Goal: Task Accomplishment & Management: Manage account settings

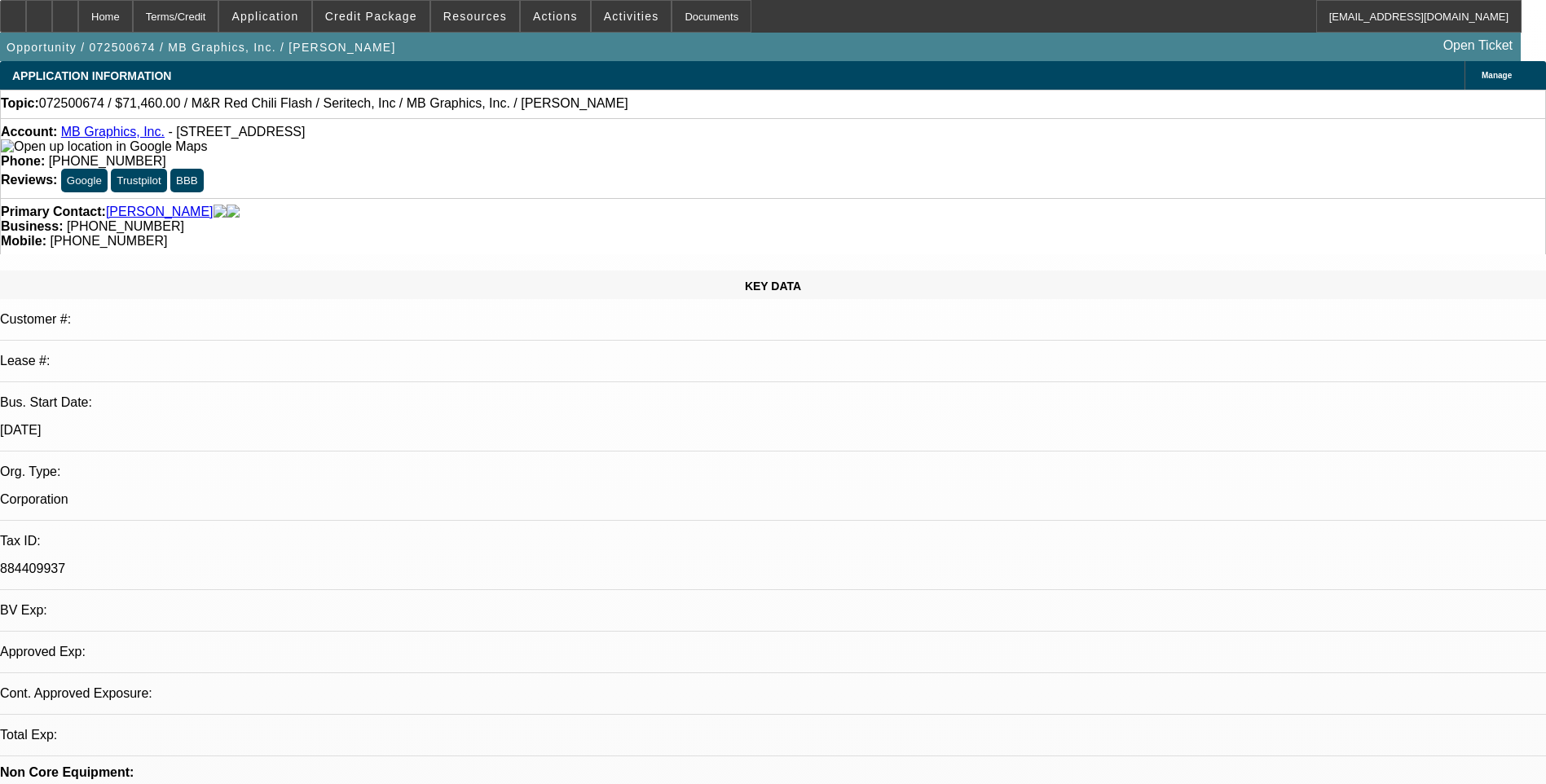
select select "0.1"
select select "0"
select select "0.1"
select select "0"
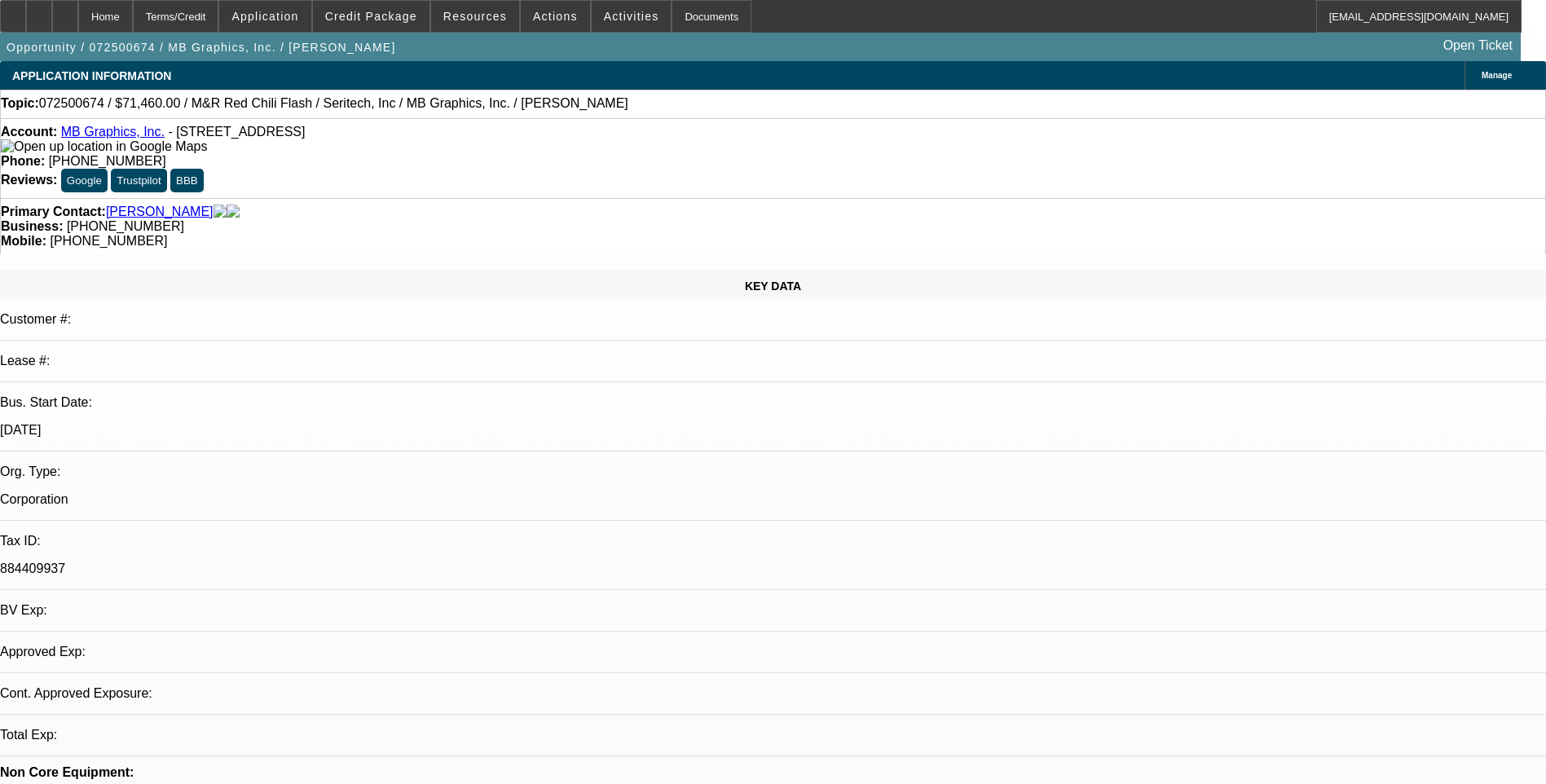
select select "0.1"
select select "0"
select select "0.1"
select select "0"
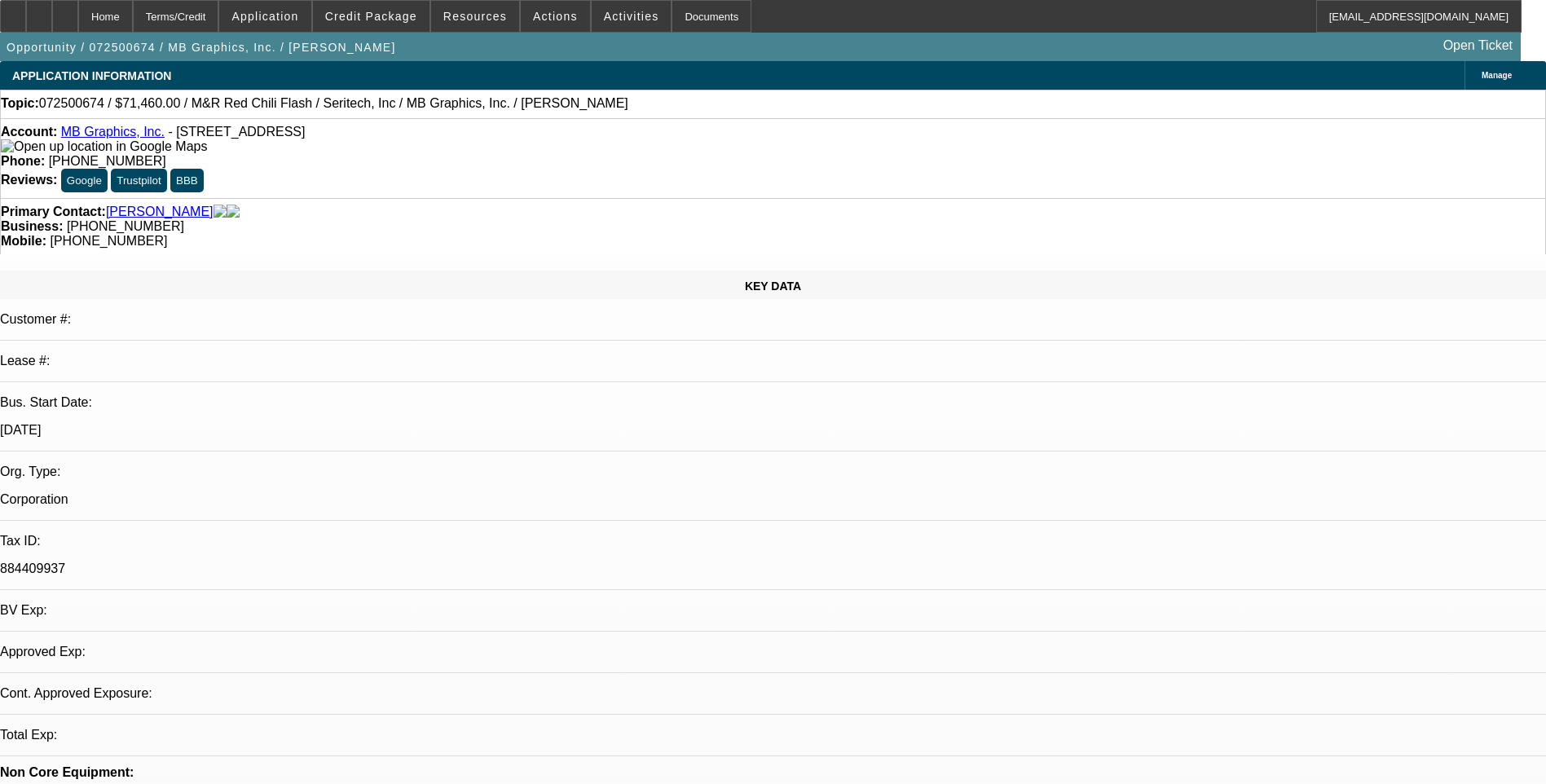
select select "0"
select select "0.1"
select select "1"
select select "5"
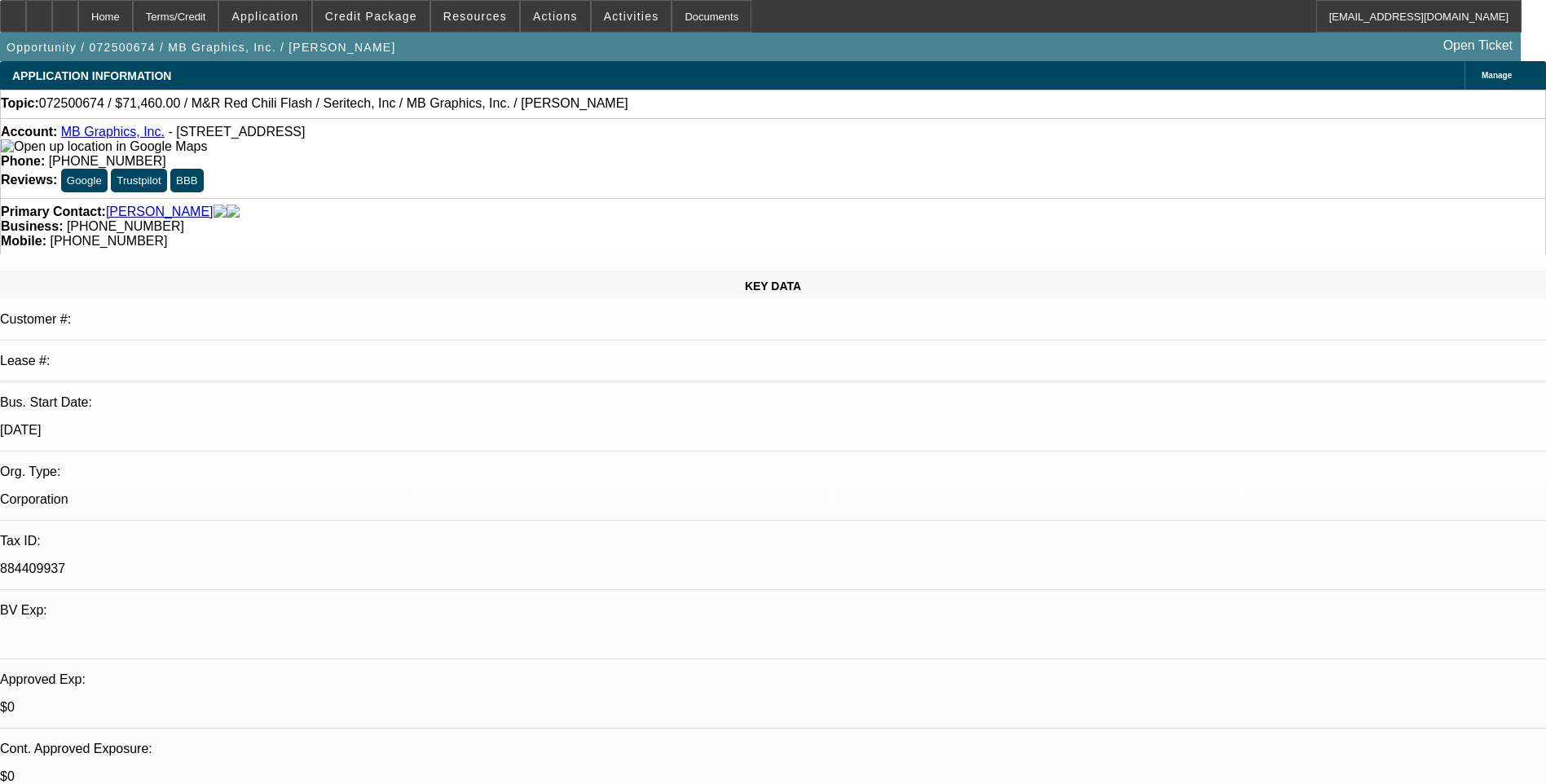
select select "1"
select select "5"
select select "1"
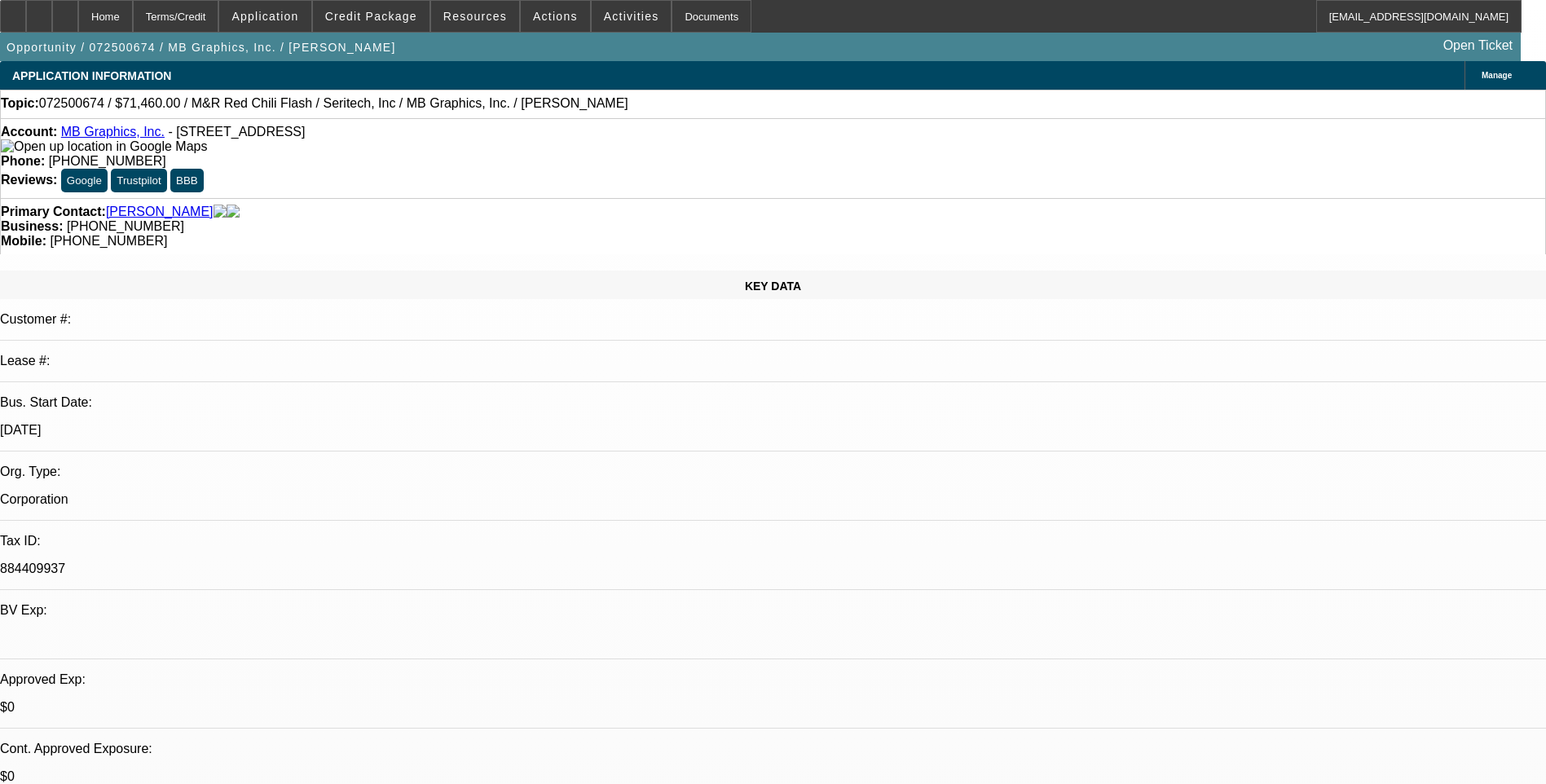
select select "5"
select select "1"
select select "5"
click at [192, 139] on span "- 13861 Seaboard Cir, Garden Grove, CA 92843" at bounding box center [236, 131] width 137 height 14
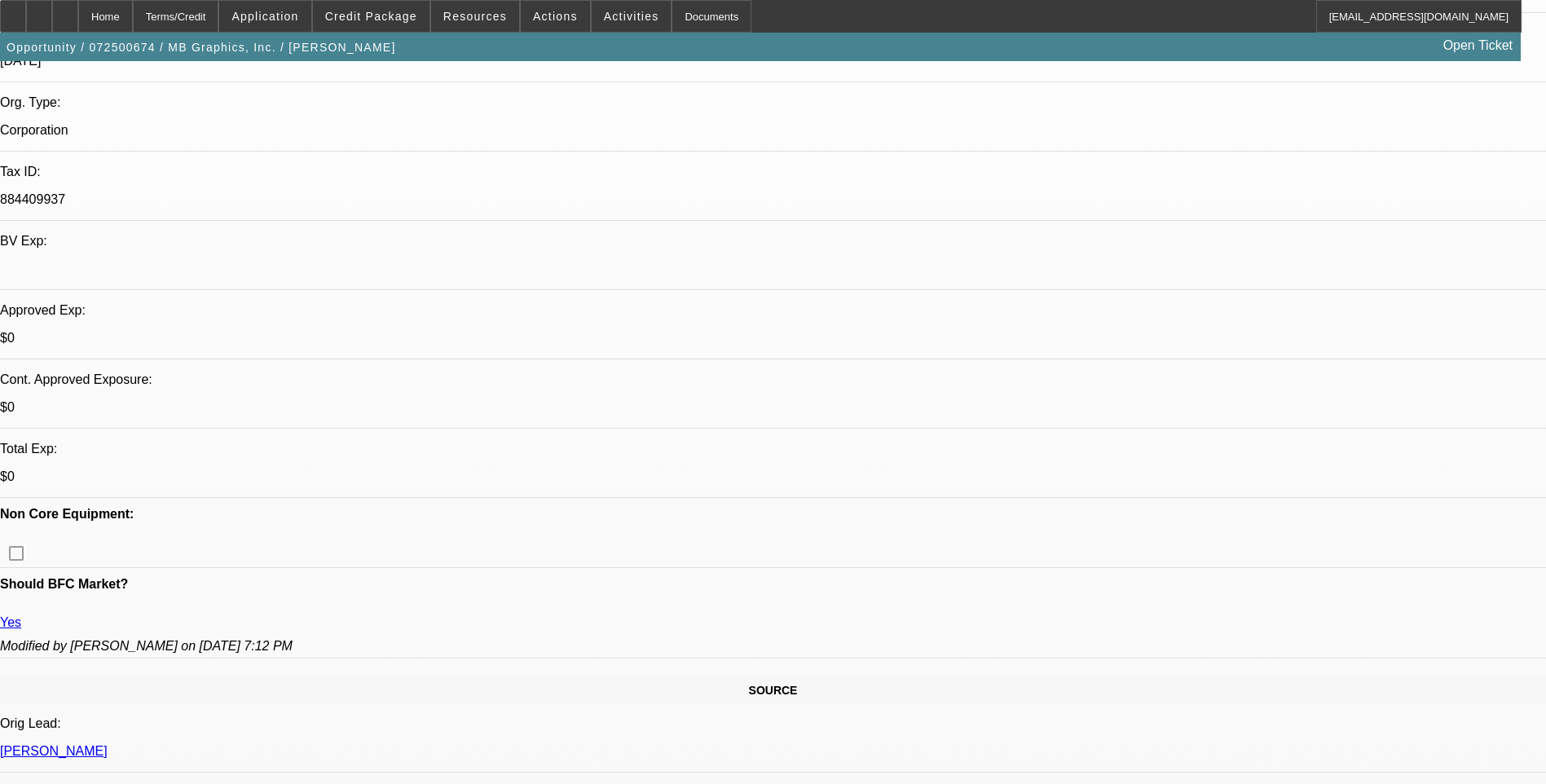
scroll to position [407, 0]
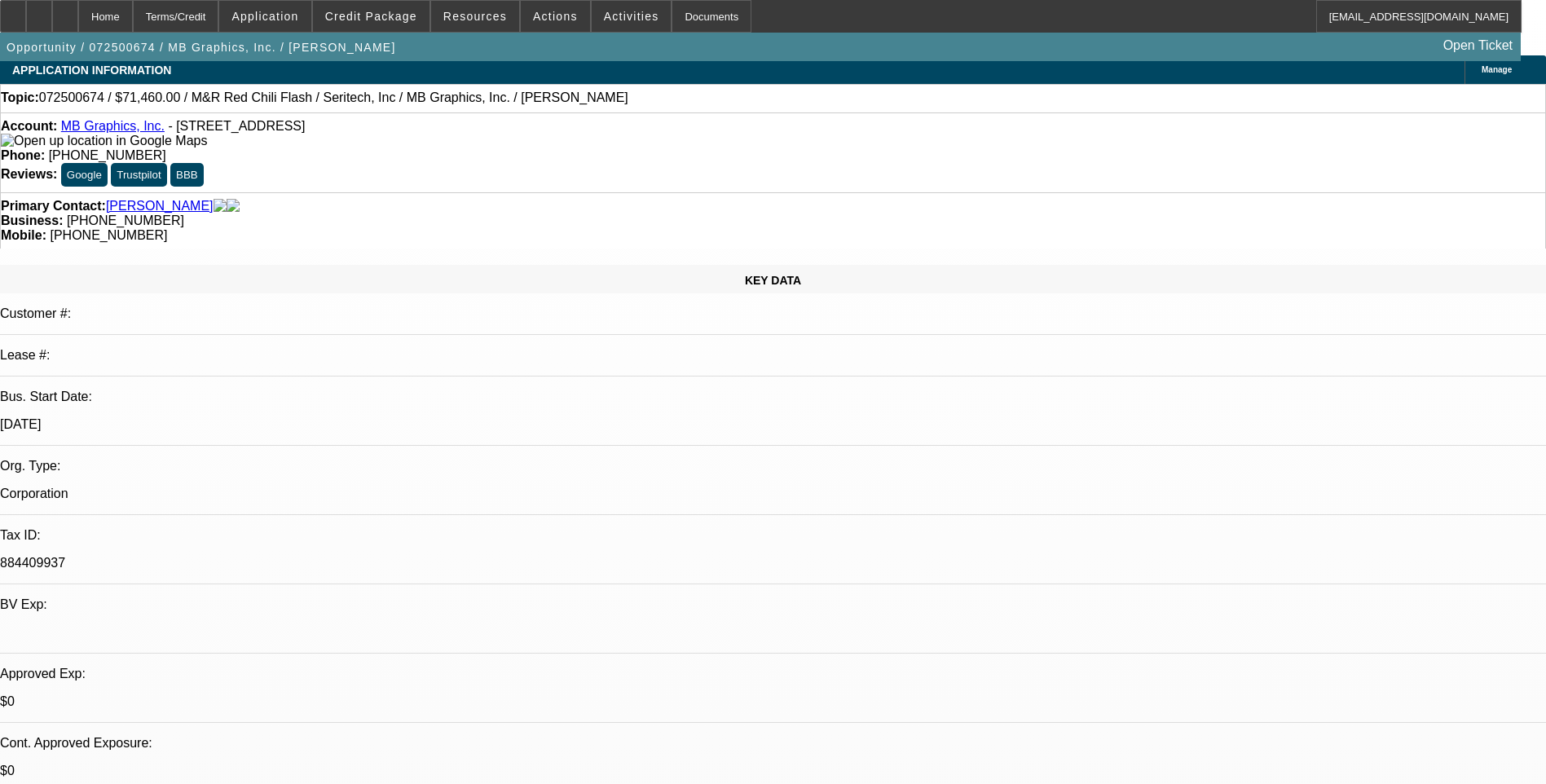
scroll to position [0, 0]
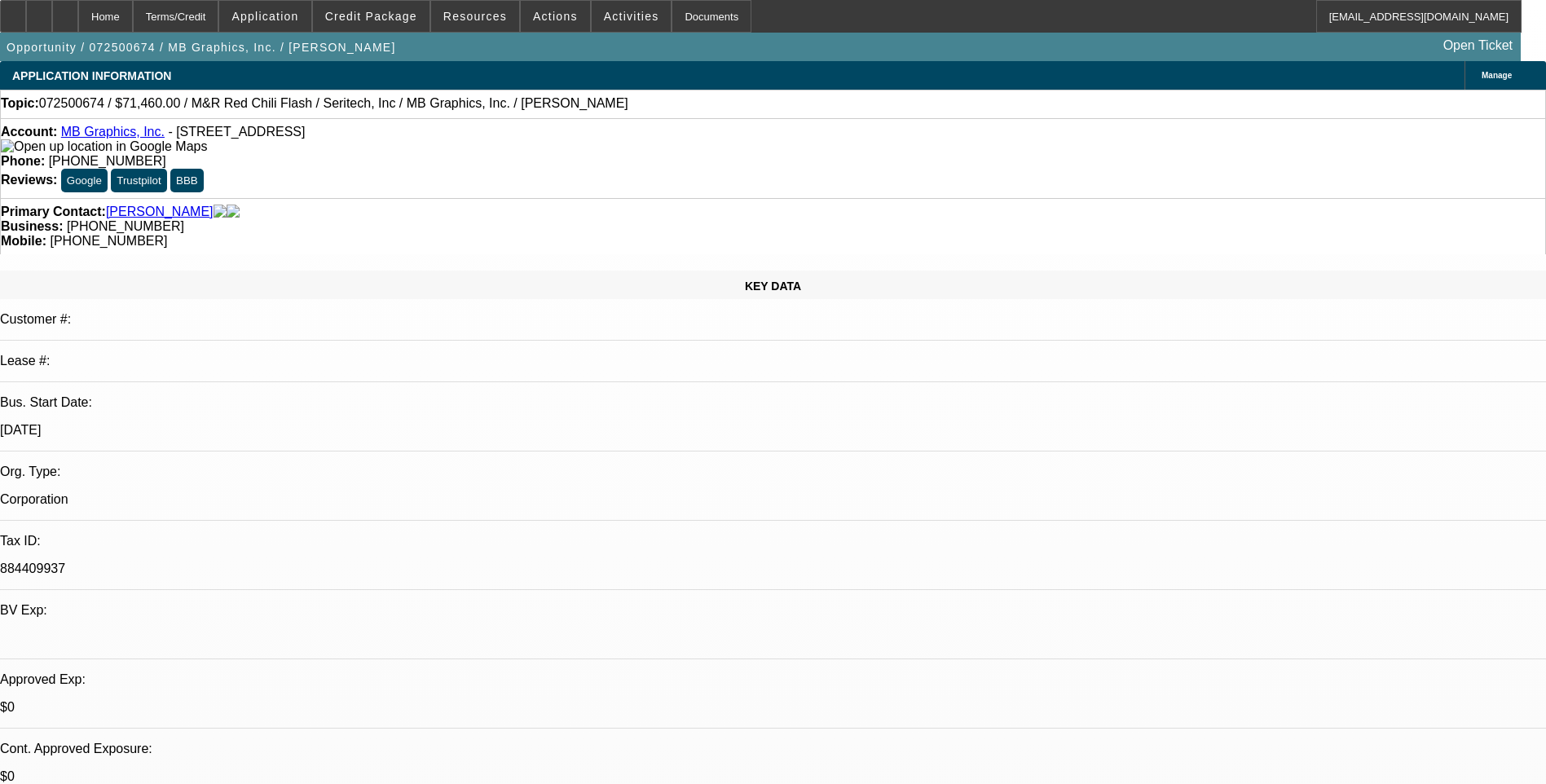
click at [284, 150] on div "Account: MB Graphics, Inc. - 13861 Seaboard Cir, Garden Grove, CA 92843" at bounding box center [773, 140] width 1544 height 30
click at [1017, 118] on div "Topic: 072500674 / $71,460.00 / M&R Red Chili Flash / Seritech, Inc / MB Graphi…" at bounding box center [773, 103] width 1546 height 29
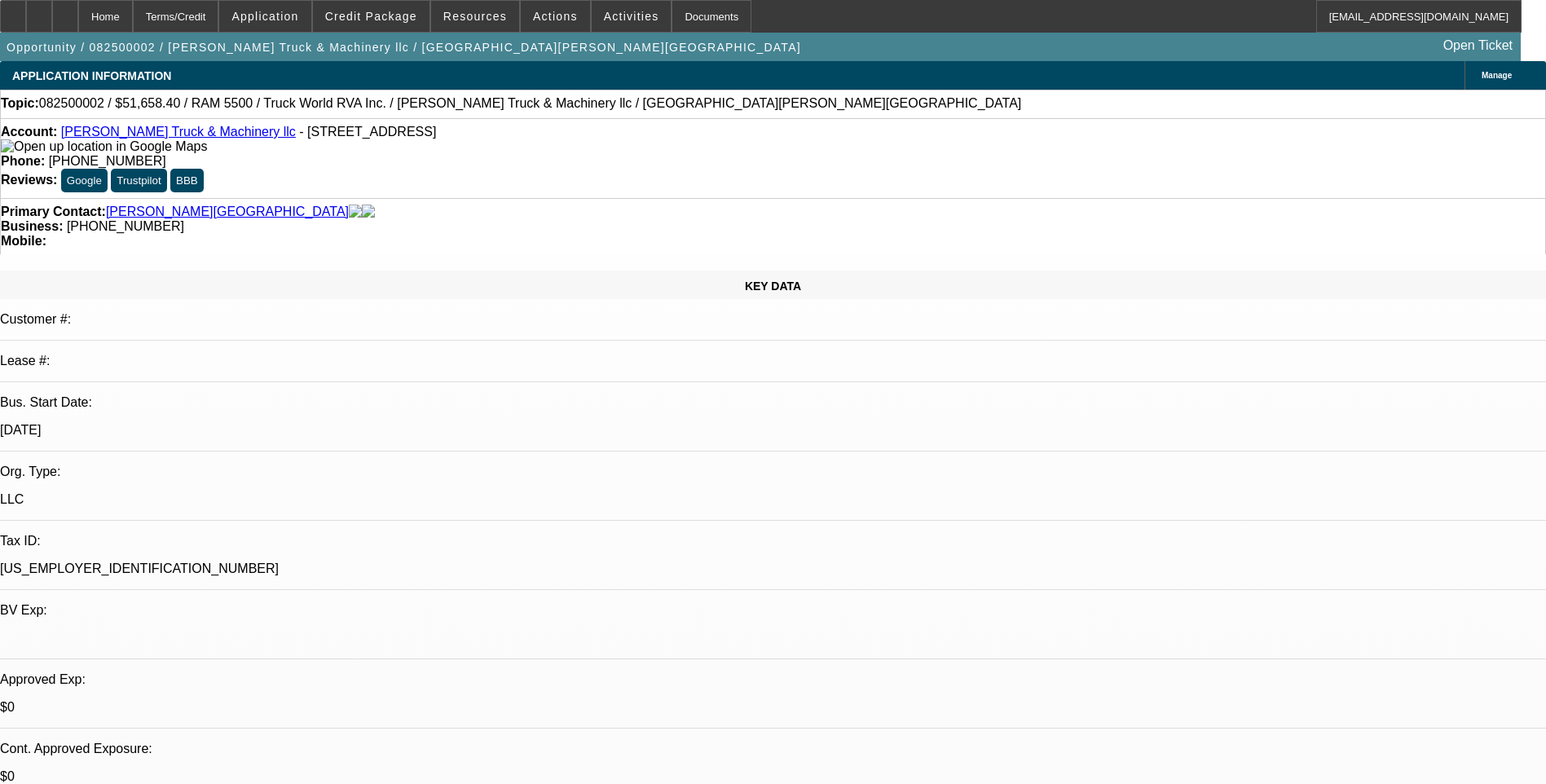
select select "0.2"
select select "0"
select select "0.1"
select select "0.2"
select select "0"
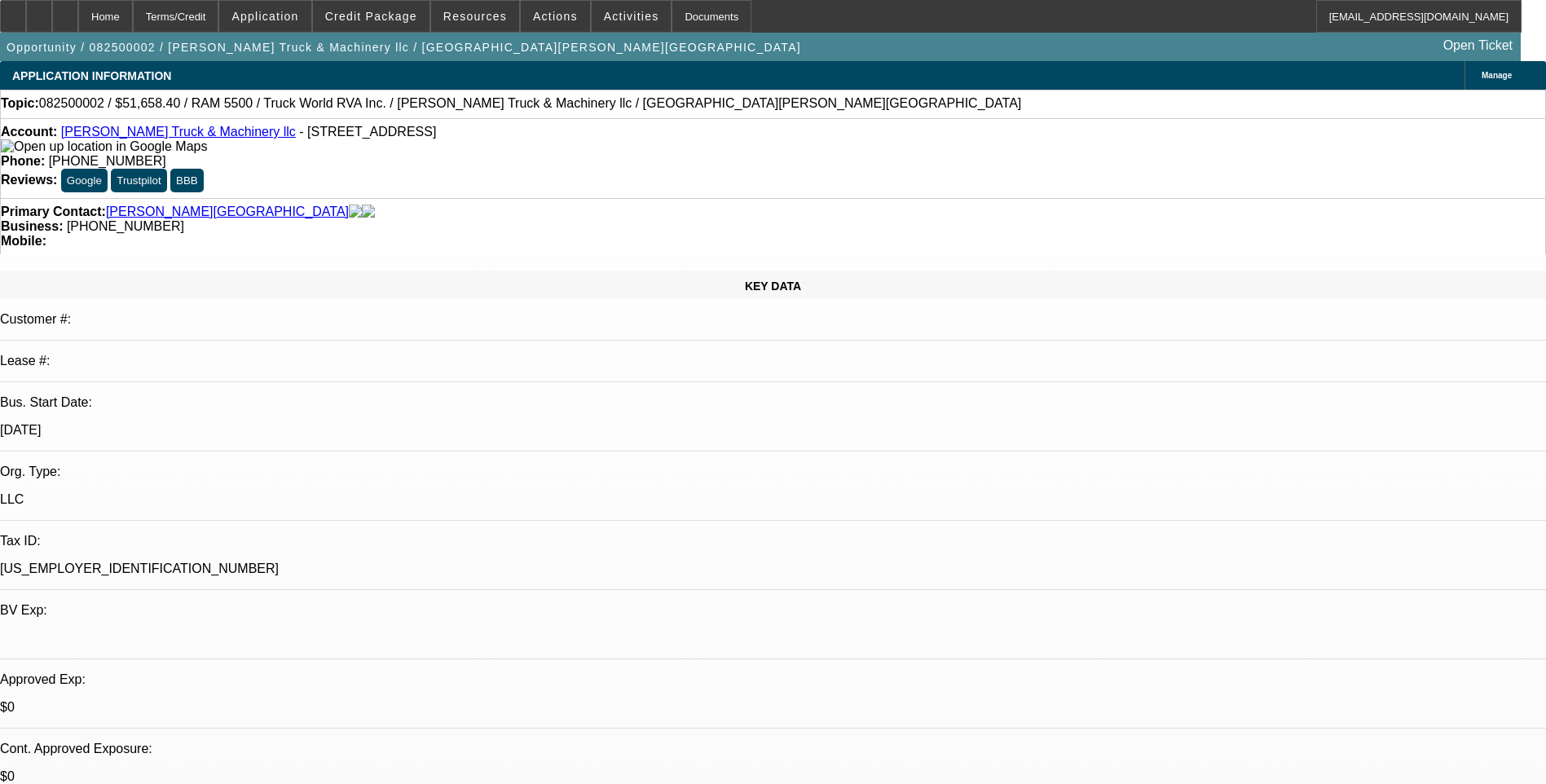
select select "0.1"
select select "0"
select select "2"
select select "0.1"
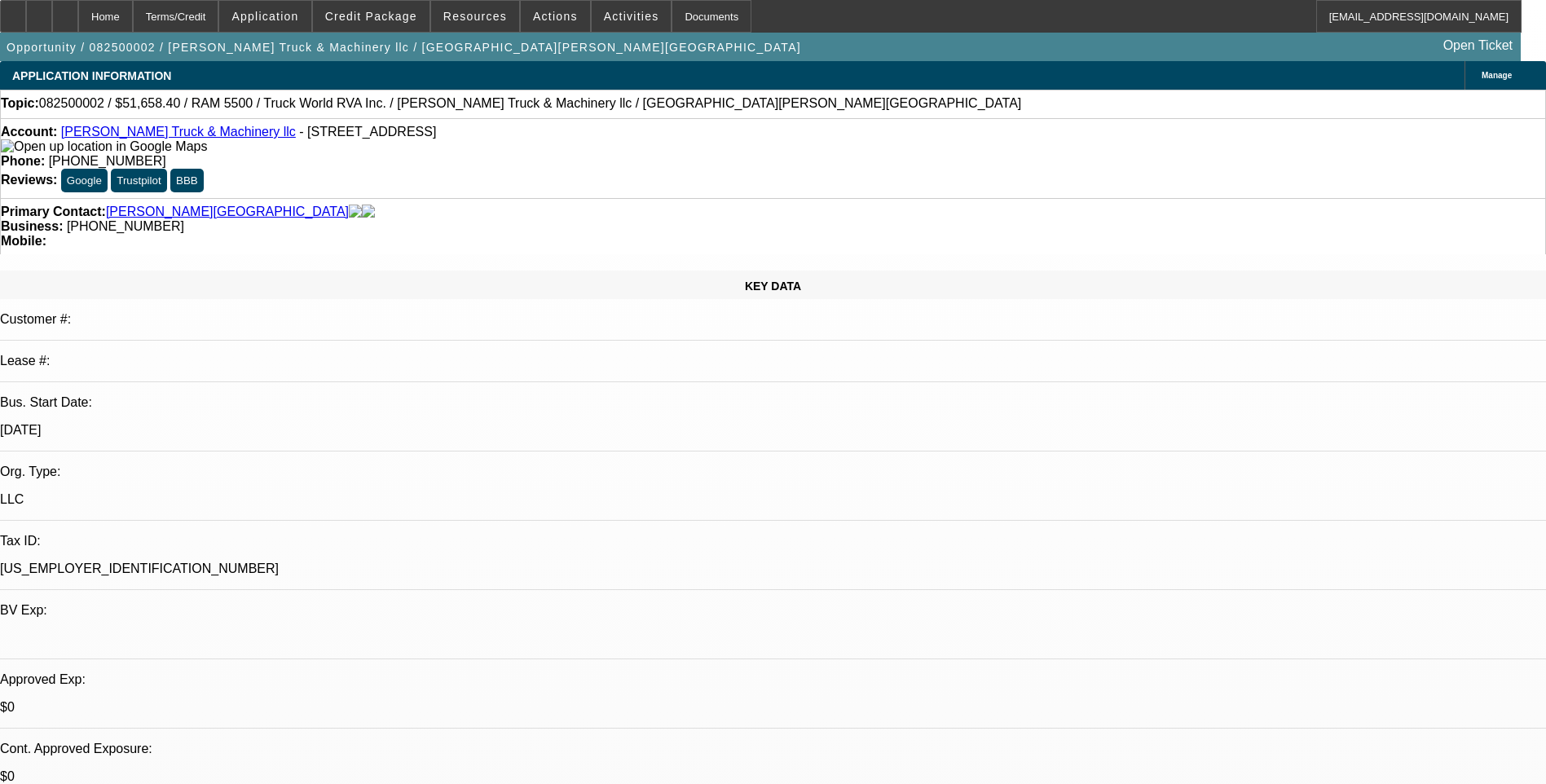
select select "0"
select select "0.1"
select select "1"
select select "4"
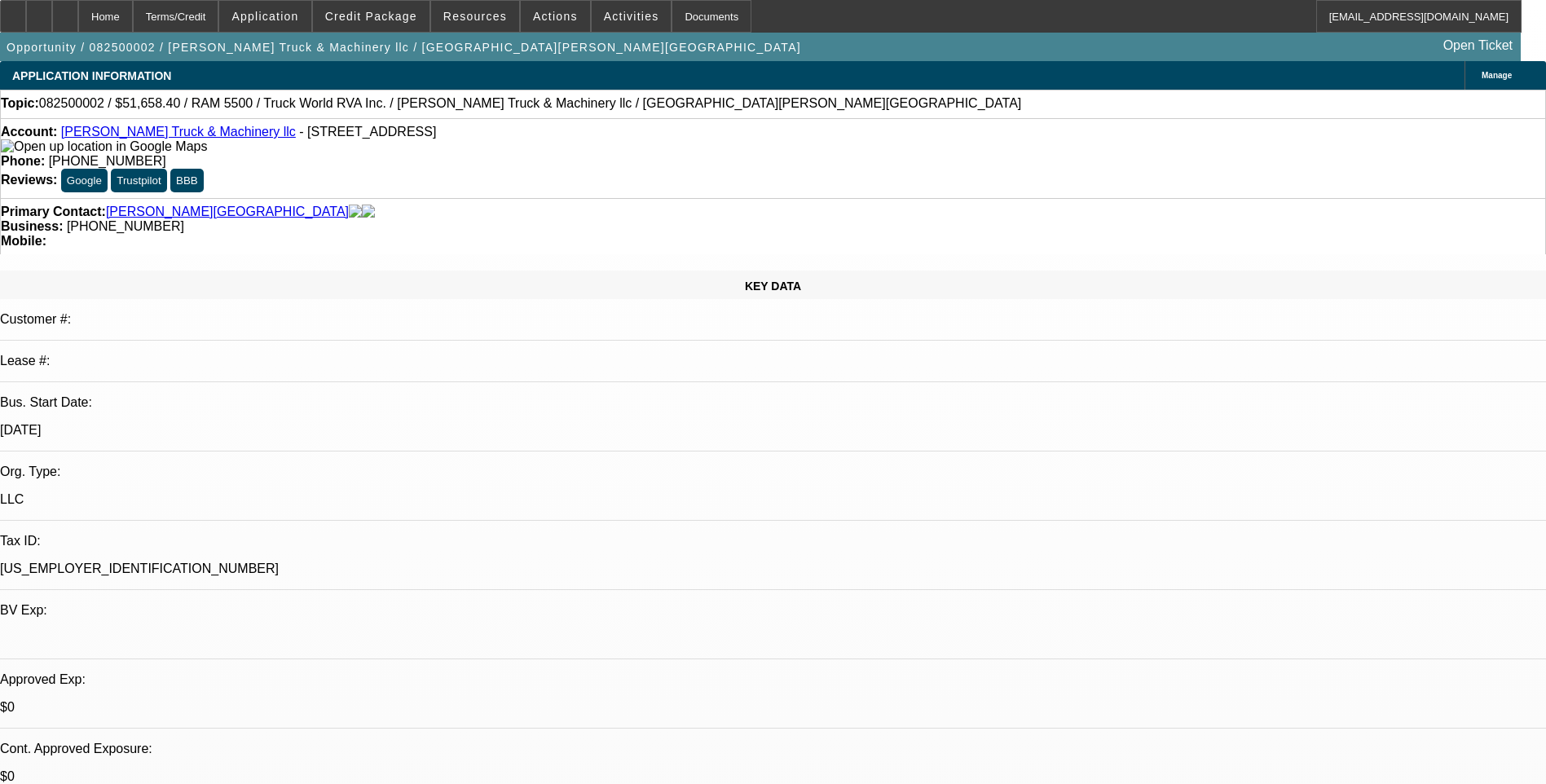
select select "1"
select select "4"
select select "1"
select select "2"
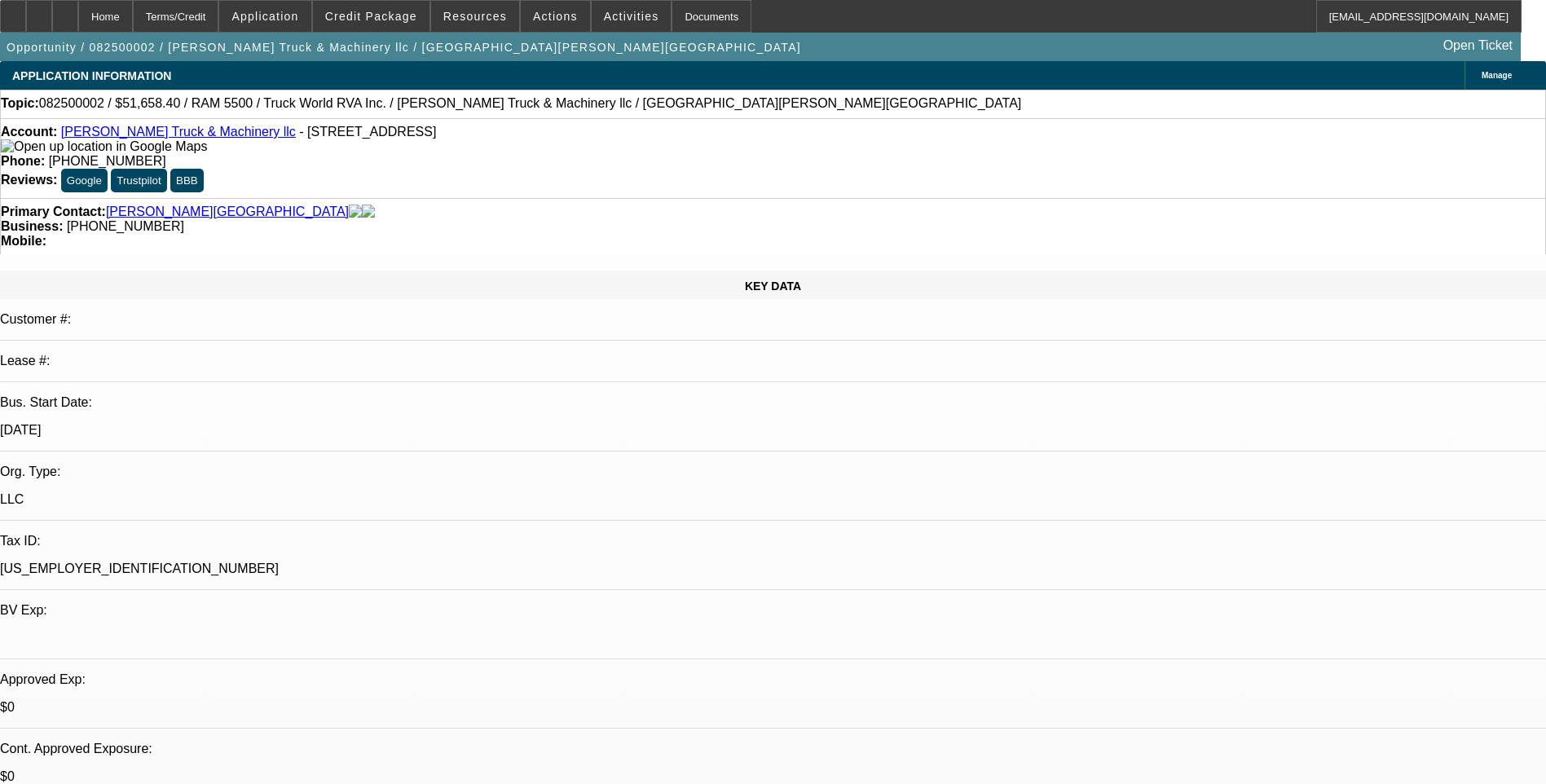
select select "4"
select select "1"
select select "4"
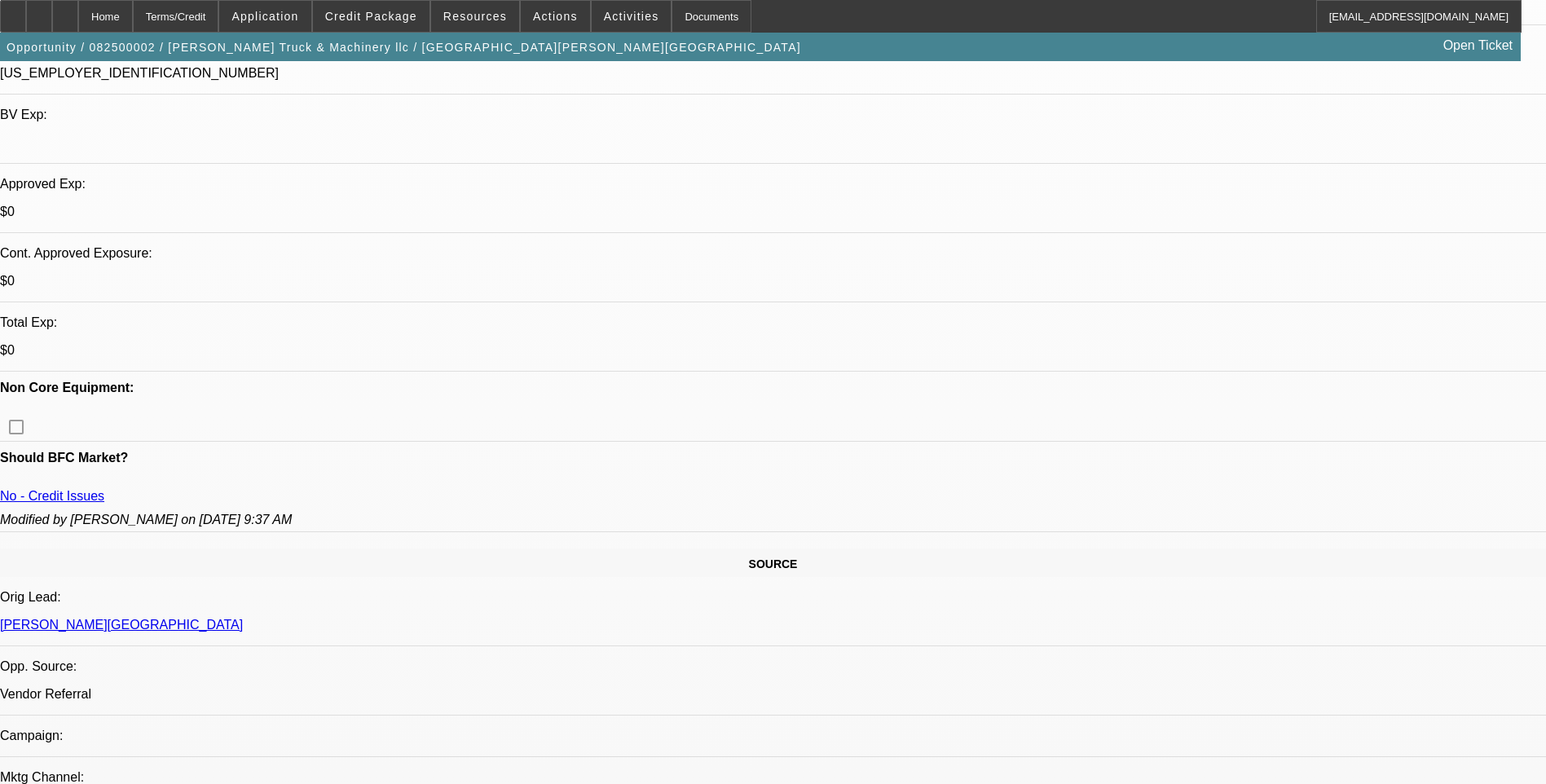
scroll to position [163, 0]
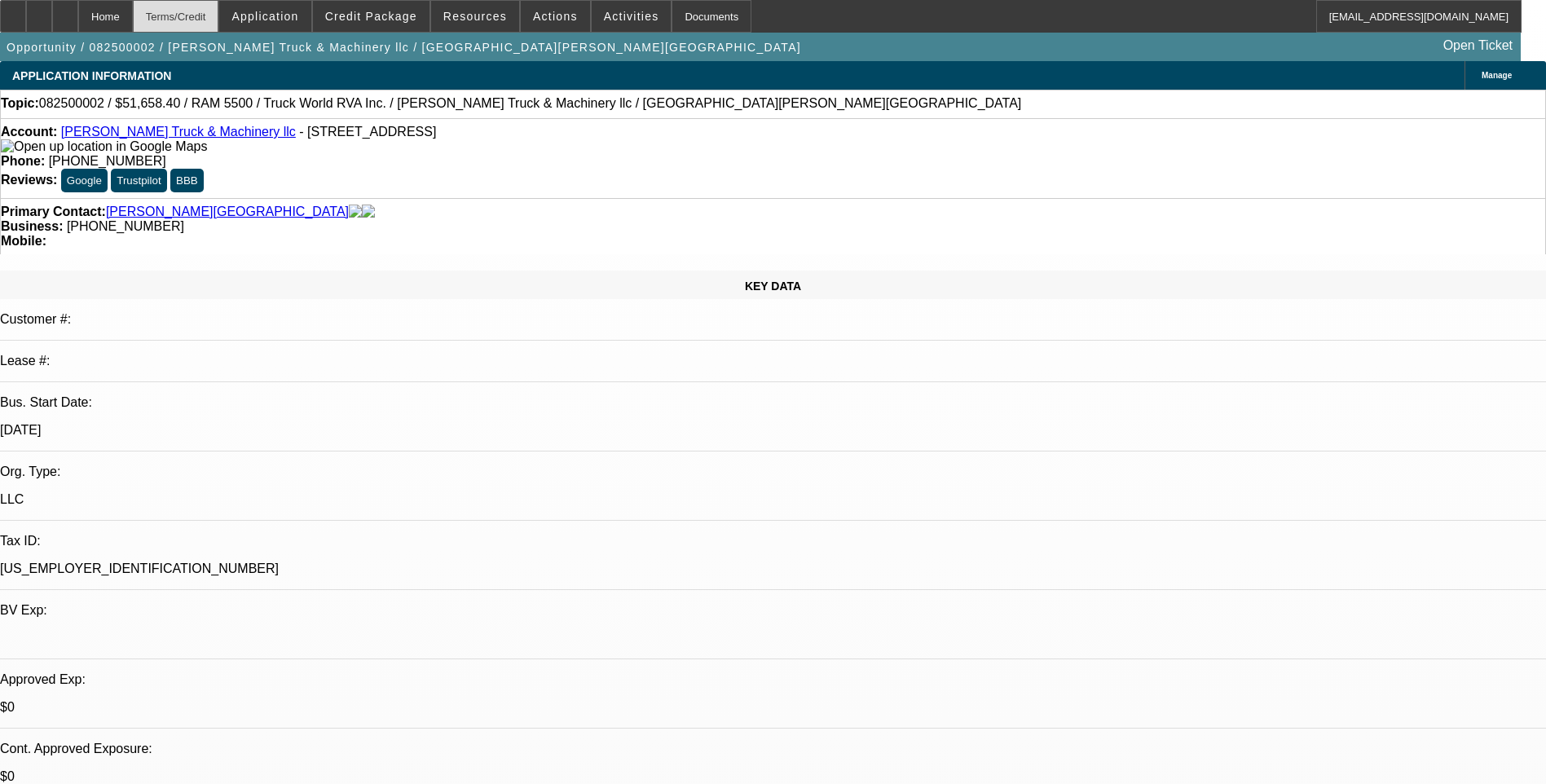
click at [213, 23] on div "Terms/Credit" at bounding box center [176, 16] width 87 height 32
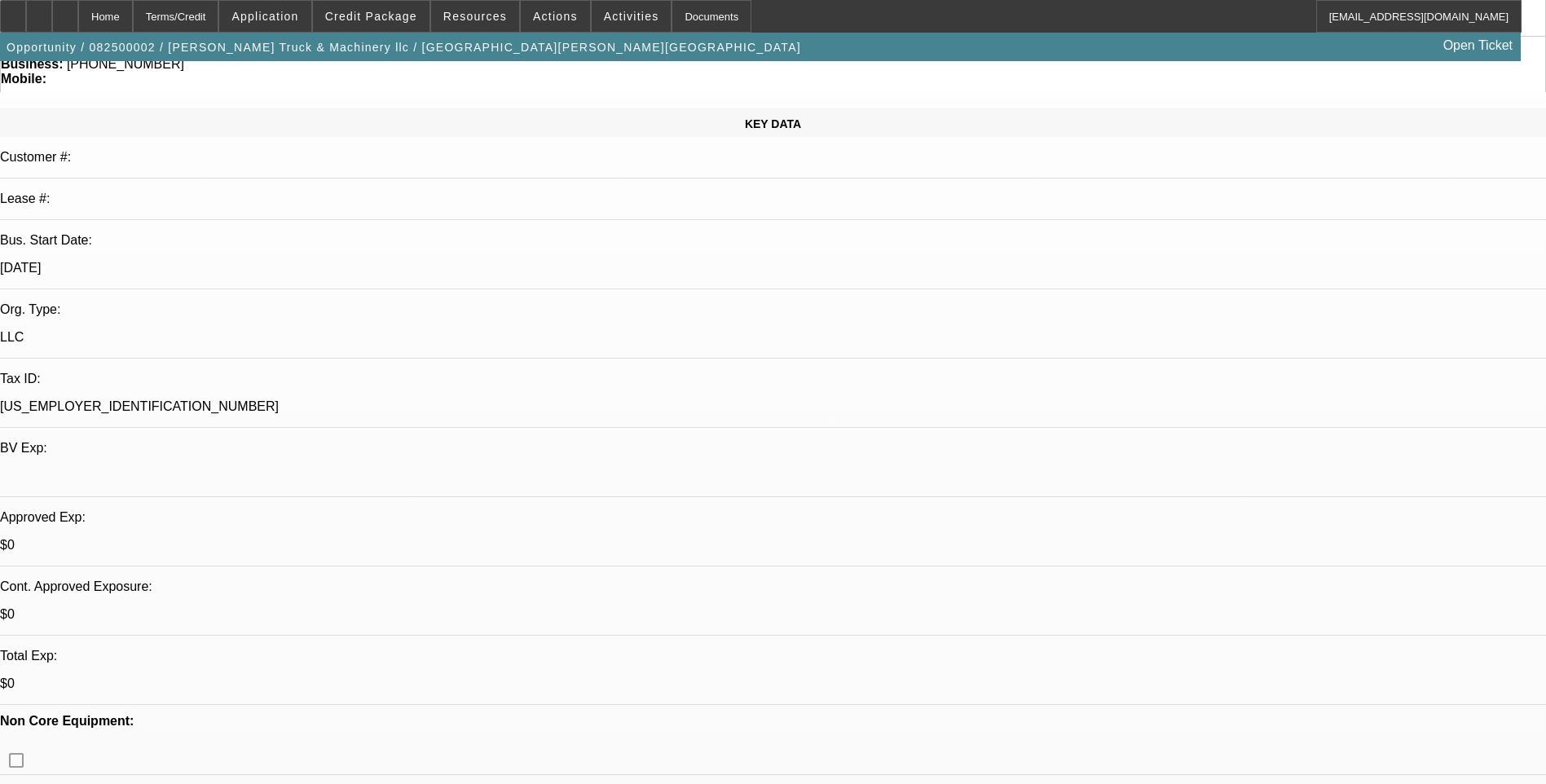
scroll to position [129, 0]
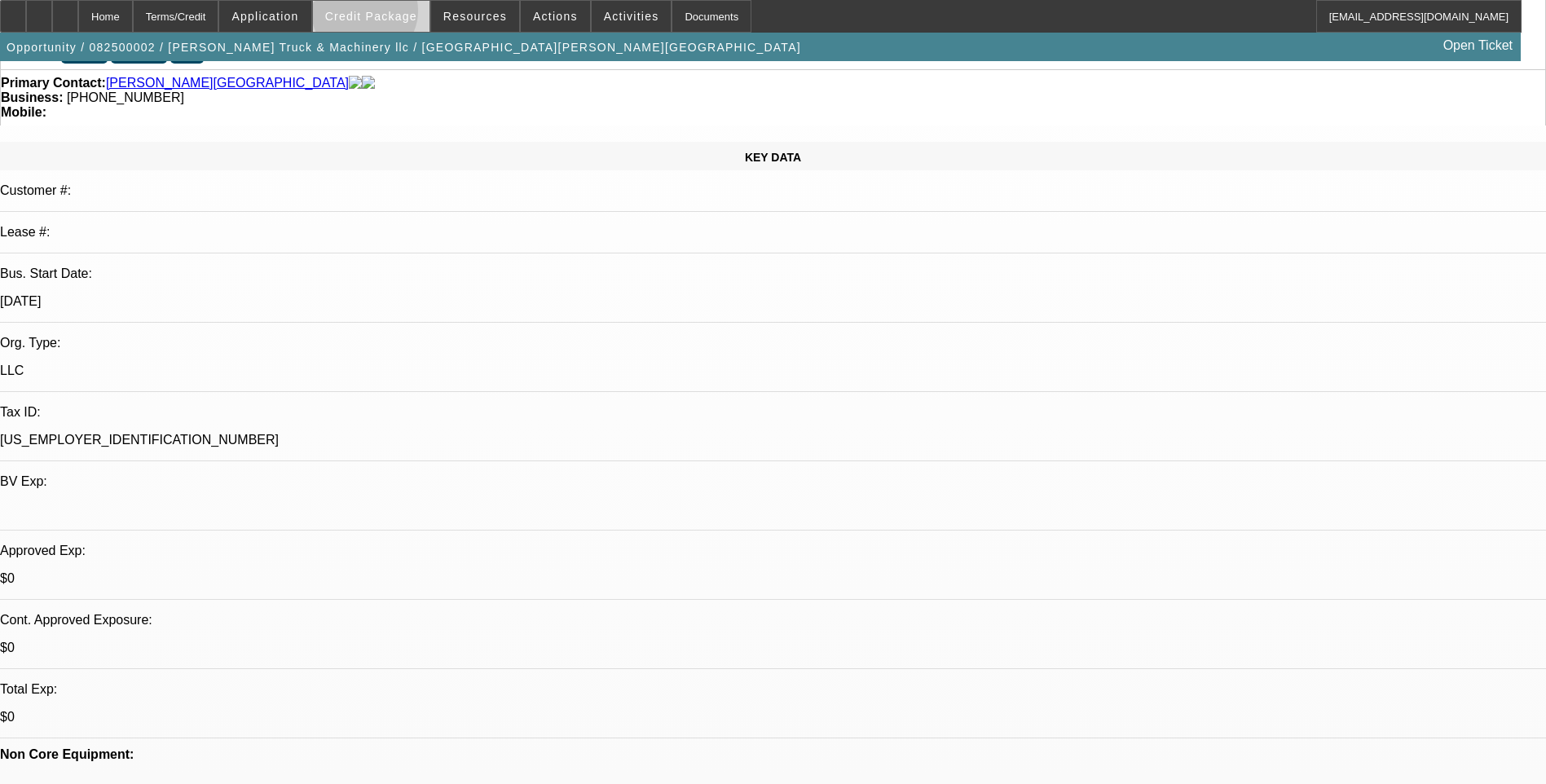
click at [390, 15] on span "Credit Package" at bounding box center [370, 17] width 92 height 13
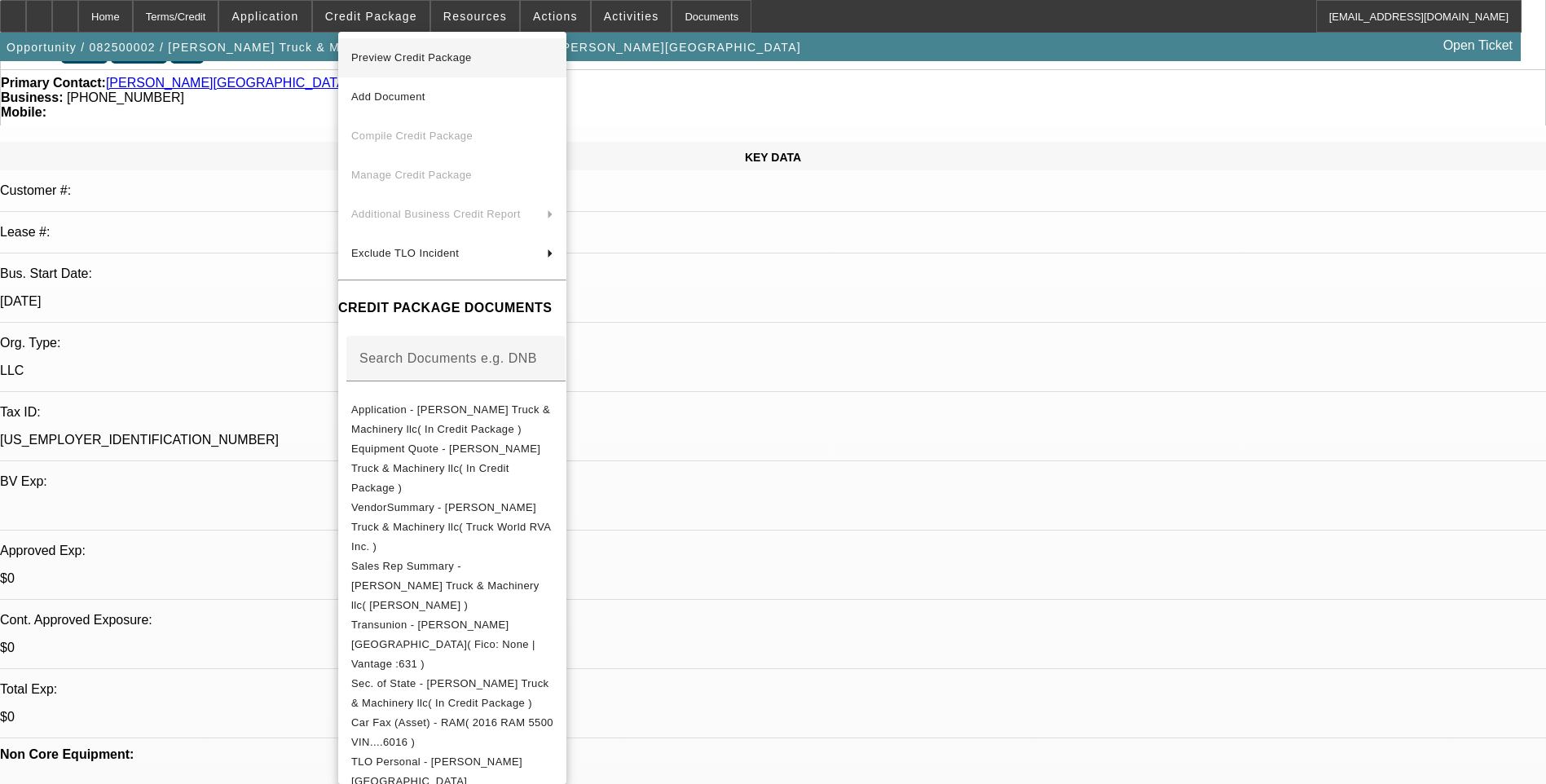
click at [448, 63] on span "Preview Credit Package" at bounding box center [411, 57] width 121 height 12
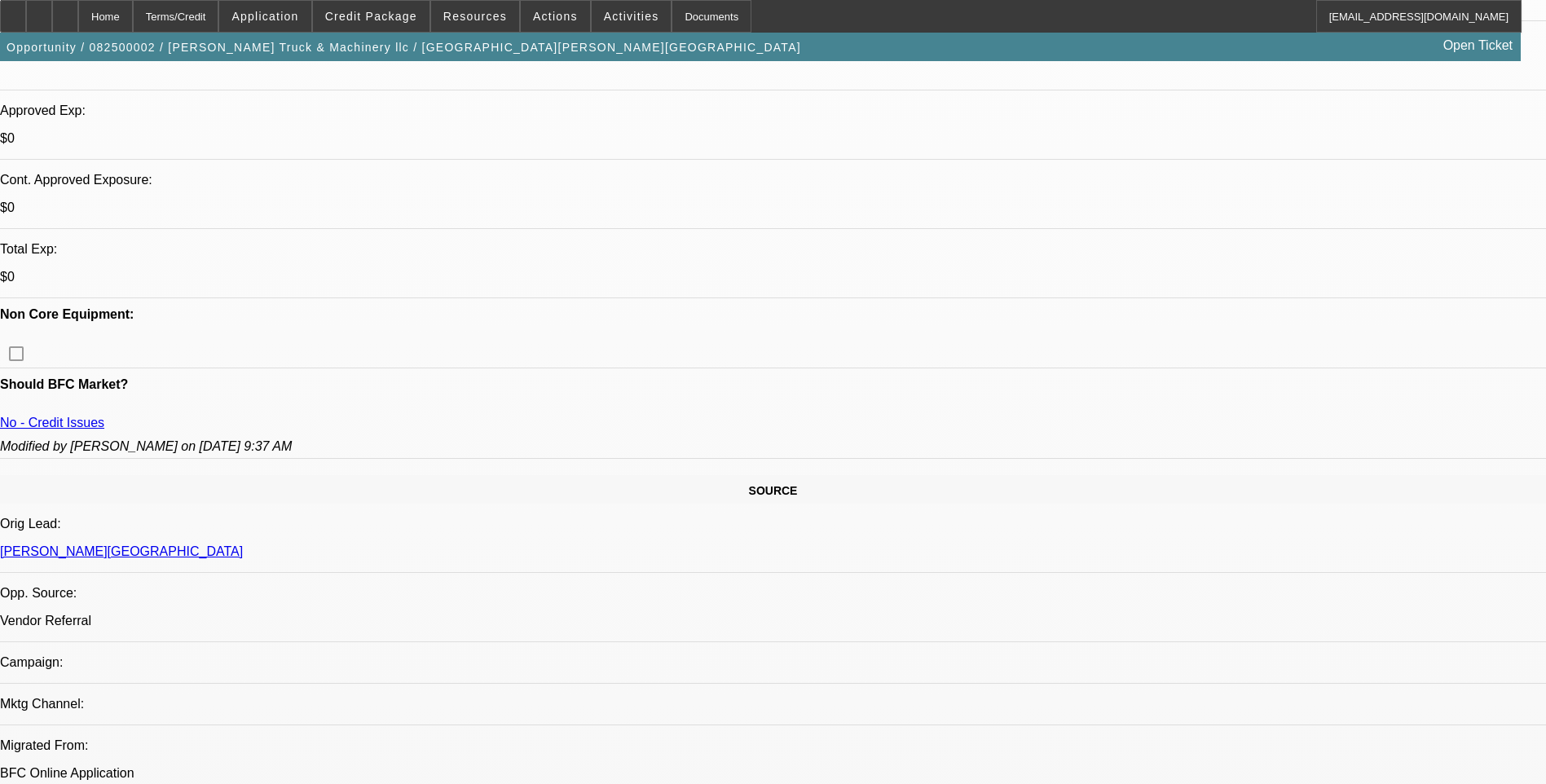
scroll to position [570, 0]
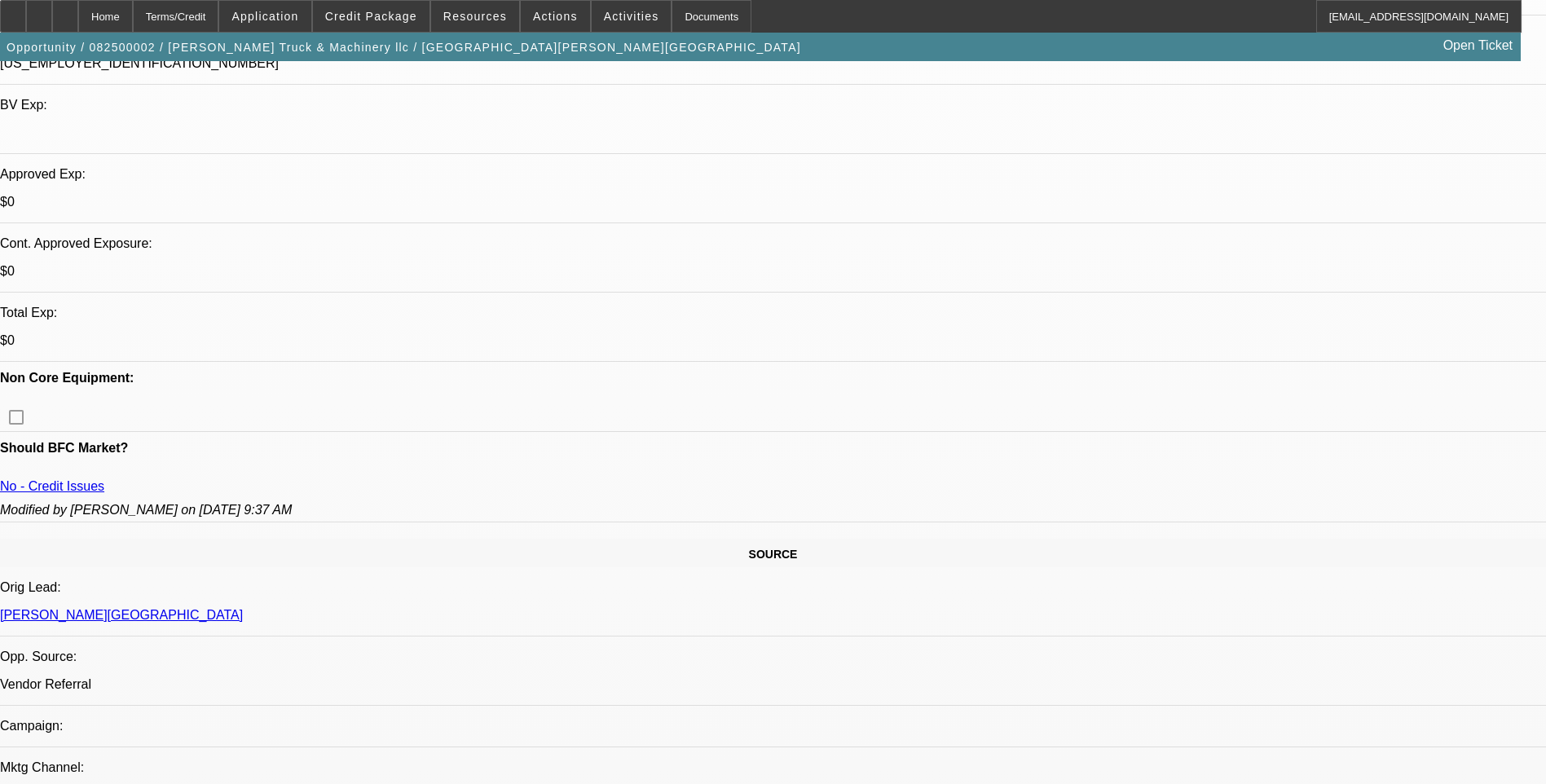
scroll to position [489, 0]
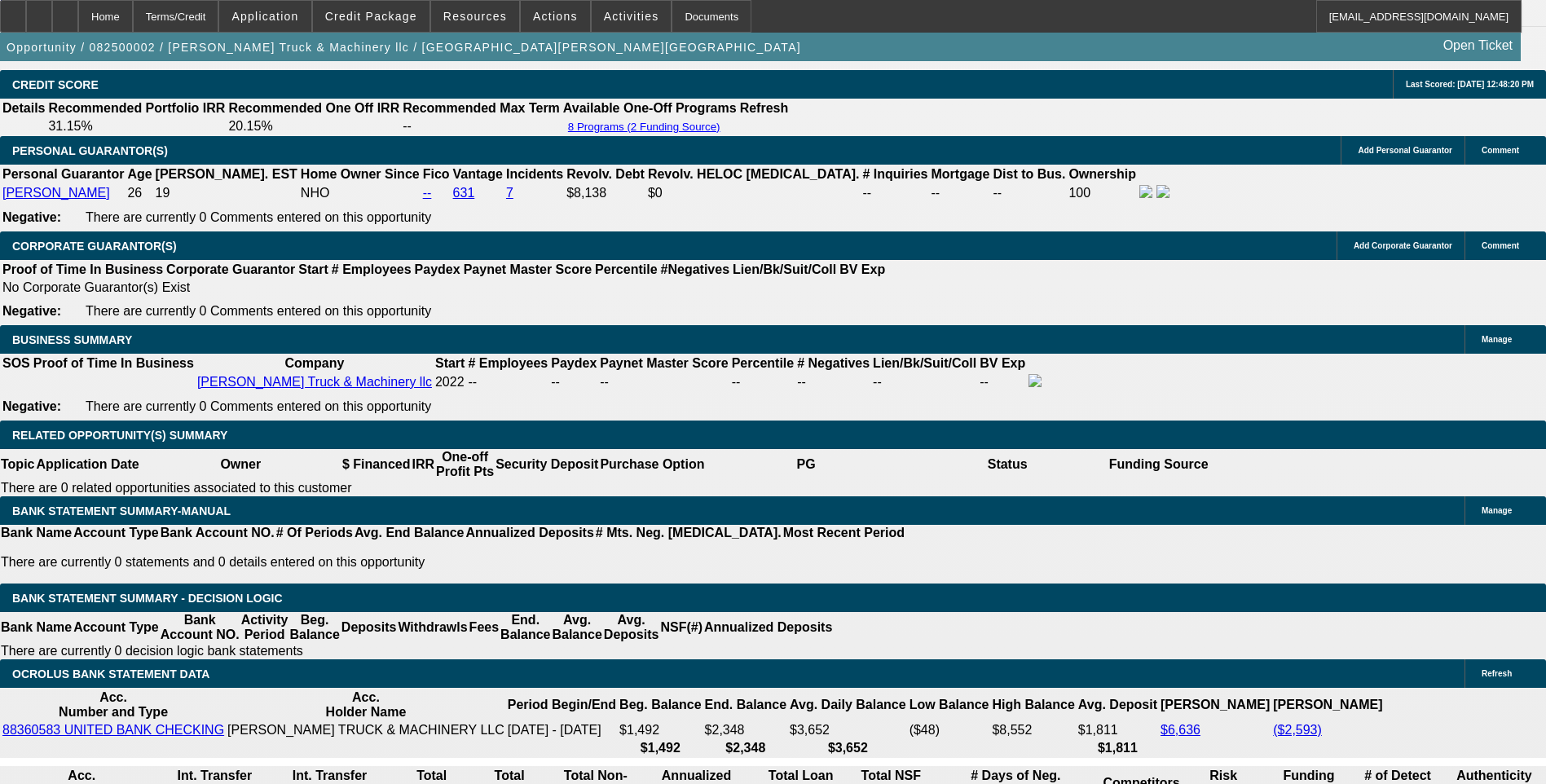
scroll to position [2445, 0]
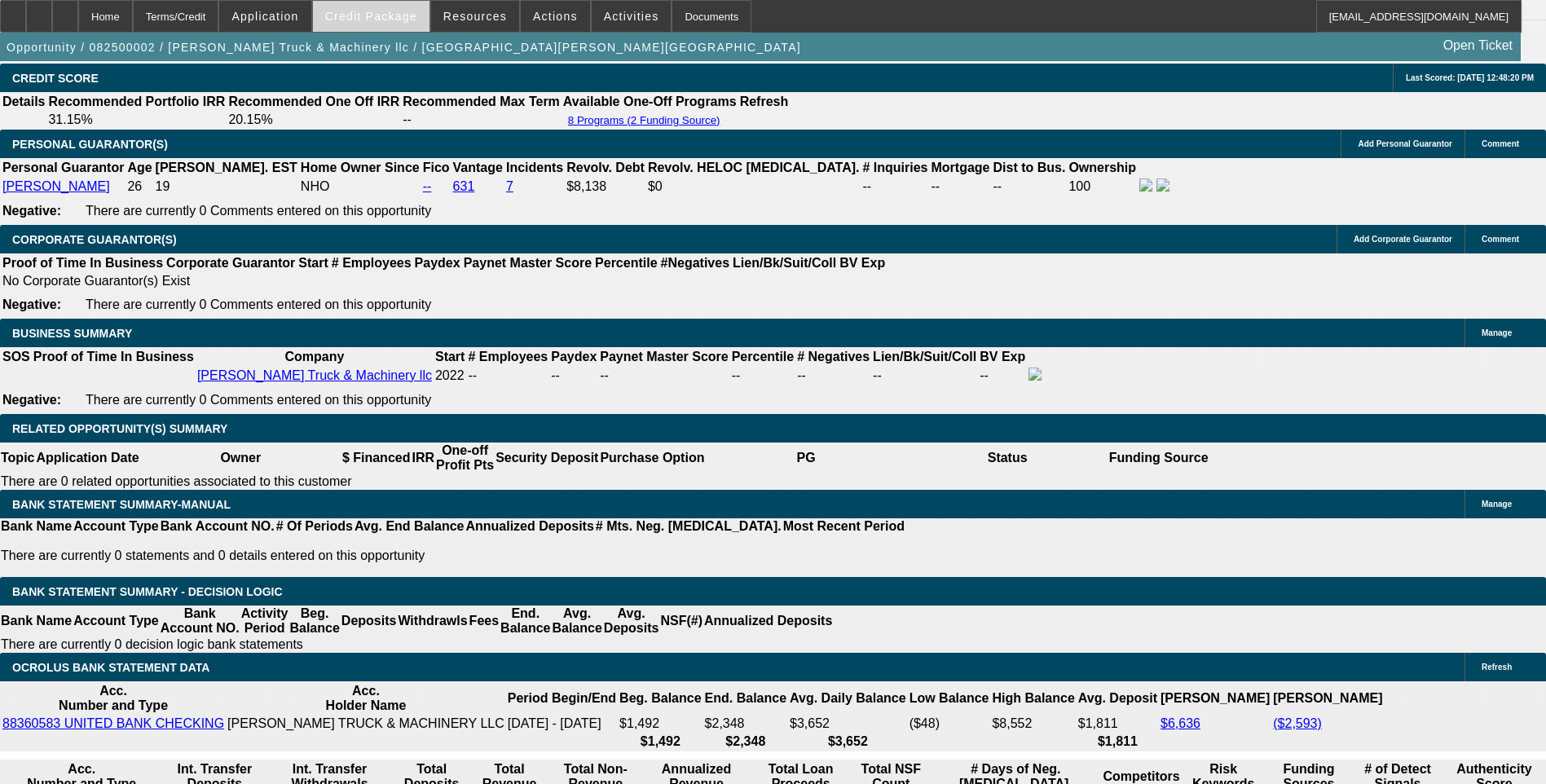
click at [403, 23] on span at bounding box center [371, 16] width 117 height 39
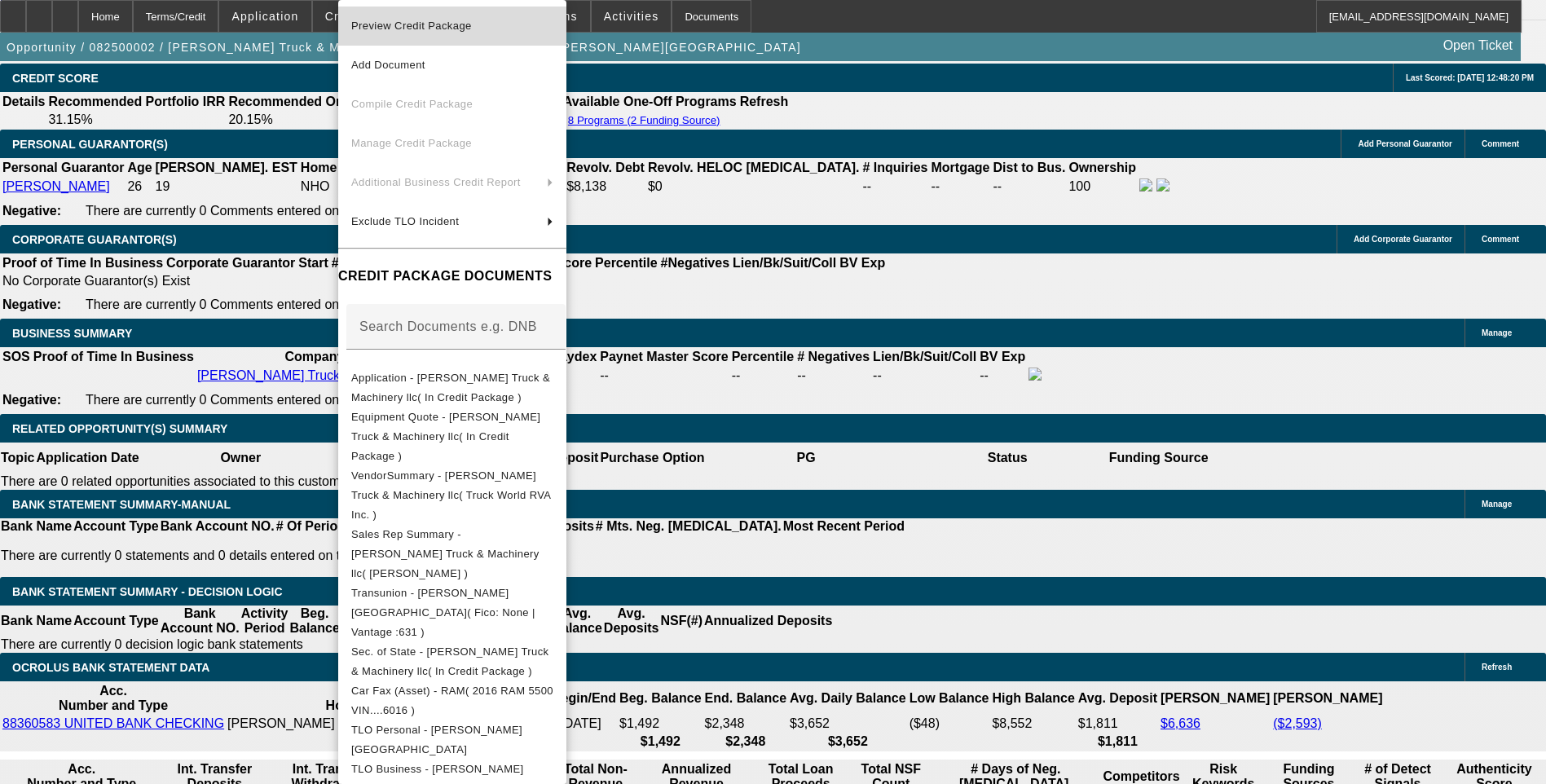
click at [497, 23] on span "Preview Credit Package" at bounding box center [452, 26] width 202 height 20
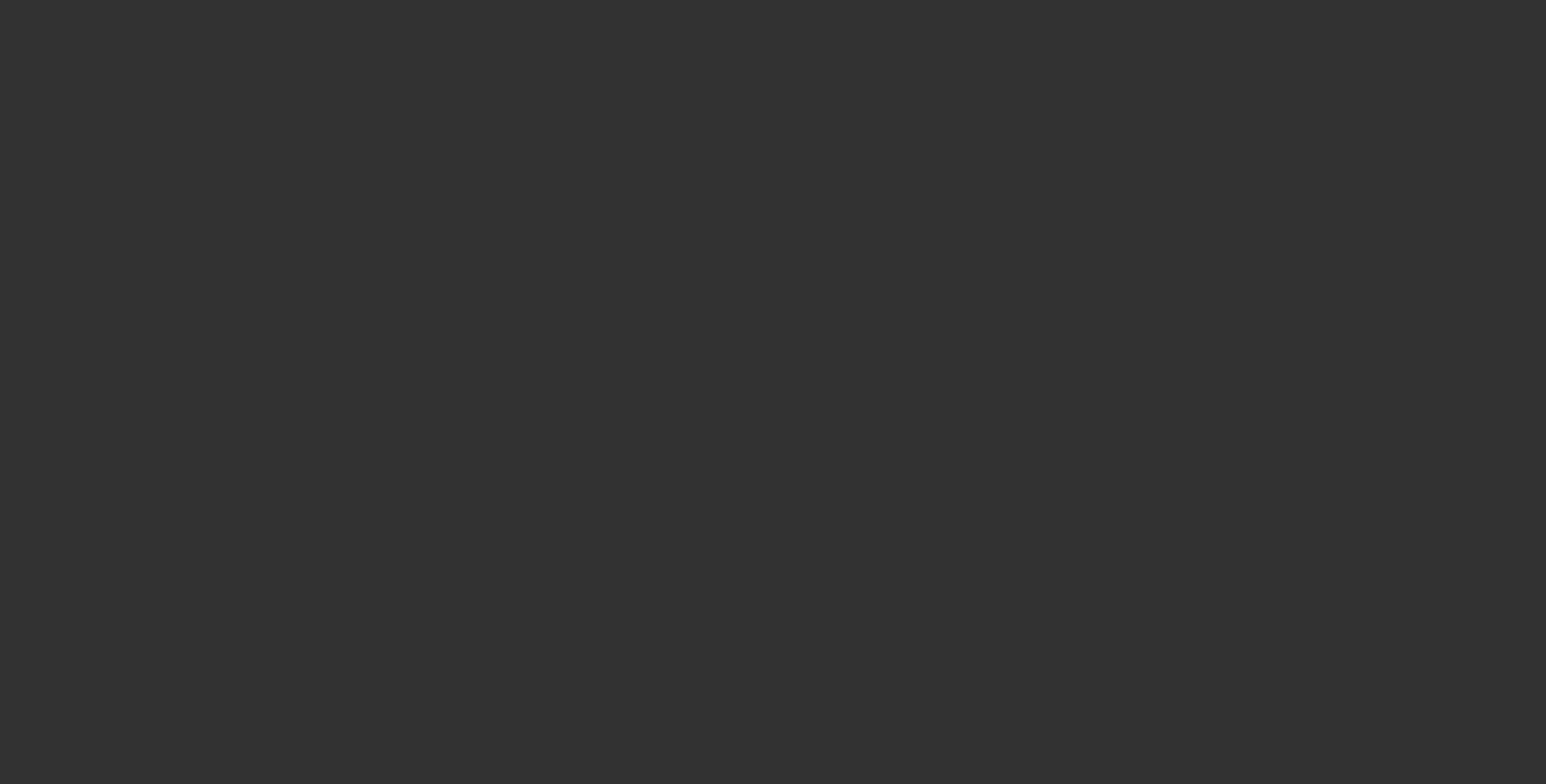
select select "0"
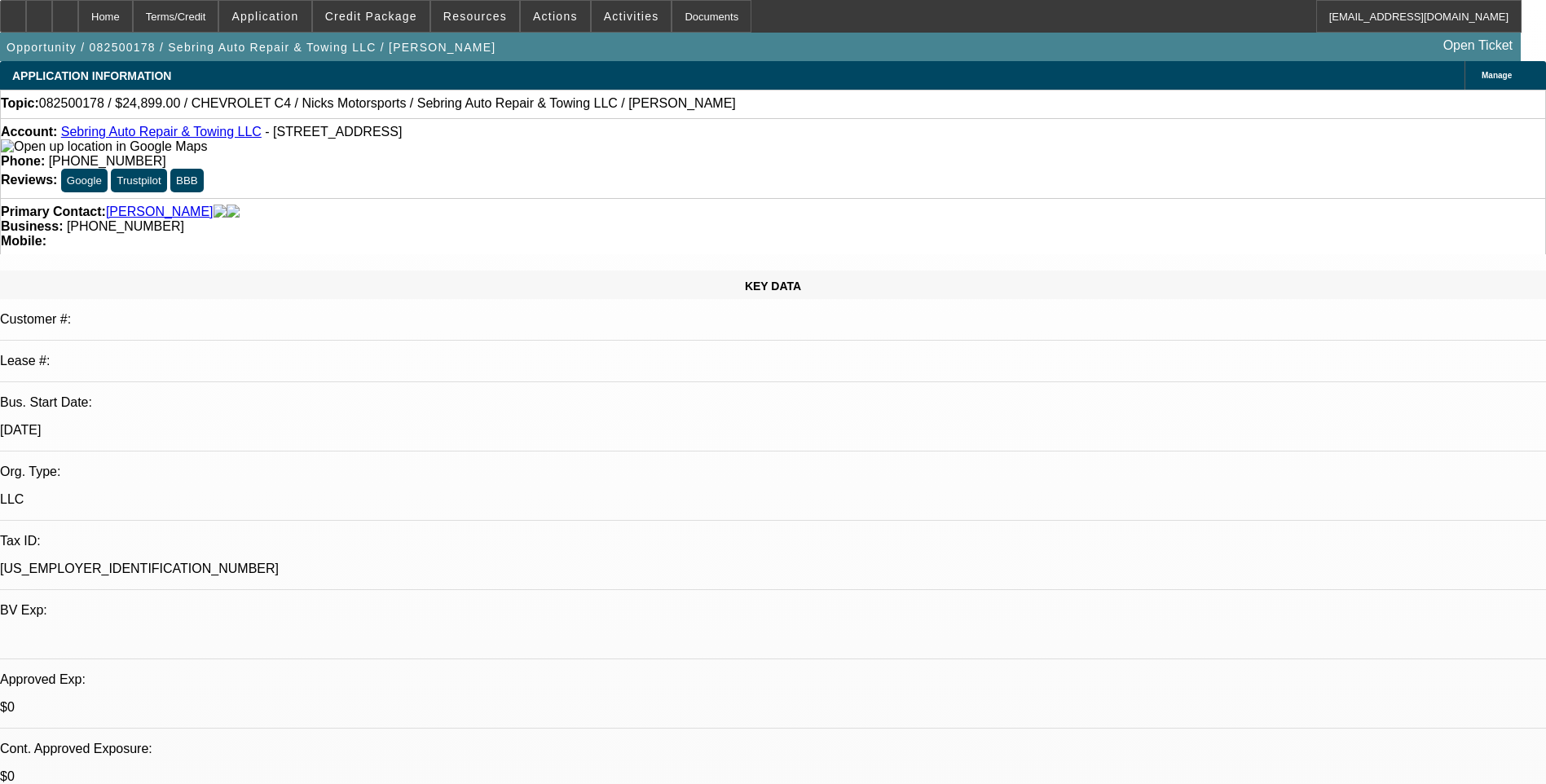
select select "1"
select select "6"
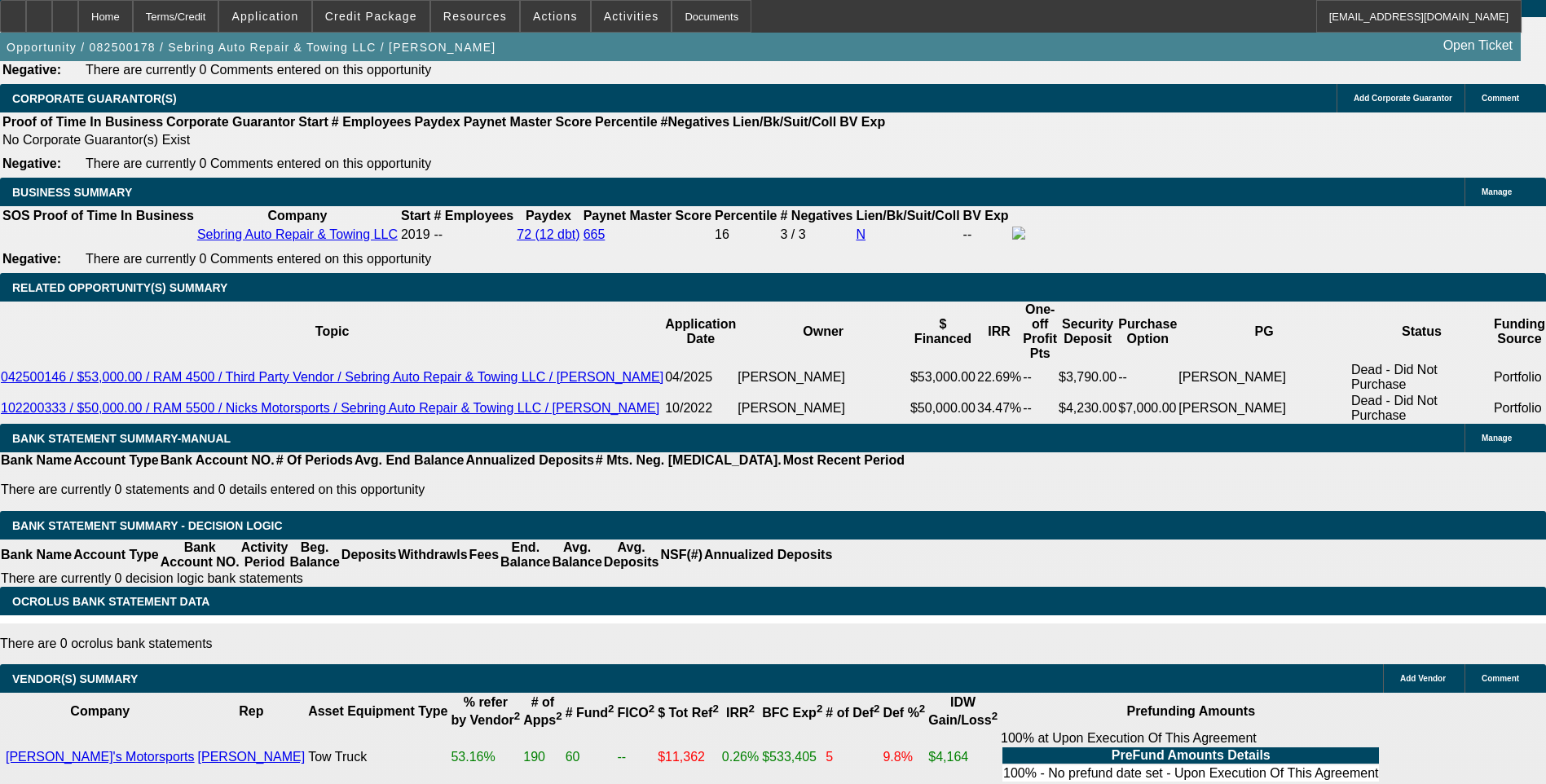
scroll to position [2607, 0]
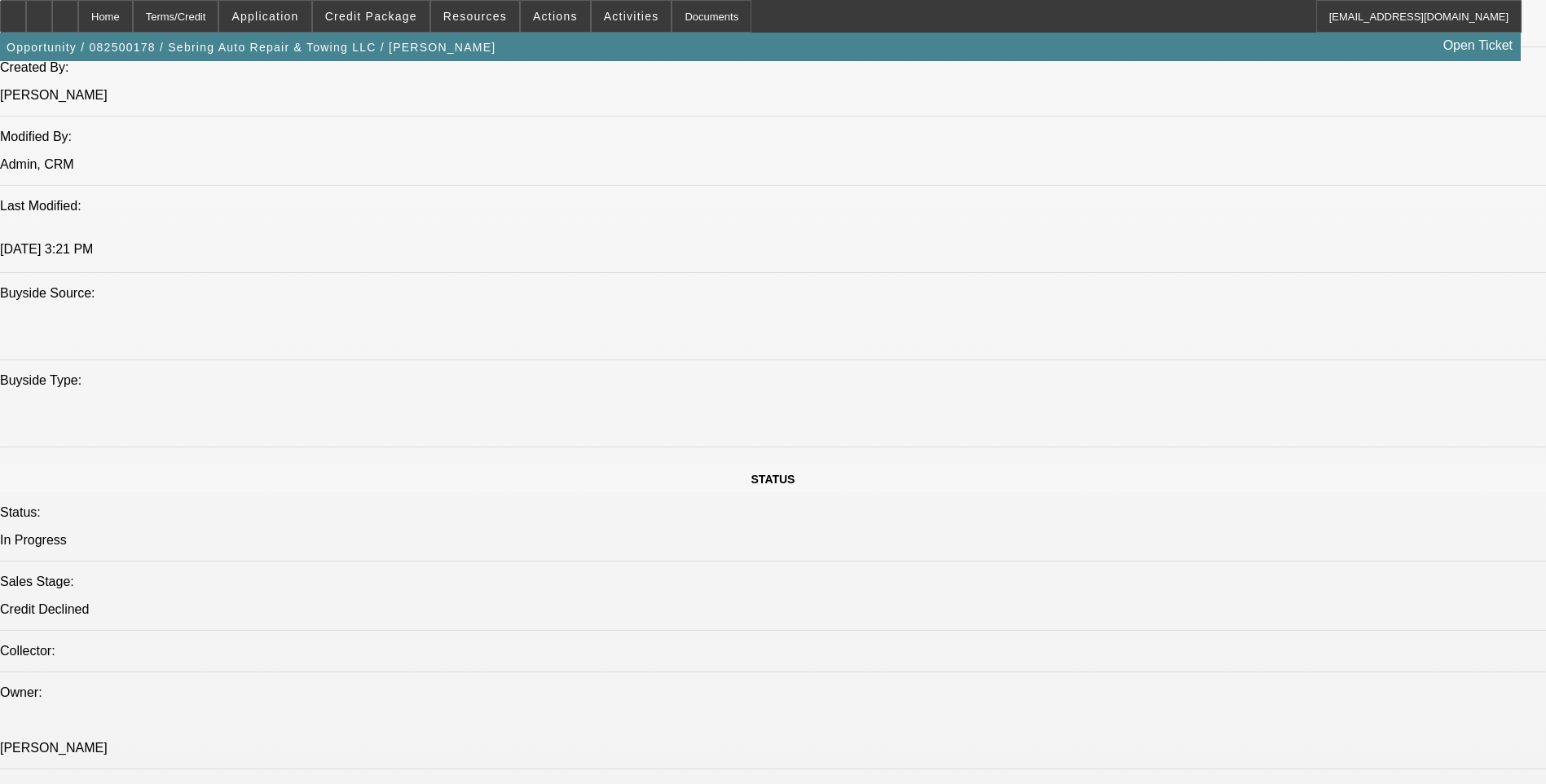
scroll to position [0, 0]
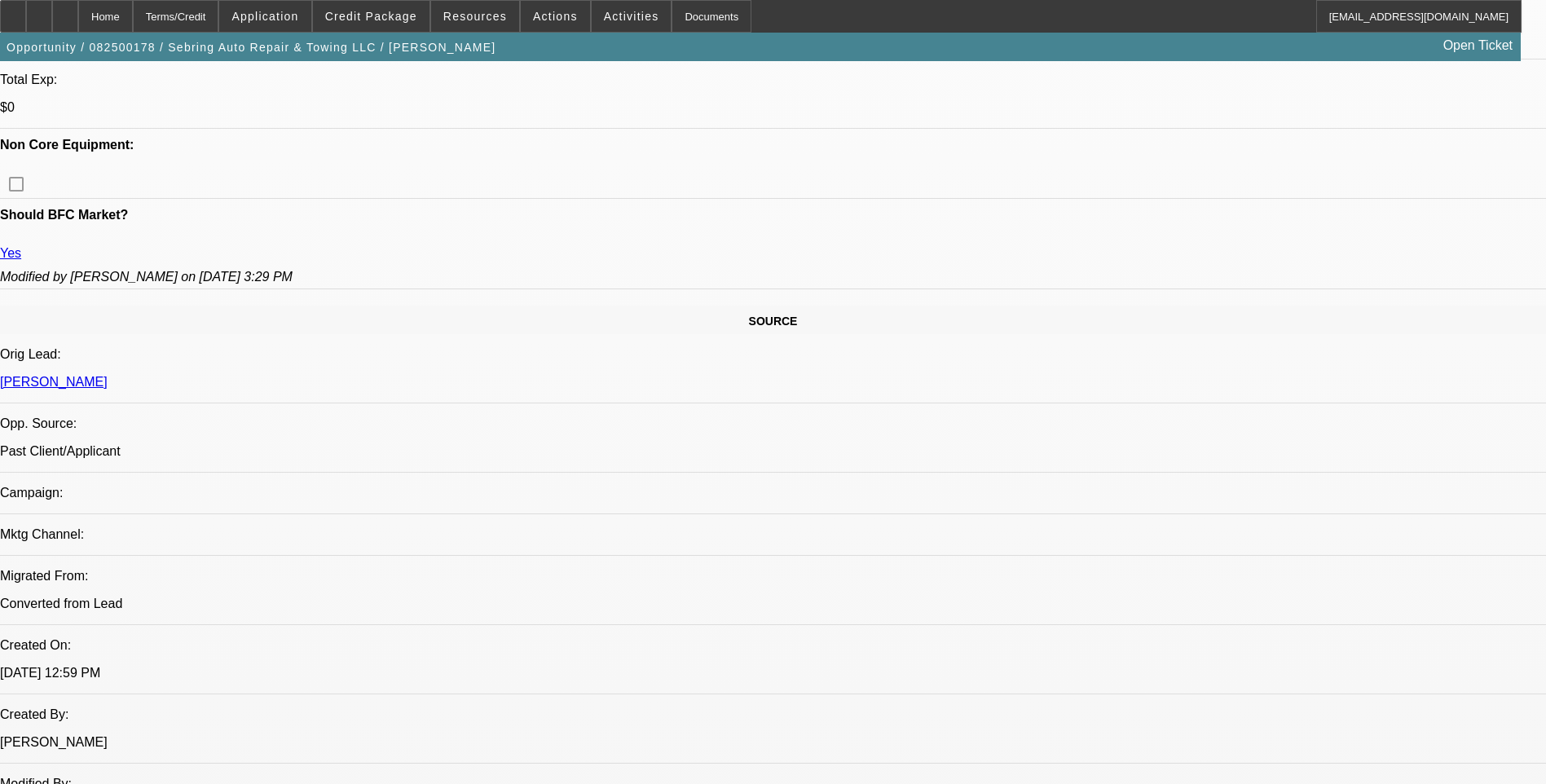
scroll to position [734, 0]
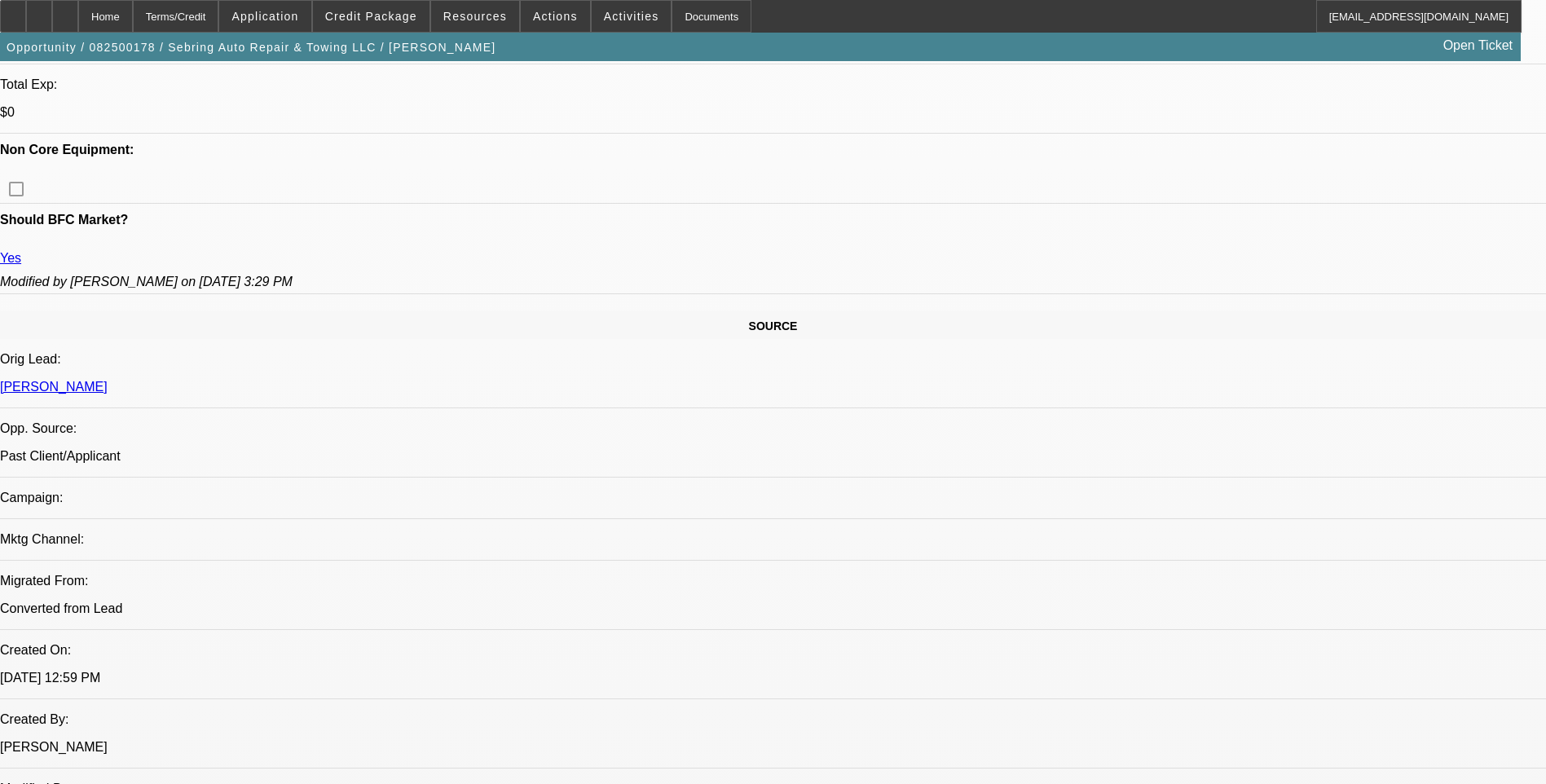
click at [392, 12] on span "Credit Package" at bounding box center [370, 17] width 92 height 13
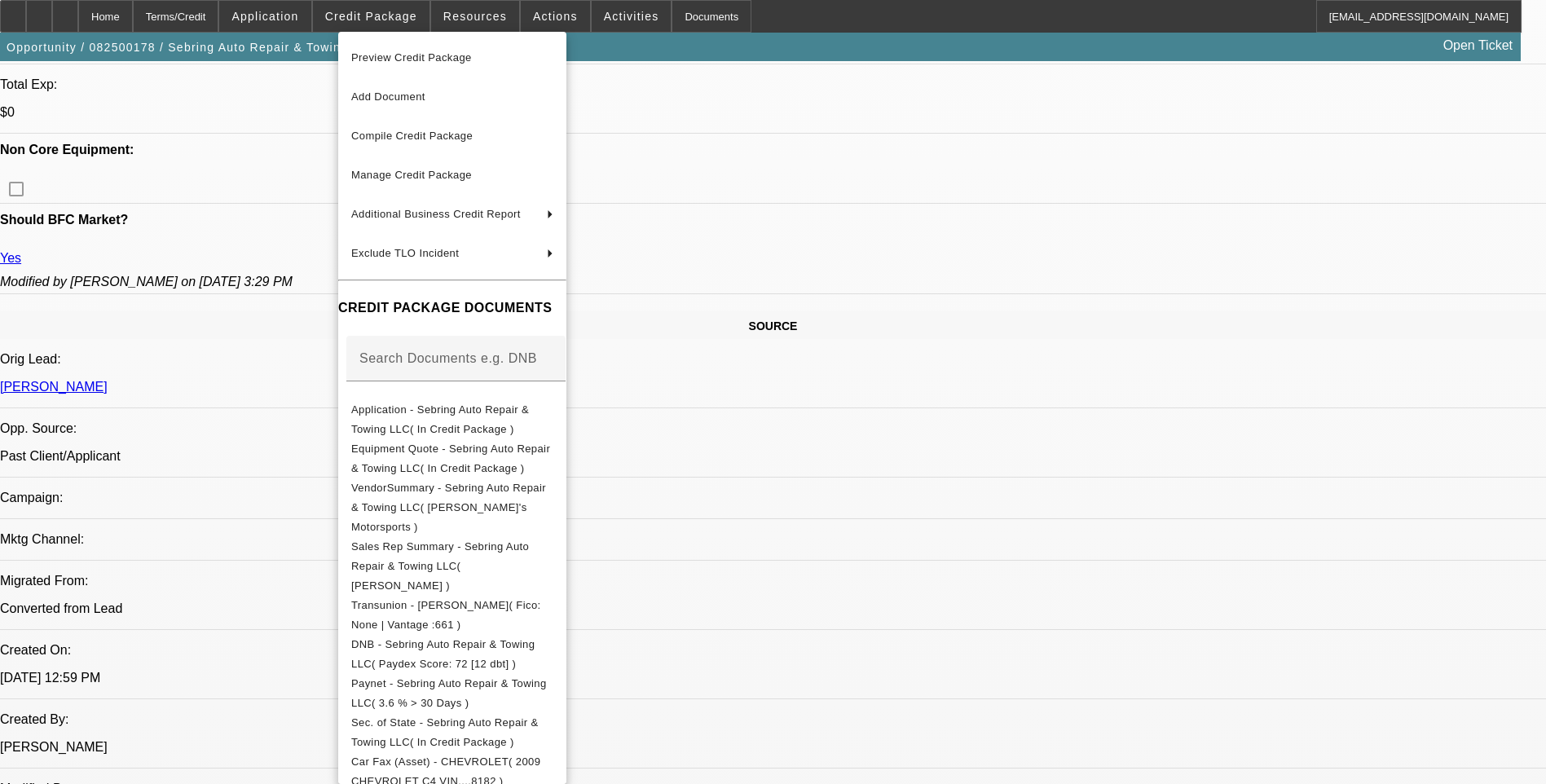
click at [472, 59] on span "Preview Credit Package" at bounding box center [411, 57] width 121 height 12
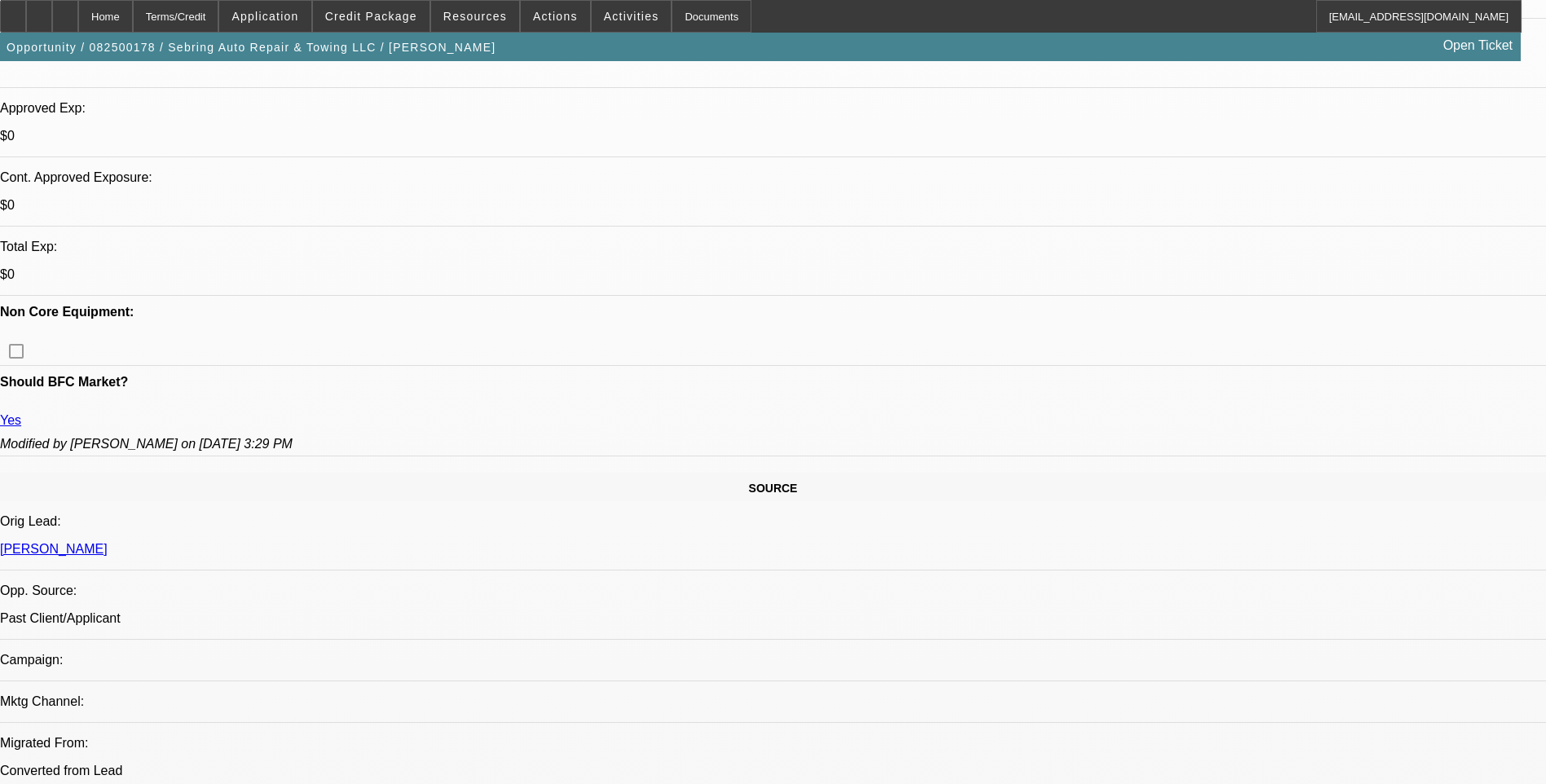
scroll to position [570, 0]
click at [384, 30] on span at bounding box center [371, 16] width 117 height 39
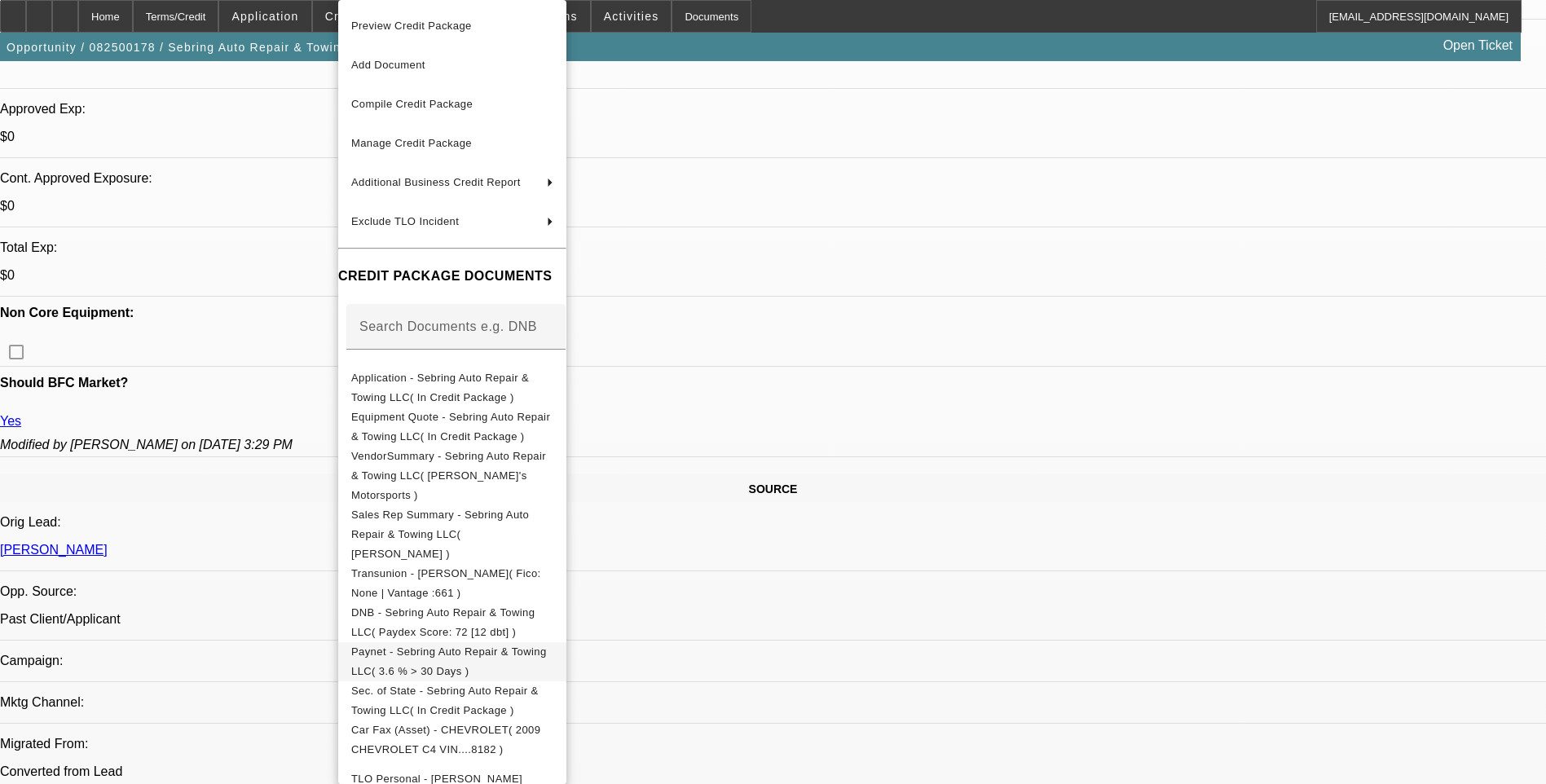
click at [519, 645] on span "Paynet - Sebring Auto Repair & Towing LLC( 3.6 % > 30 Days )" at bounding box center [449, 661] width 196 height 31
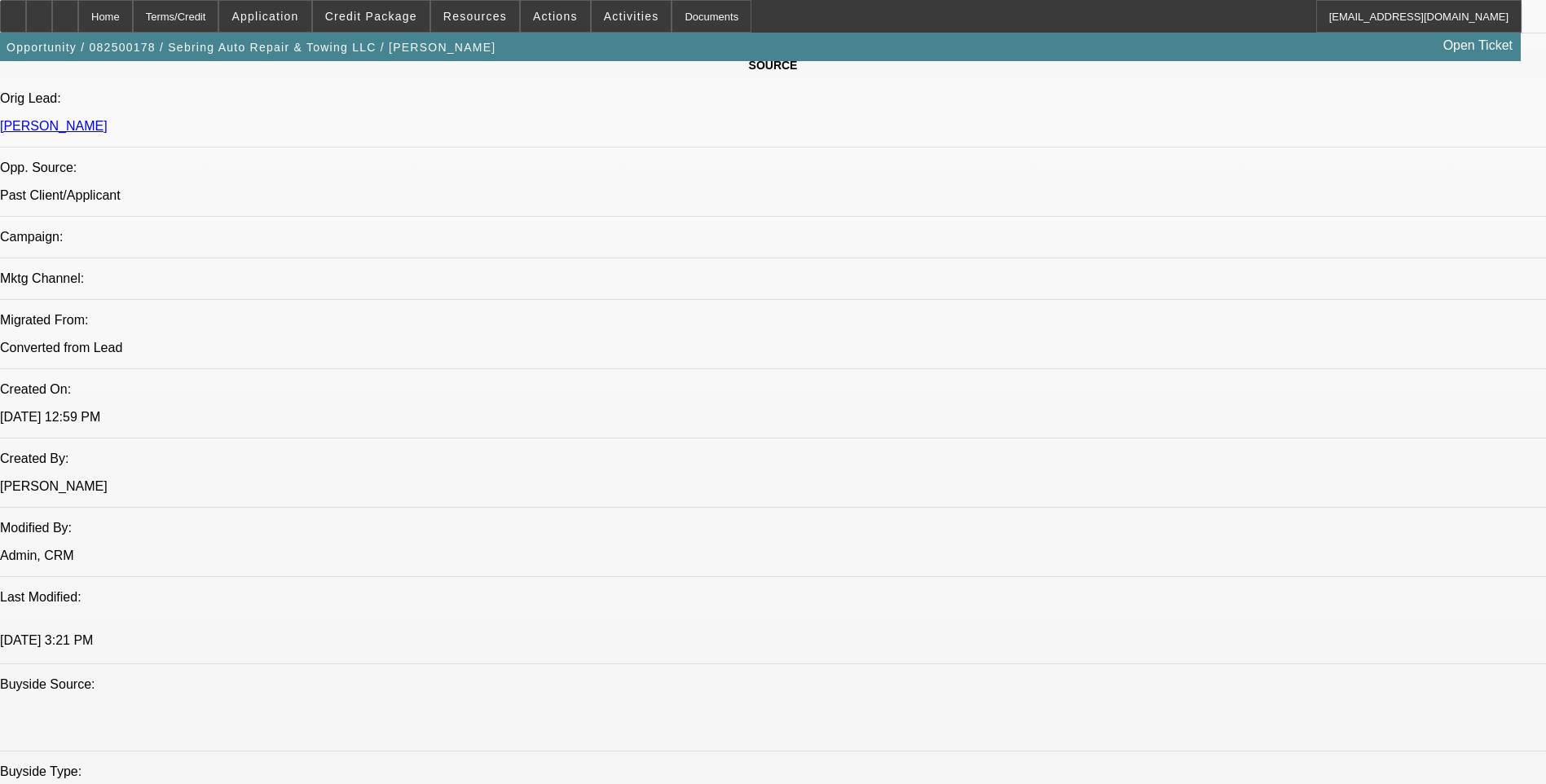
scroll to position [896, 0]
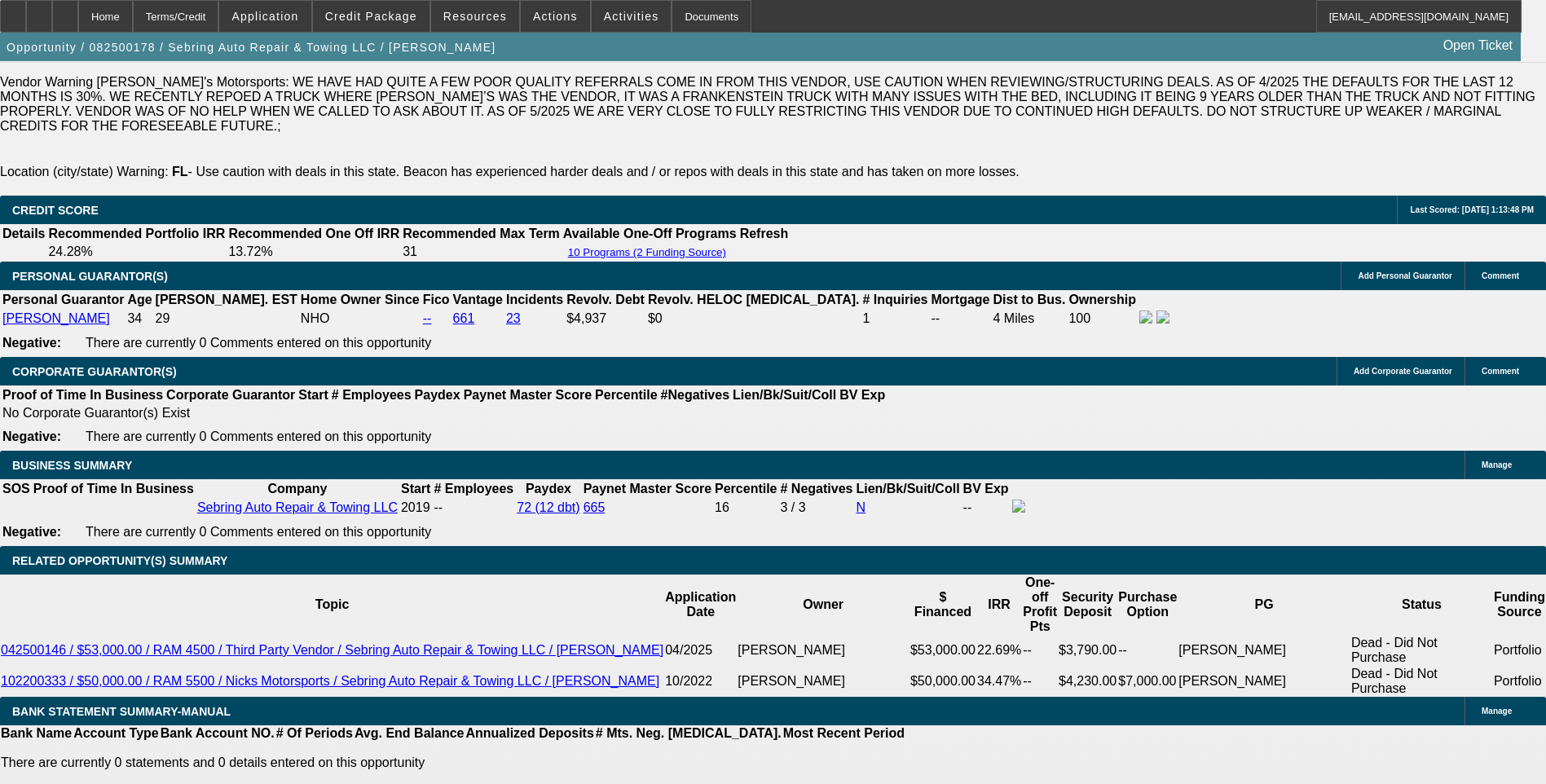
scroll to position [2281, 0]
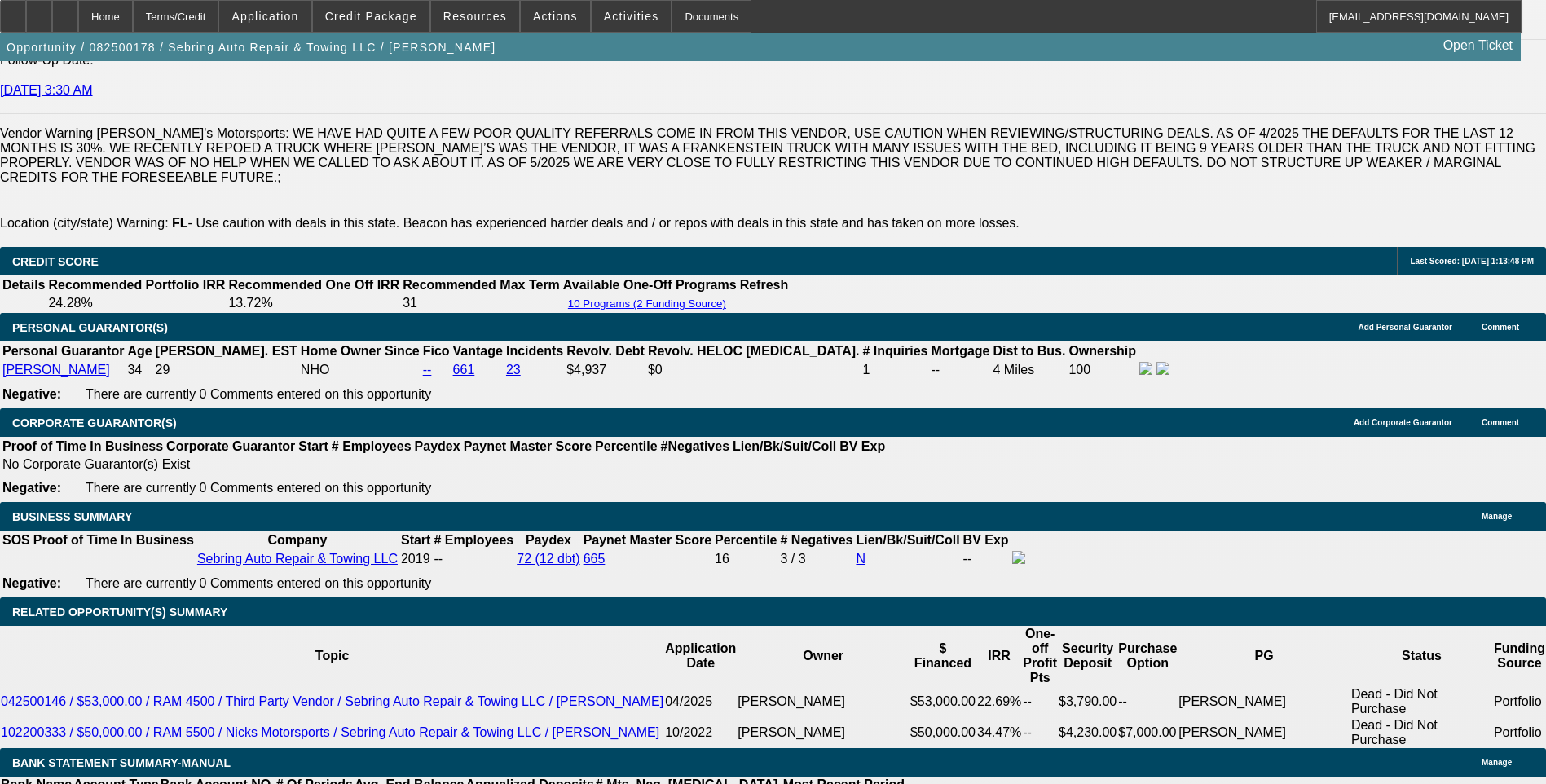
drag, startPoint x: 221, startPoint y: 183, endPoint x: 237, endPoint y: 188, distance: 16.8
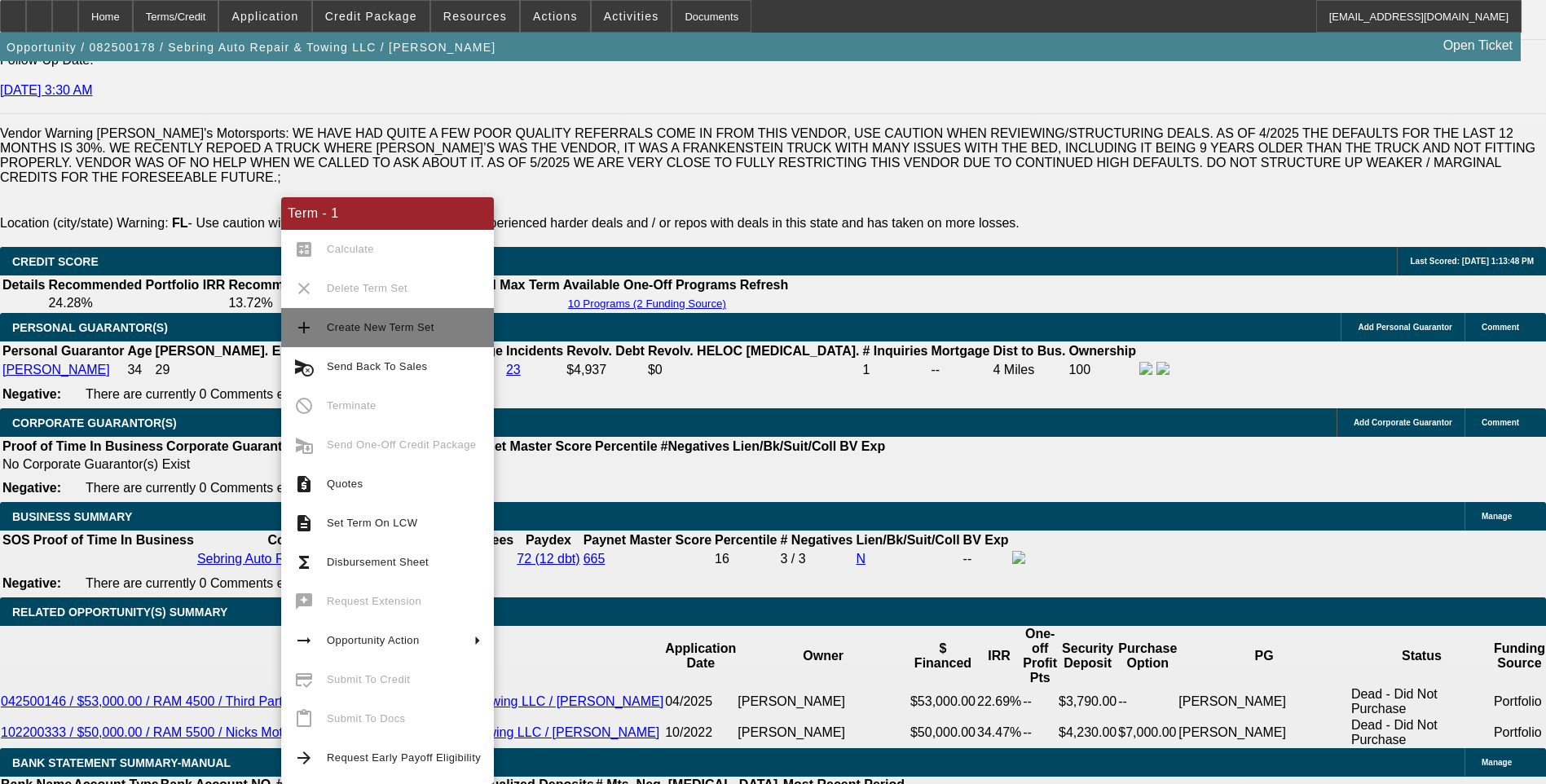
click at [384, 340] on button "add Create New Term Set" at bounding box center [387, 327] width 212 height 39
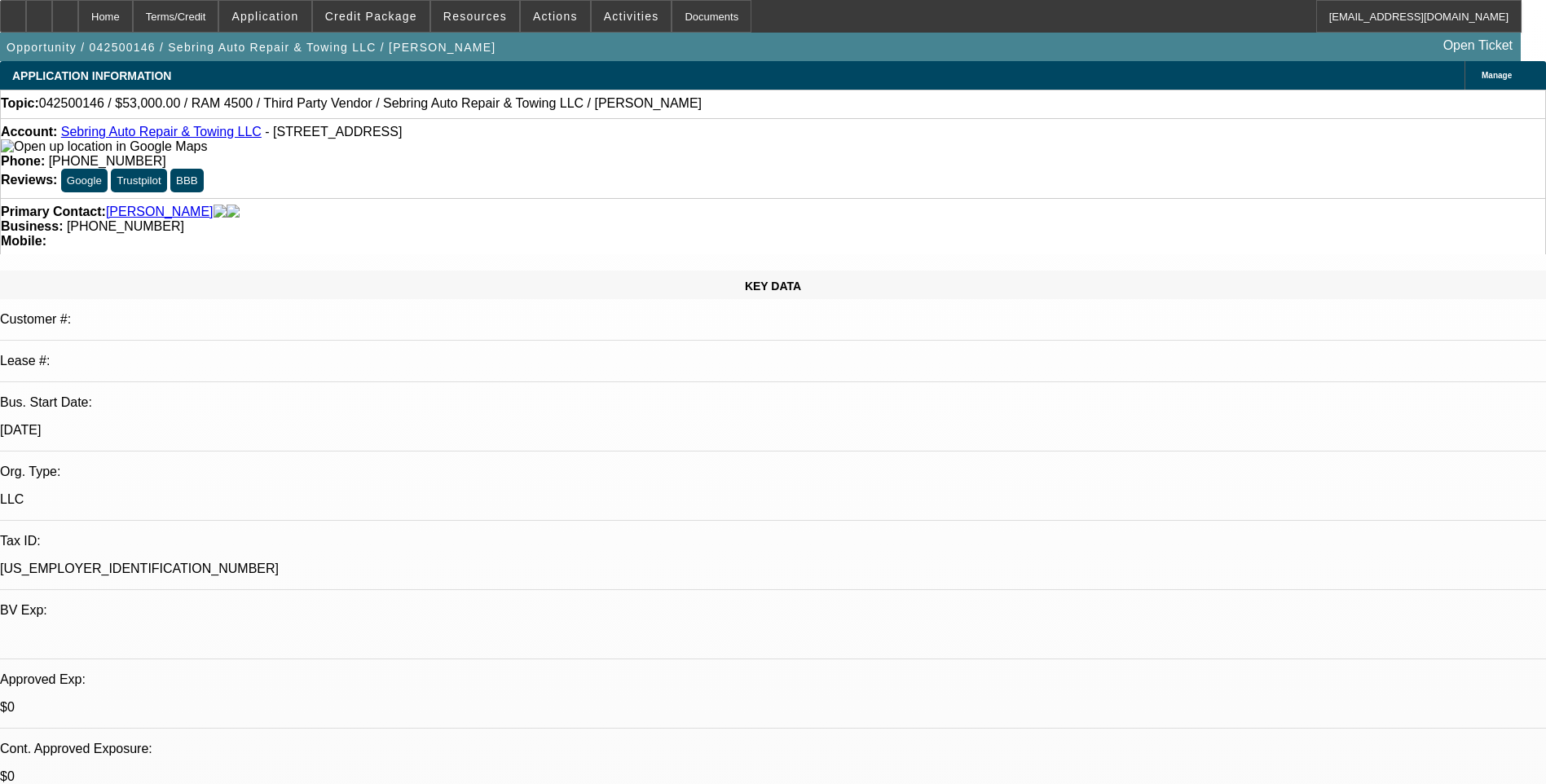
select select "0"
select select "2"
select select "0"
select select "2"
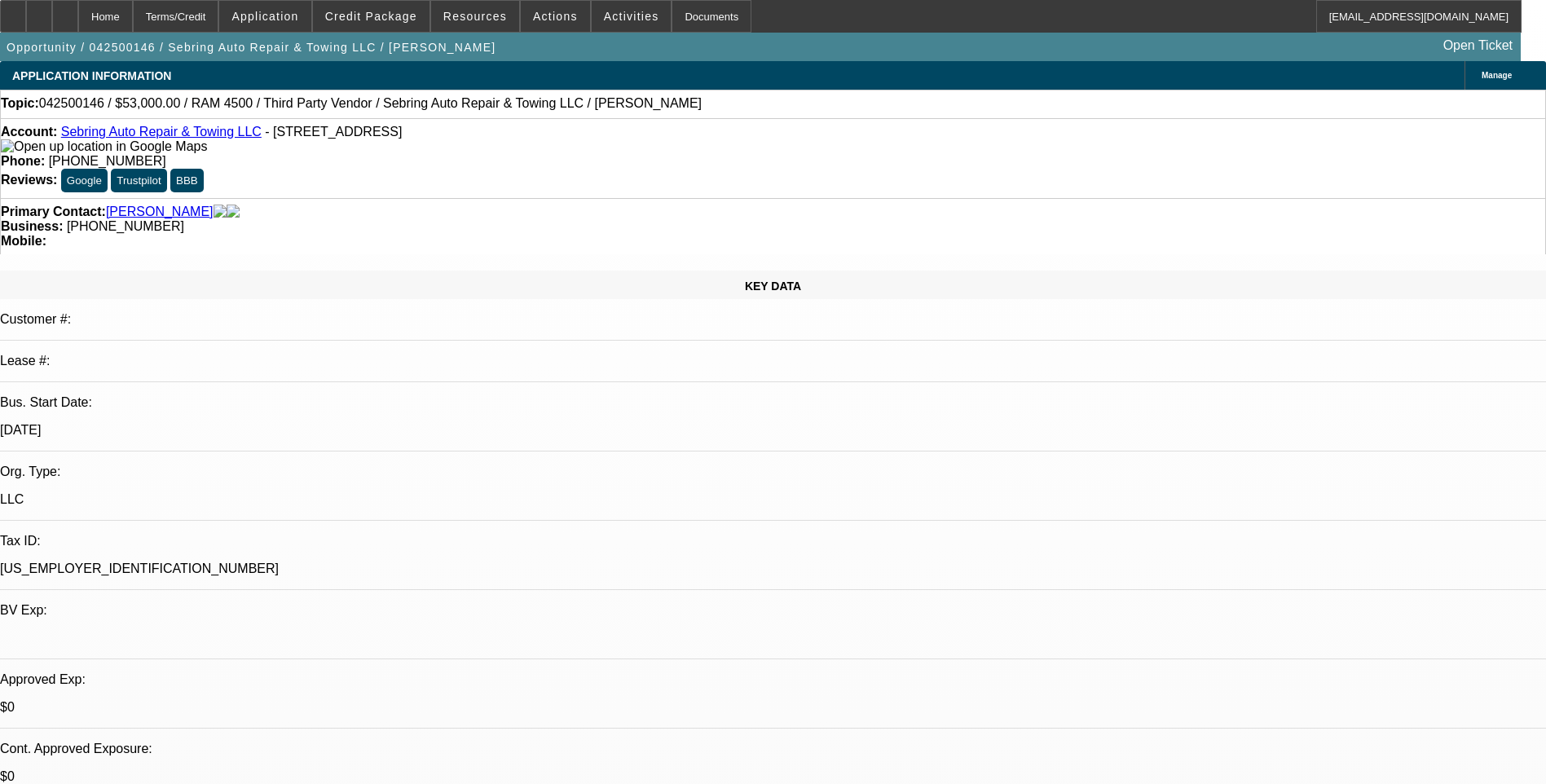
select select "0"
select select "2"
select select "0"
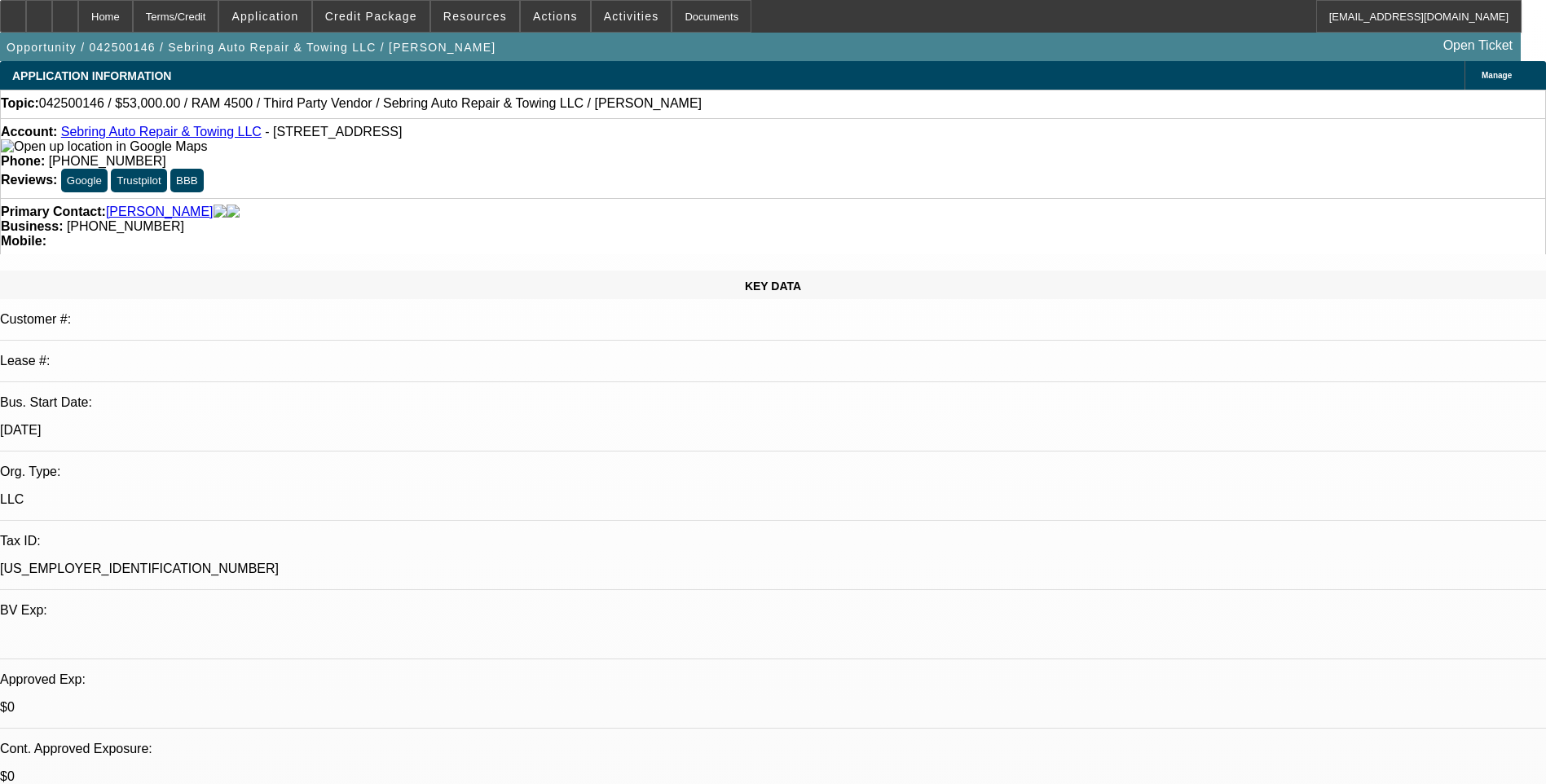
select select "0"
select select "1"
select select "2"
select select "6"
select select "1"
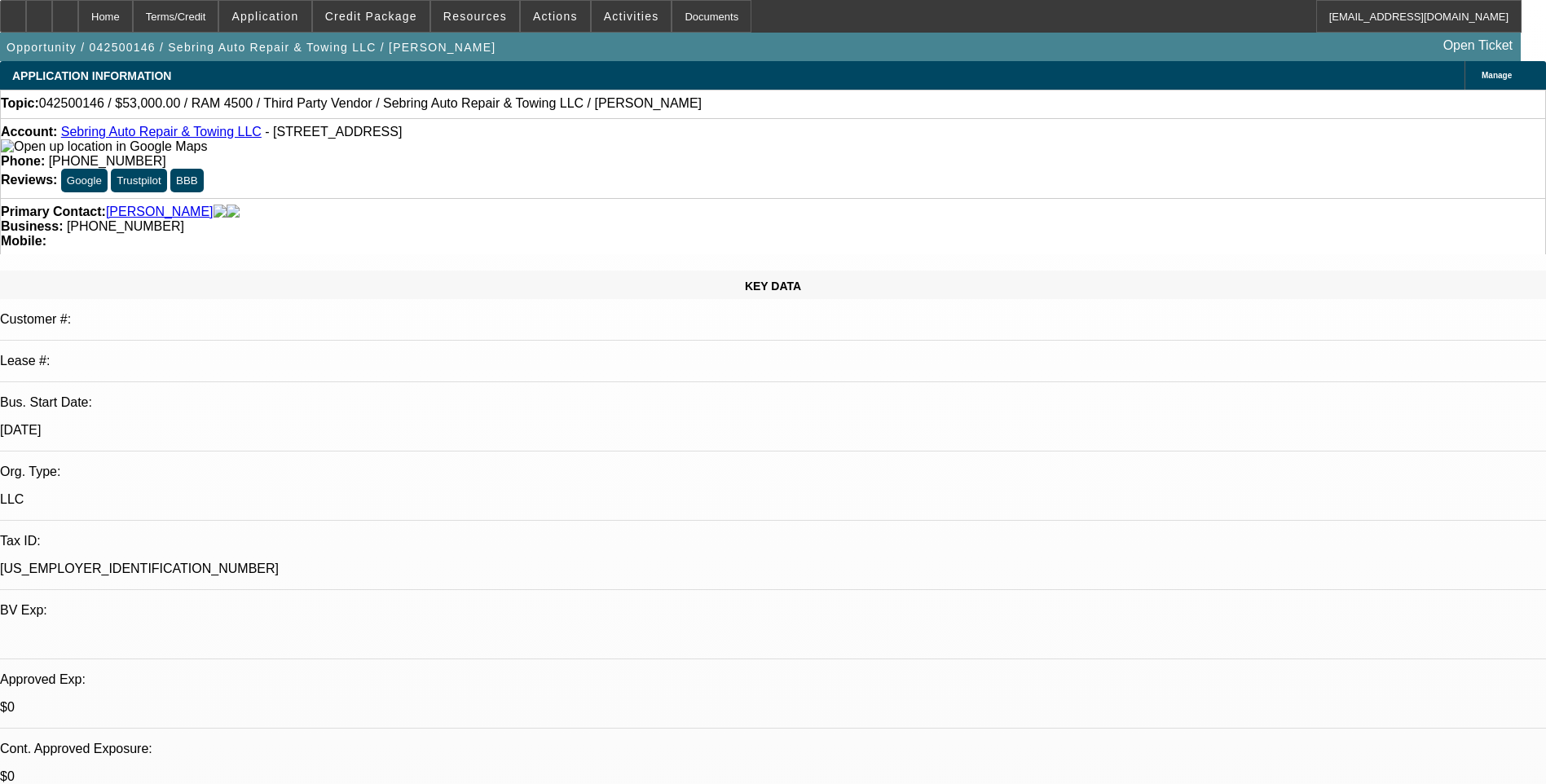
select select "2"
select select "6"
select select "1"
select select "2"
select select "6"
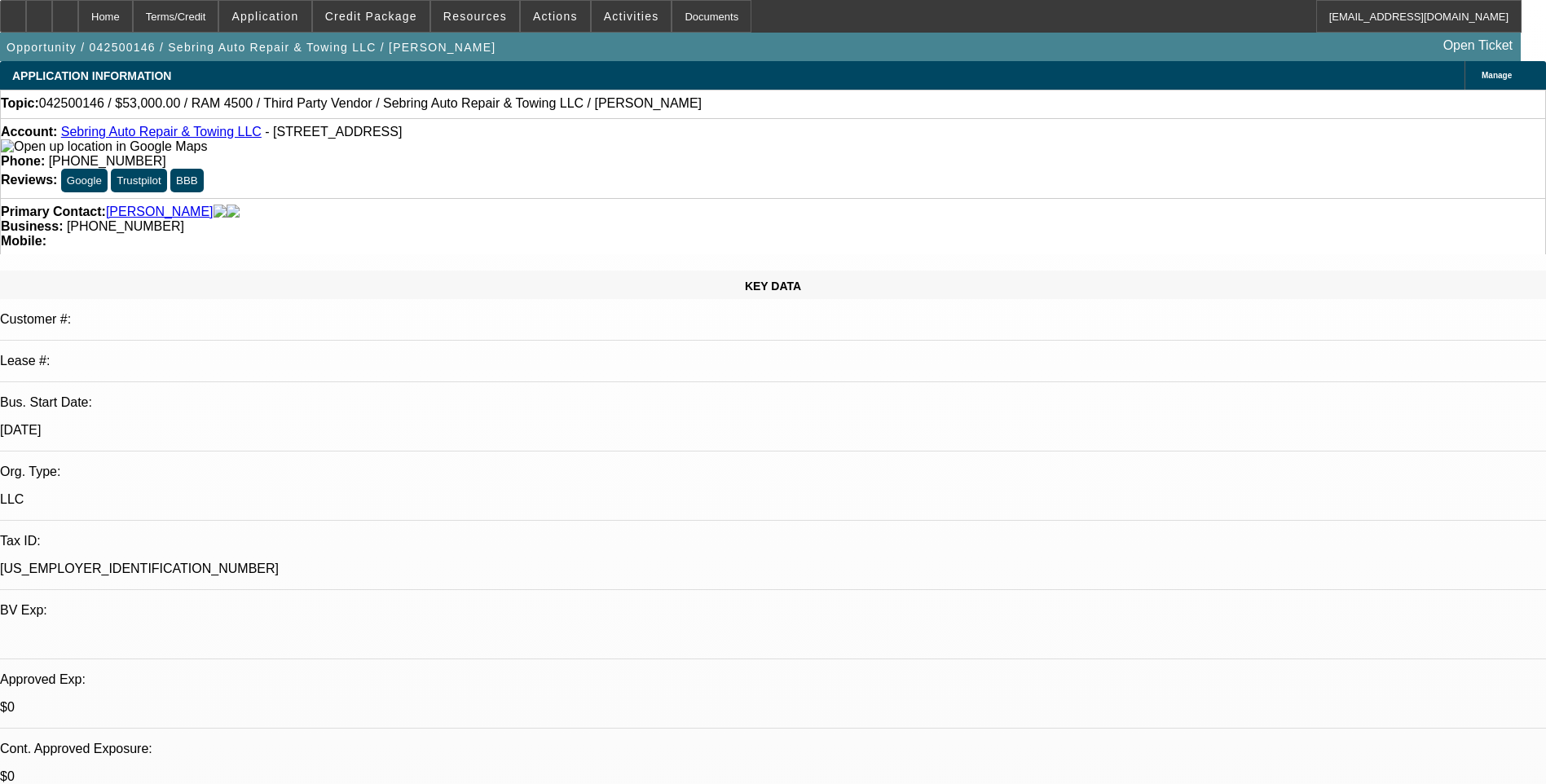
select select "1"
select select "2"
select select "6"
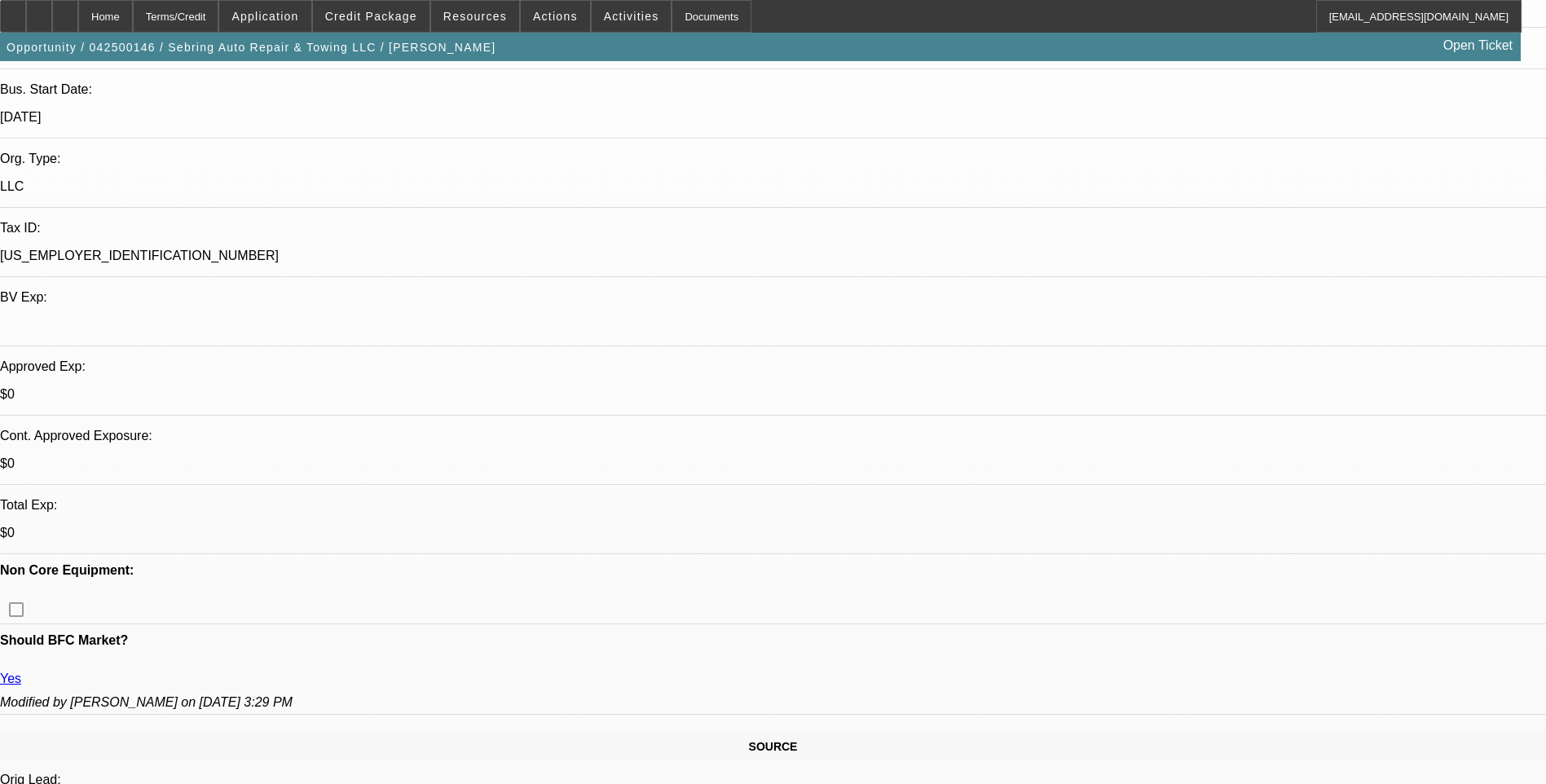
scroll to position [489, 0]
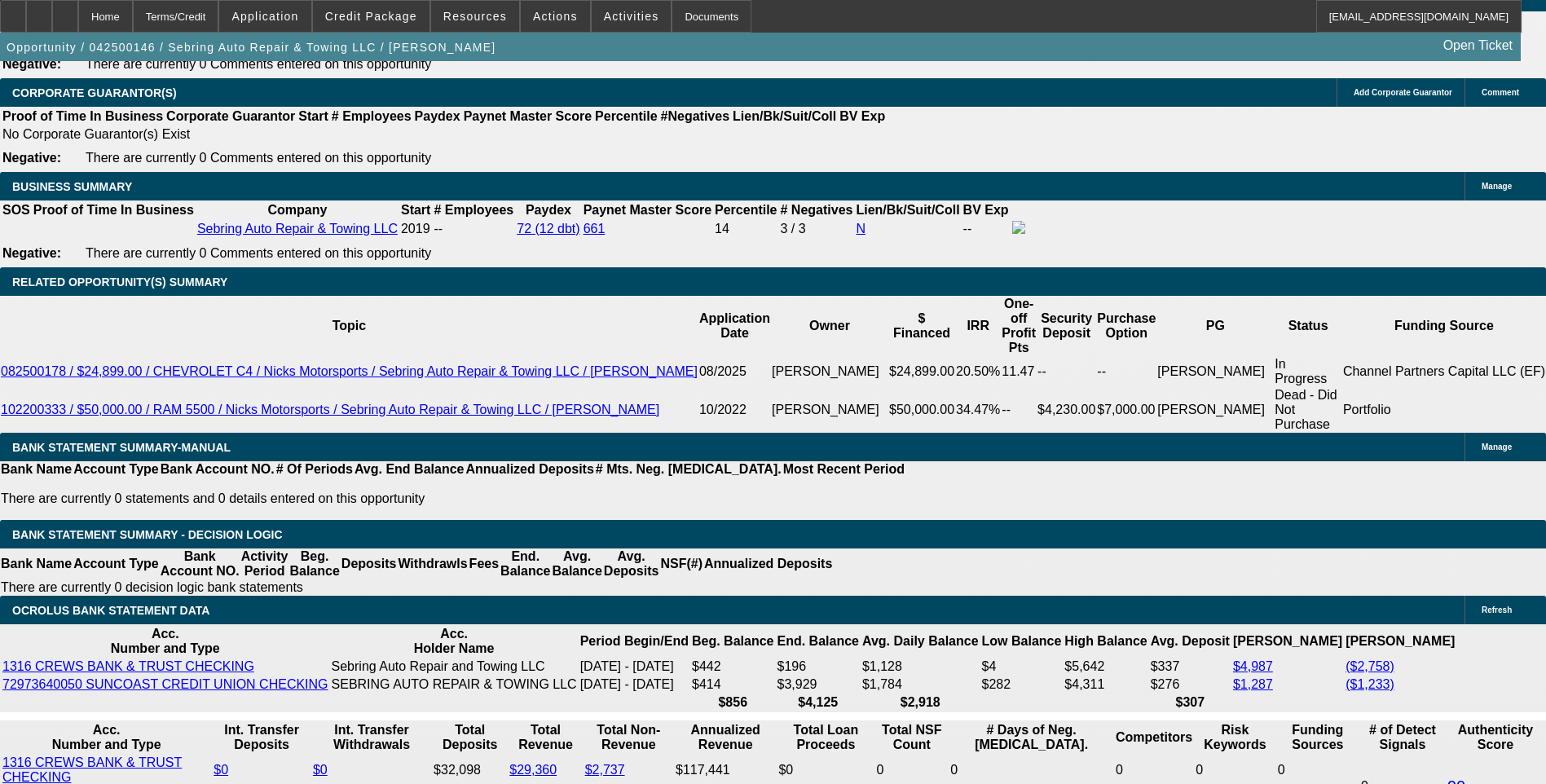
scroll to position [2525, 0]
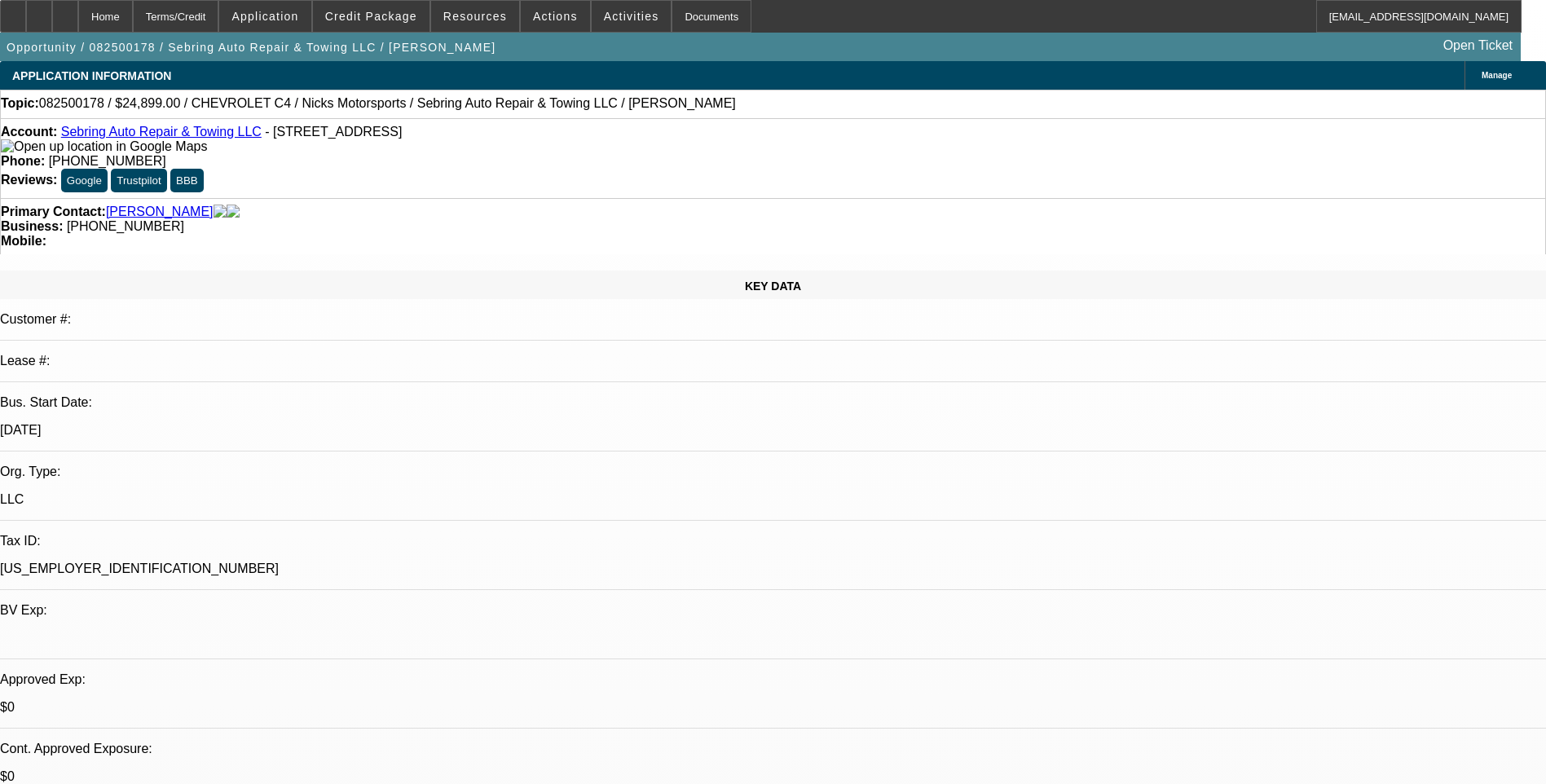
select select "0"
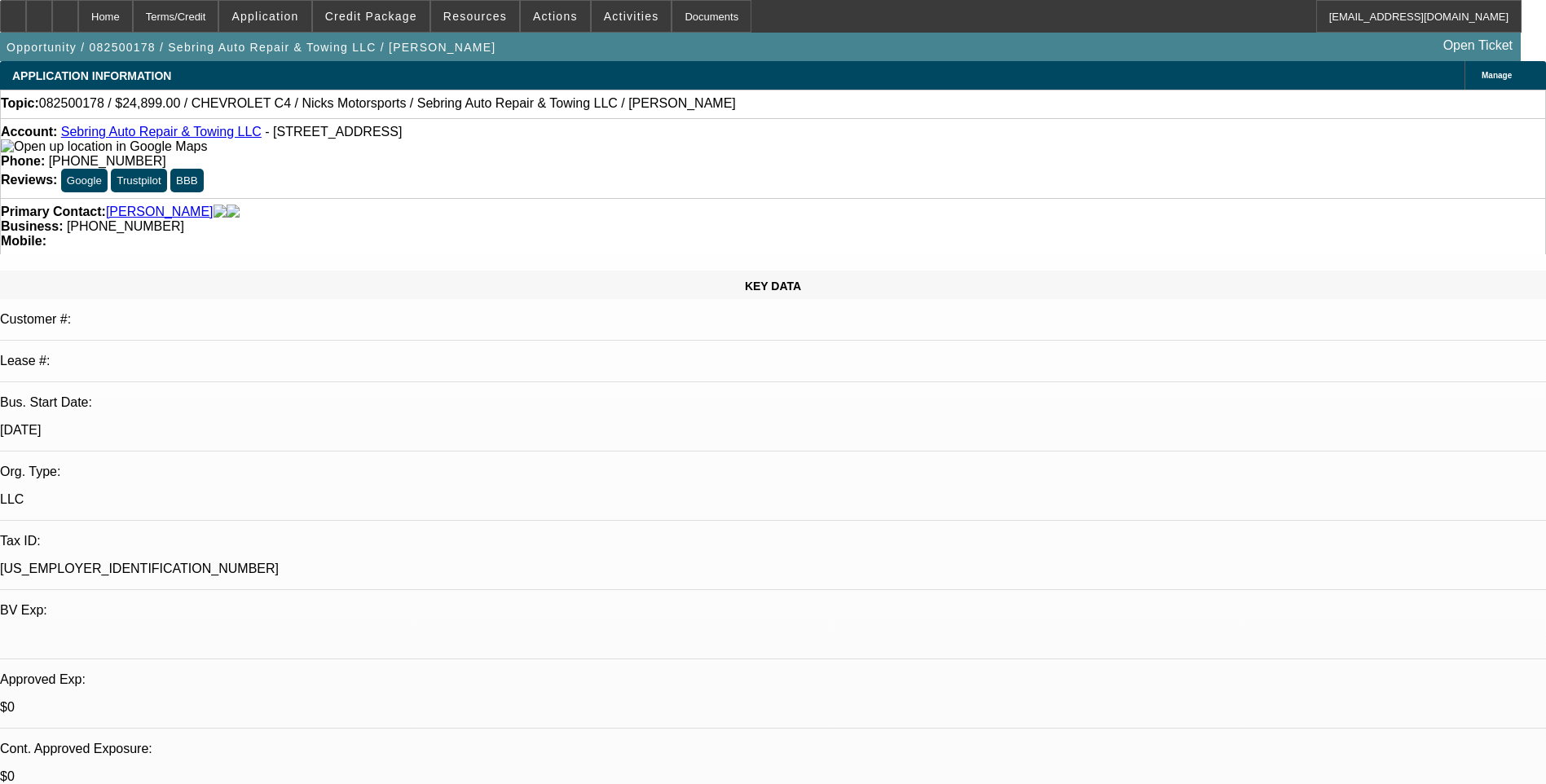
select select "0"
select select "1"
select select "6"
select select "1"
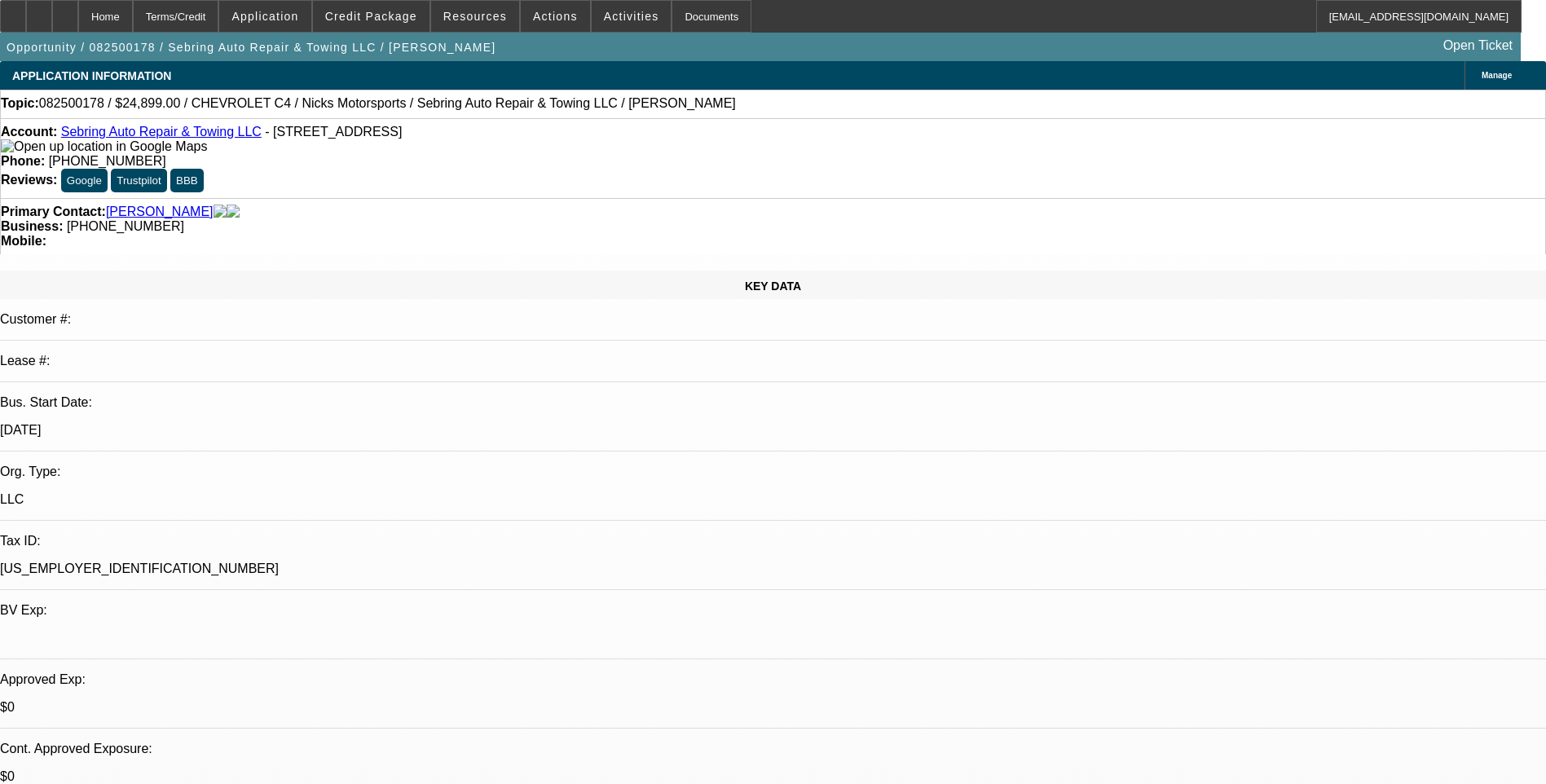
select select "1"
select select "6"
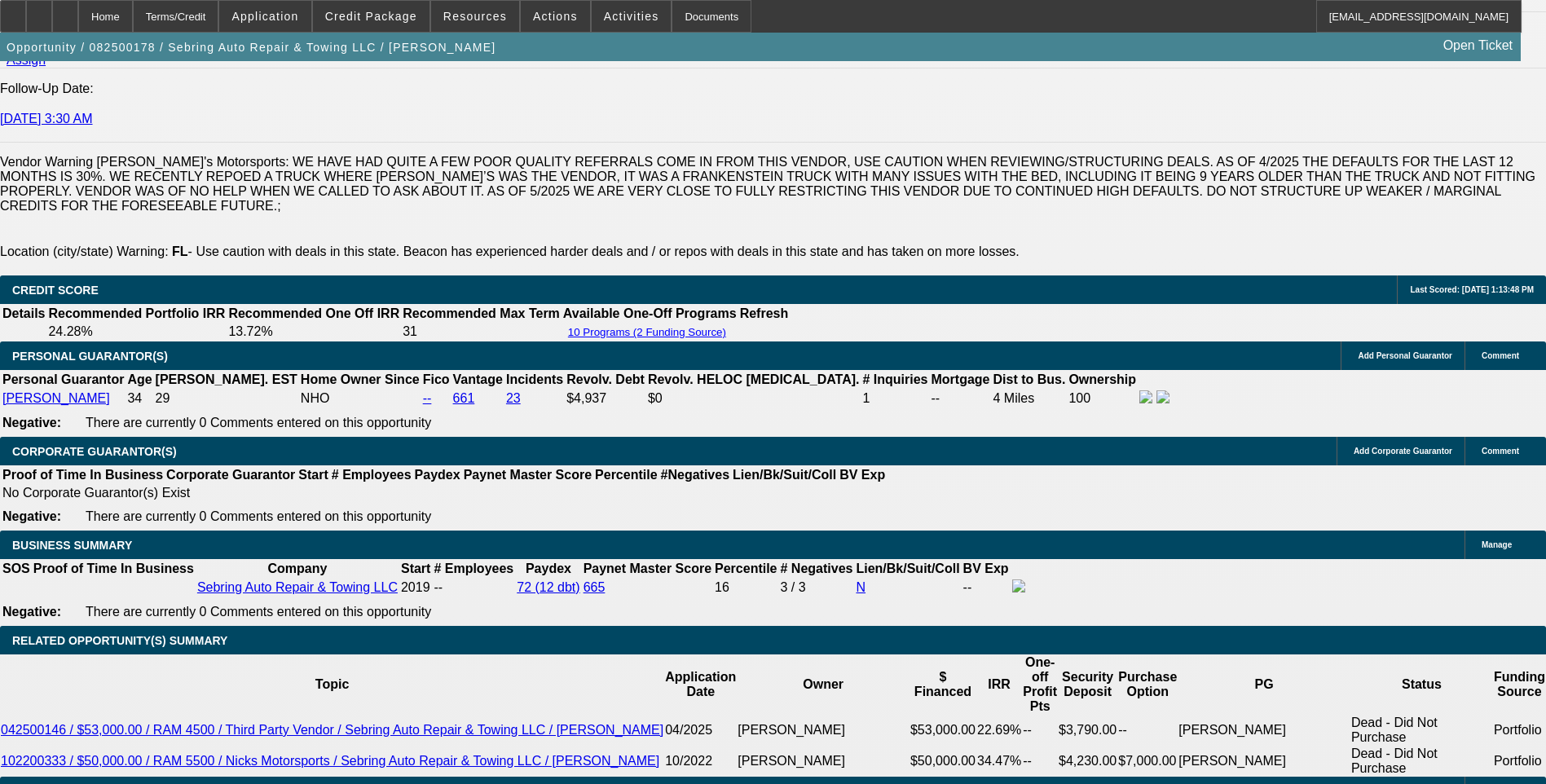
scroll to position [2281, 0]
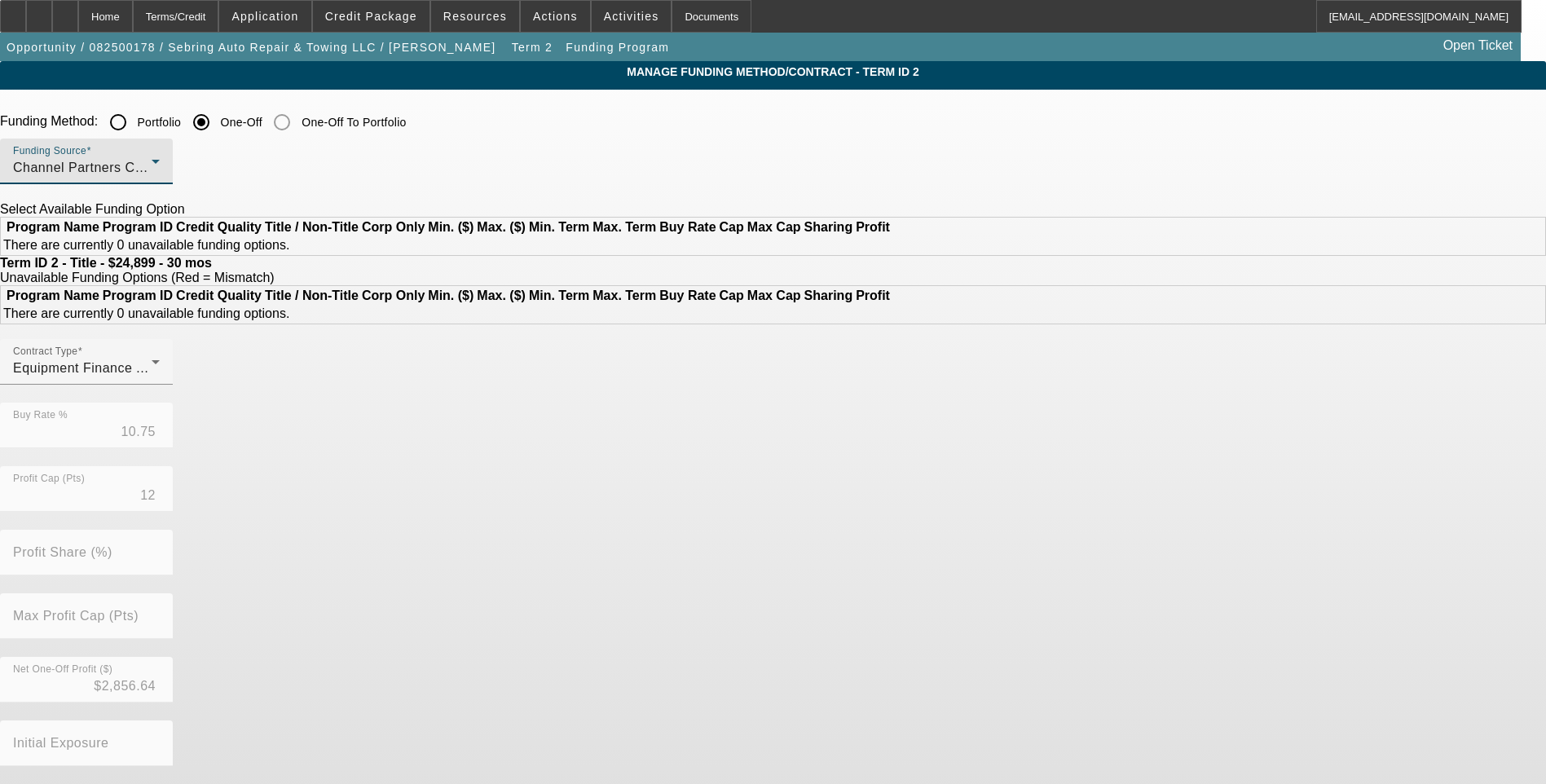
click at [151, 174] on div "Channel Partners Capital LLC (EF)" at bounding box center [83, 168] width 139 height 20
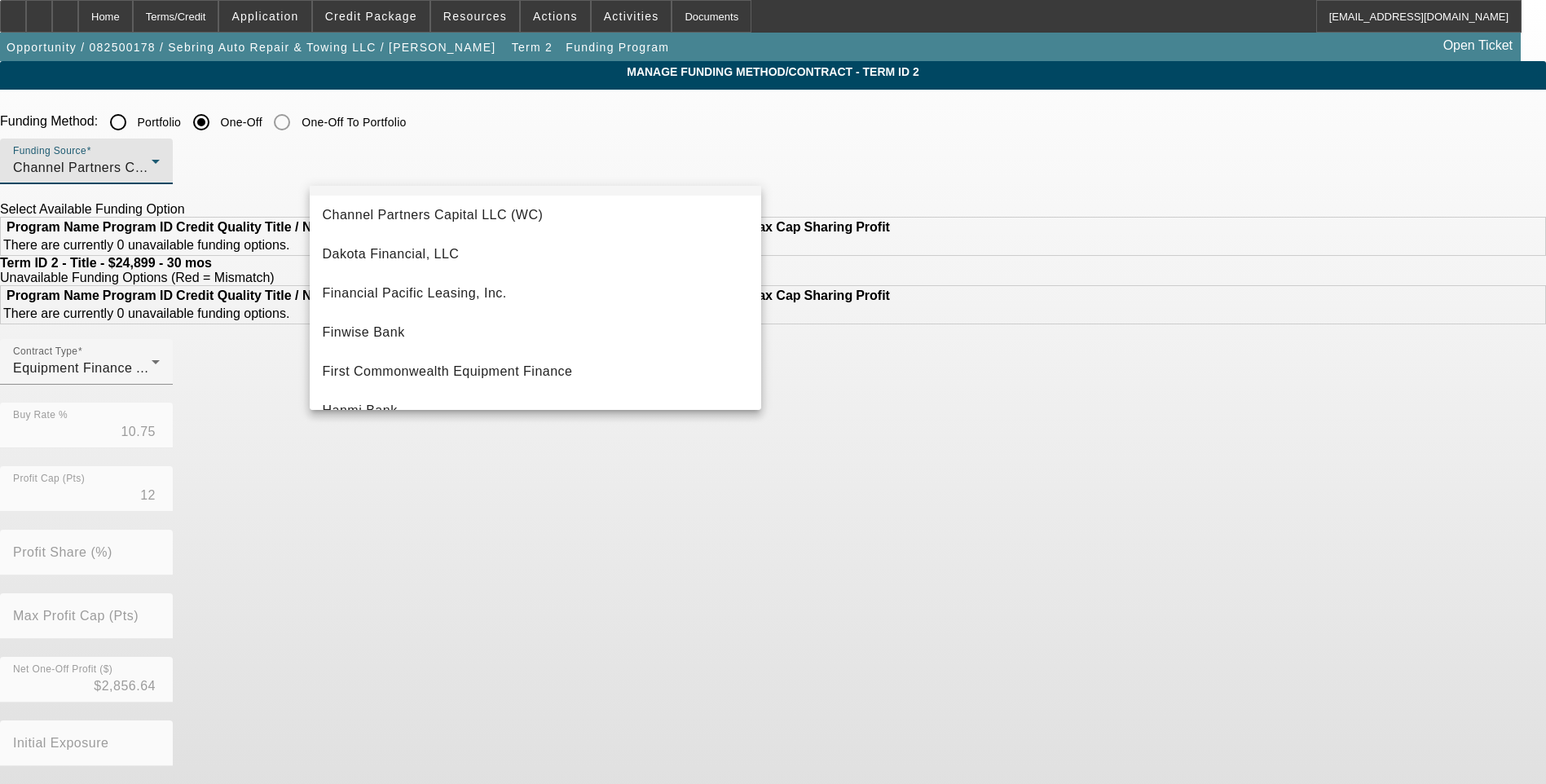
scroll to position [163, 0]
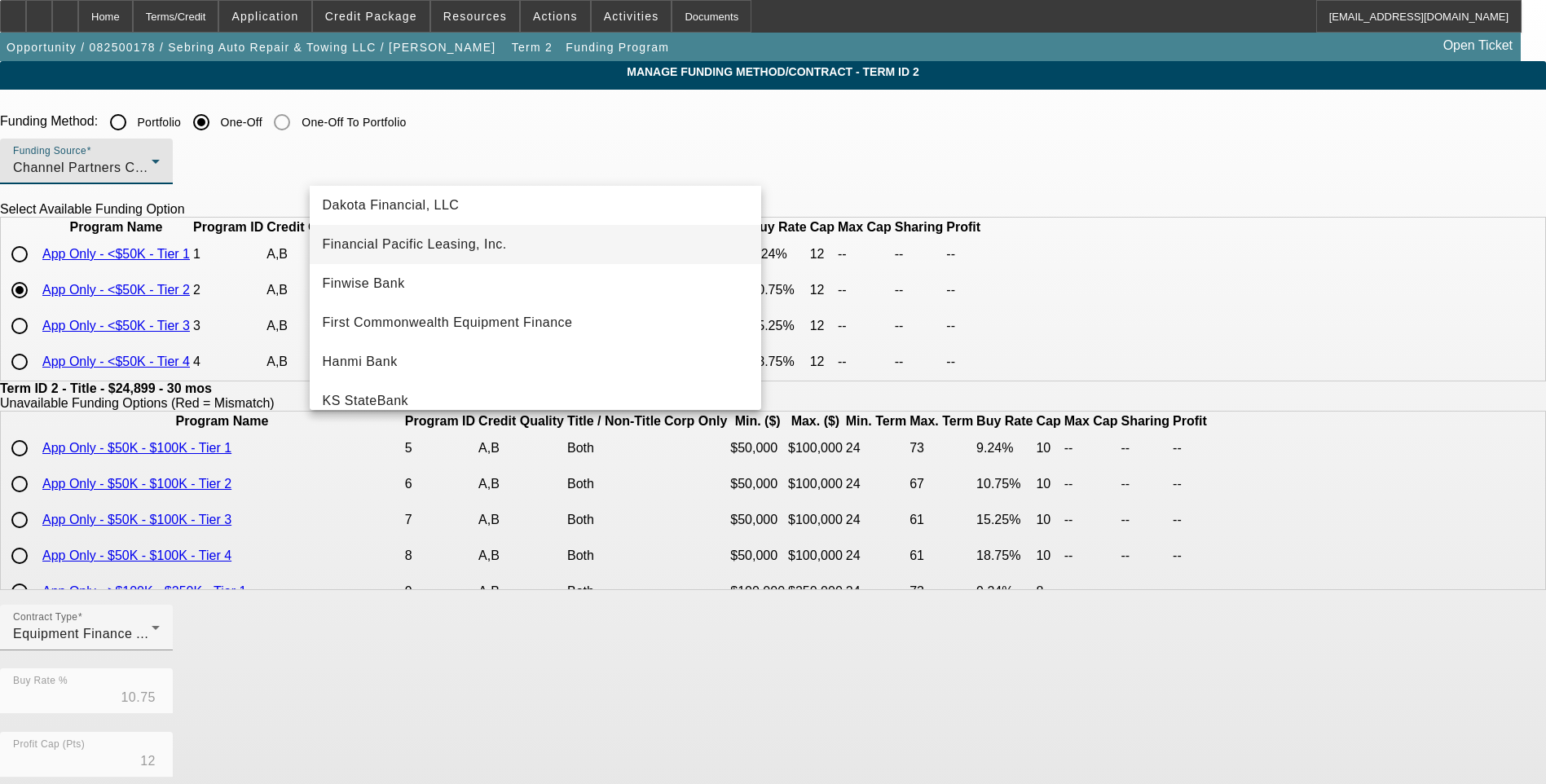
click at [456, 251] on span "Financial Pacific Leasing, Inc." at bounding box center [415, 245] width 184 height 20
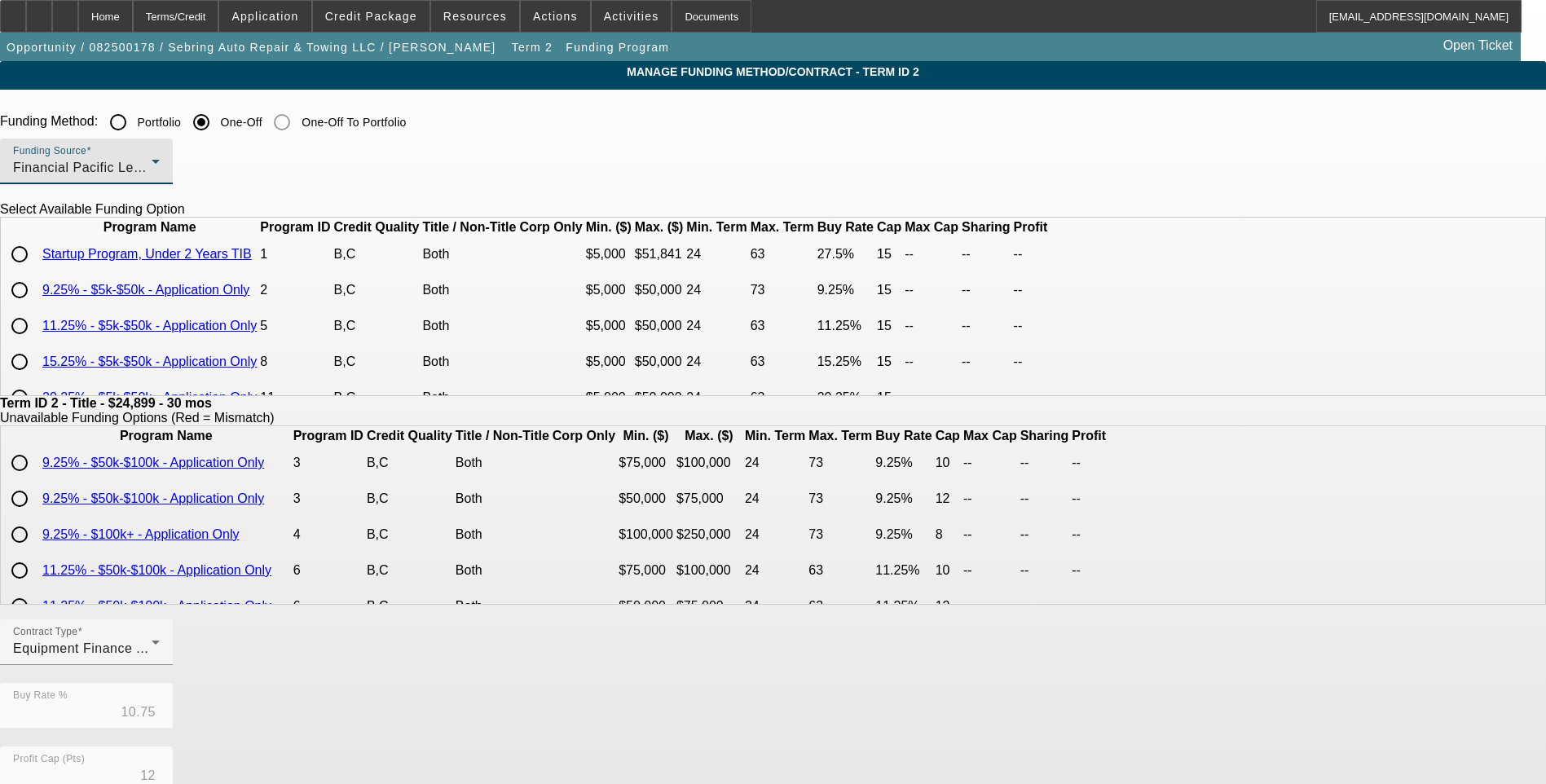
scroll to position [82, 0]
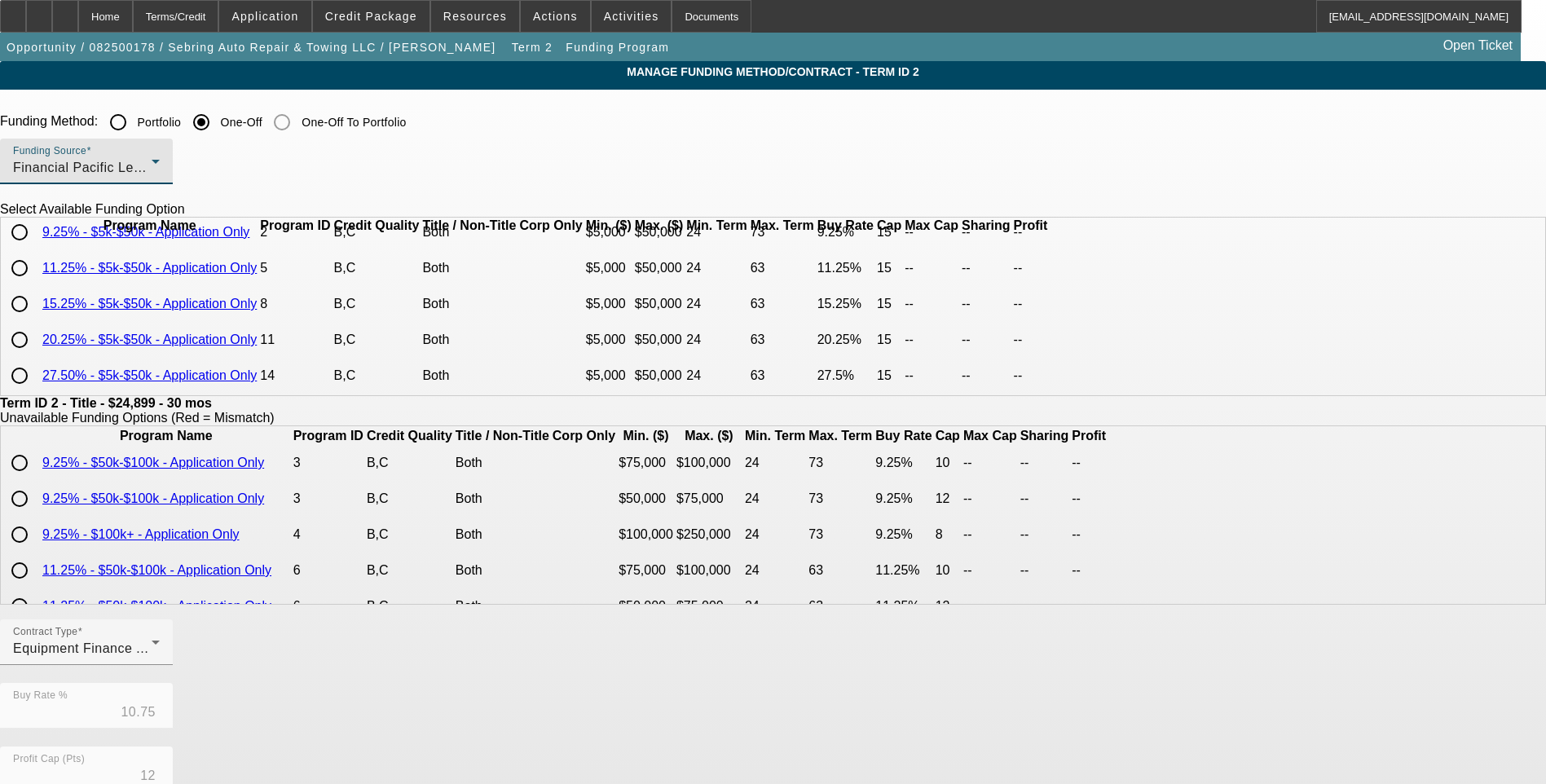
drag, startPoint x: 328, startPoint y: 326, endPoint x: 309, endPoint y: 326, distance: 19.0
click at [36, 321] on input "radio" at bounding box center [19, 303] width 32 height 32
radio input "true"
type input "15.25"
type input "15"
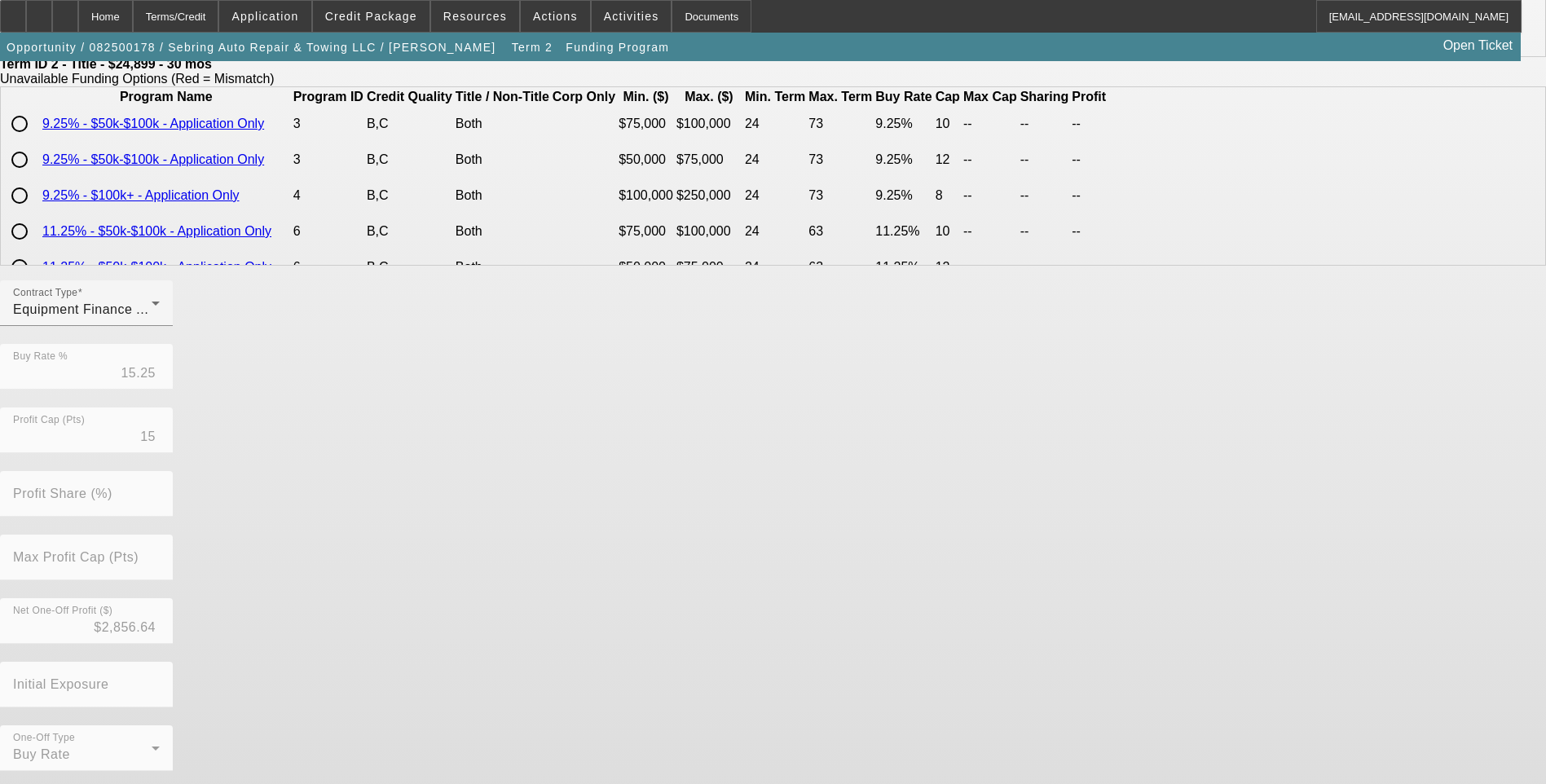
scroll to position [343, 0]
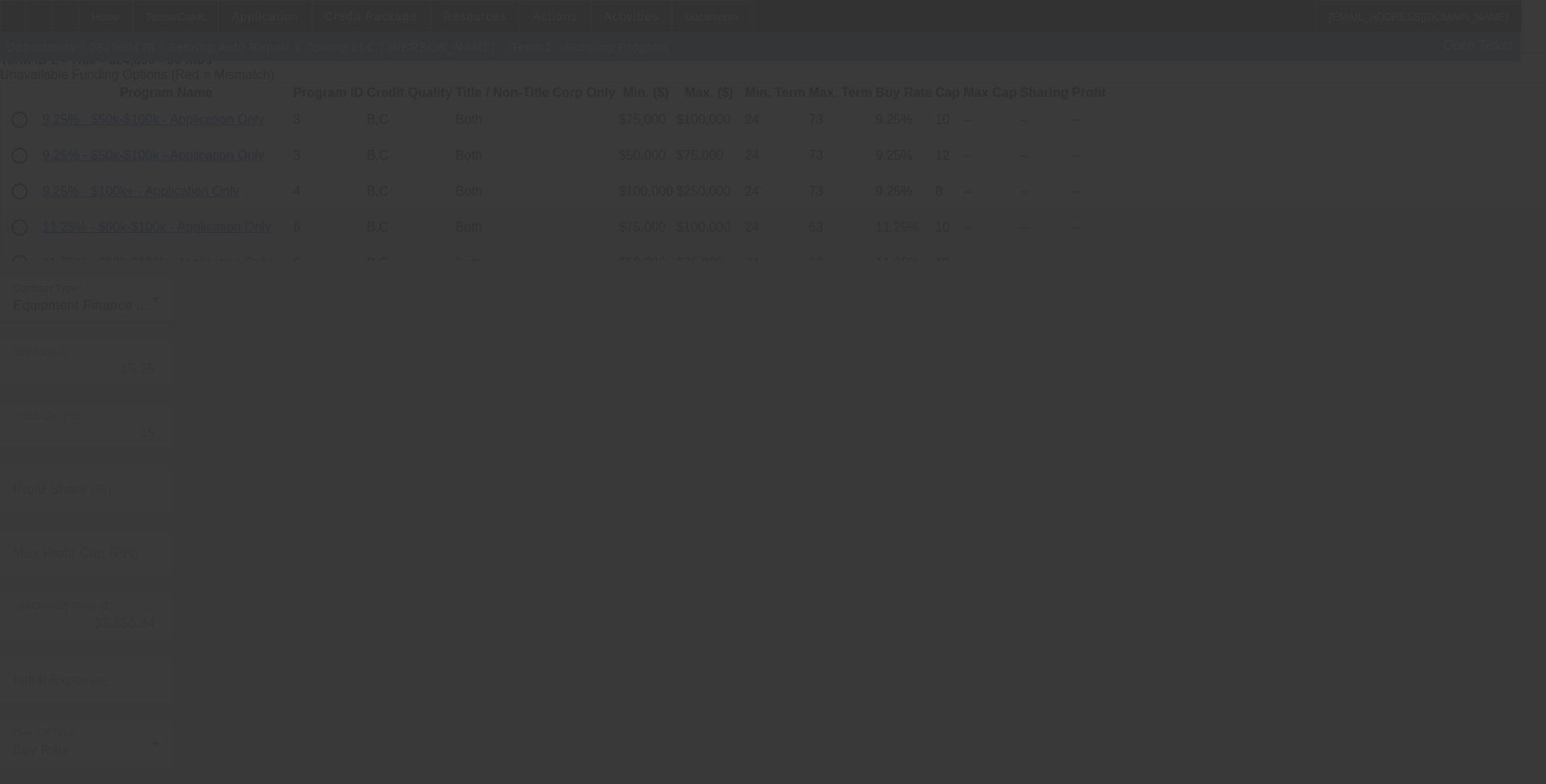
type input "10.75"
type input "12"
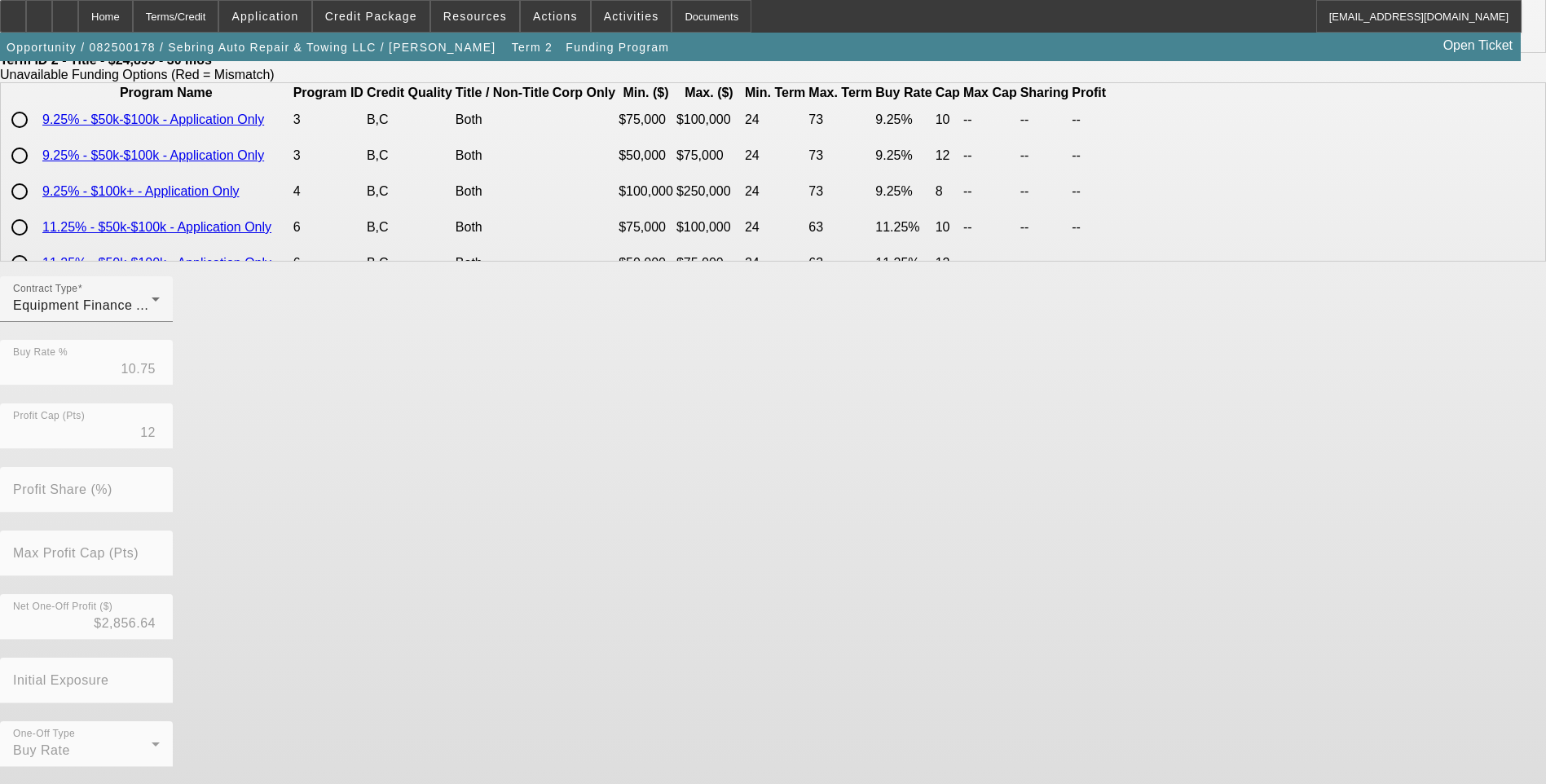
scroll to position [0, 0]
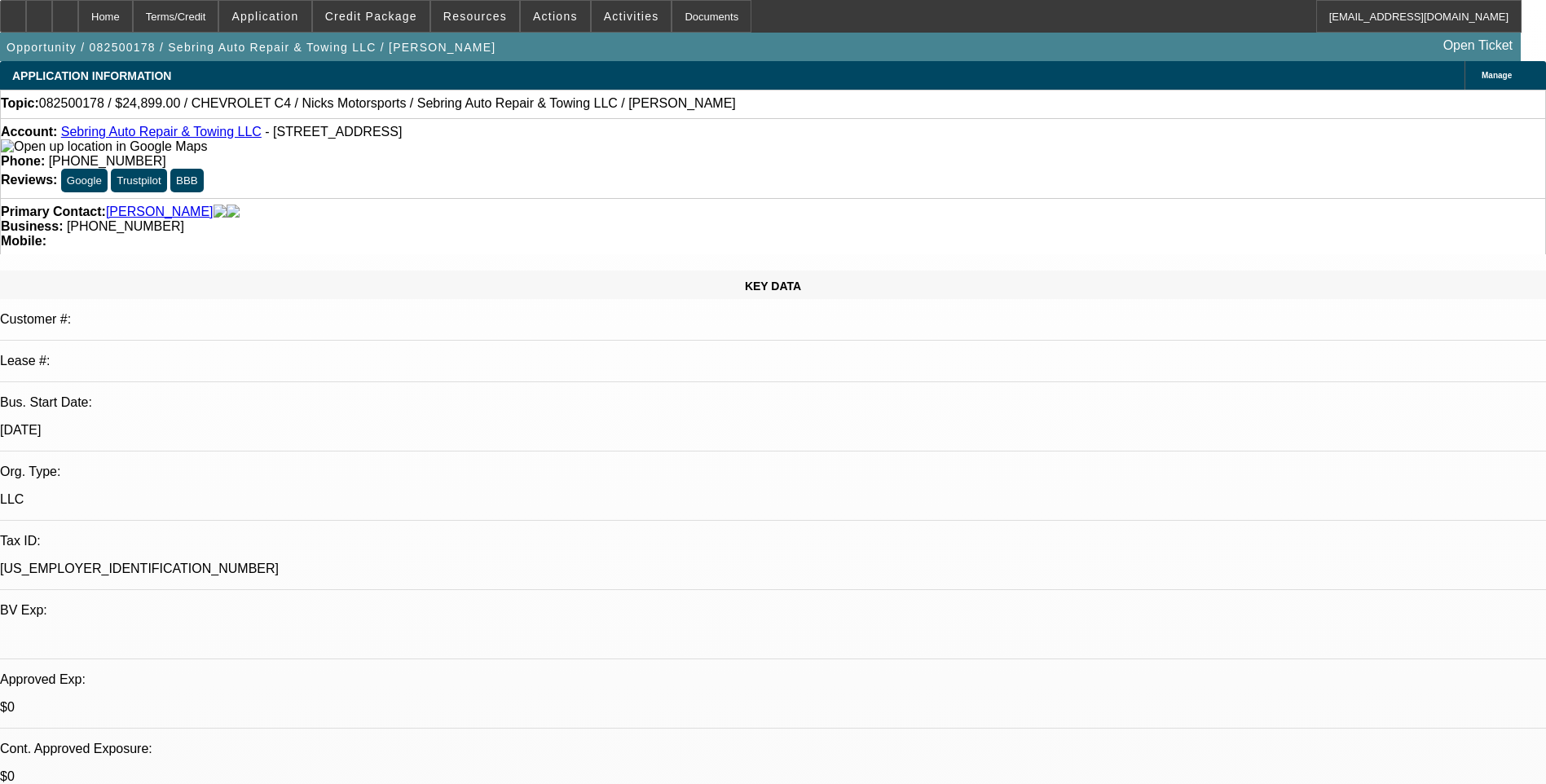
select select "0"
select select "6"
select select "0"
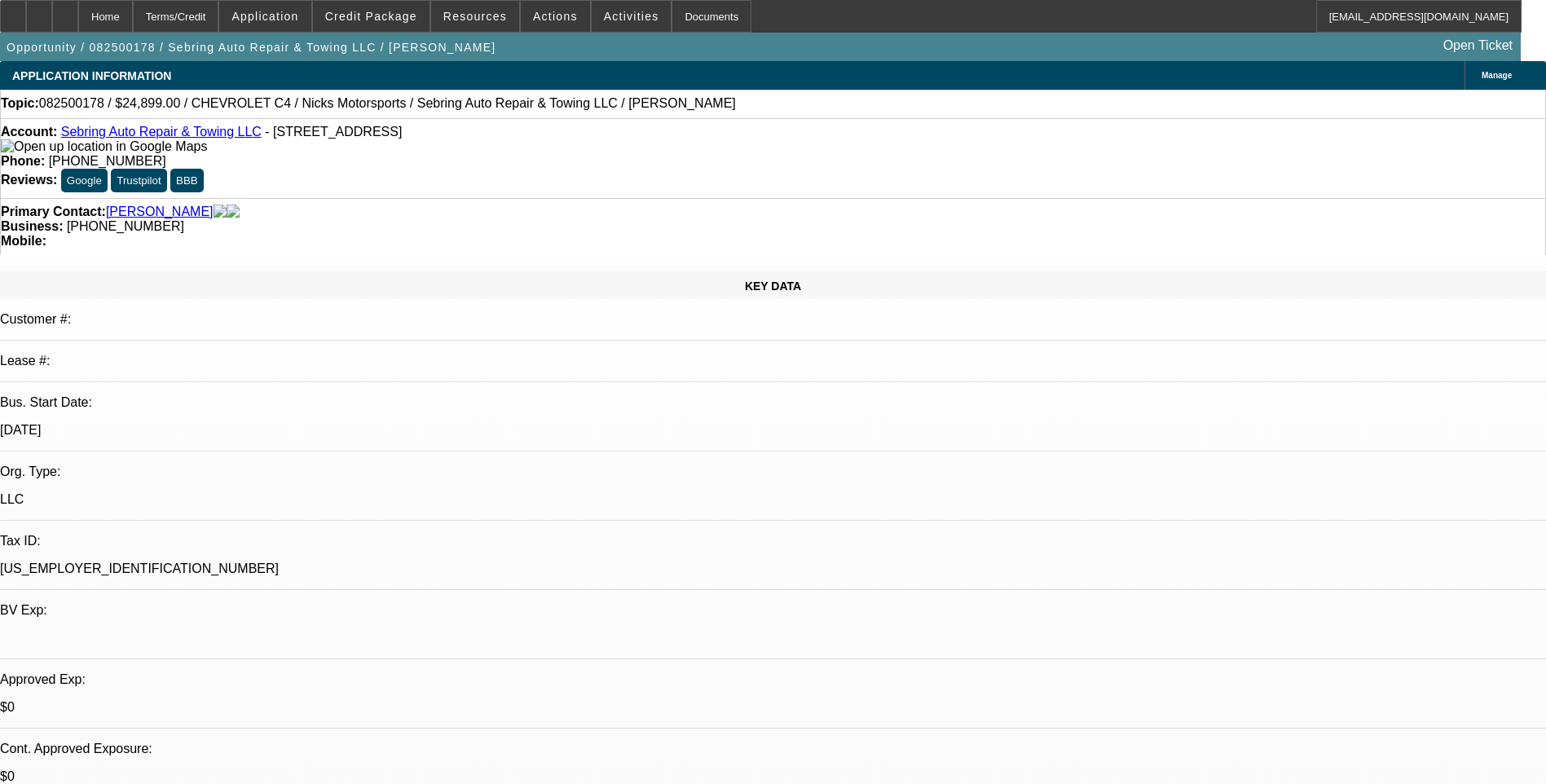
select select "0"
select select "6"
click at [219, 17] on div "Terms/Credit" at bounding box center [176, 16] width 87 height 32
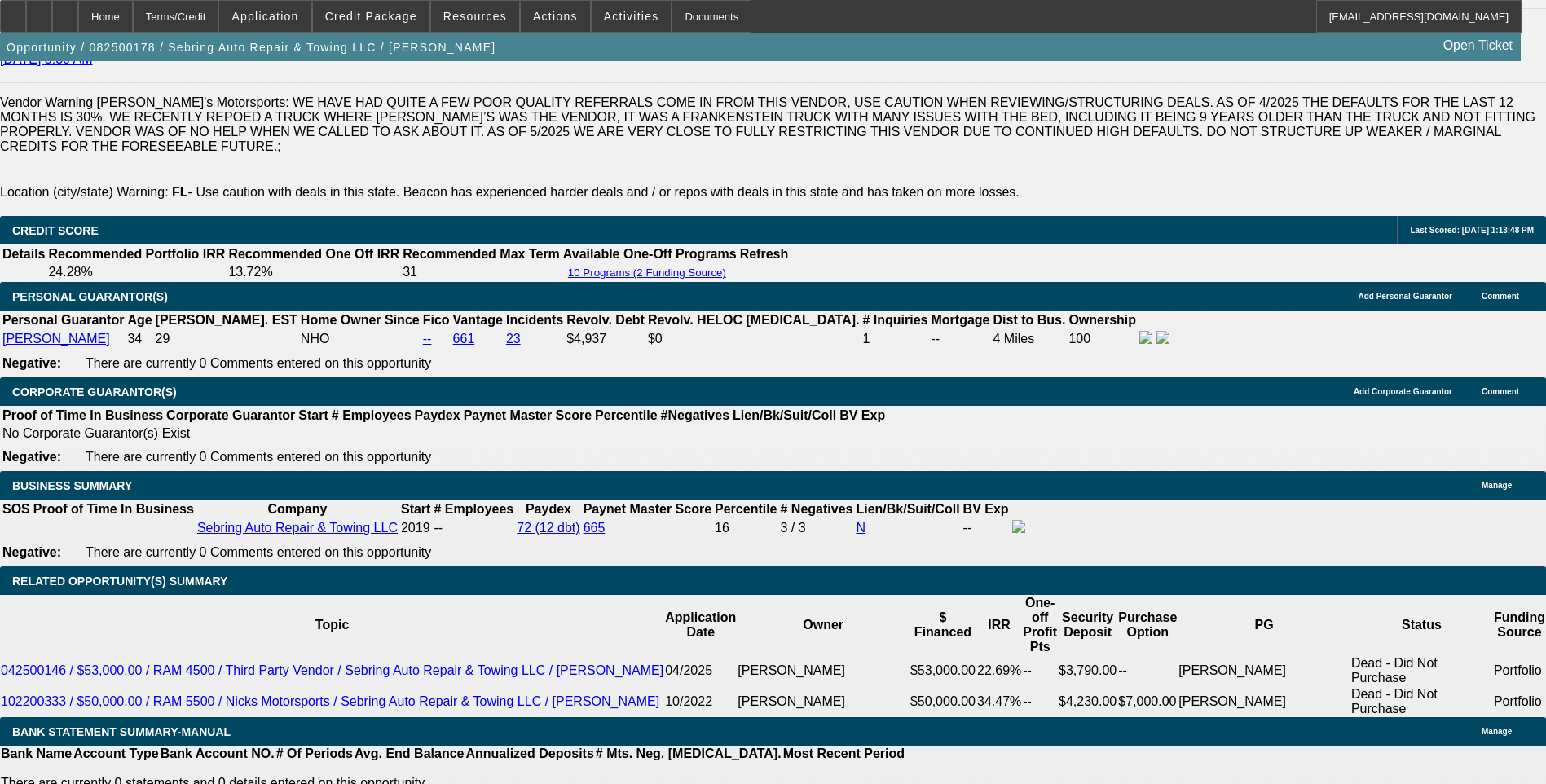
scroll to position [2231, 0]
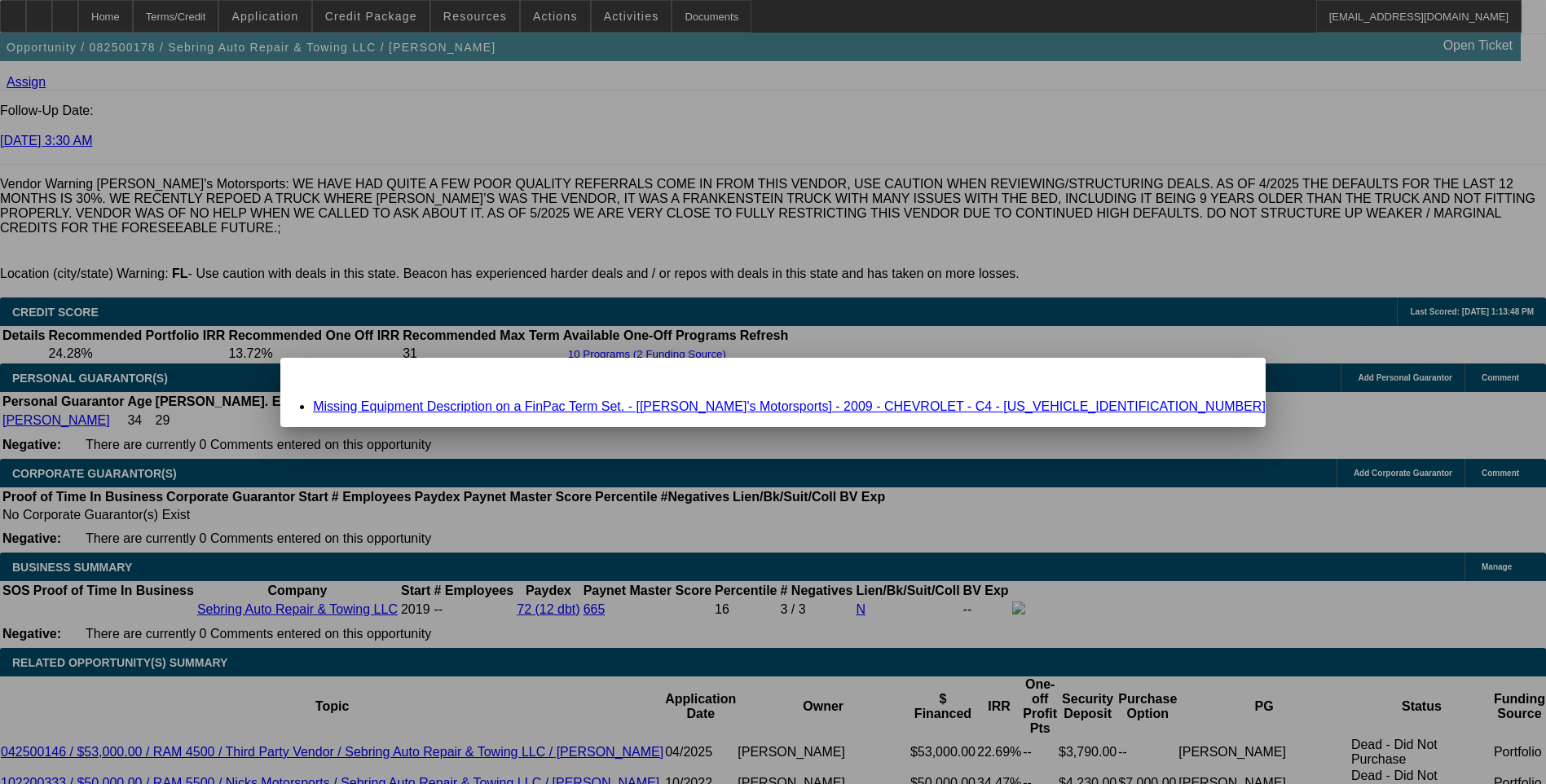
scroll to position [0, 0]
click at [721, 411] on link "Missing Equipment Description on a FinPac Term Set. - [Nick's Motorsports] - 20…" at bounding box center [789, 406] width 953 height 14
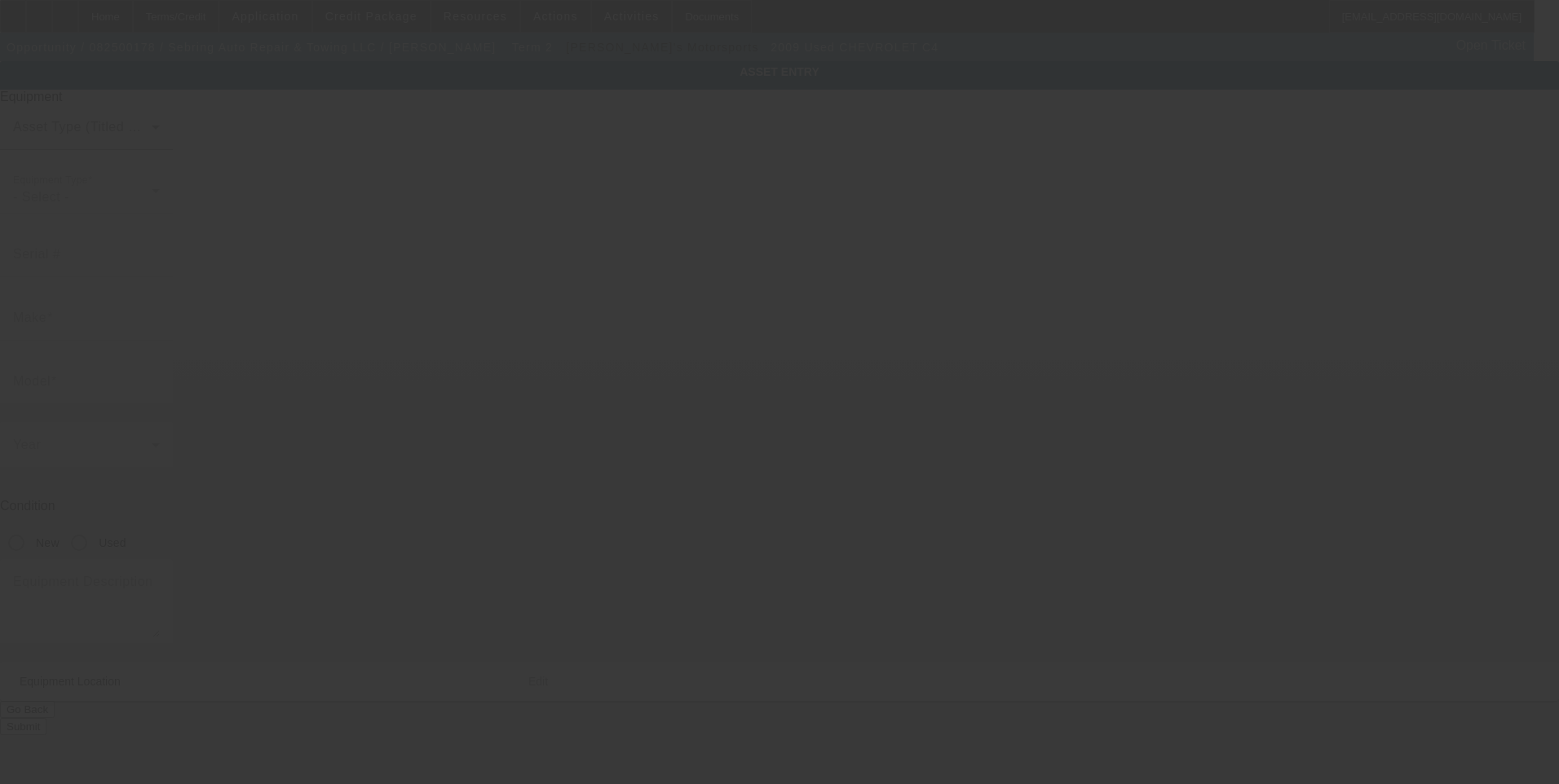
type input "1GBE4C1G29F408182"
type input "CHEVROLET"
type input "C4"
radio input "true"
type input "1003 Hawthorne Dr"
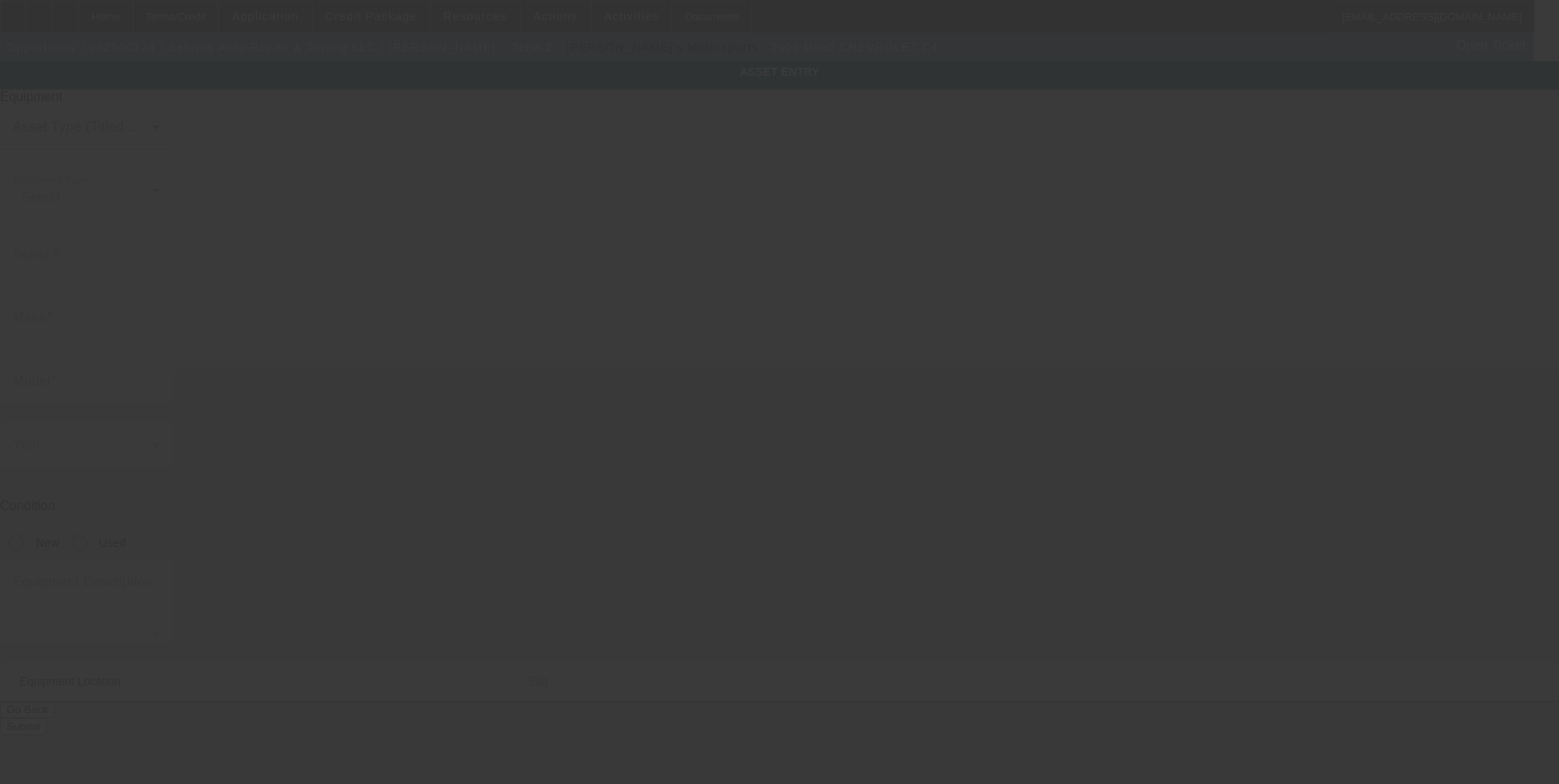
type input "Sebring"
type input "33870"
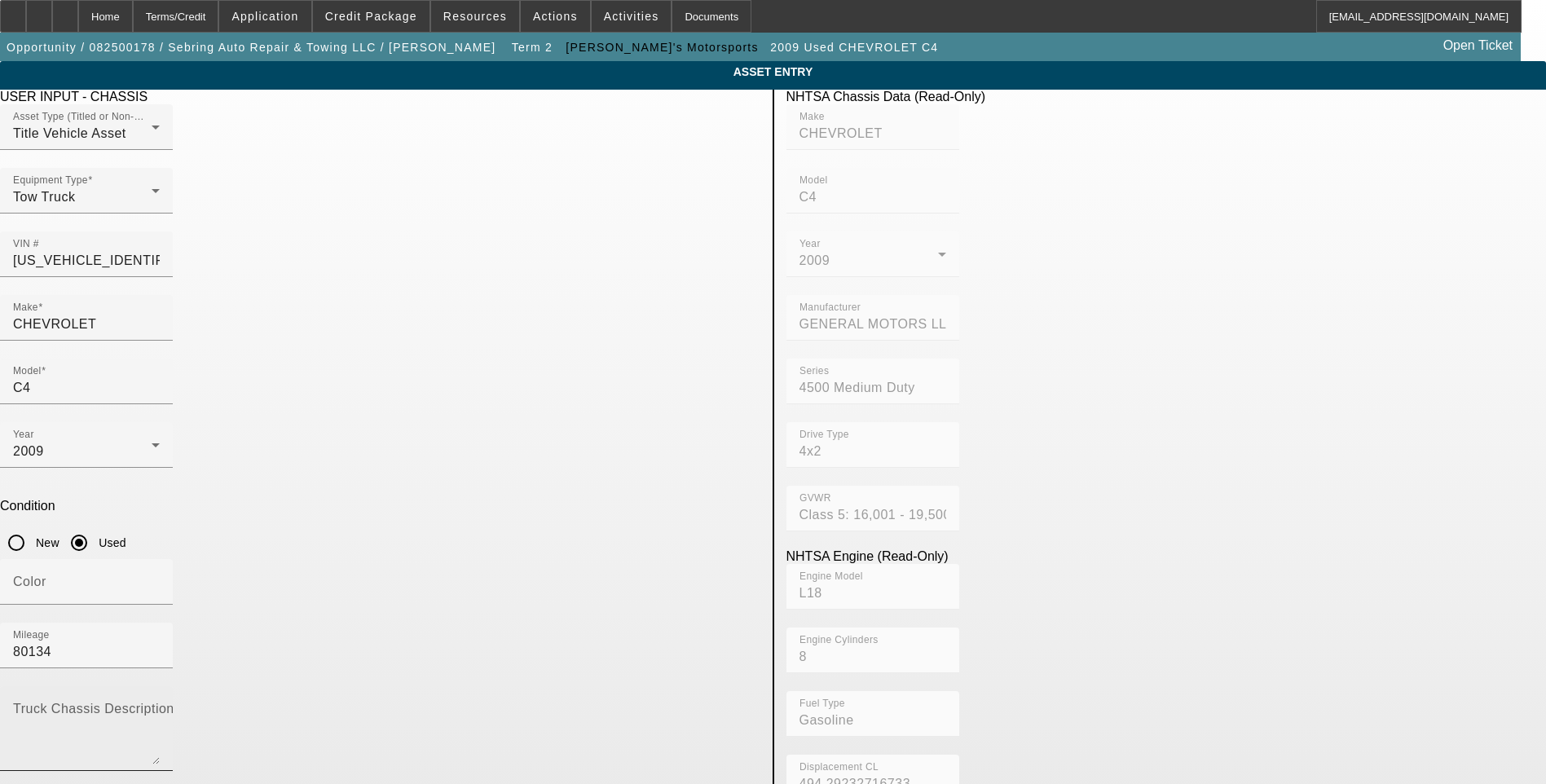
click at [159, 706] on textarea "Truck Chassis Description (Describe the truck chassis only)" at bounding box center [87, 734] width 147 height 59
type textarea "Tow Truck"
click at [146, 312] on app-asset-collateral-manage "ASSET ENTRY Delete asset USER INPUT - CHASSIS Asset Type (Titled or Non-Titled)…" at bounding box center [773, 695] width 1546 height 1268
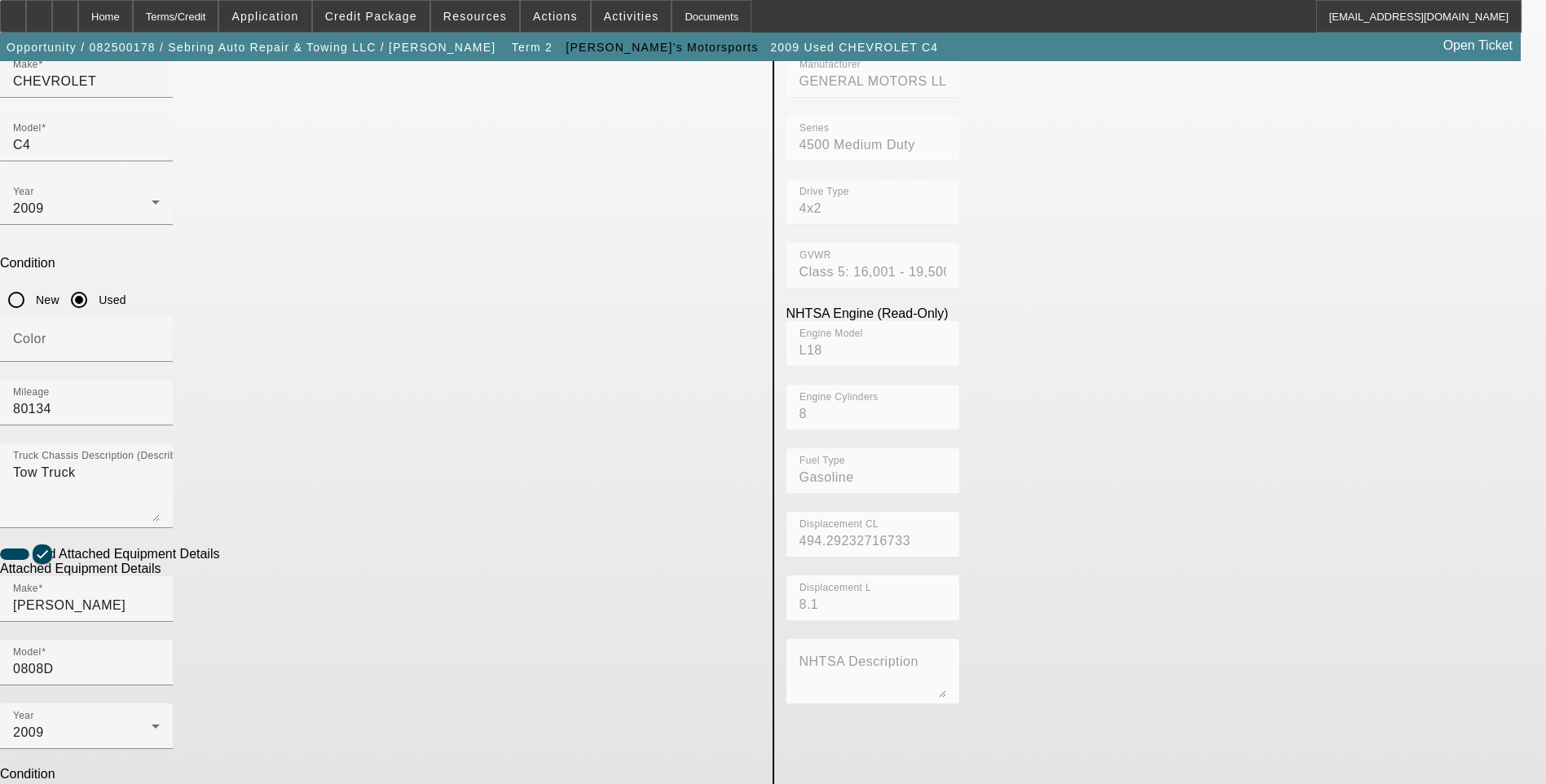
scroll to position [245, 0]
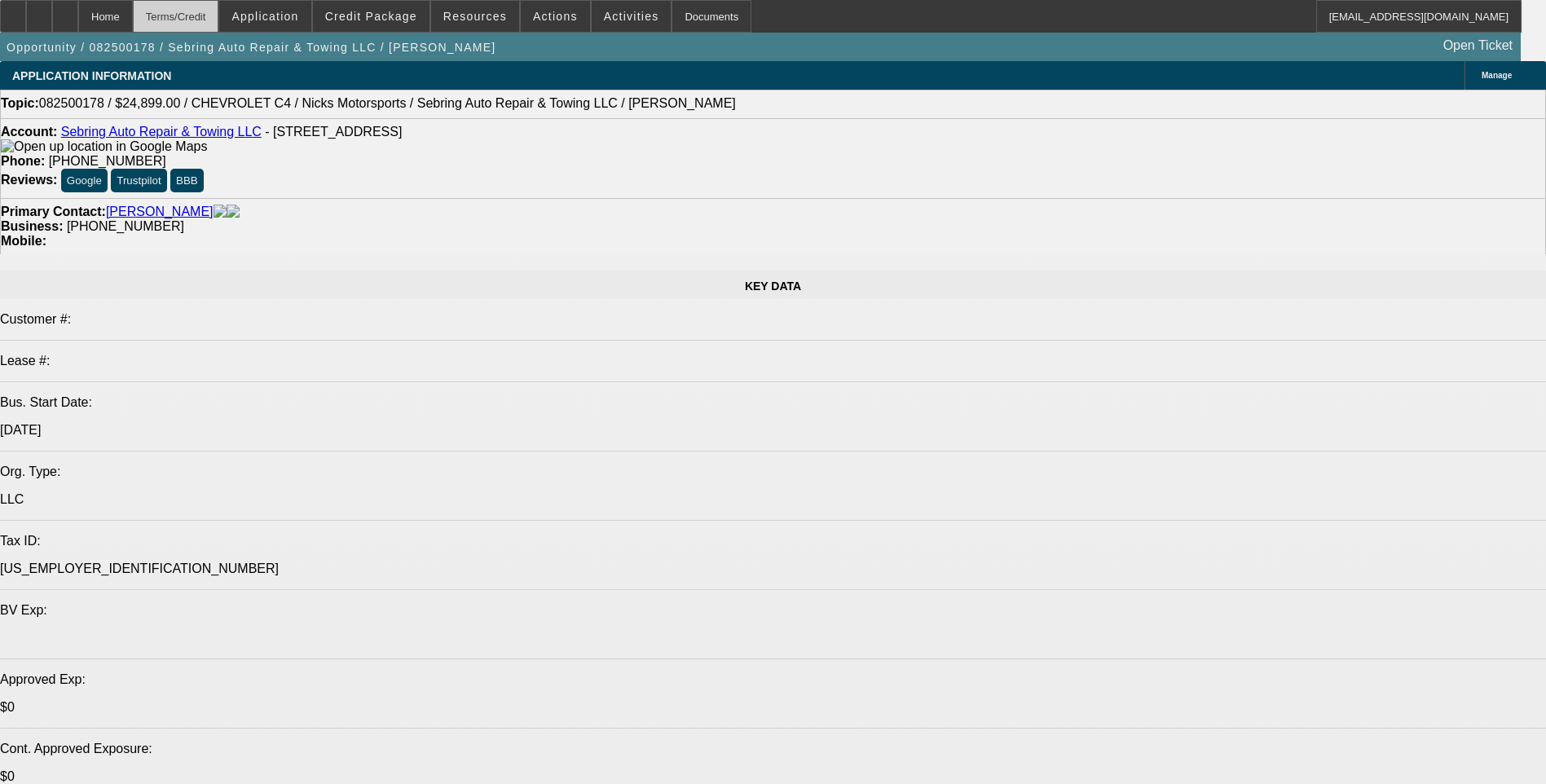
select select "0"
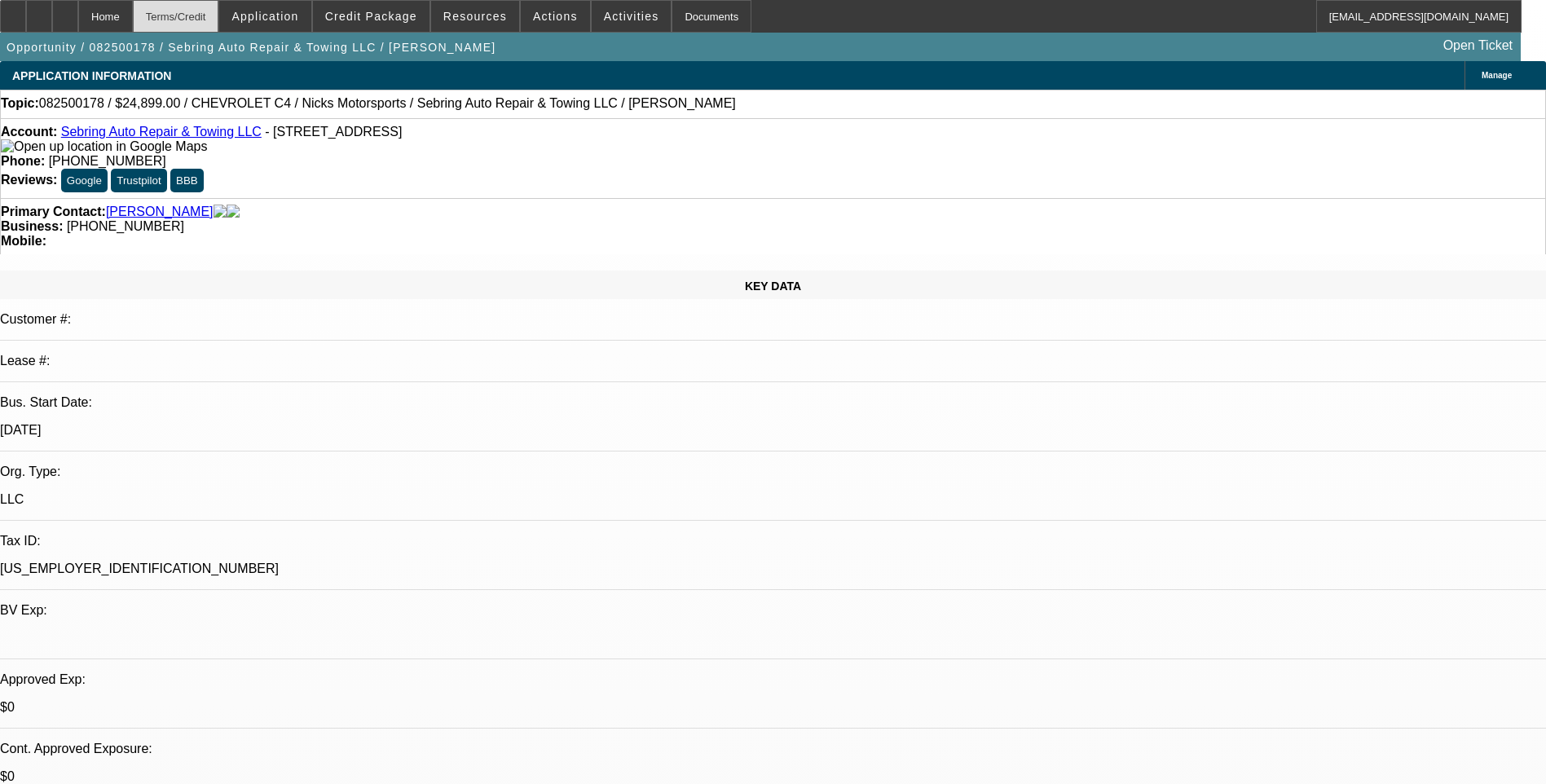
select select "0"
select select "6"
select select "0"
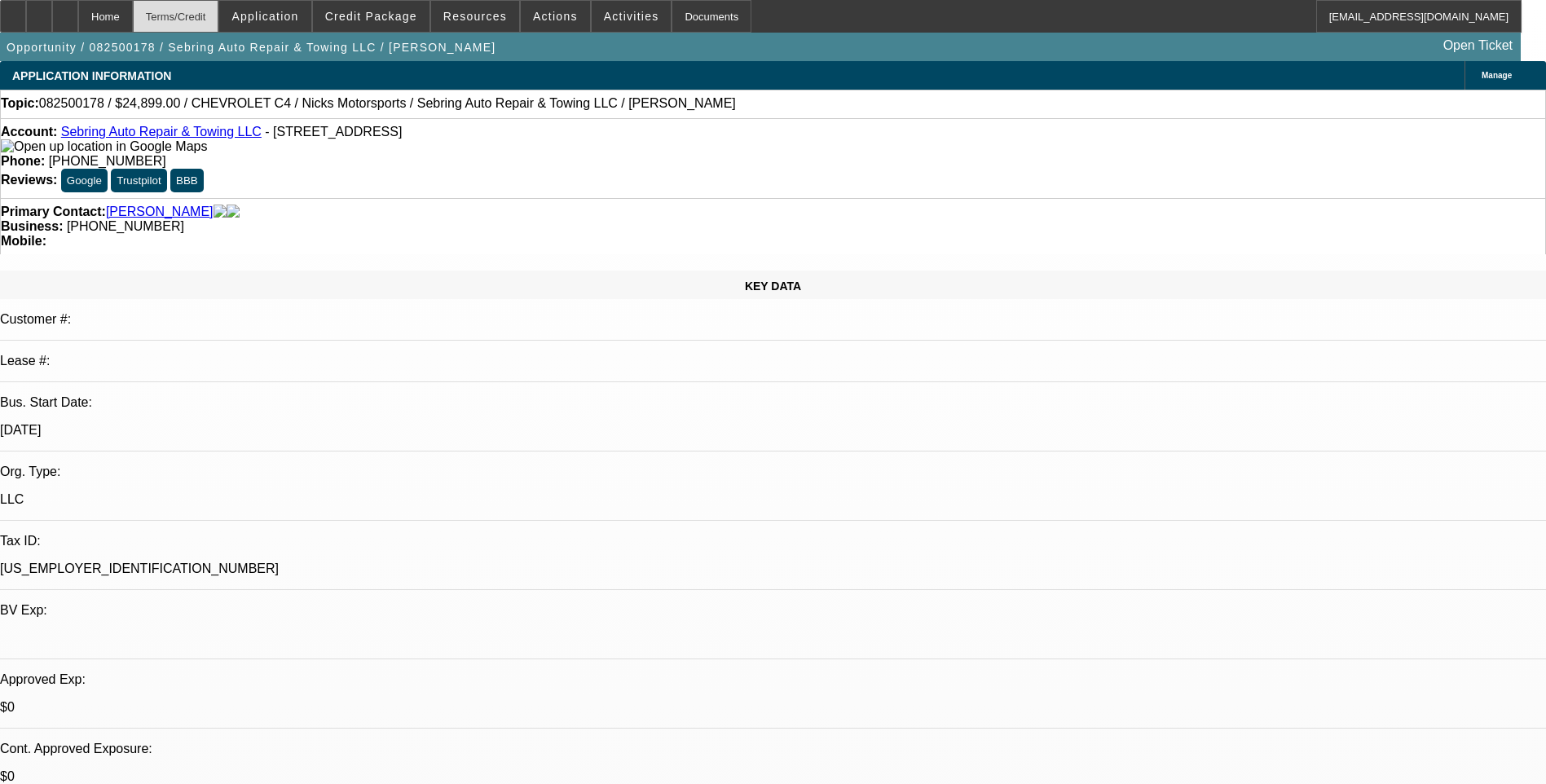
select select "0"
select select "6"
click at [215, 21] on div "Terms/Credit" at bounding box center [176, 16] width 87 height 32
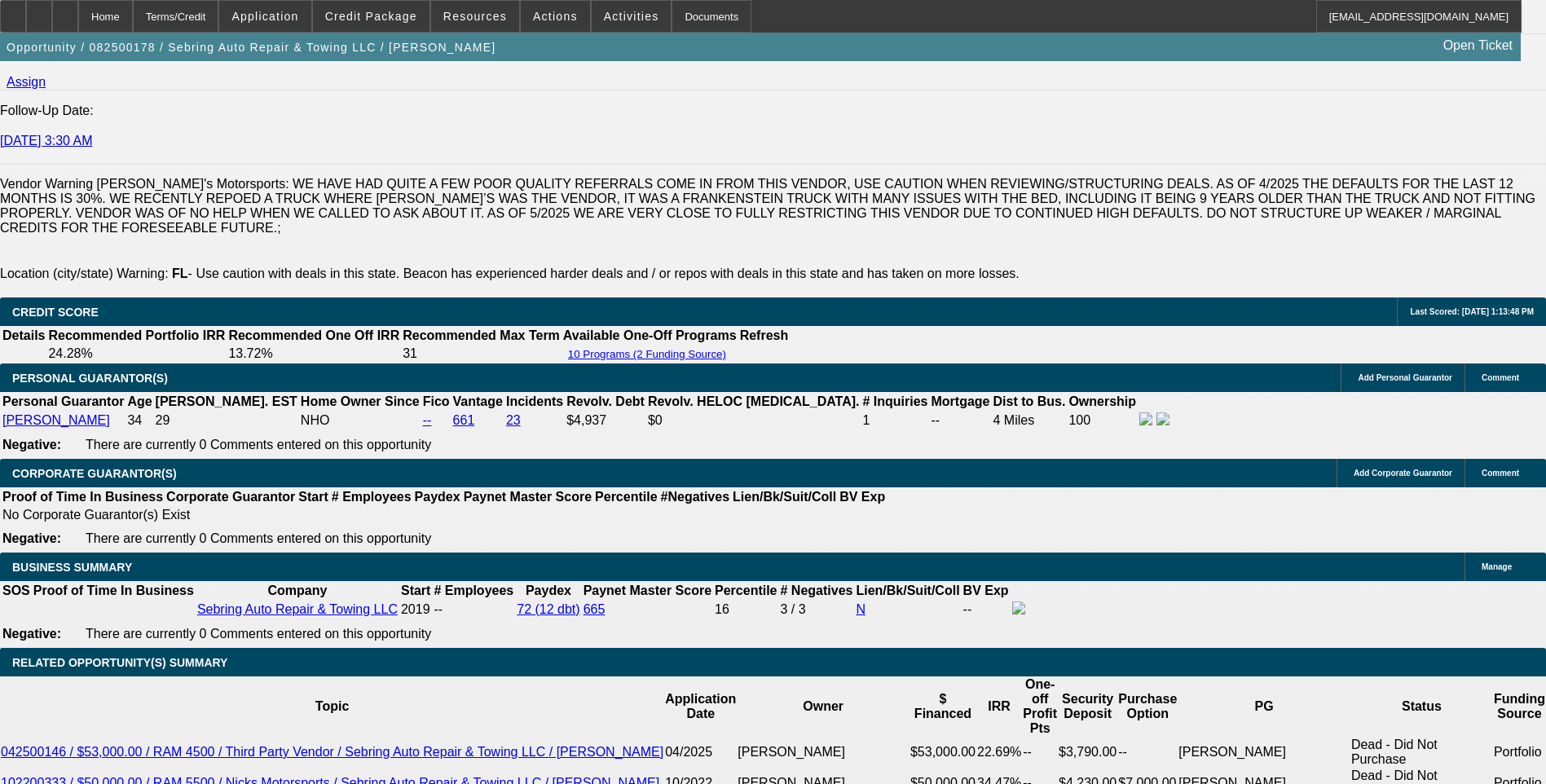
scroll to position [2312, 0]
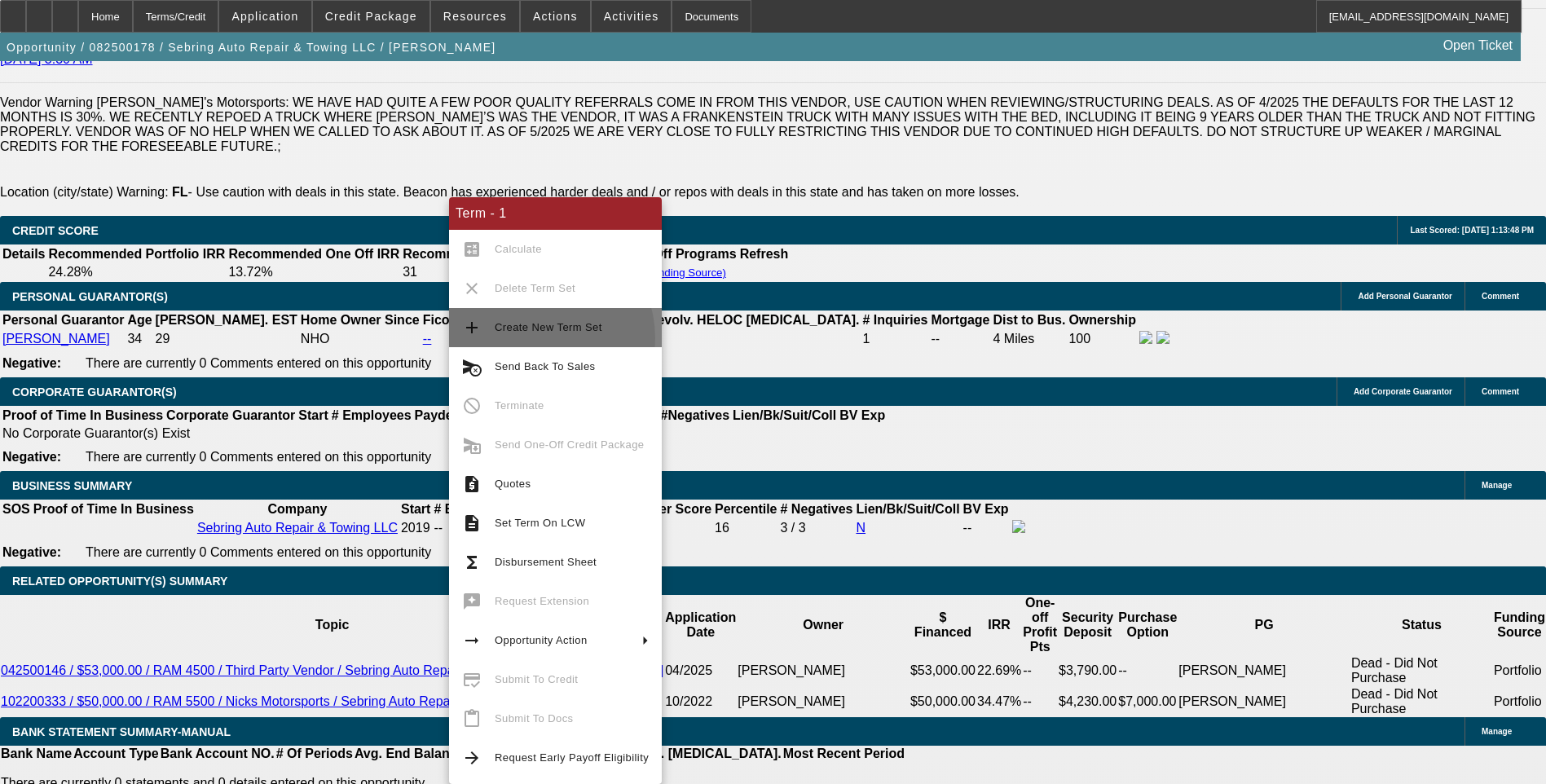
click at [534, 338] on button "add Create New Term Set" at bounding box center [554, 327] width 212 height 39
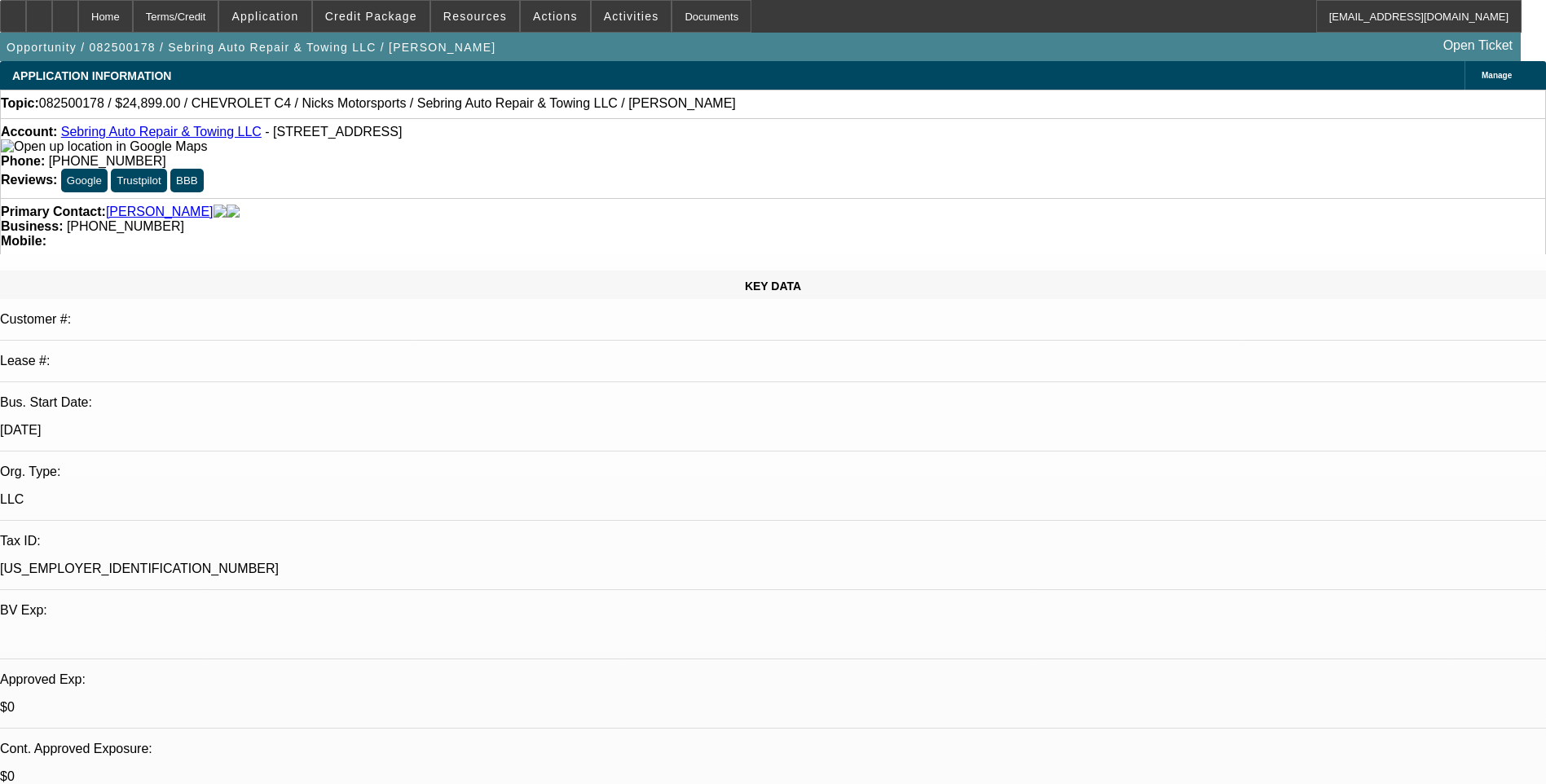
select select "0"
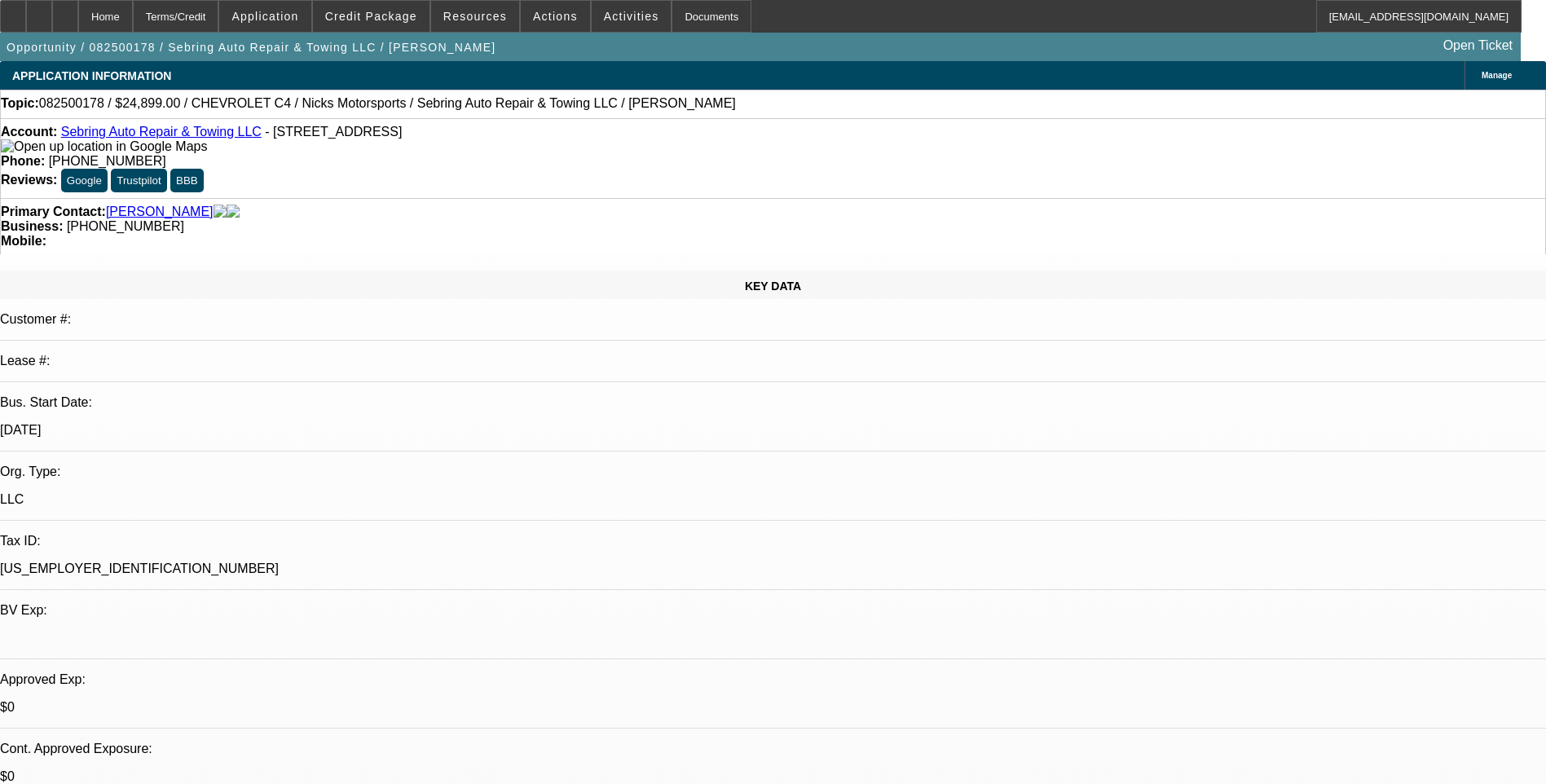
select select "0"
select select "1"
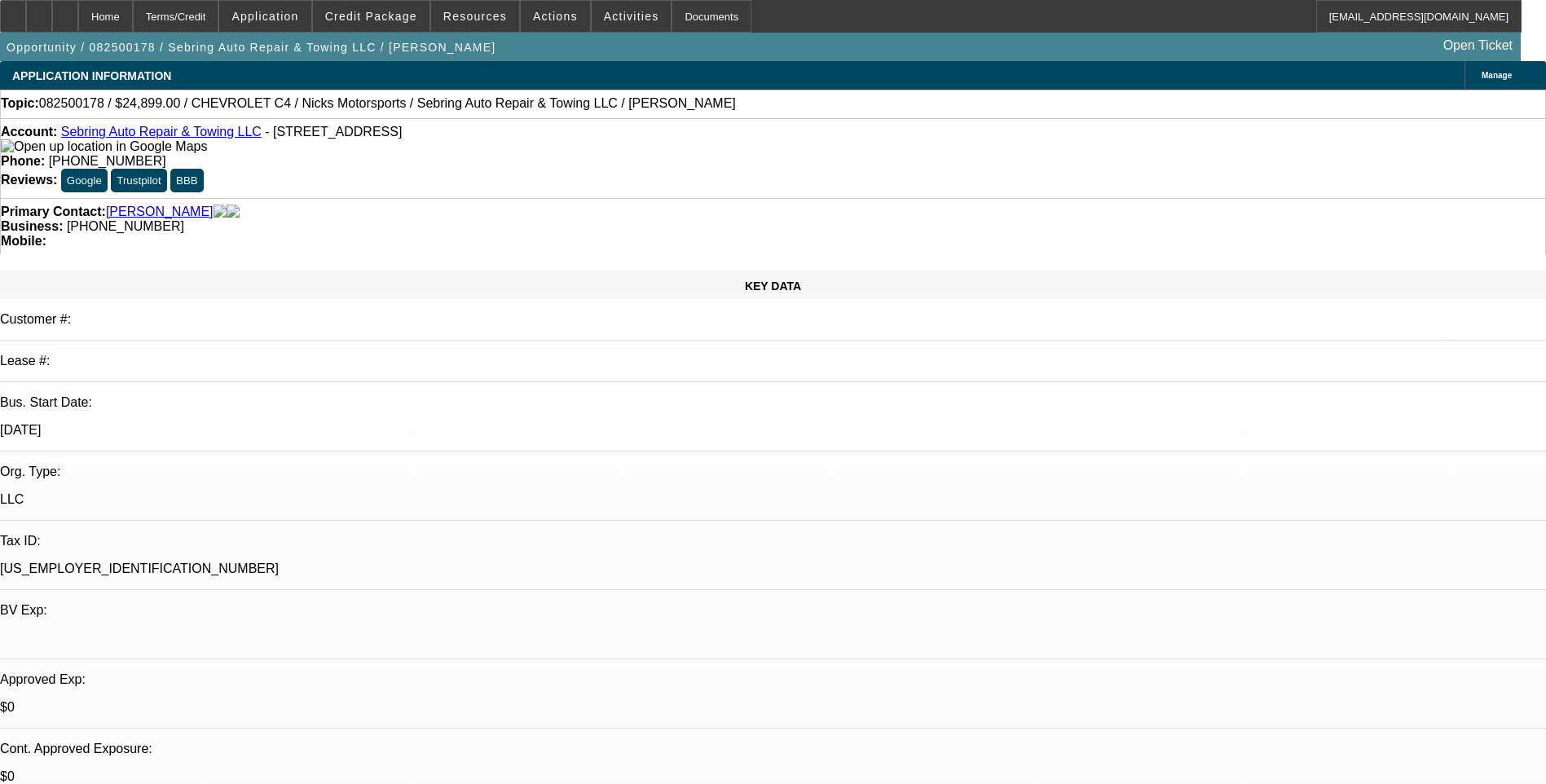
select select "1"
select select "6"
select select "1"
select select "6"
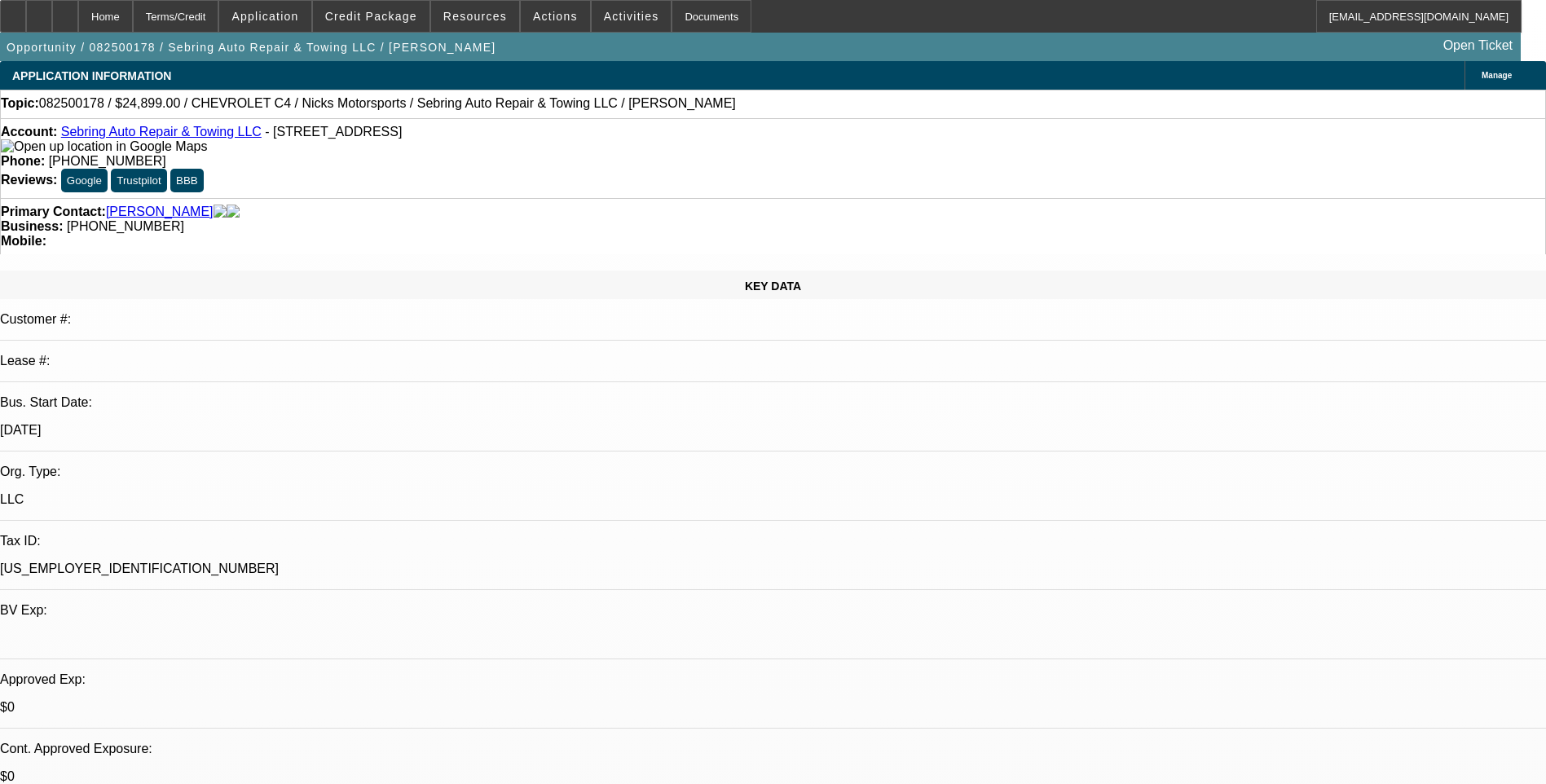
select select "1"
select select "6"
click at [213, 21] on div "Terms/Credit" at bounding box center [176, 16] width 87 height 32
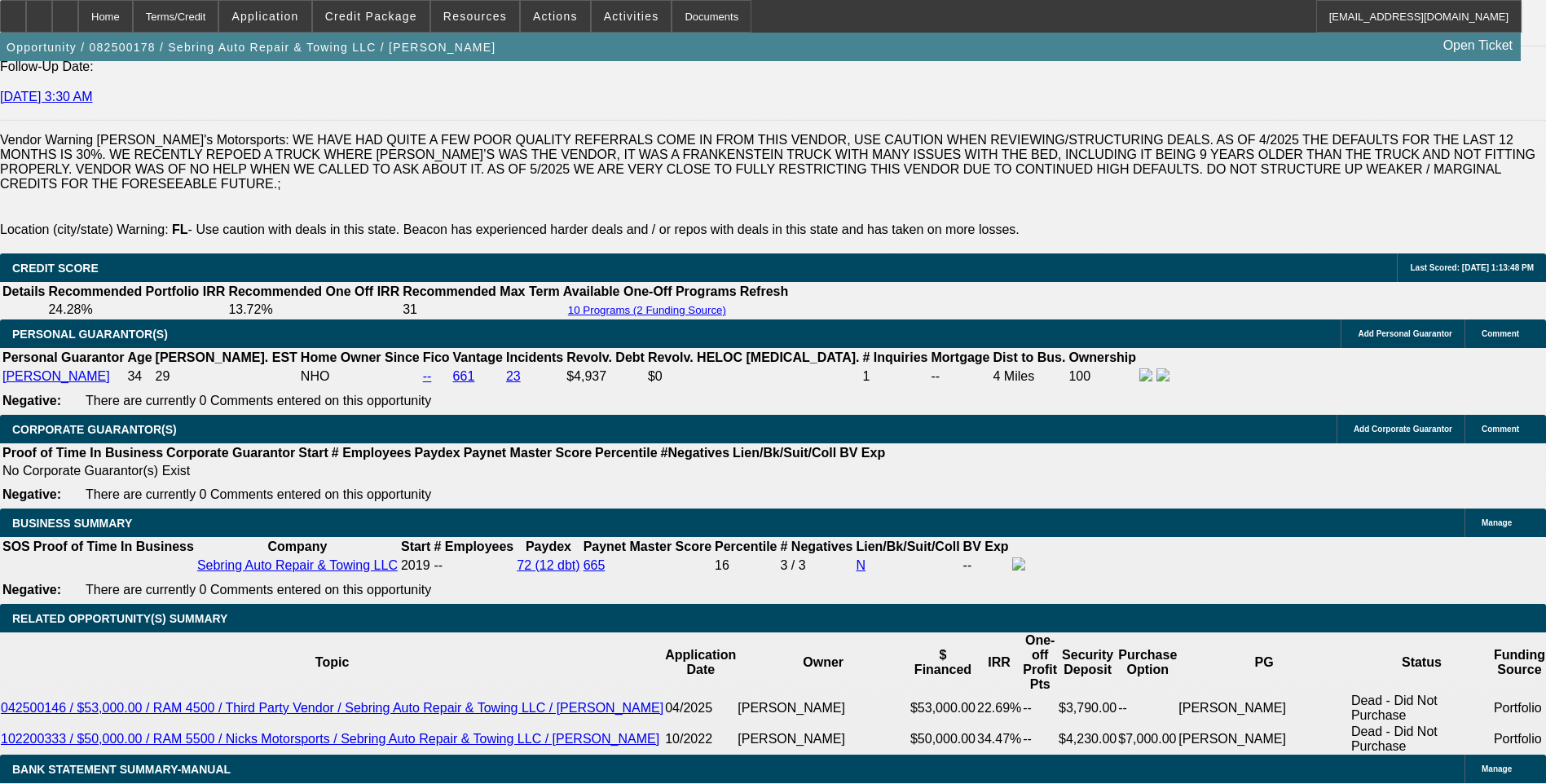
scroll to position [2312, 0]
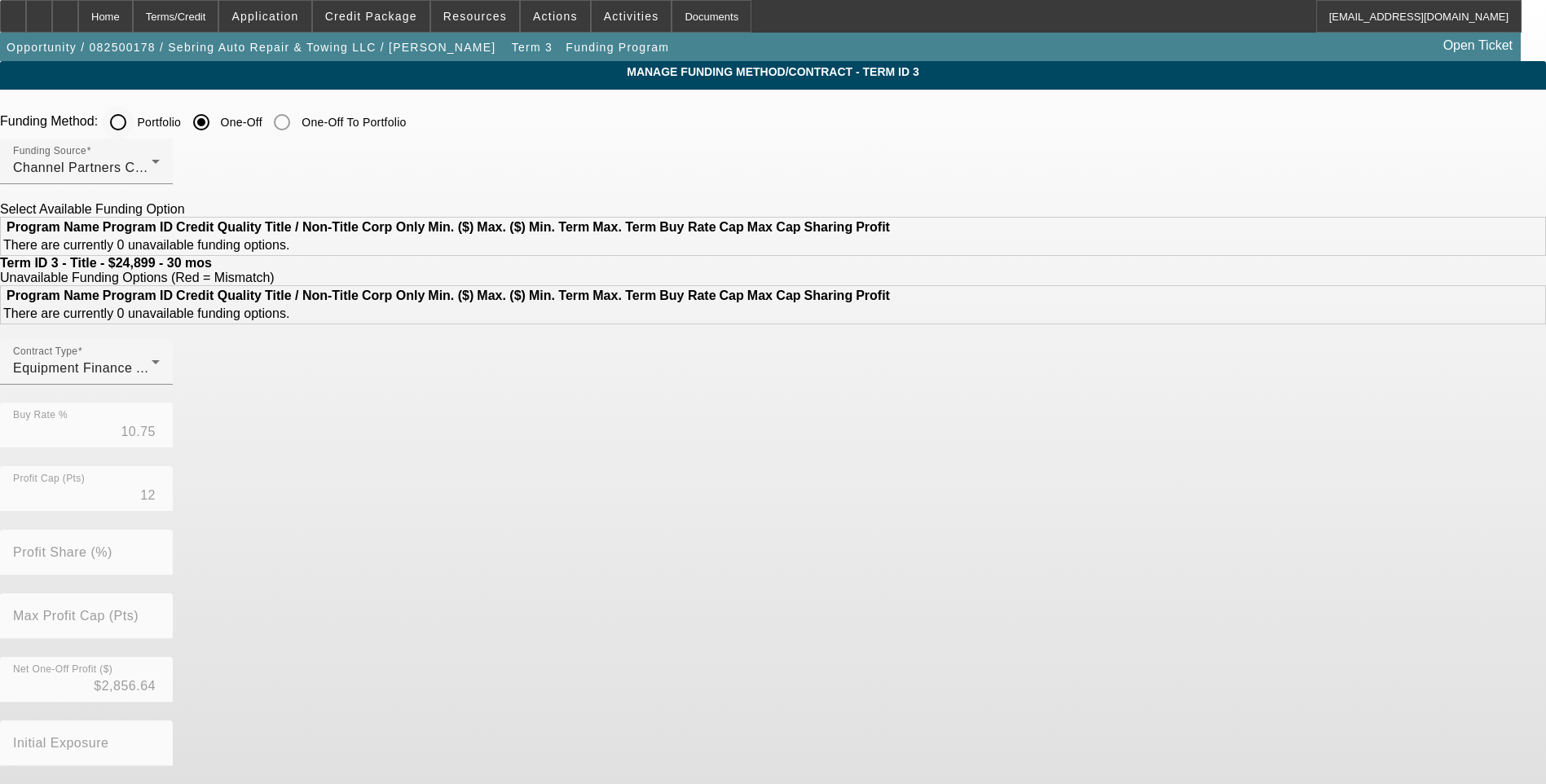
click at [135, 119] on input "Portfolio" at bounding box center [117, 121] width 32 height 32
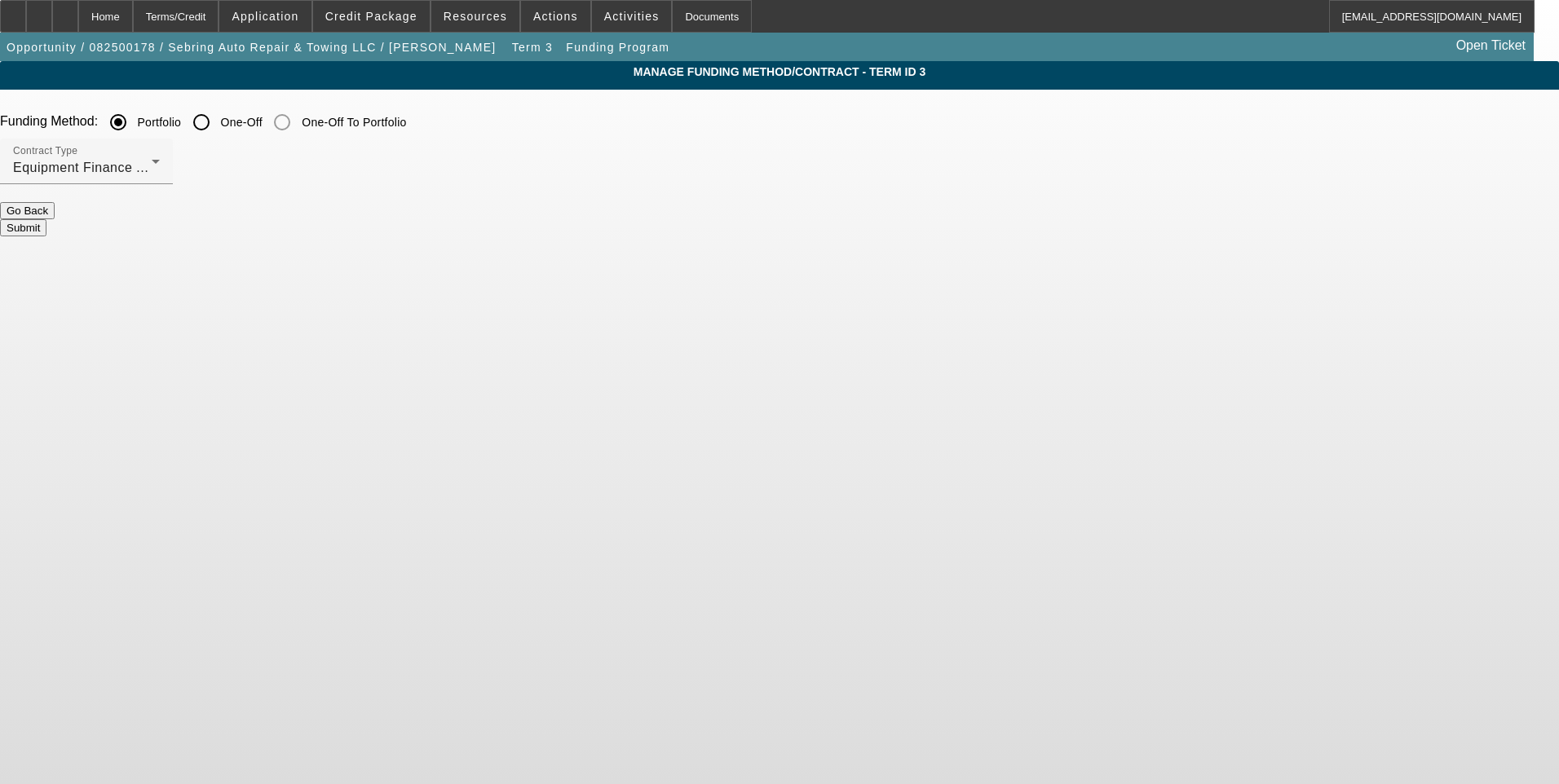
click at [46, 222] on button "Submit" at bounding box center [23, 227] width 46 height 17
click at [46, 219] on button "Submit" at bounding box center [23, 227] width 46 height 17
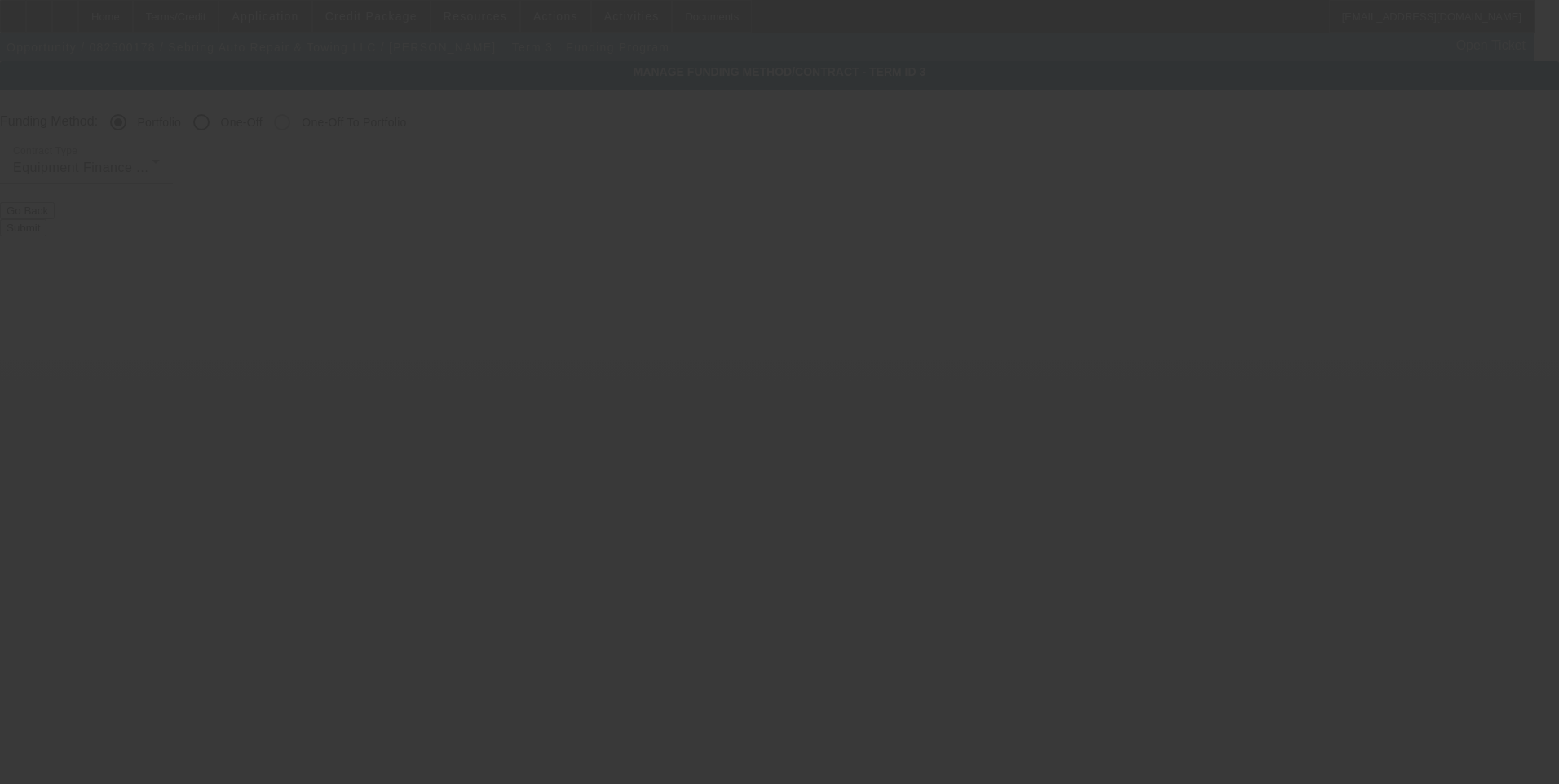
radio input "false"
radio input "true"
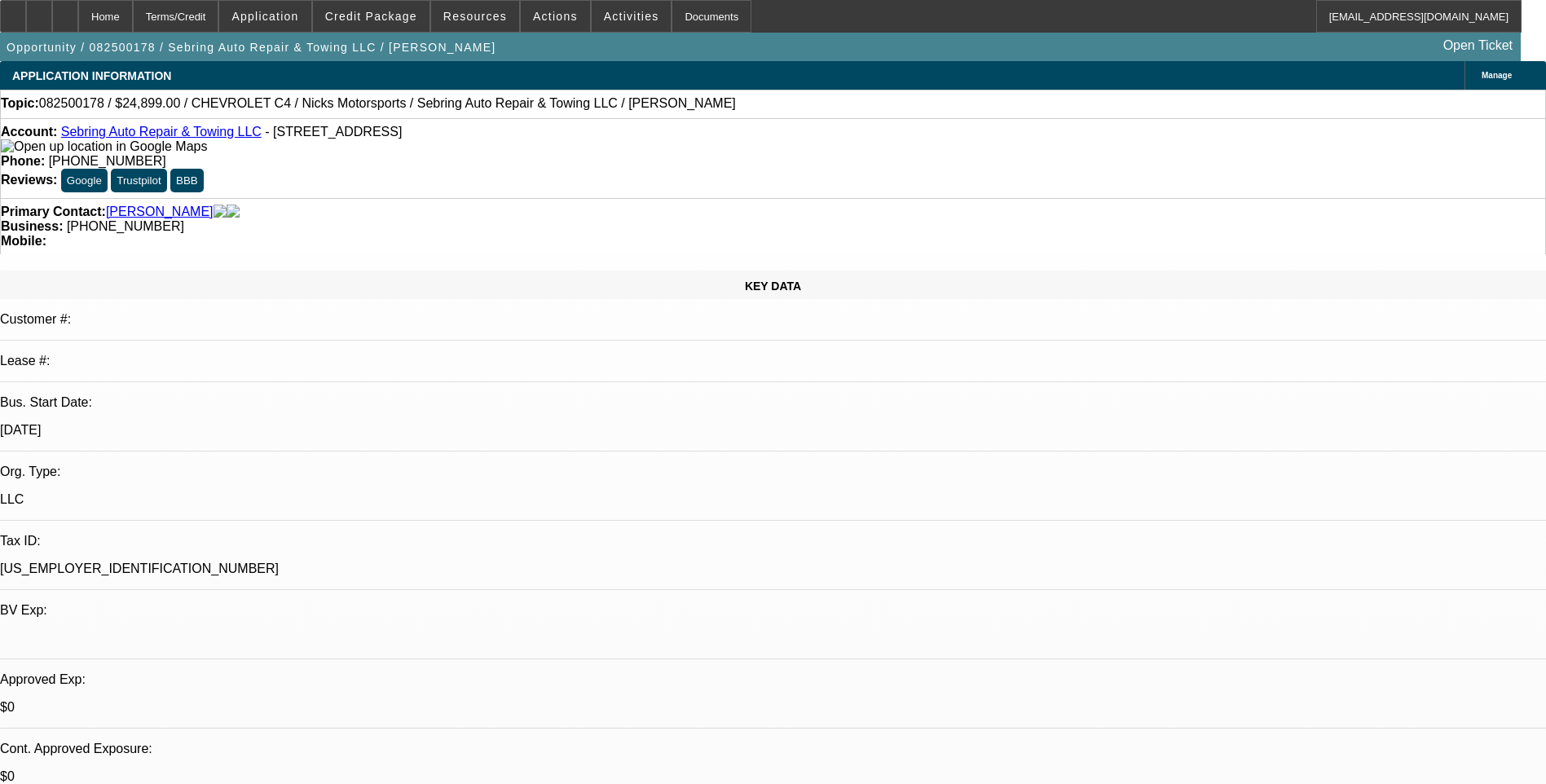
select select "0"
select select "6"
select select "0"
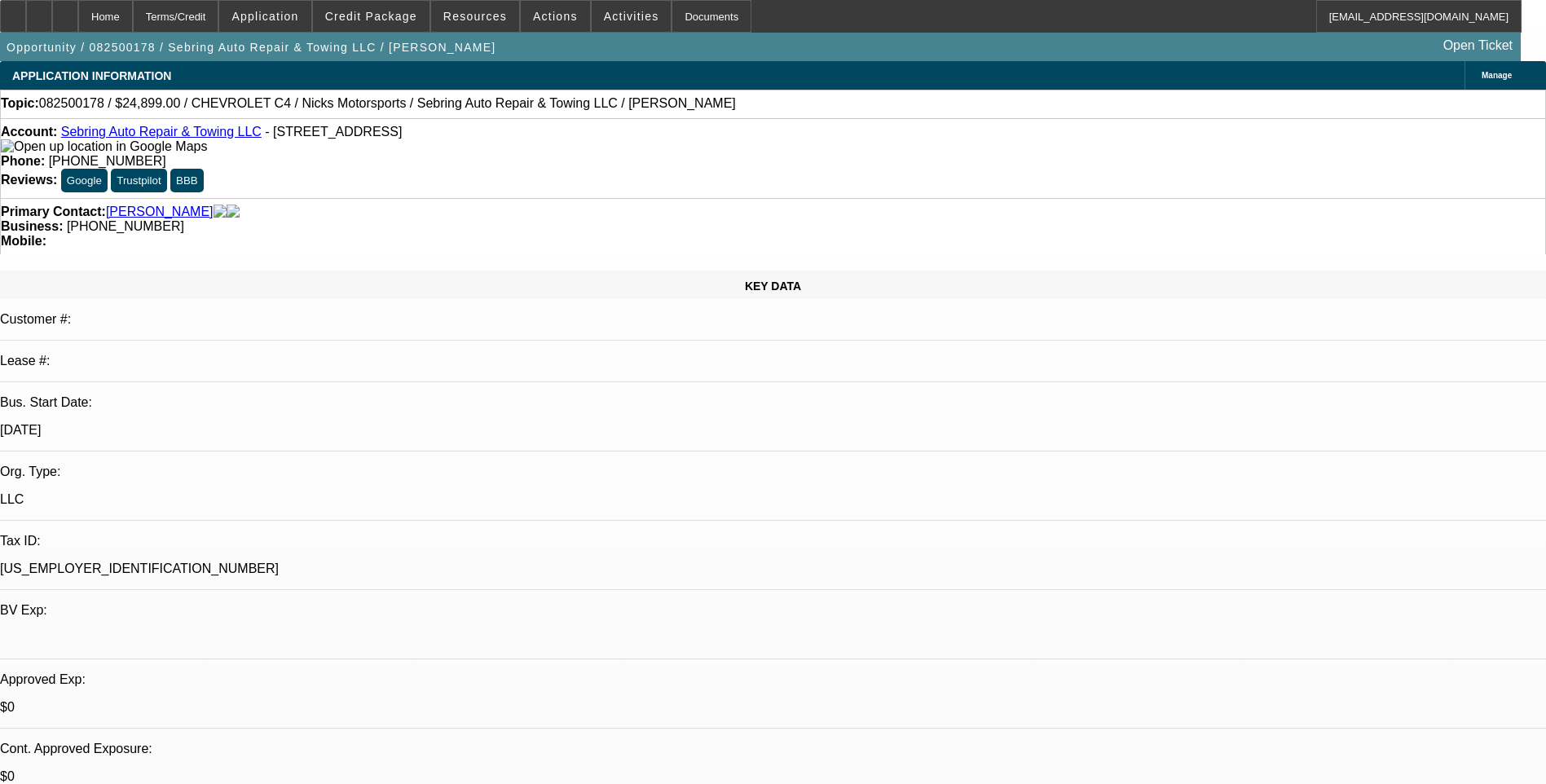
select select "0"
select select "6"
select select "0"
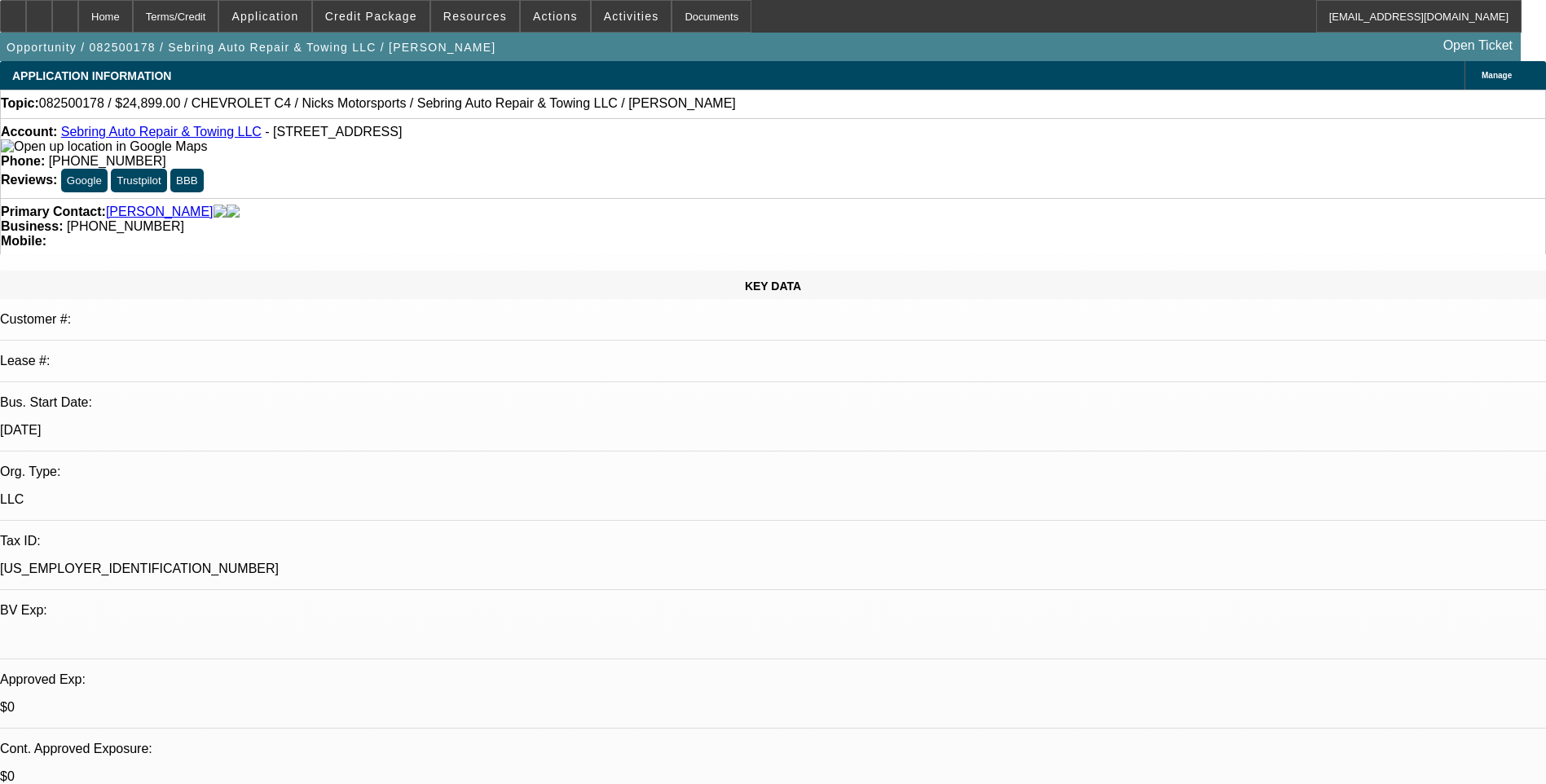
select select "0"
select select "6"
click at [219, 21] on div "Terms/Credit" at bounding box center [176, 16] width 87 height 32
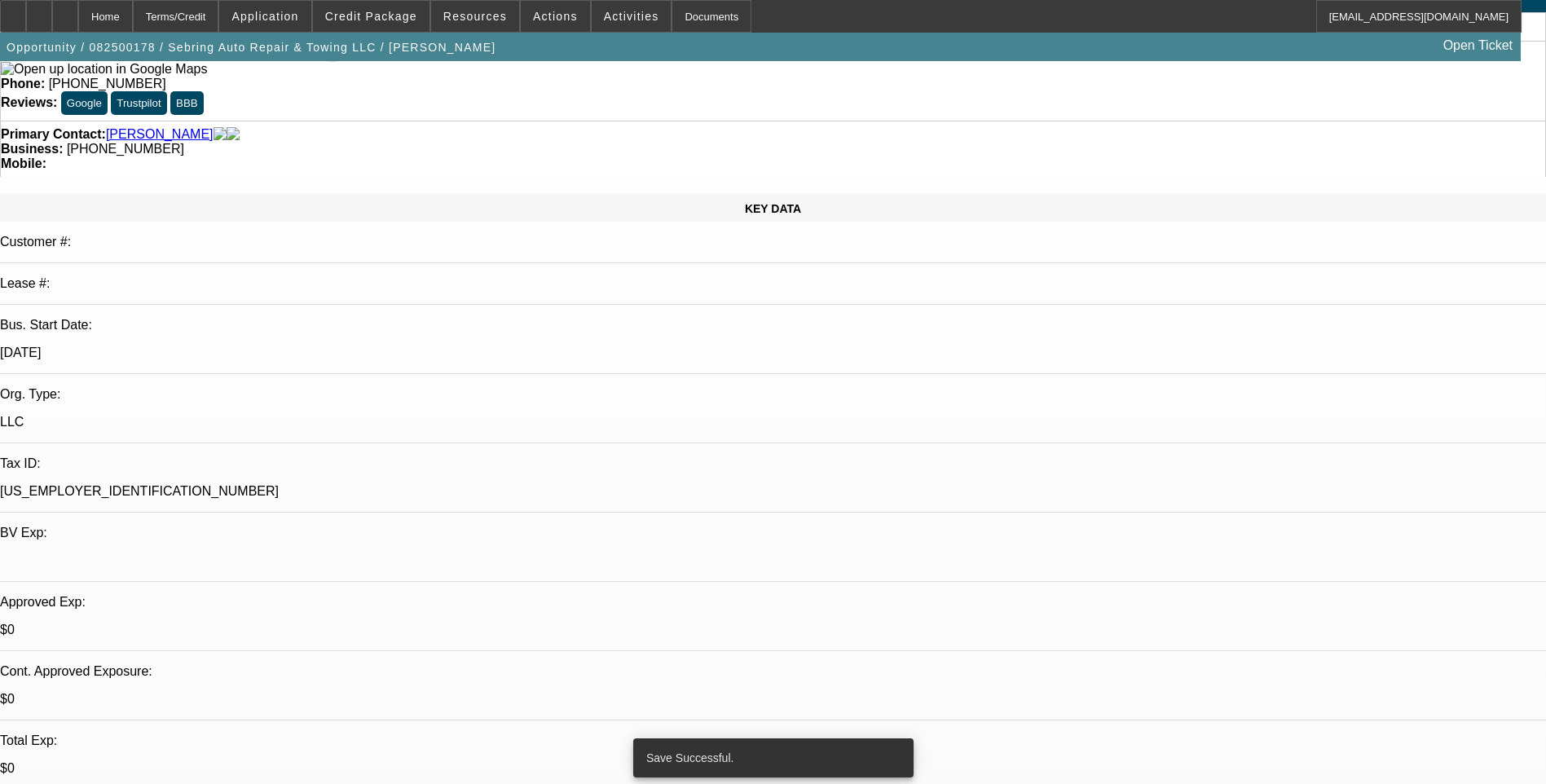
scroll to position [82, 0]
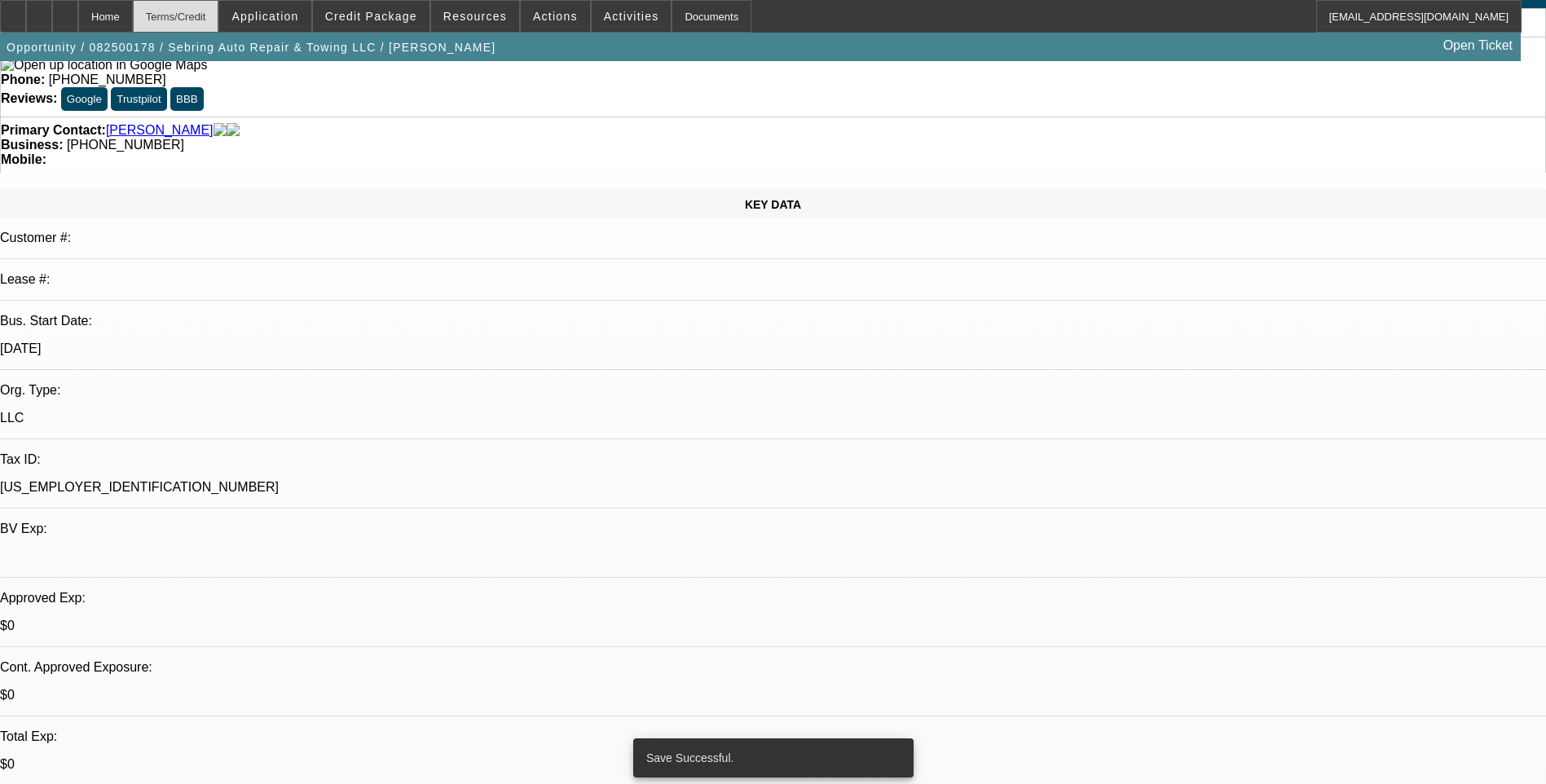
click at [219, 21] on div "Terms/Credit" at bounding box center [176, 16] width 87 height 32
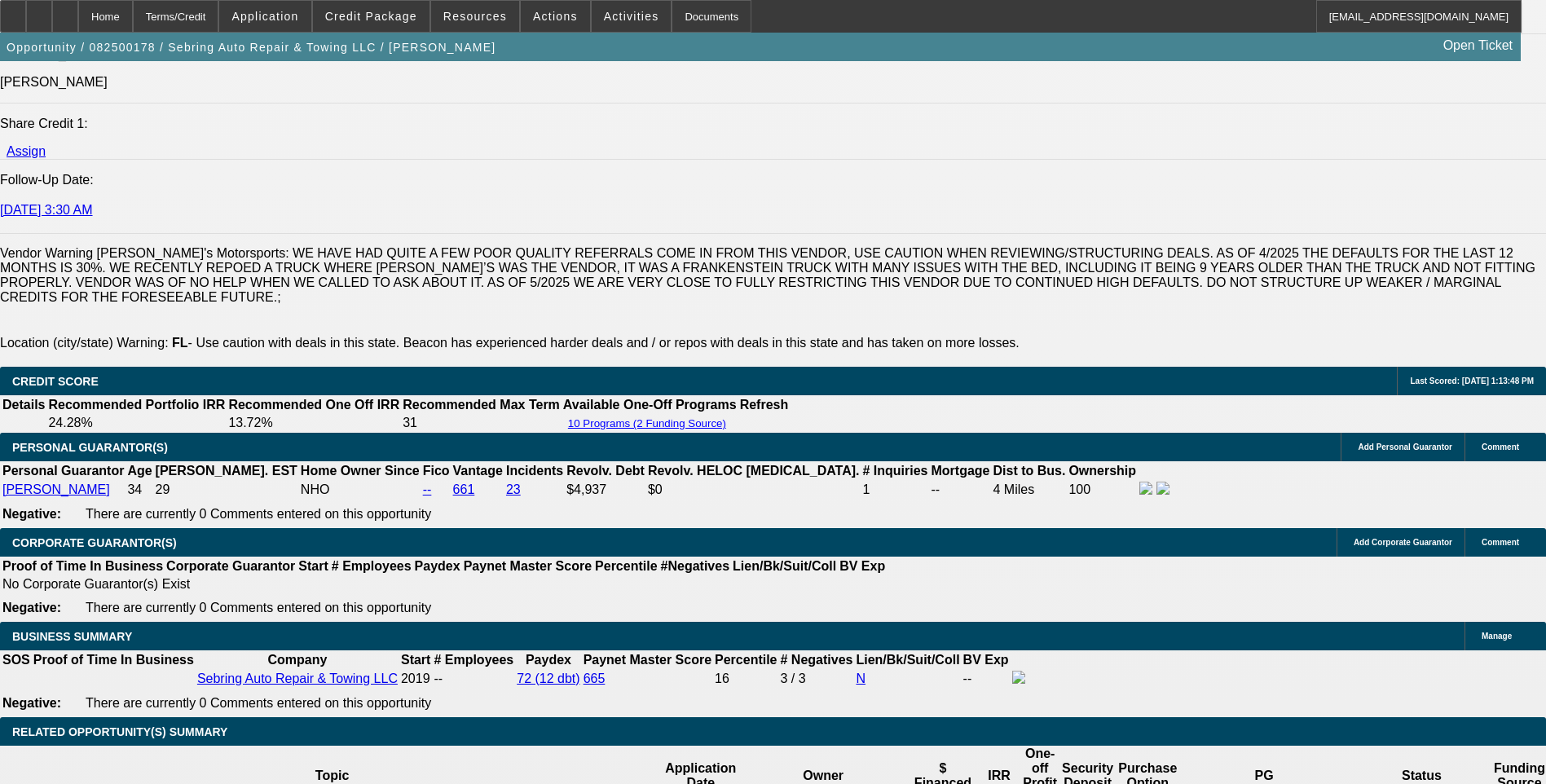
scroll to position [2150, 0]
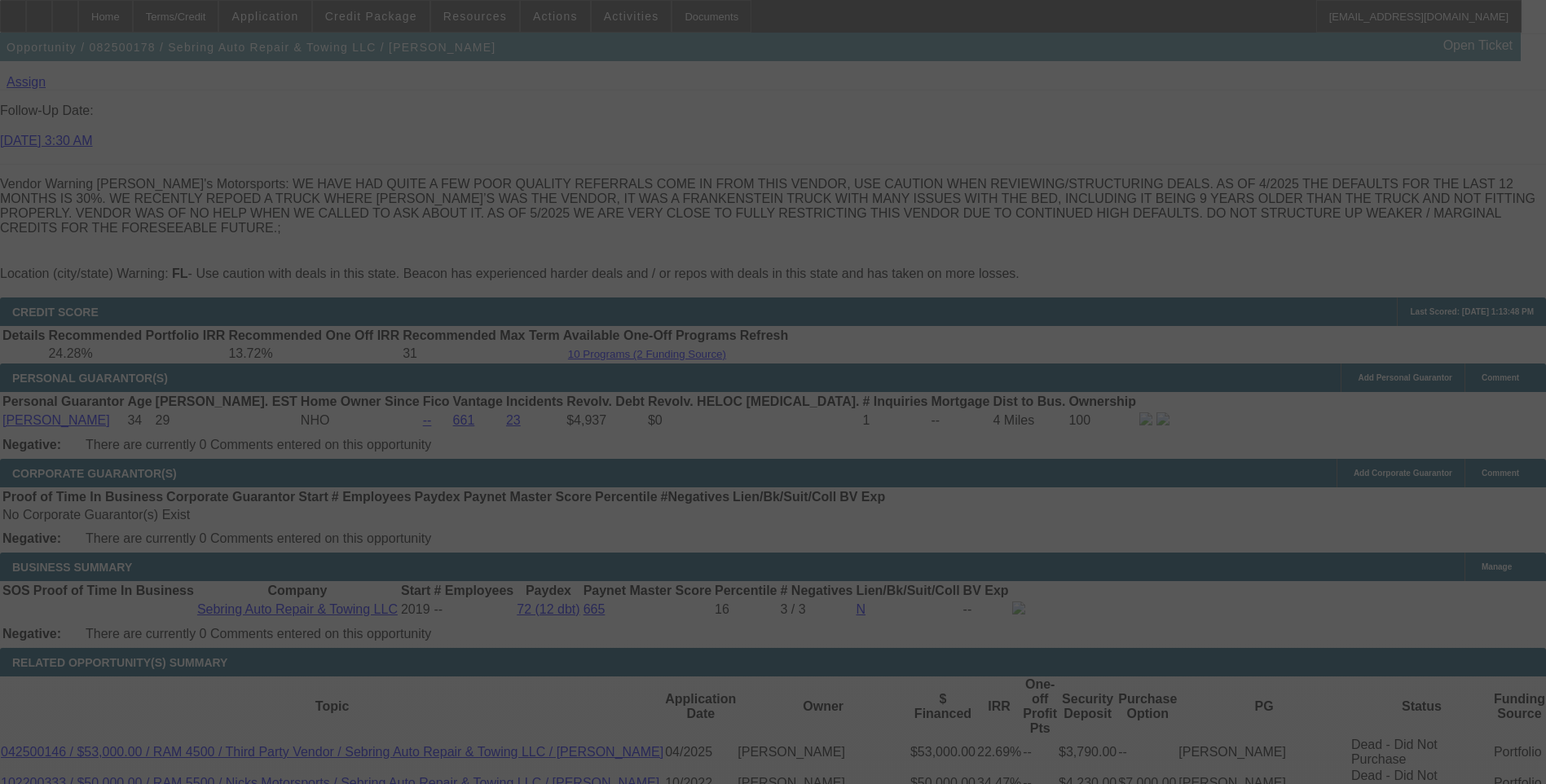
scroll to position [2312, 0]
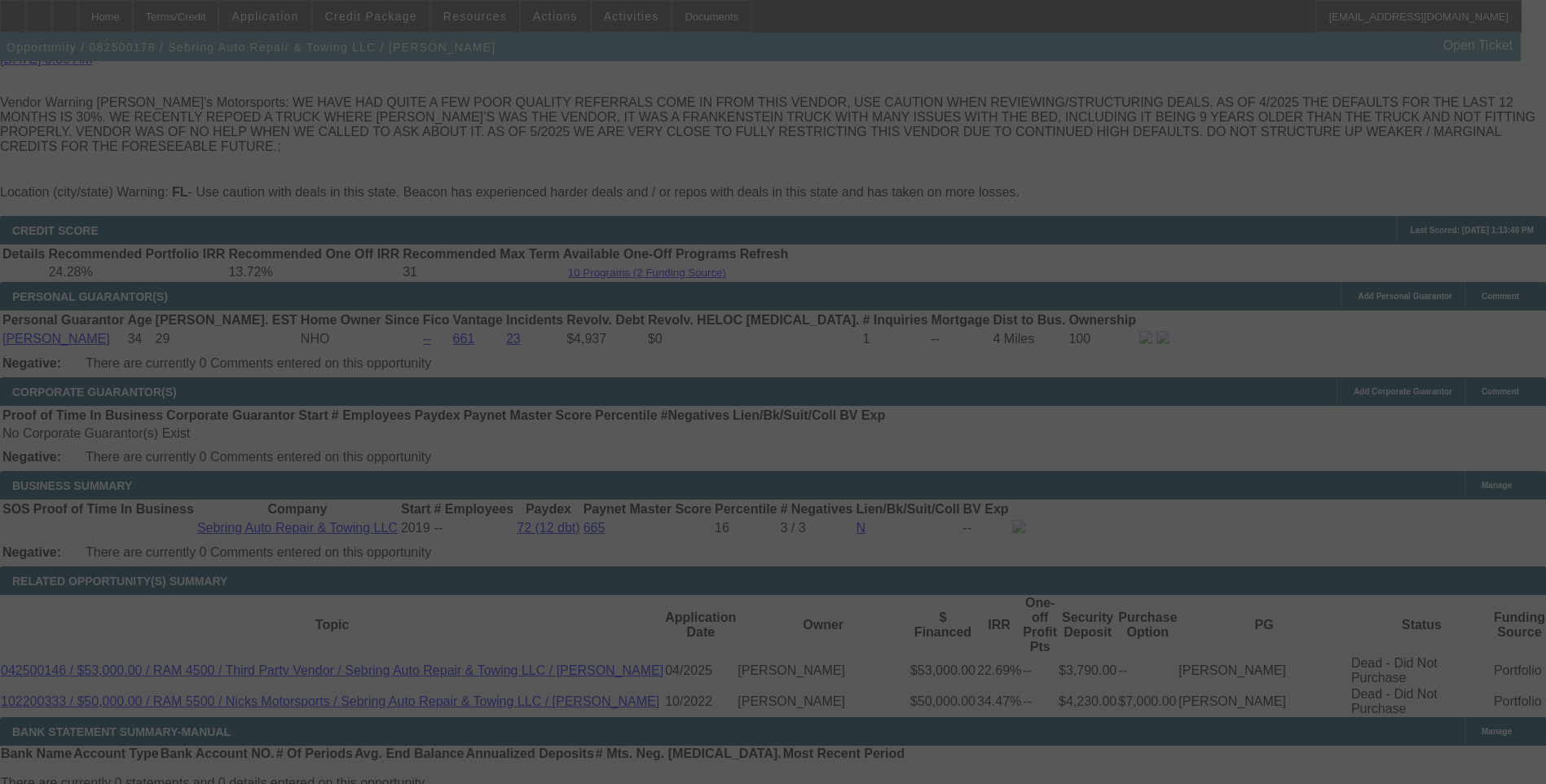
select select "0"
select select "6"
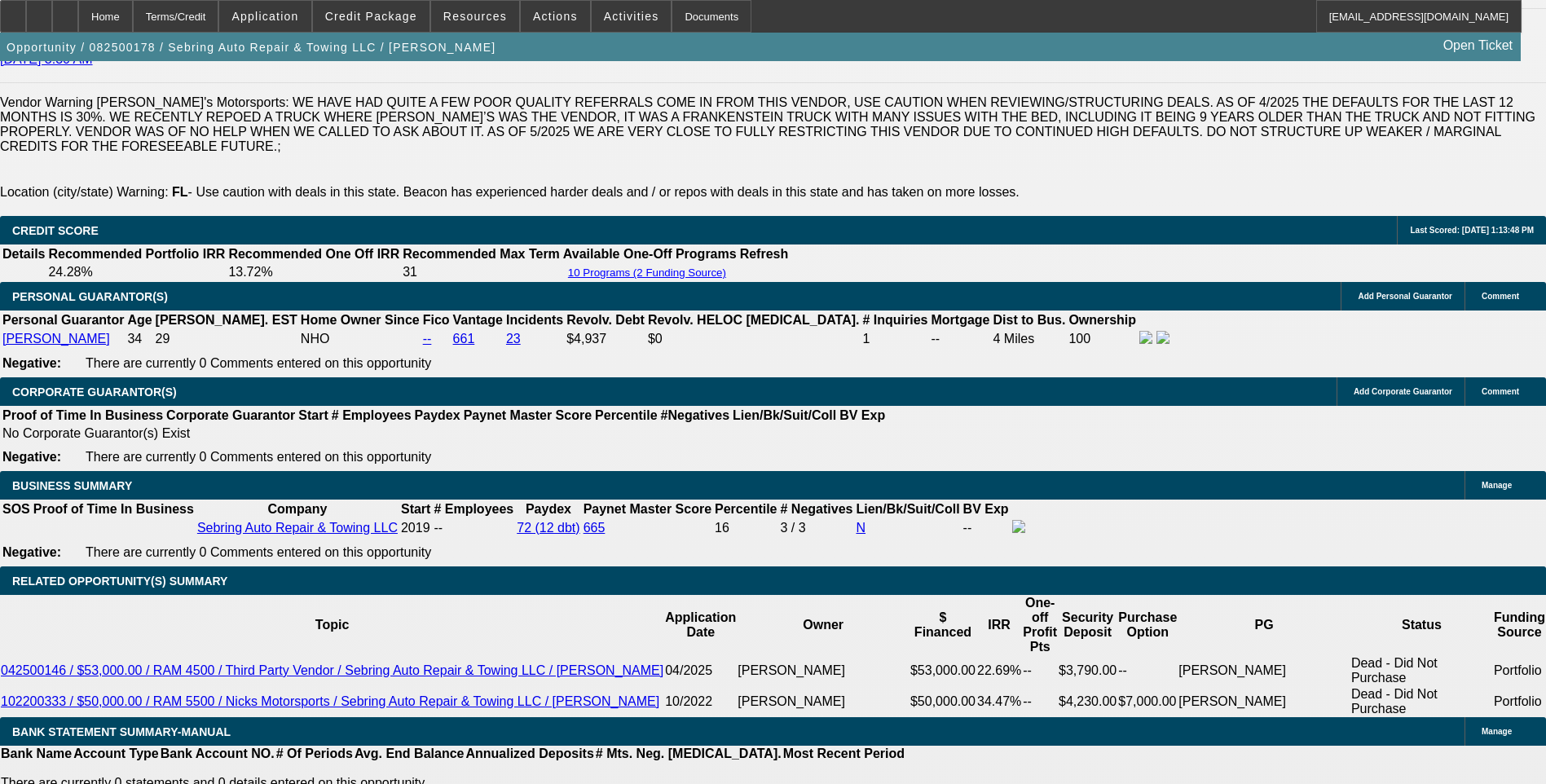
scroll to position [97, 0]
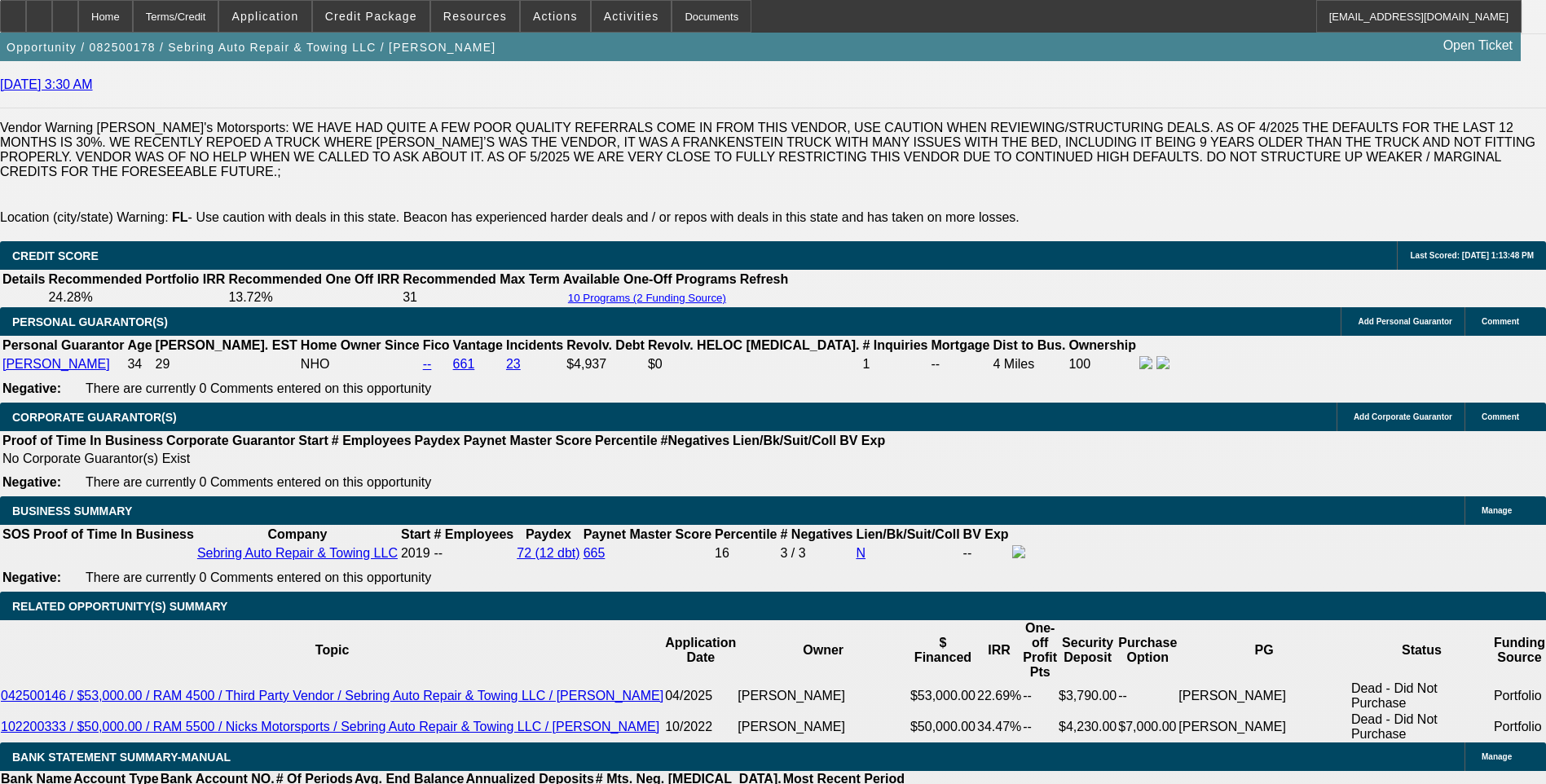
scroll to position [2312, 0]
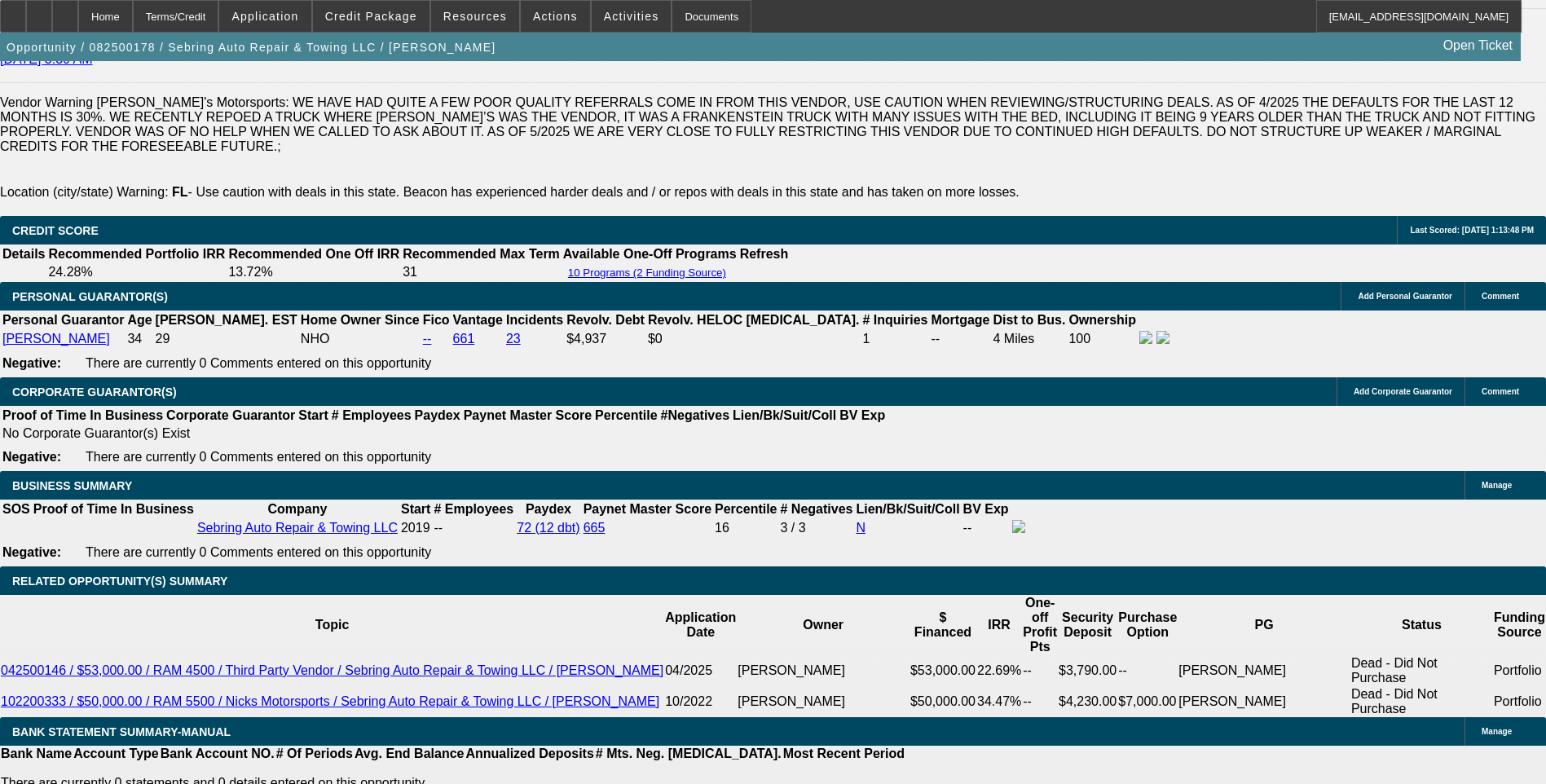
select select "2"
type input "UNKNOWN"
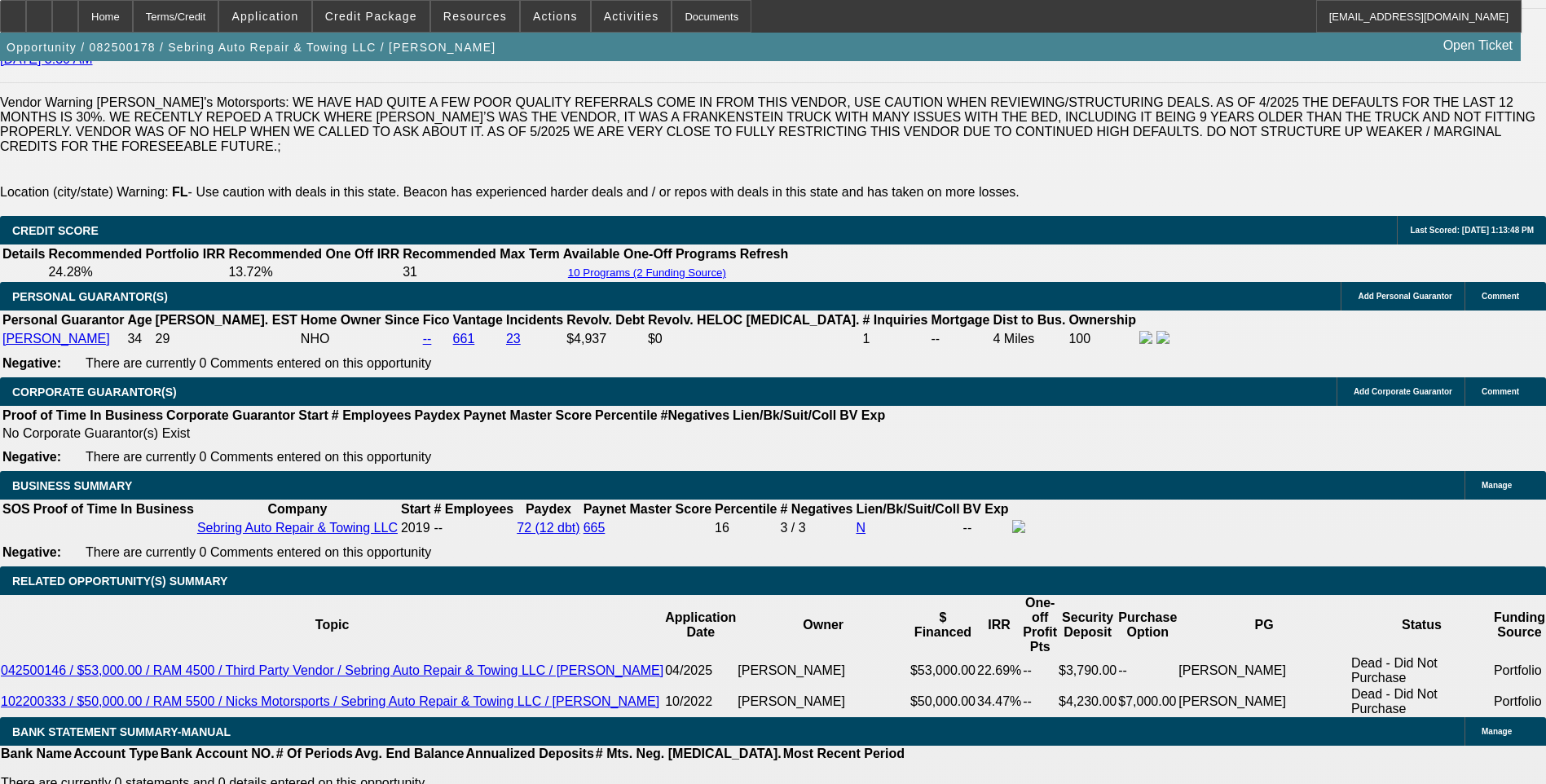
select select "2"
type input "$2,100.00"
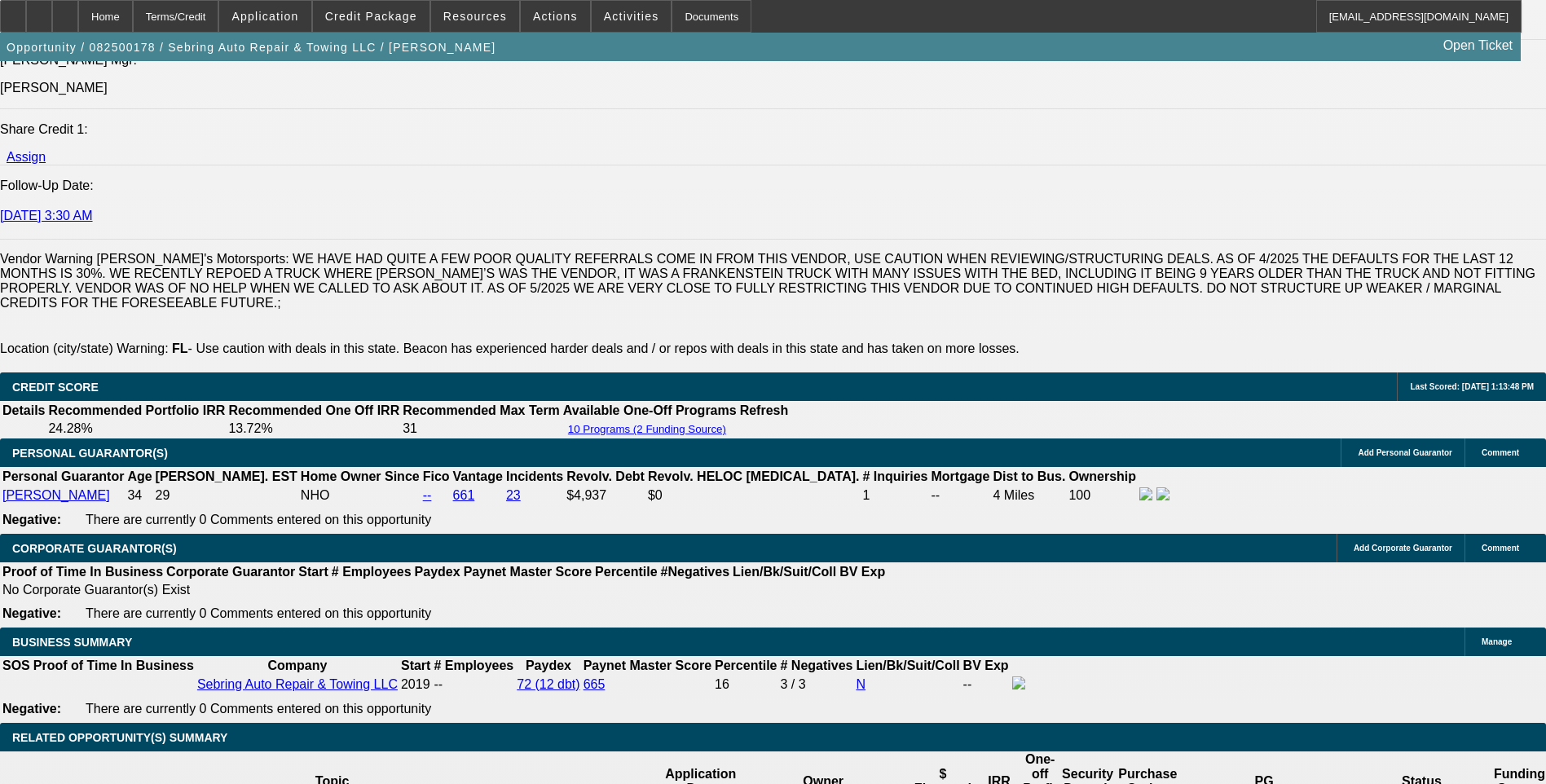
scroll to position [2150, 0]
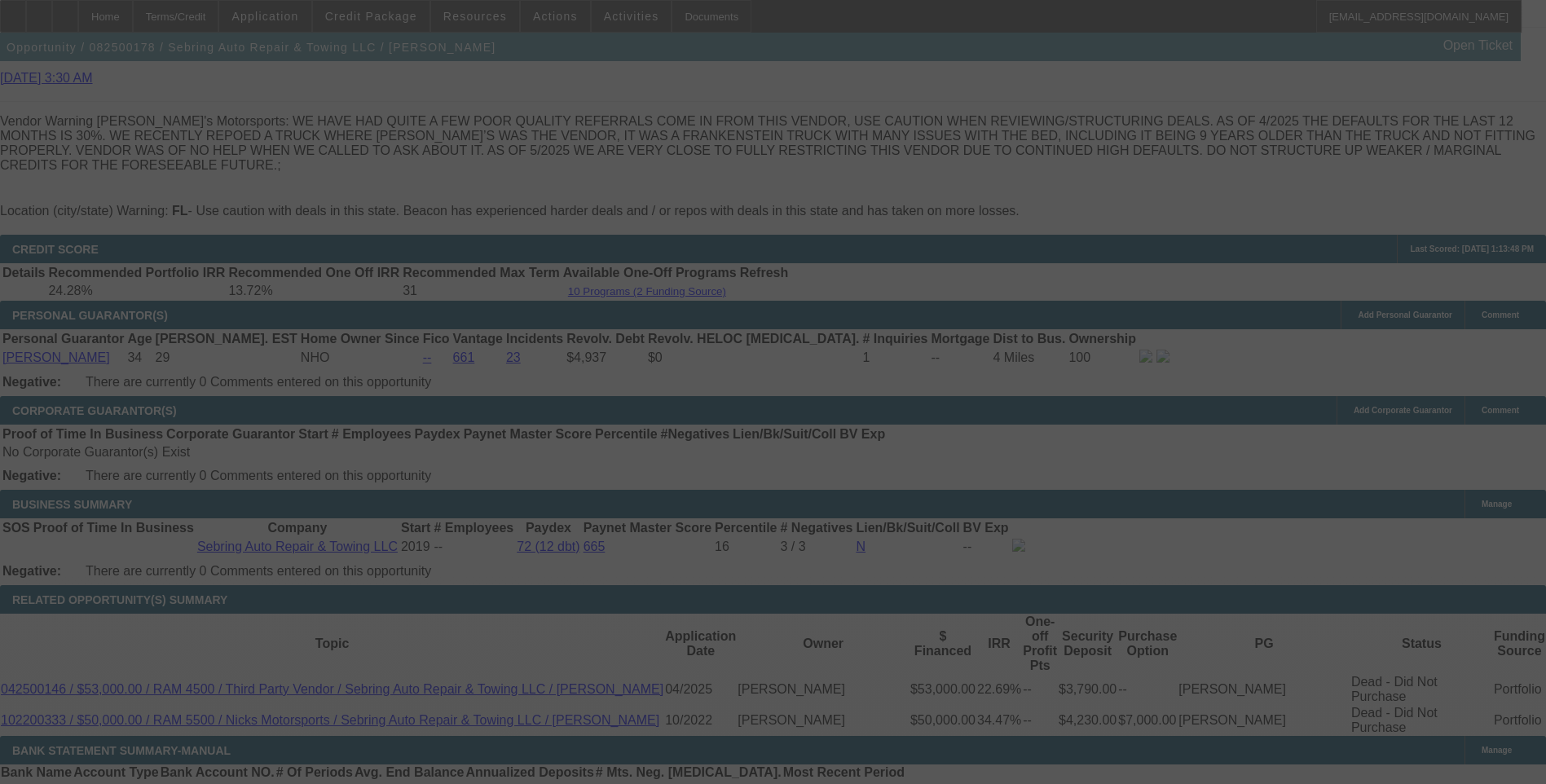
scroll to position [2312, 0]
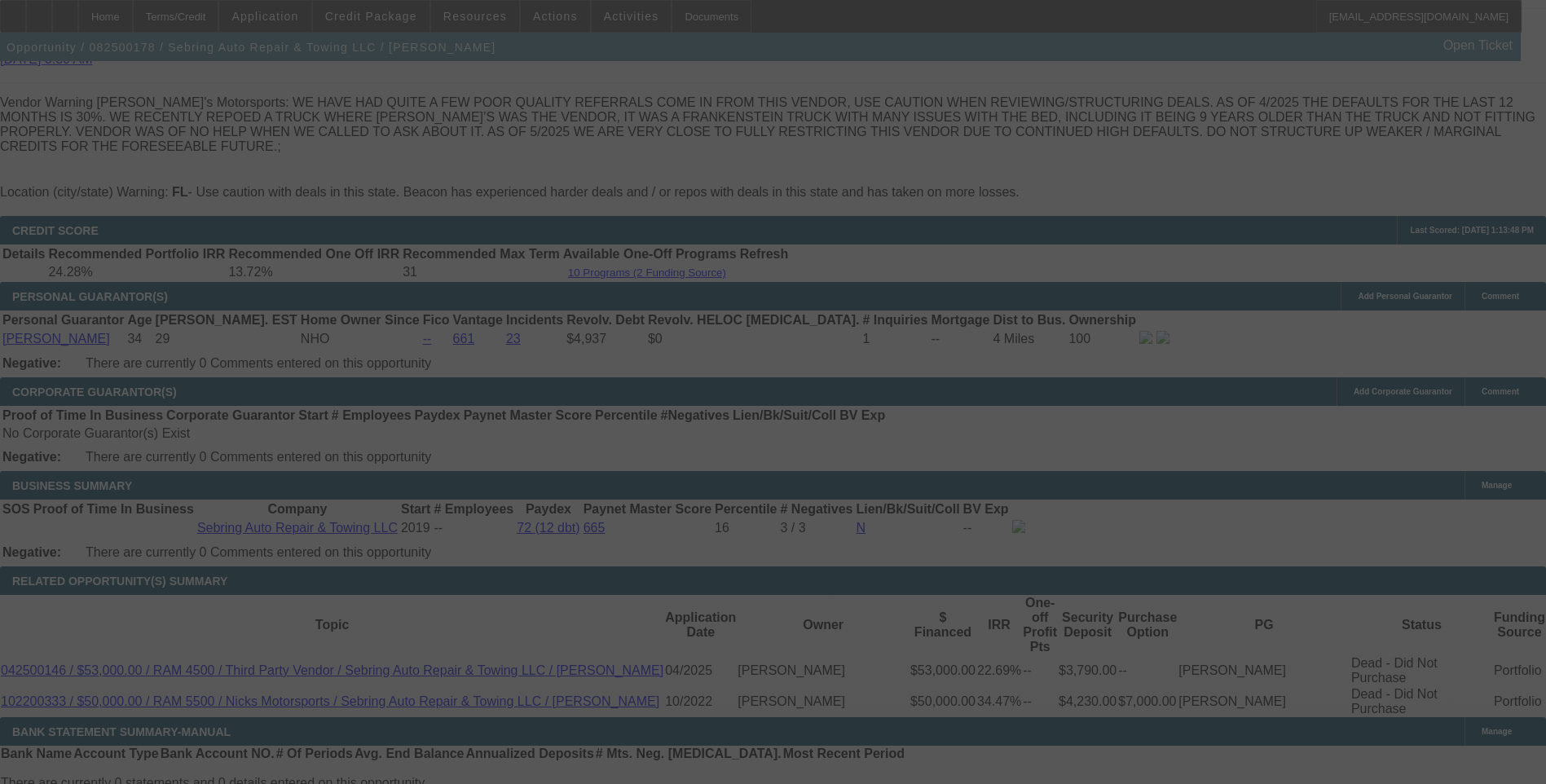
select select "0"
select select "2"
select select "0"
select select "6"
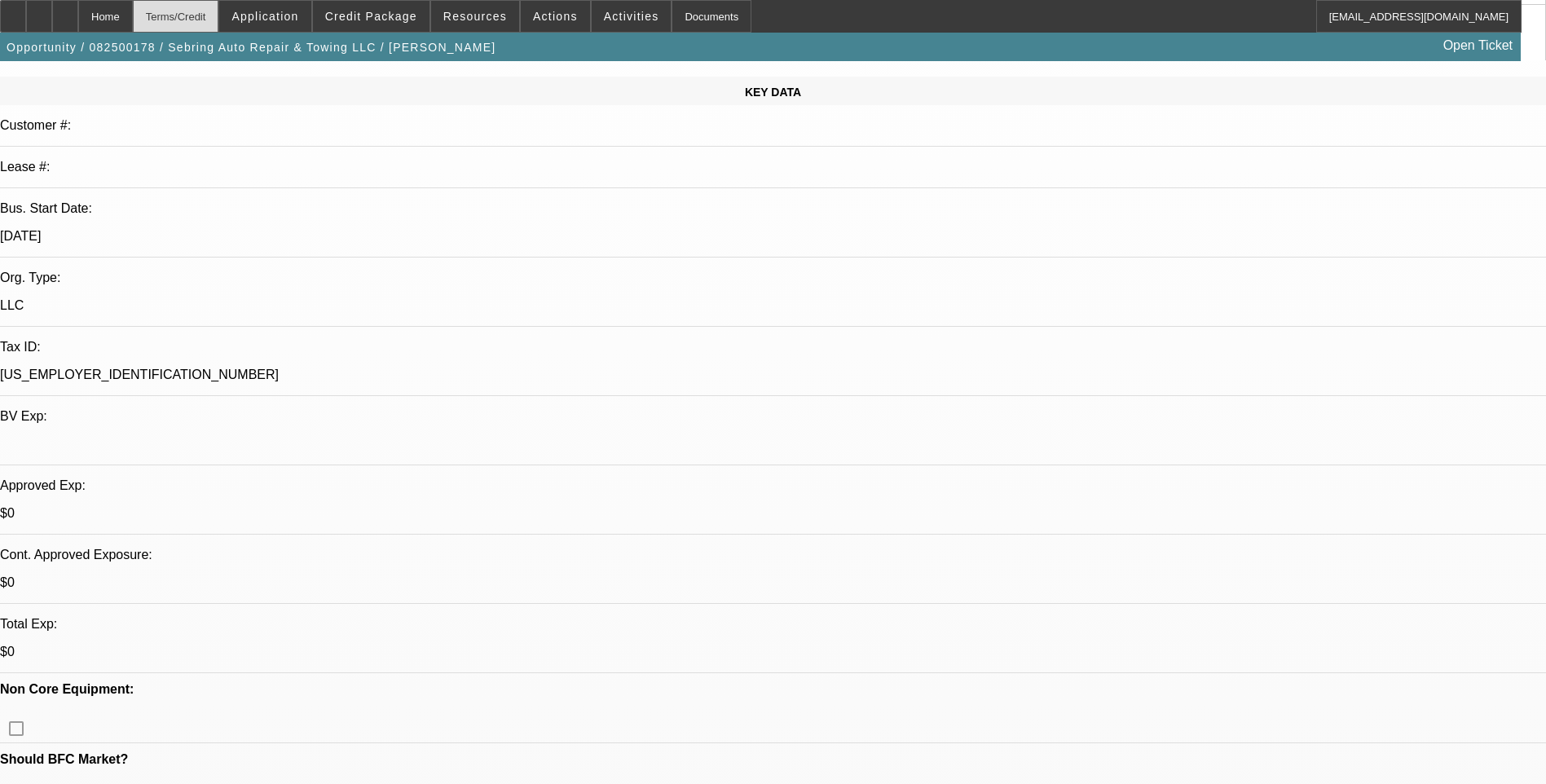
click at [207, 23] on div "Terms/Credit" at bounding box center [176, 16] width 87 height 32
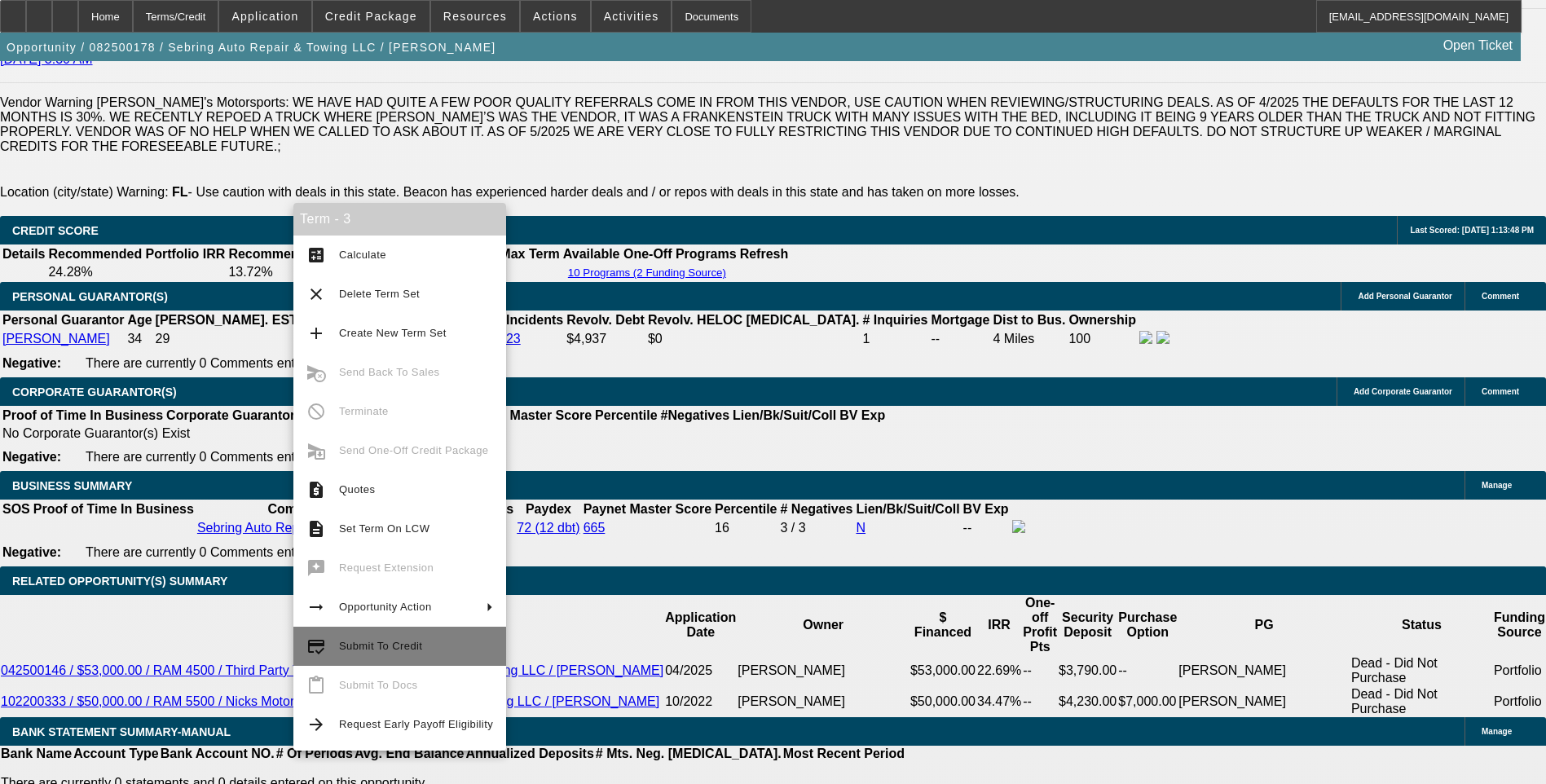
click at [369, 651] on span "Submit To Credit" at bounding box center [380, 645] width 83 height 12
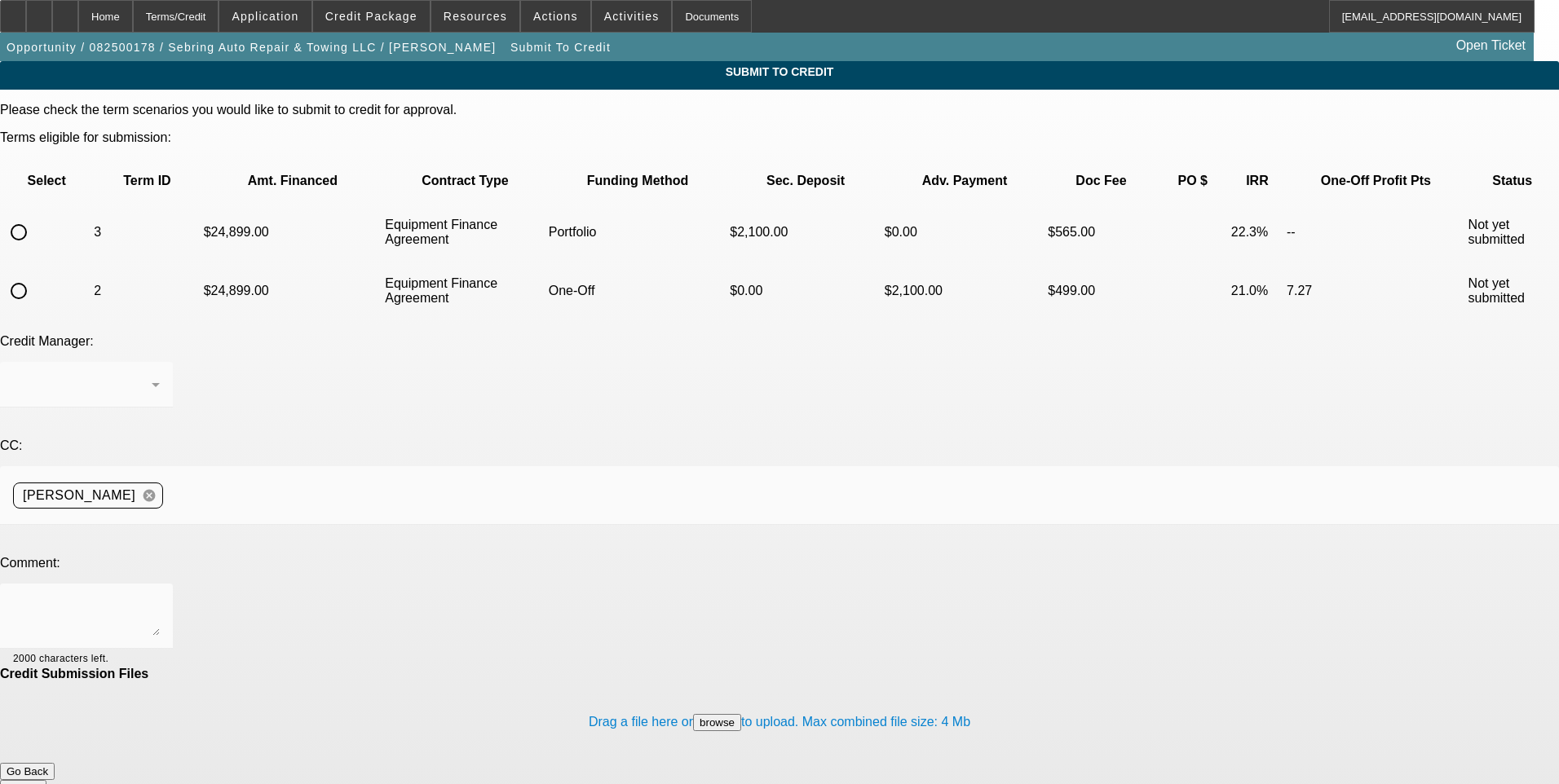
click at [35, 216] on input "radio" at bounding box center [18, 231] width 32 height 32
radio input "true"
click at [151, 375] on div "[PERSON_NAME]" at bounding box center [83, 385] width 139 height 20
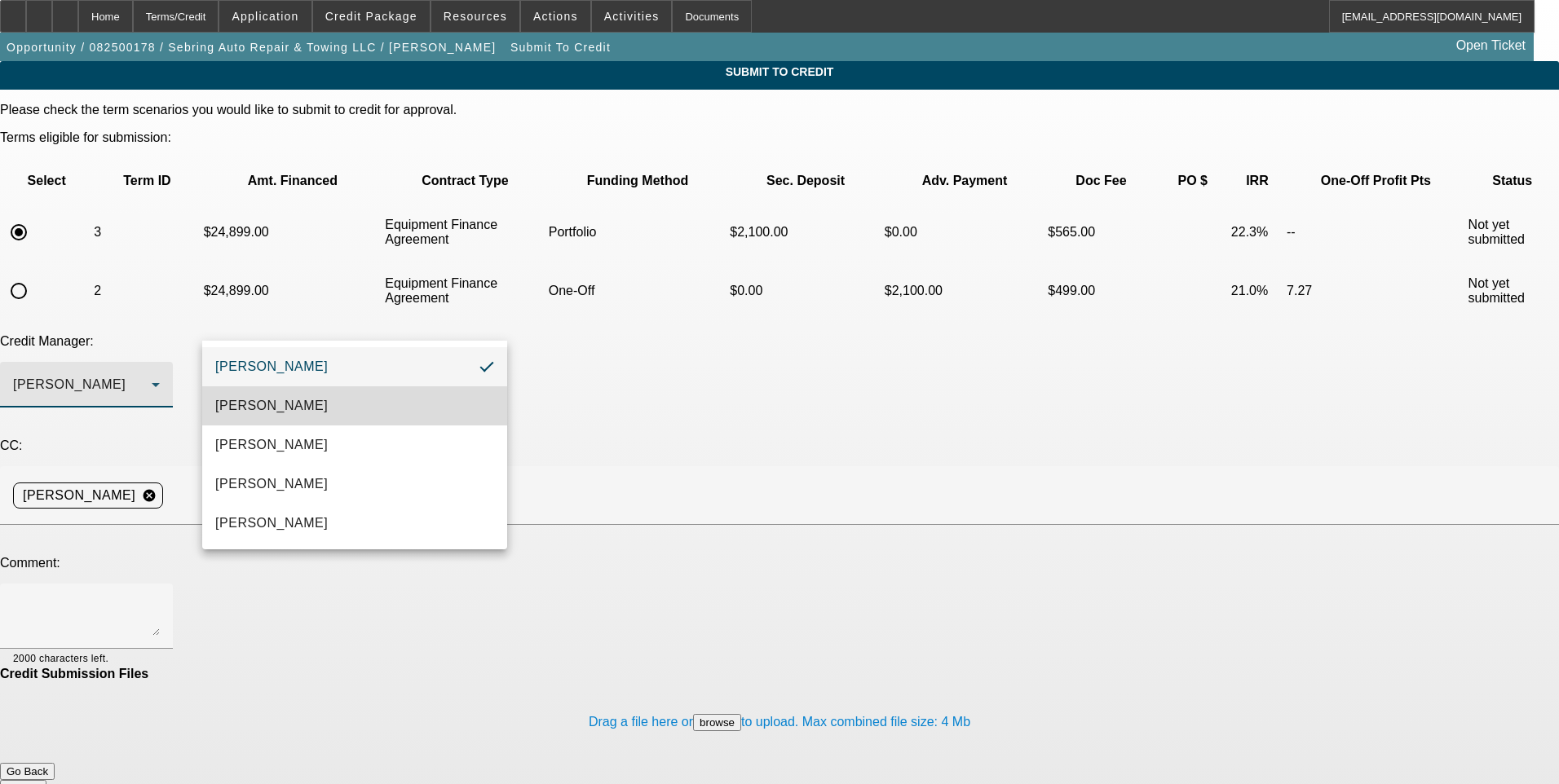
click at [336, 398] on mat-option "[PERSON_NAME]" at bounding box center [355, 405] width 305 height 39
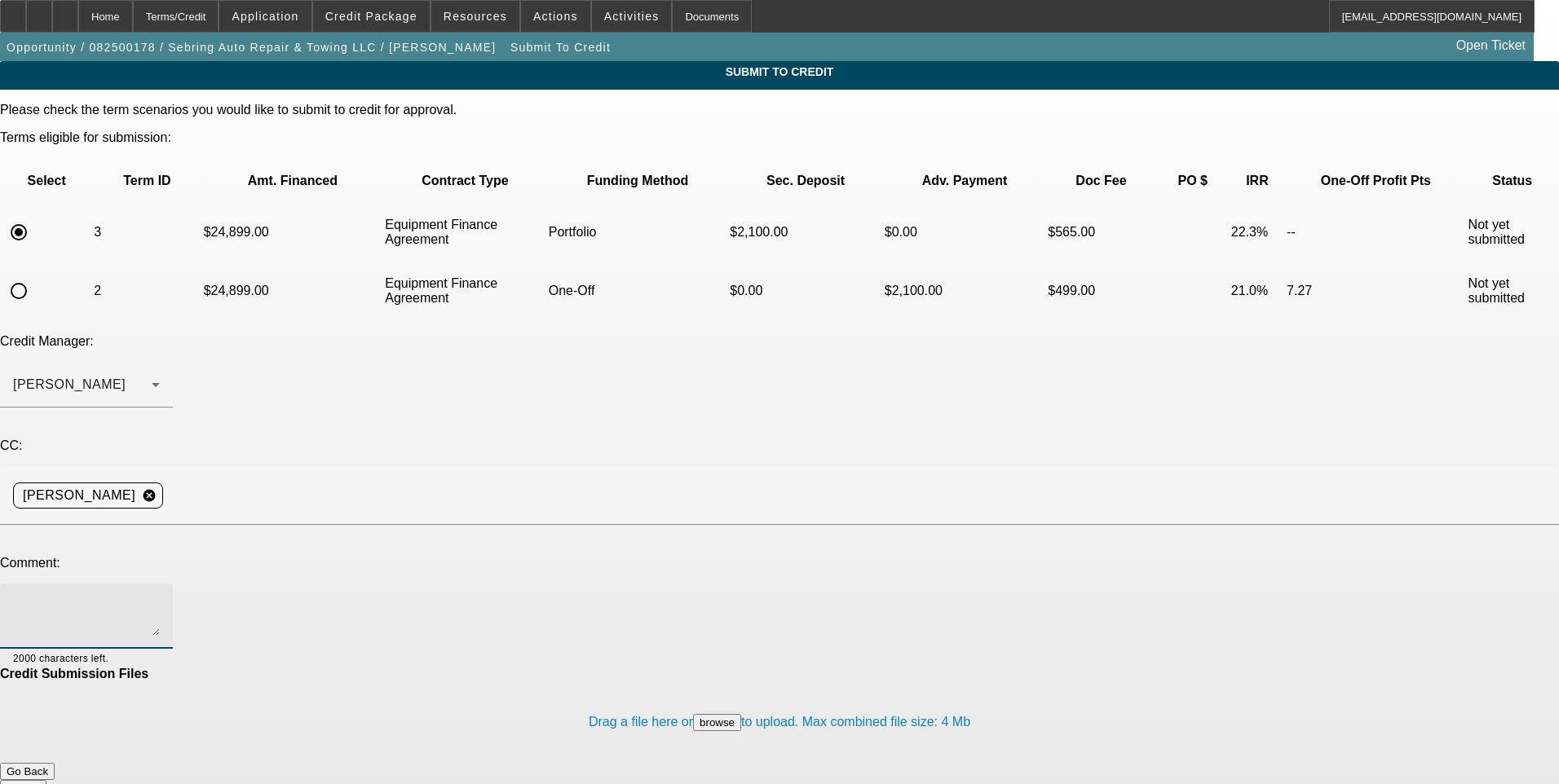
click at [160, 596] on textarea at bounding box center [87, 615] width 147 height 39
type textarea "Would you be ok taking this one in the port?"
click at [46, 780] on button "Submit" at bounding box center [23, 788] width 46 height 17
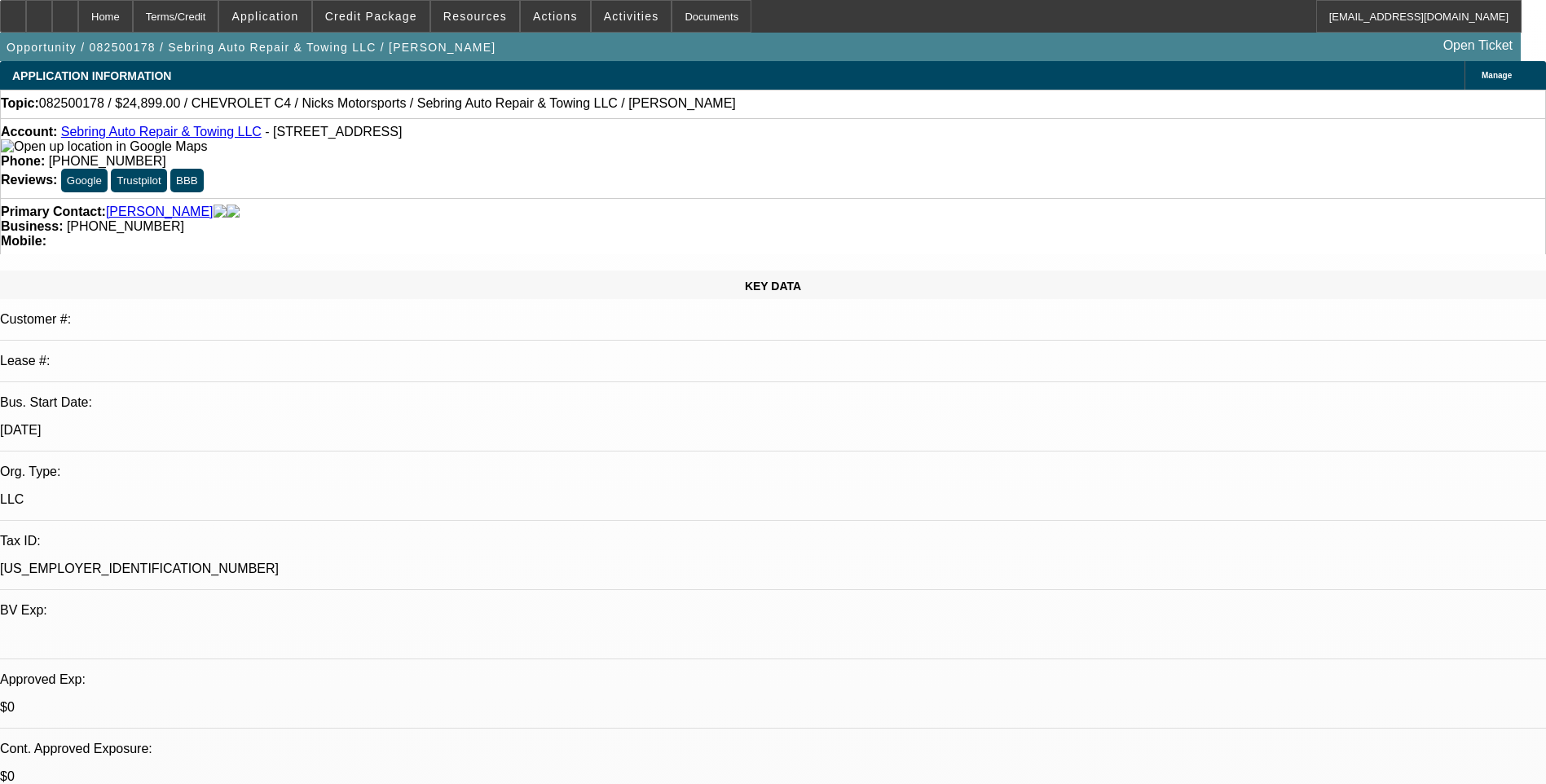
select select "0"
select select "2"
select select "0"
select select "6"
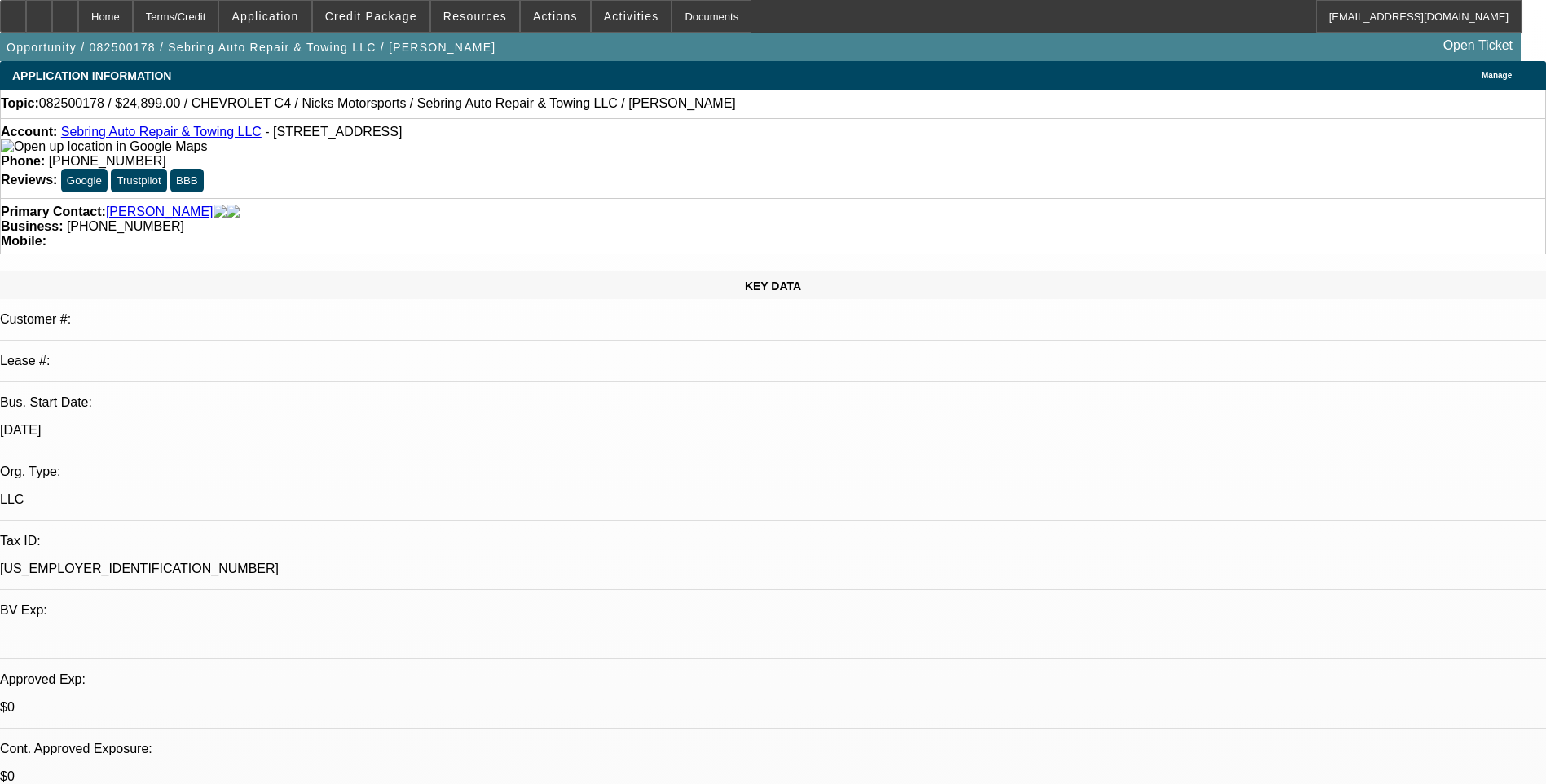
select select "0"
select select "6"
select select "0"
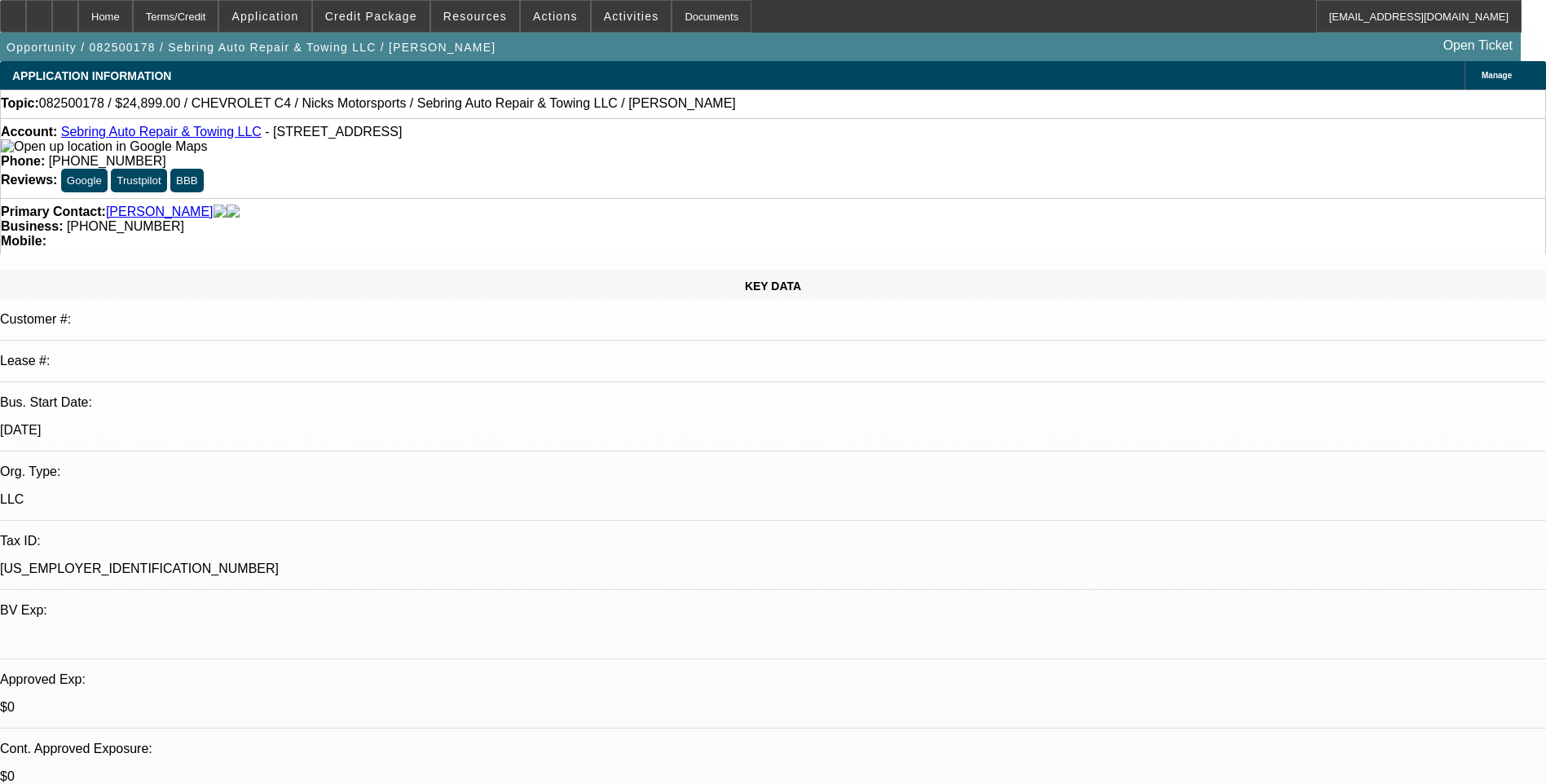
select select "0"
select select "6"
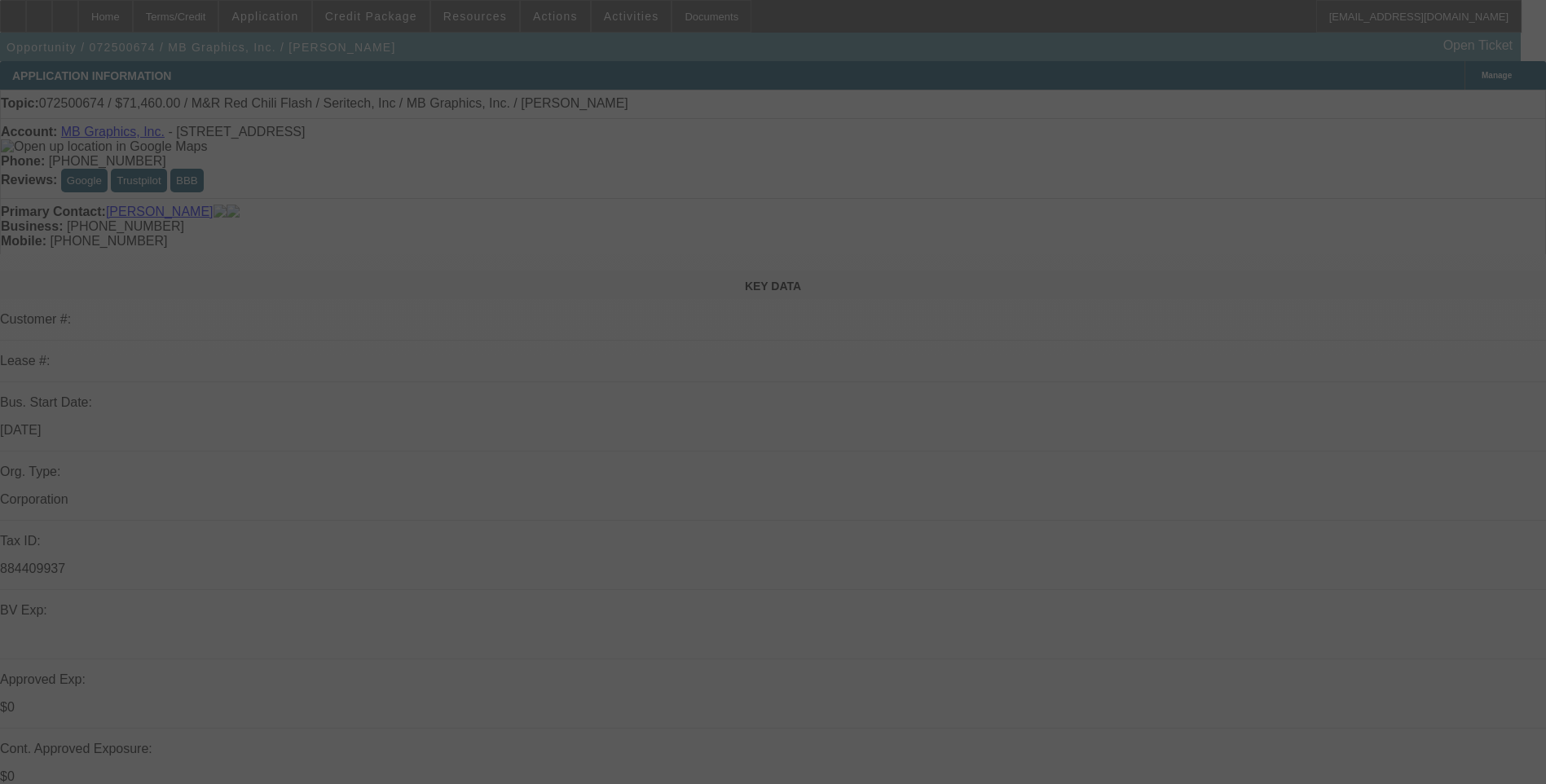
select select "0.1"
select select "0"
select select "0.1"
select select "0"
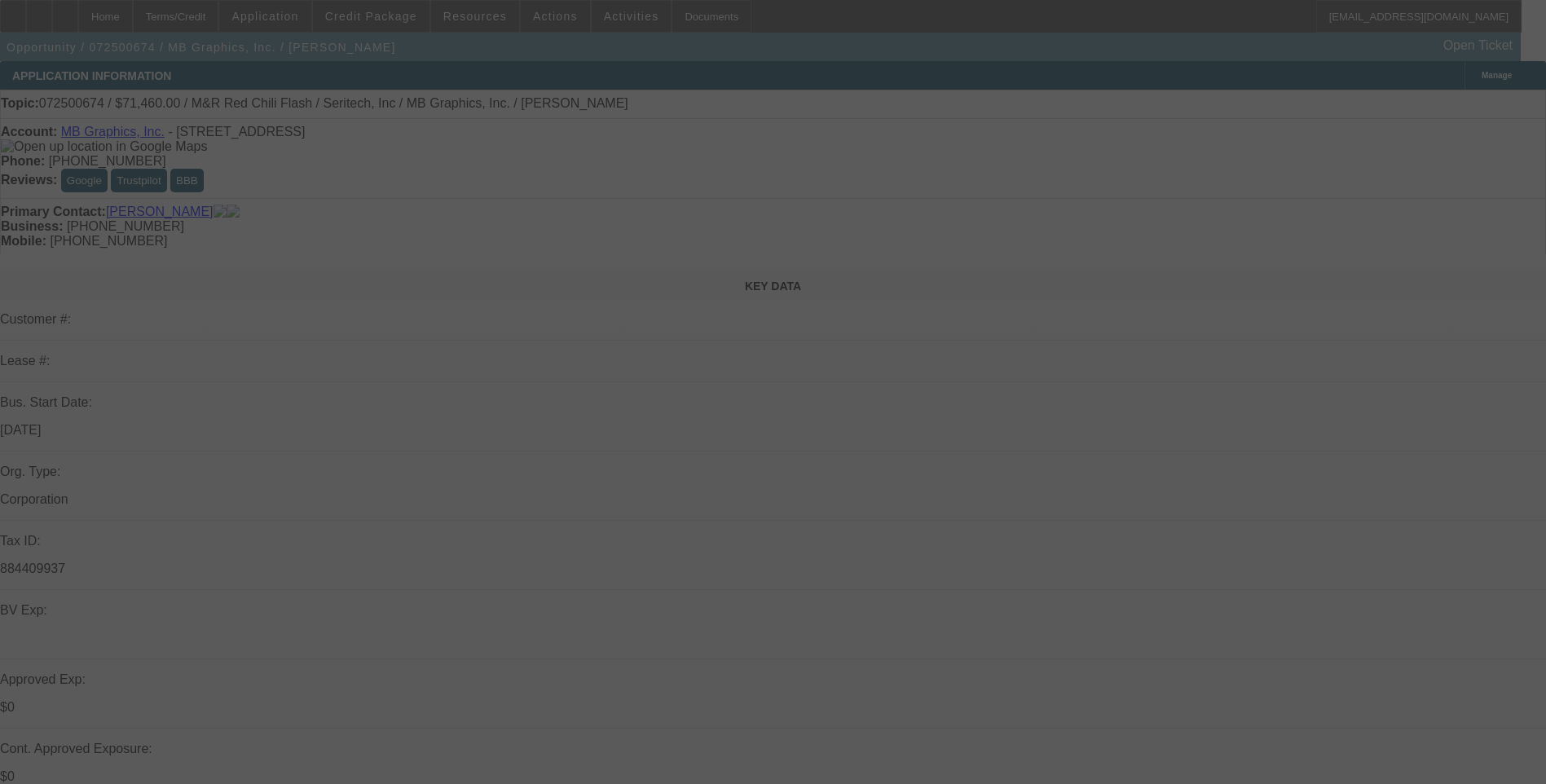
select select "0.1"
select select "0"
select select "0.1"
select select "0"
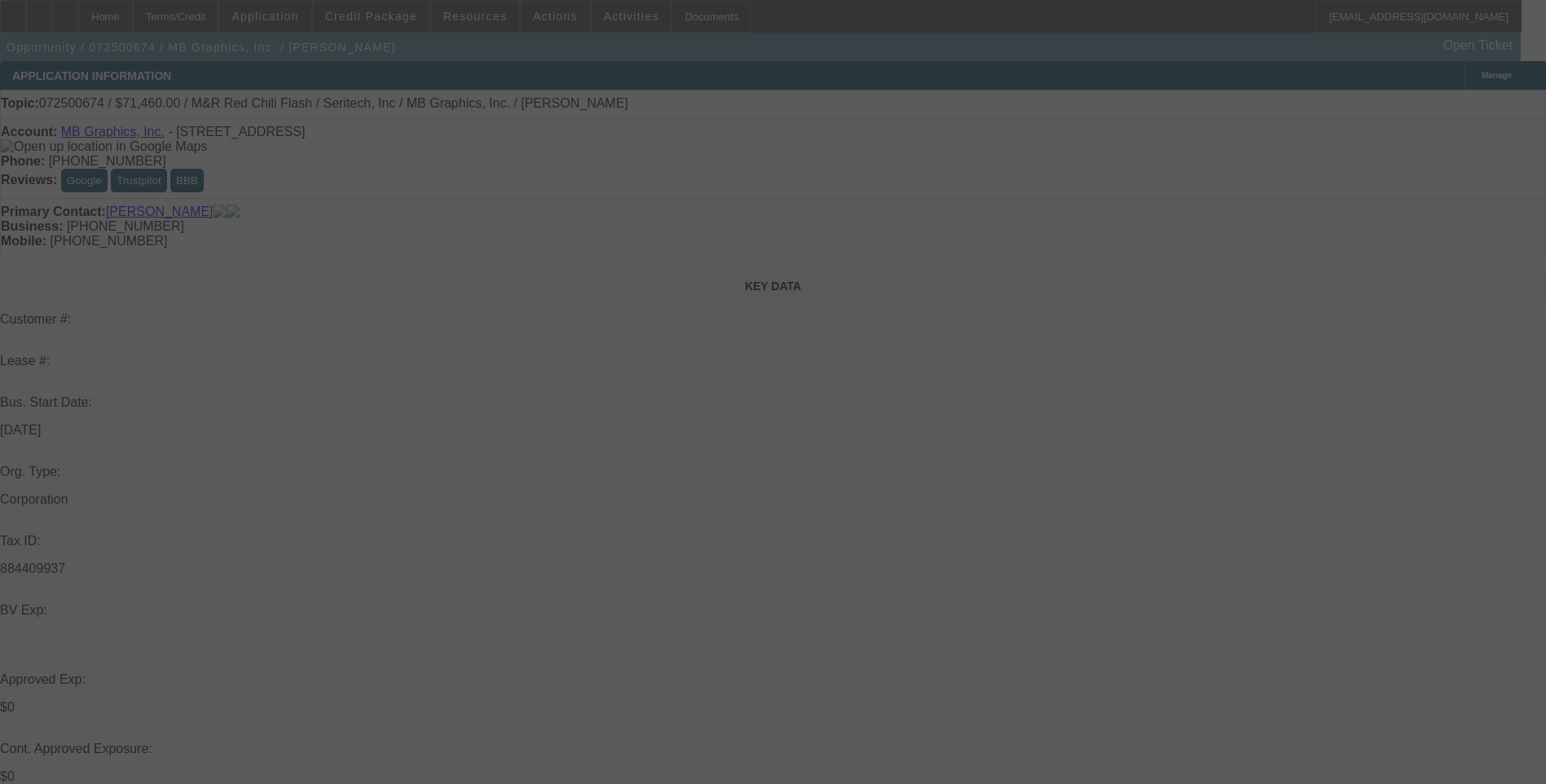
select select "0"
select select "0.1"
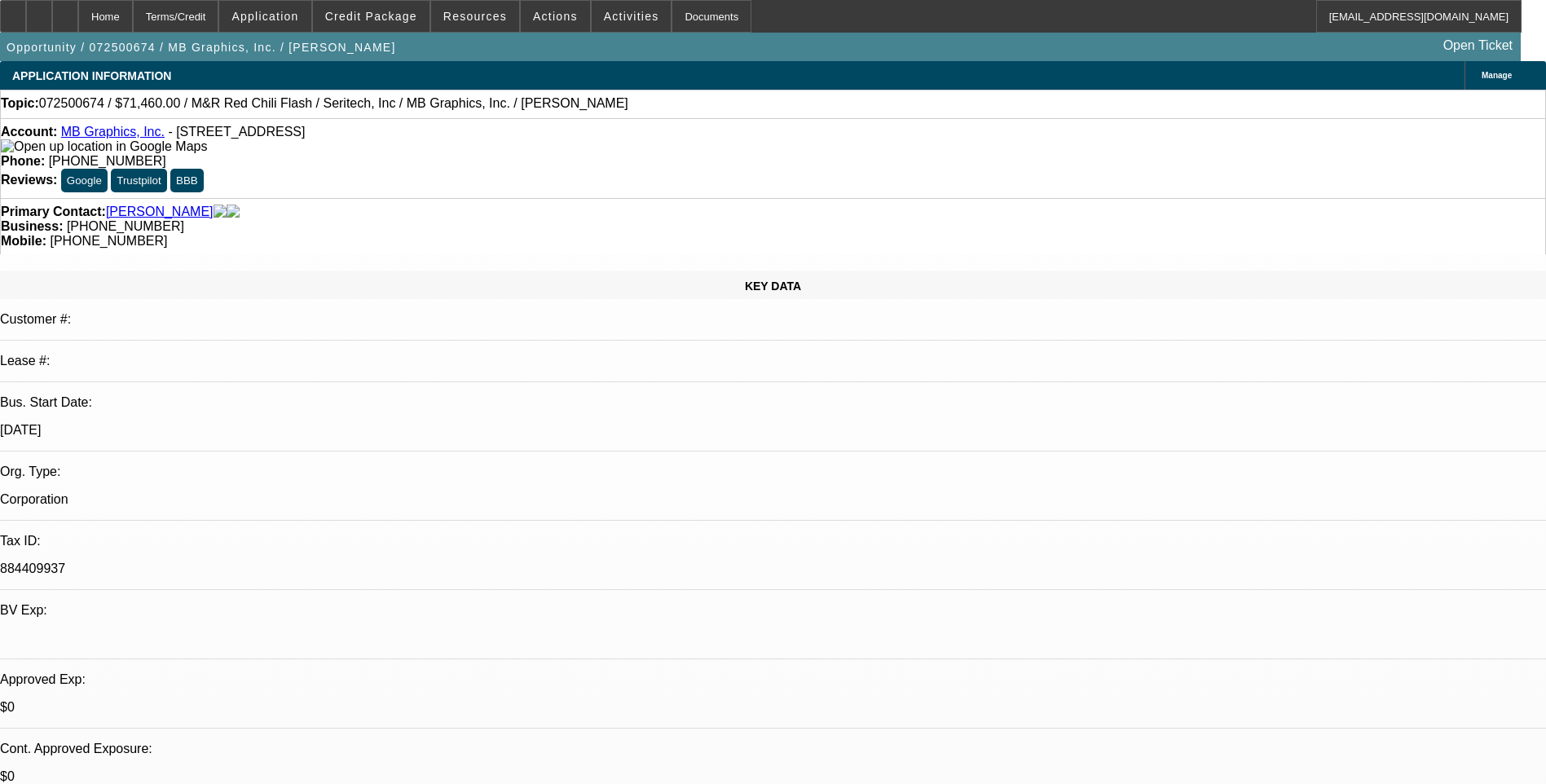
select select "1"
select select "5"
select select "1"
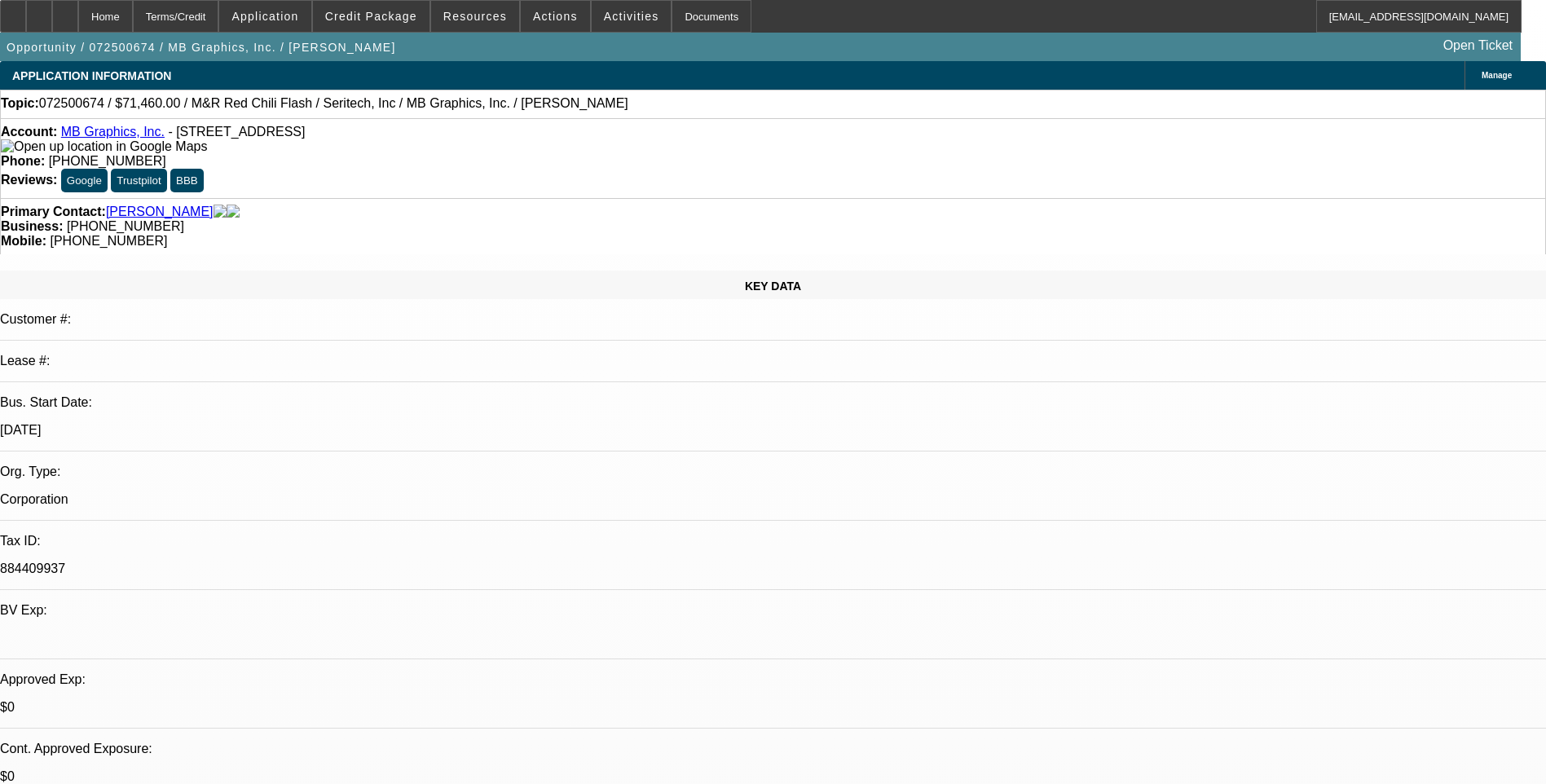
select select "5"
select select "1"
select select "5"
select select "1"
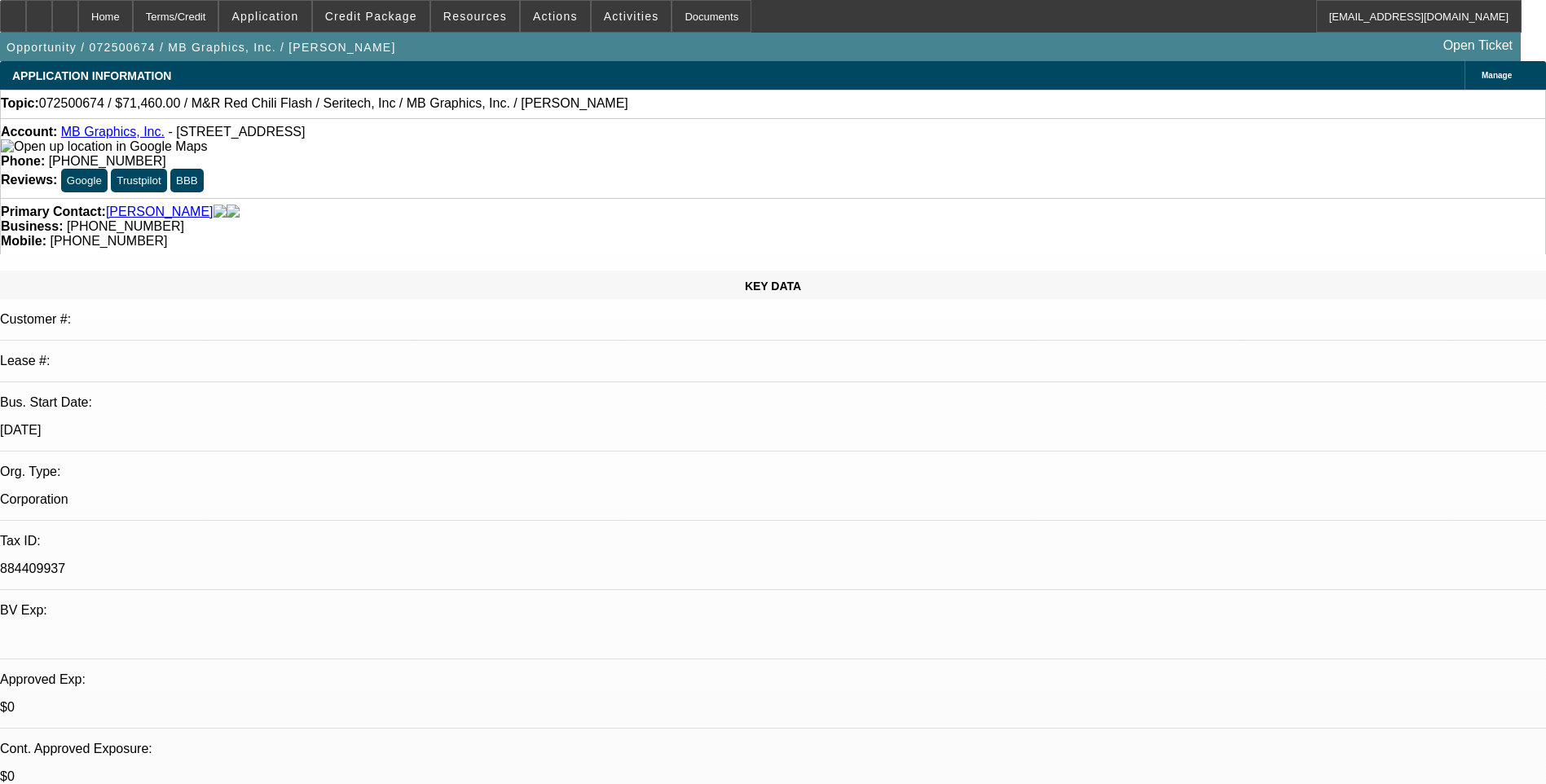
select select "1"
select select "5"
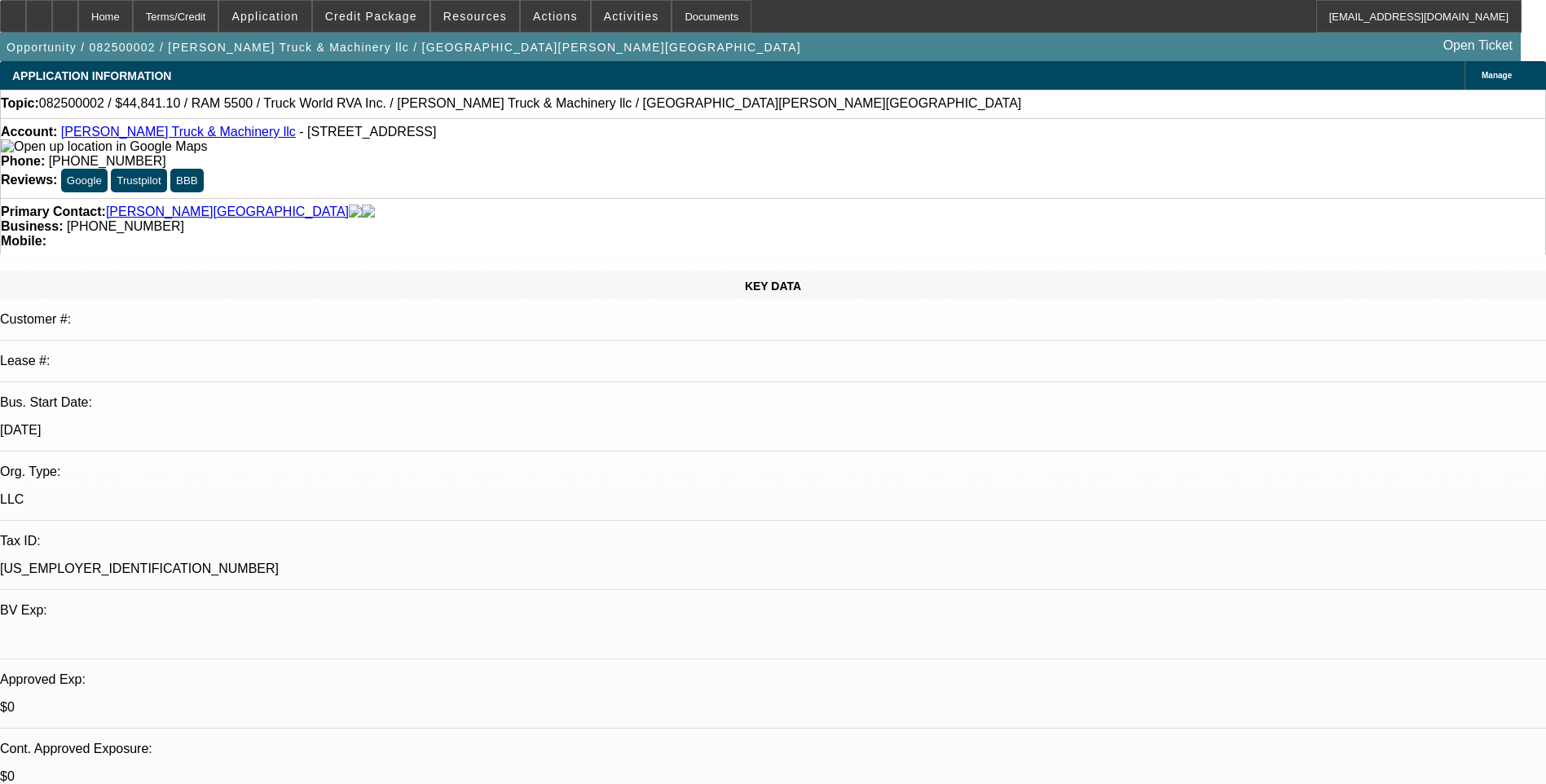
select select "0"
select select "0.2"
select select "0"
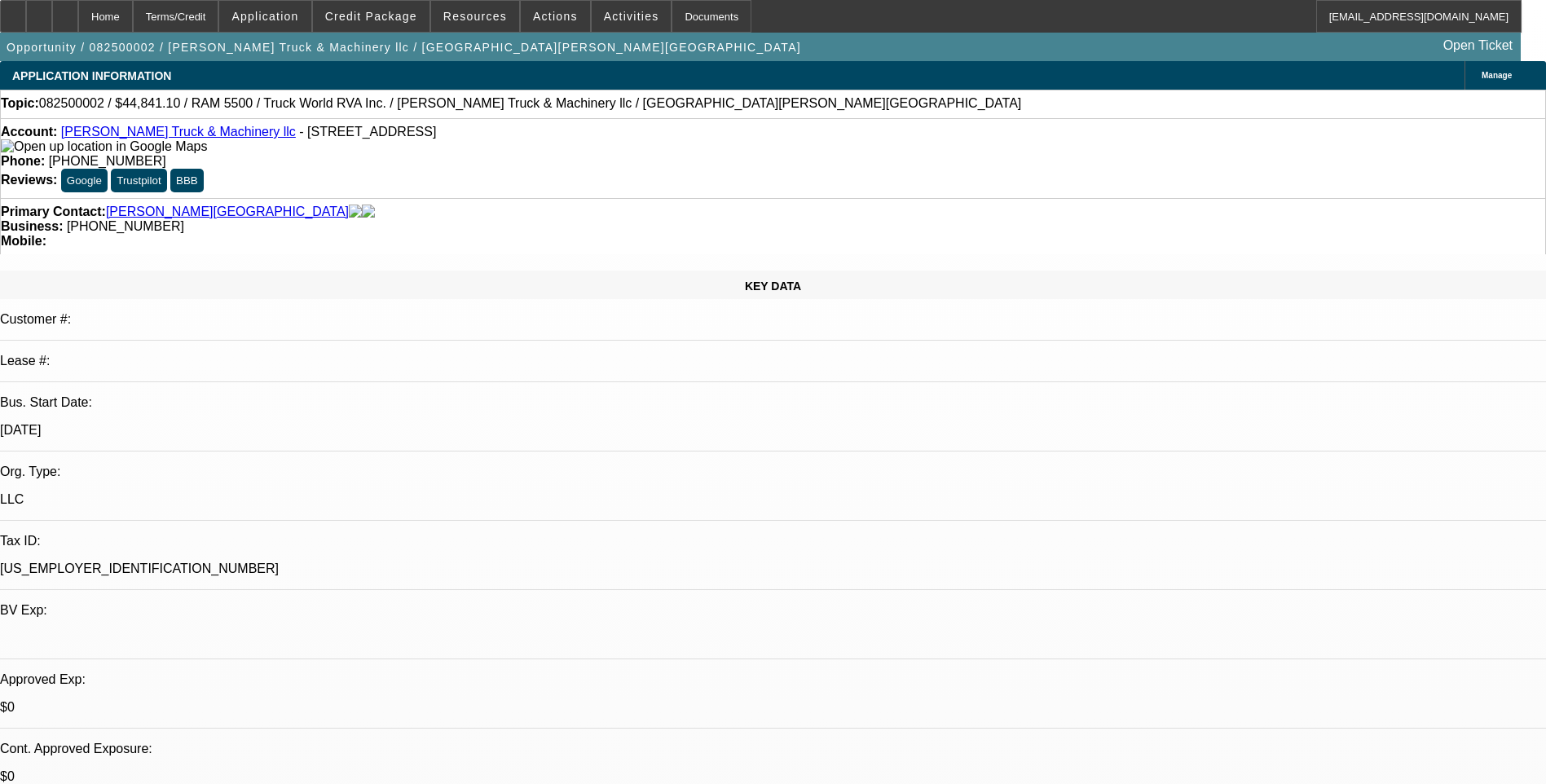
select select "0.1"
select select "0"
select select "2"
select select "0.1"
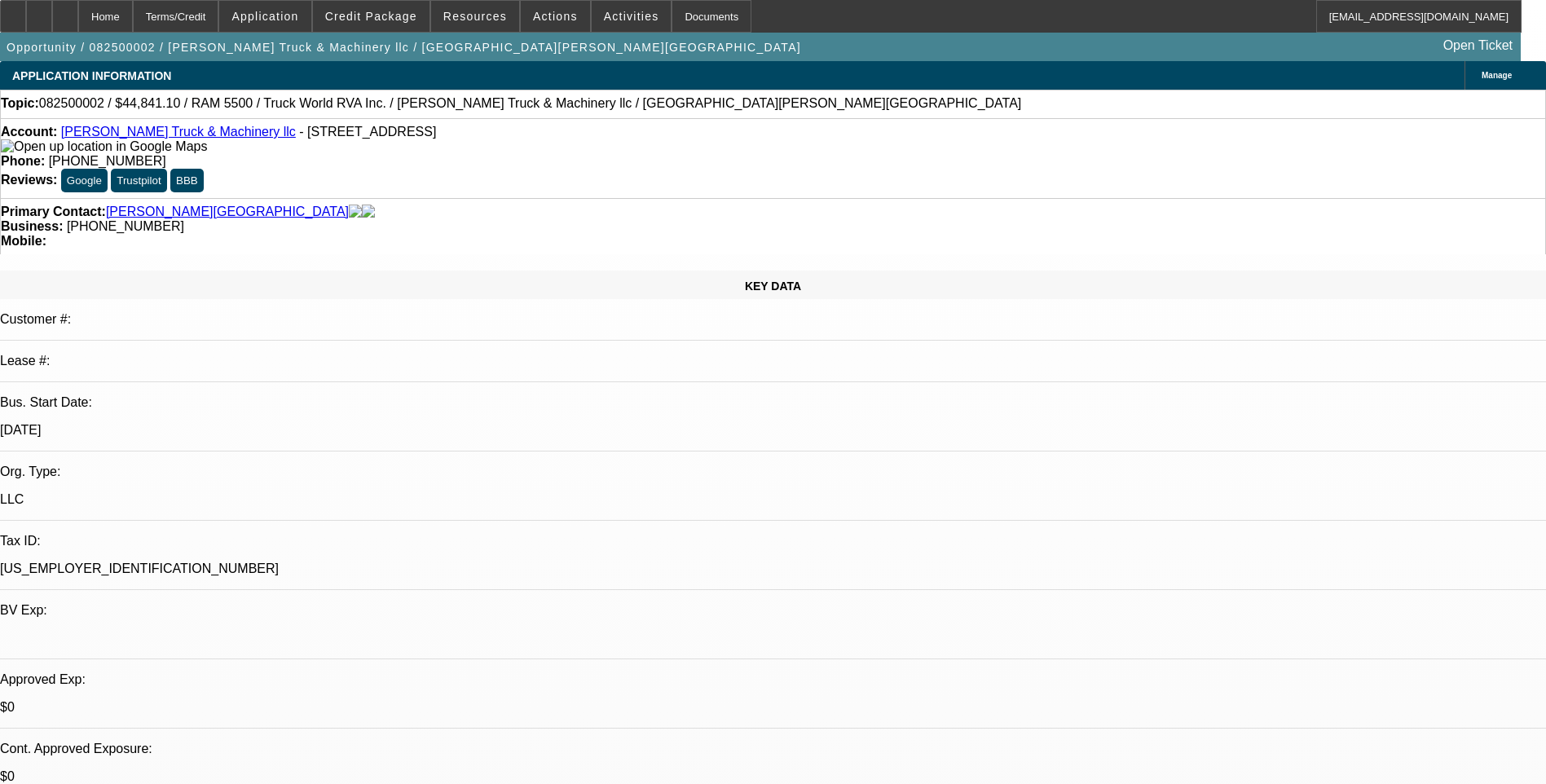
select select "0"
select select "0.1"
select select "1"
select select "2"
select select "5"
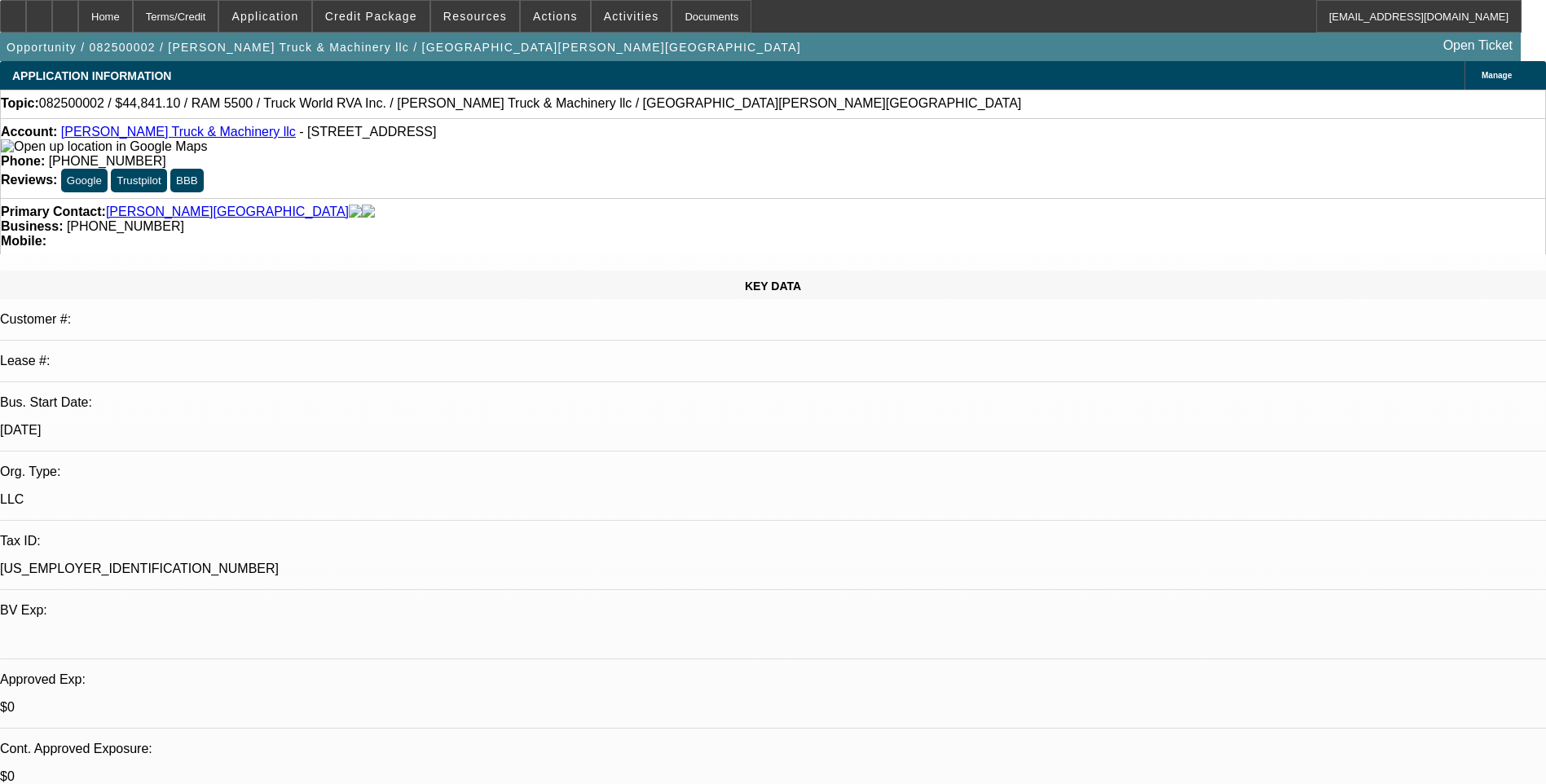
select select "1"
select select "4"
select select "1"
select select "2"
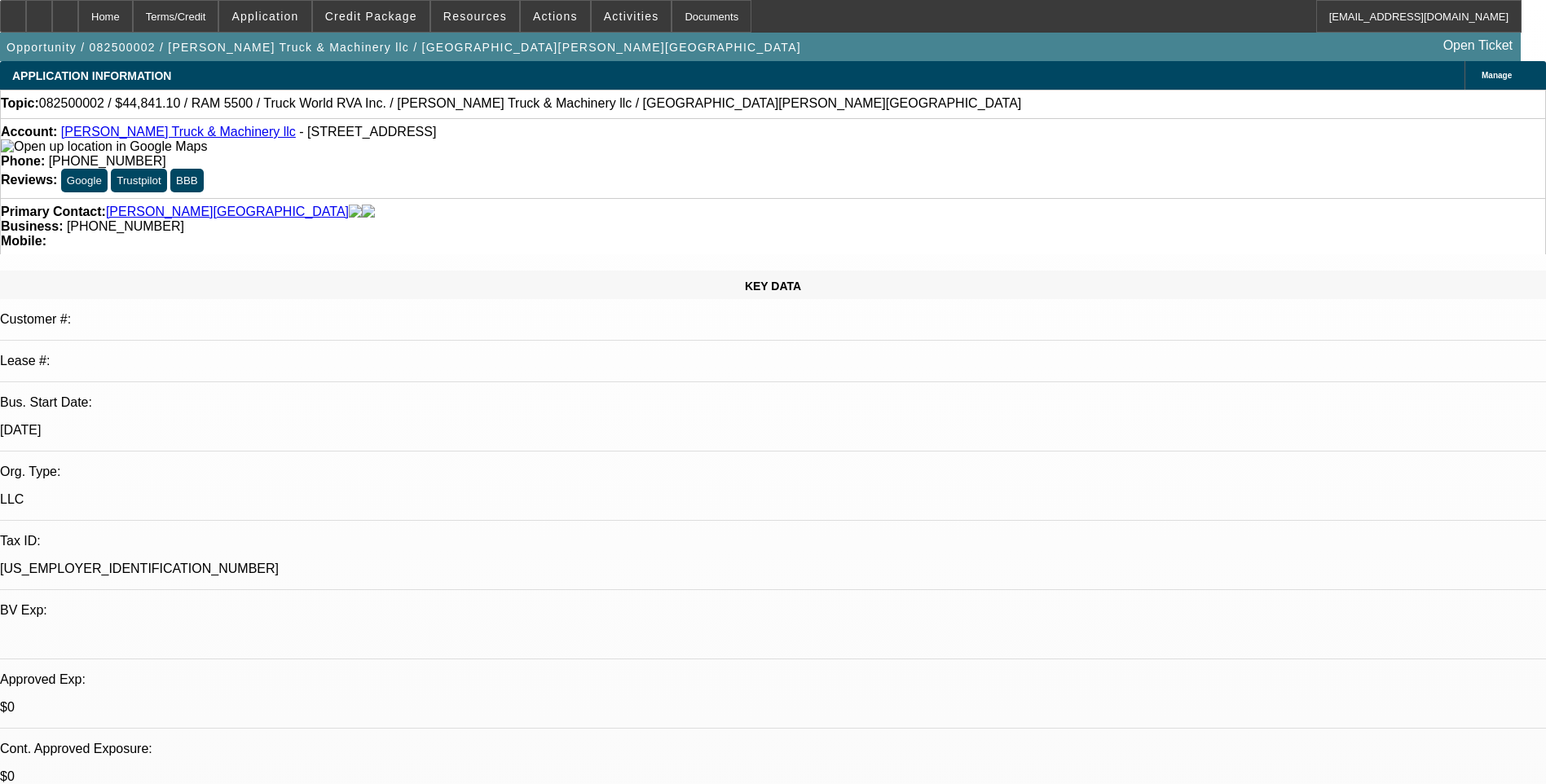
select select "4"
select select "1"
select select "4"
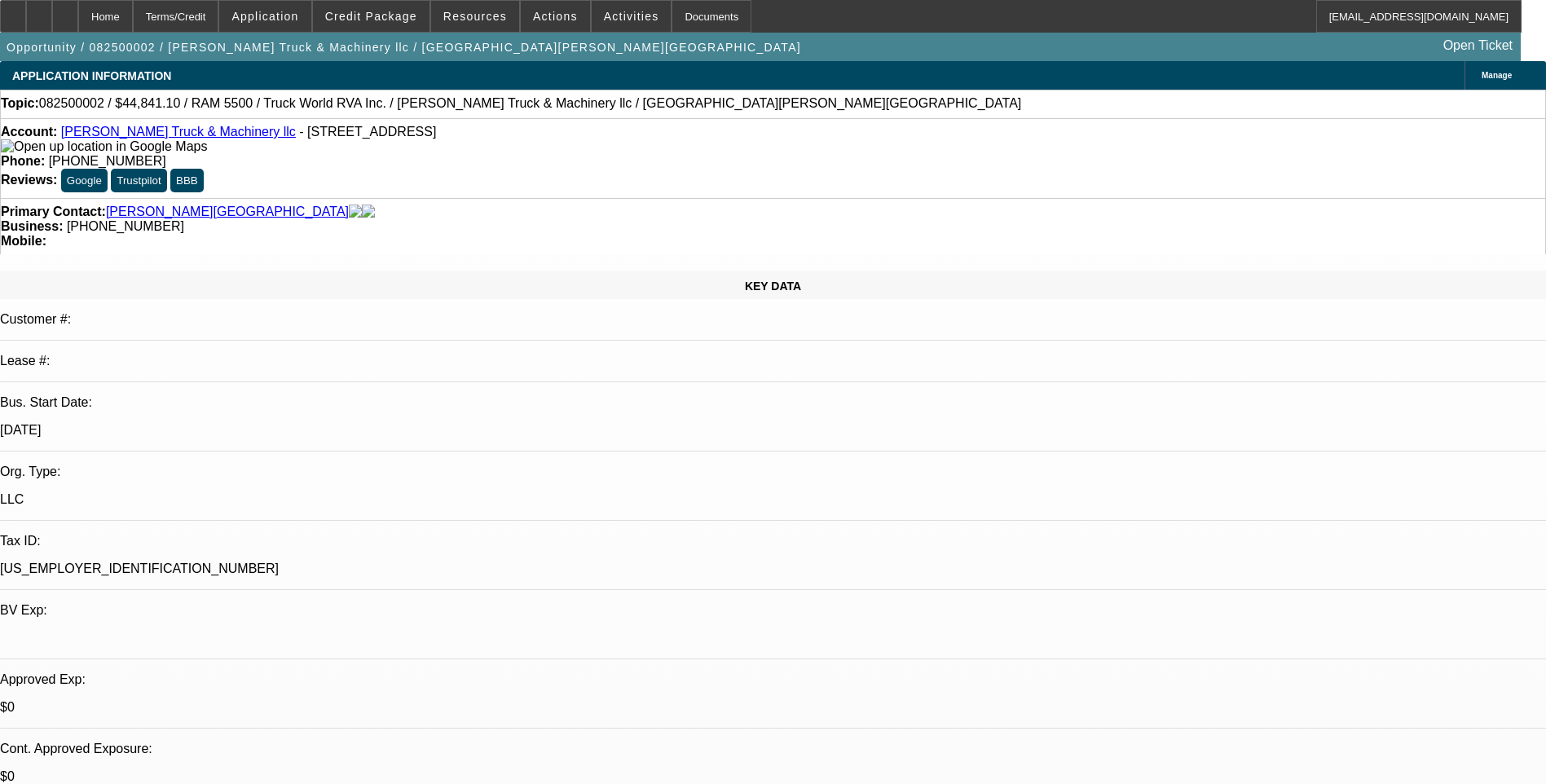
click at [1018, 161] on div "Account: [PERSON_NAME] Truck & Machinery llc - [STREET_ADDRESS] Phone: [PHONE_N…" at bounding box center [773, 158] width 1546 height 80
click at [1018, 118] on div "Topic: 082500002 / $44,841.10 / RAM 5500 / Truck World RVA Inc. / Sheldon Truck…" at bounding box center [773, 103] width 1546 height 29
click at [1018, 126] on div "Account: Sheldon Truck & Machinery llc - 118 Woodland Rd, Williamsburg, VA 2318…" at bounding box center [773, 158] width 1546 height 80
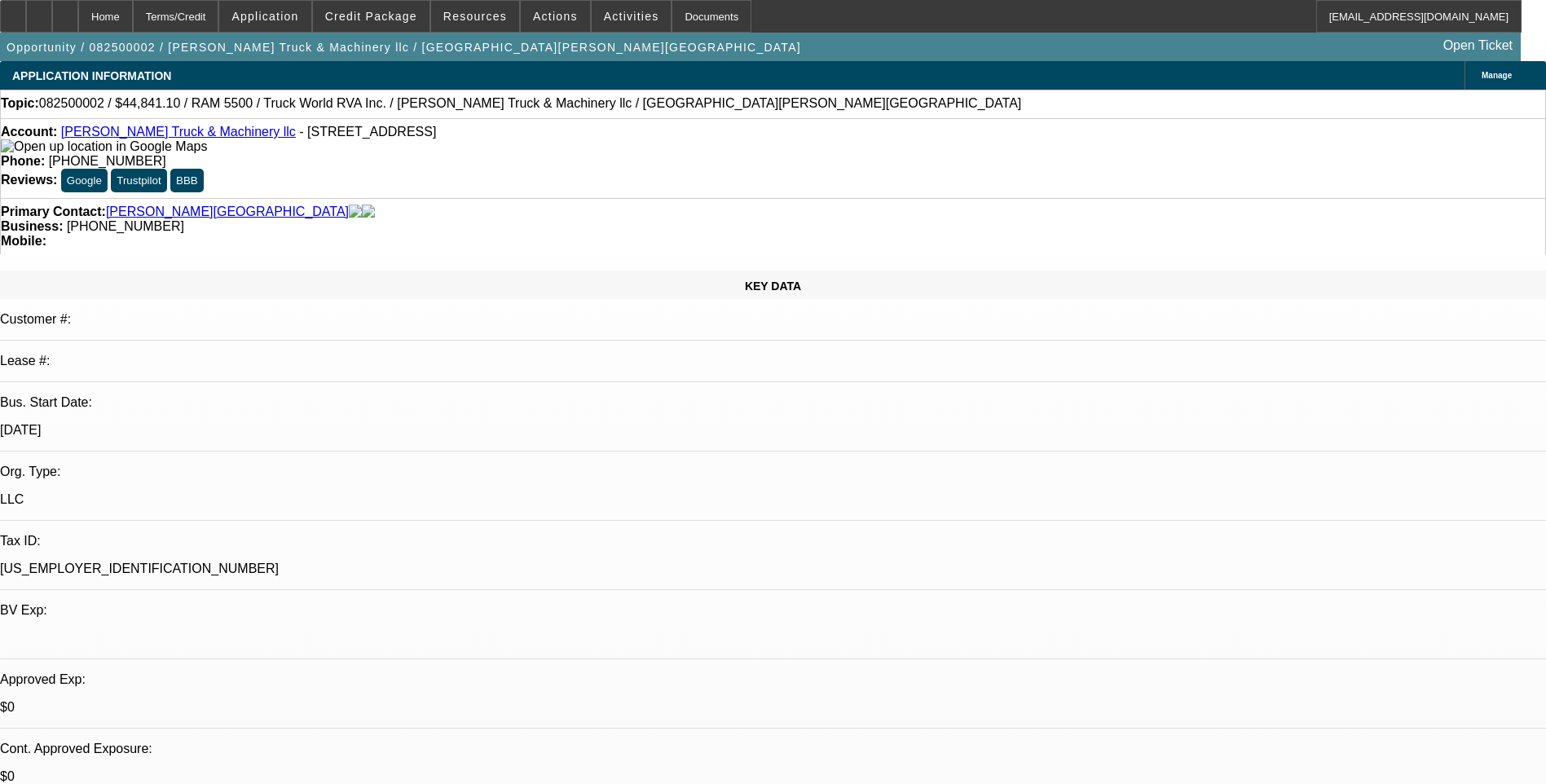
click at [1018, 123] on div "Account: Sheldon Truck & Machinery llc - 118 Woodland Rd, Williamsburg, VA 2318…" at bounding box center [773, 158] width 1546 height 80
click at [1018, 122] on div "Account: Sheldon Truck & Machinery llc - 118 Woodland Rd, Williamsburg, VA 2318…" at bounding box center [773, 158] width 1546 height 80
click at [554, 17] on span "Actions" at bounding box center [555, 17] width 45 height 13
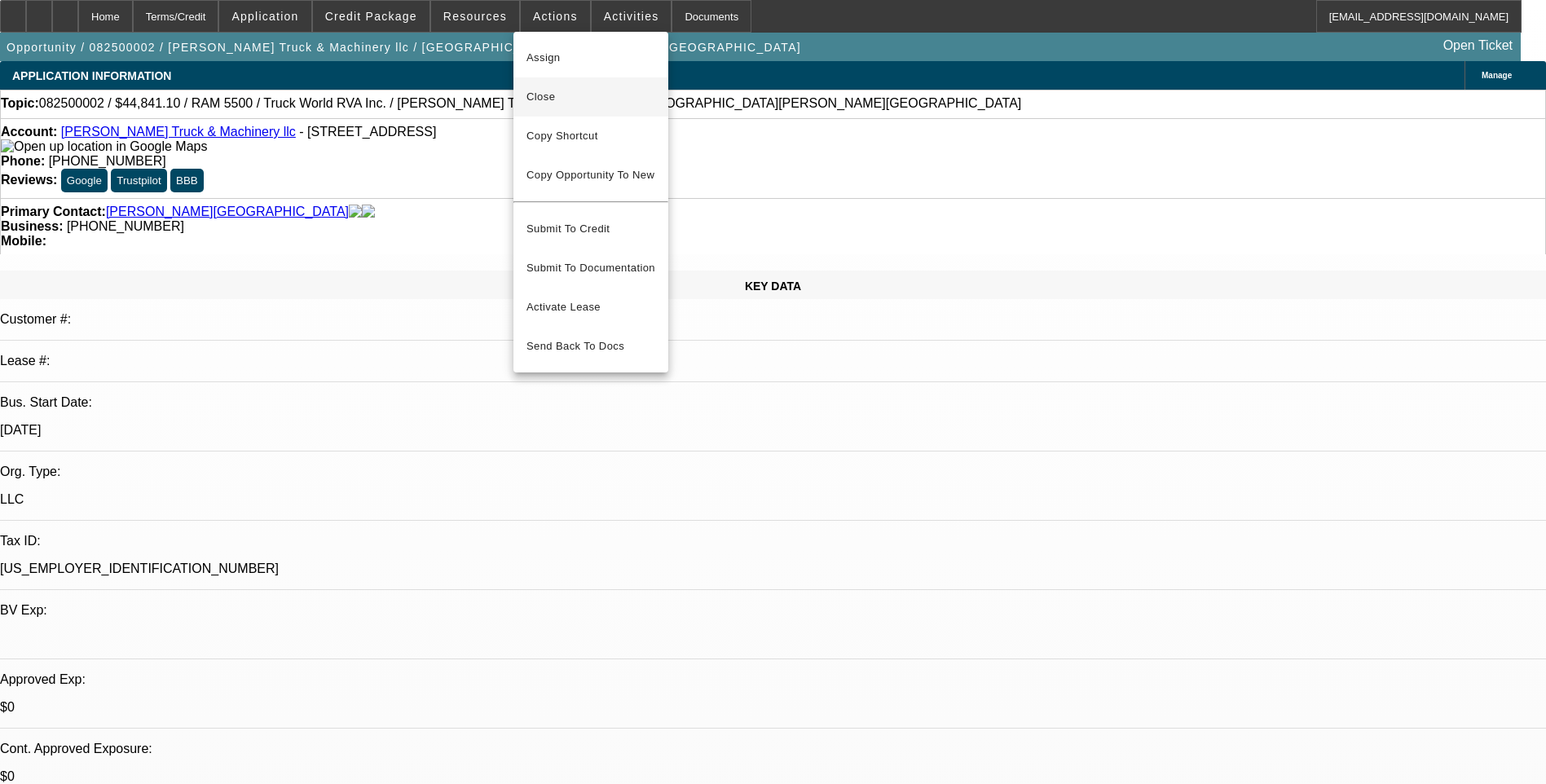
click at [586, 93] on span "Close" at bounding box center [591, 97] width 129 height 20
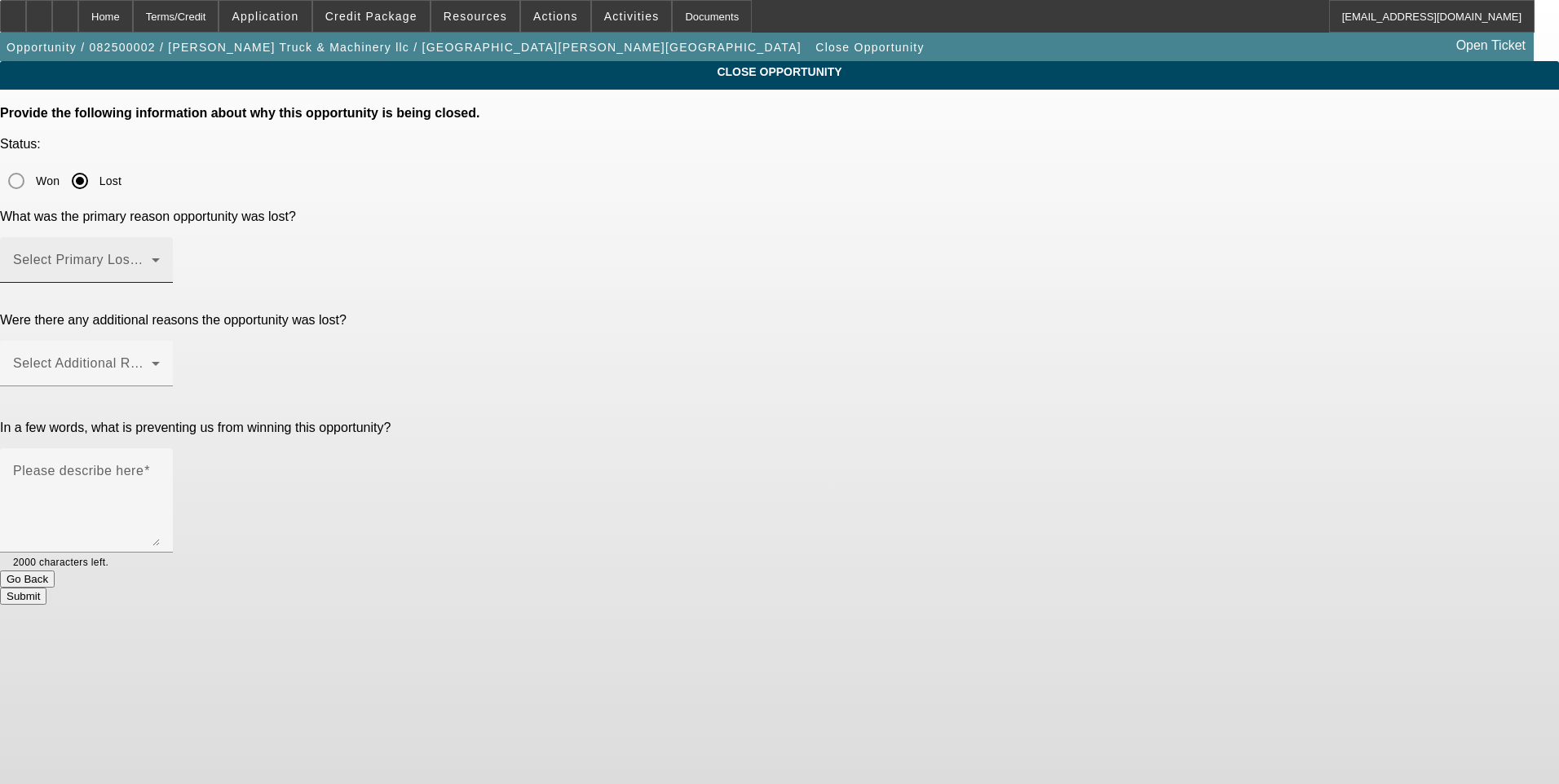
click at [151, 257] on span at bounding box center [83, 267] width 139 height 20
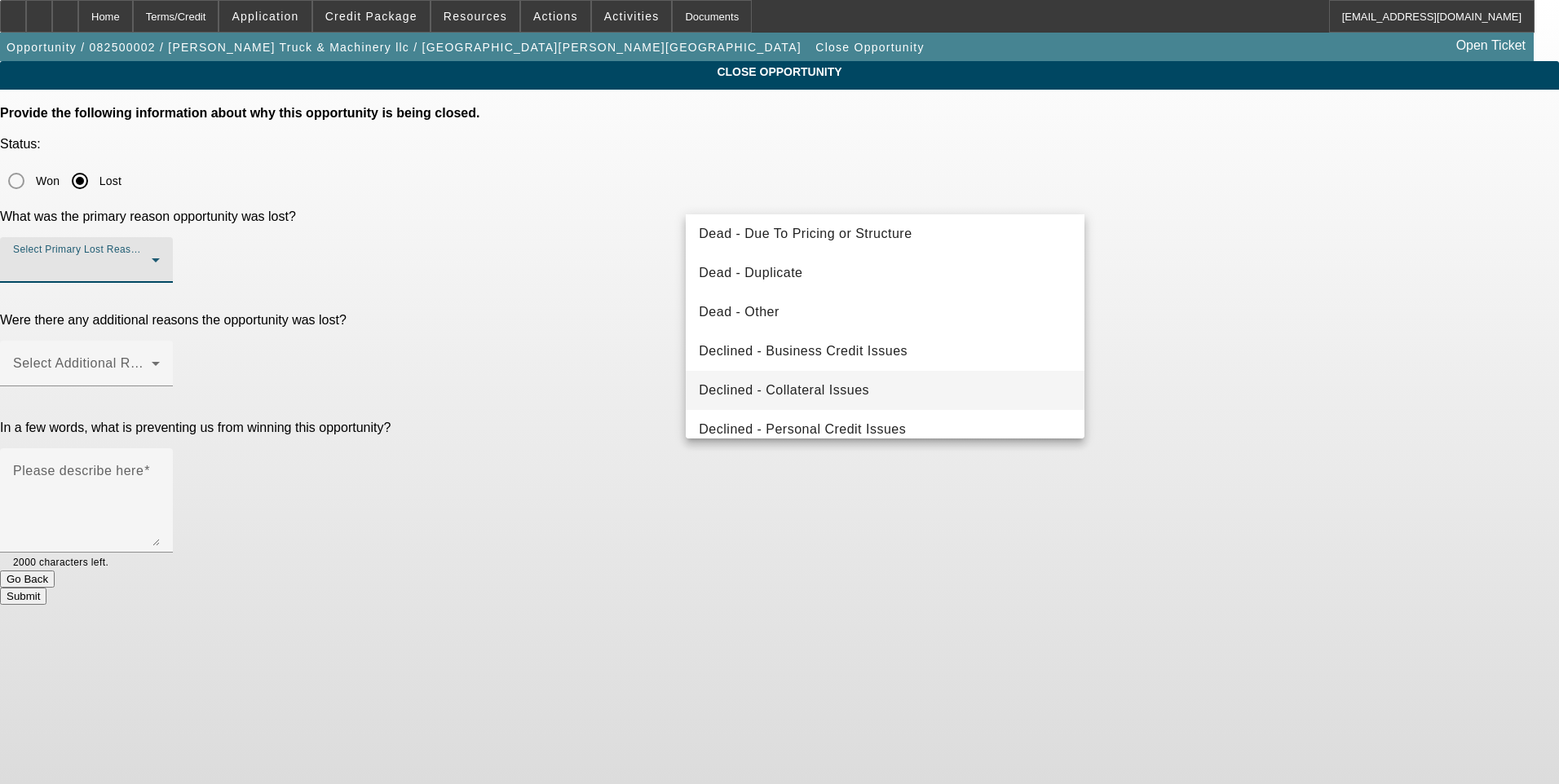
scroll to position [219, 0]
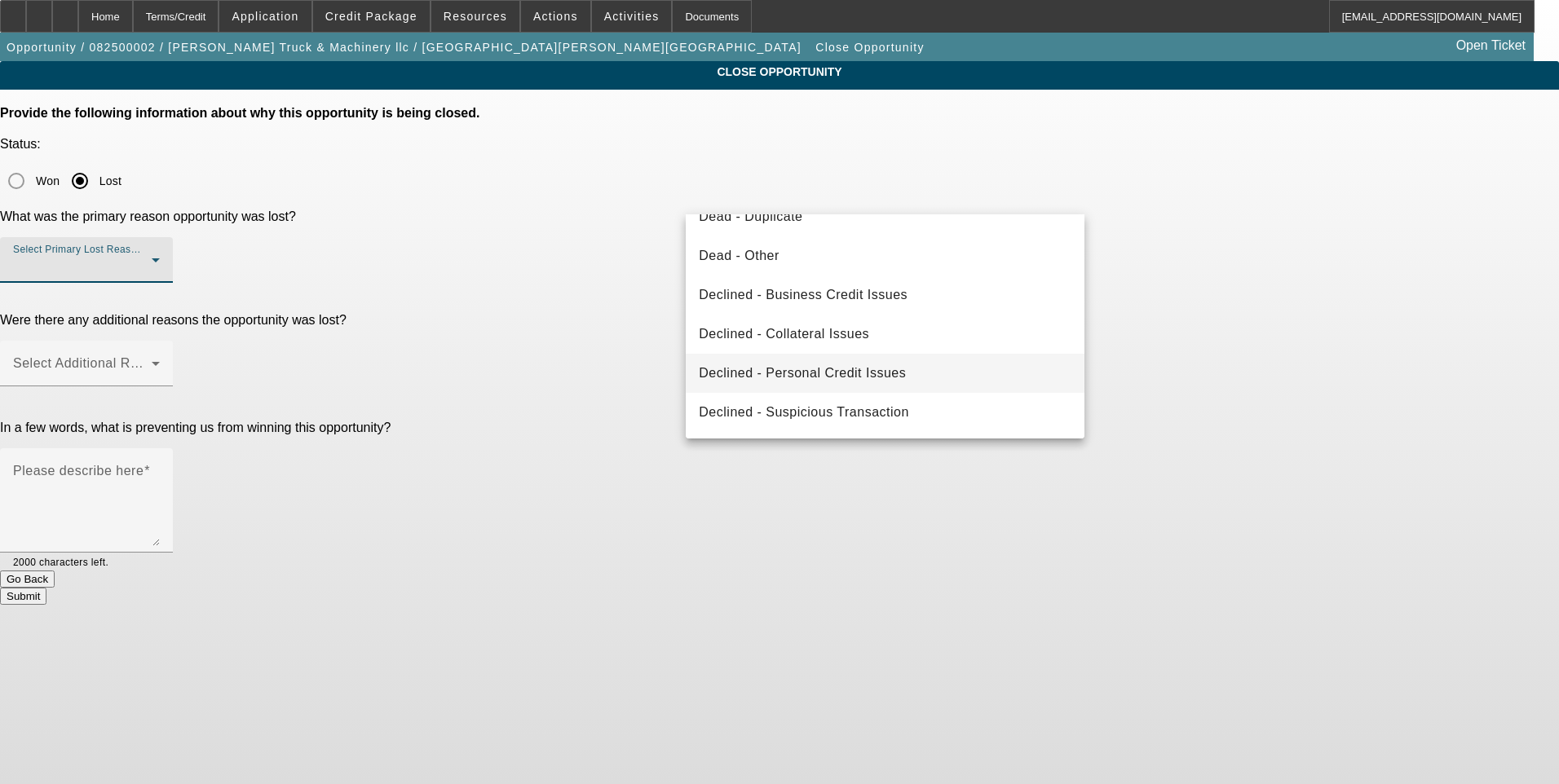
click at [797, 375] on span "Declined - Personal Credit Issues" at bounding box center [802, 373] width 207 height 20
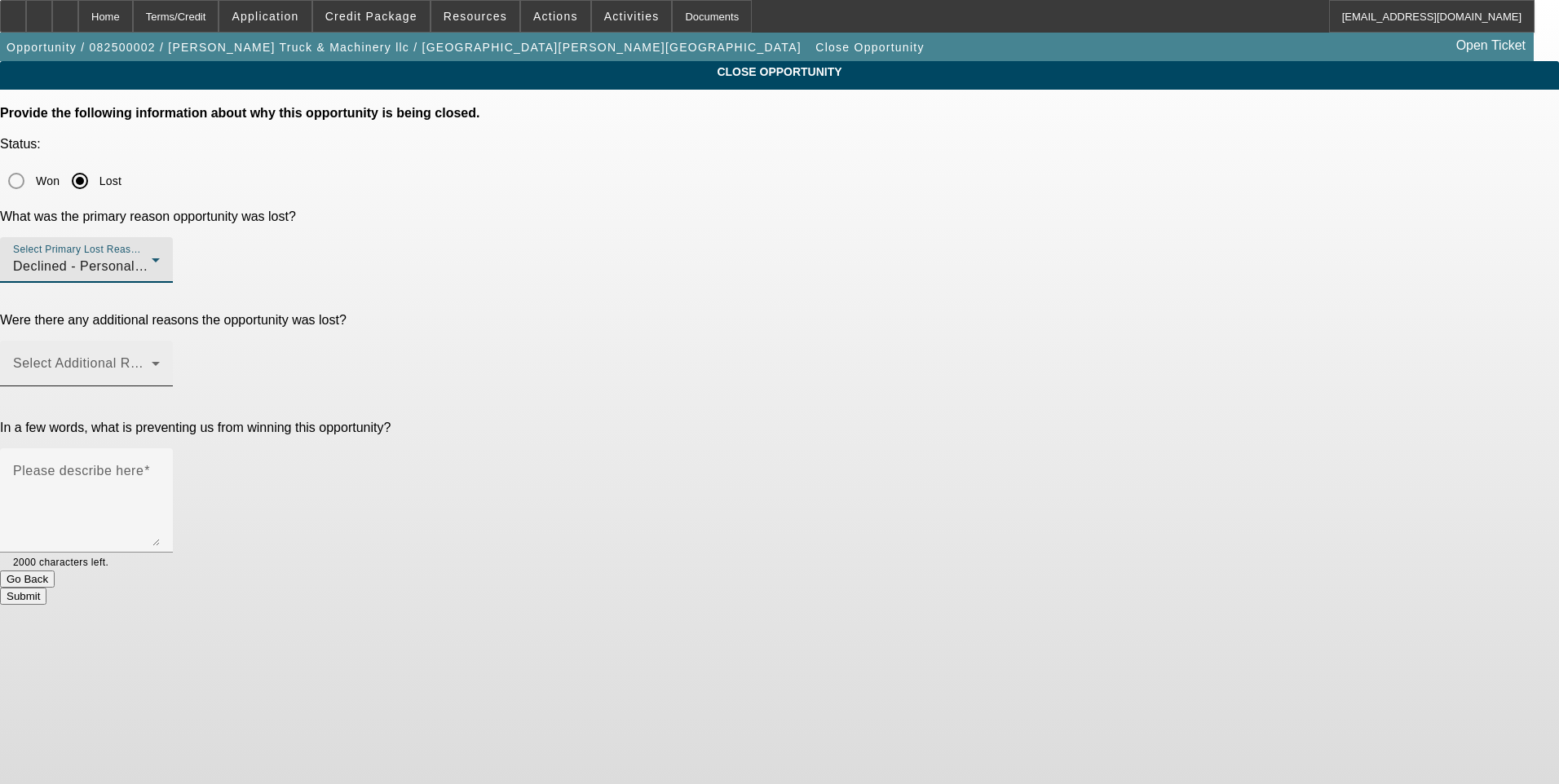
click at [151, 360] on span at bounding box center [83, 370] width 139 height 20
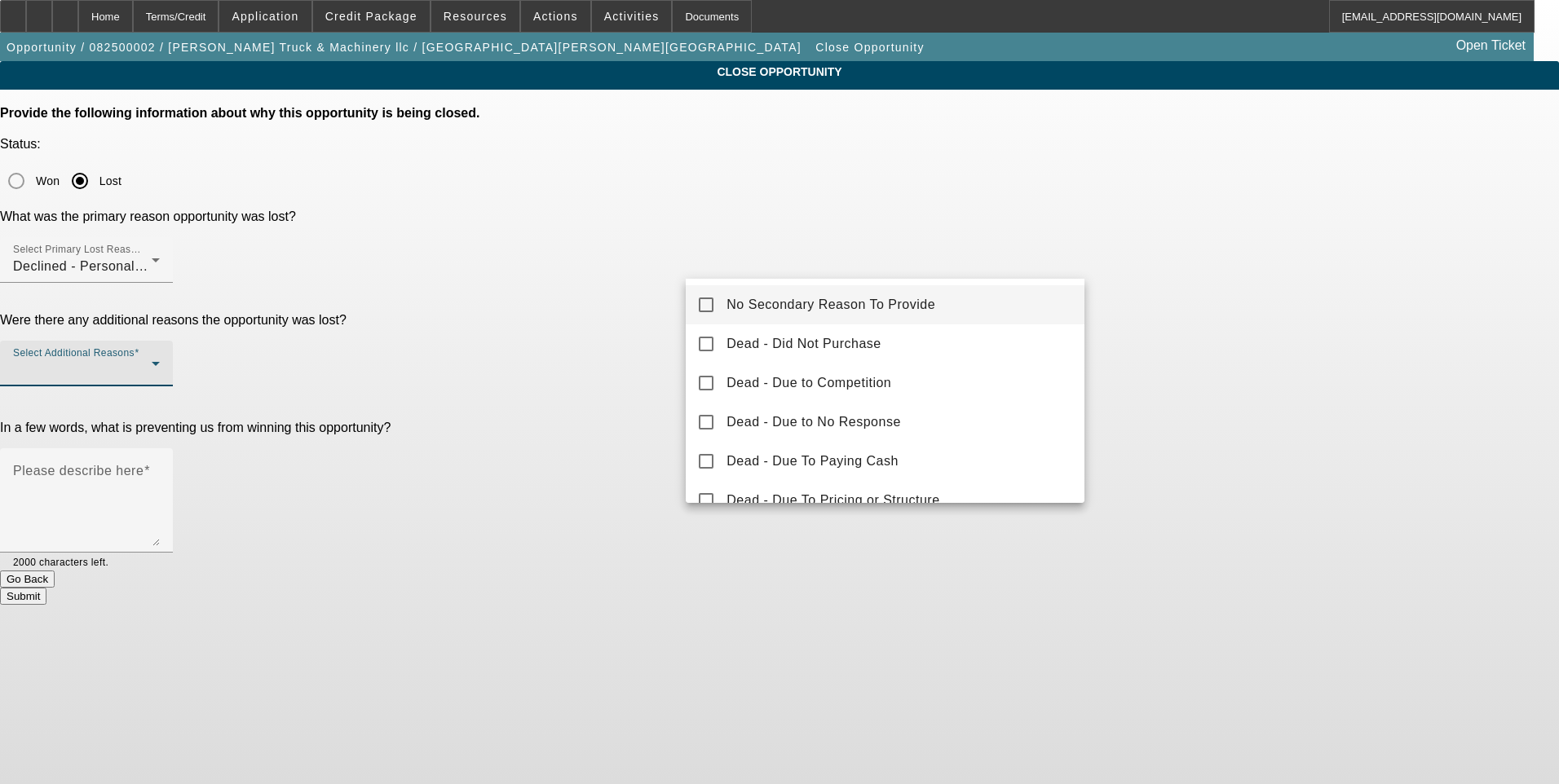
click at [712, 304] on mat-pseudo-checkbox at bounding box center [706, 305] width 15 height 15
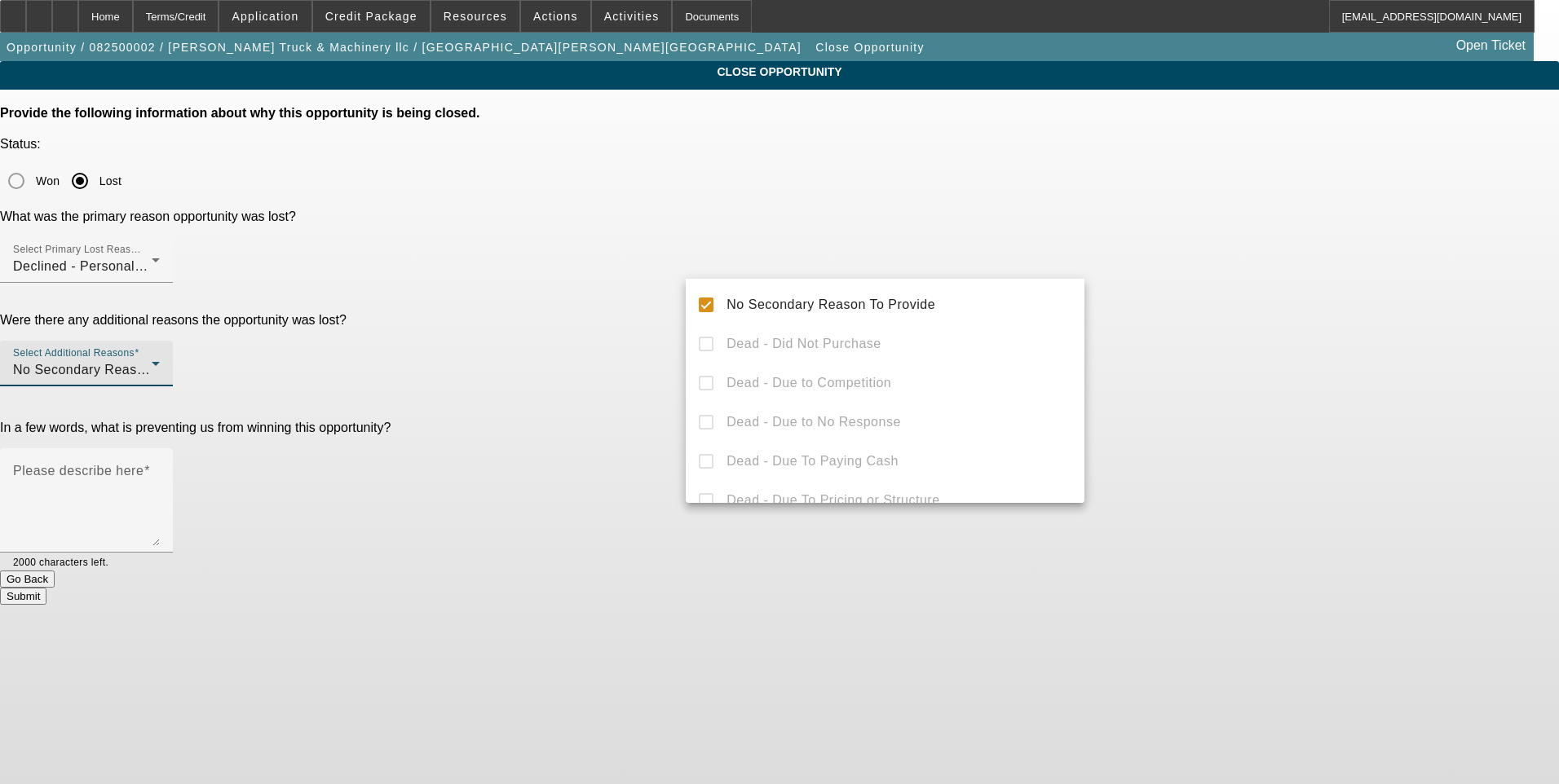
click at [1211, 352] on div at bounding box center [780, 392] width 1559 height 784
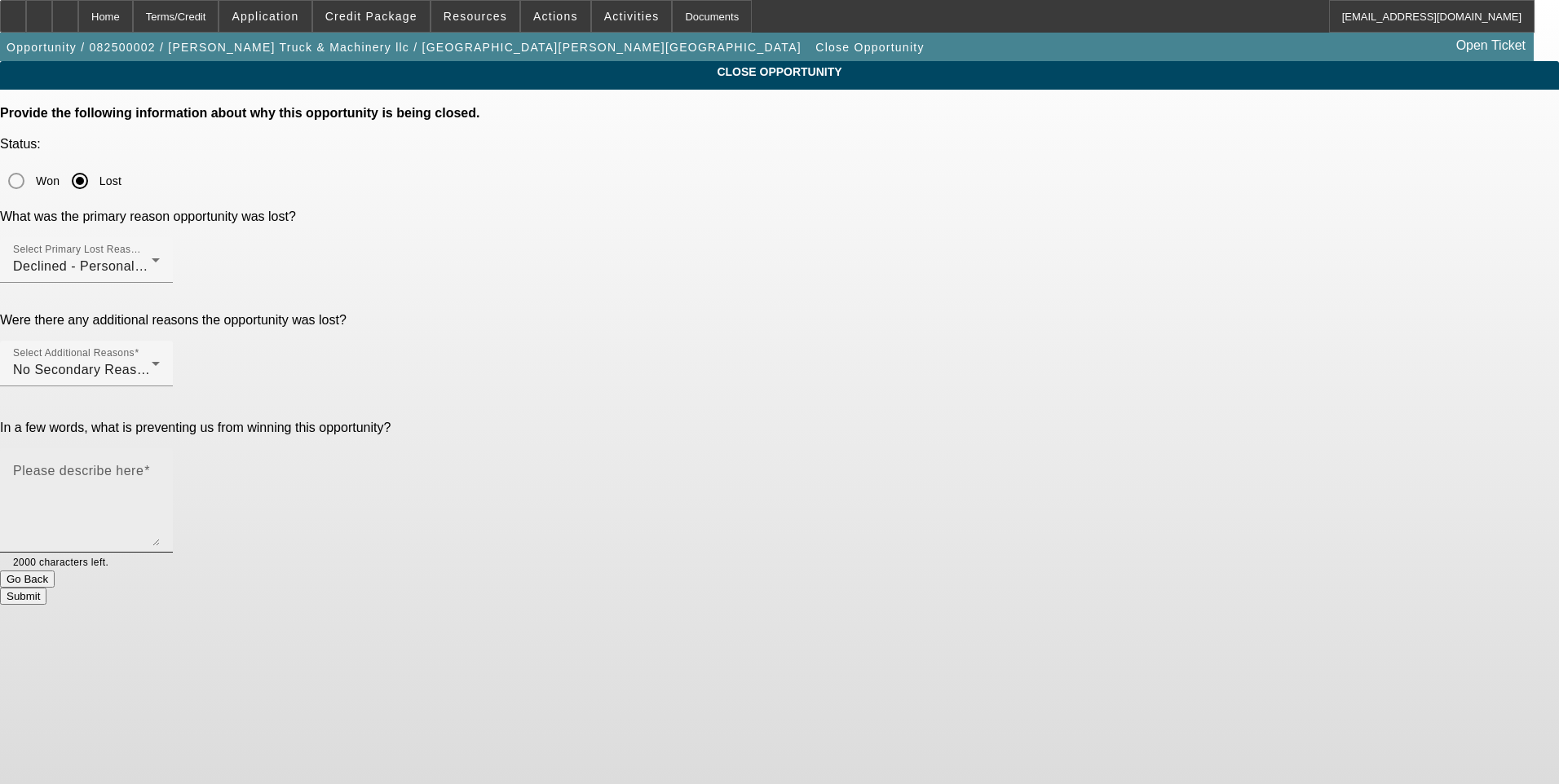
click at [160, 468] on textarea "Please describe here" at bounding box center [87, 506] width 147 height 78
type textarea "Poor credit, weak banks"
click at [46, 587] on button "Submit" at bounding box center [23, 596] width 46 height 17
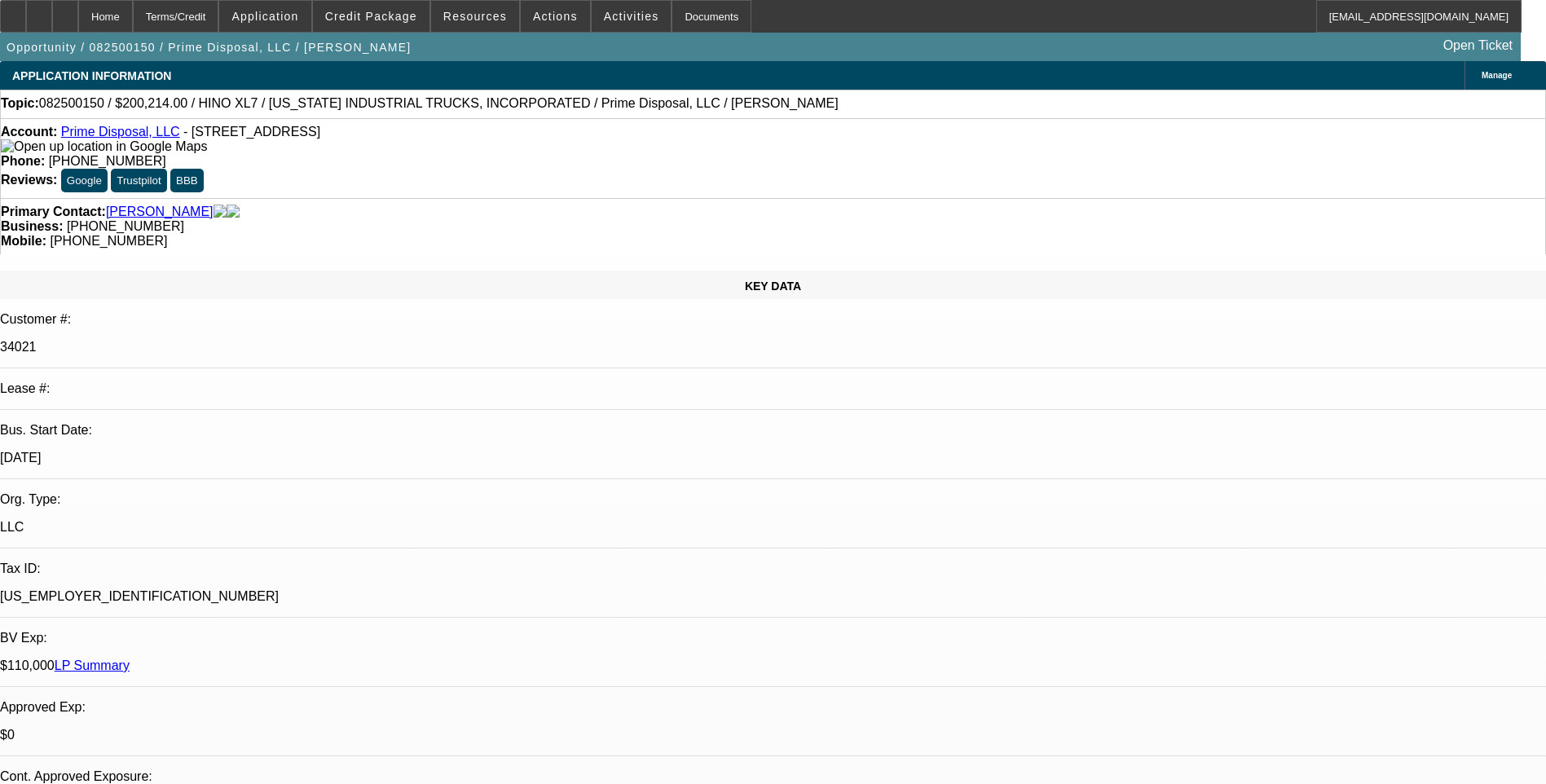
select select "0.1"
select select "0"
select select "0.1"
select select "0"
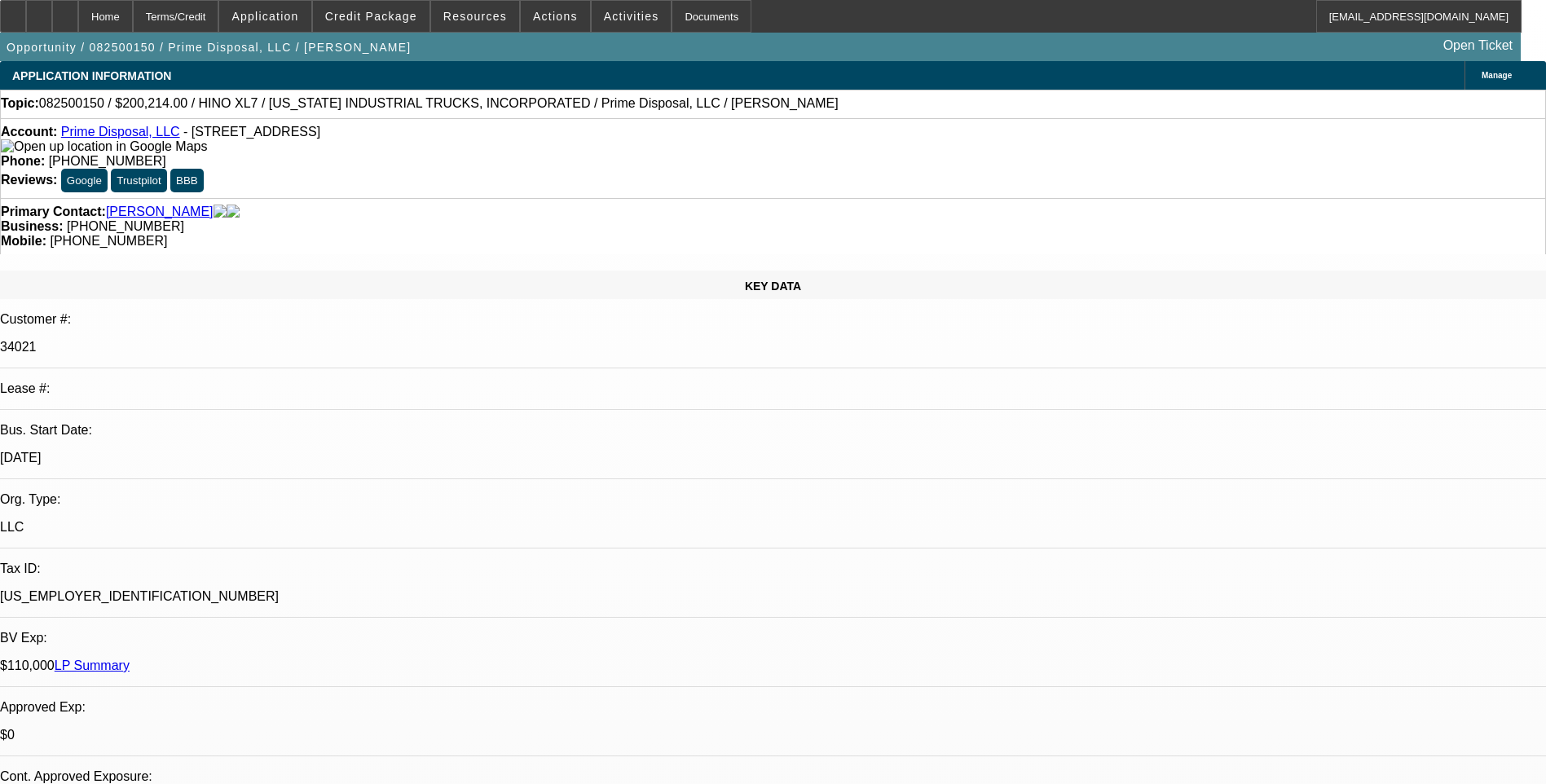
select select "0"
select select "0.1"
select select "0"
select select "0.1"
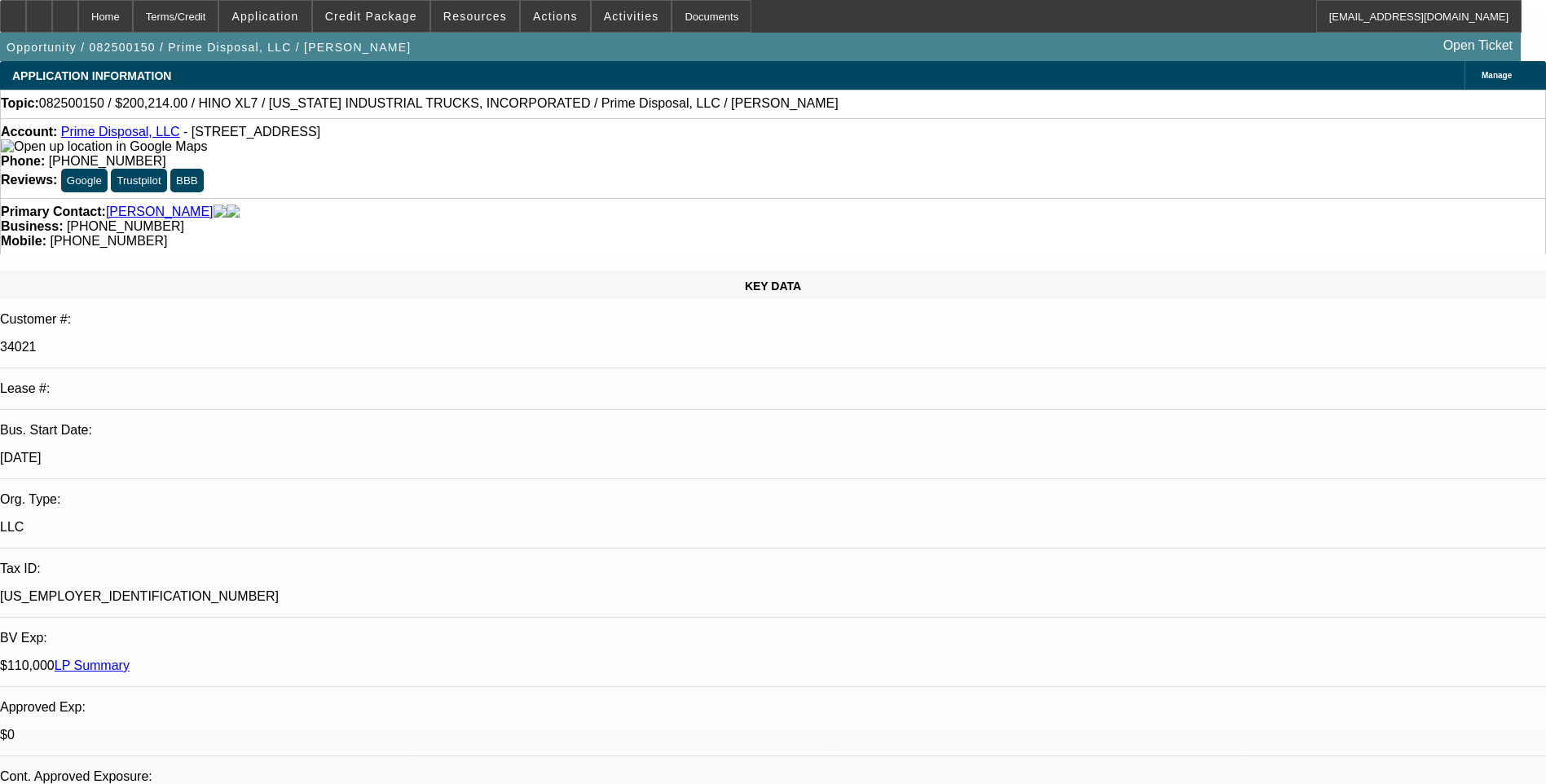
select select "0"
select select "1"
select select "6"
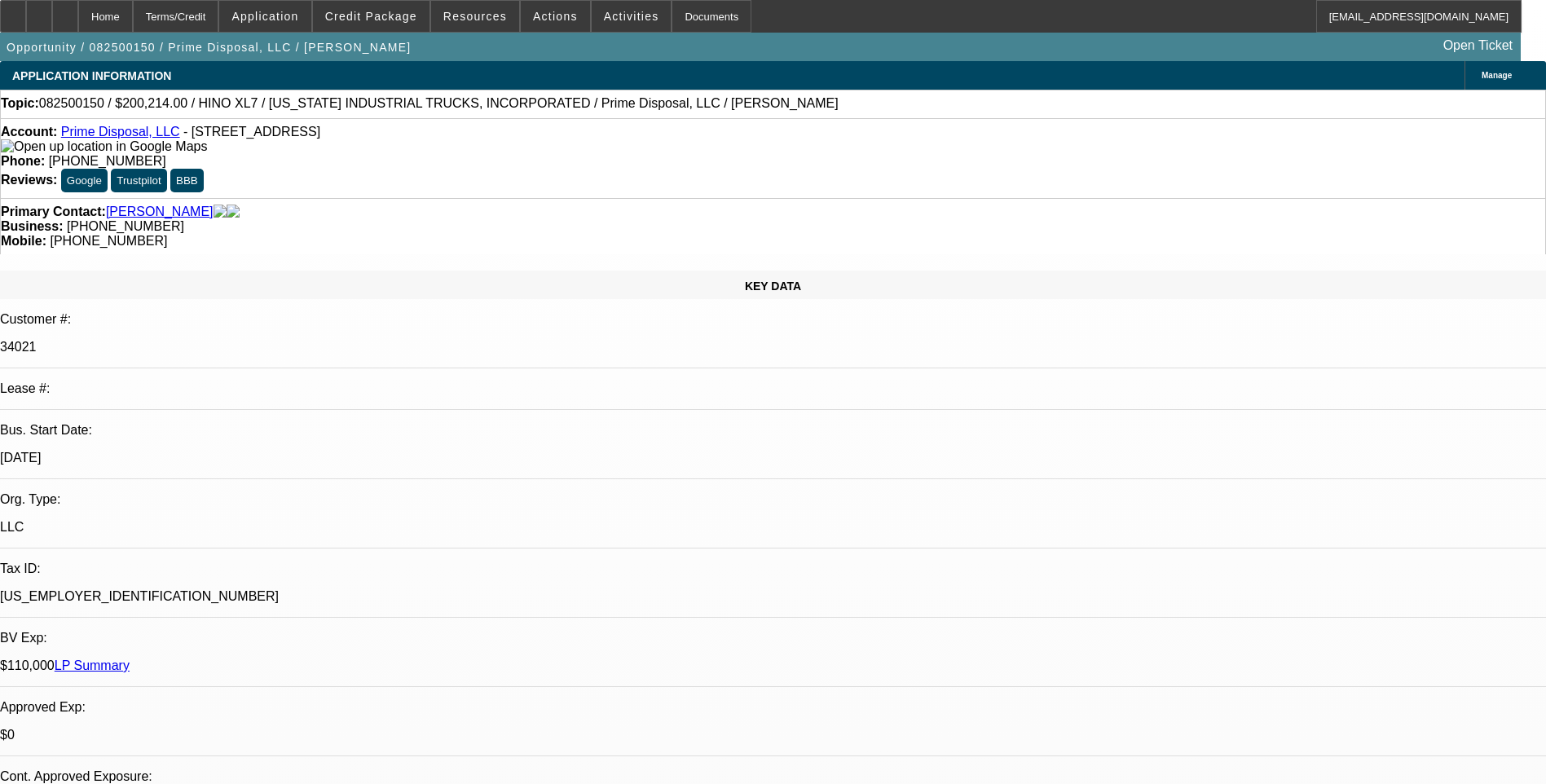
select select "1"
select select "6"
select select "1"
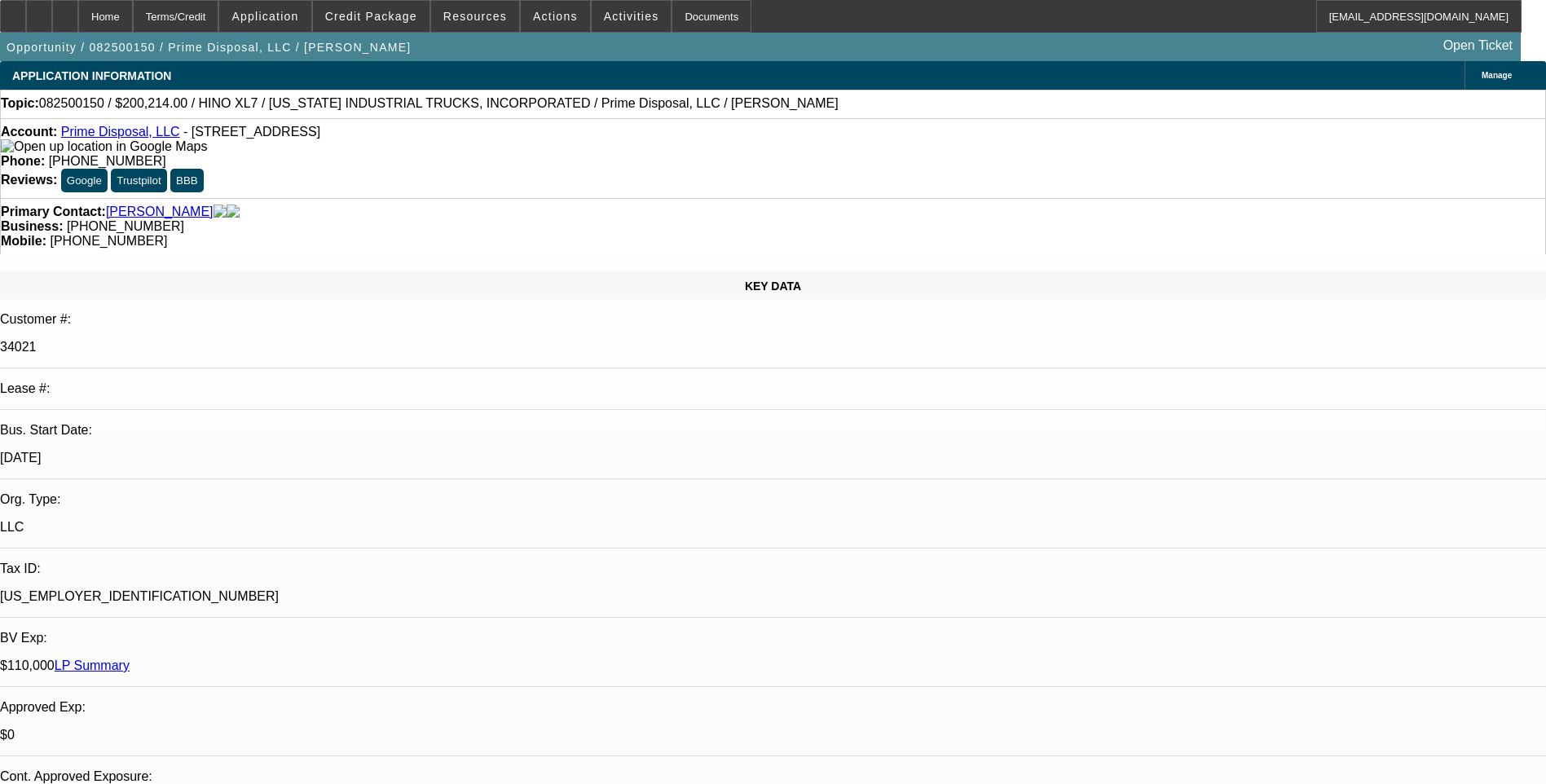
select select "6"
select select "1"
select select "6"
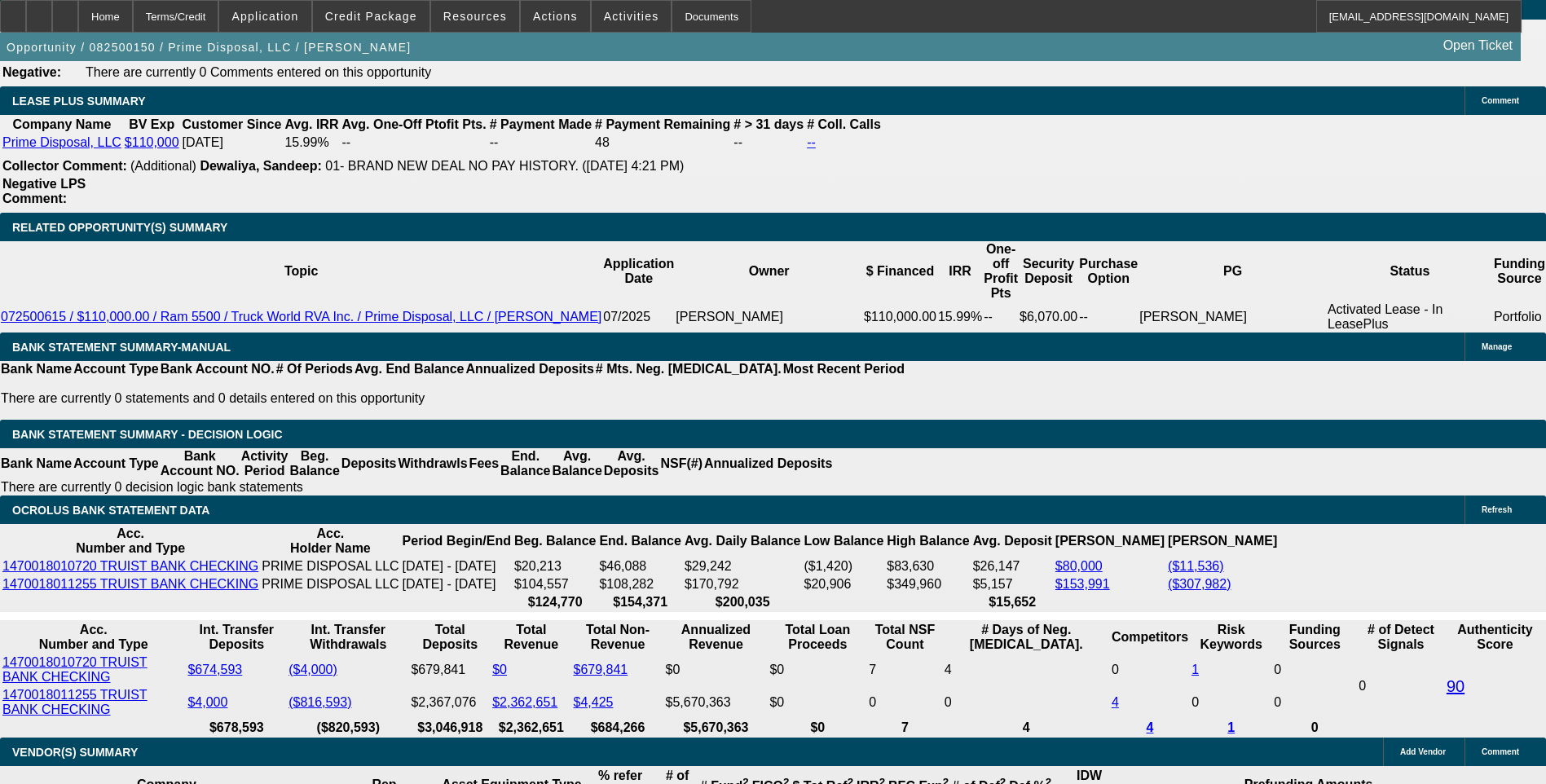
scroll to position [2852, 0]
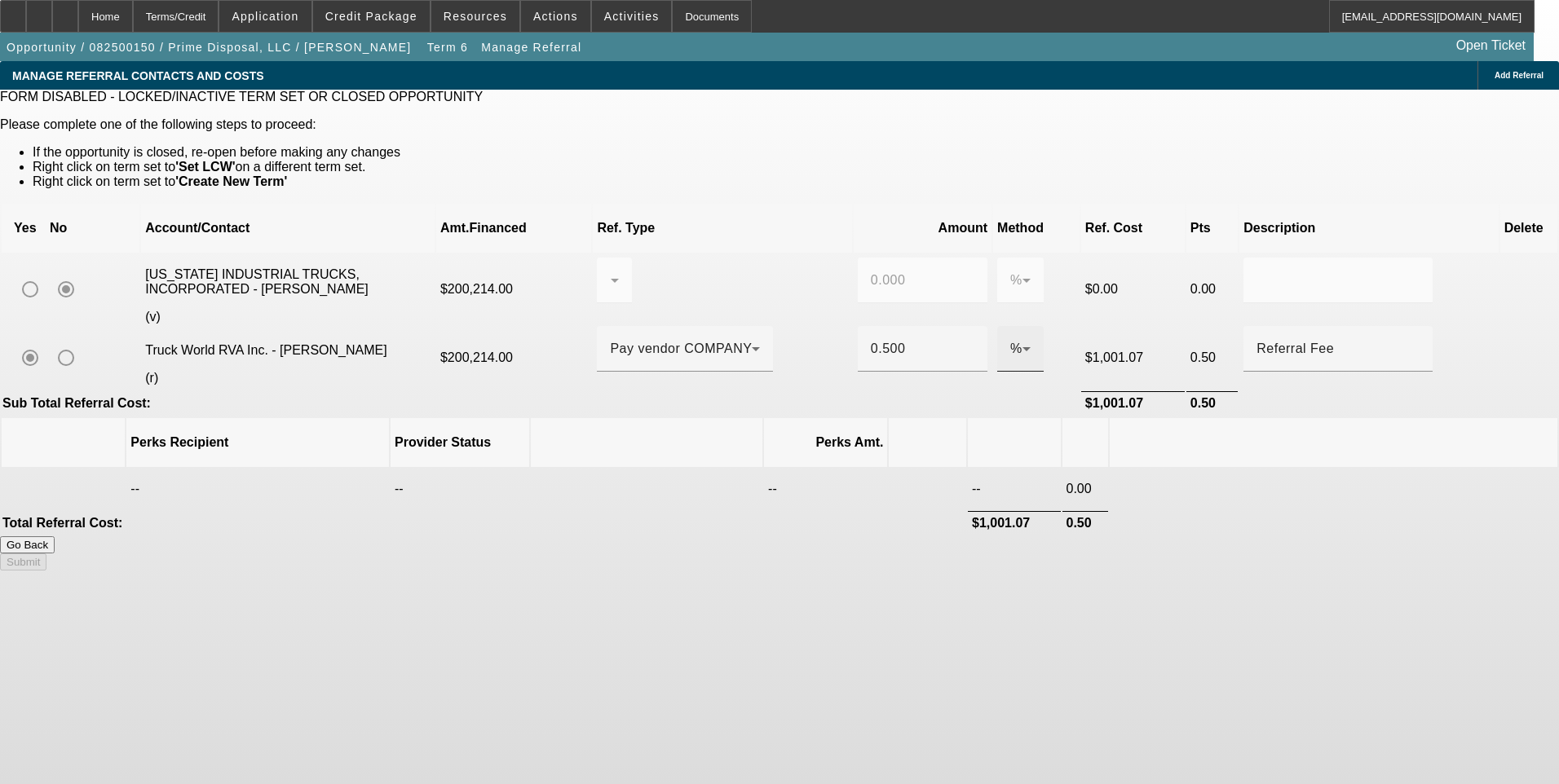
click at [1017, 339] on icon at bounding box center [1027, 349] width 20 height 20
click at [194, 18] on div at bounding box center [780, 392] width 1559 height 784
click at [194, 18] on div "Terms/Credit" at bounding box center [176, 16] width 87 height 32
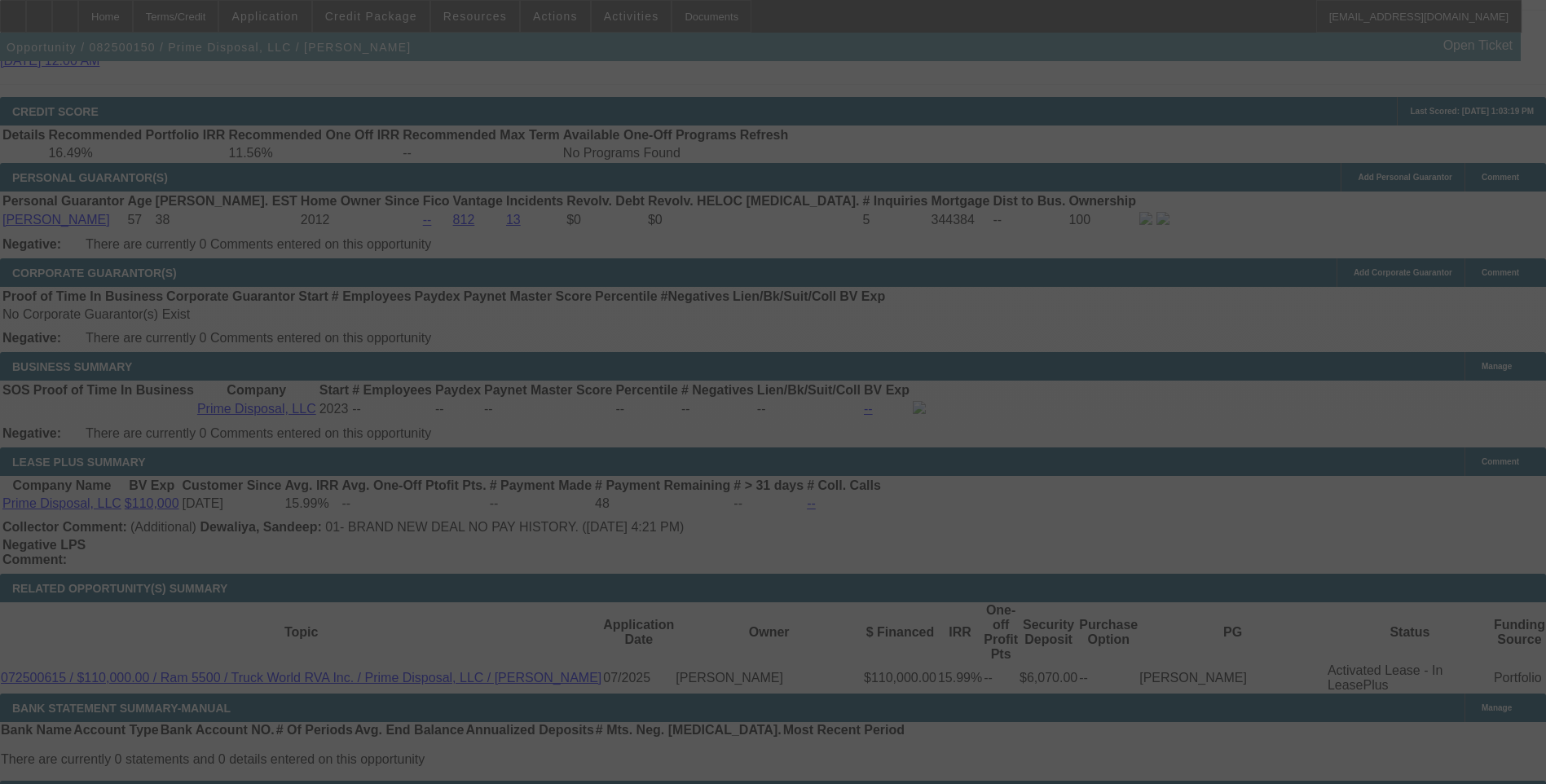
scroll to position [2492, 0]
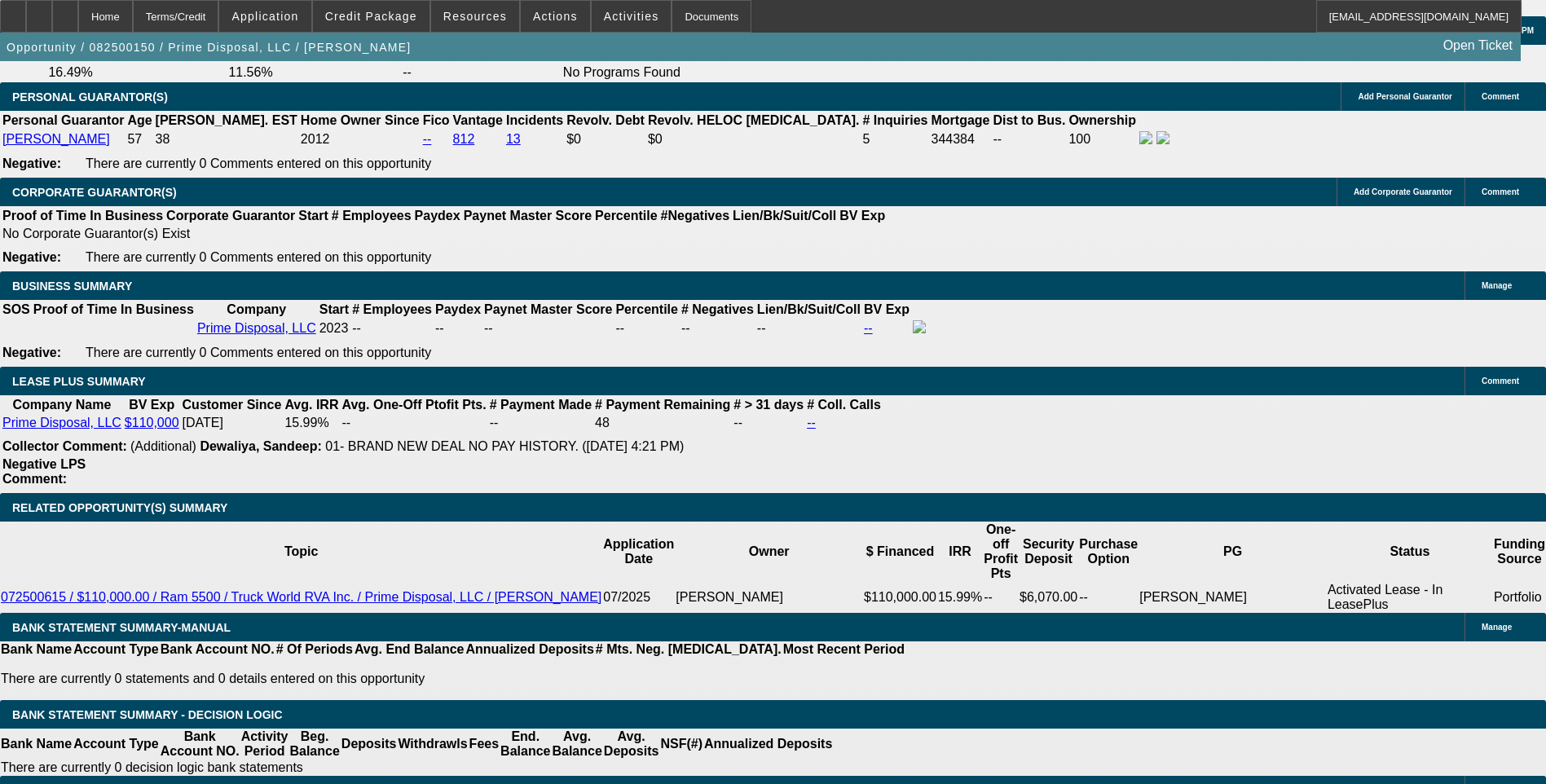
select select "0.1"
select select "0"
select select "6"
select select "0.1"
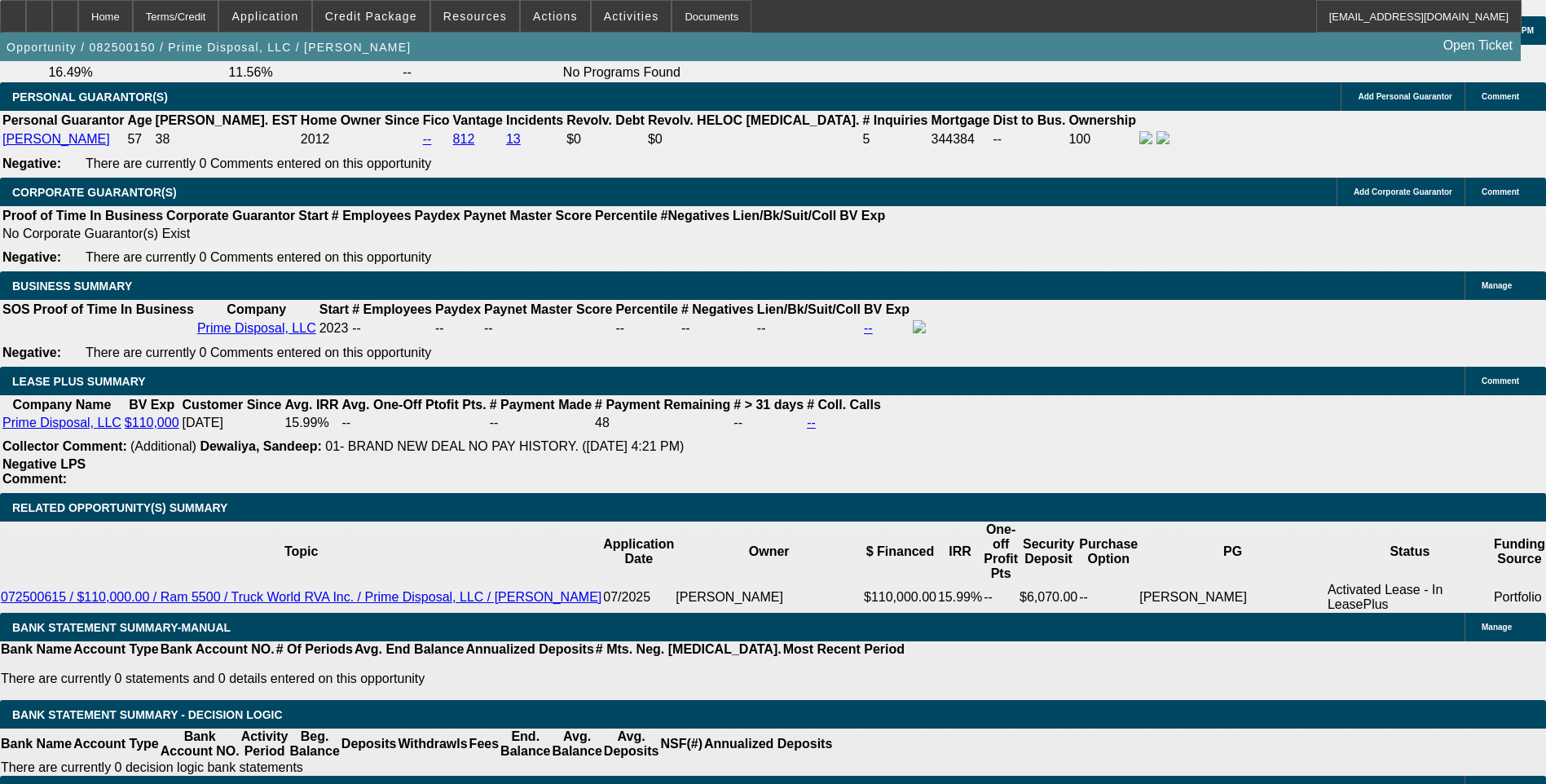
select select "0"
select select "6"
select select "0.1"
select select "0"
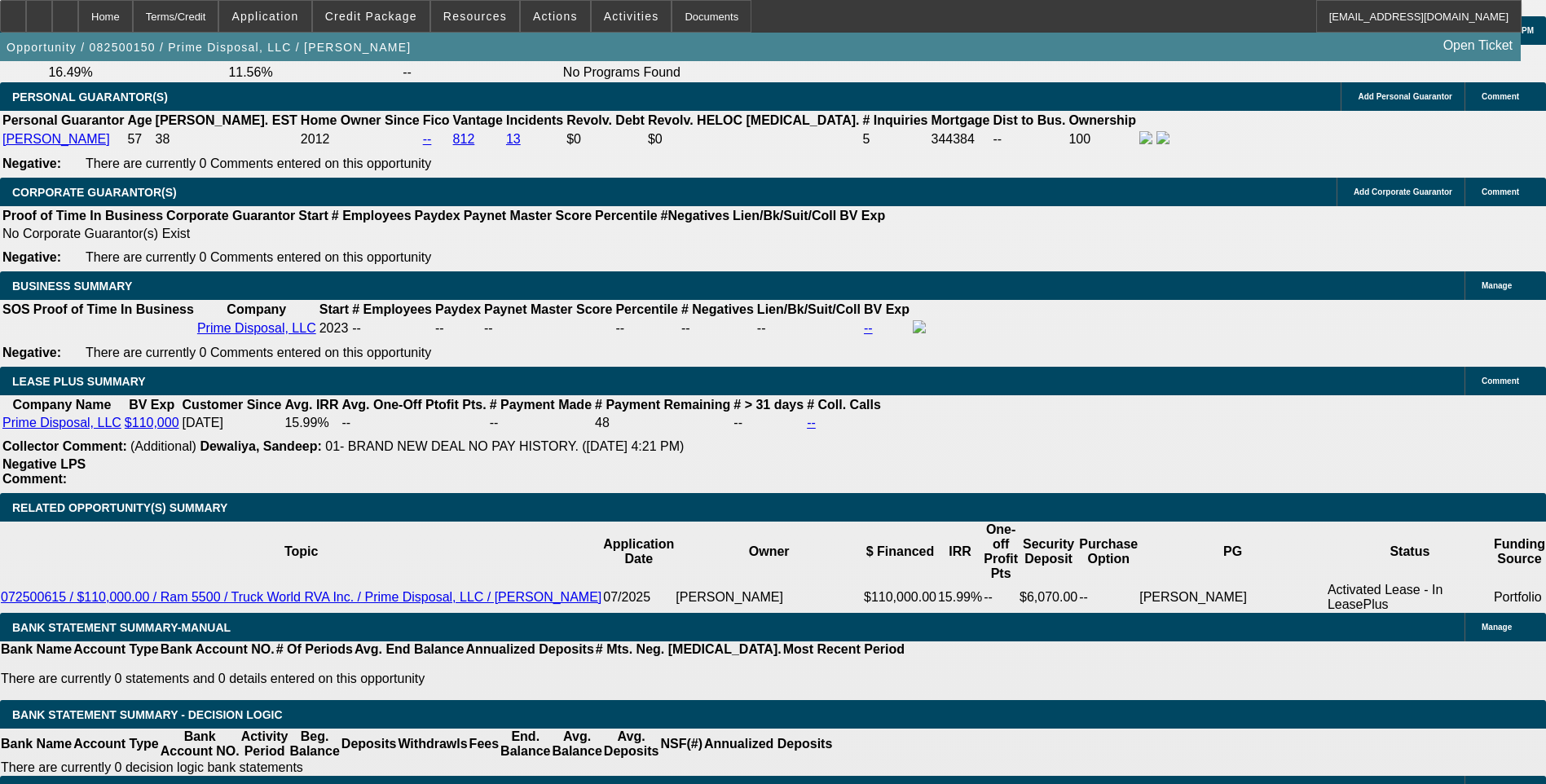
select select "0"
select select "6"
select select "0.1"
select select "0"
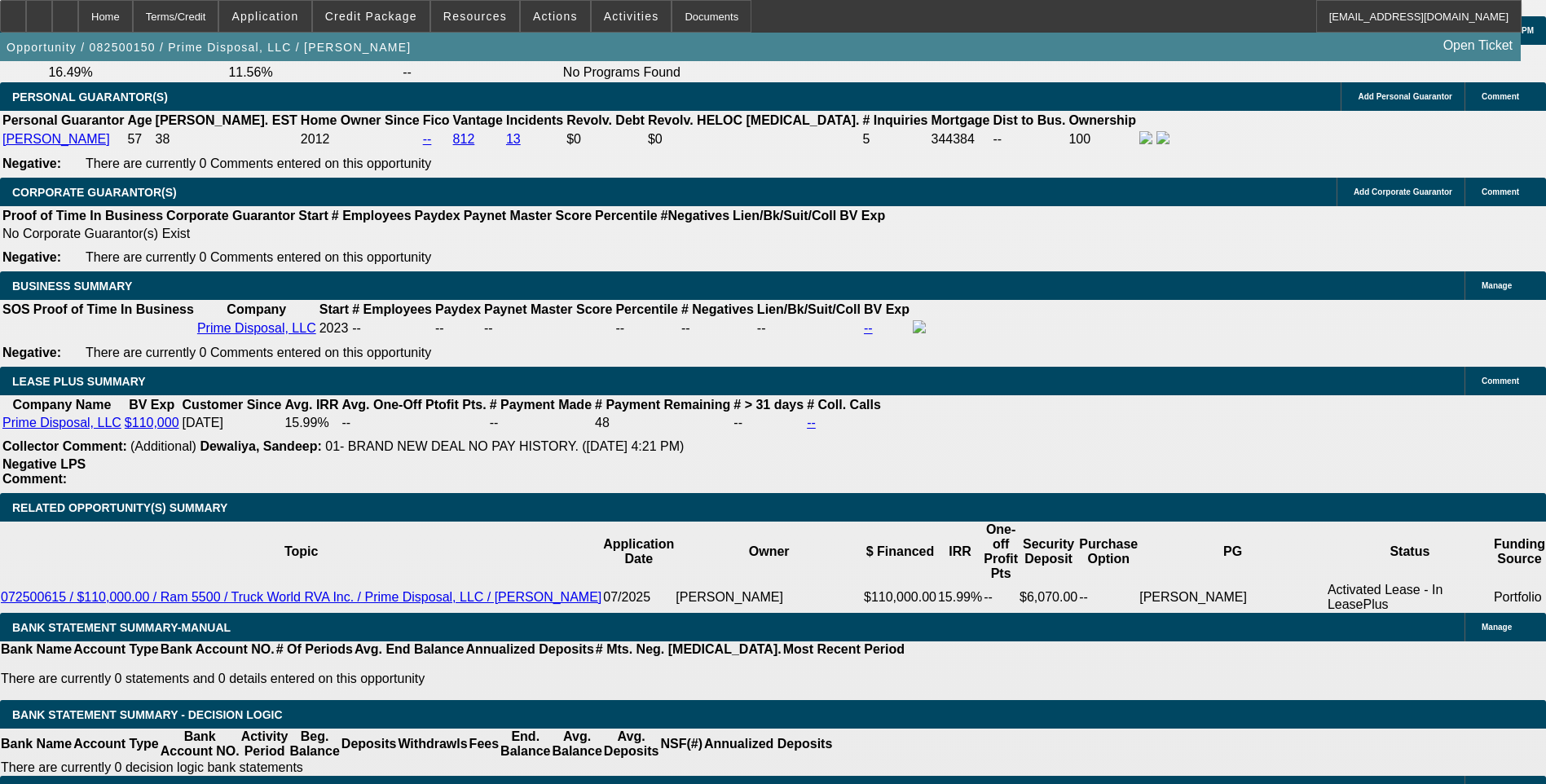
select select "6"
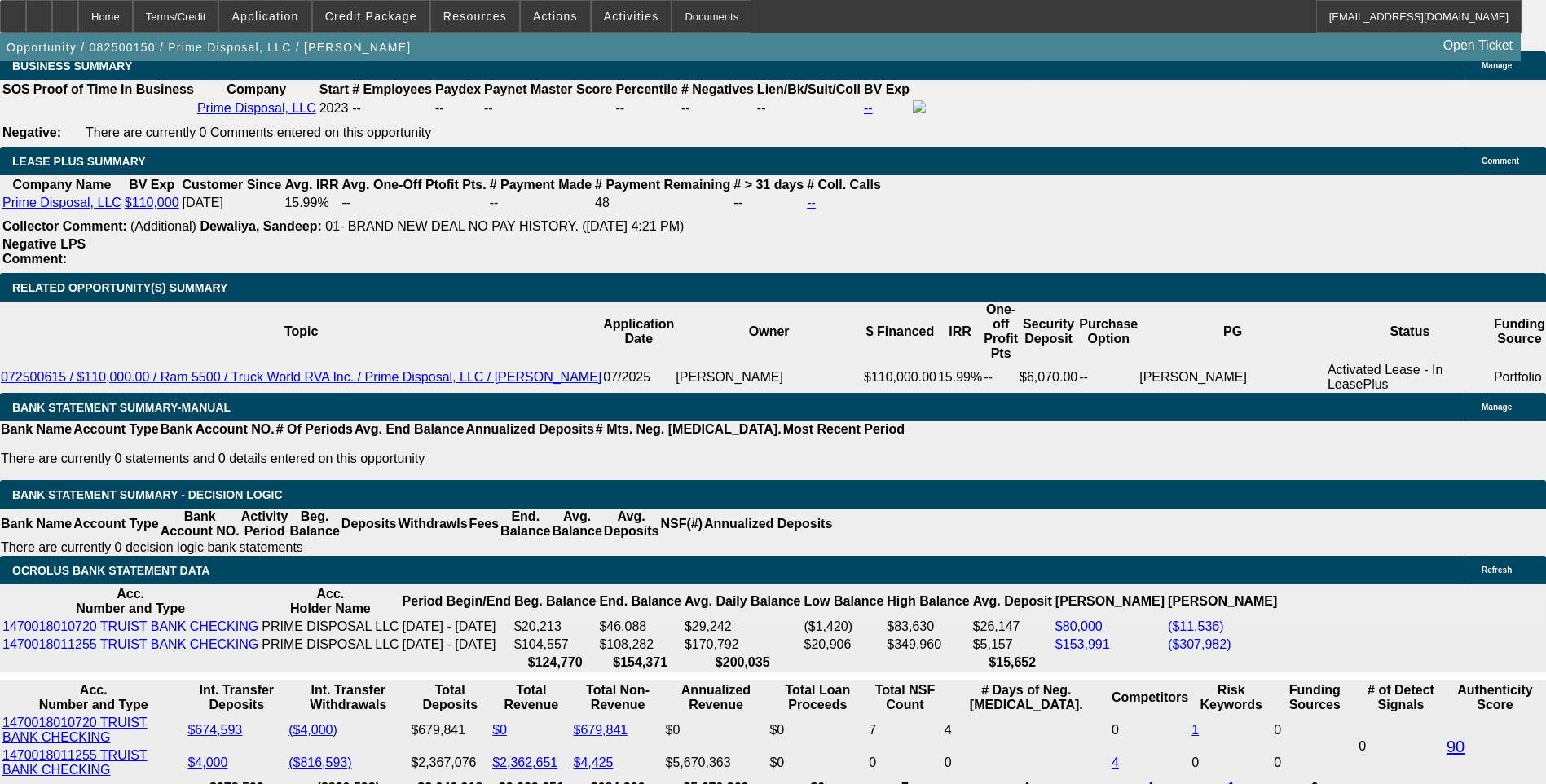
scroll to position [2737, 0]
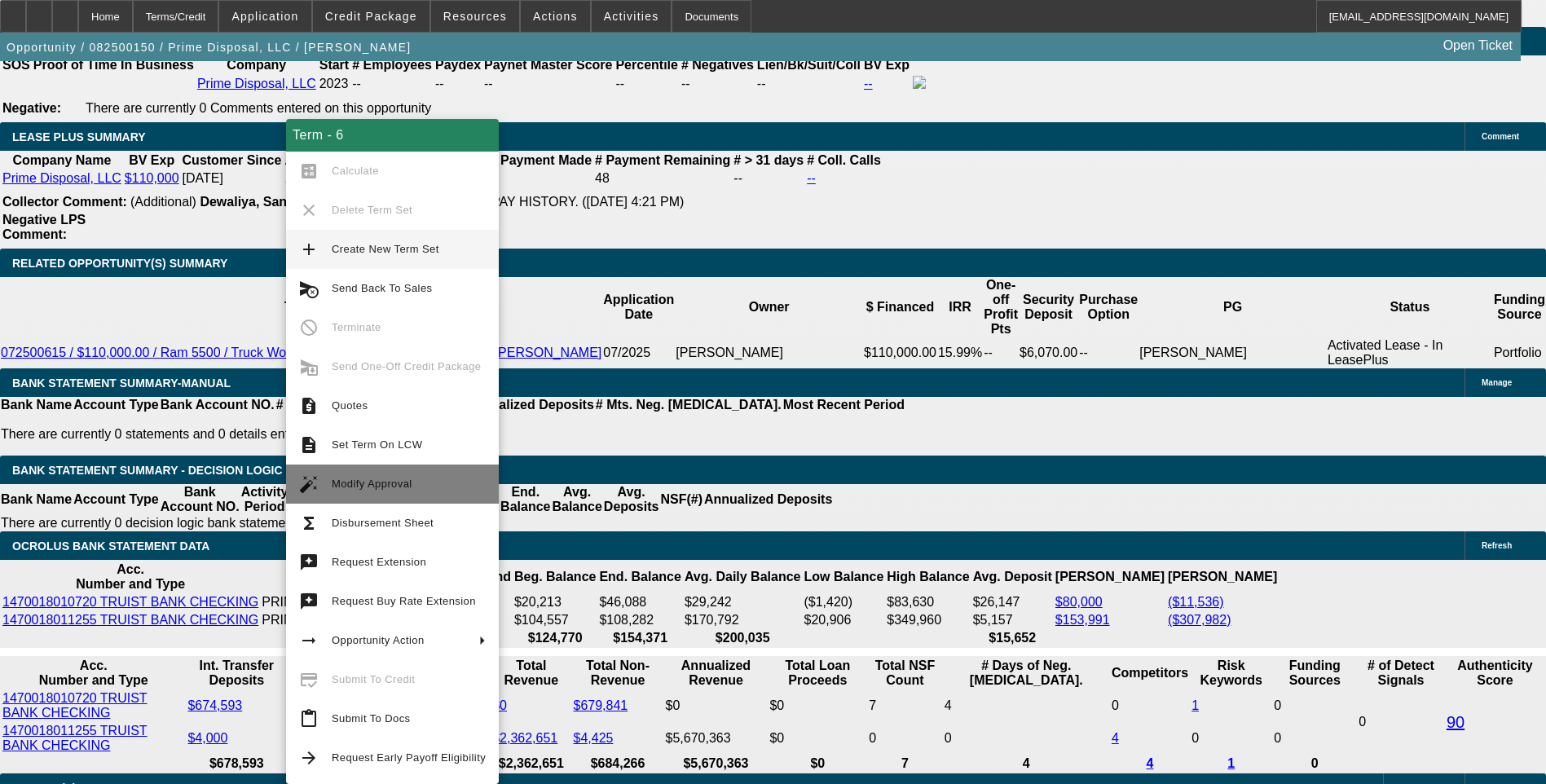
click at [355, 482] on span "Modify Approval" at bounding box center [372, 483] width 81 height 12
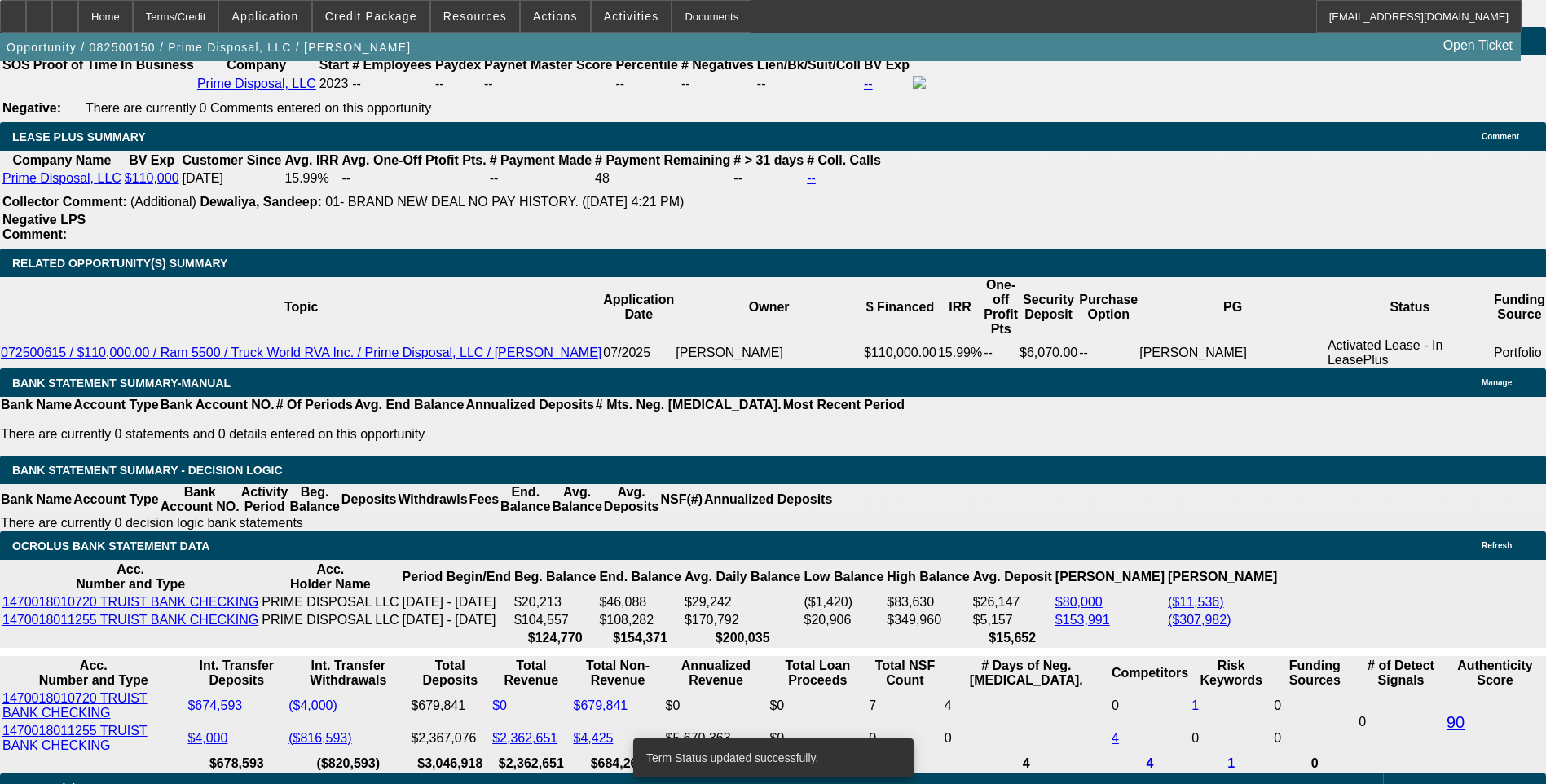
select select "0.1"
select select "0"
select select "6"
select select "0.1"
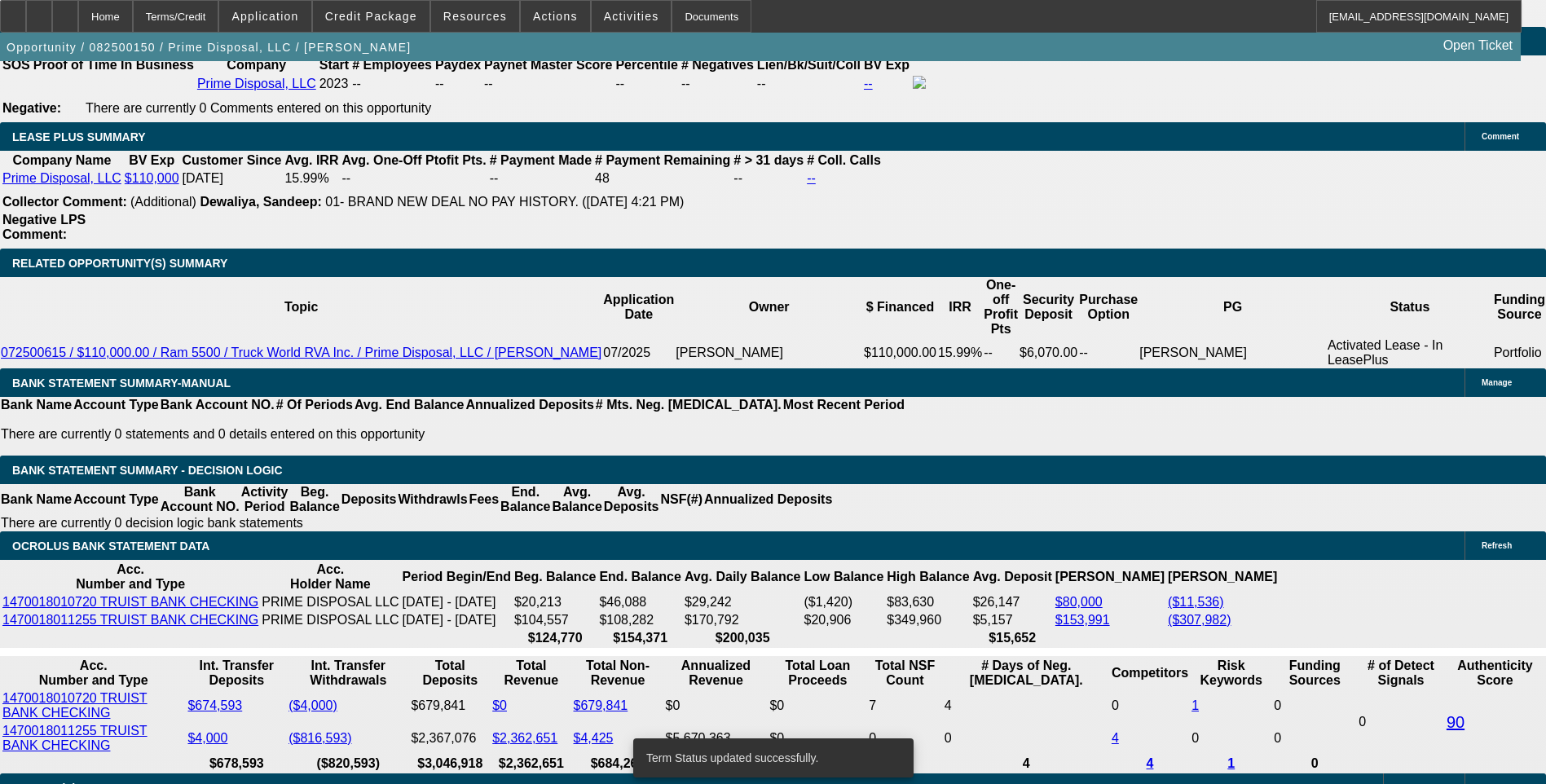
select select "0"
select select "6"
select select "0.1"
select select "0"
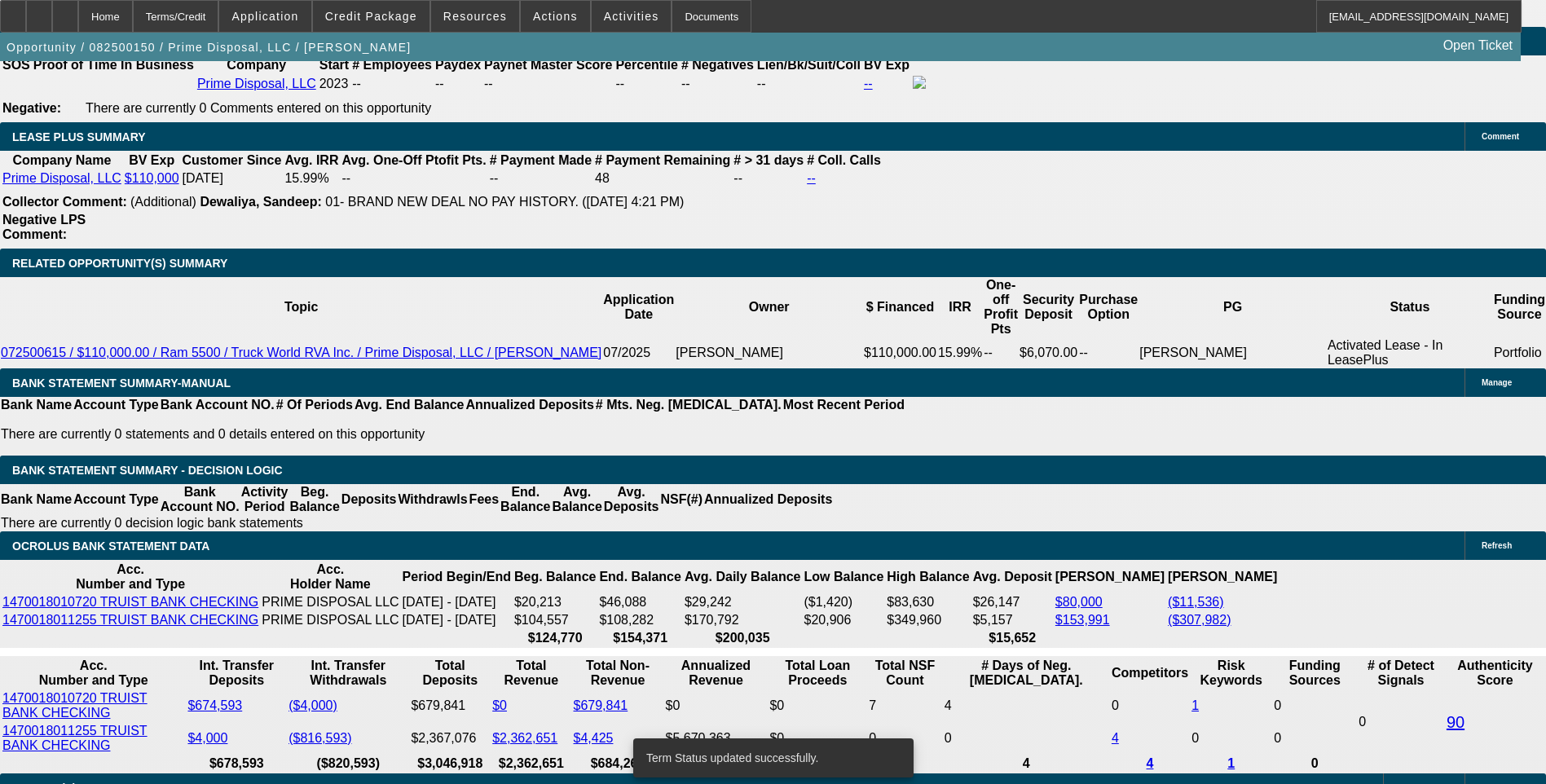
select select "0"
select select "6"
select select "0.1"
select select "0"
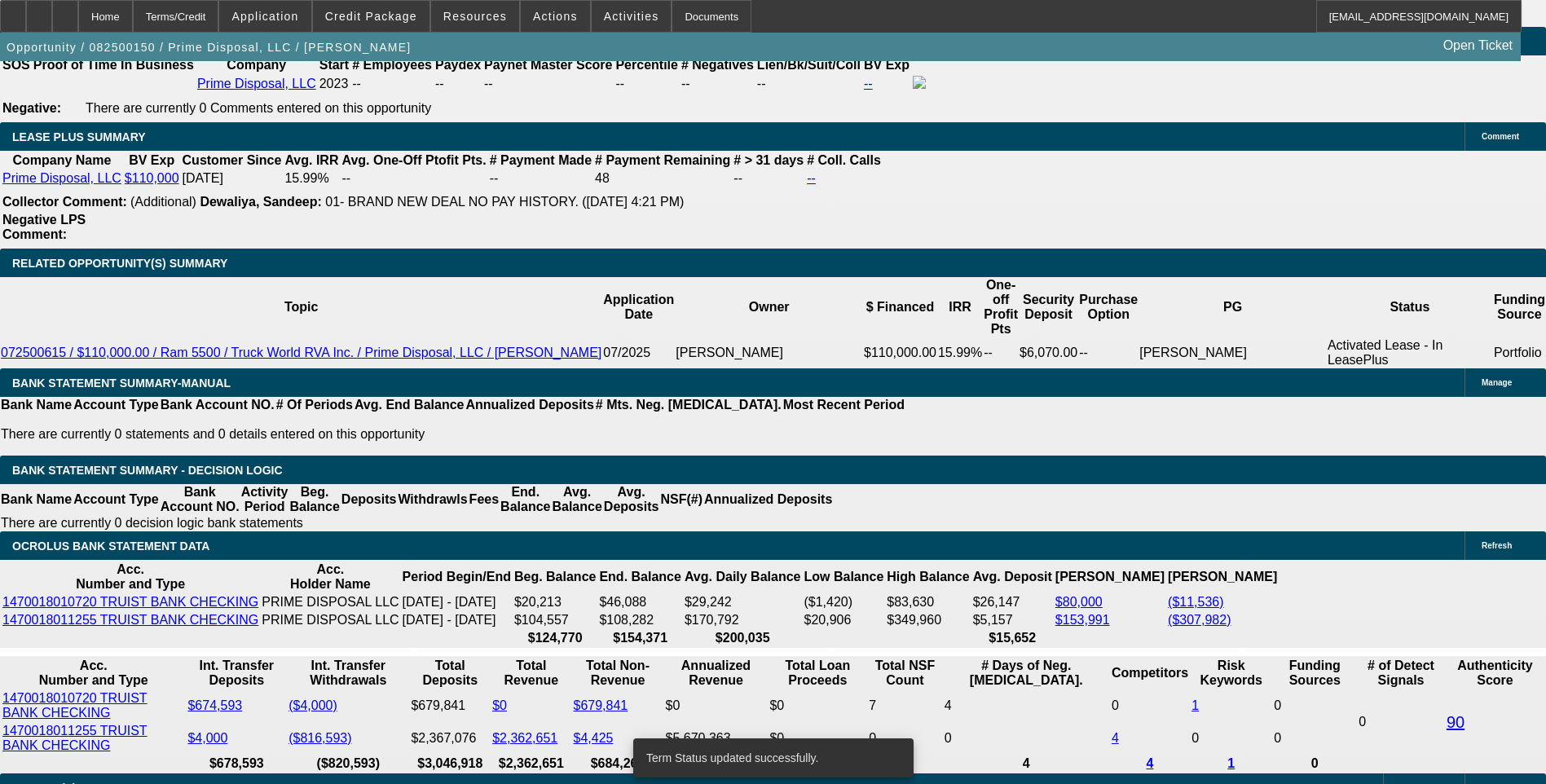
select select "6"
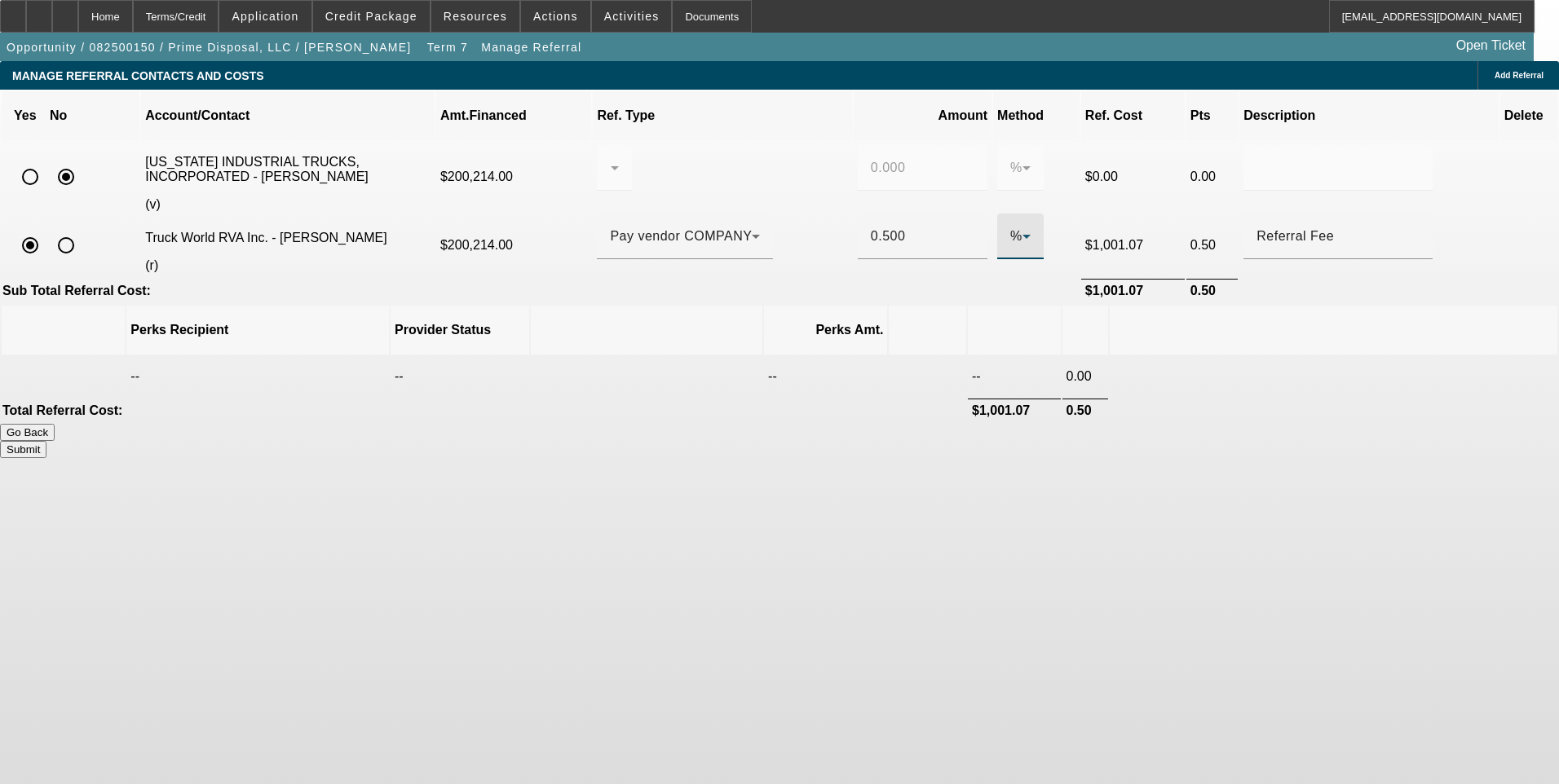
click at [1017, 226] on icon at bounding box center [1027, 236] width 20 height 20
click at [946, 302] on mat-option "$" at bounding box center [941, 294] width 49 height 39
click at [891, 226] on input "1001.07" at bounding box center [922, 236] width 103 height 20
type input "1"
type input "$500.00"
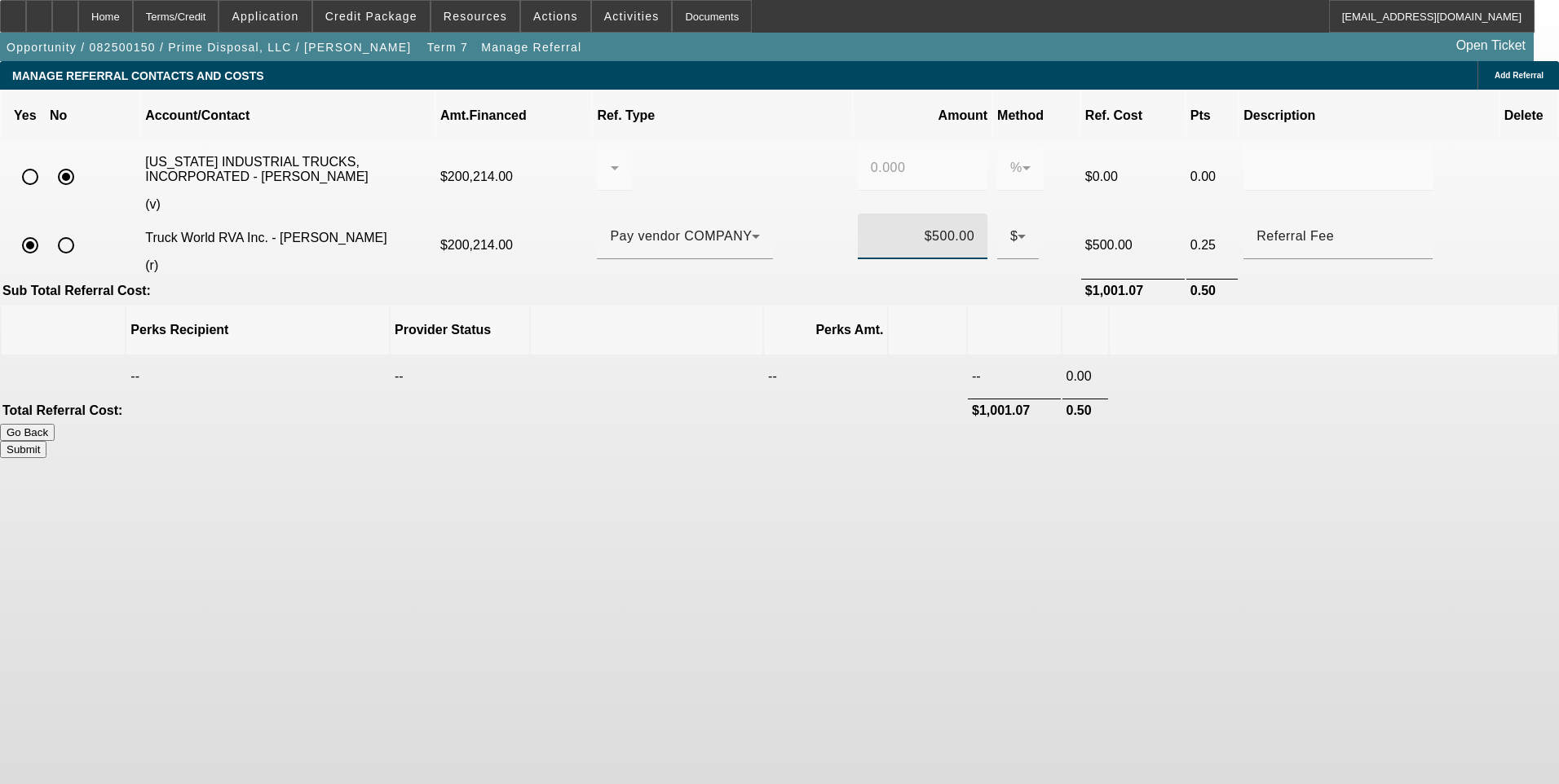
click at [1099, 508] on body "Home Terms/Credit Application Credit Package Resources Actions Activities Docum…" at bounding box center [780, 392] width 1559 height 784
click at [46, 441] on button "Submit" at bounding box center [23, 449] width 46 height 17
type input "0.000"
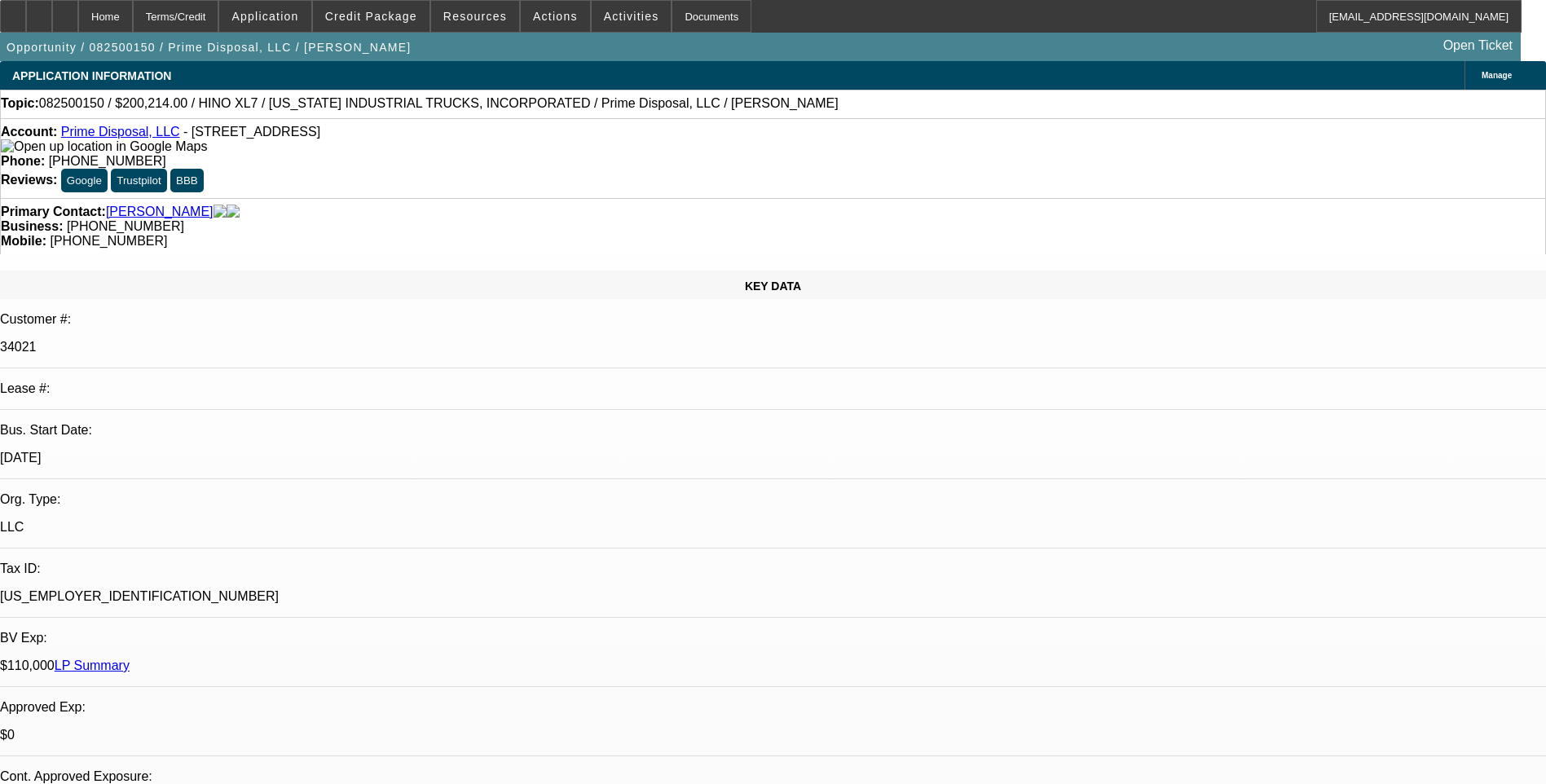
select select "0.1"
select select "0"
select select "6"
select select "0.1"
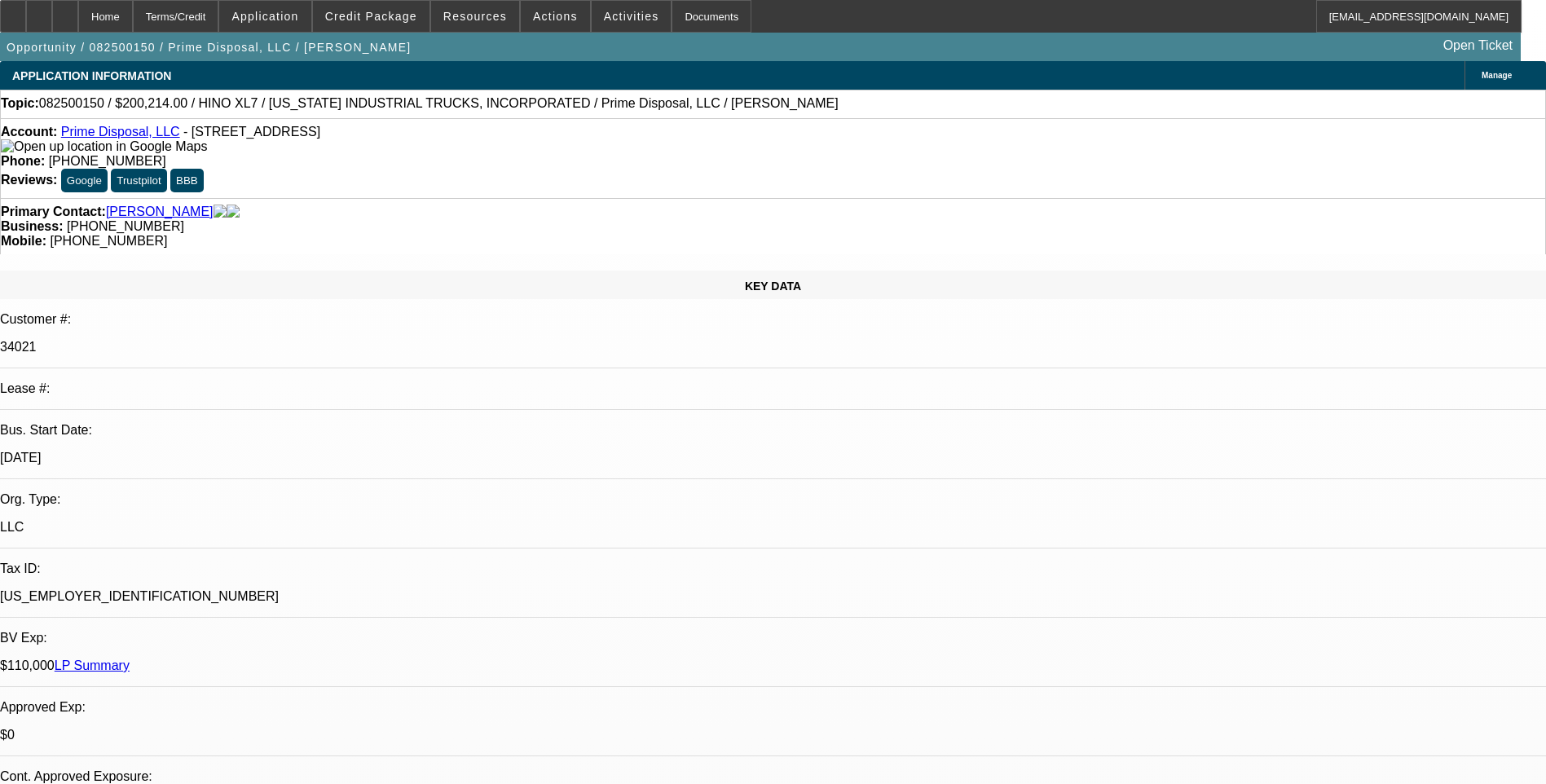
select select "0"
select select "6"
select select "0.1"
select select "0"
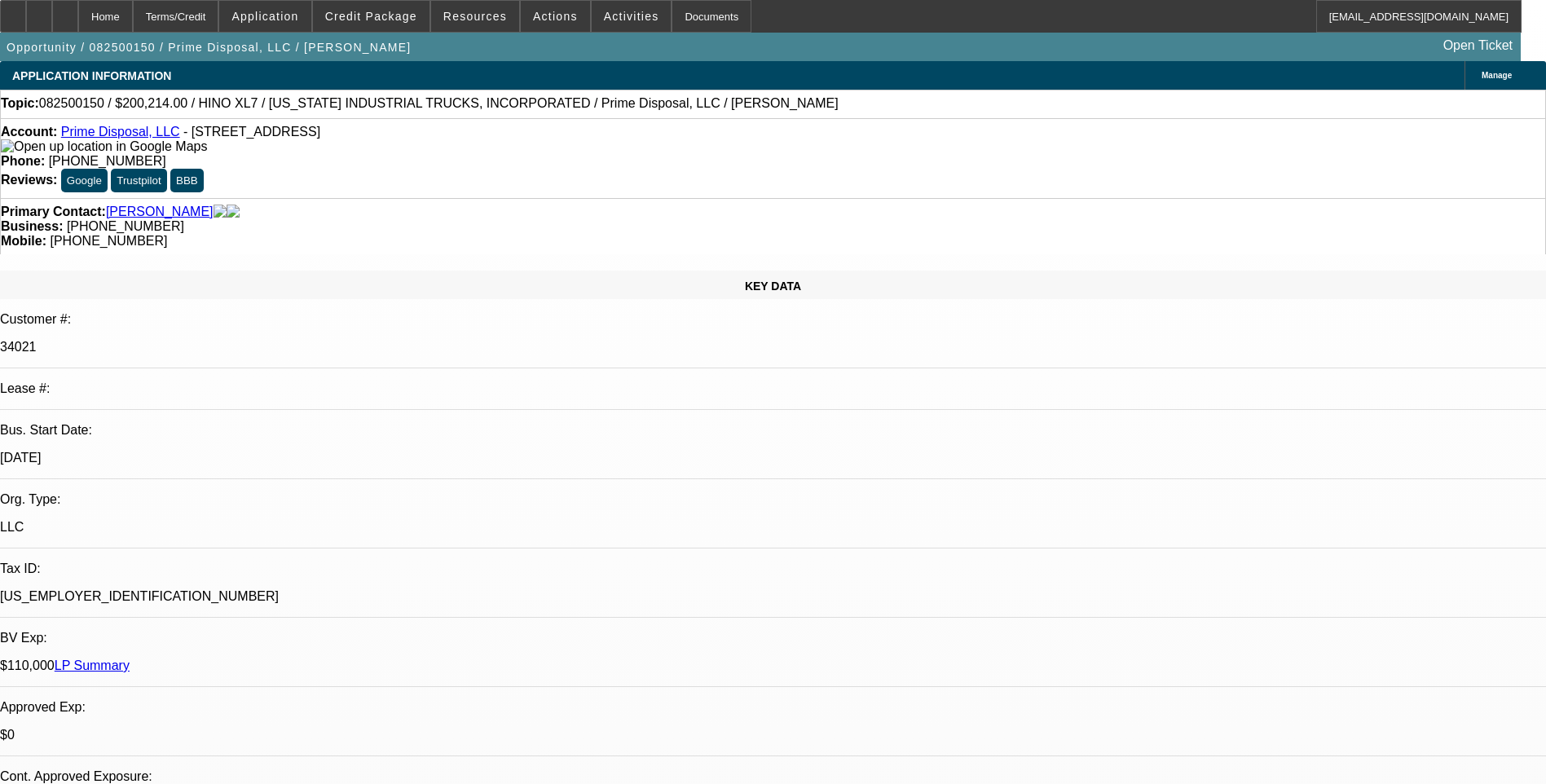
select select "0"
select select "6"
select select "0.1"
select select "0"
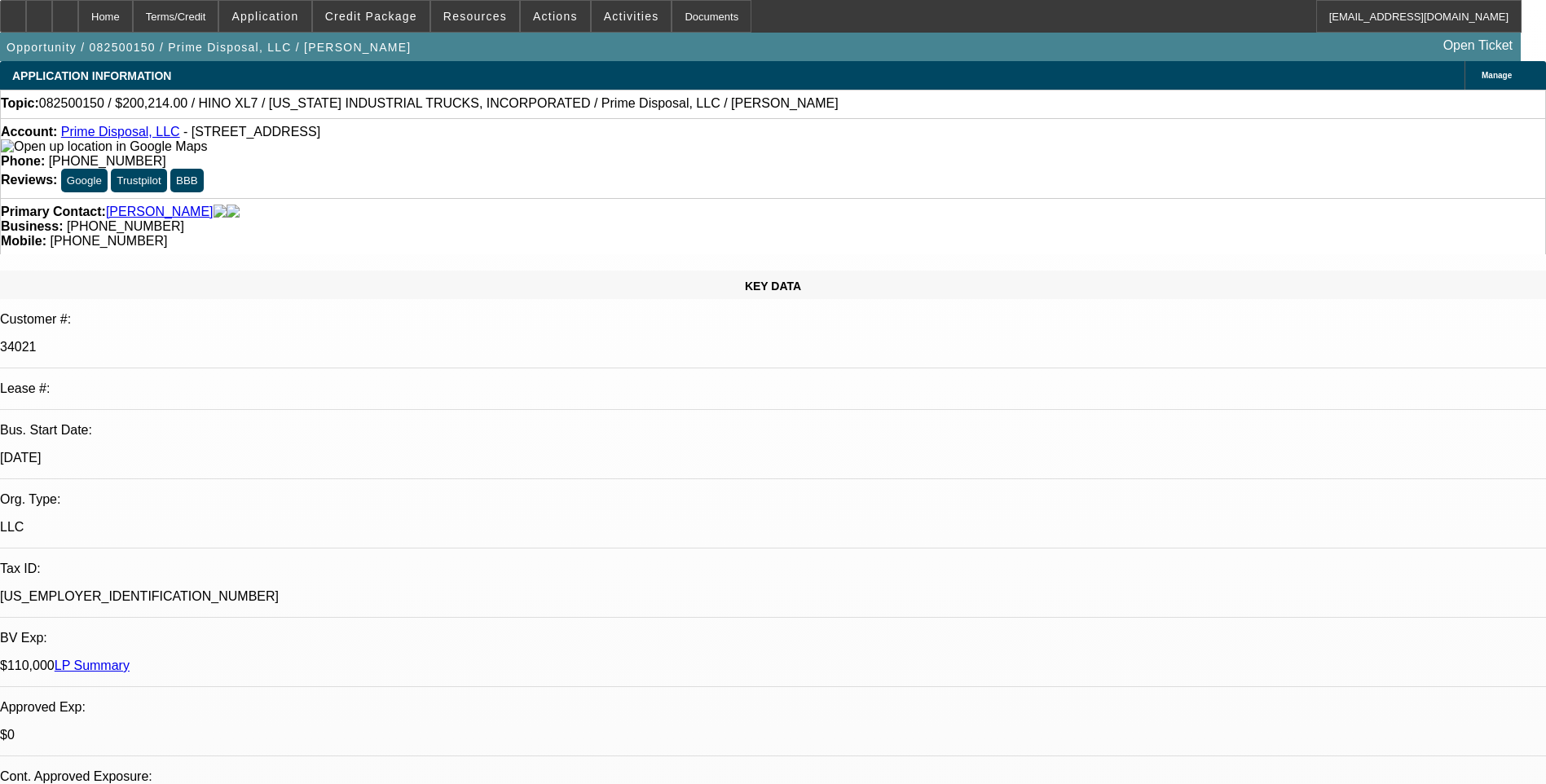
select select "6"
click at [212, 17] on div "Terms/Credit" at bounding box center [176, 16] width 87 height 32
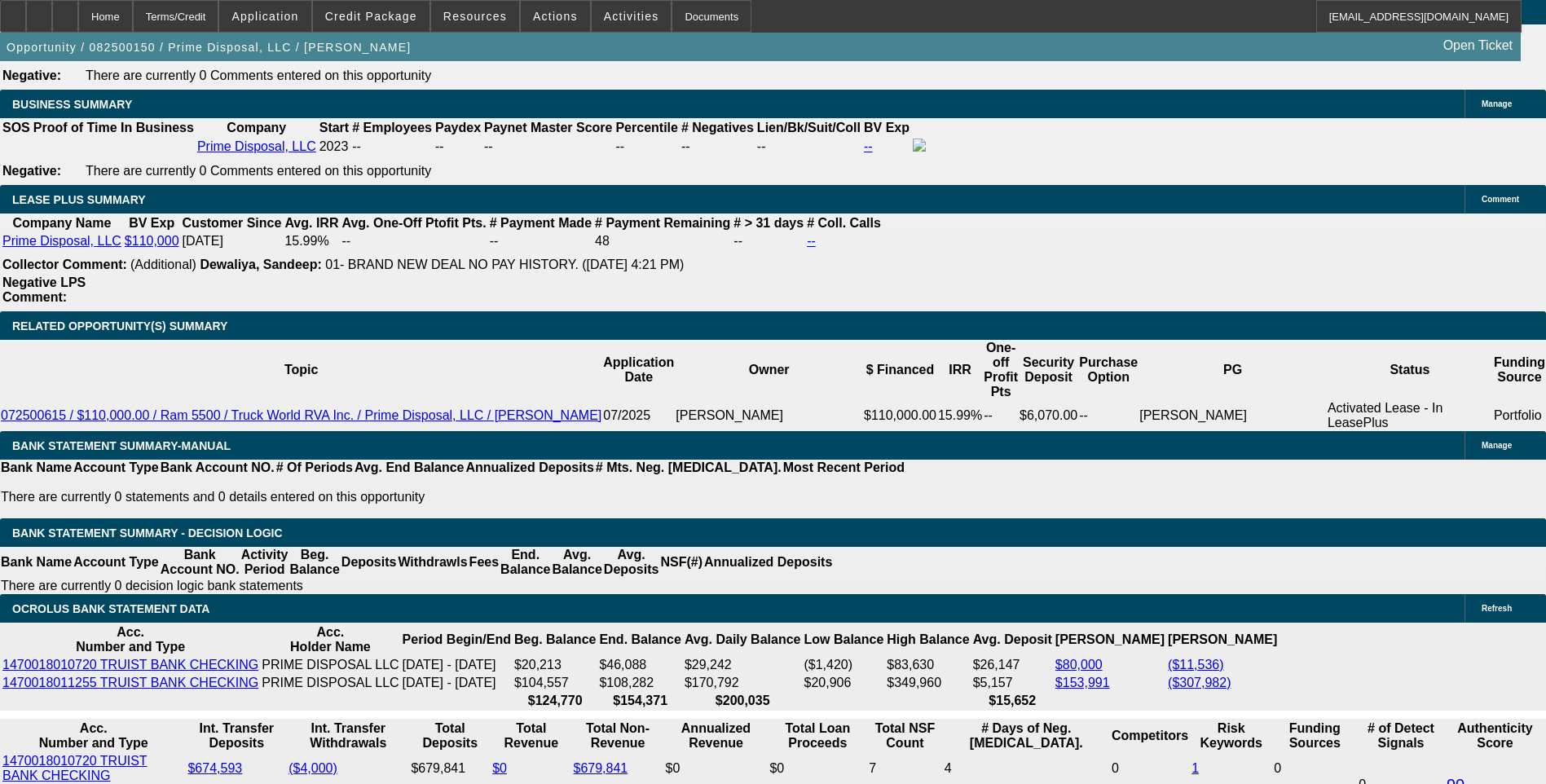
scroll to position [2692, 0]
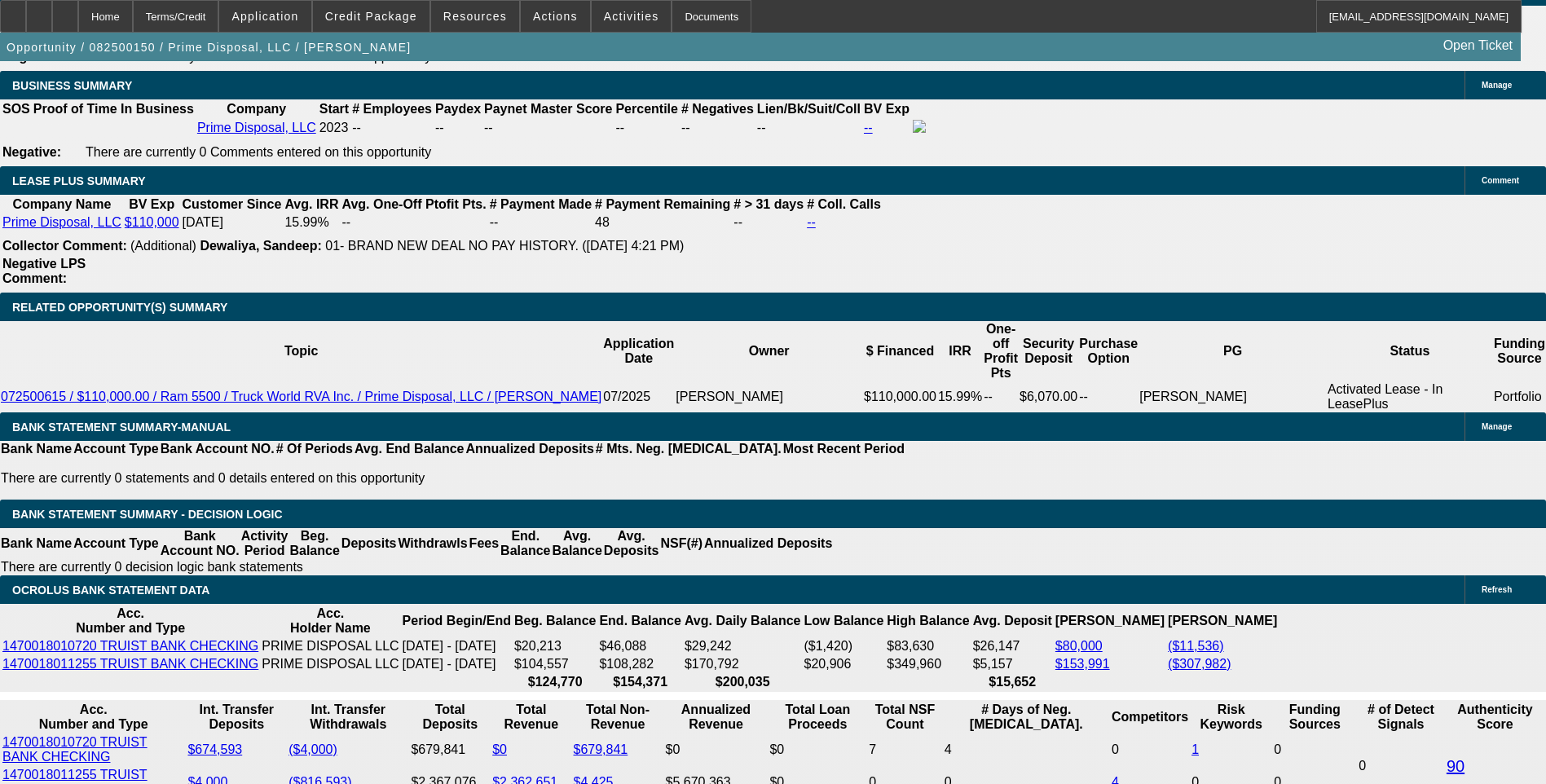
drag, startPoint x: 361, startPoint y: 1, endPoint x: 171, endPoint y: 392, distance: 434.7
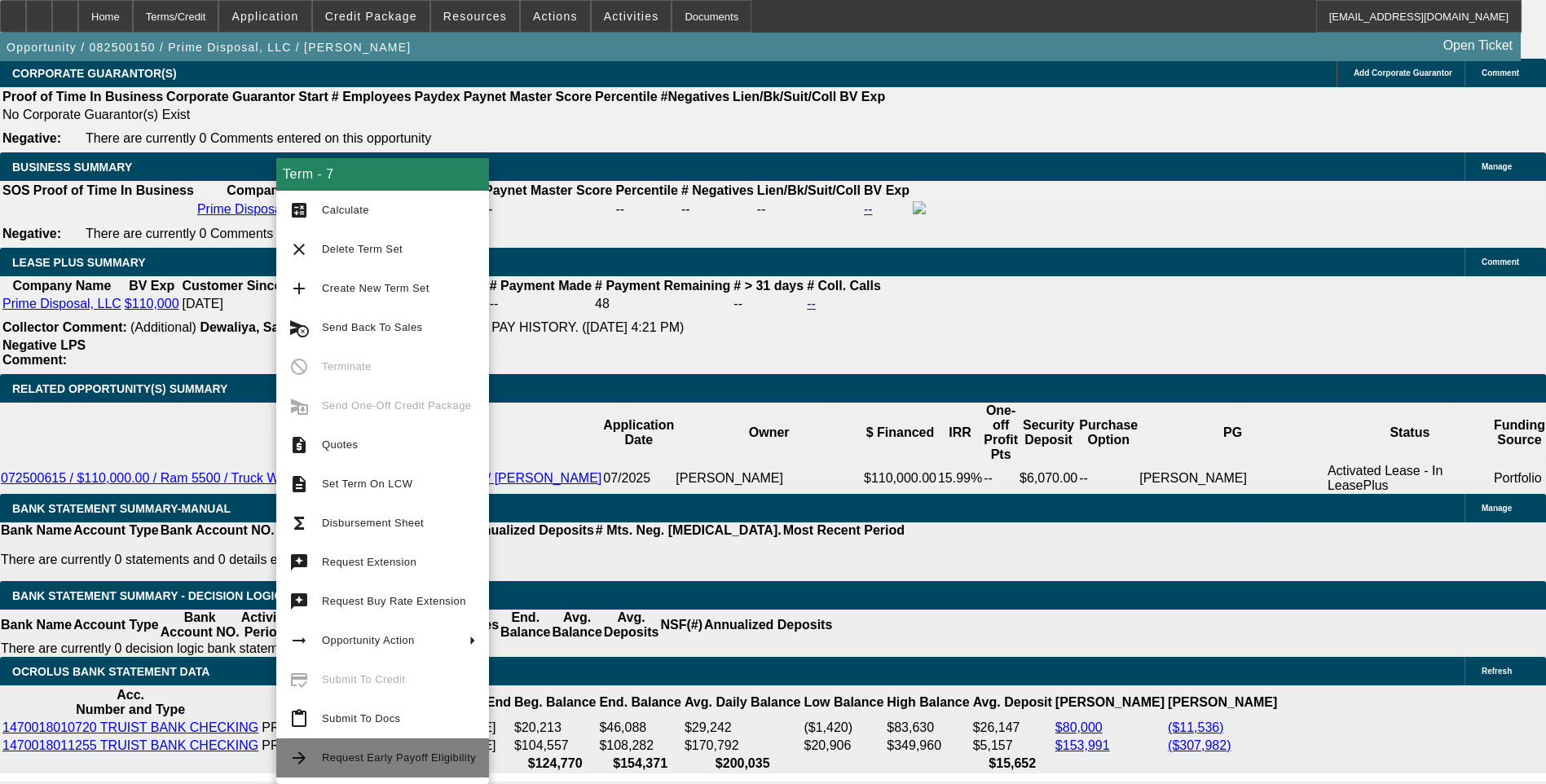
click at [359, 760] on span "Request Early Payoff Eligibility" at bounding box center [399, 757] width 154 height 12
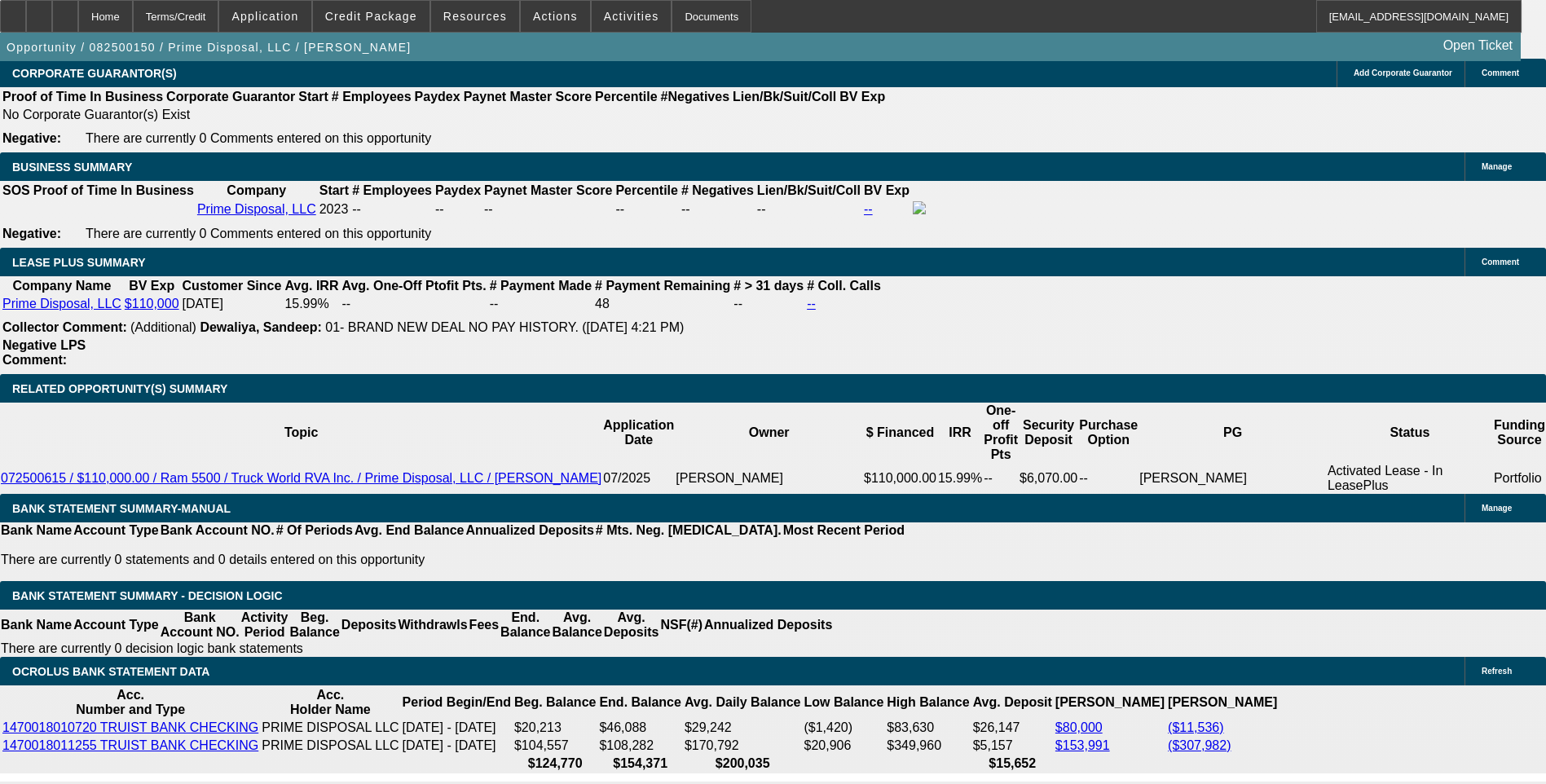
scroll to position [0, 0]
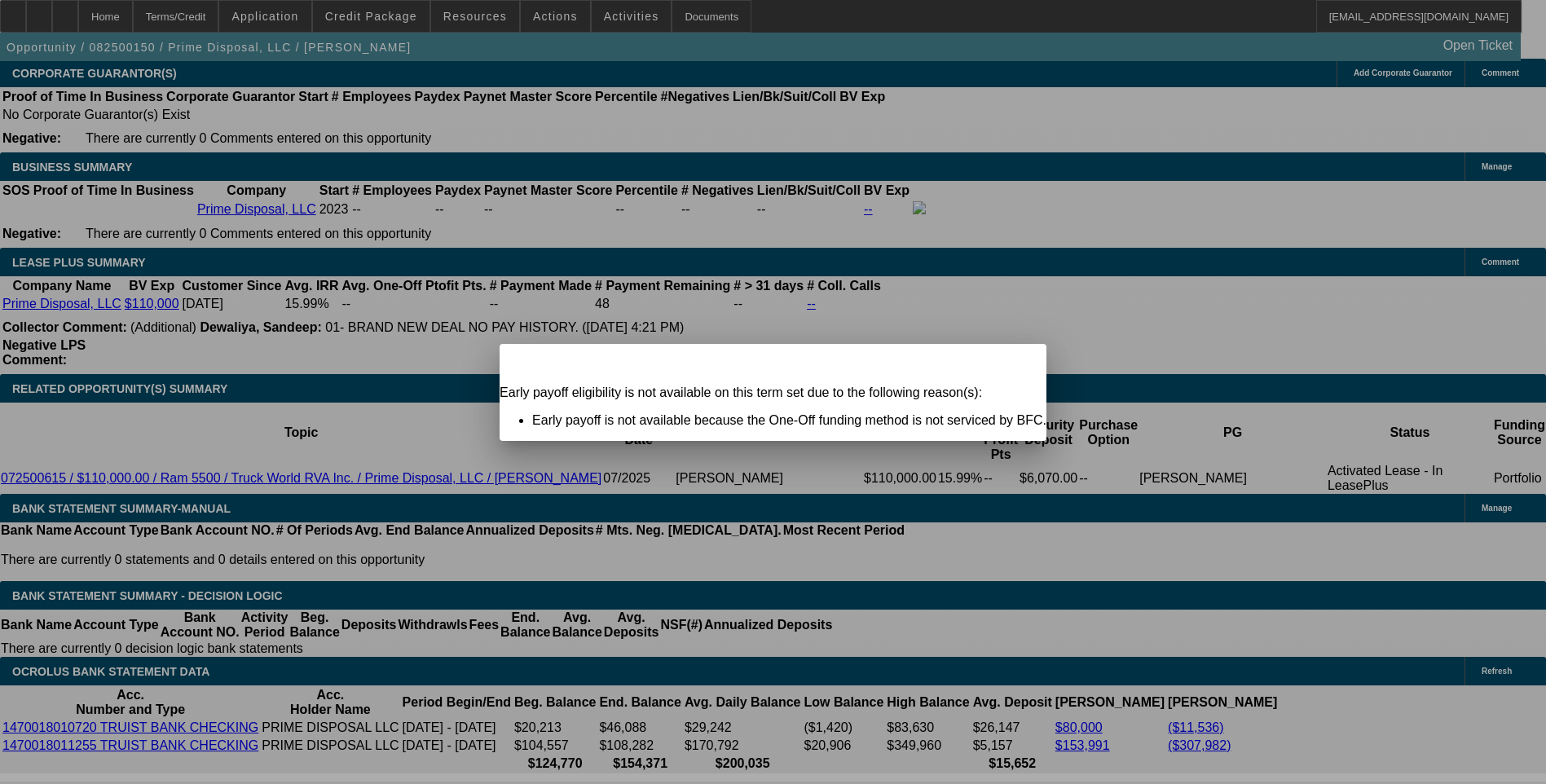
click at [1011, 363] on icon at bounding box center [1011, 358] width 0 height 9
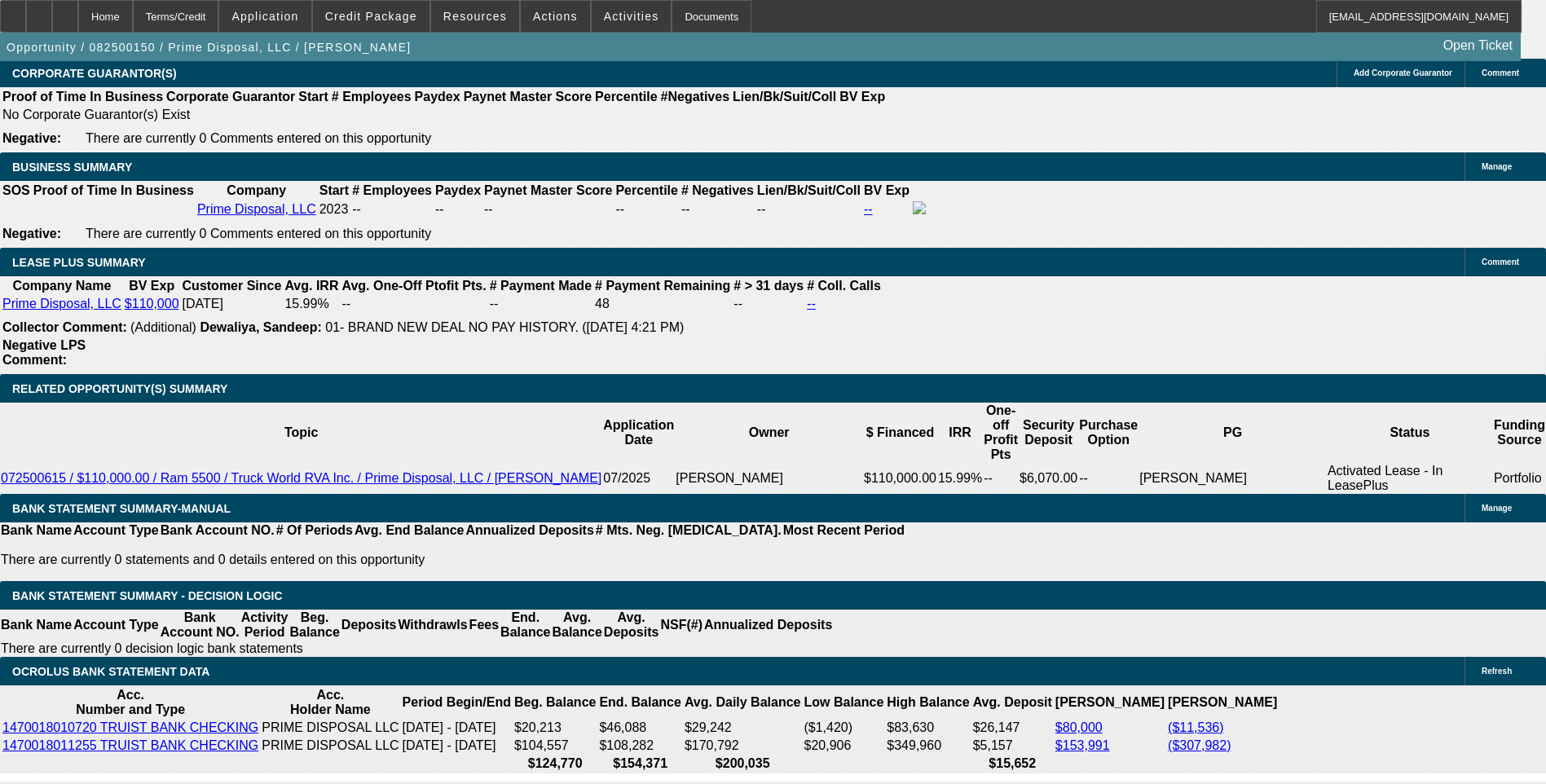
scroll to position [2611, 0]
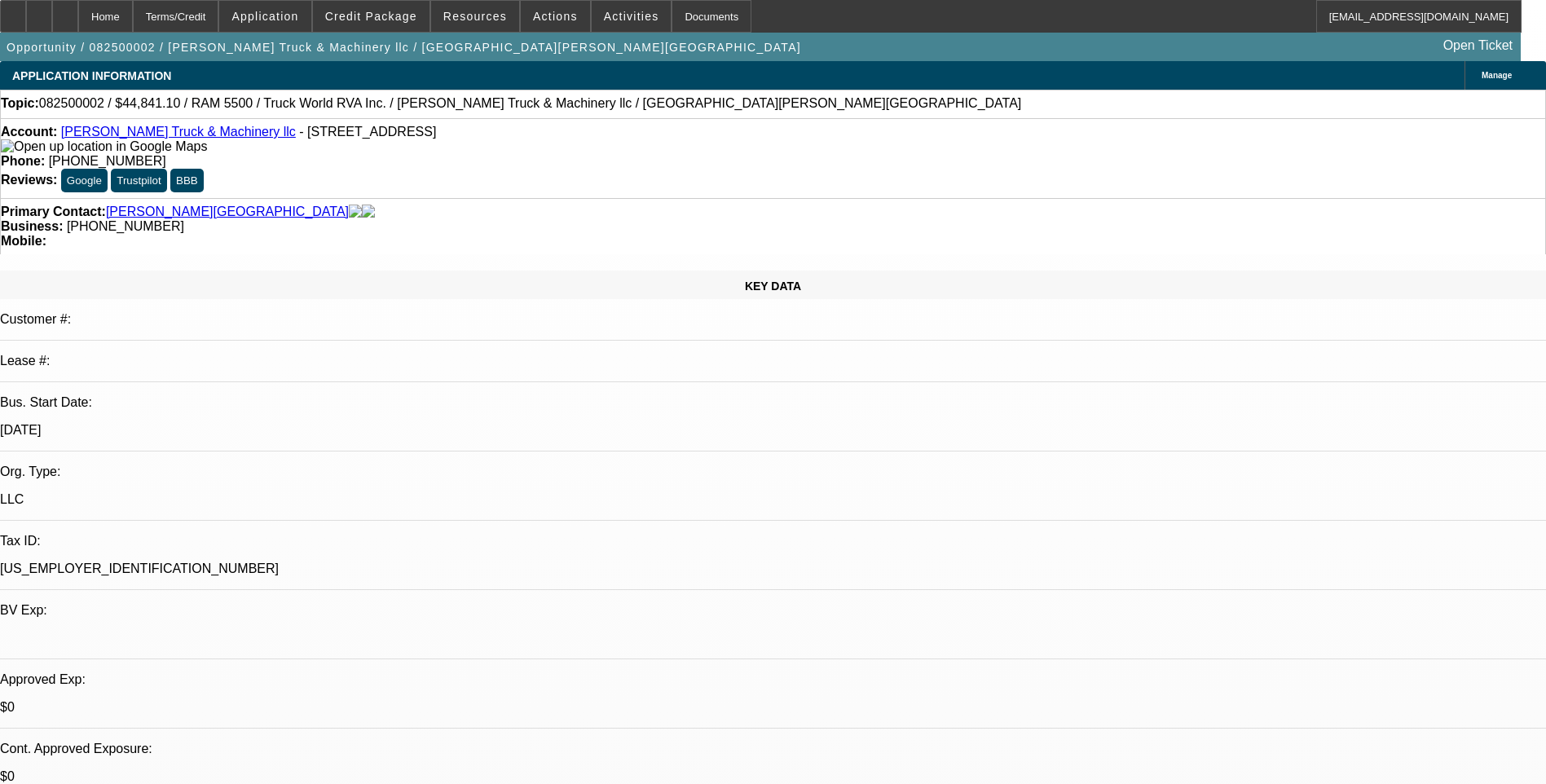
select select "0"
select select "0.2"
select select "0"
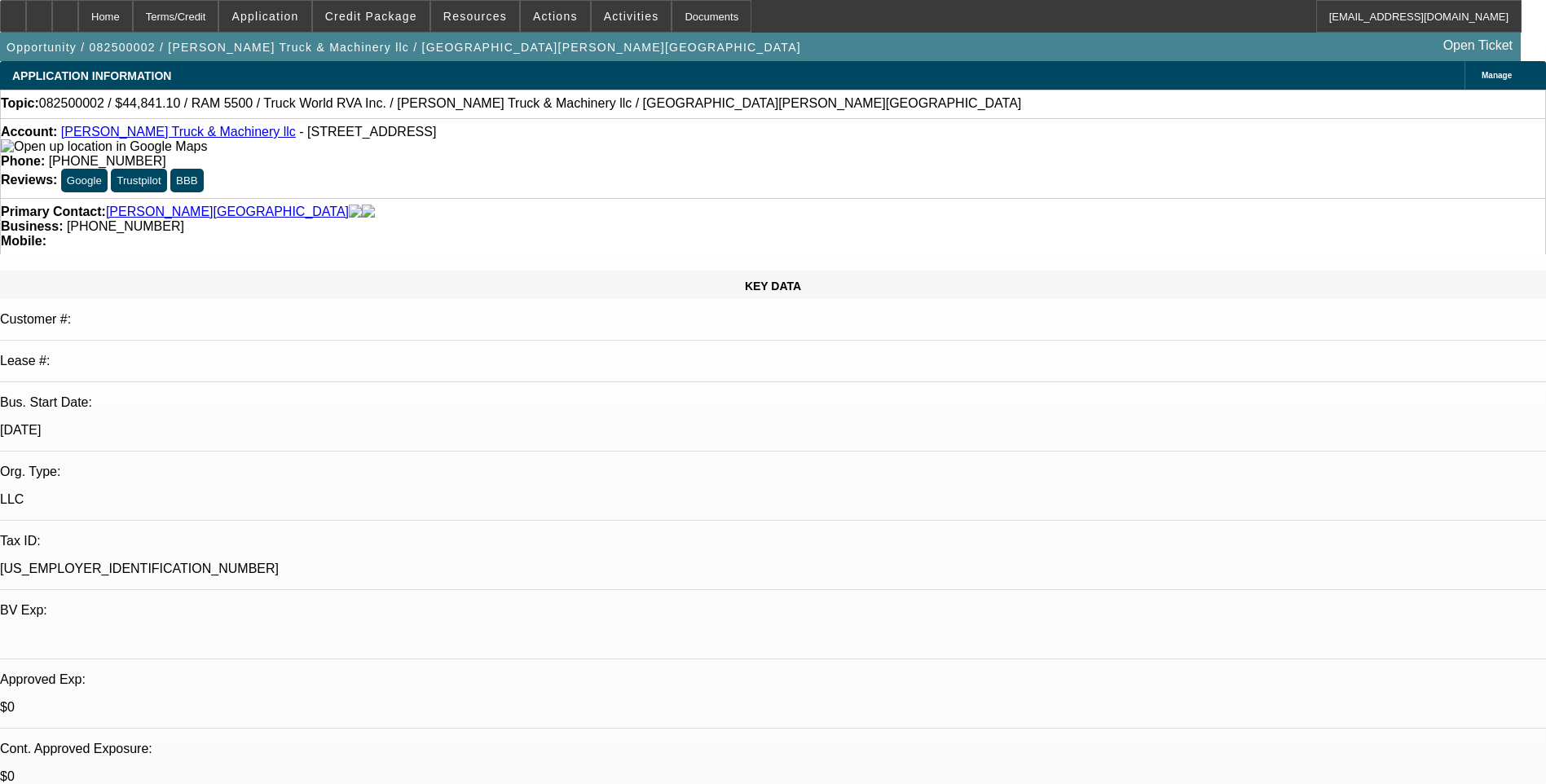
select select "0.1"
select select "0"
select select "2"
select select "0.1"
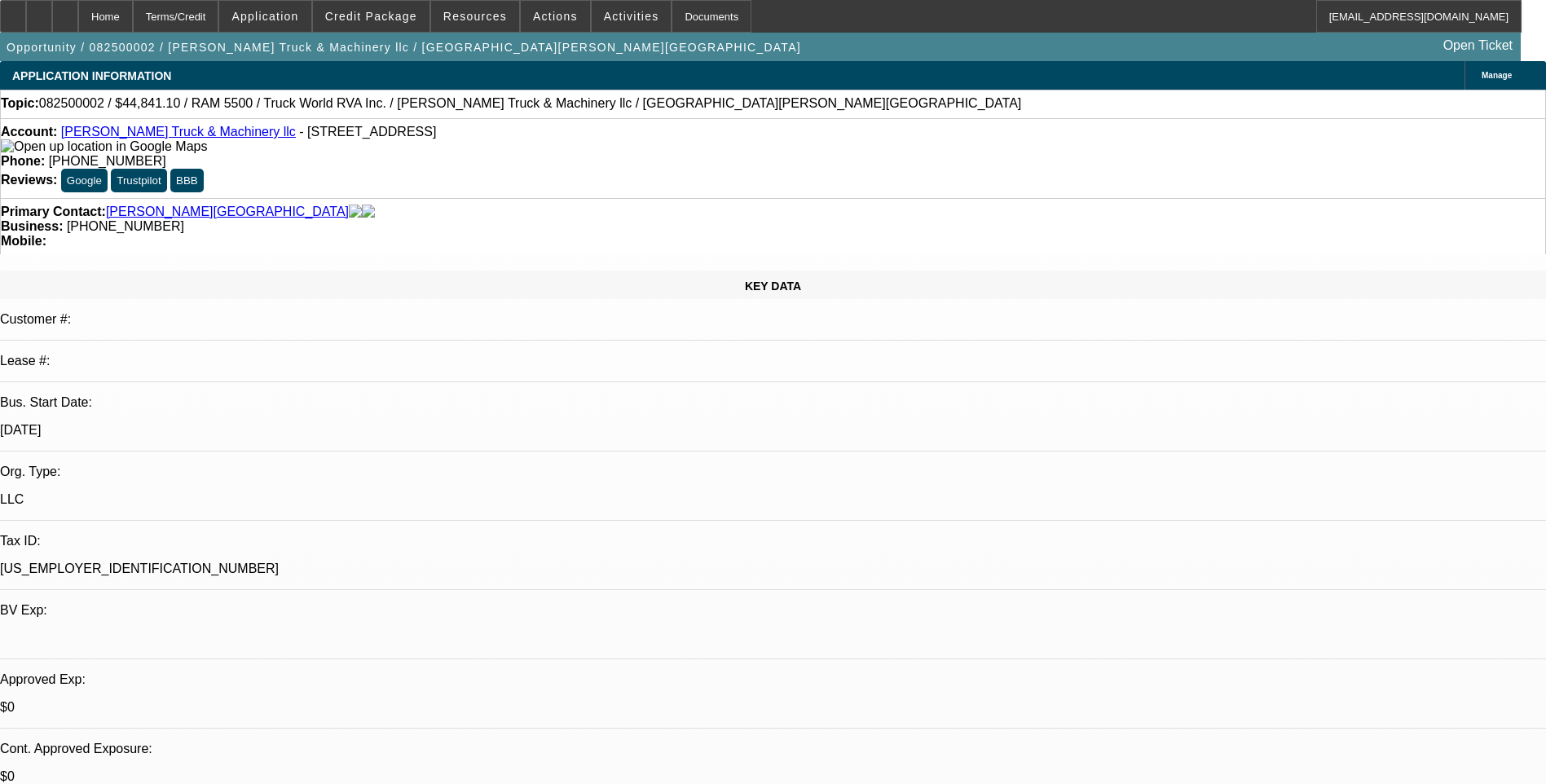
select select "0"
select select "0.1"
select select "1"
select select "2"
select select "5"
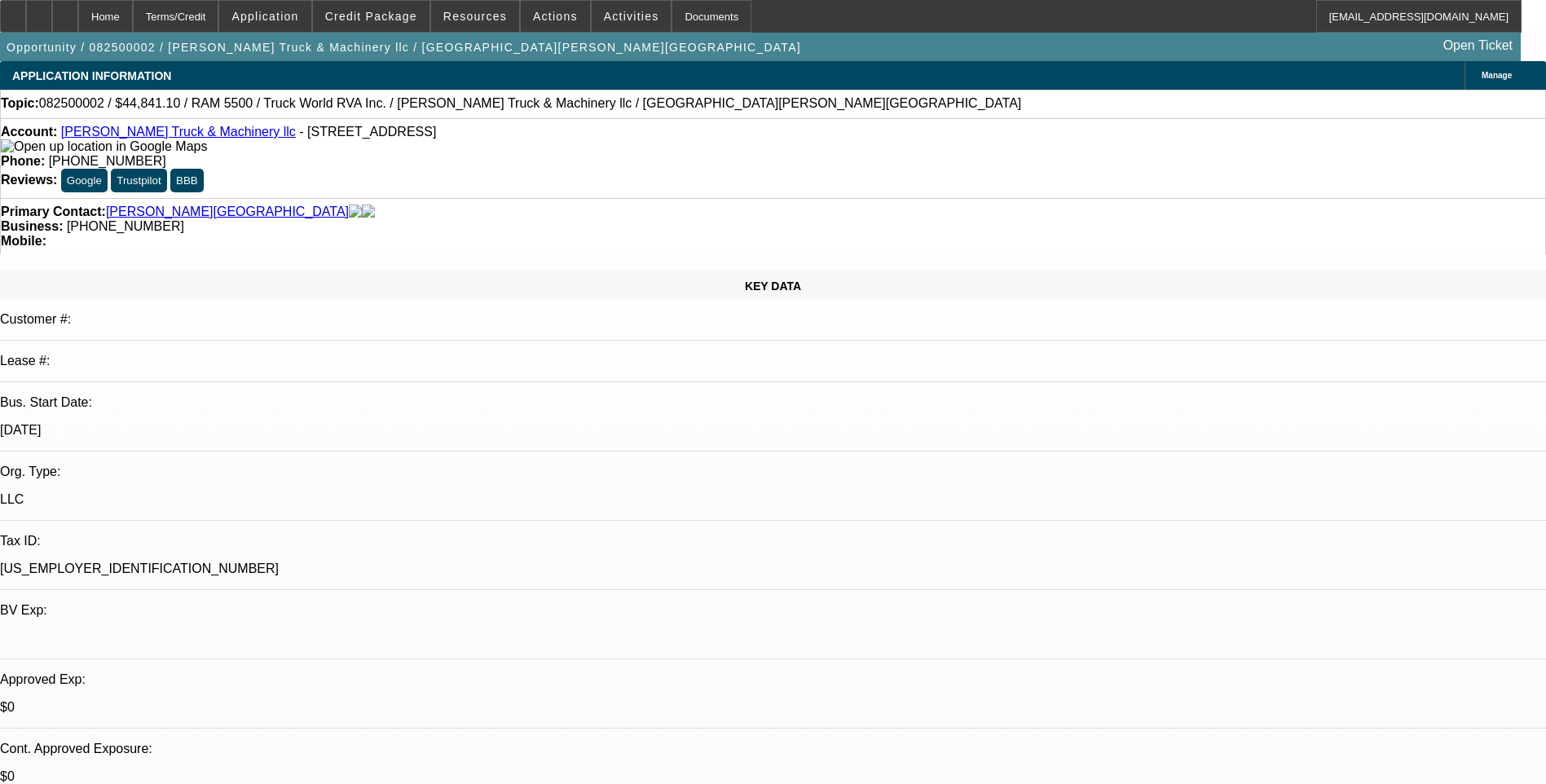
select select "1"
select select "4"
select select "1"
select select "2"
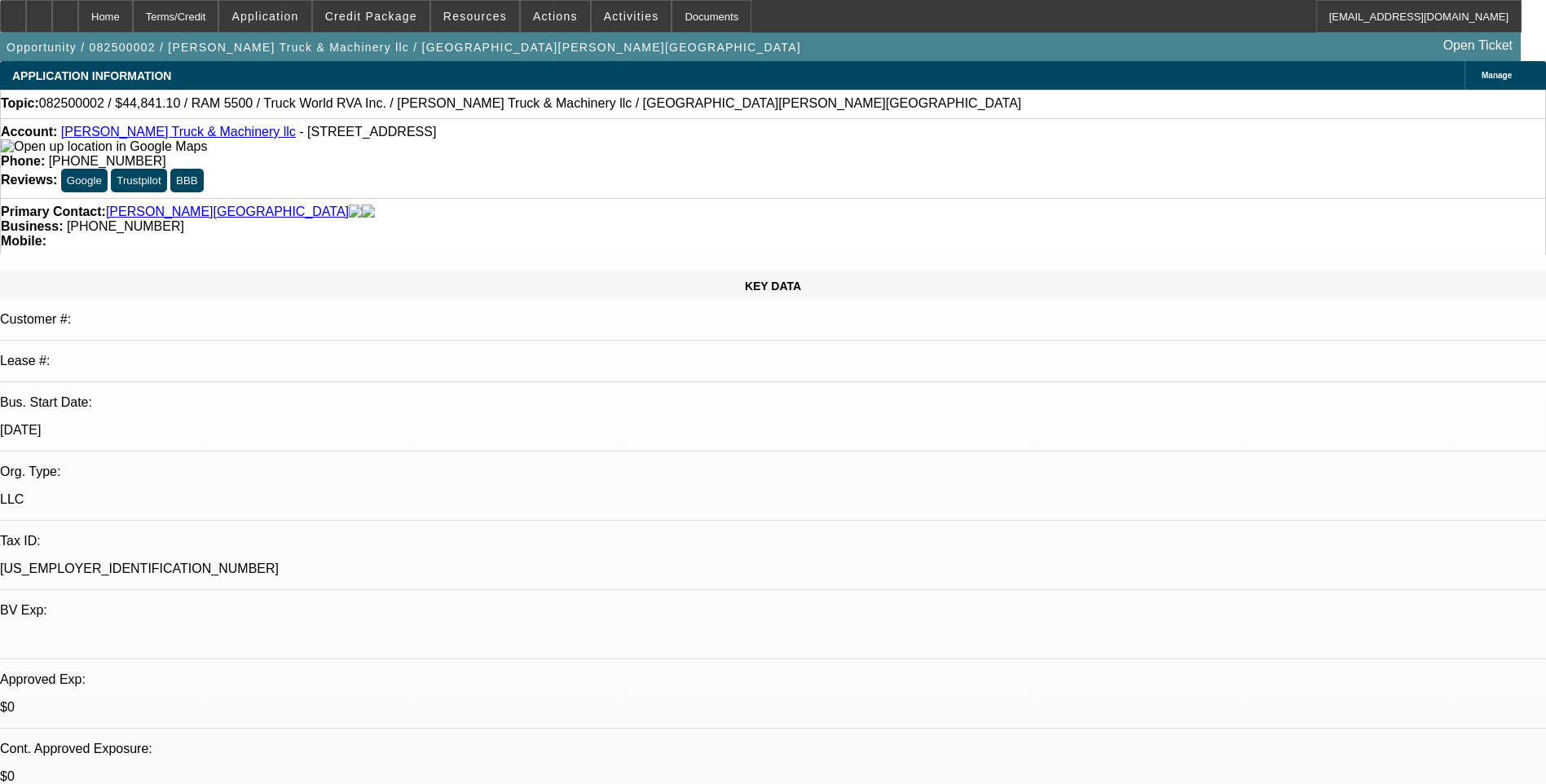
select select "4"
select select "1"
select select "4"
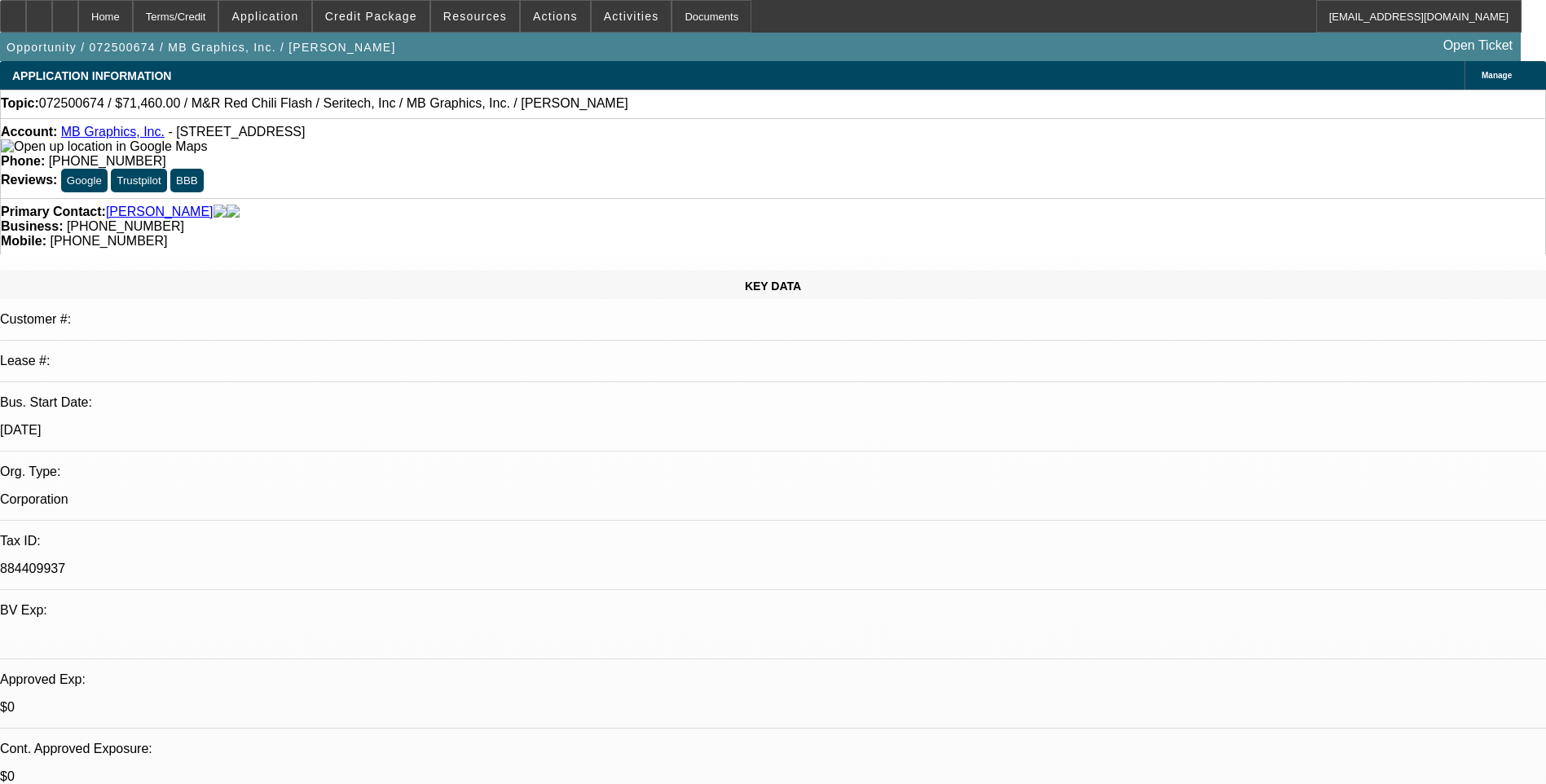
select select "0.1"
select select "0"
select select "0.1"
select select "0"
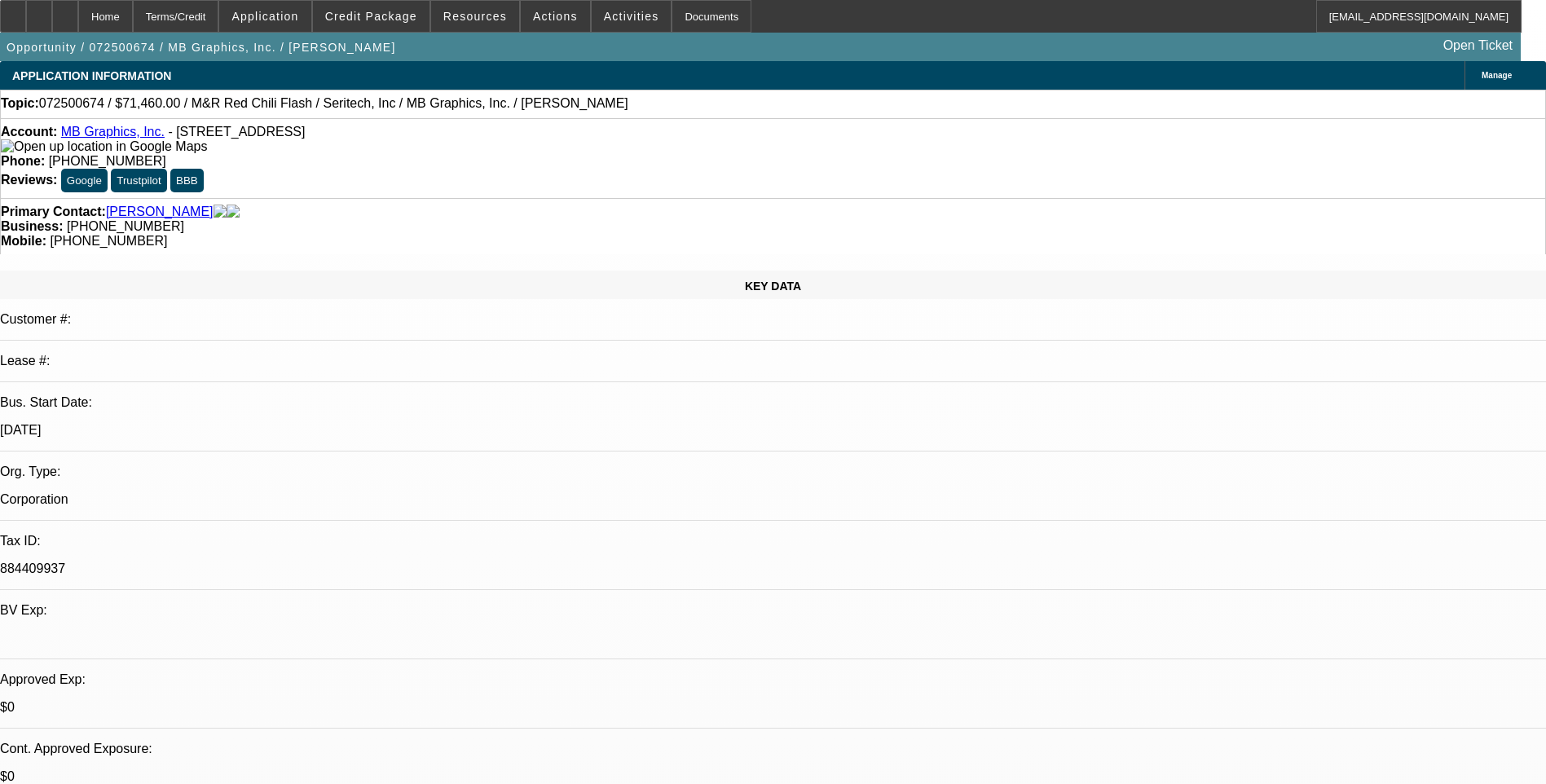
select select "0.1"
select select "0"
select select "0.1"
select select "0"
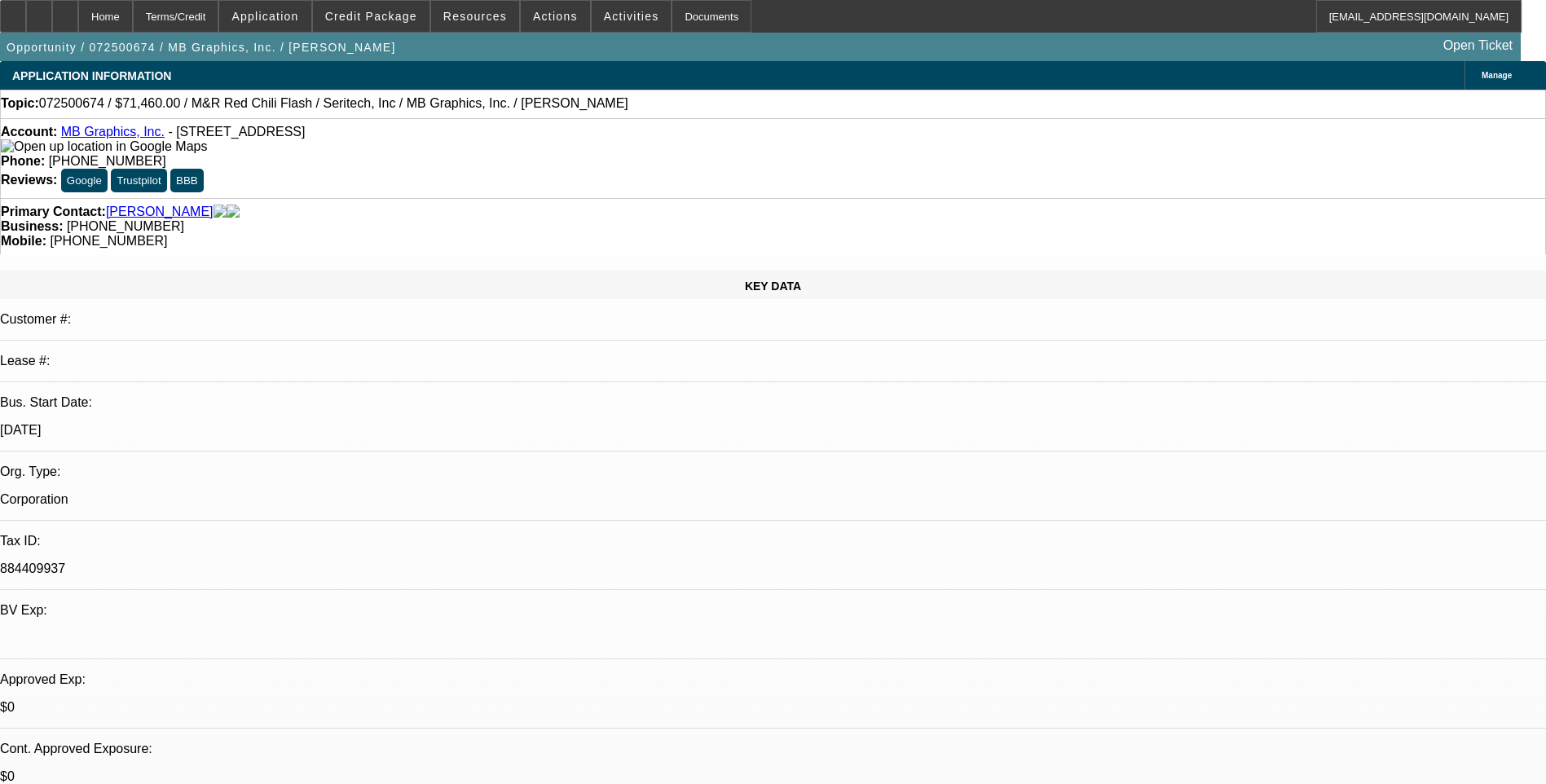
select select "0"
select select "0.1"
select select "1"
select select "5"
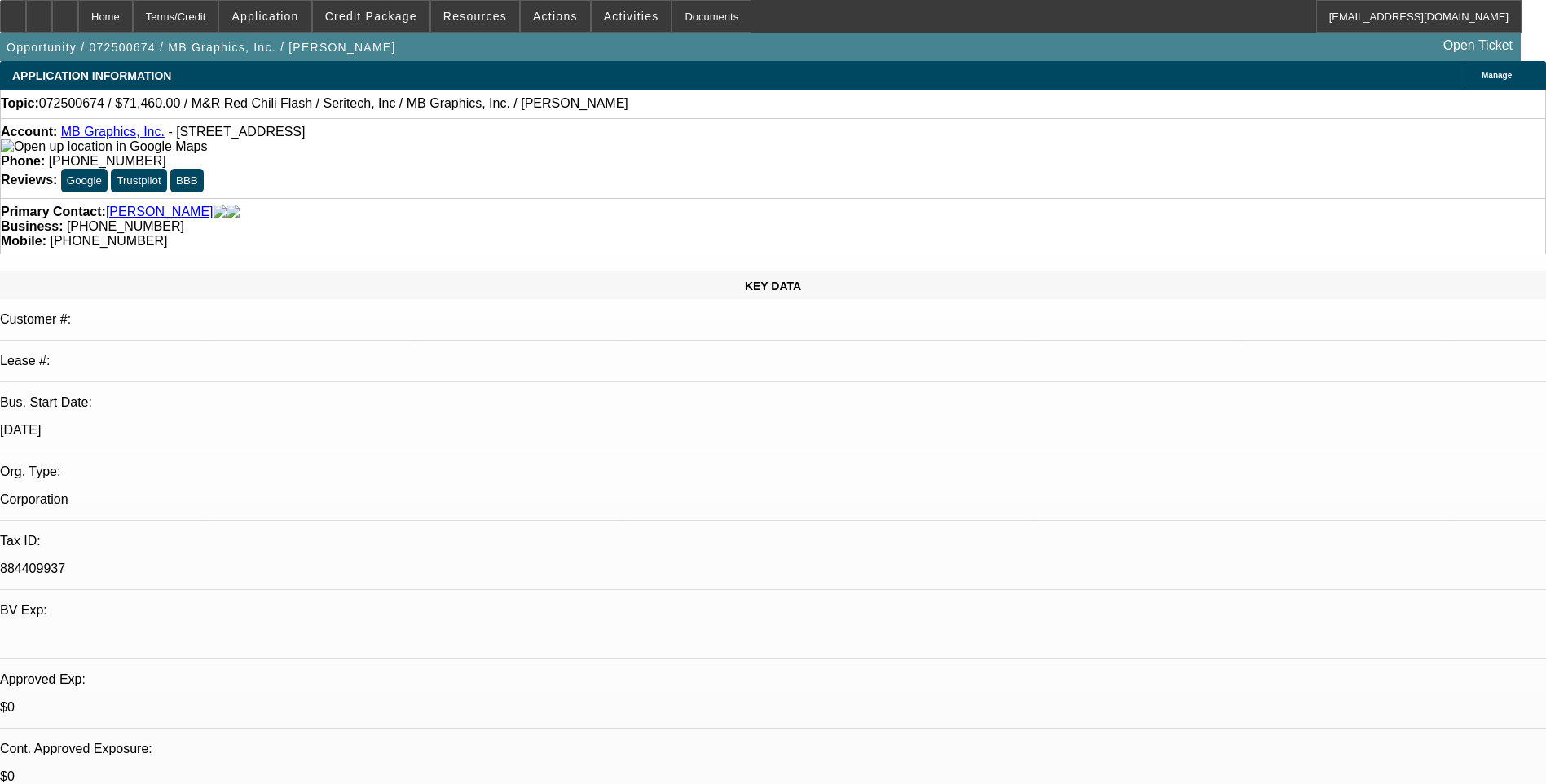
select select "1"
select select "5"
select select "1"
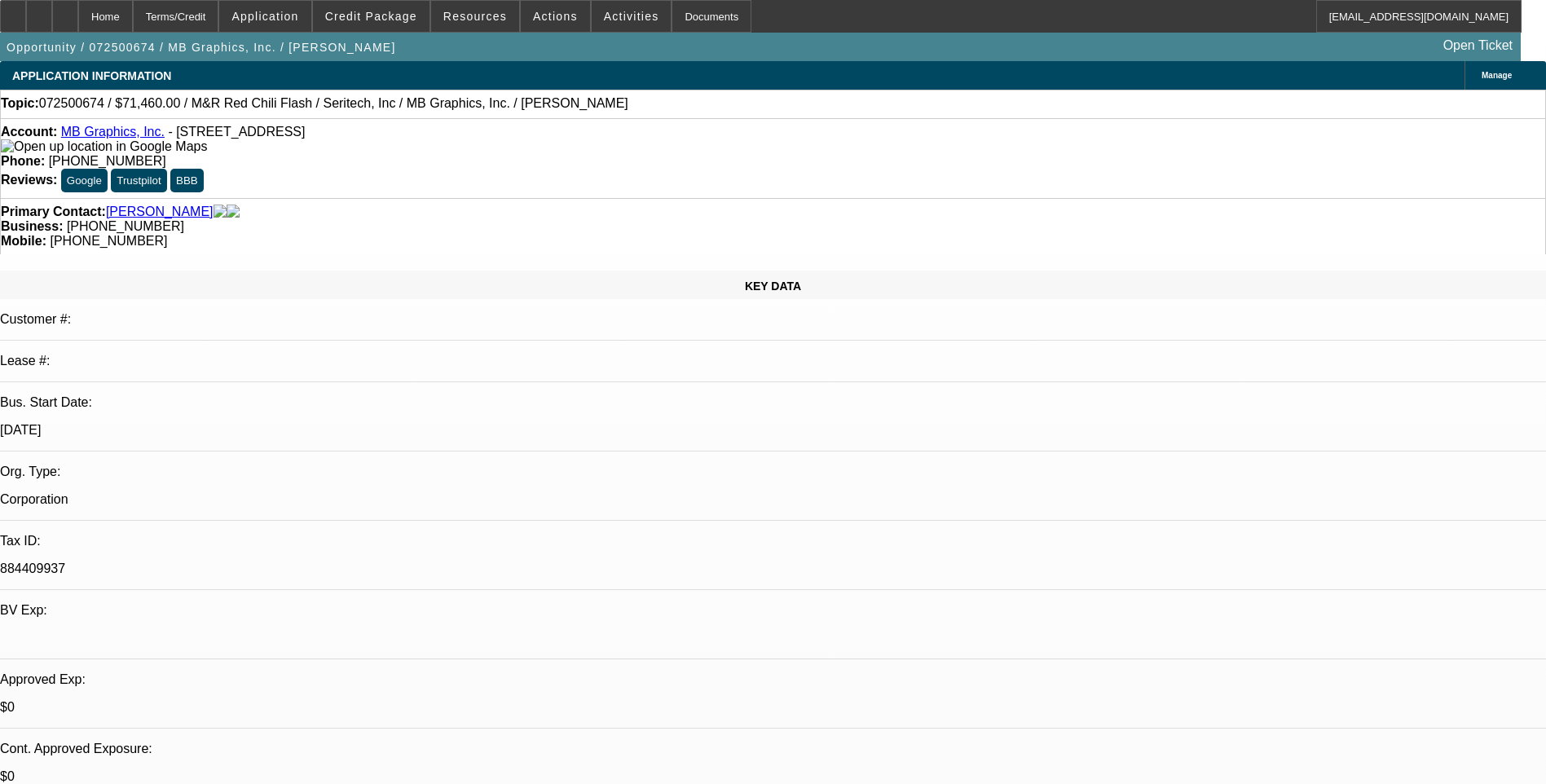
select select "5"
select select "1"
select select "5"
click at [218, 11] on div "Terms/Credit" at bounding box center [176, 16] width 87 height 32
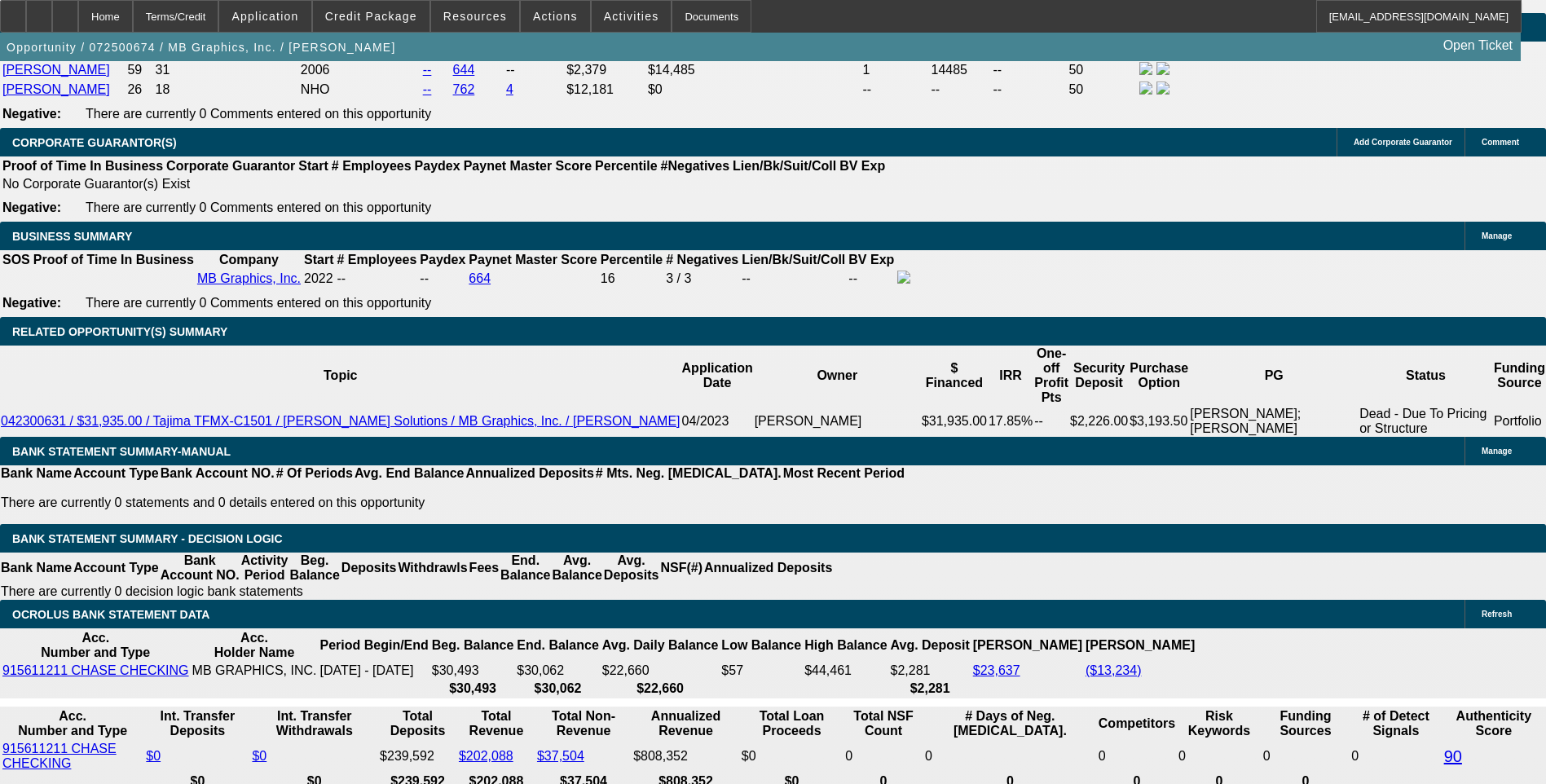
scroll to position [2589, 0]
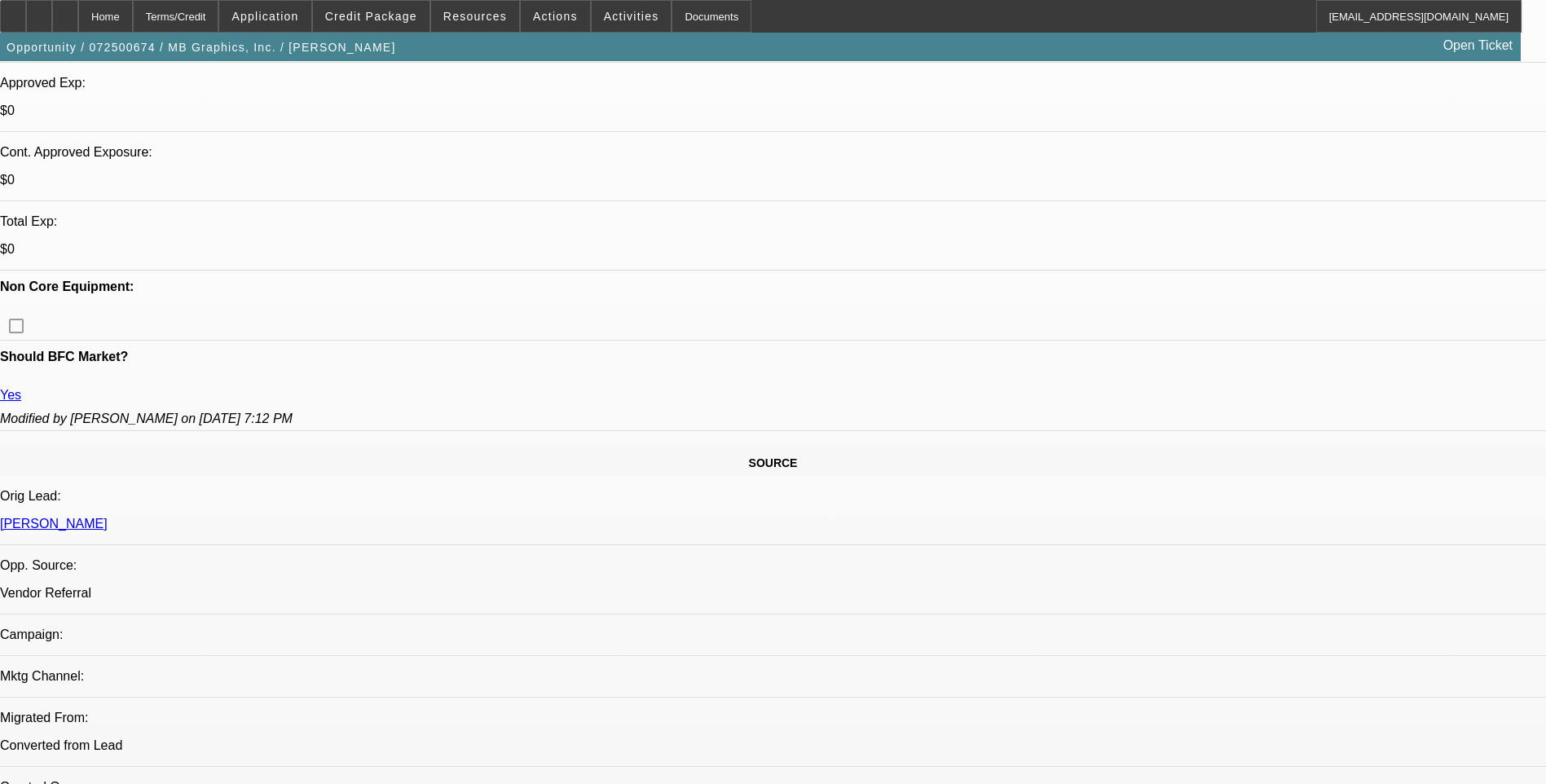
scroll to position [634, 0]
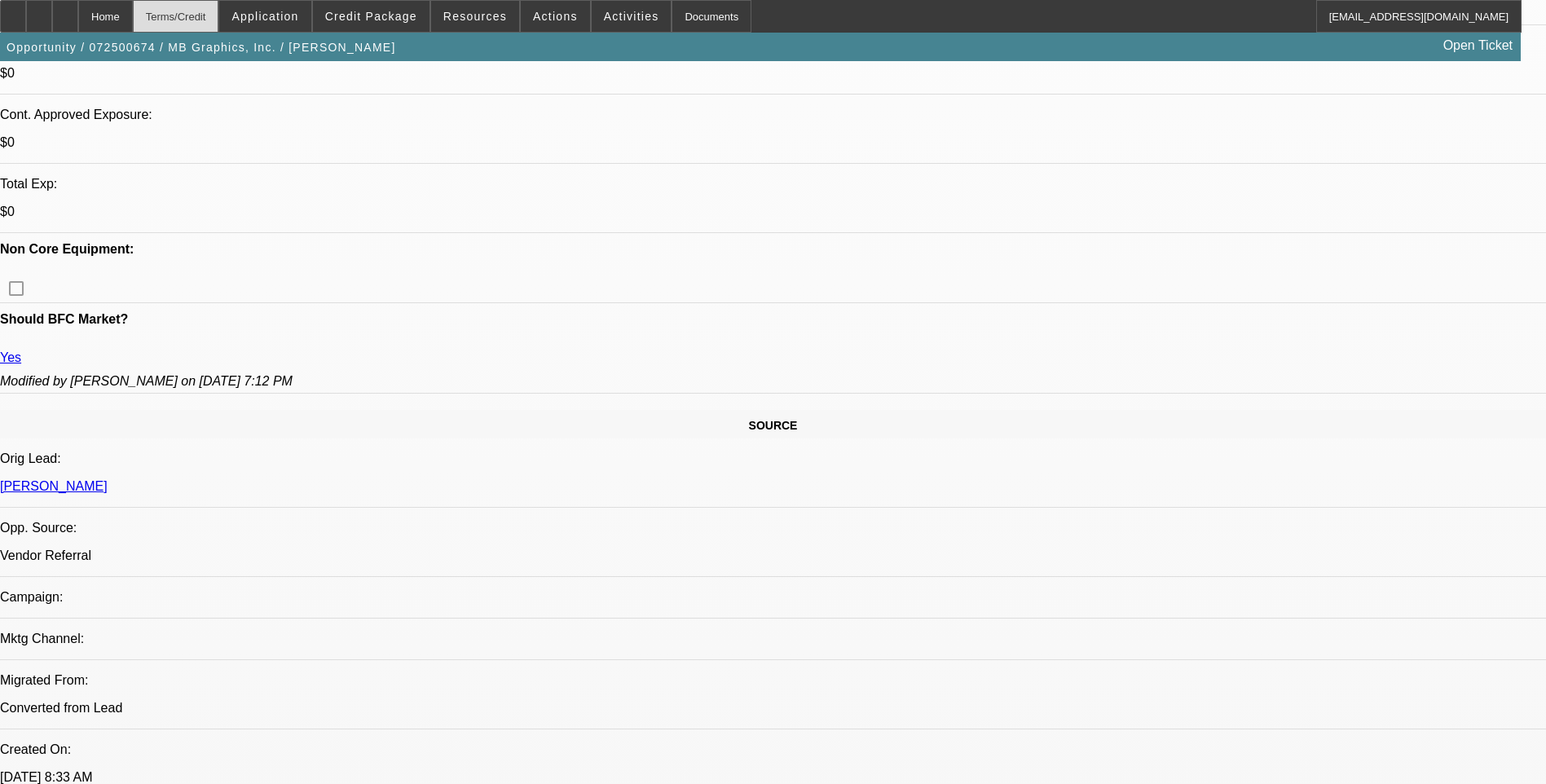
click at [206, 15] on div "Terms/Credit" at bounding box center [176, 16] width 87 height 32
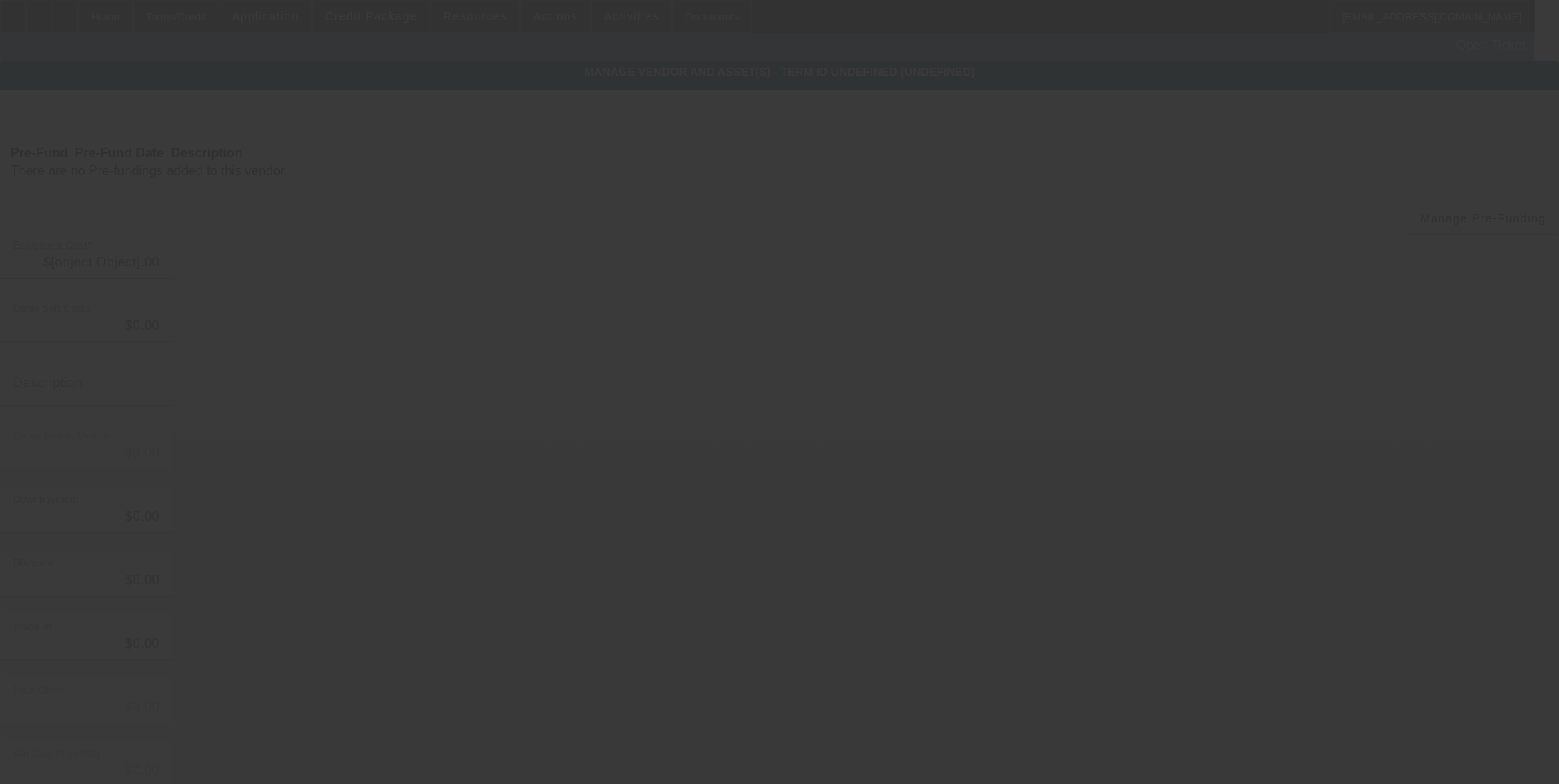
type input "$74,700.00"
type input "$4,700.00"
type input "Freight"
type input "$79,400.00"
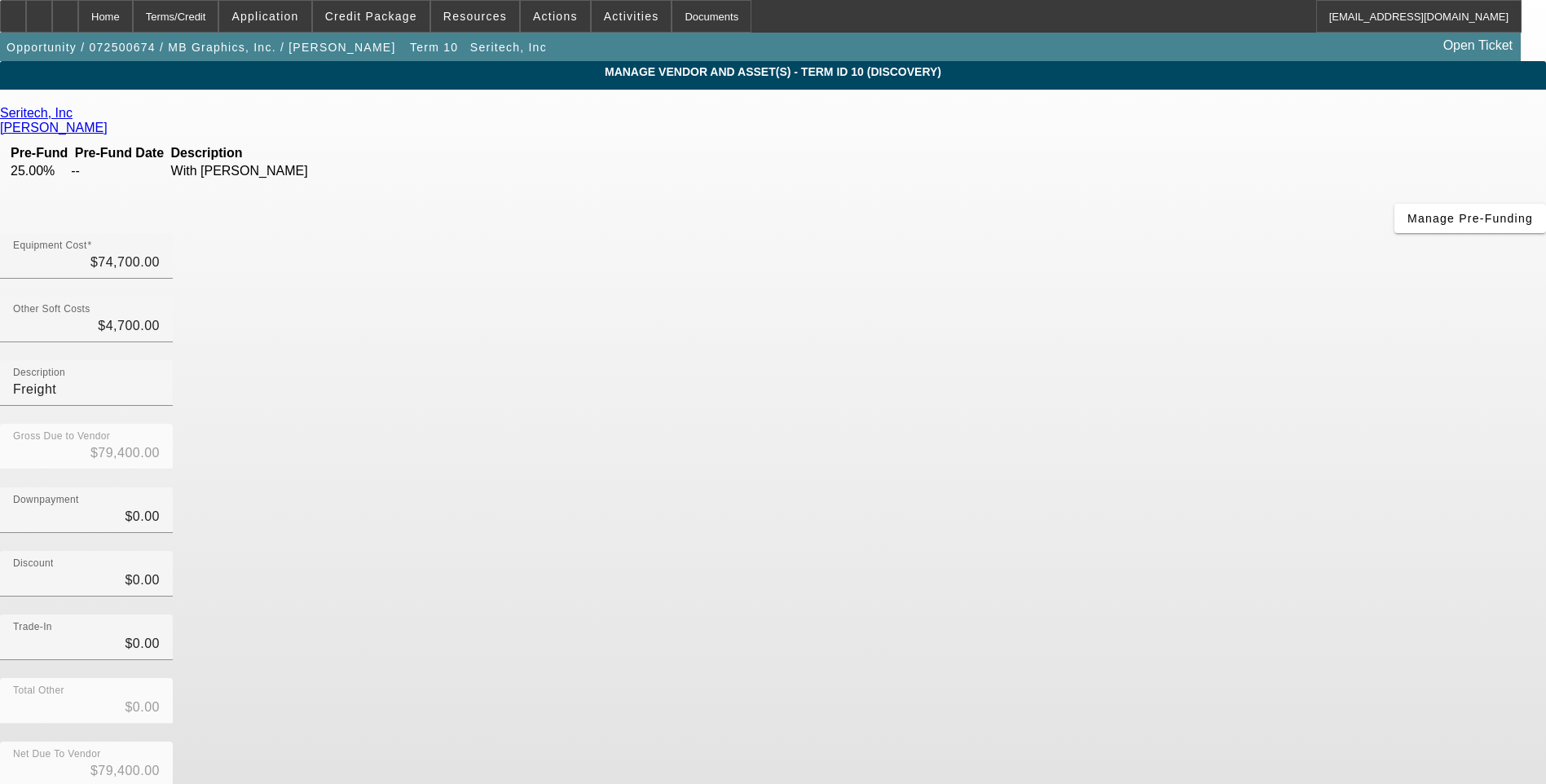
click at [73, 117] on link "Seritech, Inc" at bounding box center [36, 113] width 73 height 15
click at [133, 21] on div "Home" at bounding box center [106, 16] width 55 height 32
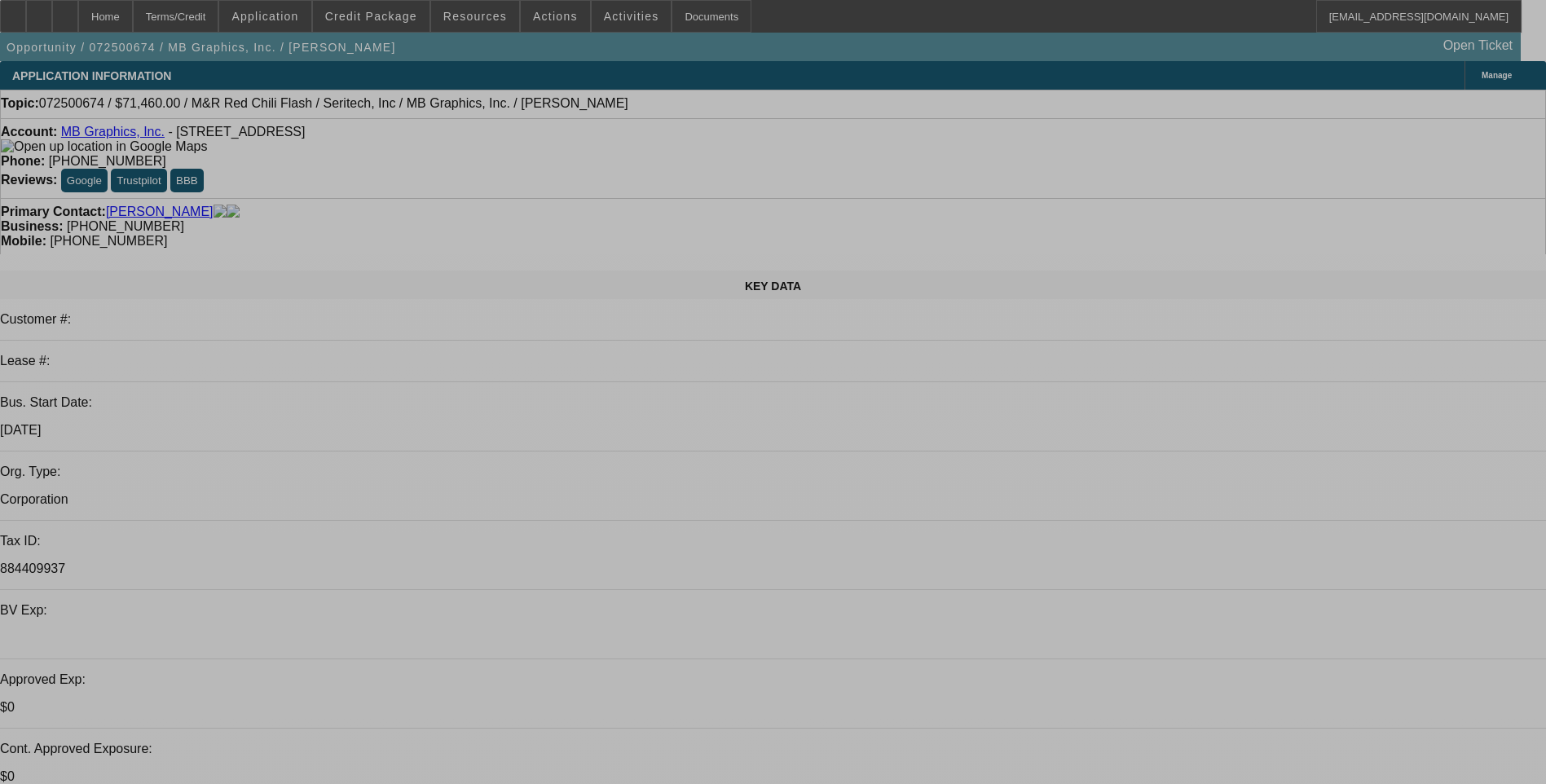
select select "0.1"
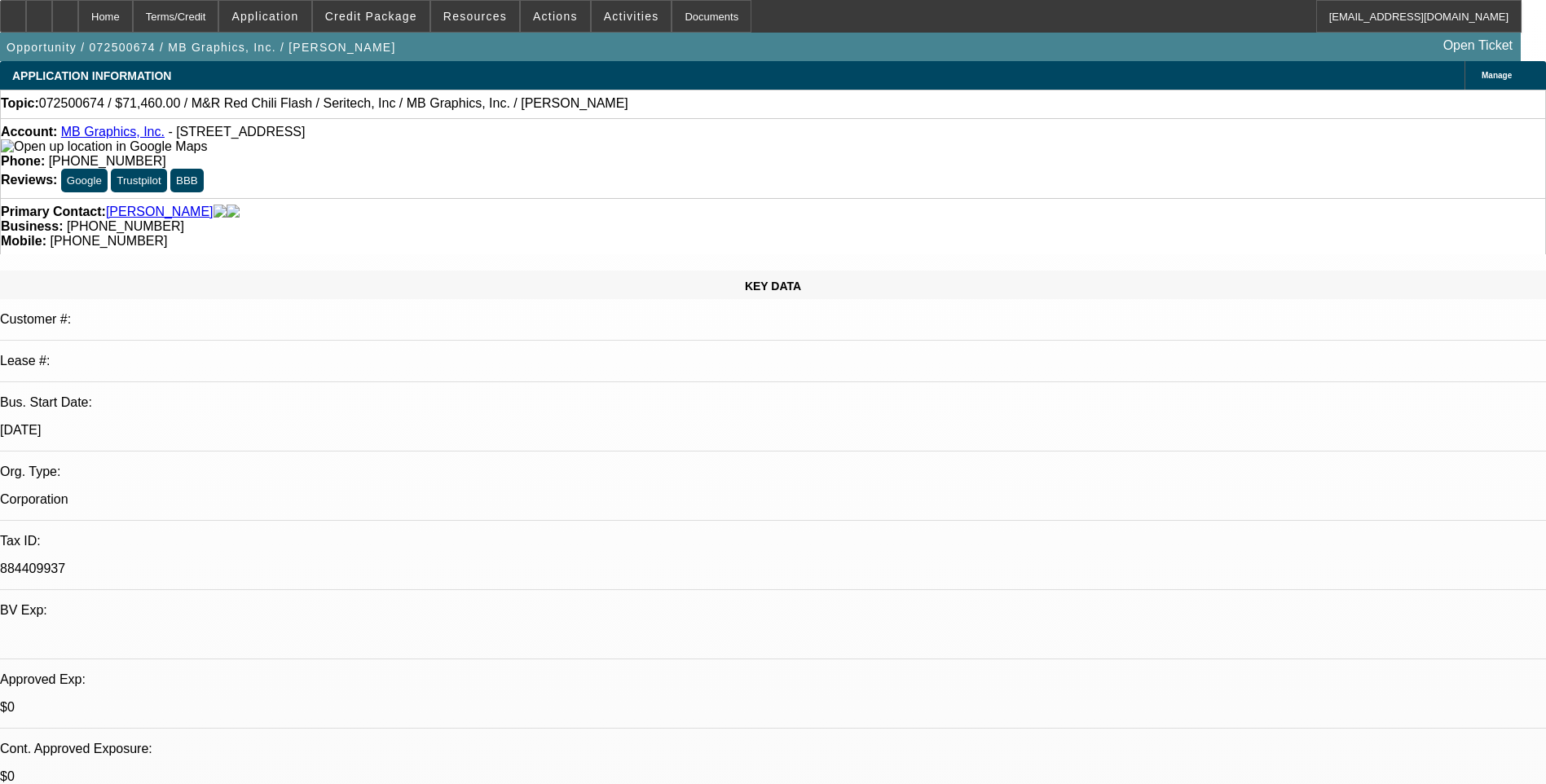
select select "0"
select select "0.1"
select select "5"
select select "0.1"
select select "0"
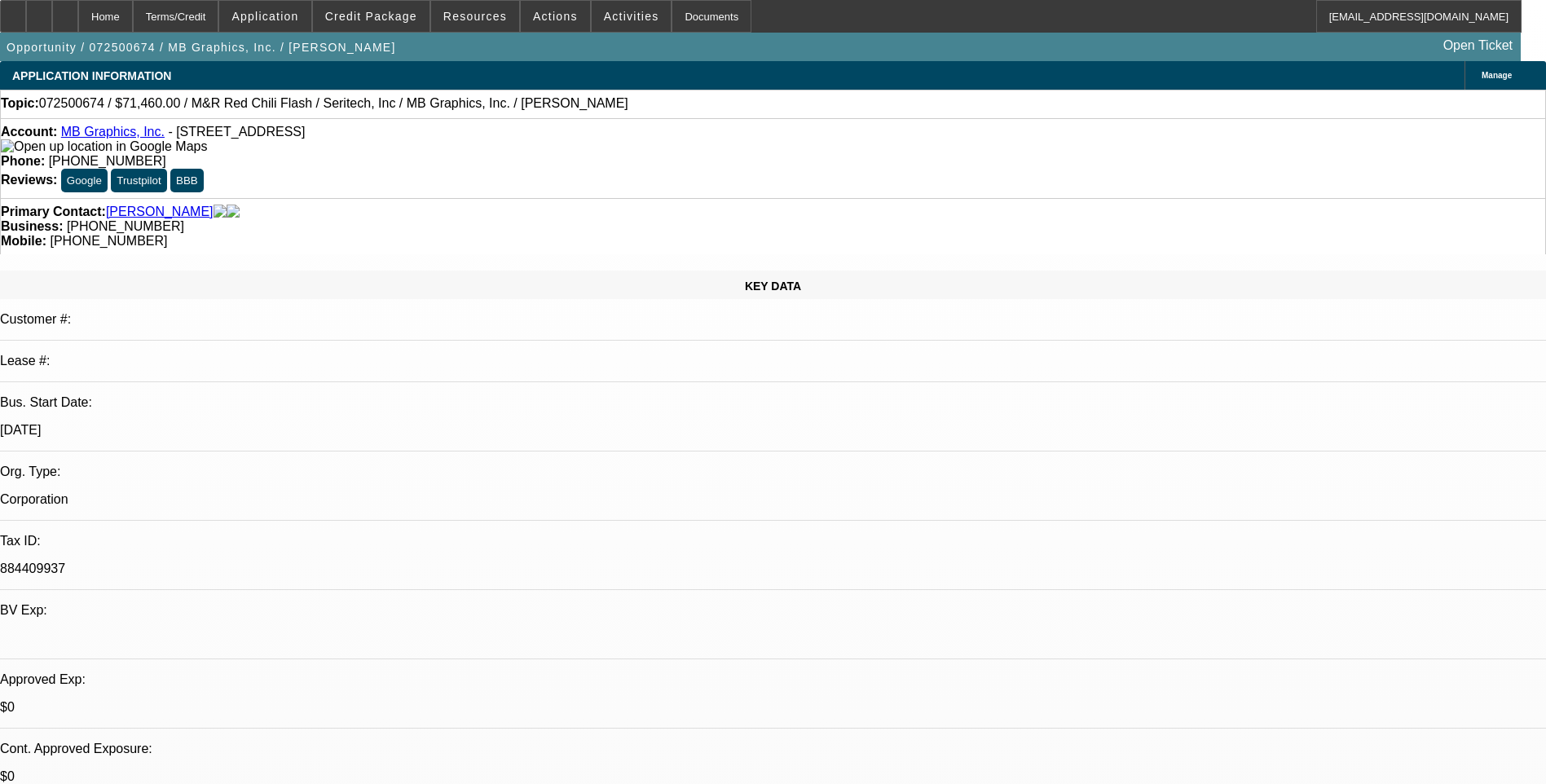
select select "0.1"
select select "5"
select select "0"
select select "0.1"
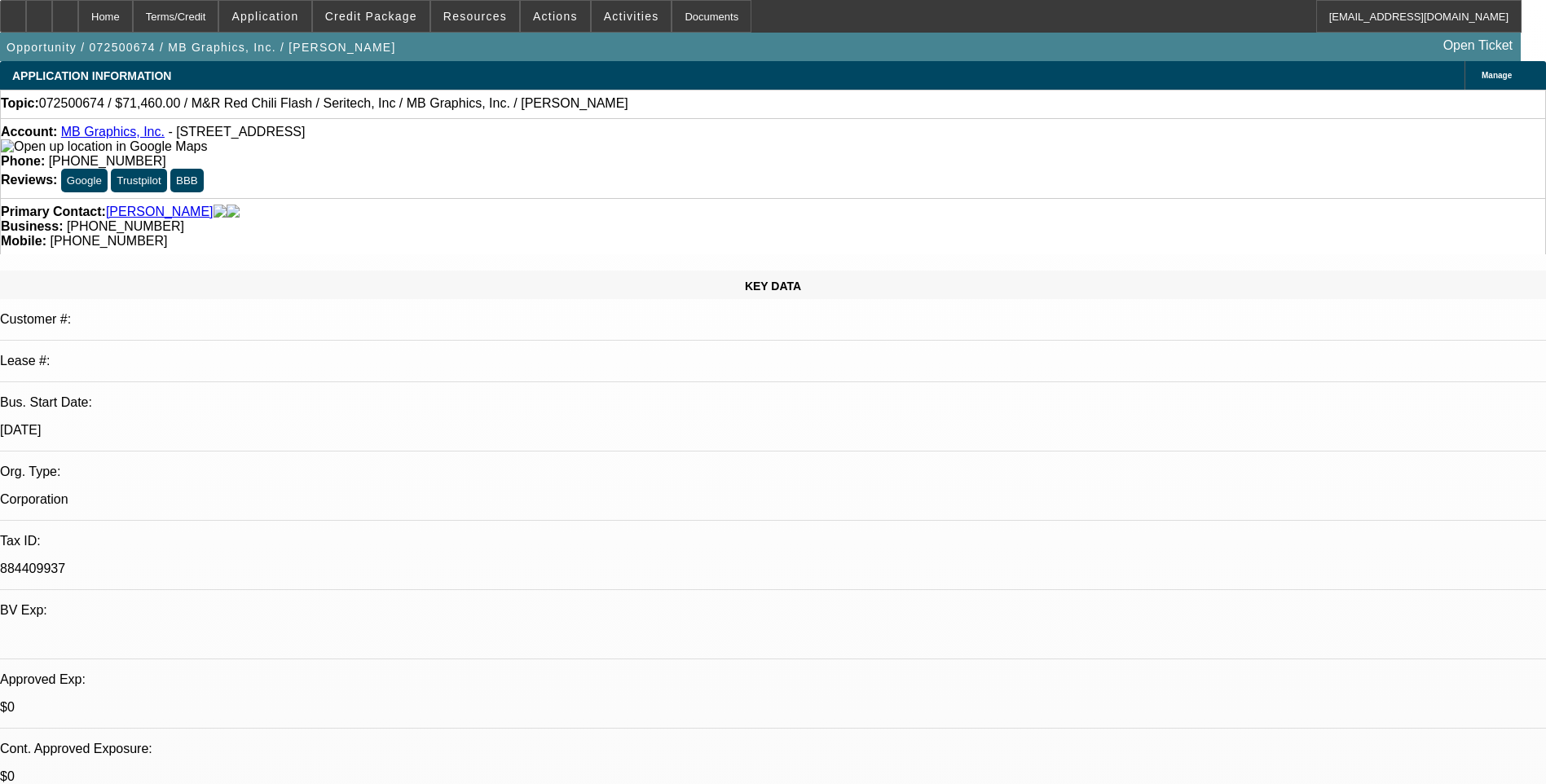
select select "5"
select select "0"
select select "0.1"
select select "5"
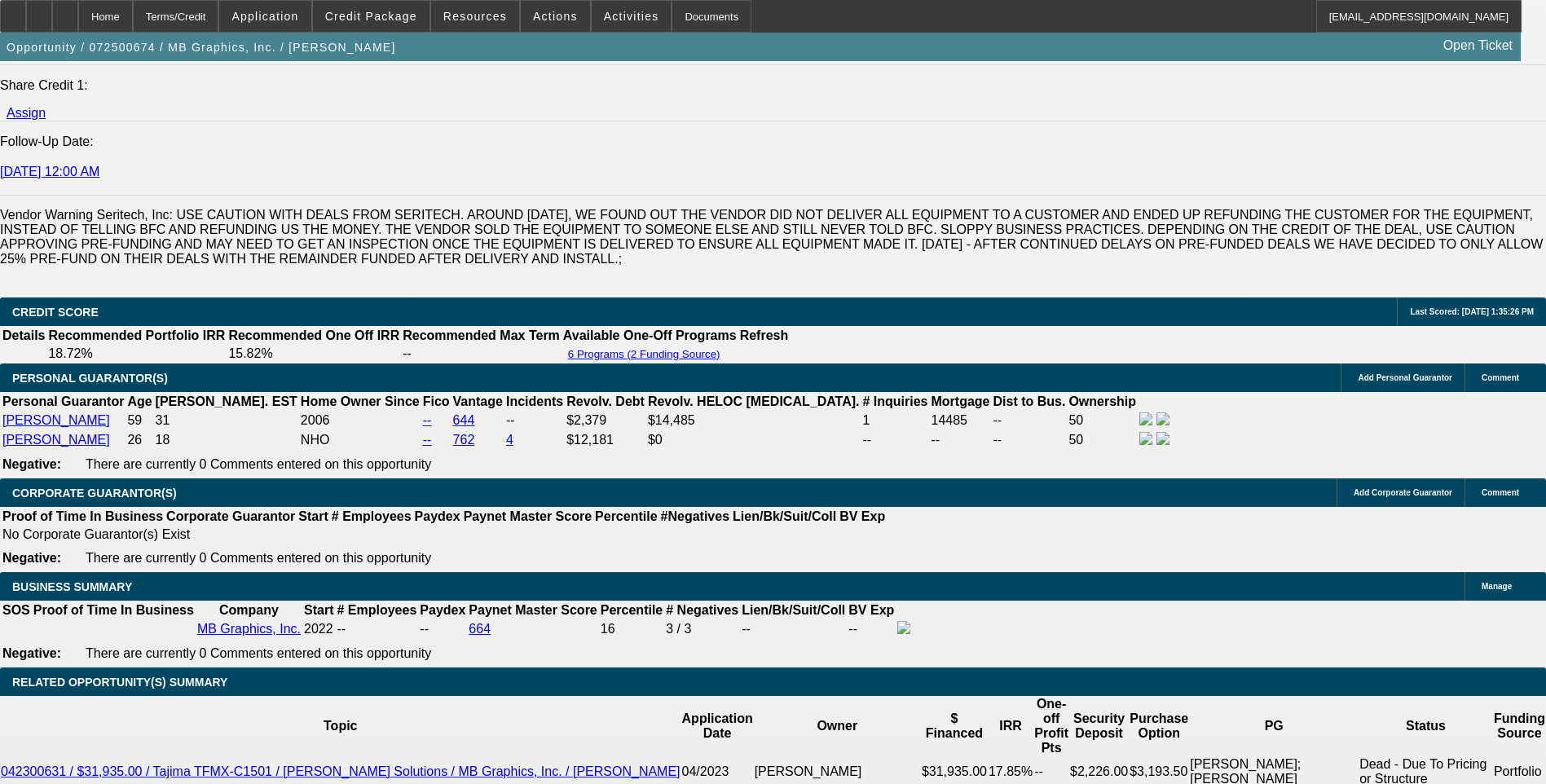
scroll to position [2281, 0]
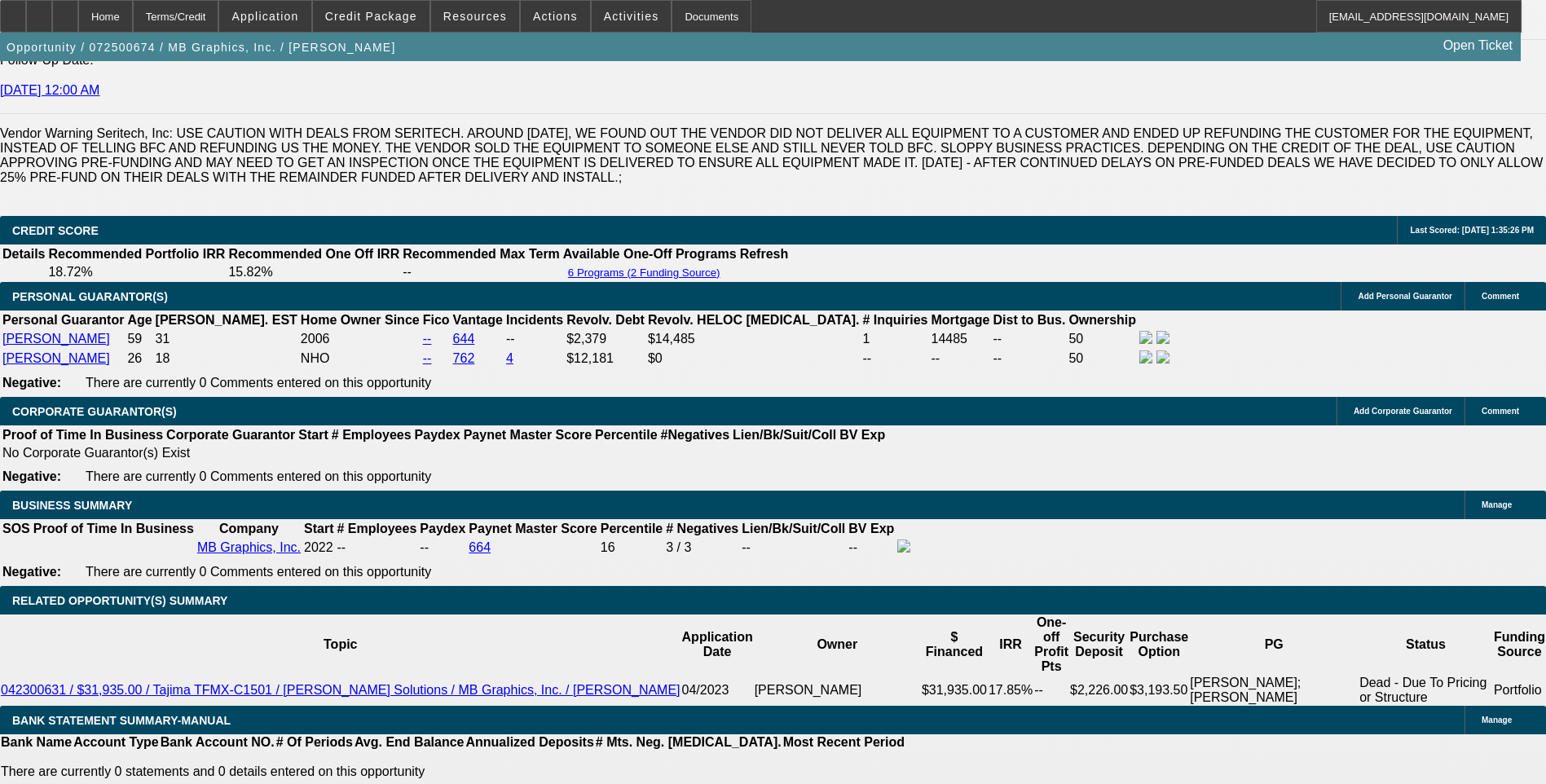
select select "0.1"
select select "0"
select select "0.1"
select select "5"
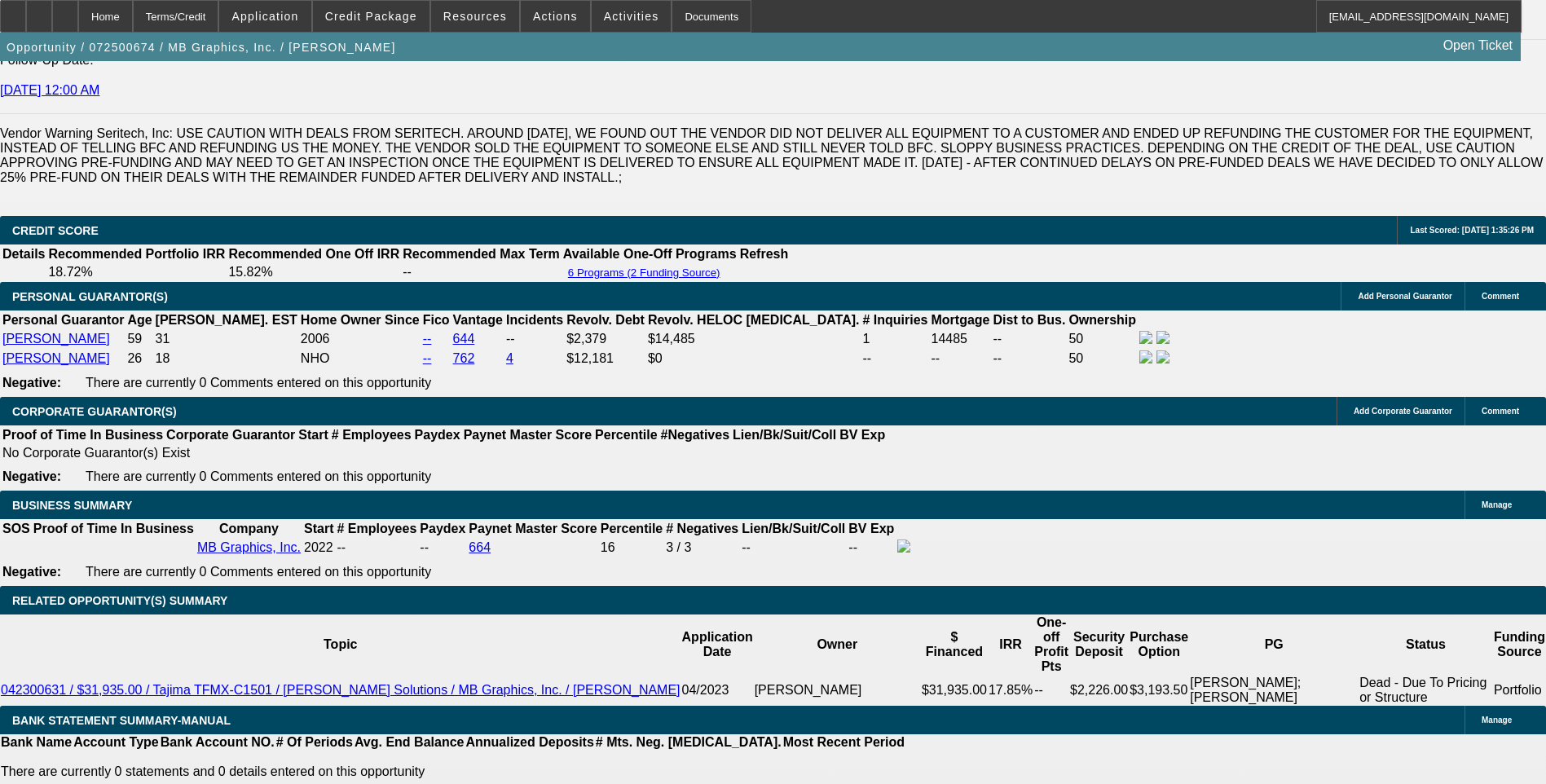
select select "0.1"
select select "0"
select select "0.1"
select select "5"
select select "0"
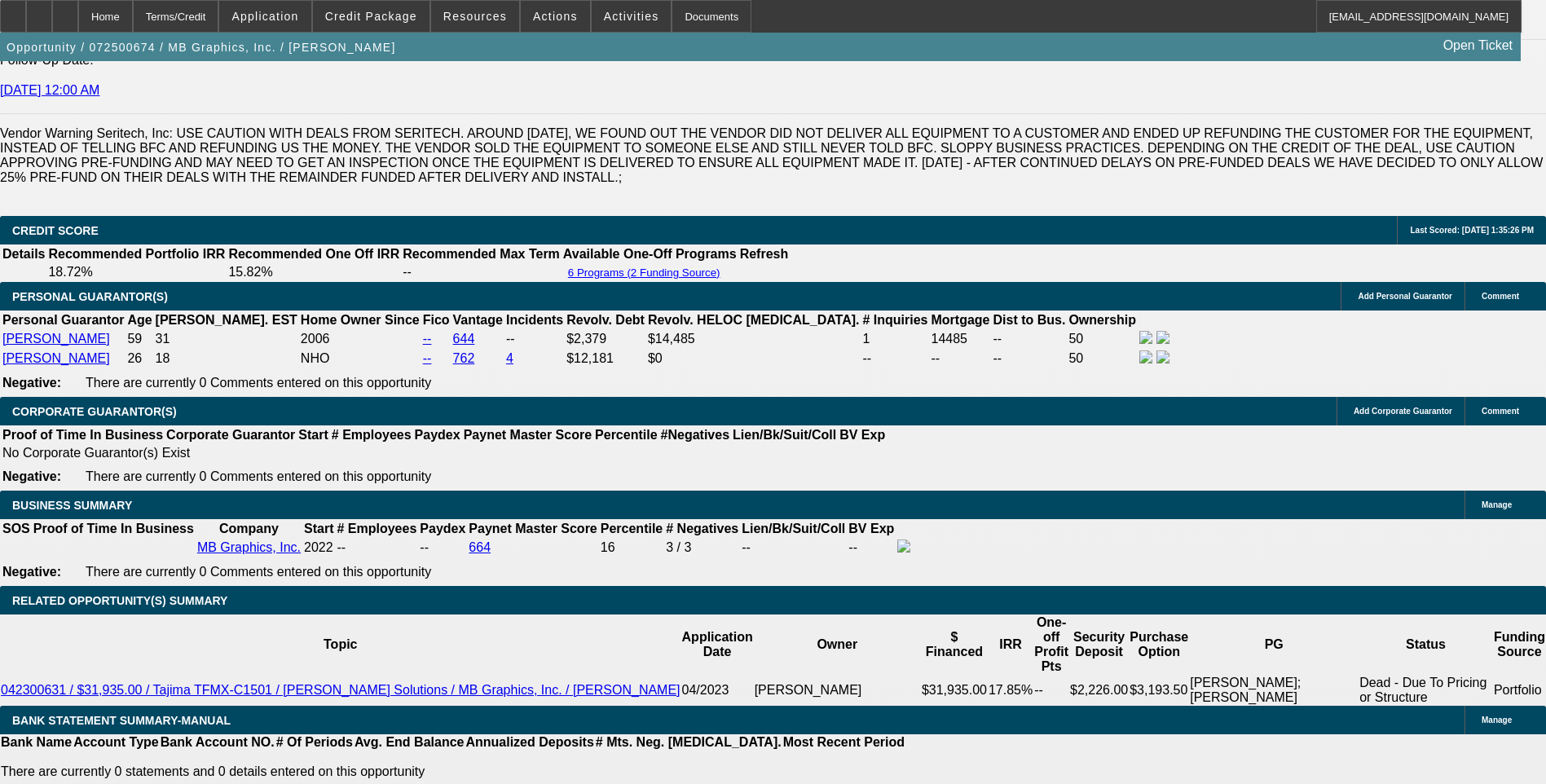
select select "2"
select select "0.1"
select select "4"
select select "0"
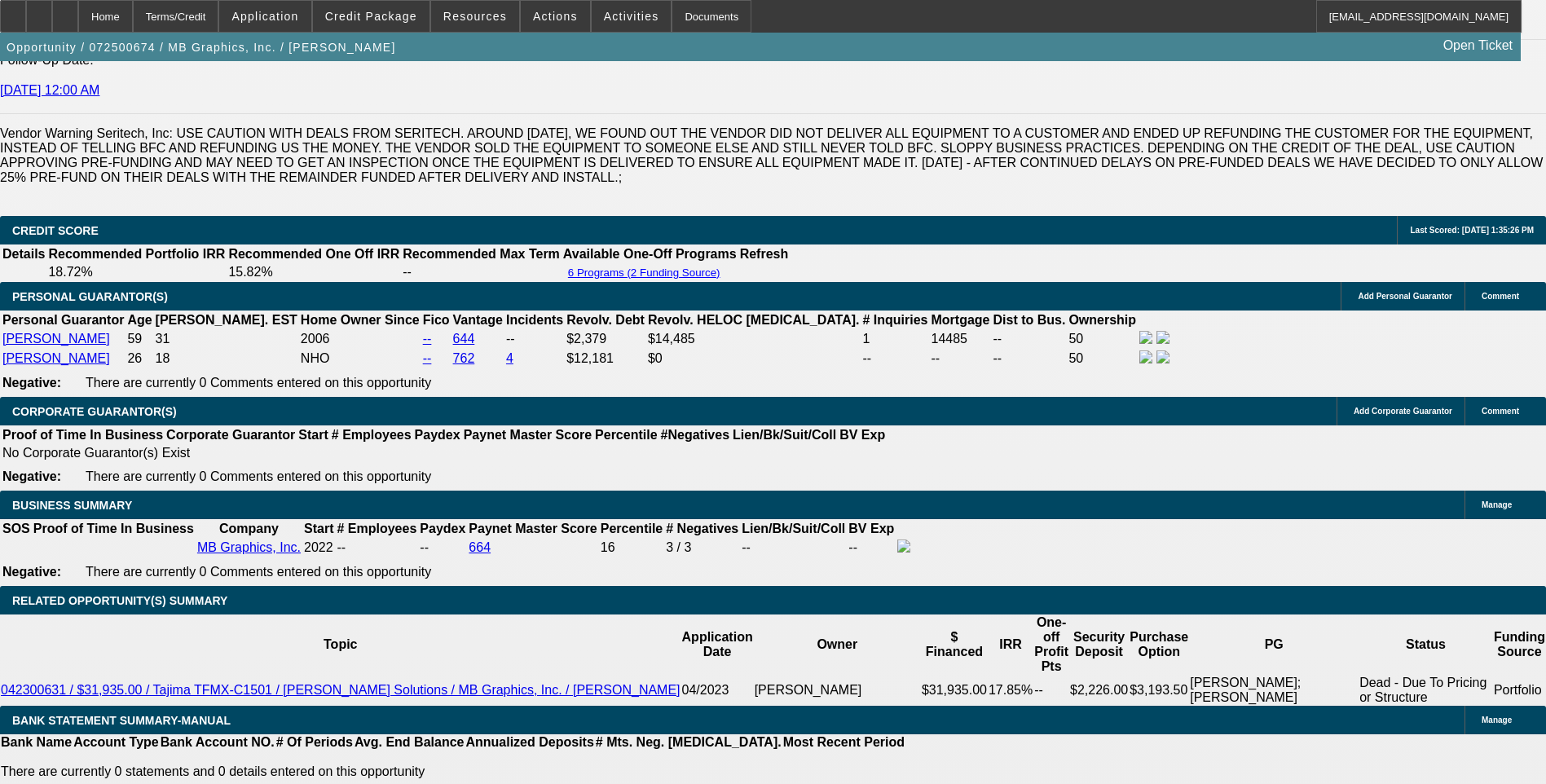
select select "2"
select select "0.1"
select select "4"
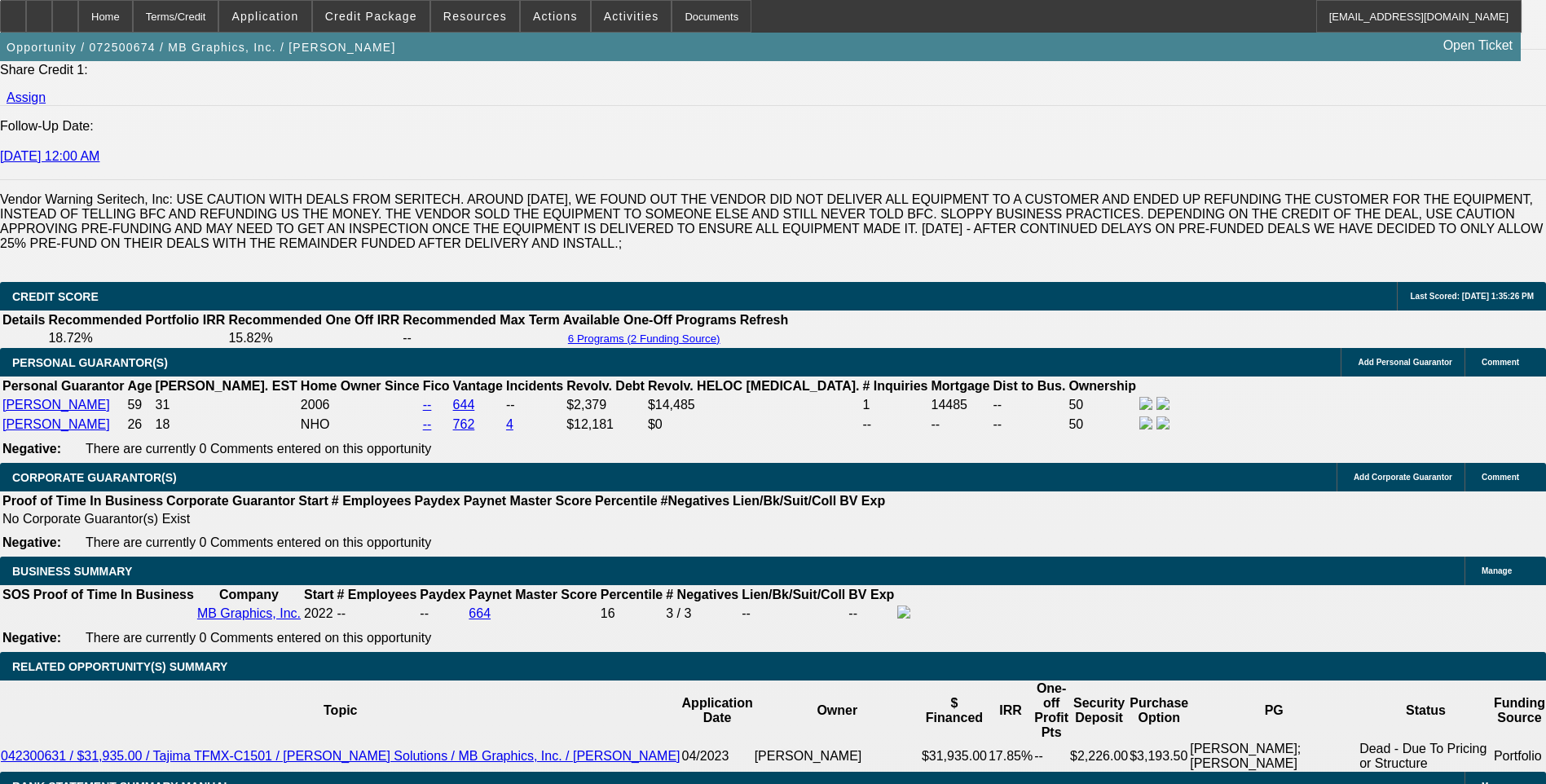
scroll to position [2200, 0]
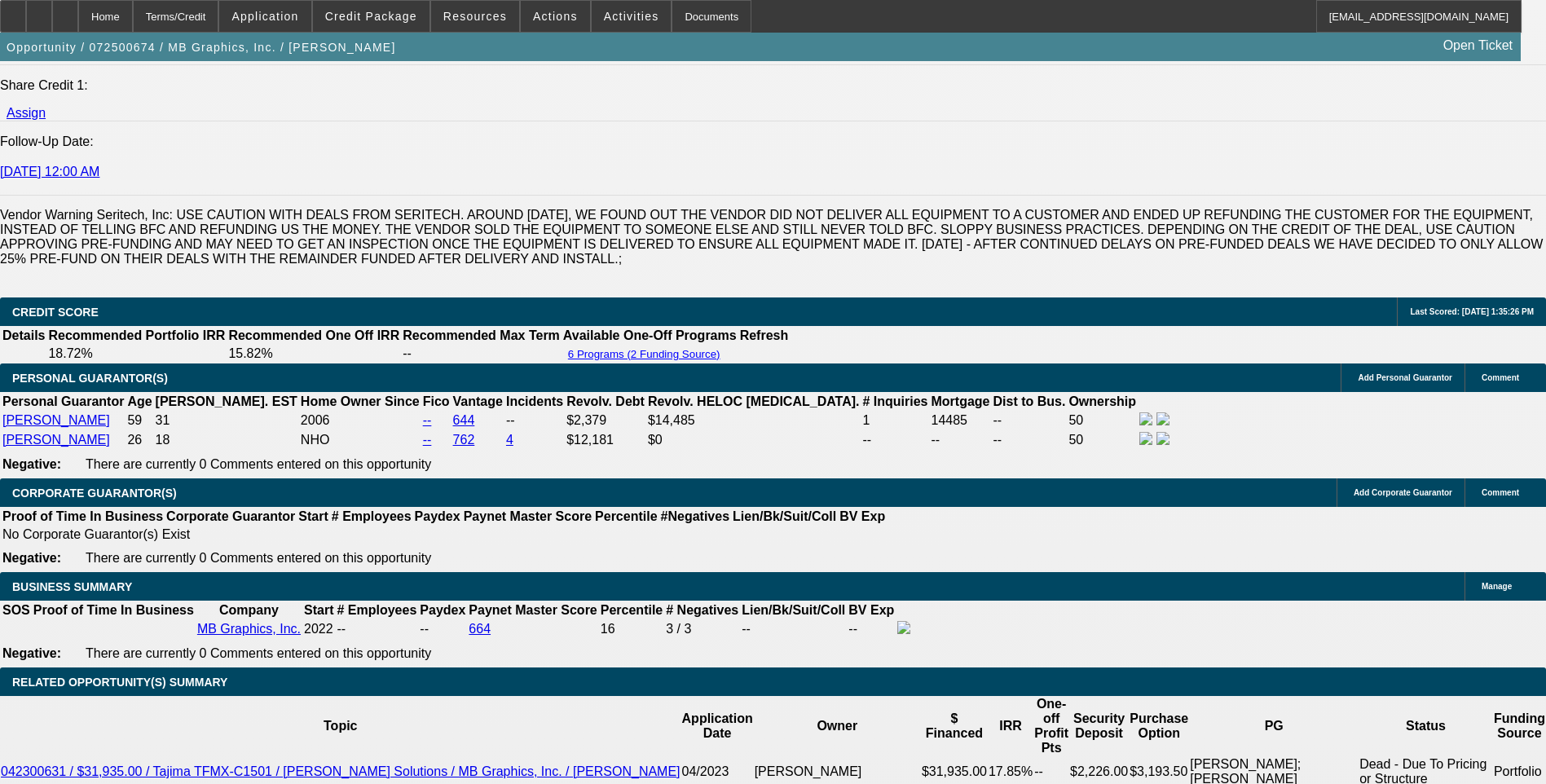
select select "0.1"
select select "0"
select select "0.1"
select select "5"
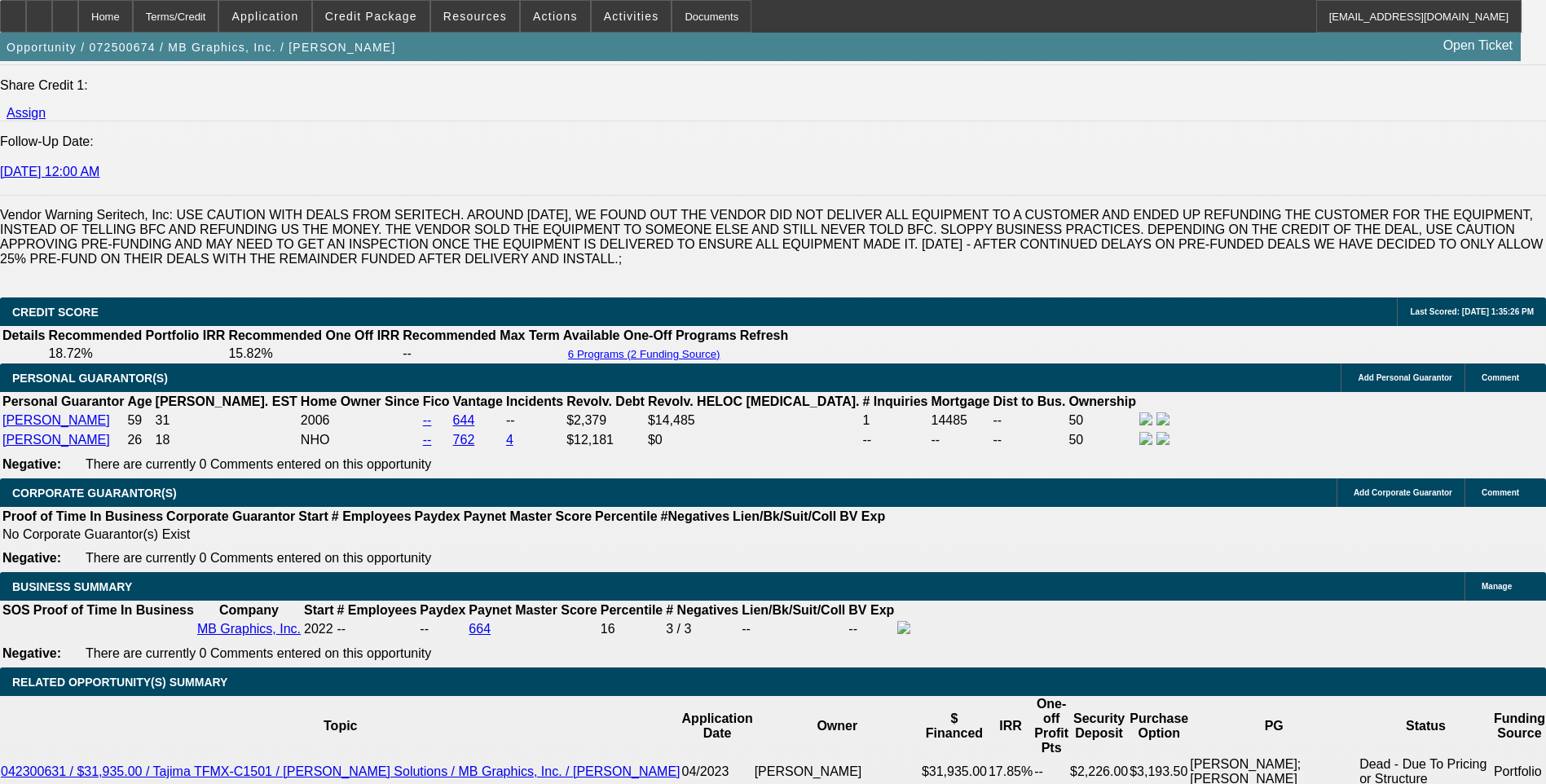
select select "0.1"
select select "0"
select select "0.1"
select select "5"
select select "0"
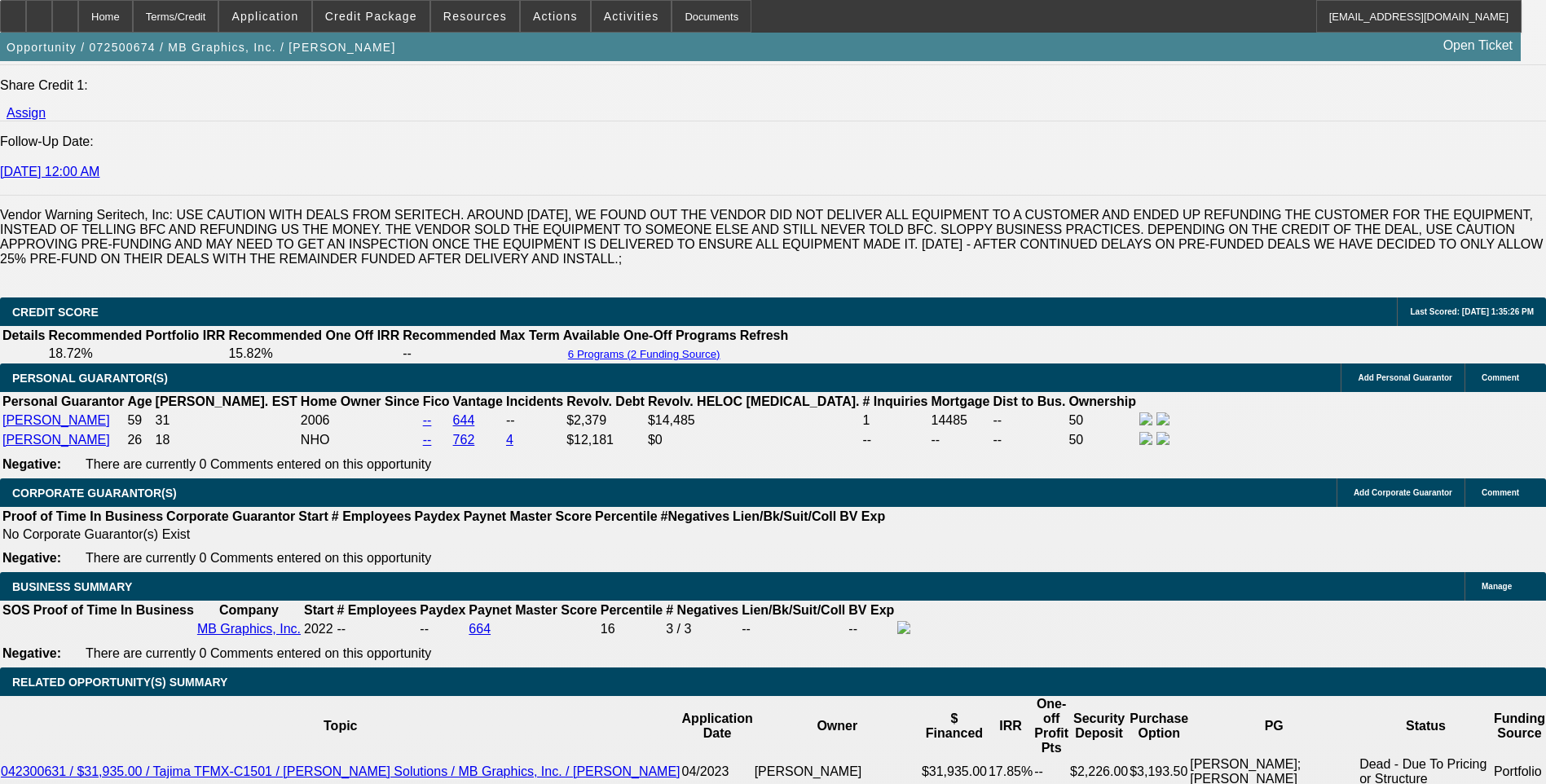
select select "0"
select select "0.1"
select select "5"
select select "0"
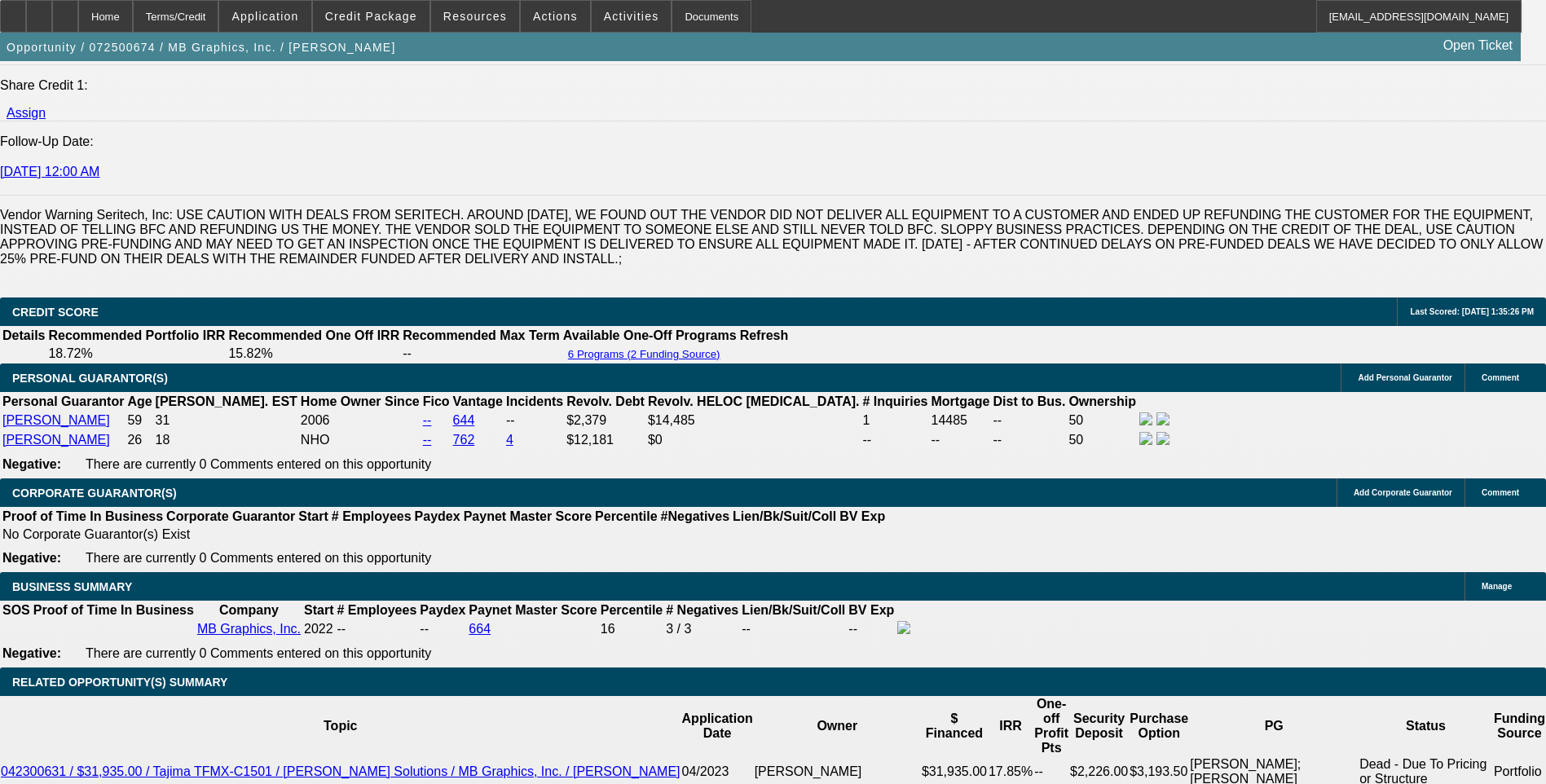
select select "0.1"
select select "5"
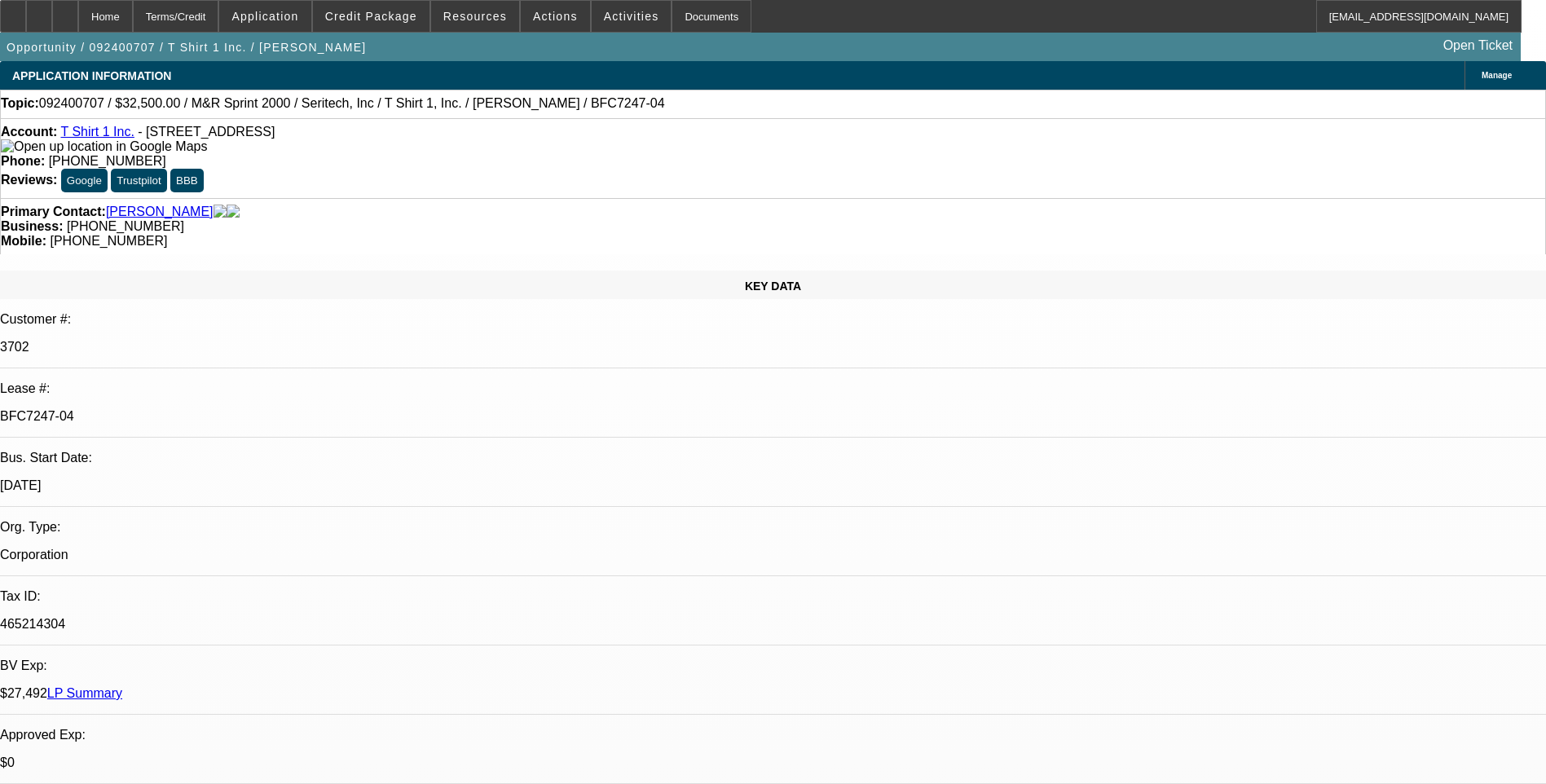
select select "0"
select select "2"
select select "0"
select select "2"
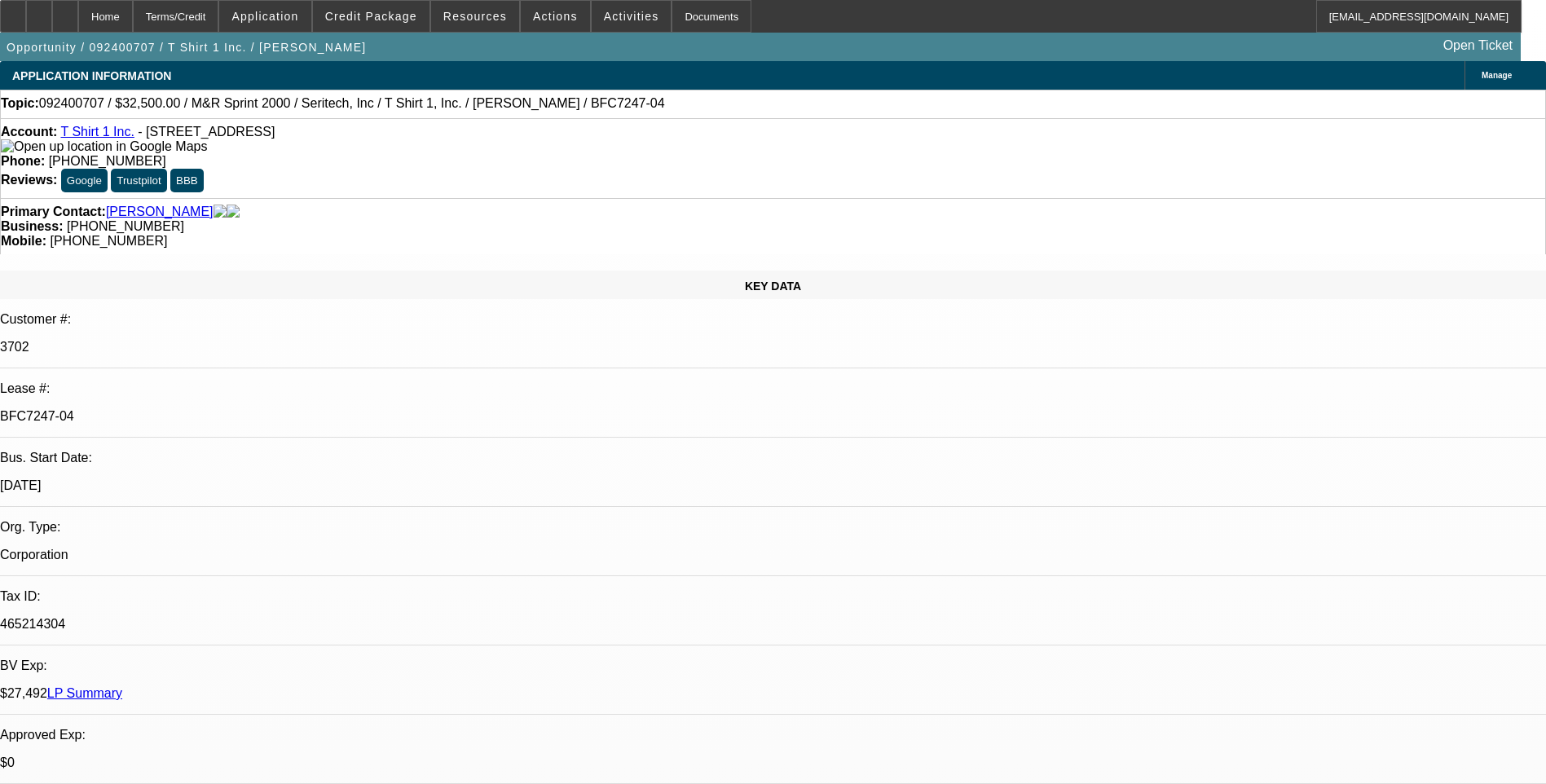
select select "0"
select select "2"
select select "0"
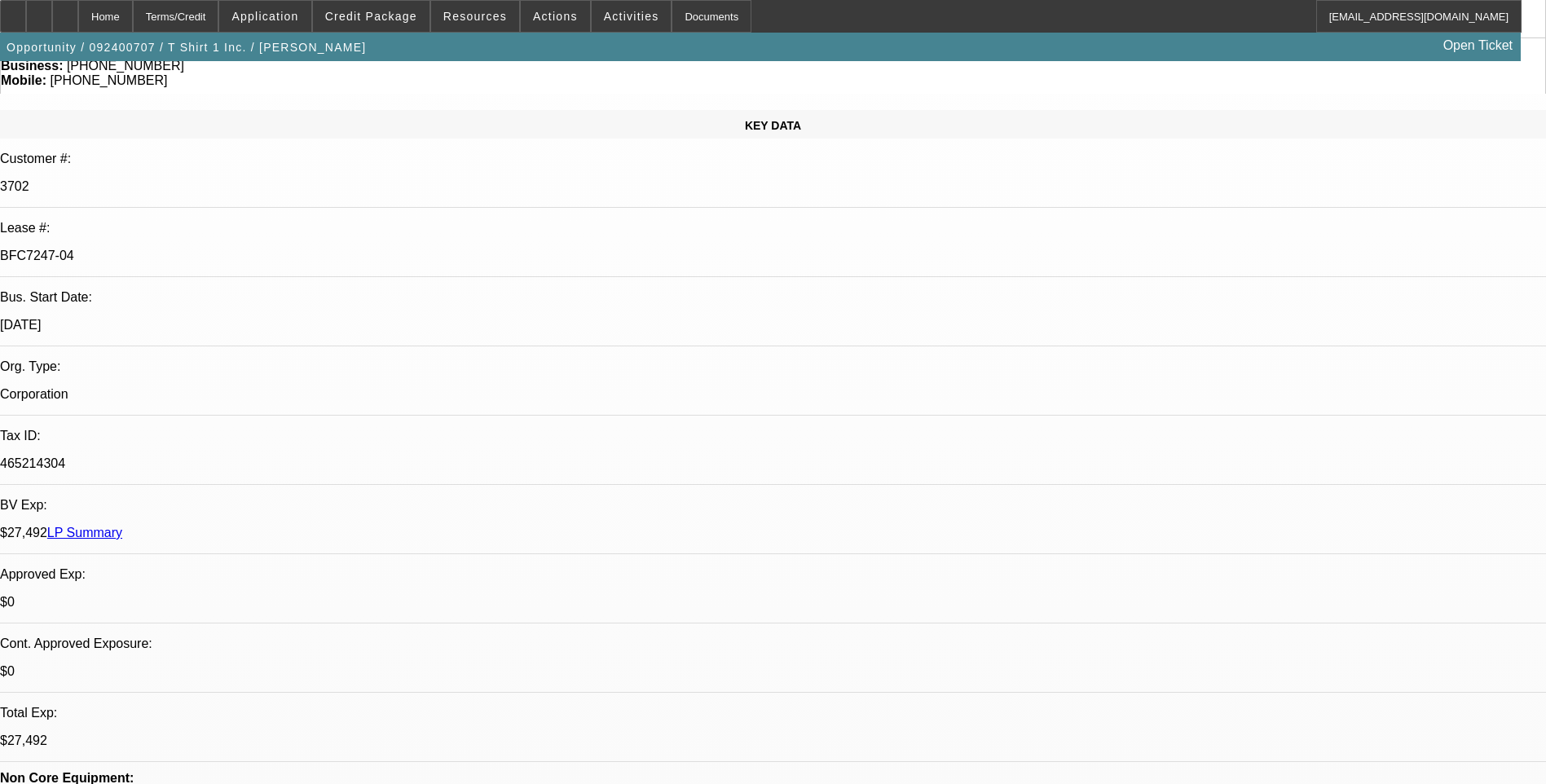
select select "1"
select select "2"
select select "6"
select select "1"
select select "2"
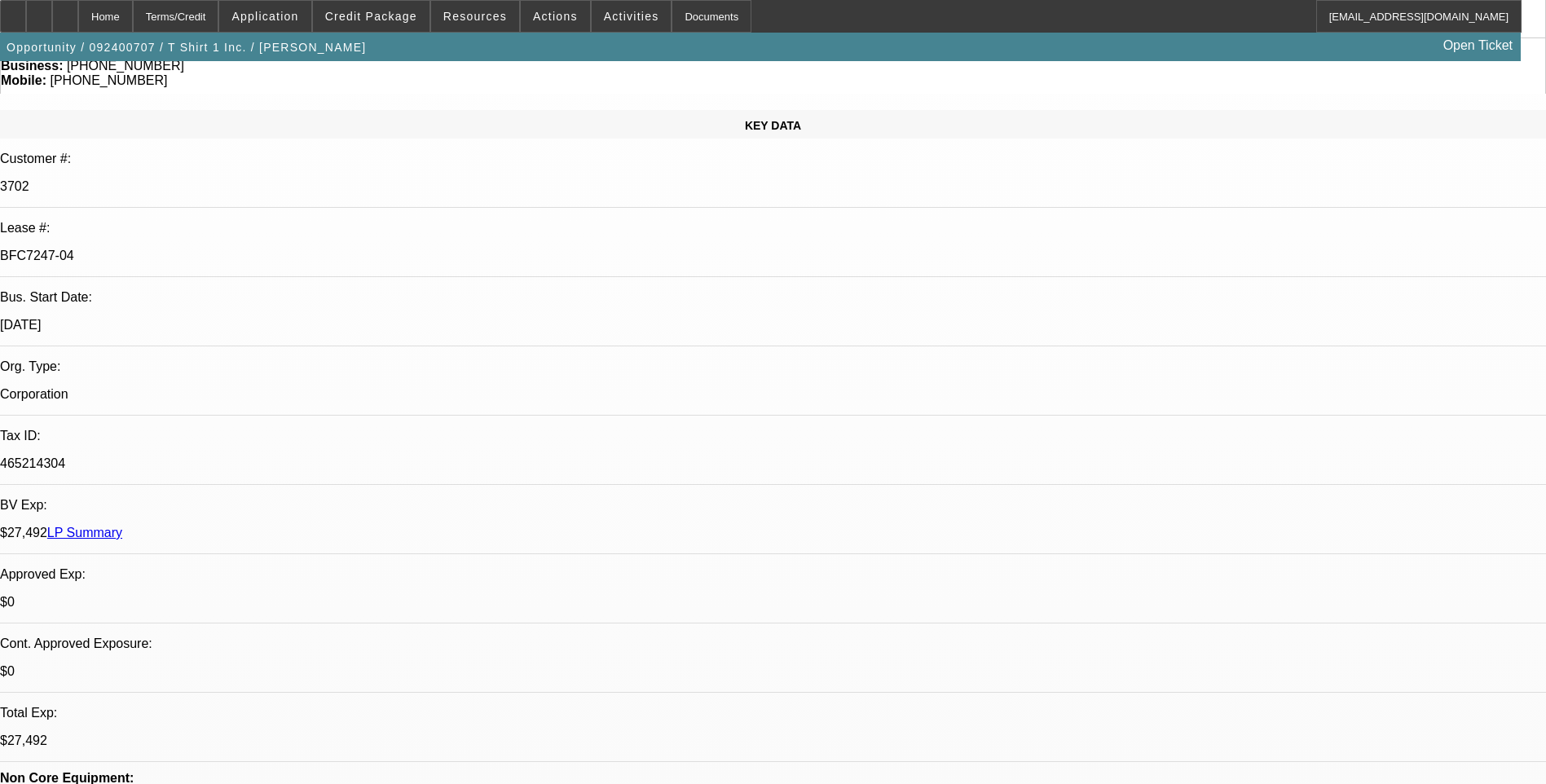
select select "6"
select select "1"
select select "2"
select select "6"
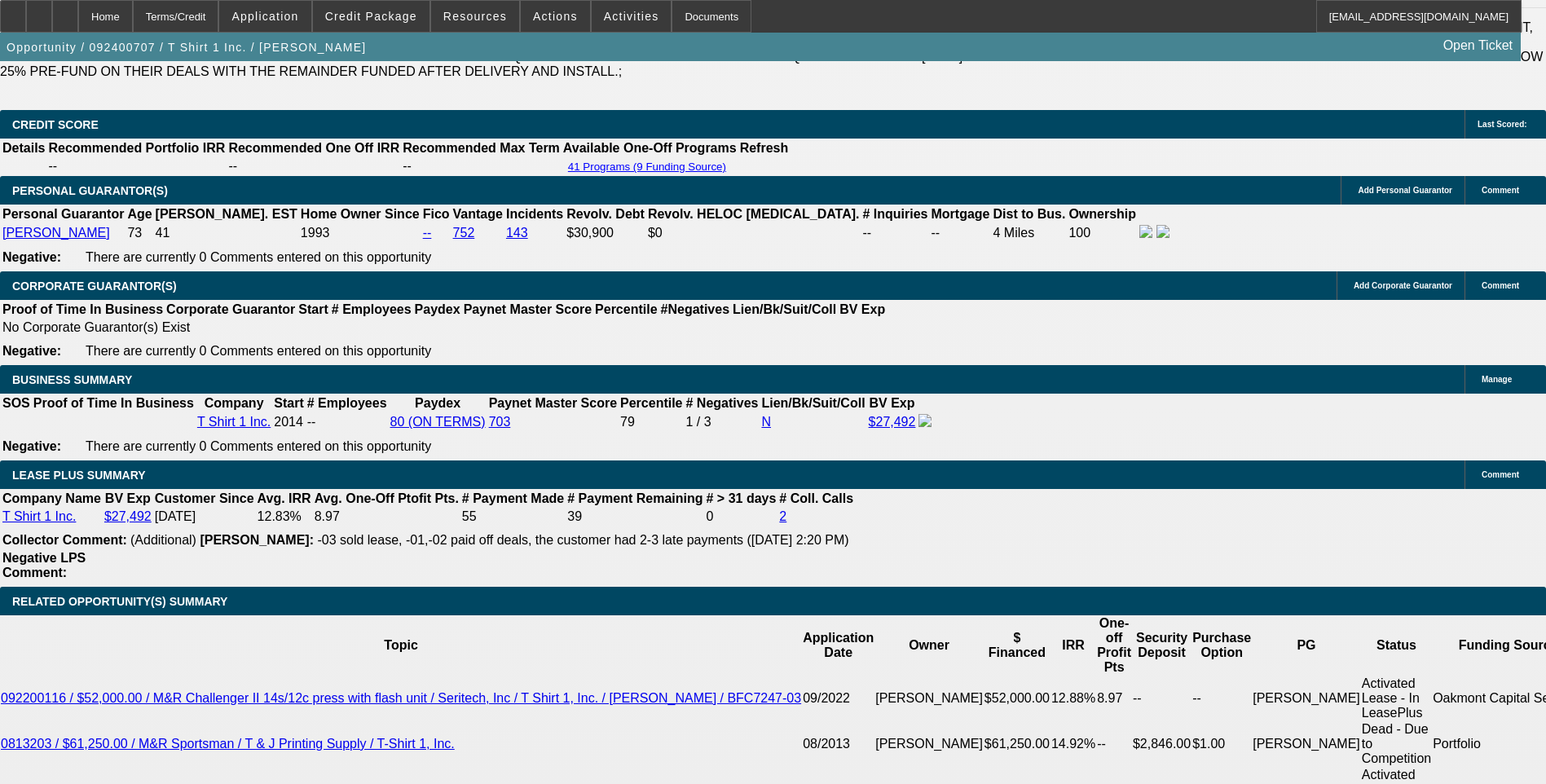
scroll to position [82, 0]
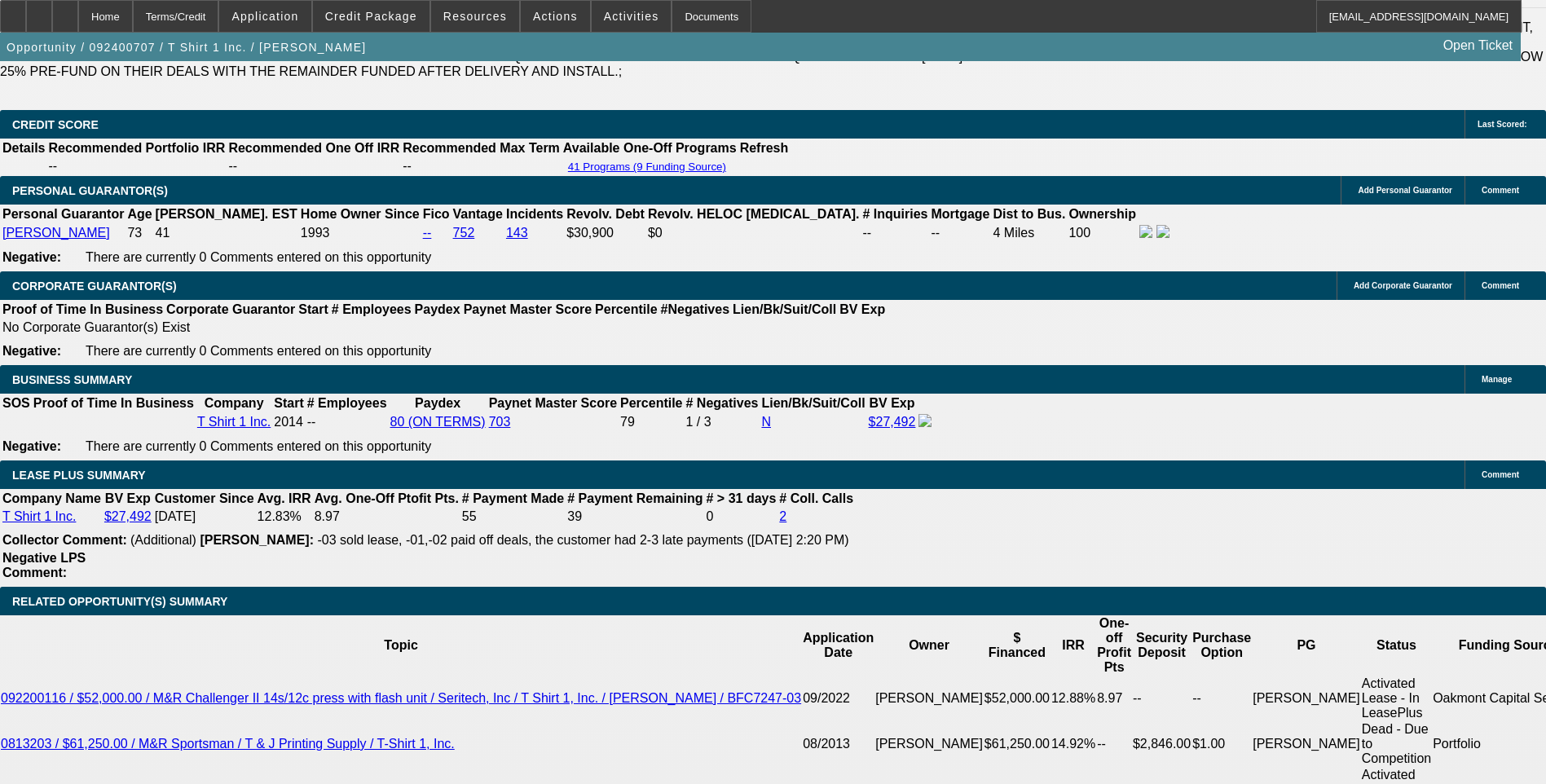
scroll to position [1874, 0]
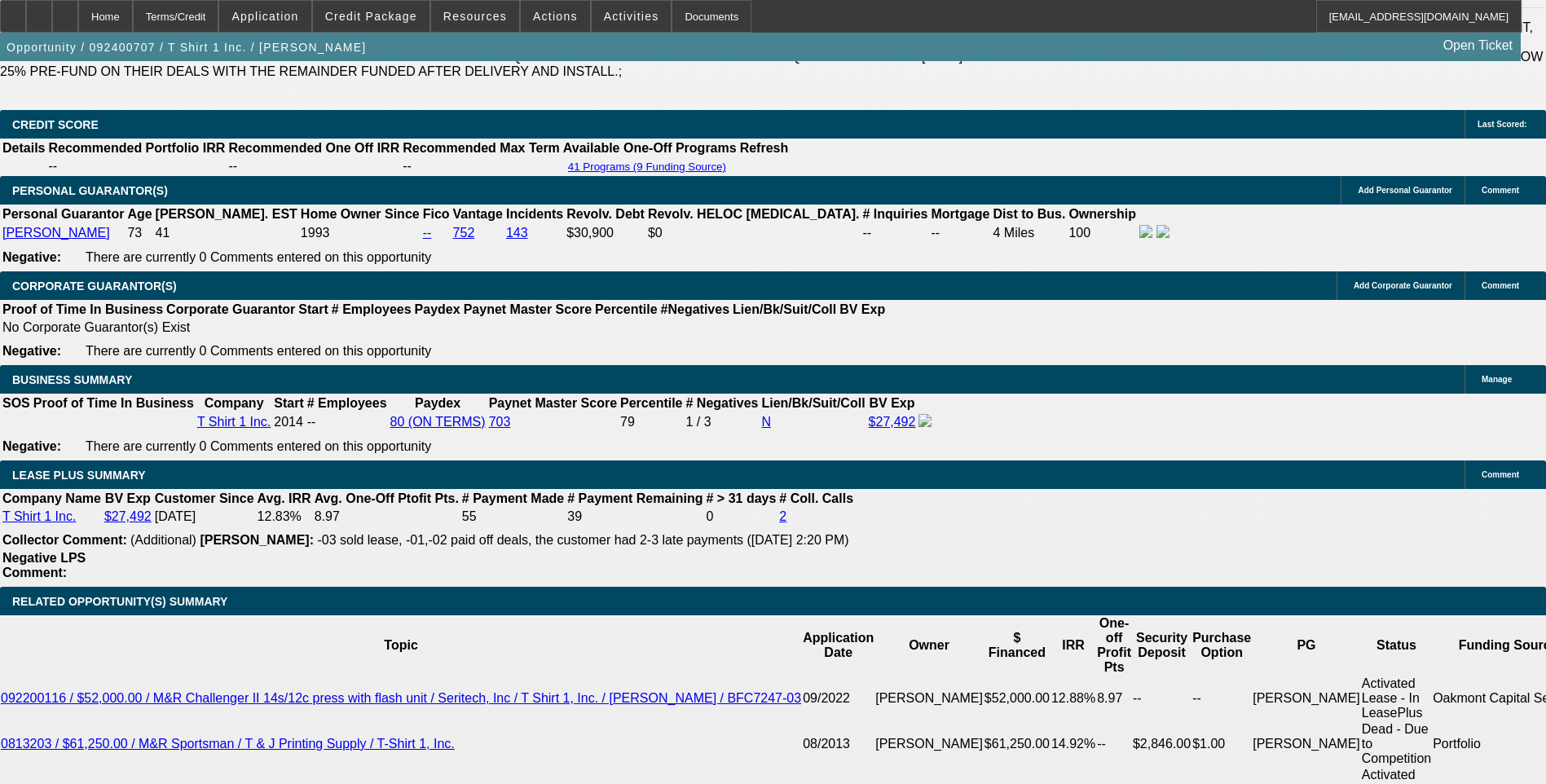
scroll to position [1466, 0]
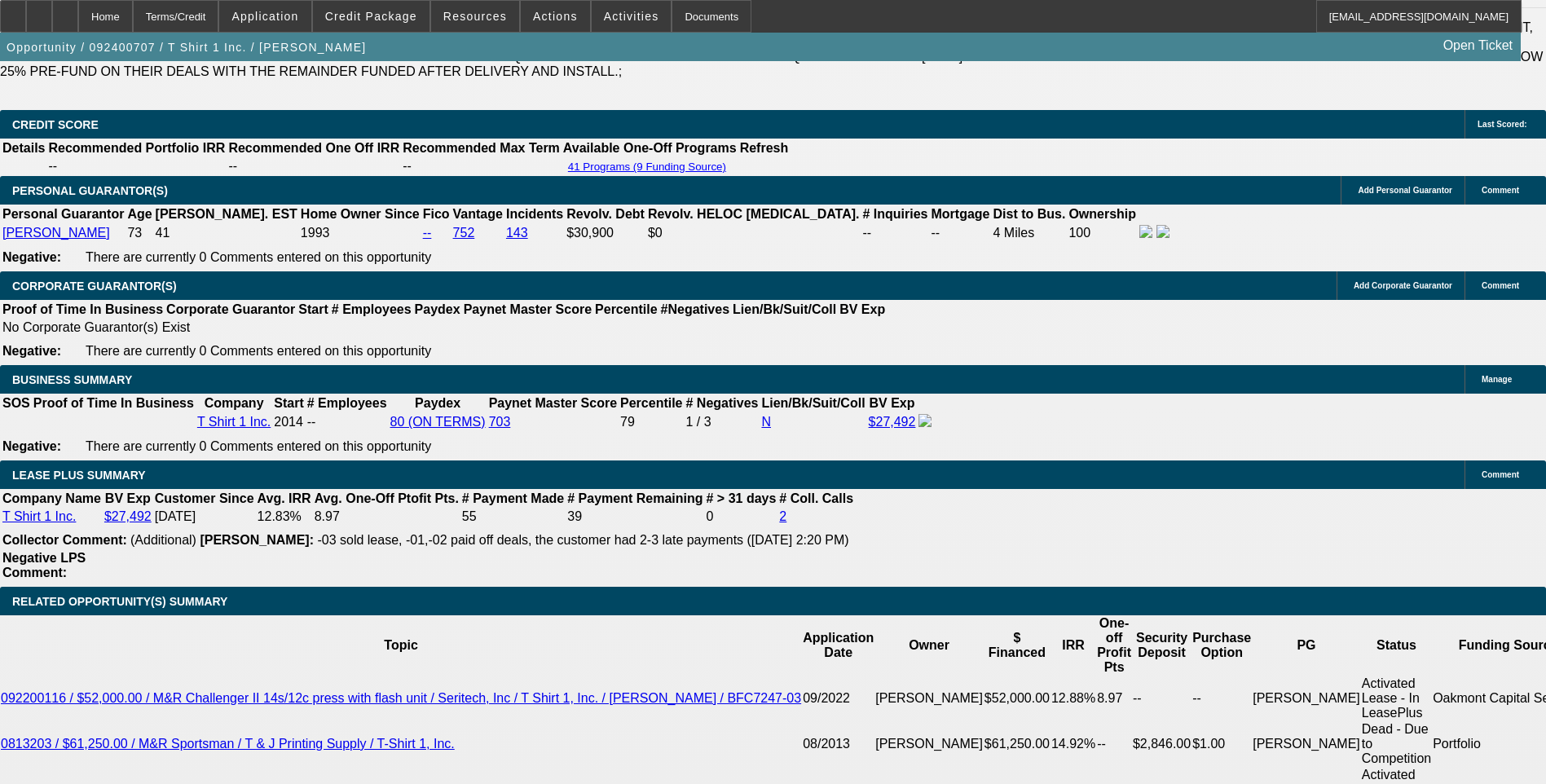
drag, startPoint x: 1192, startPoint y: 299, endPoint x: 1191, endPoint y: 287, distance: 12.0
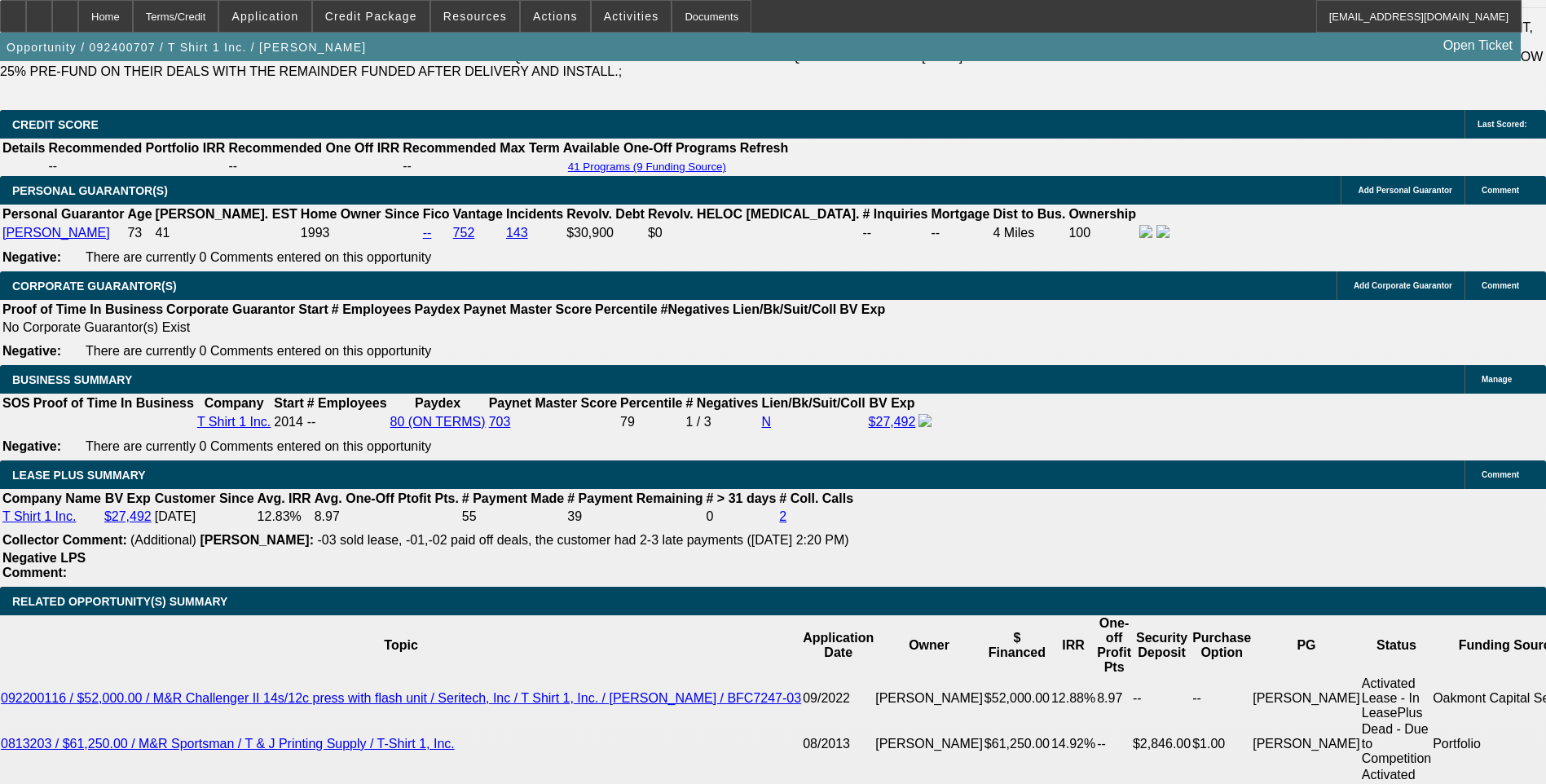
scroll to position [570, 0]
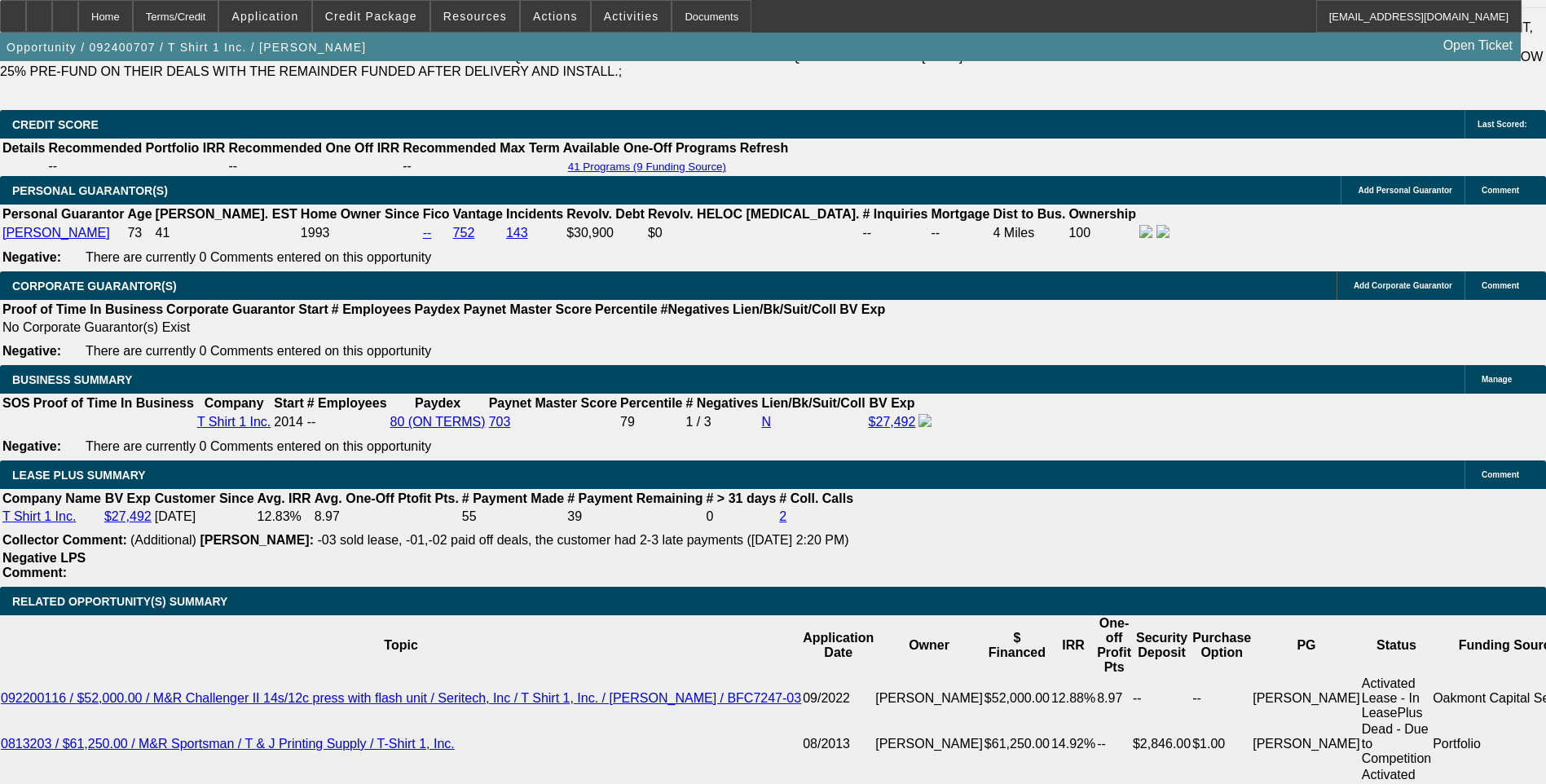
scroll to position [245, 0]
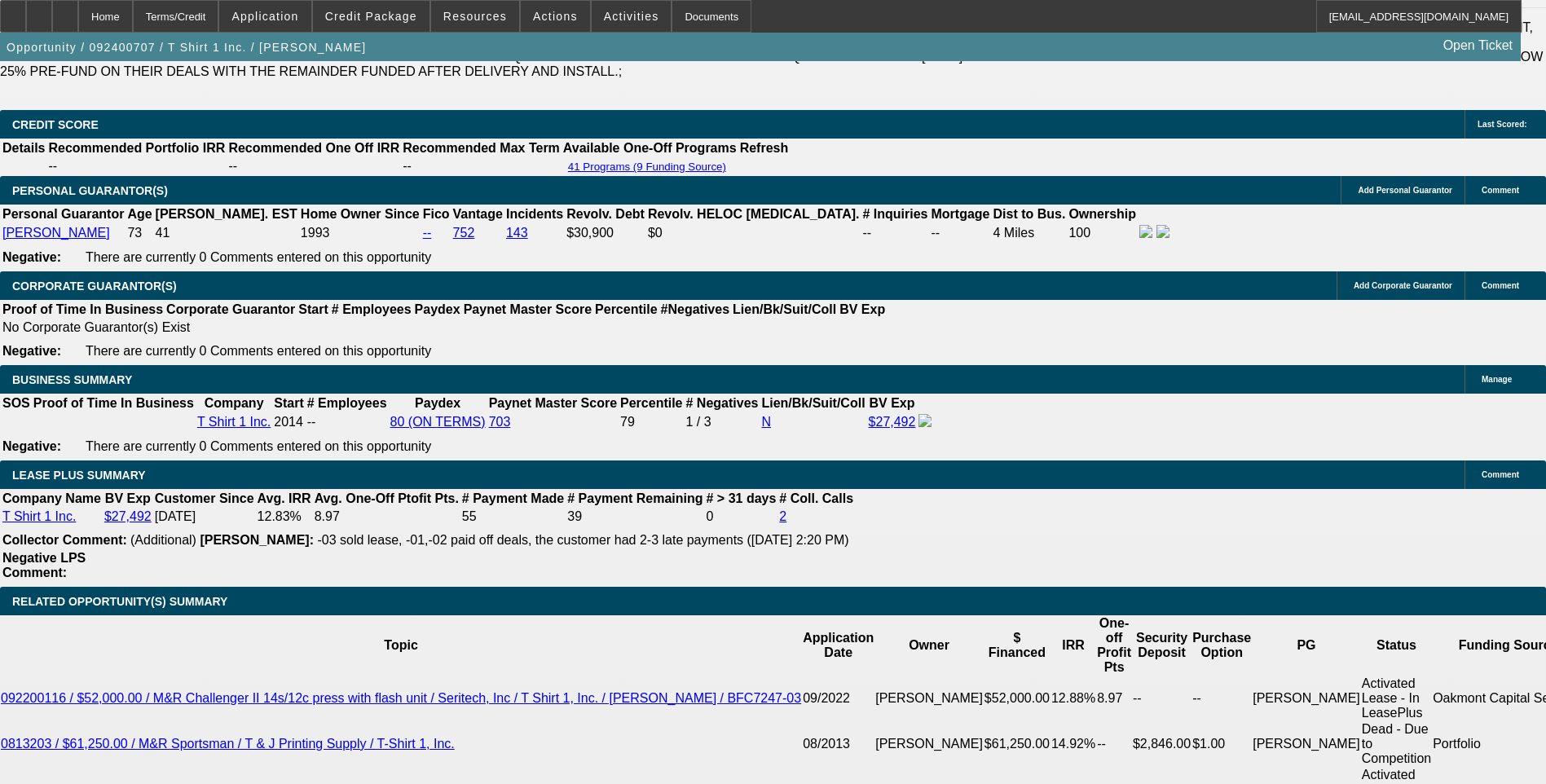
scroll to position [82, 0]
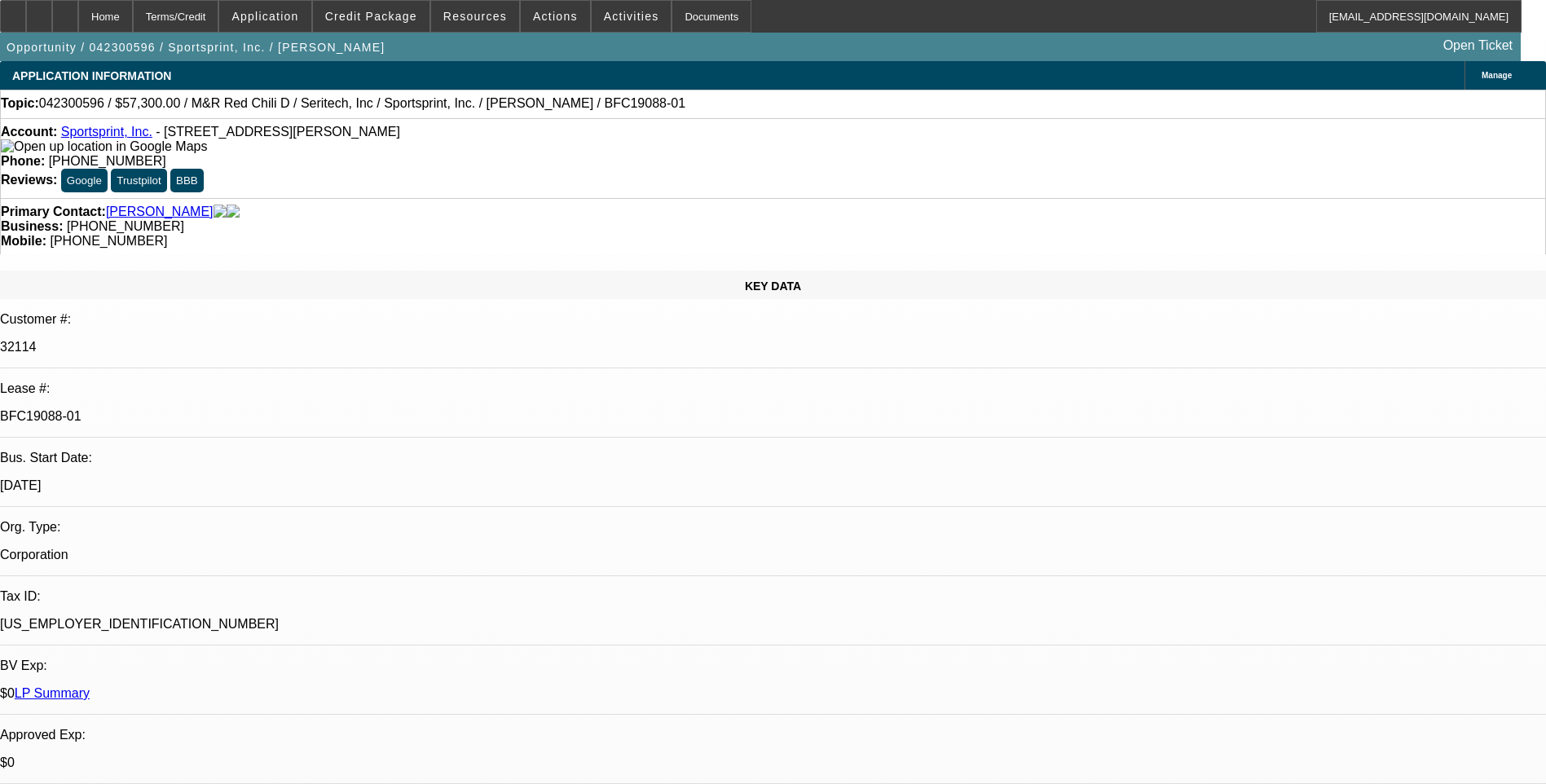
select select "0"
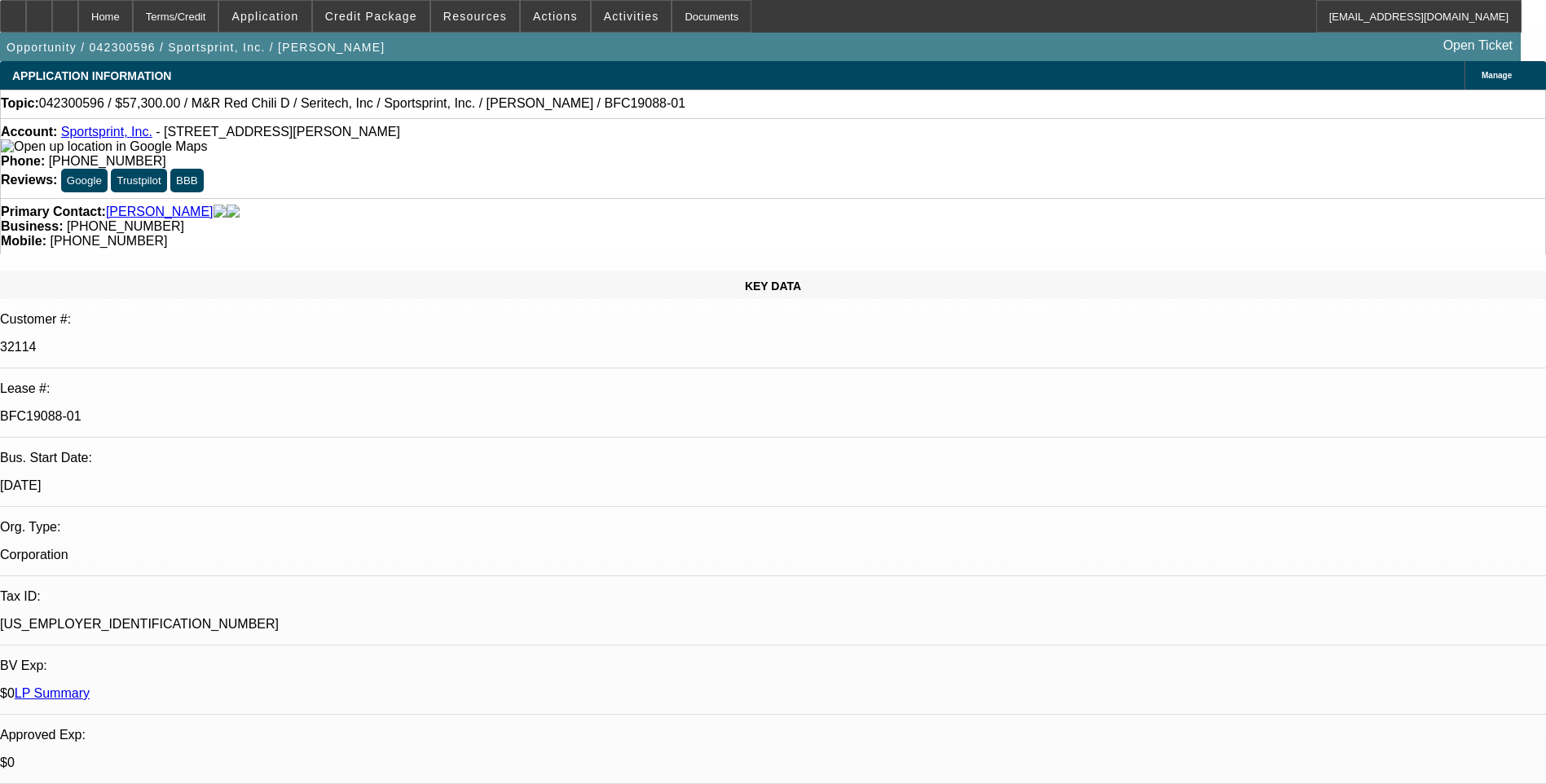
select select "0"
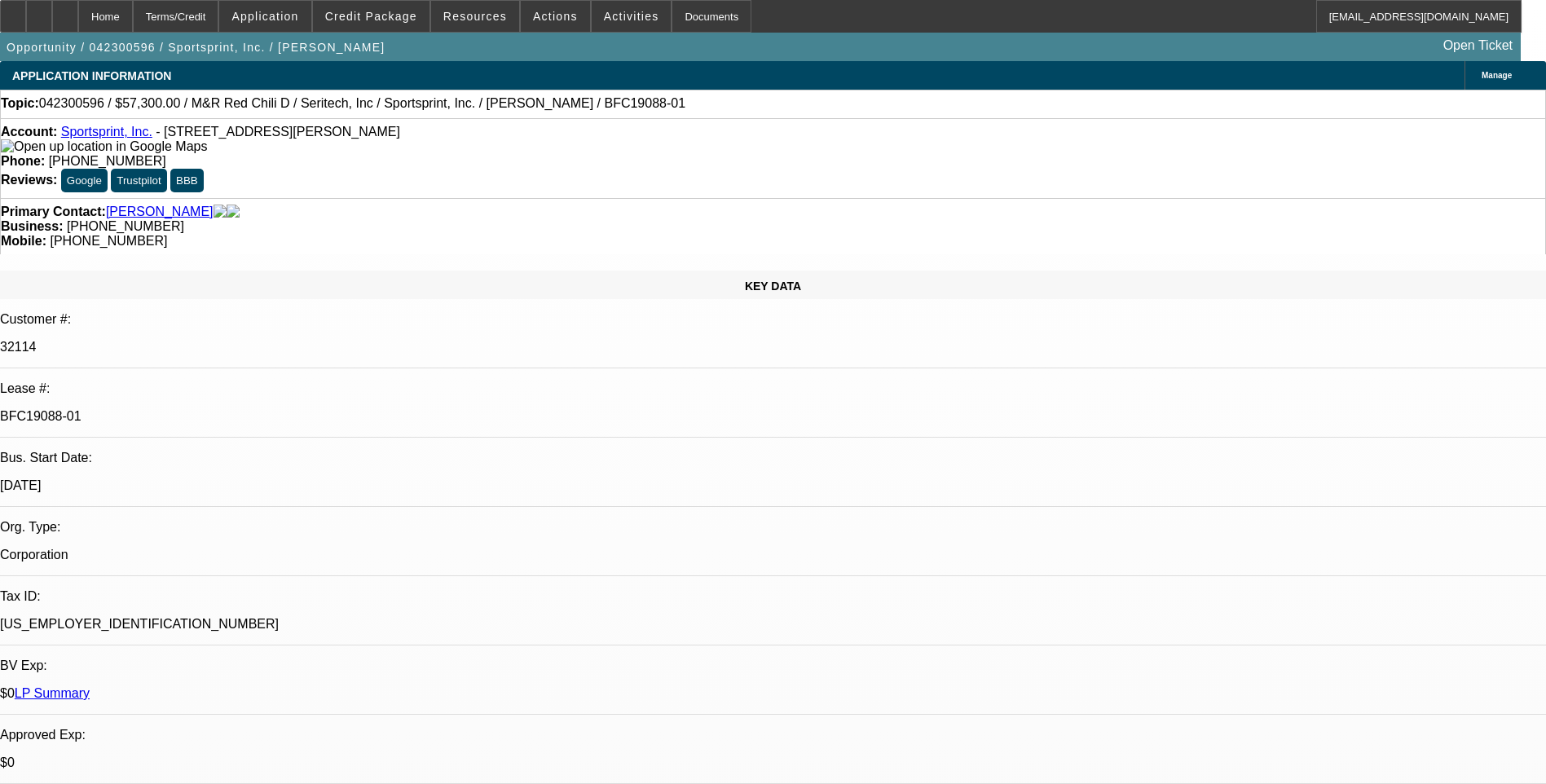
select select "0"
select select "0.1"
select select "1"
select select "2"
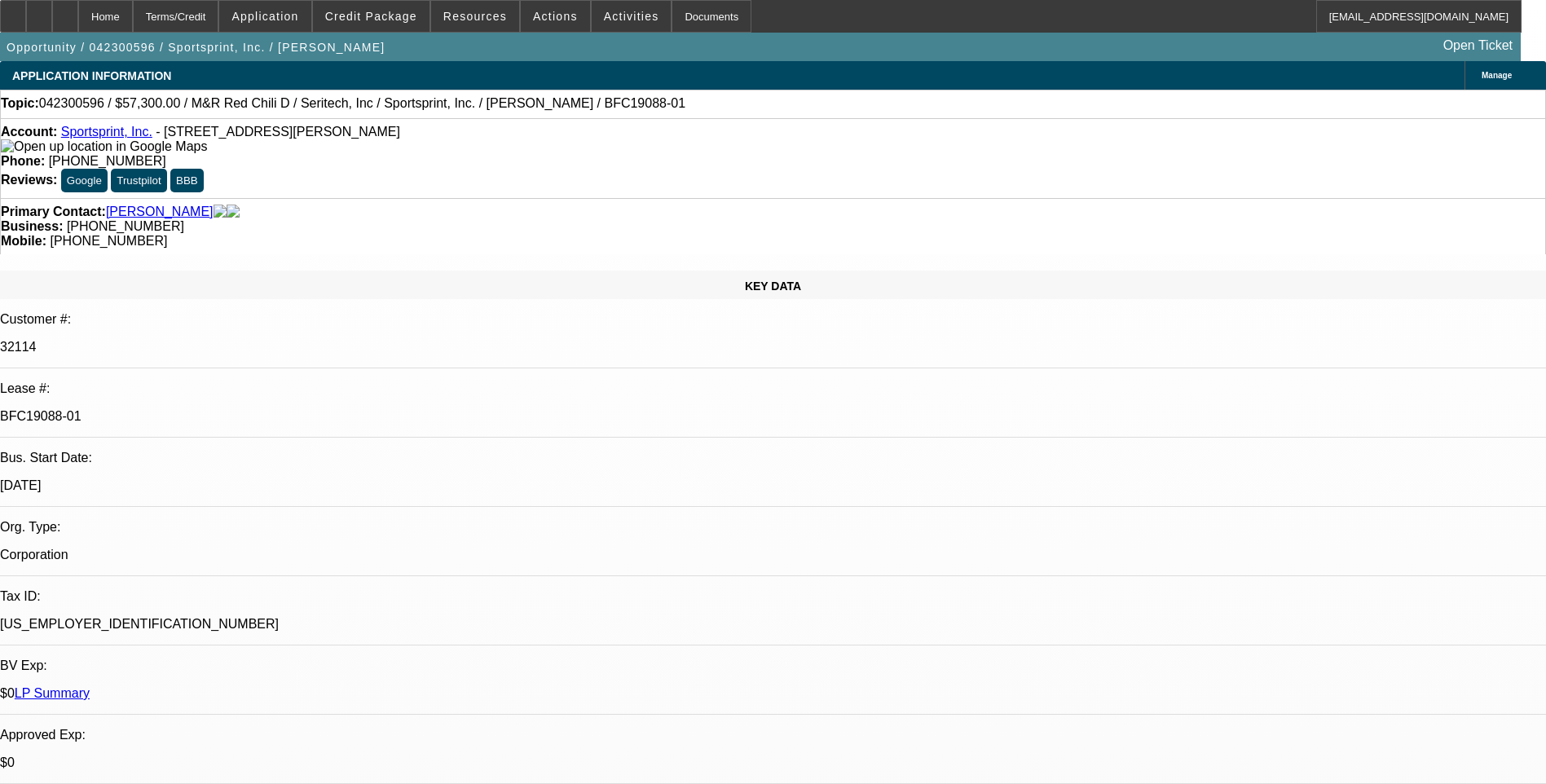
select select "1"
select select "2"
select select "1"
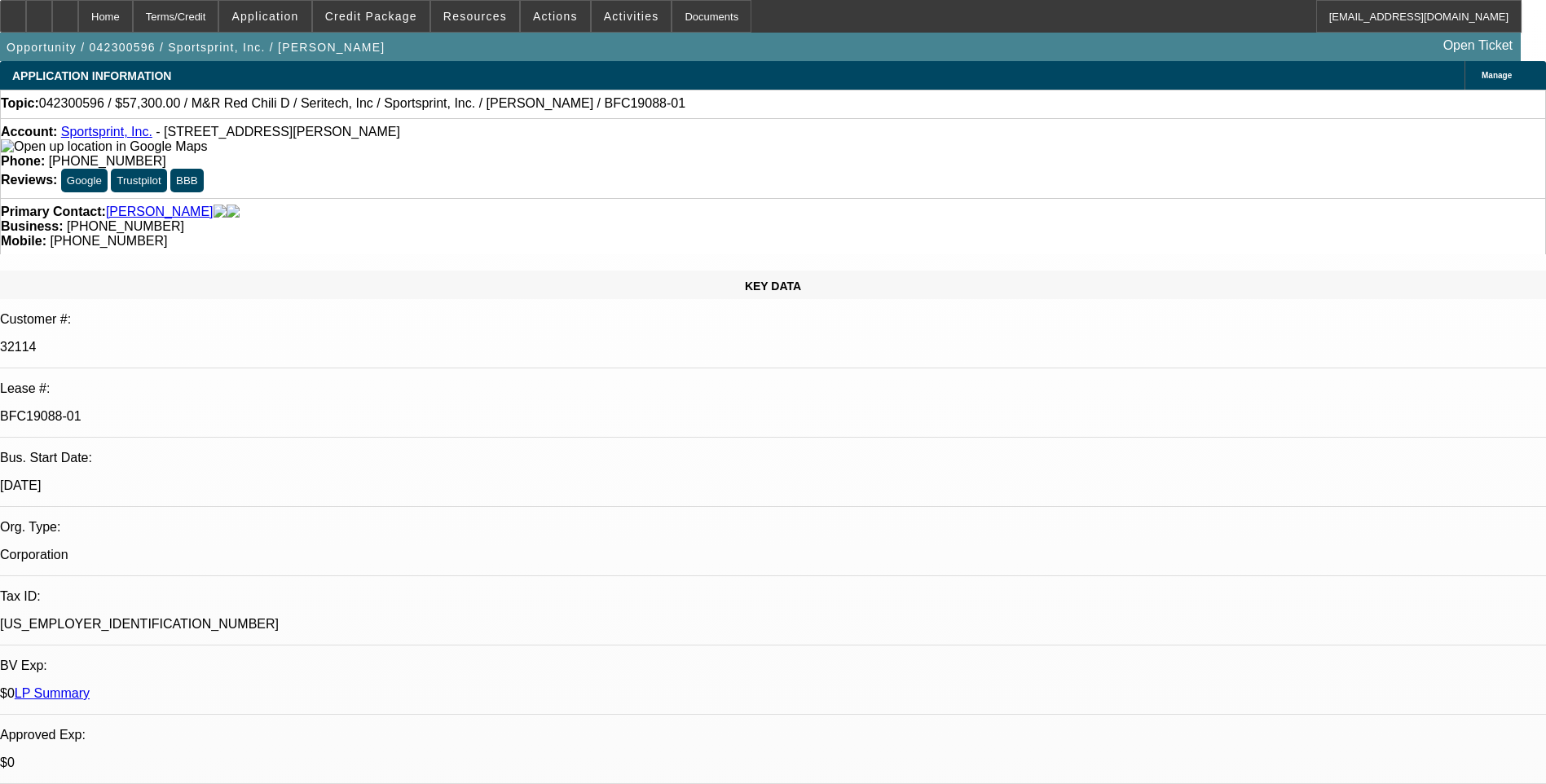
select select "2"
select select "1"
select select "4"
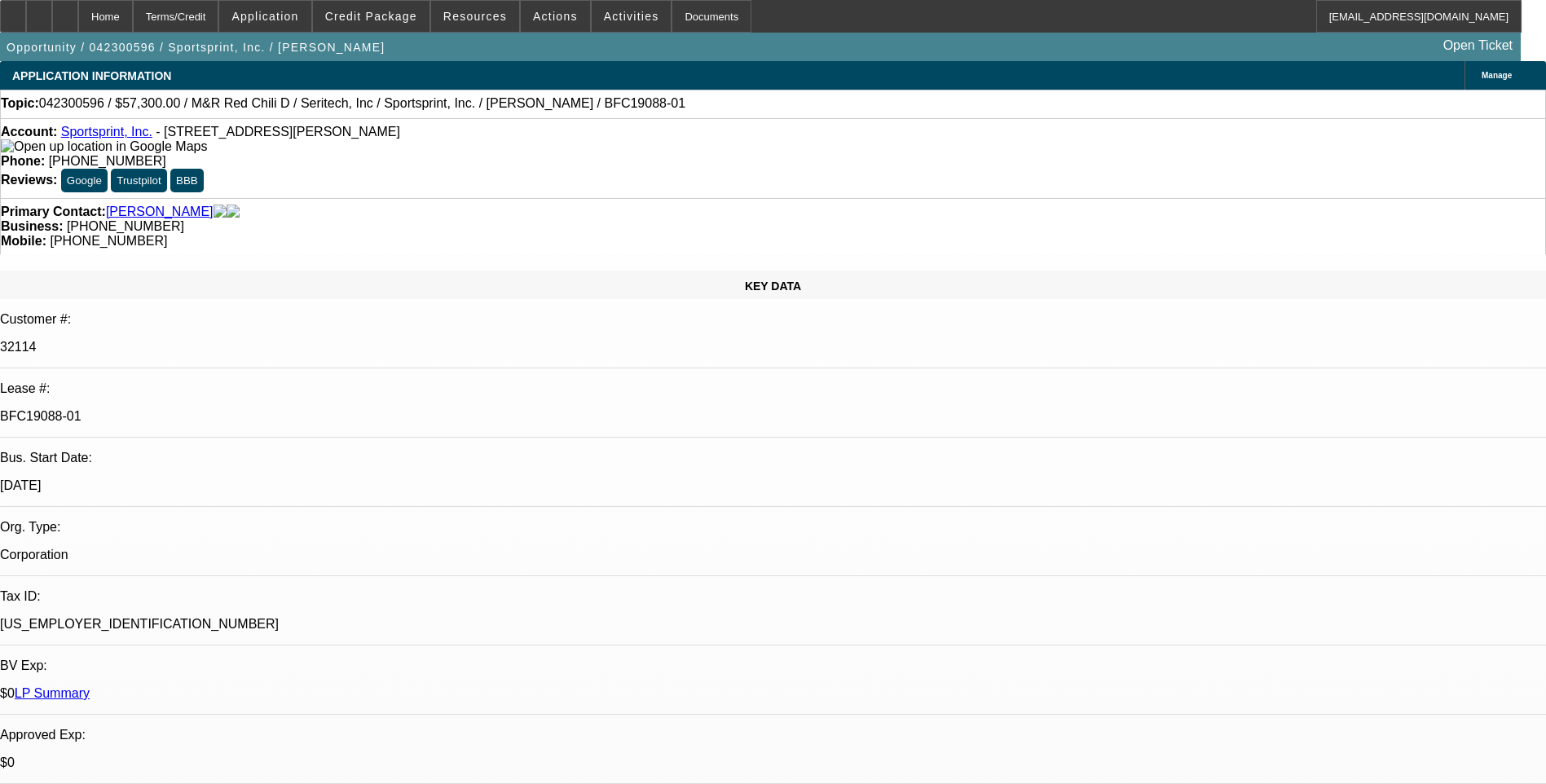
select select "0.1"
select select "0"
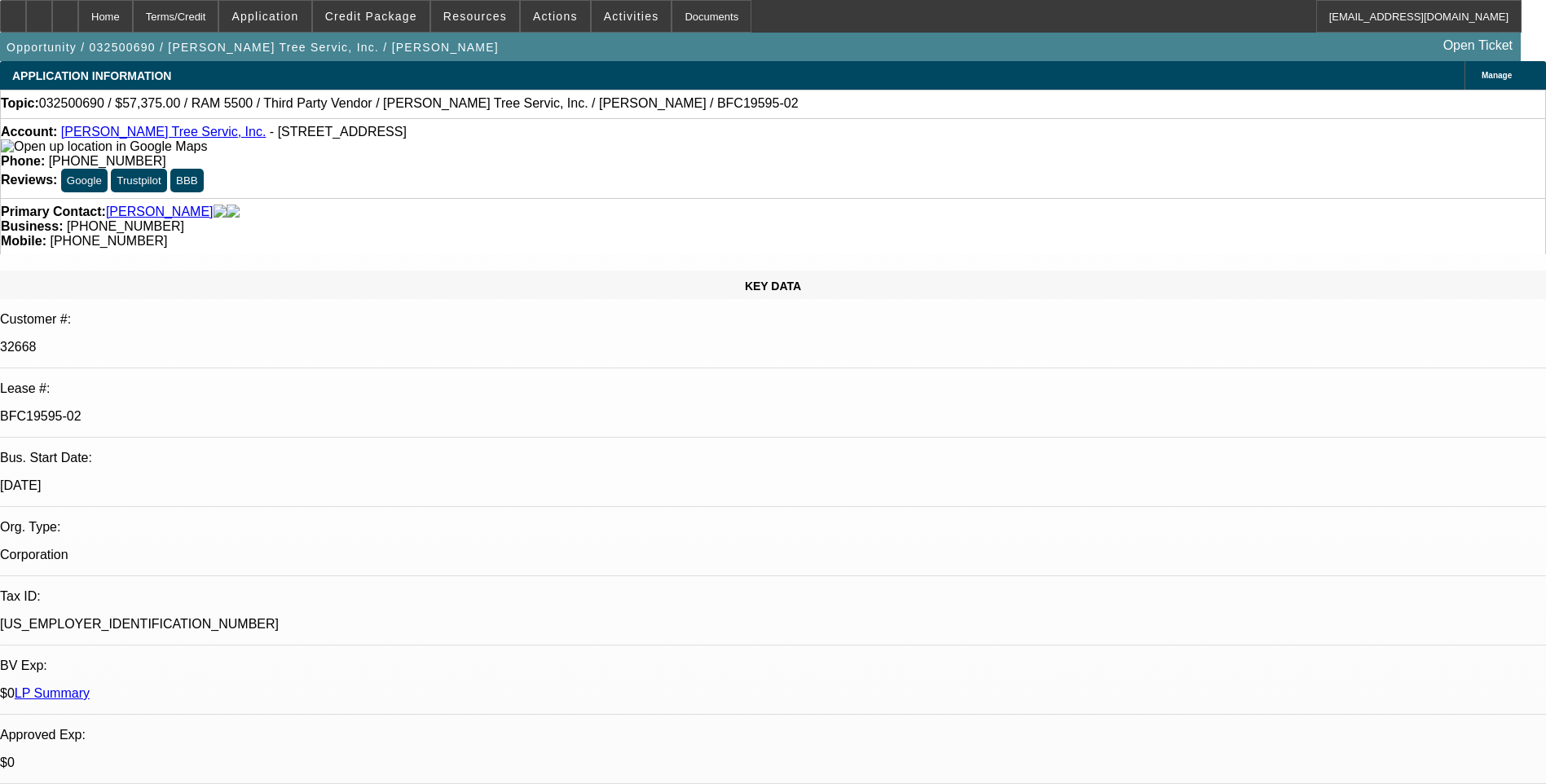
select select "0.1"
select select "0"
select select "0.1"
select select "0"
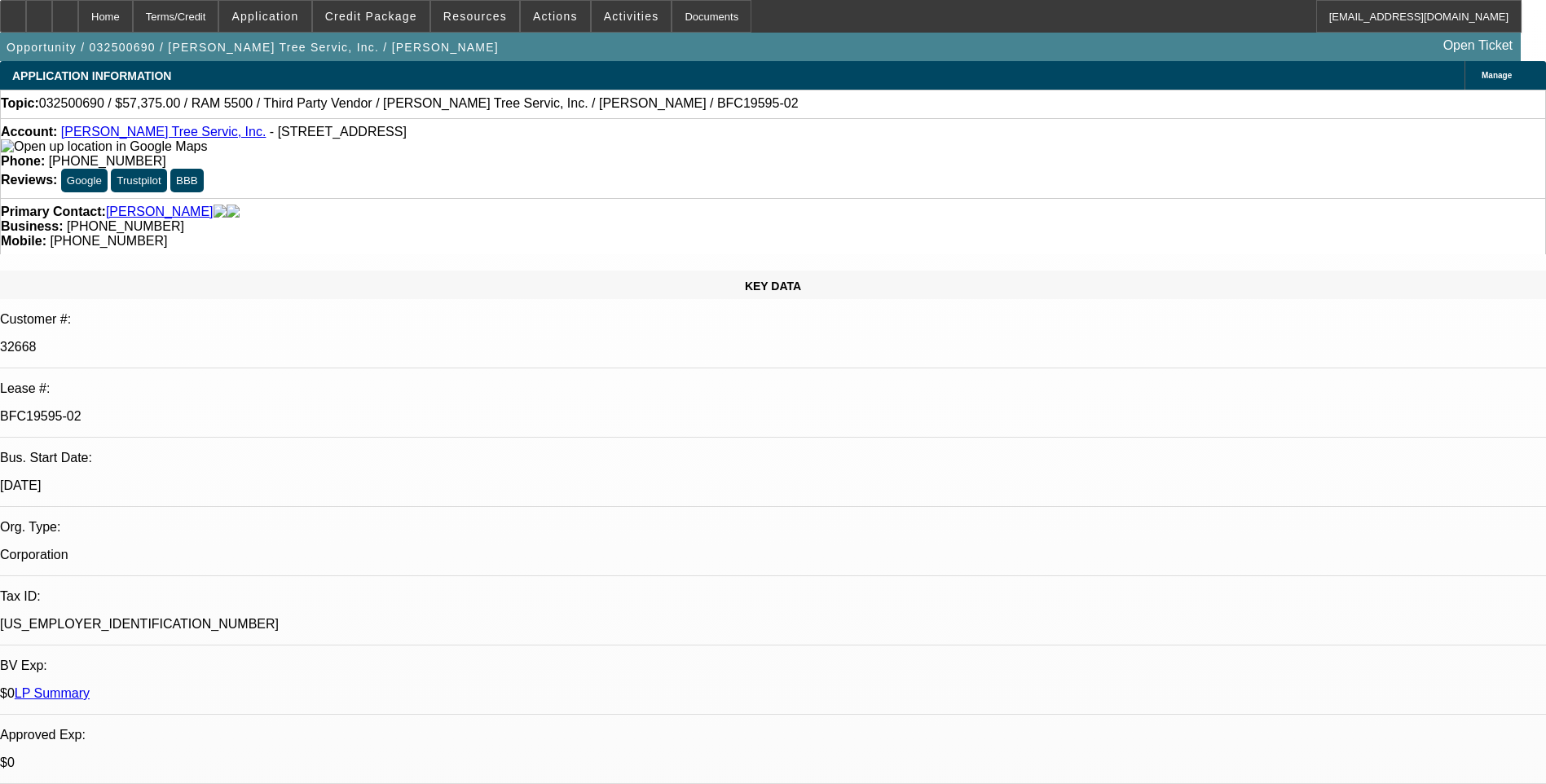
select select "0"
select select "0.1"
select select "0"
select select "1"
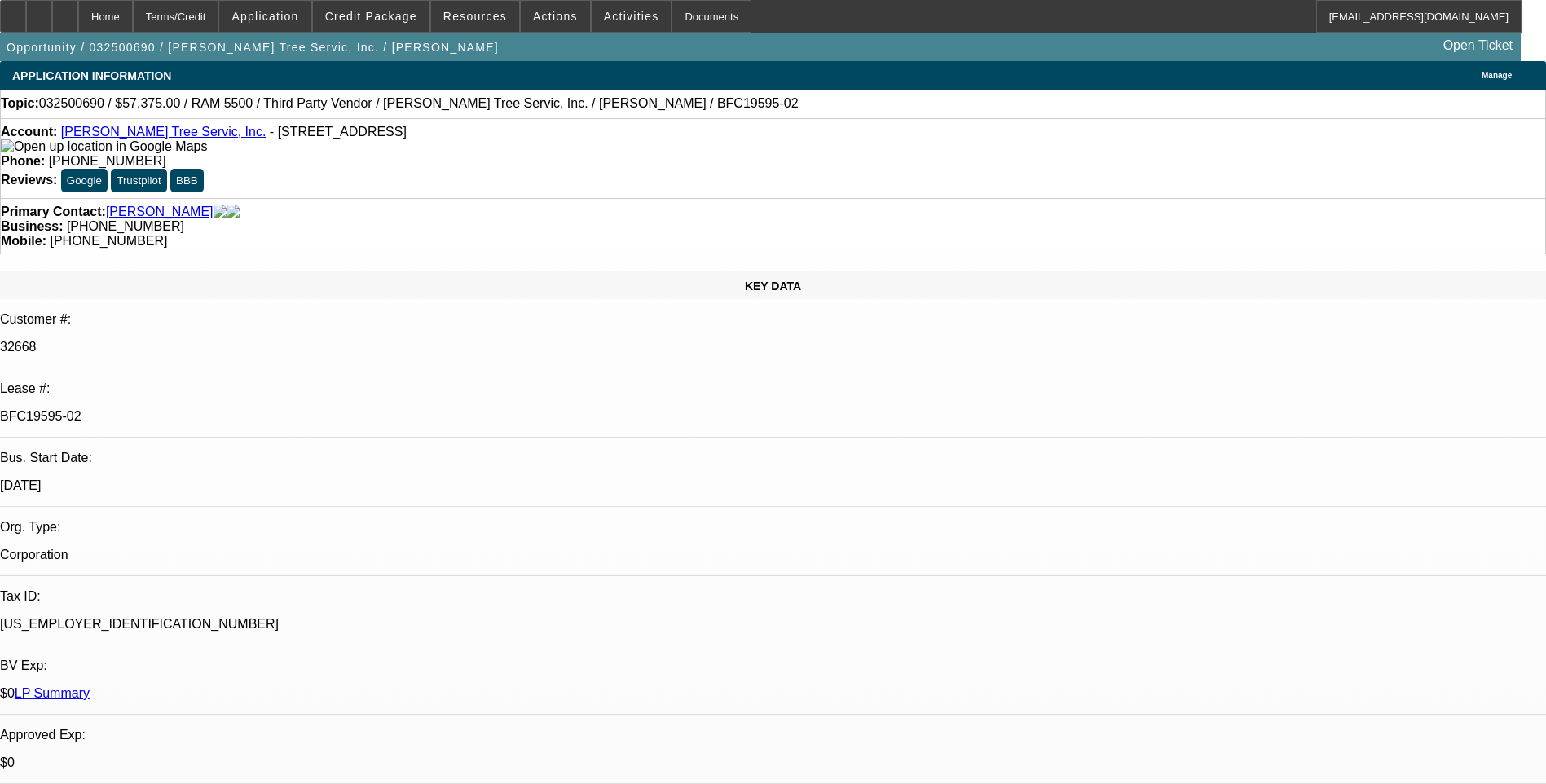
select select "3"
select select "6"
select select "1"
select select "3"
select select "6"
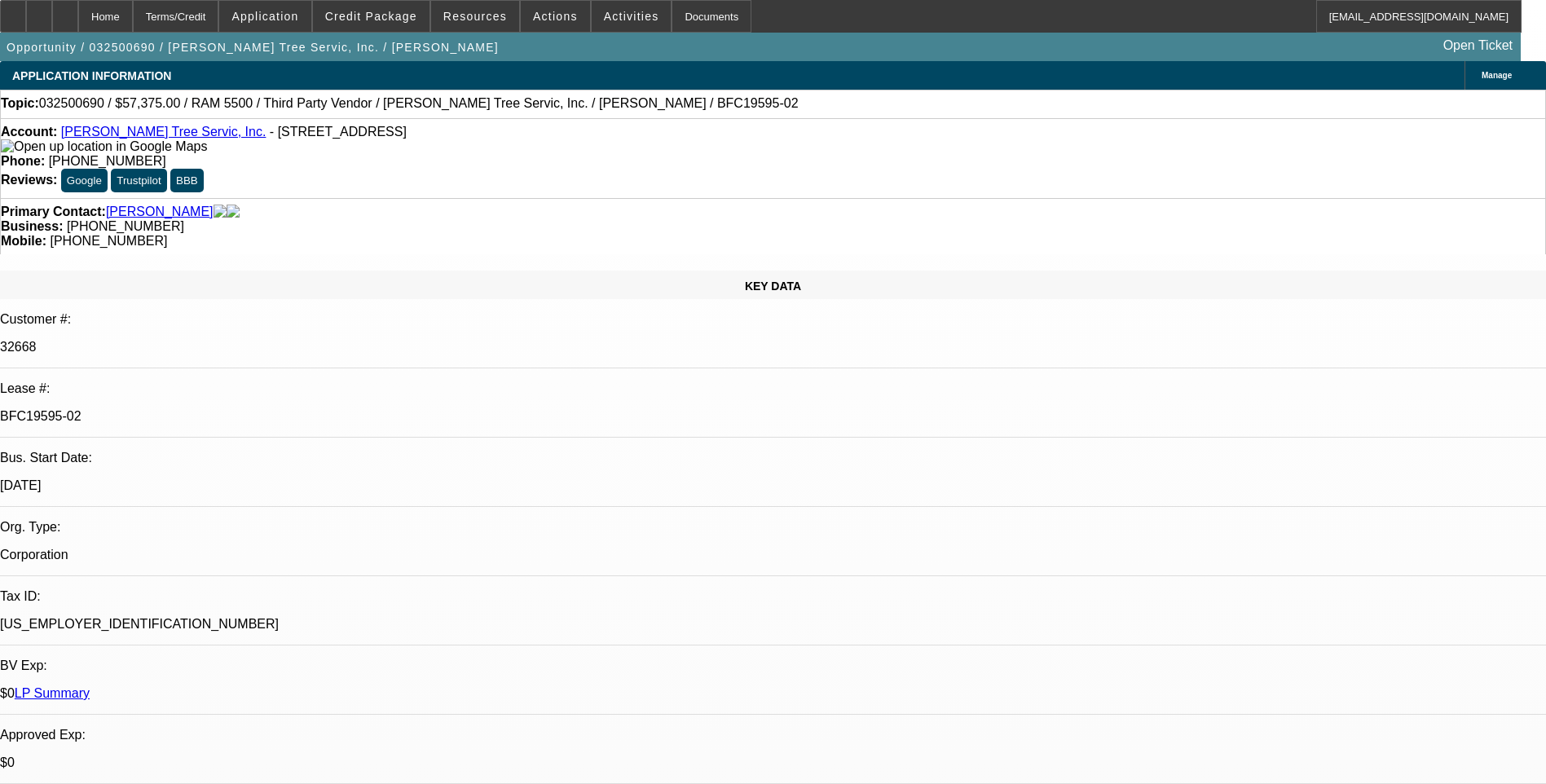
select select "1"
select select "3"
select select "6"
select select "1"
select select "3"
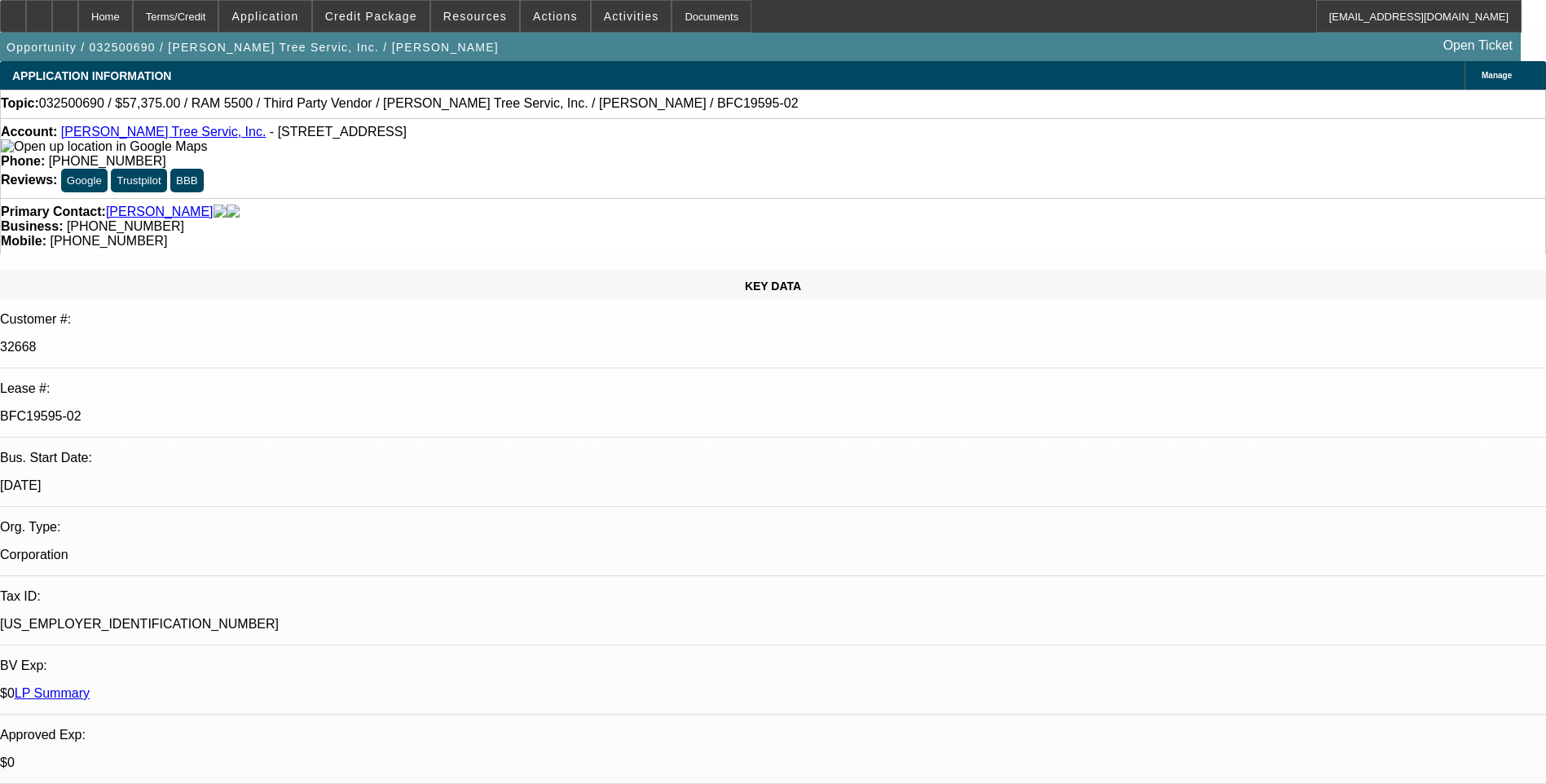
select select "6"
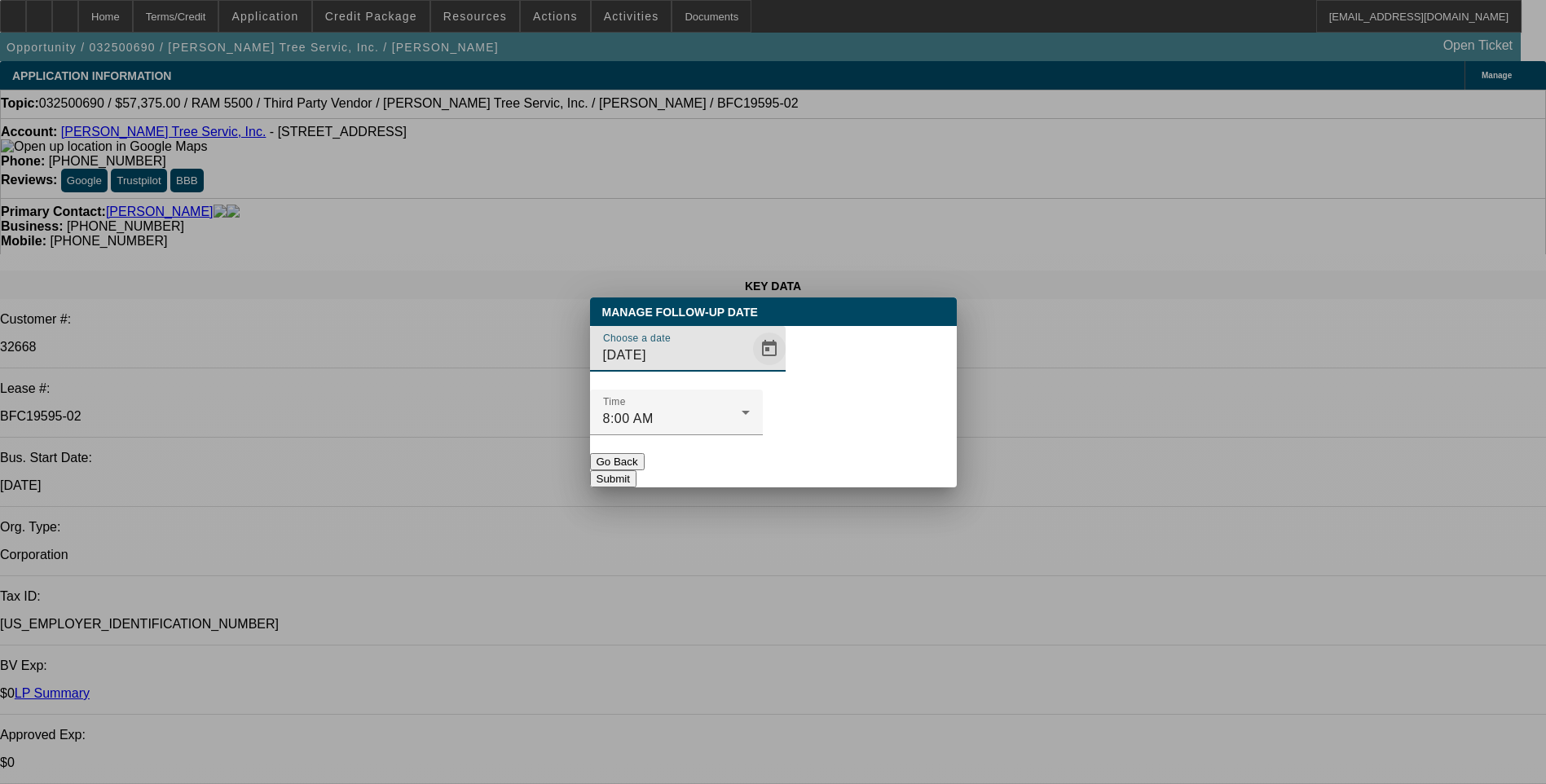
click at [749, 368] on span "Open calendar" at bounding box center [768, 348] width 39 height 39
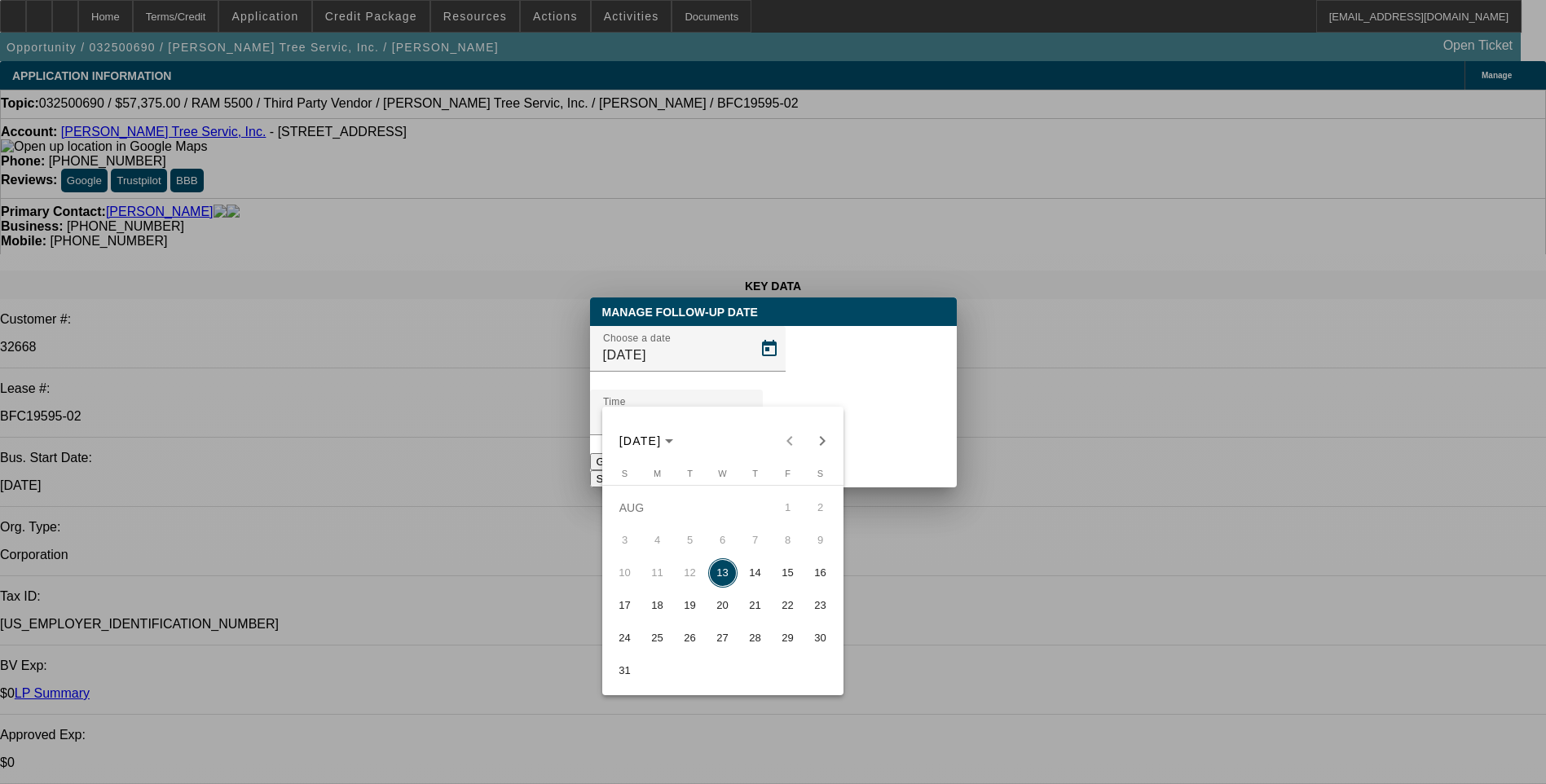
click at [759, 578] on span "14" at bounding box center [755, 573] width 30 height 30
type input "[DATE]"
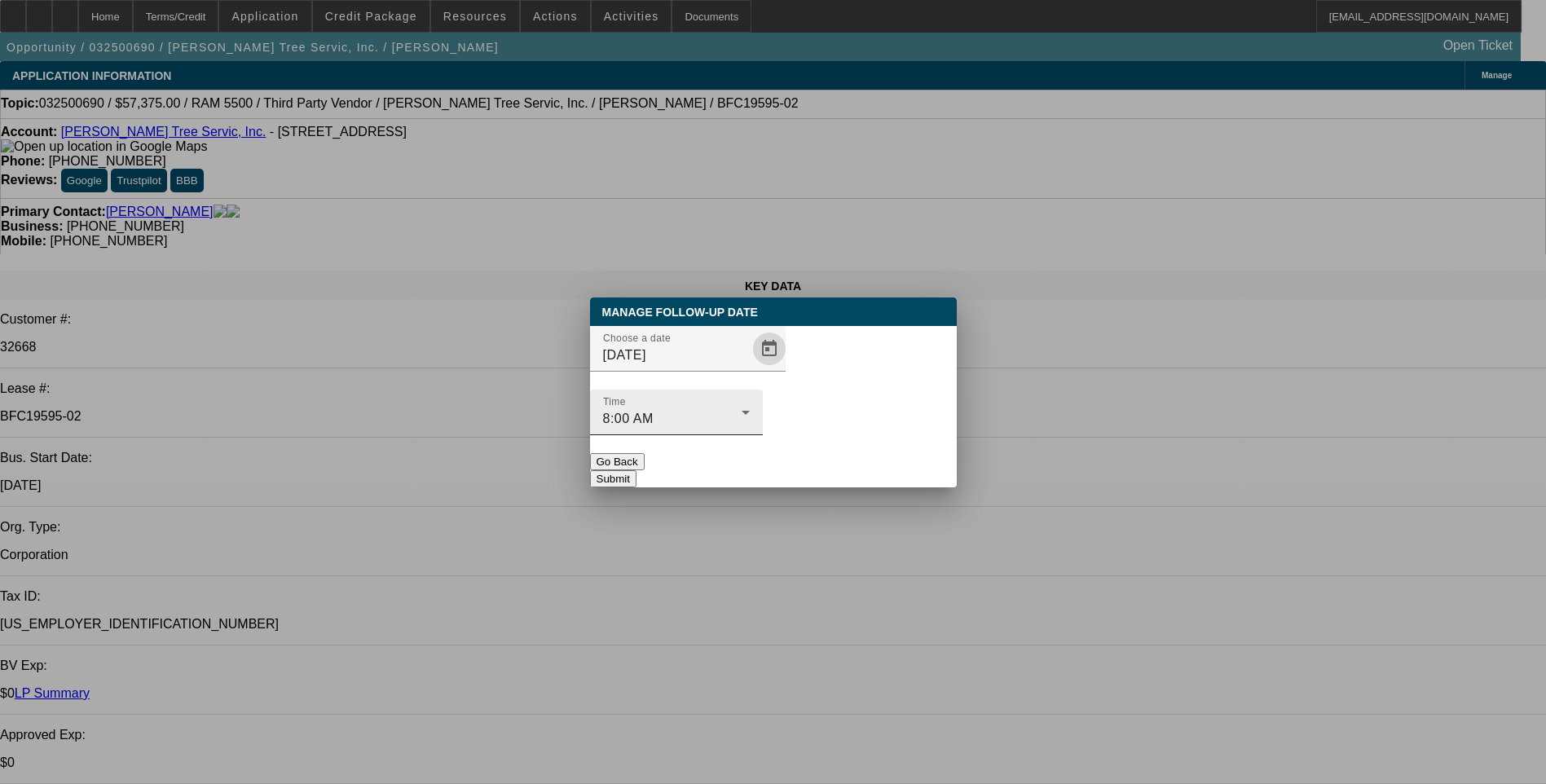
click at [636, 470] on button "Submit" at bounding box center [613, 478] width 46 height 17
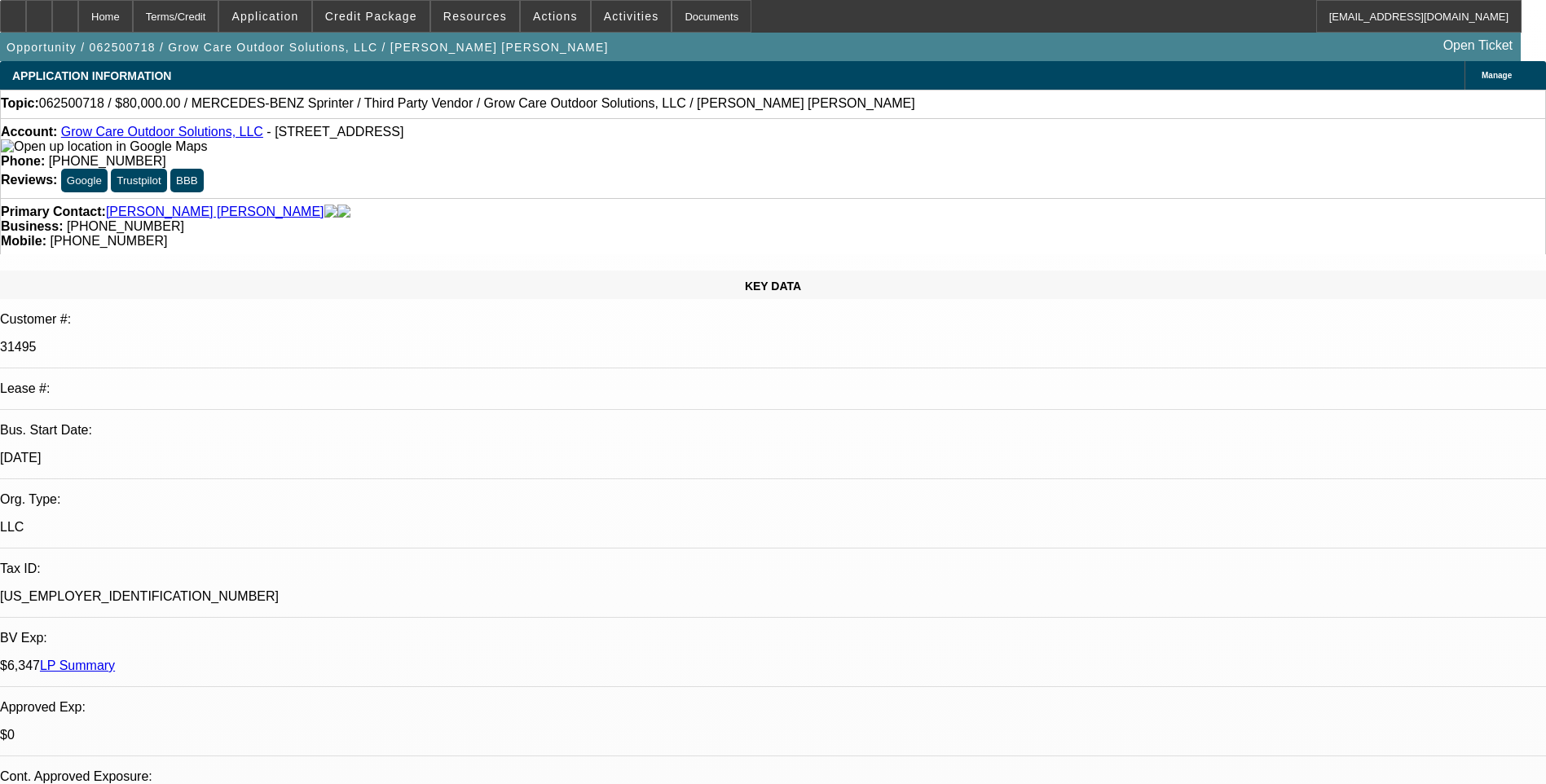
select select "0"
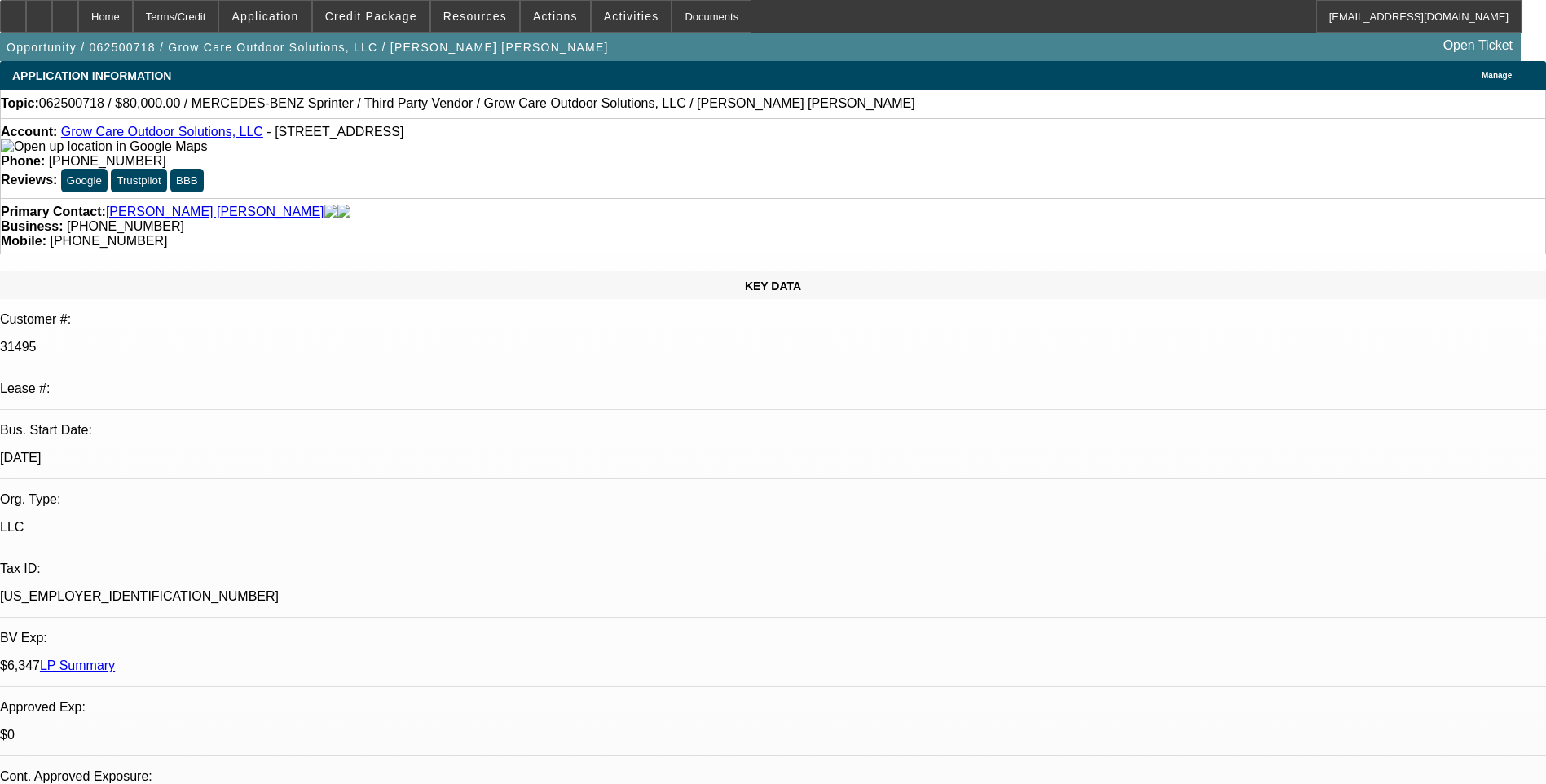
select select "0"
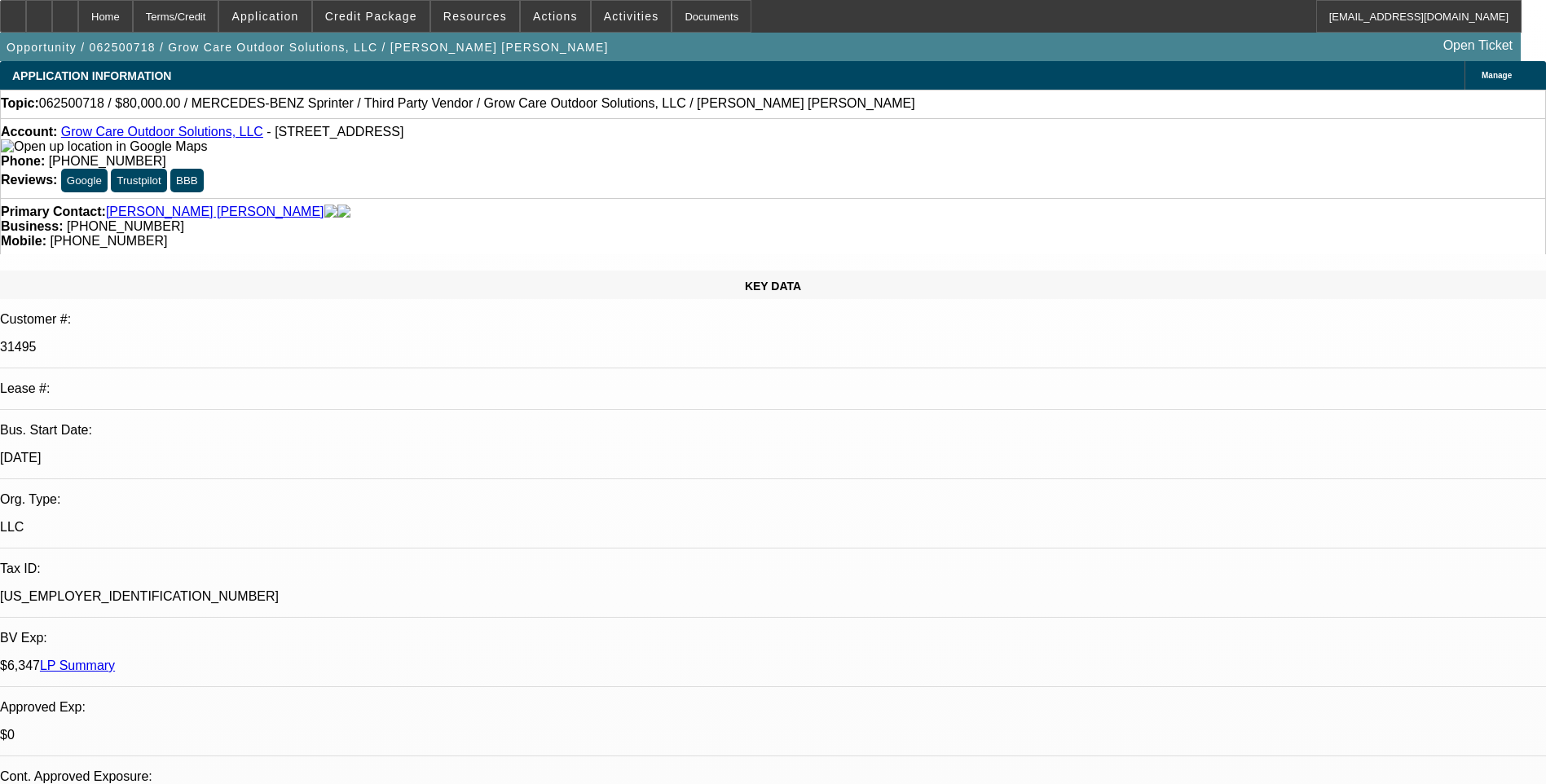
select select "0"
select select "1"
select select "6"
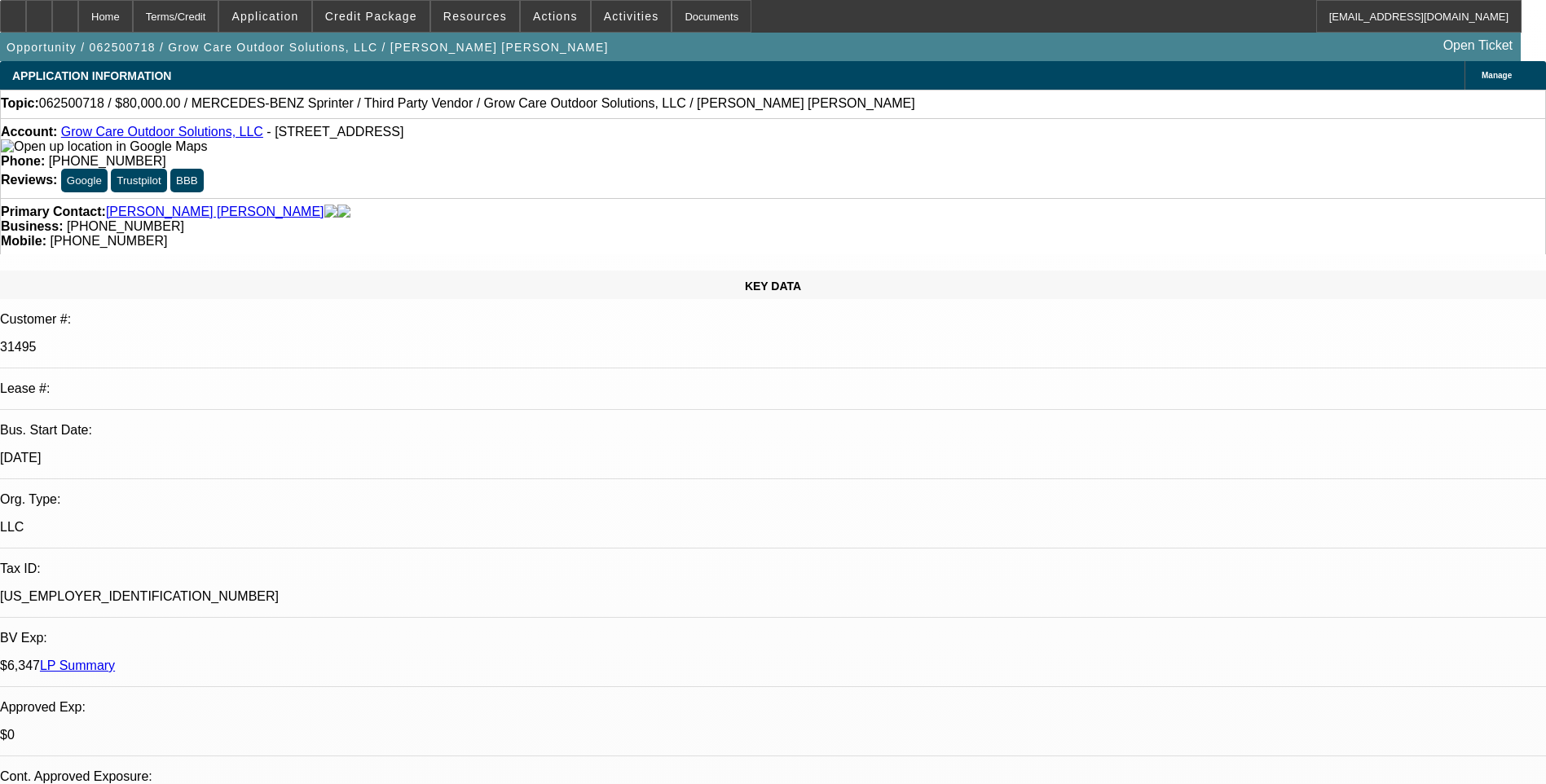
select select "1"
select select "6"
select select "1"
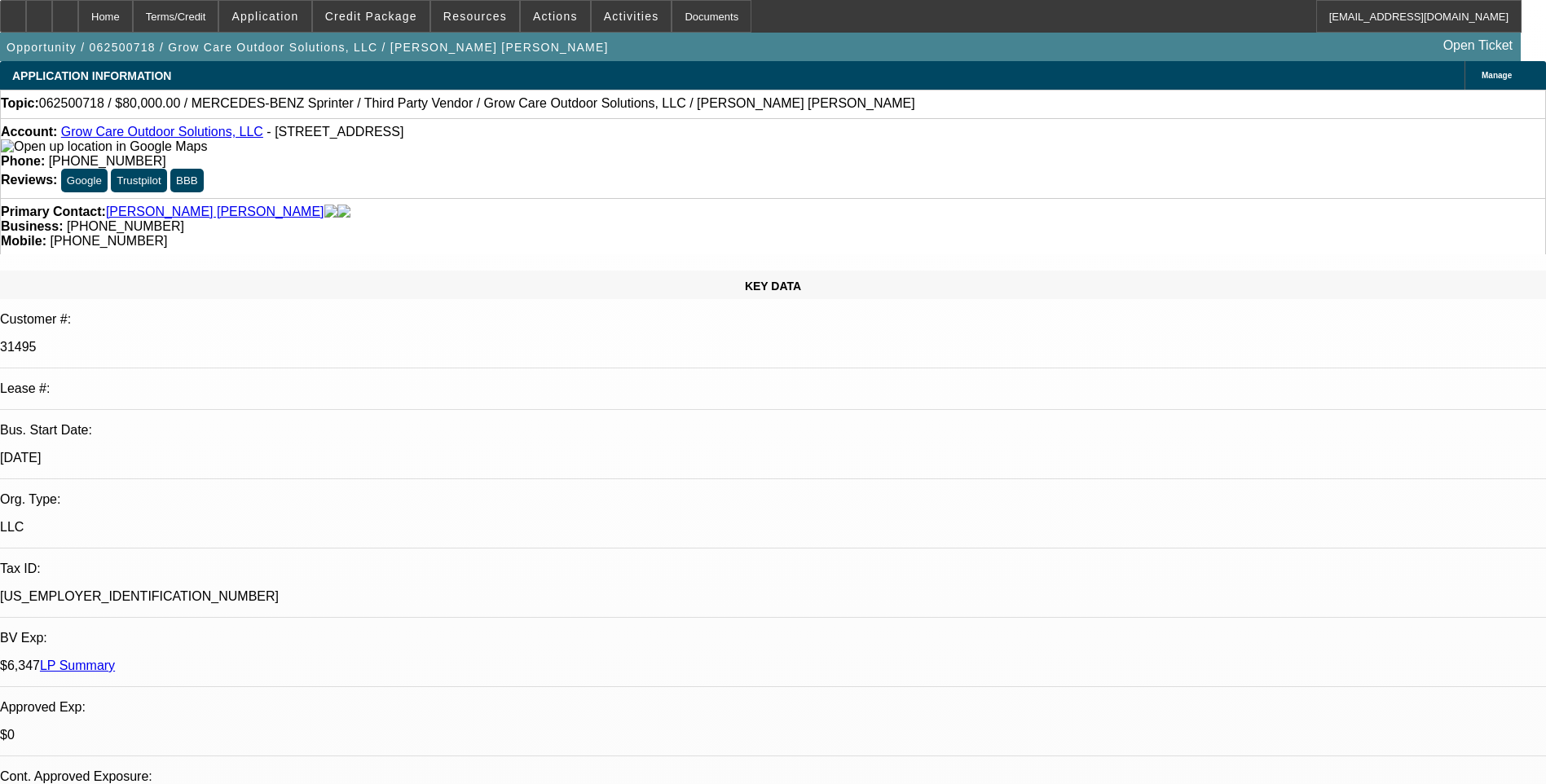
select select "6"
select select "1"
select select "6"
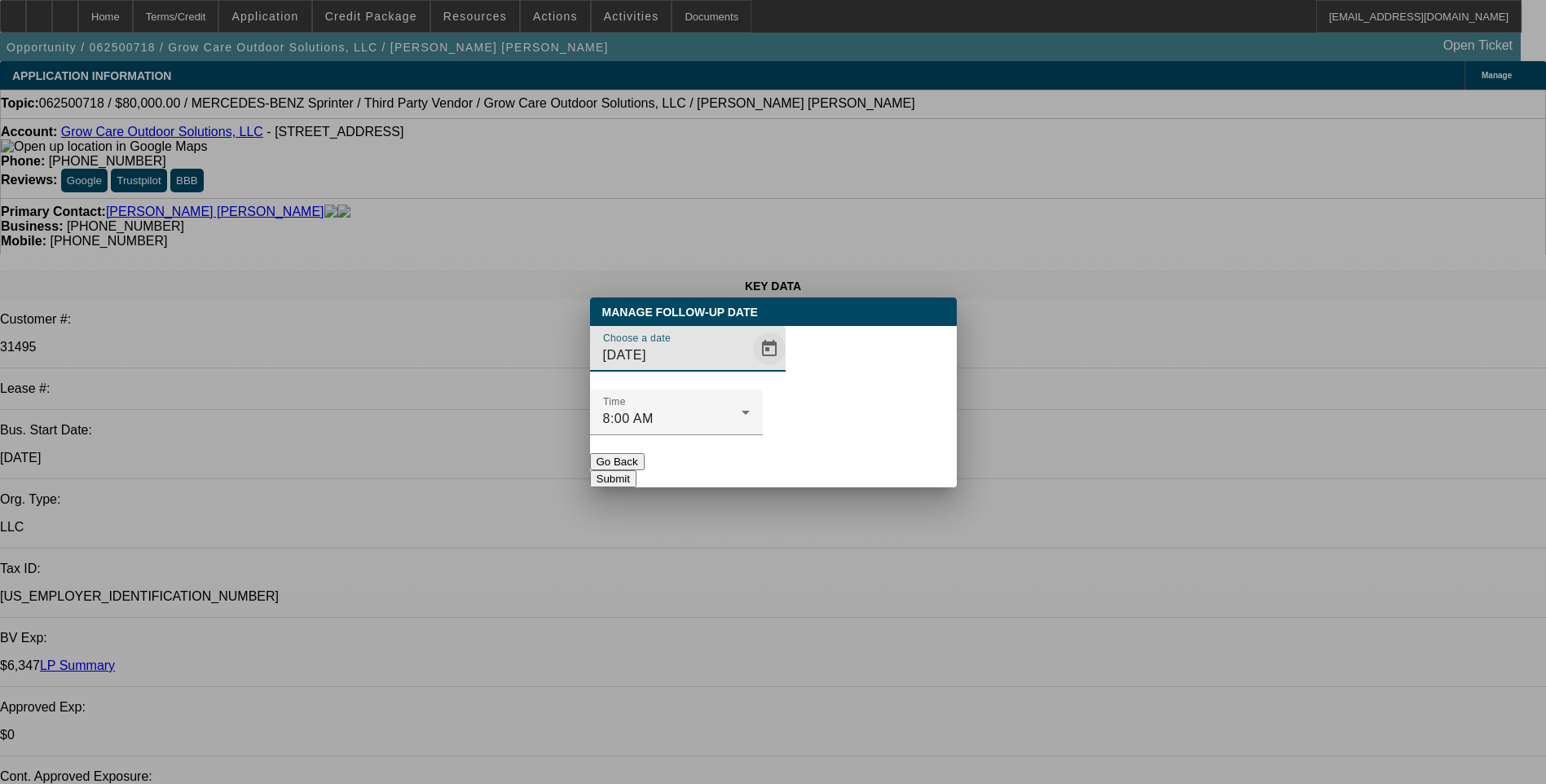
click at [749, 368] on span "Open calendar" at bounding box center [768, 348] width 39 height 39
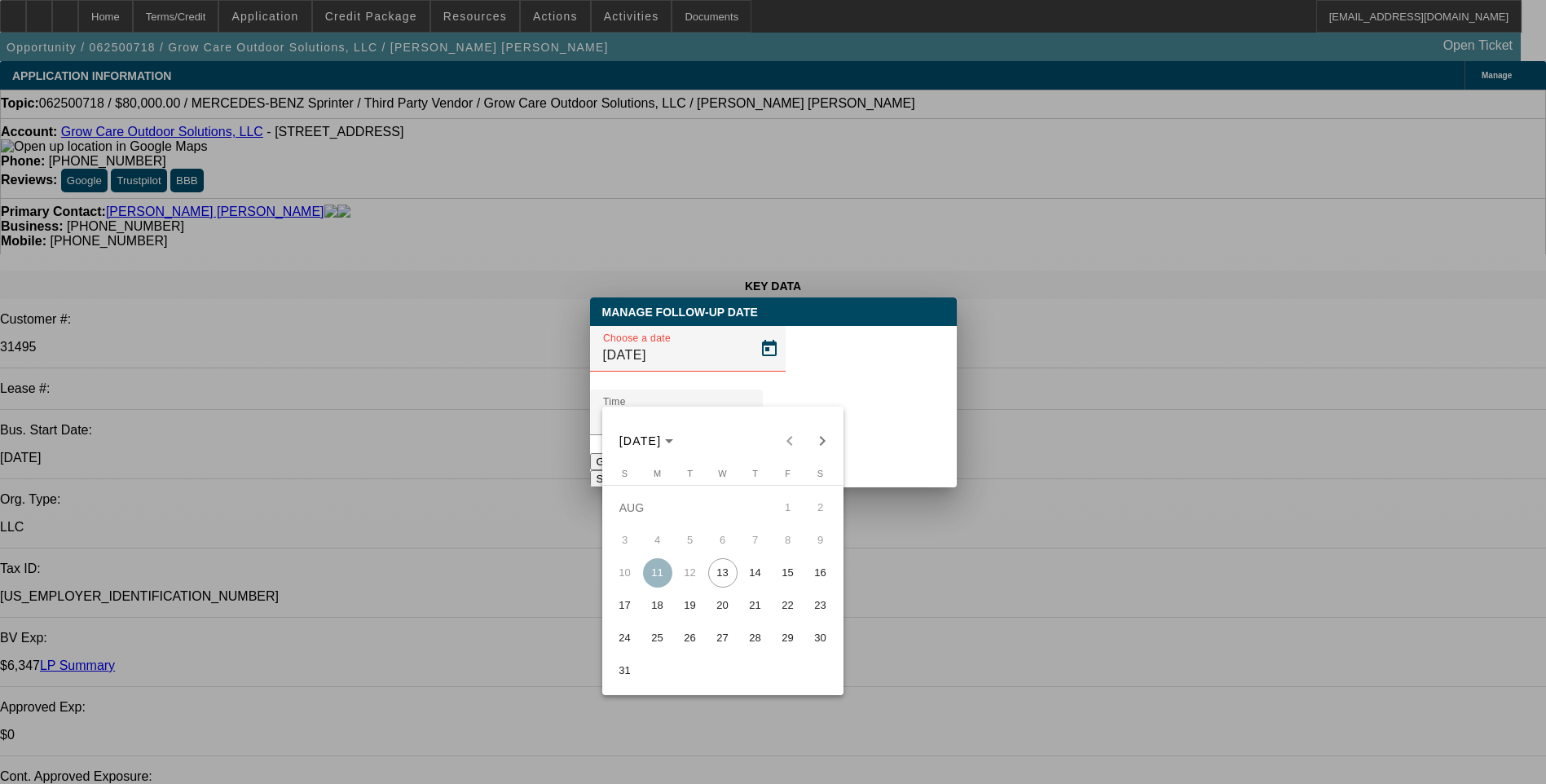
click at [750, 580] on span "14" at bounding box center [755, 573] width 30 height 30
type input "8/14/2025"
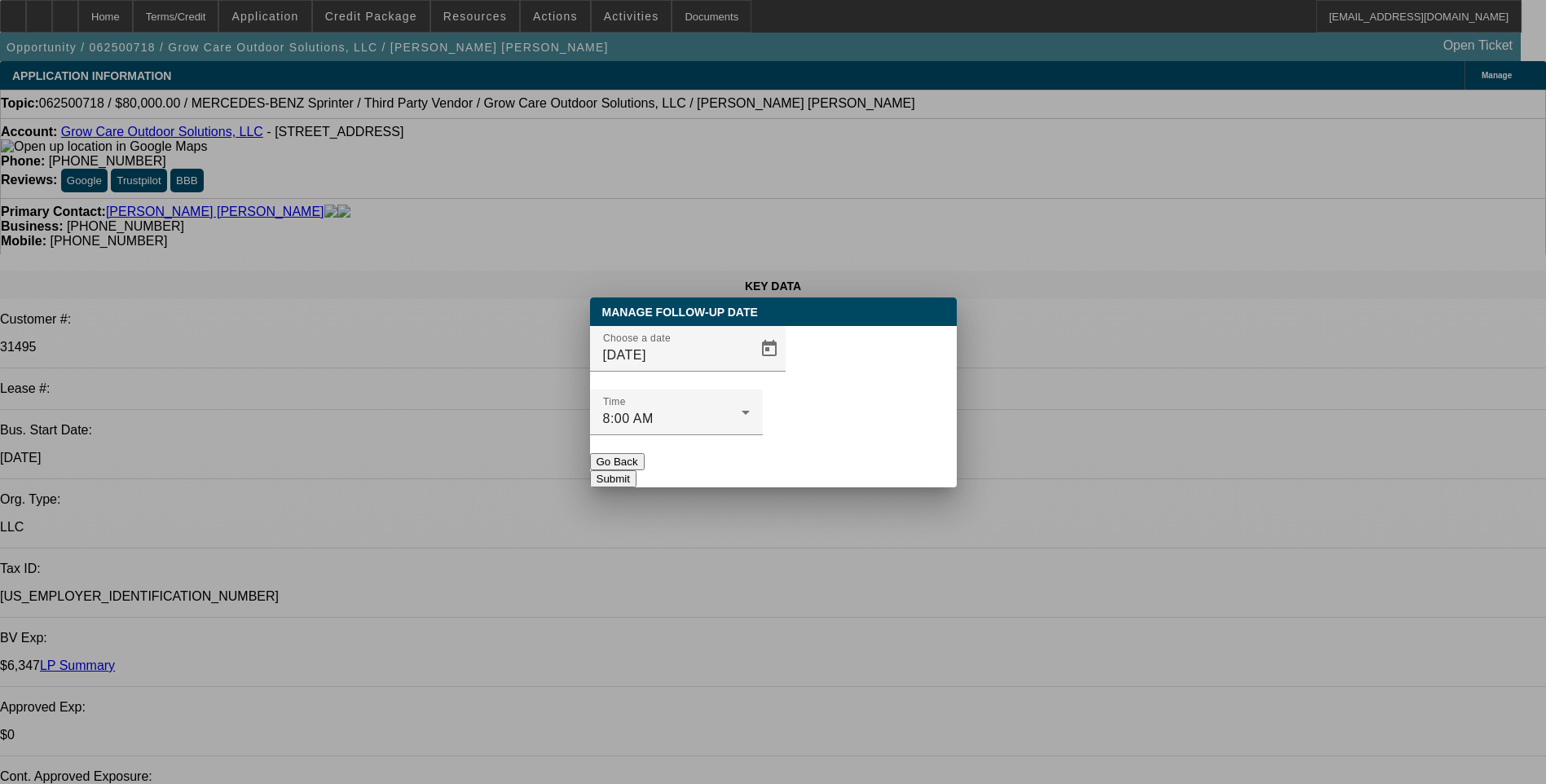
click at [636, 470] on button "Submit" at bounding box center [613, 478] width 46 height 17
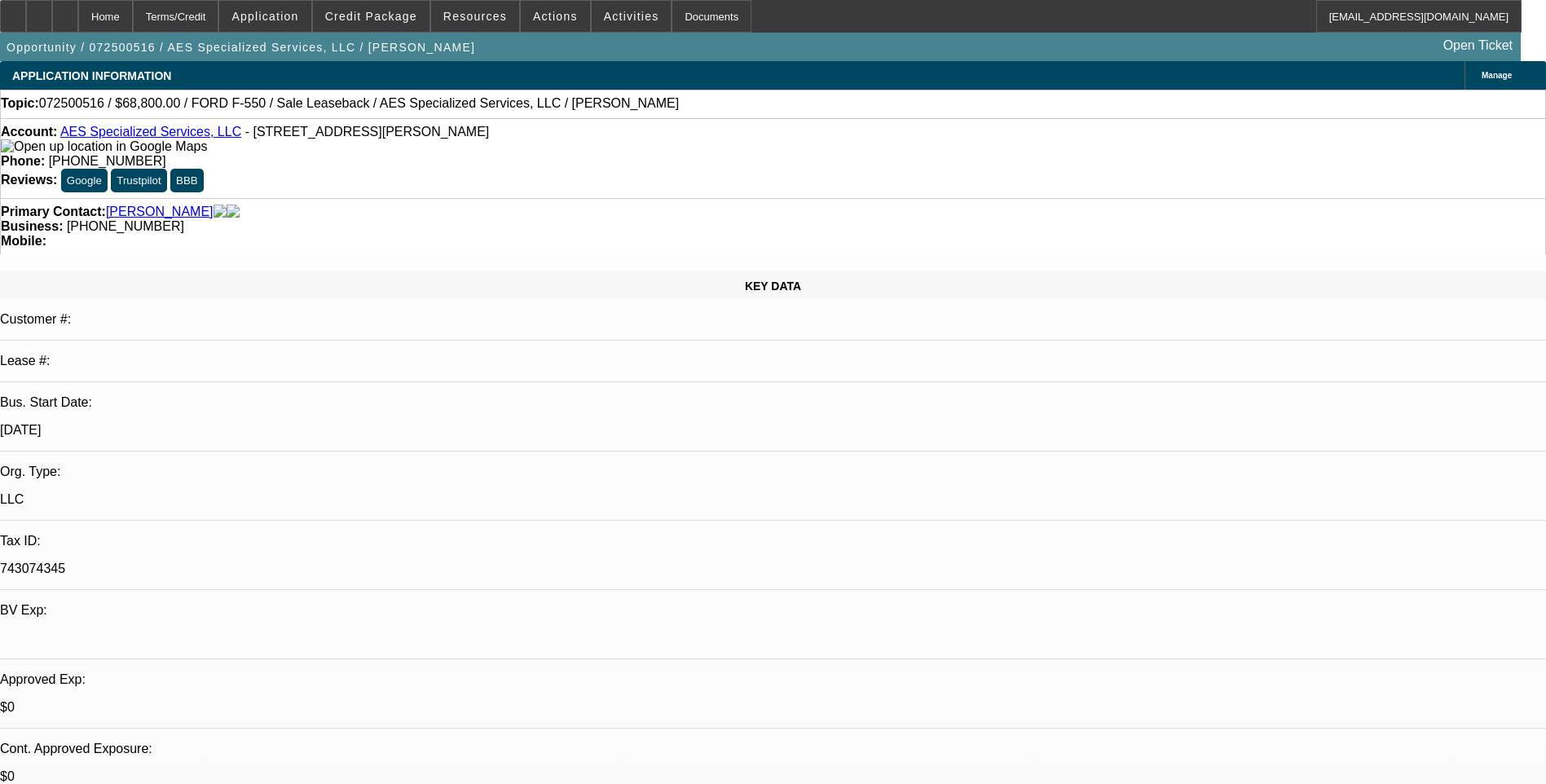
select select "0"
select select "0.2"
select select "0"
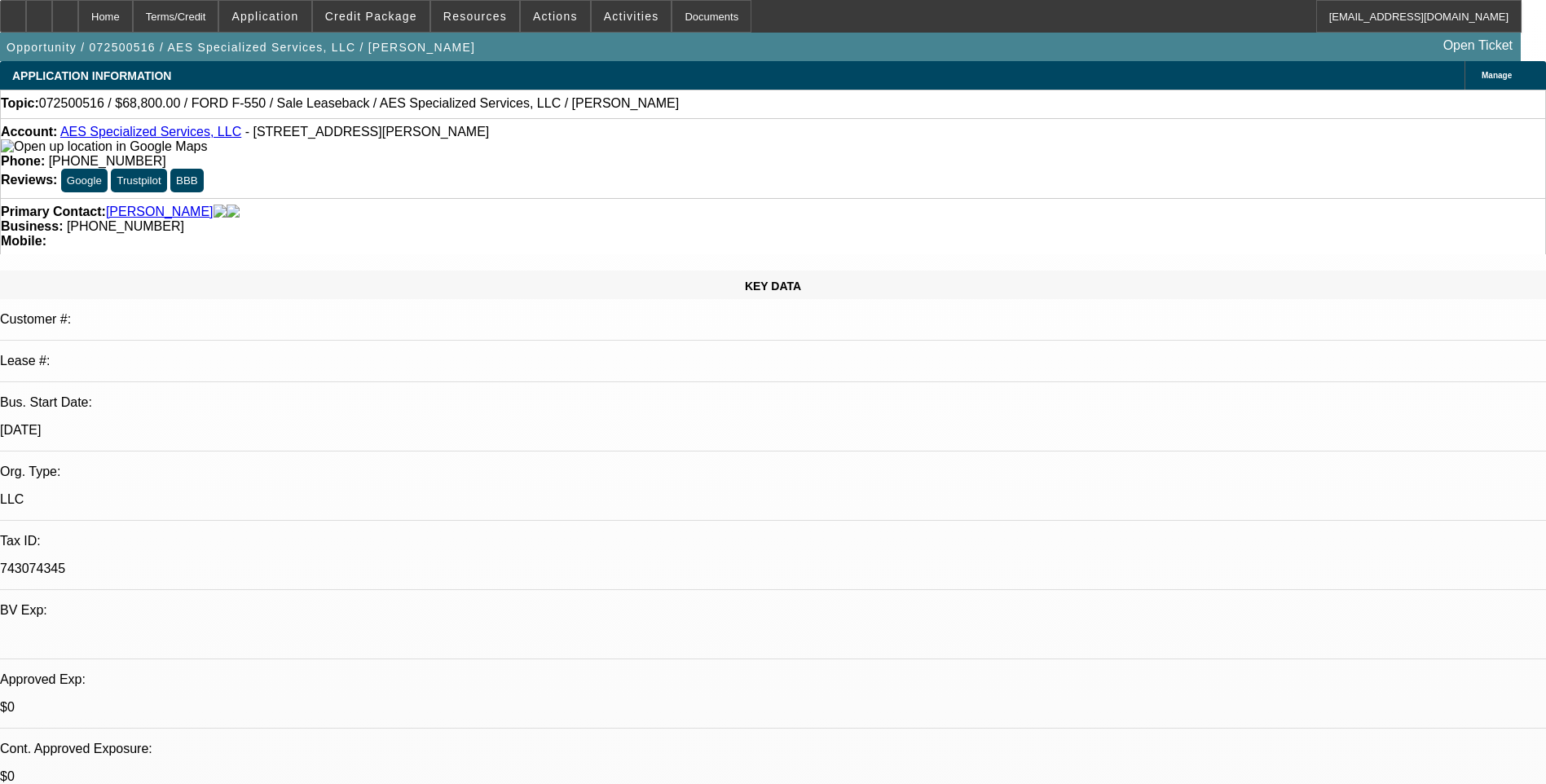
select select "0"
select select "0.2"
select select "0"
select select "0.1"
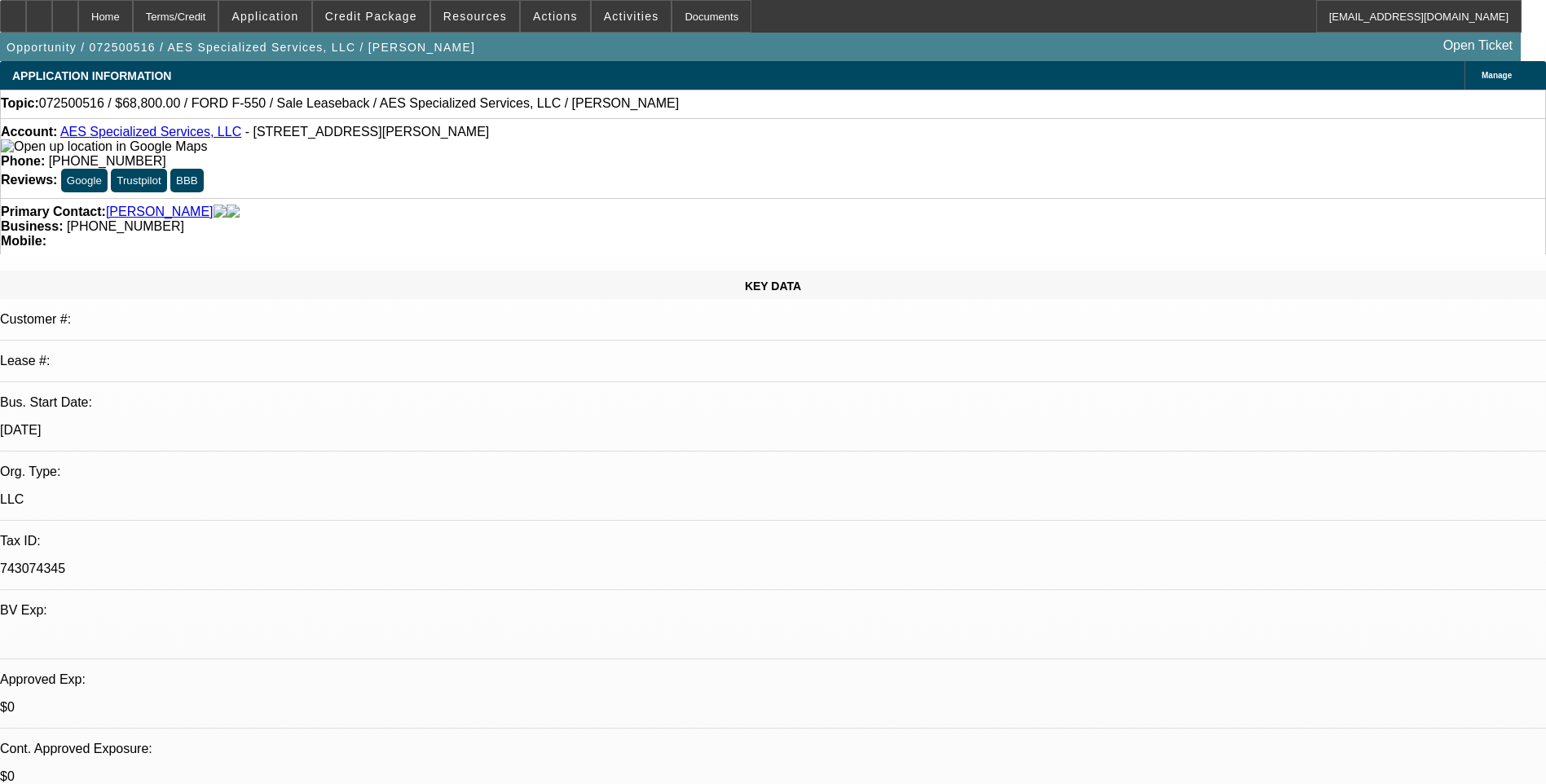
select select "0"
select select "1"
select select "6"
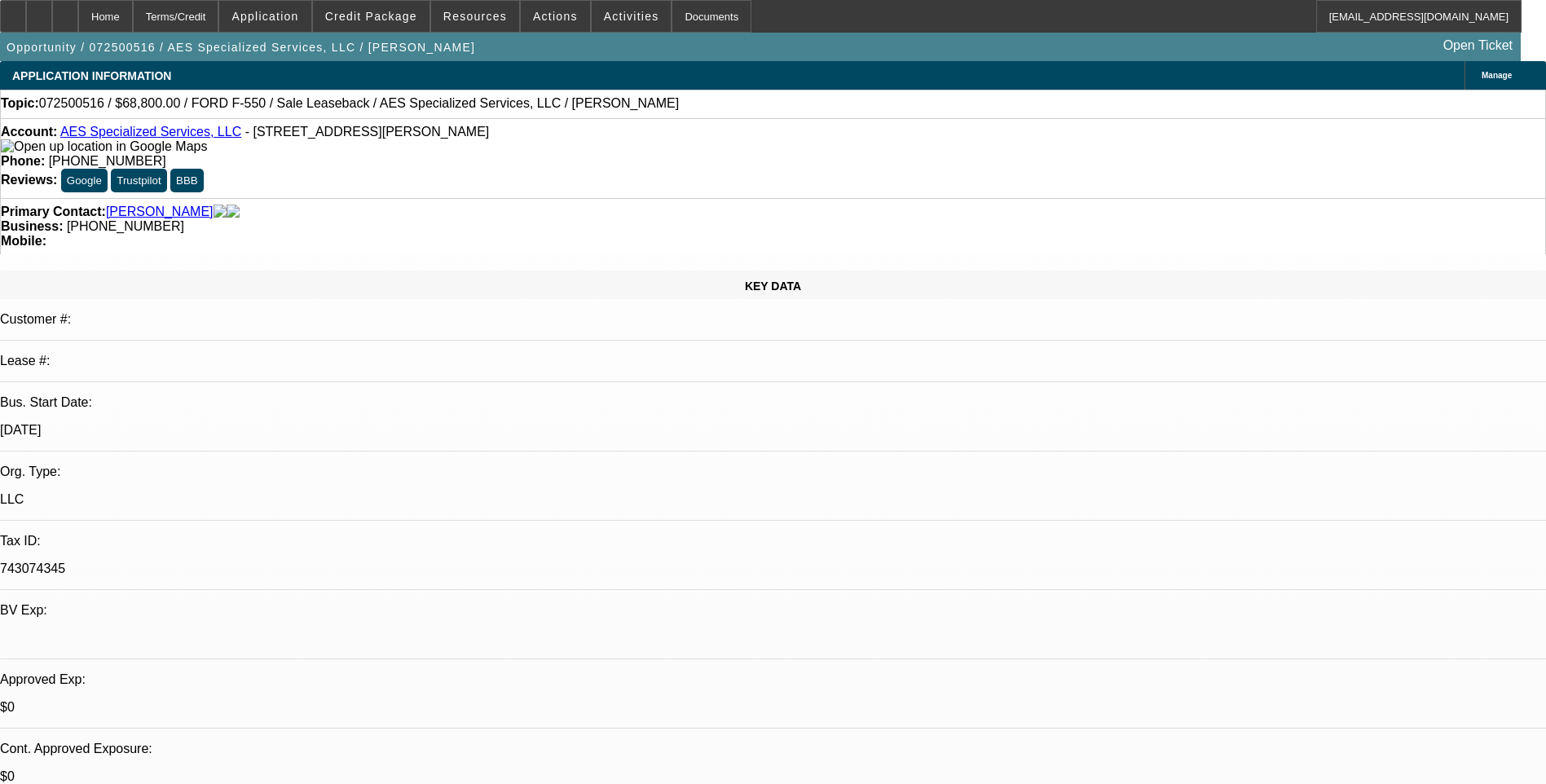
select select "1"
select select "6"
select select "1"
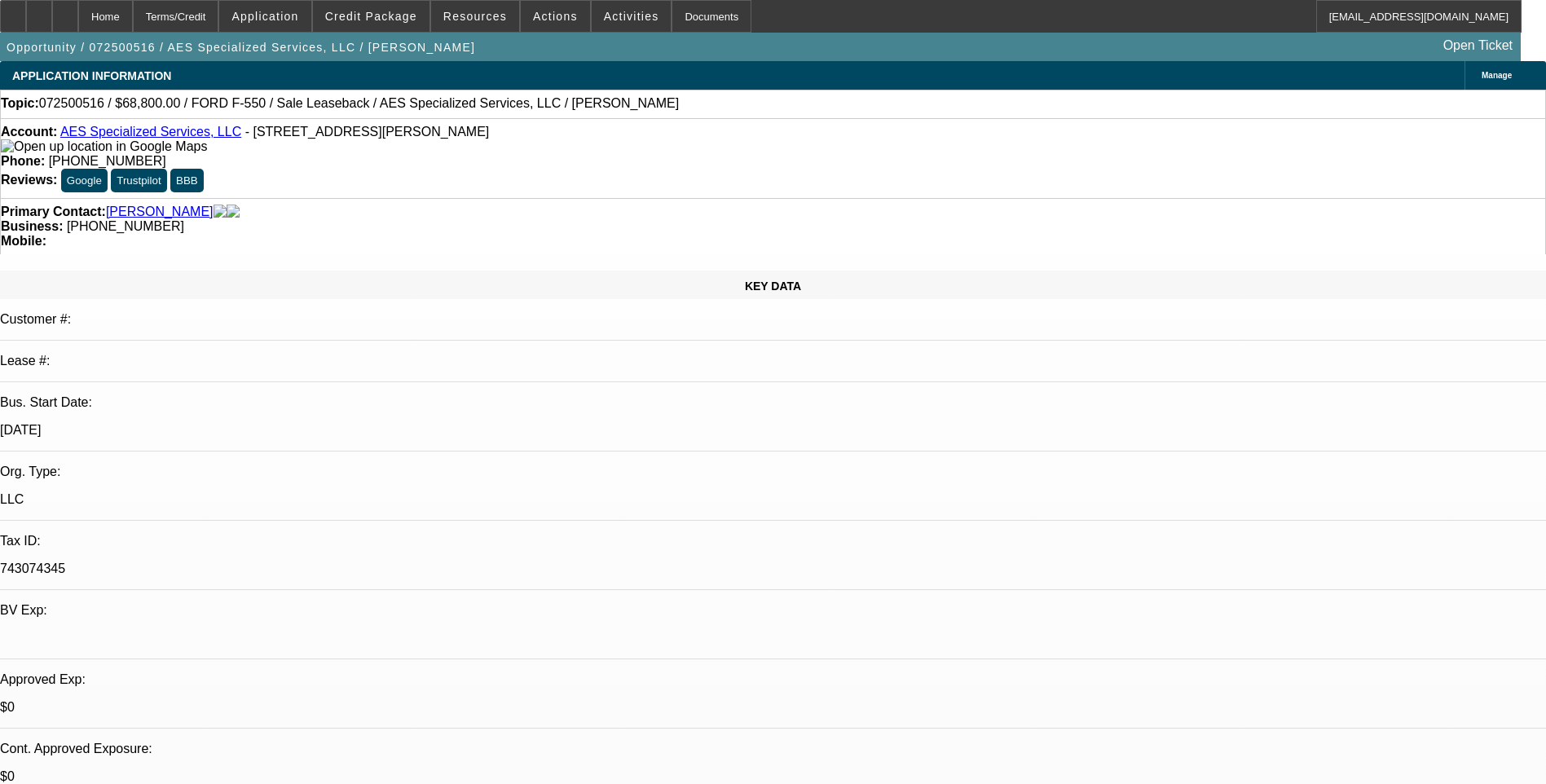
select select "6"
select select "1"
select select "6"
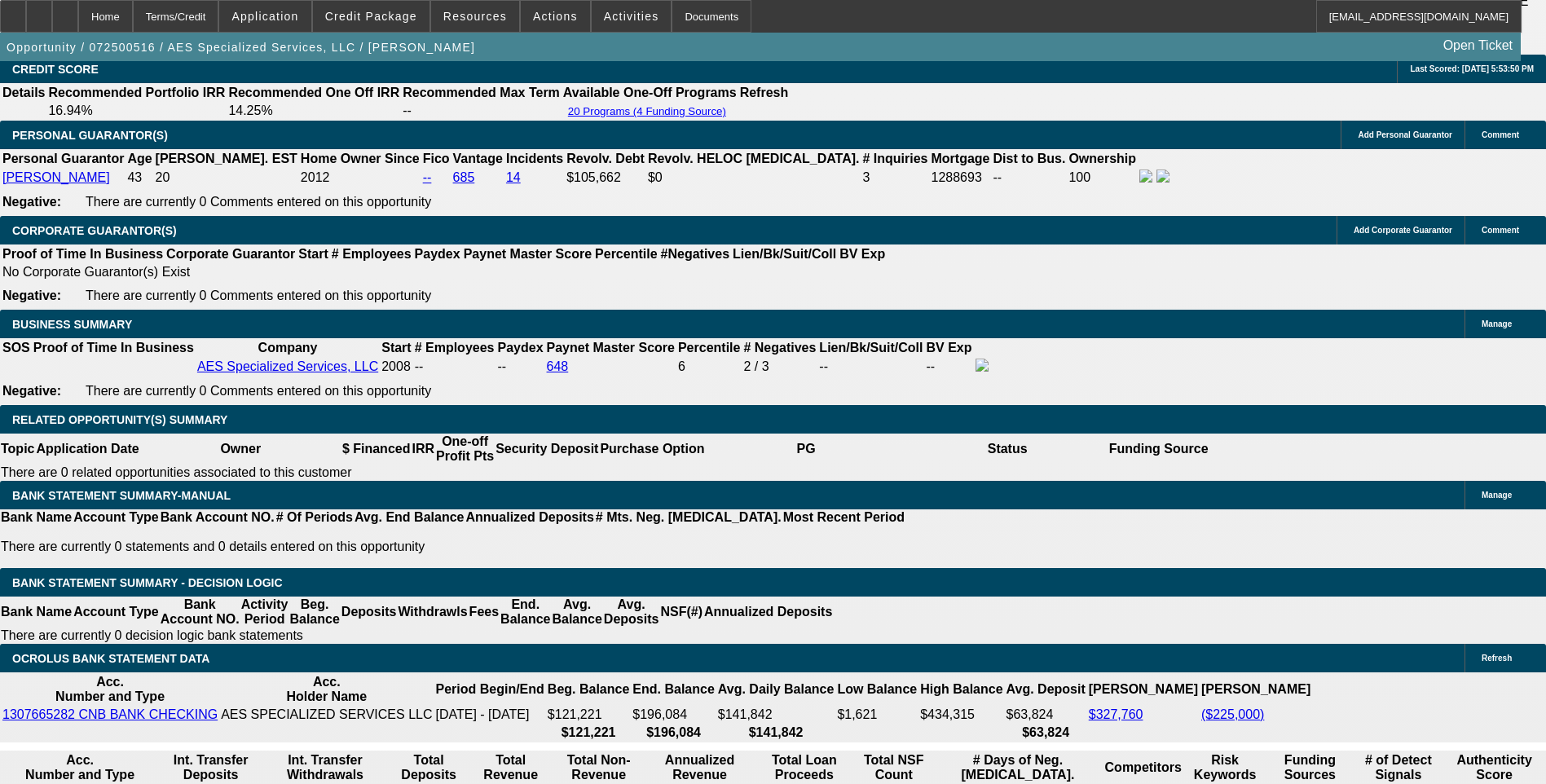
scroll to position [2445, 0]
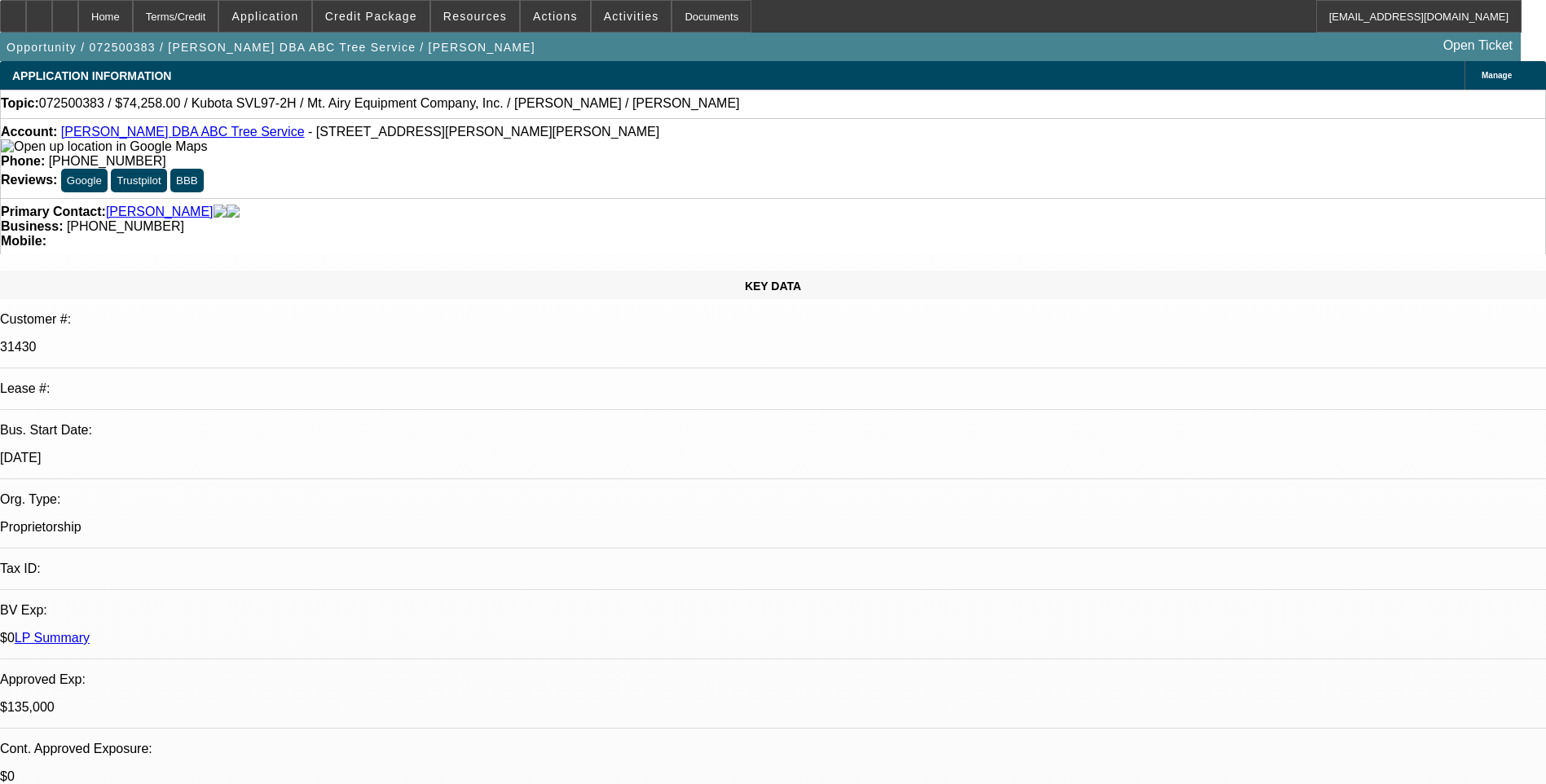
select select "0"
select select "2"
select select "0"
select select "0.1"
select select "0"
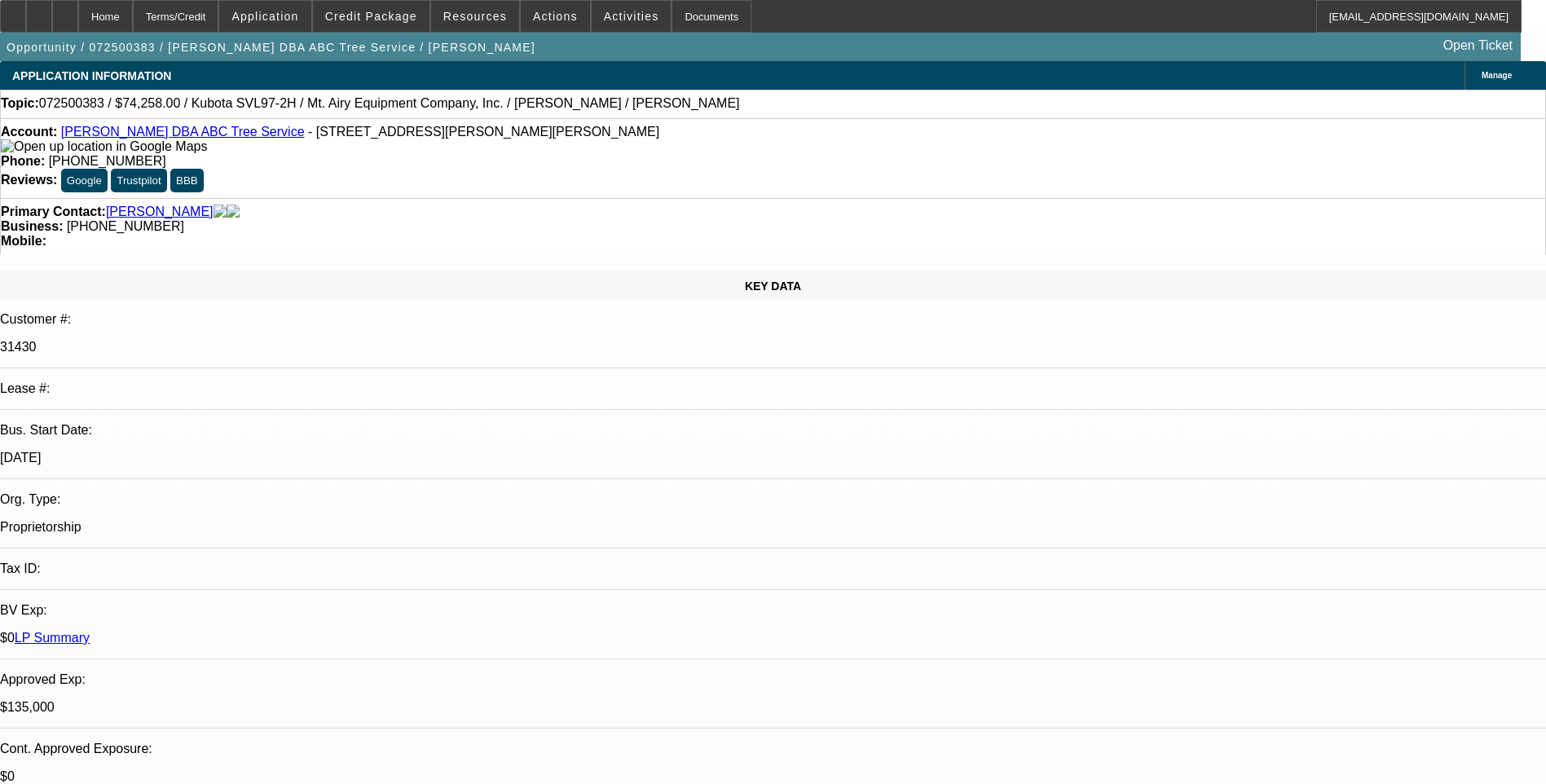
select select "0"
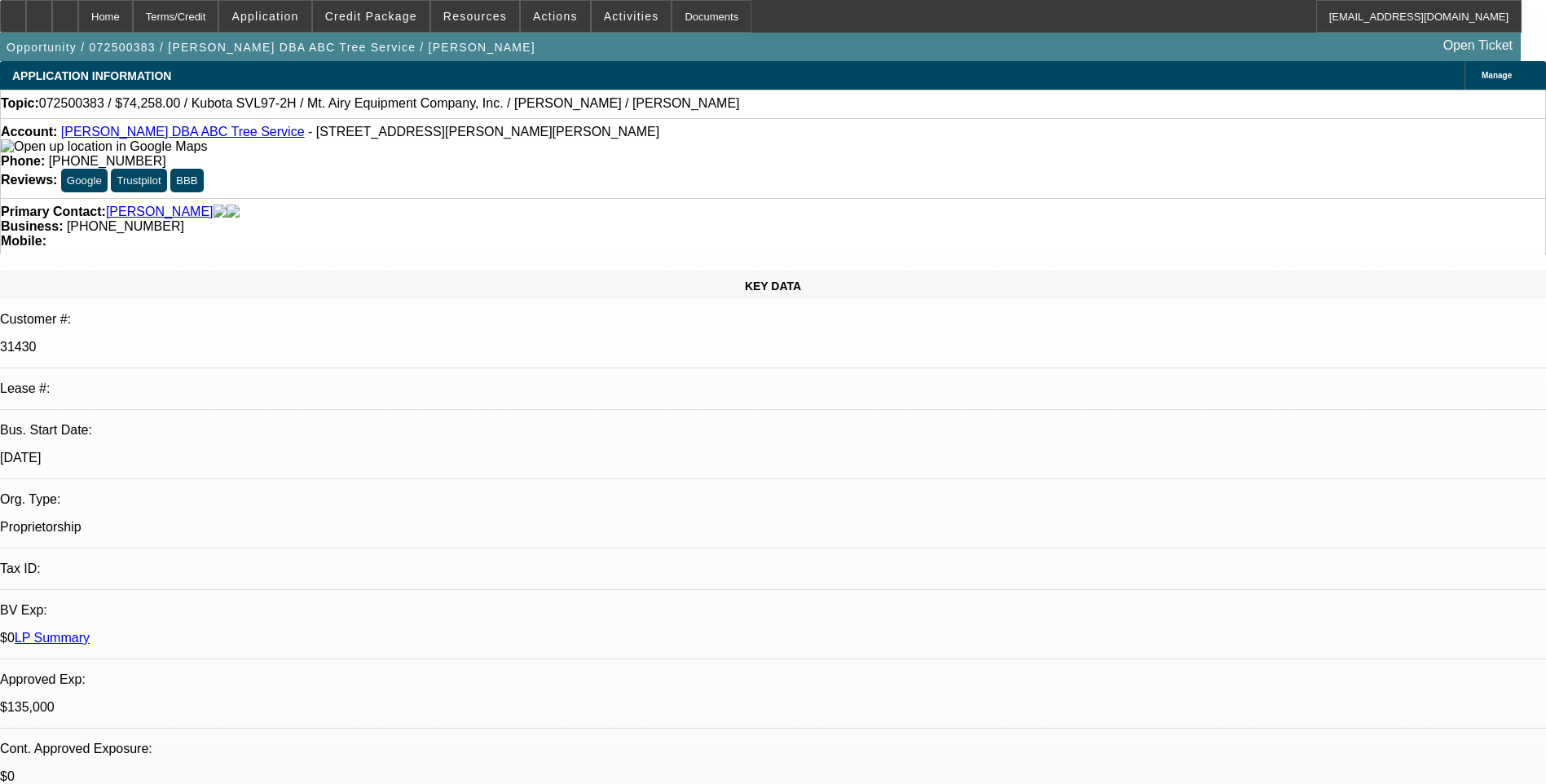
select select "0"
select select "1"
select select "2"
select select "6"
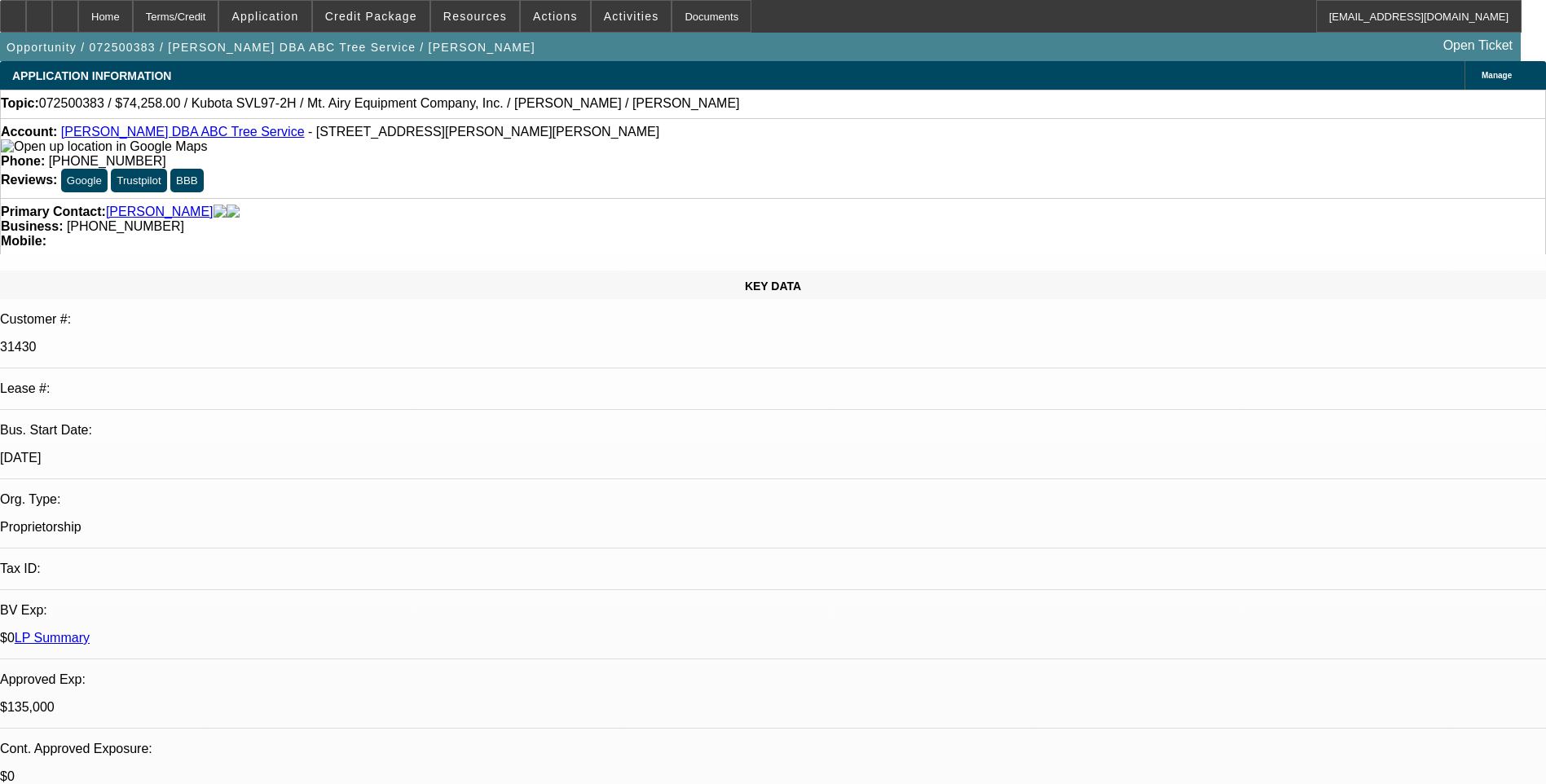
select select "1"
select select "6"
select select "1"
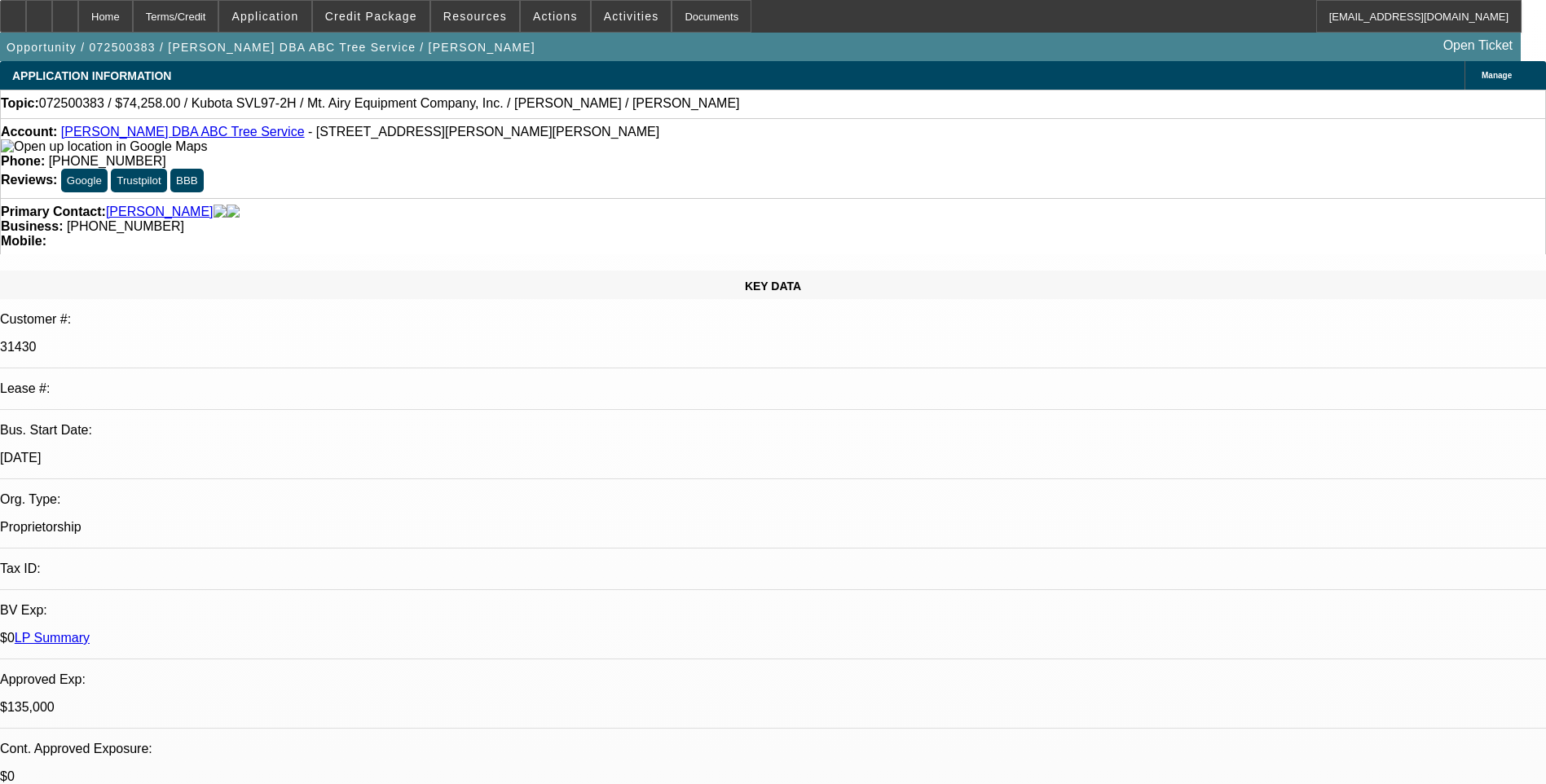
select select "6"
select select "1"
select select "6"
click at [219, 19] on div "Terms/Credit" at bounding box center [176, 16] width 87 height 32
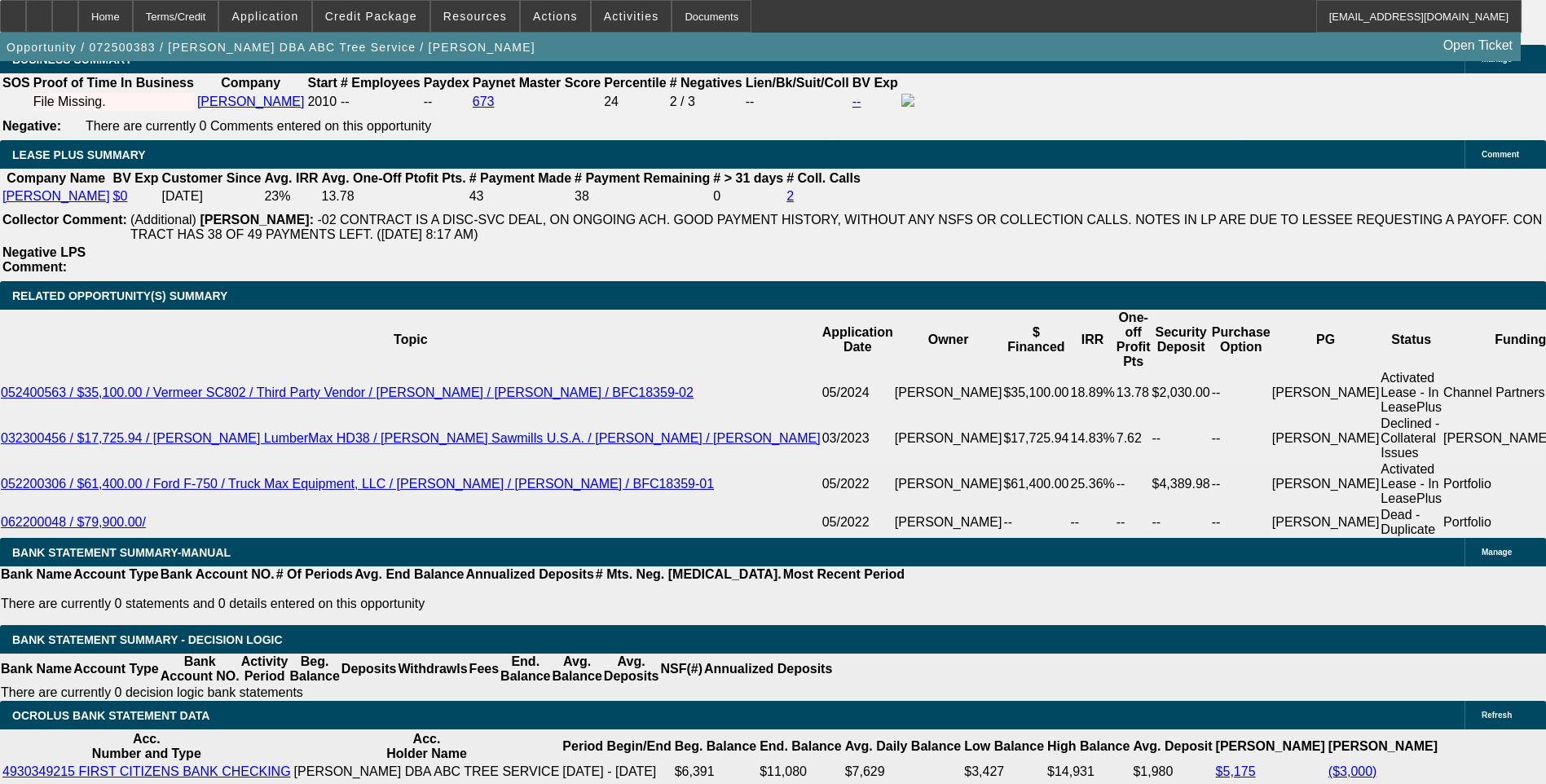
scroll to position [2689, 0]
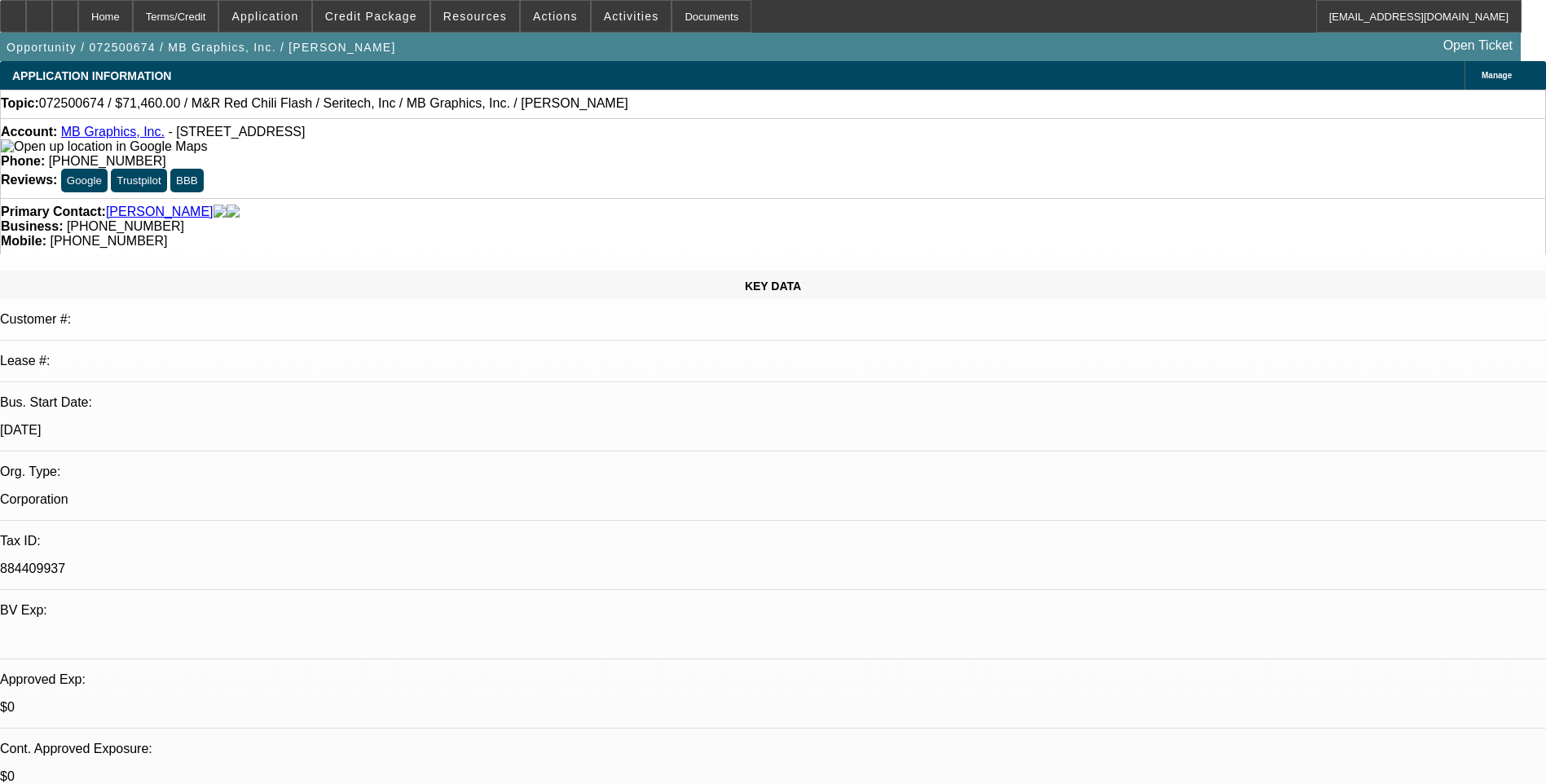
select select "0.1"
select select "0"
select select "0.1"
select select "0"
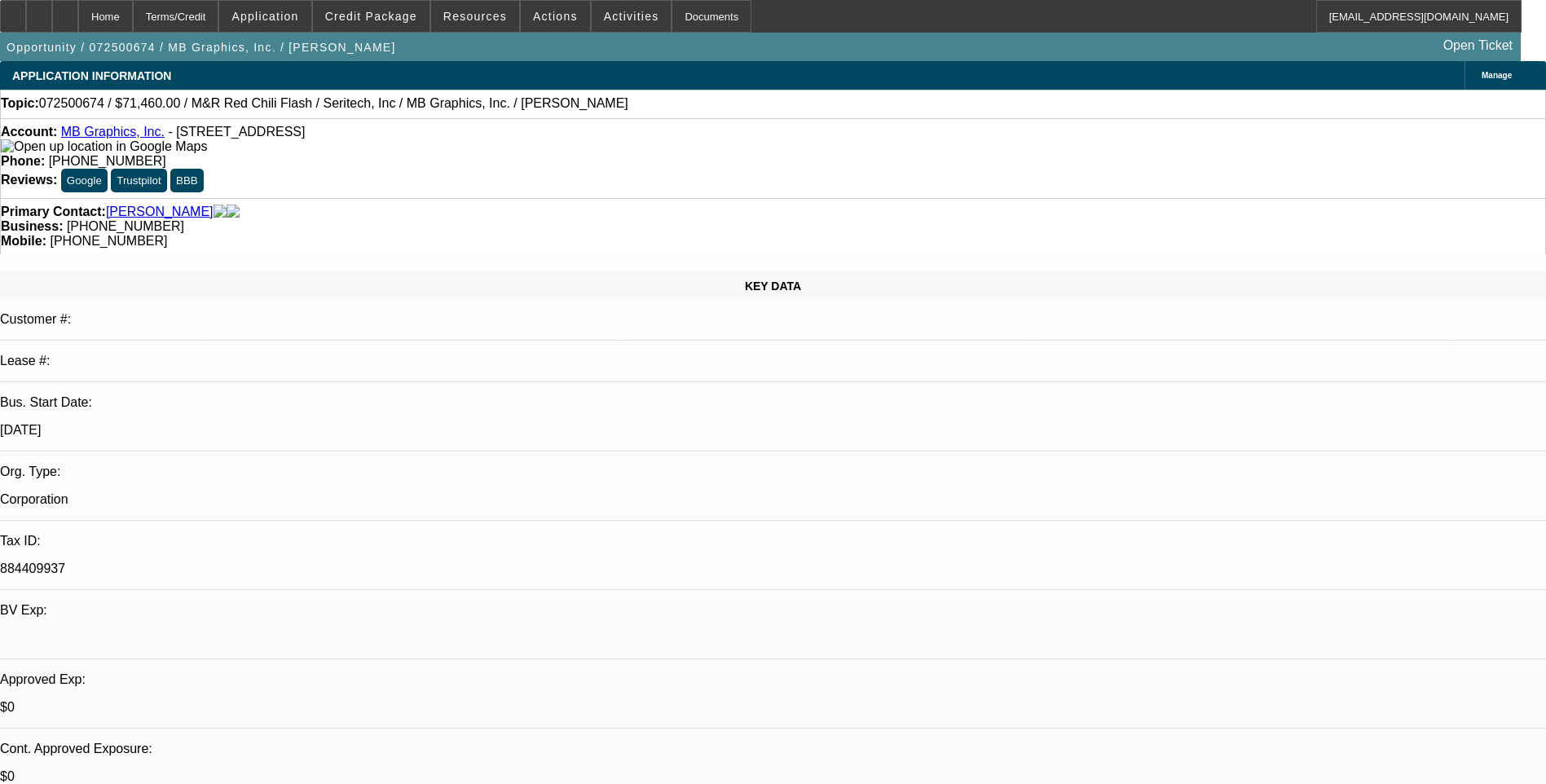
select select "0.1"
select select "0"
select select "0.1"
select select "0"
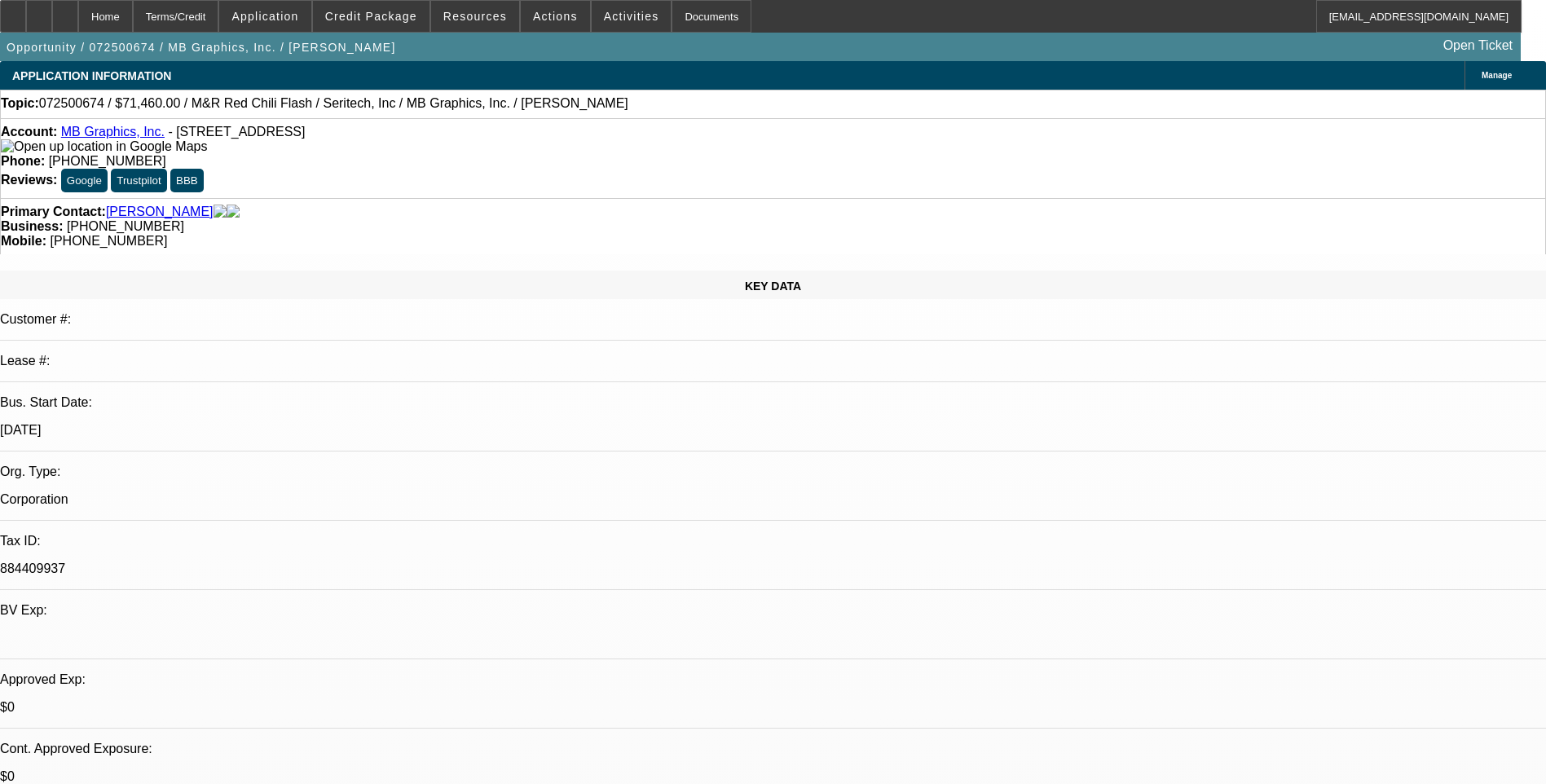
select select "0"
select select "0.1"
select select "1"
select select "5"
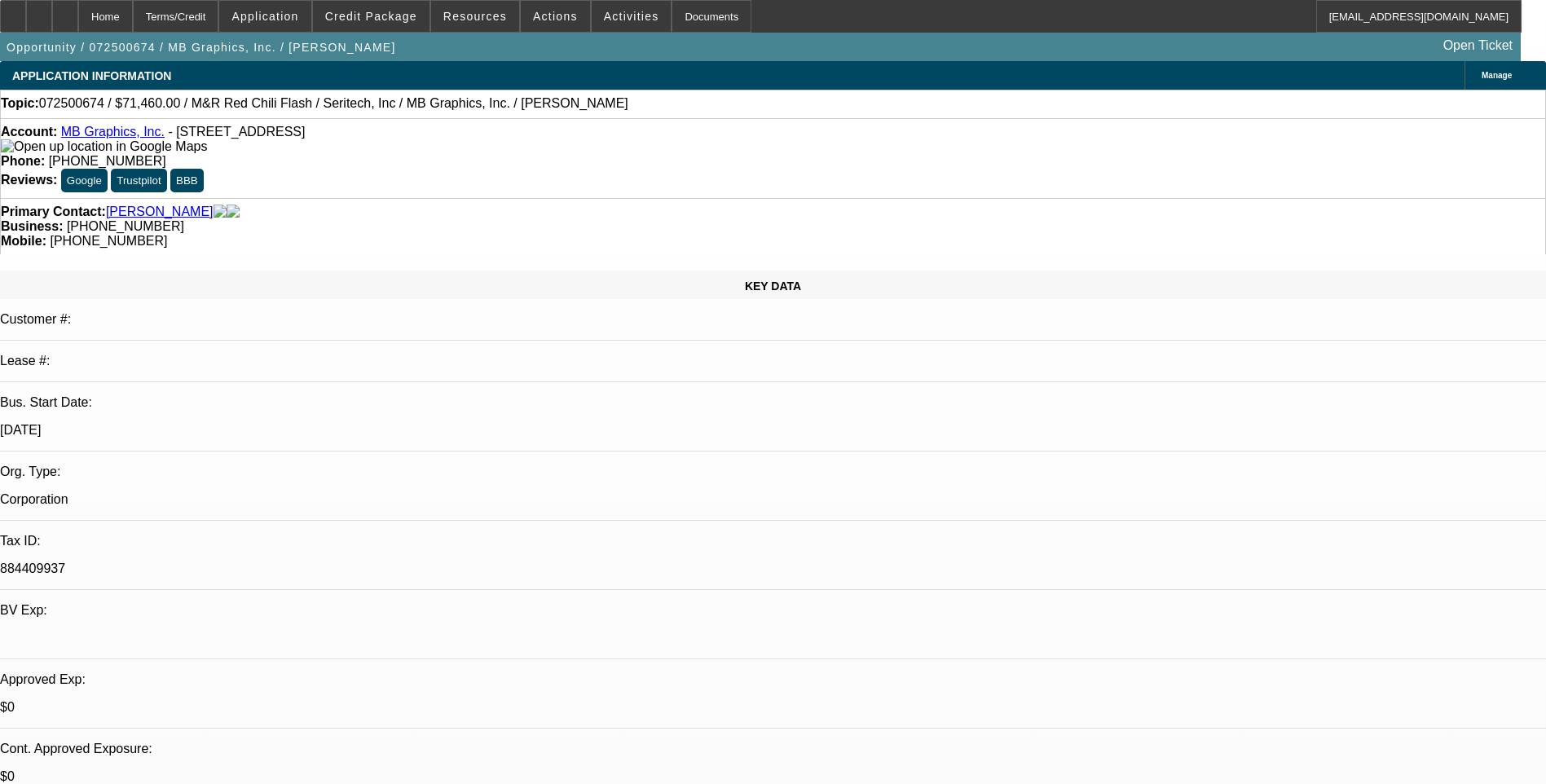
select select "1"
select select "5"
select select "1"
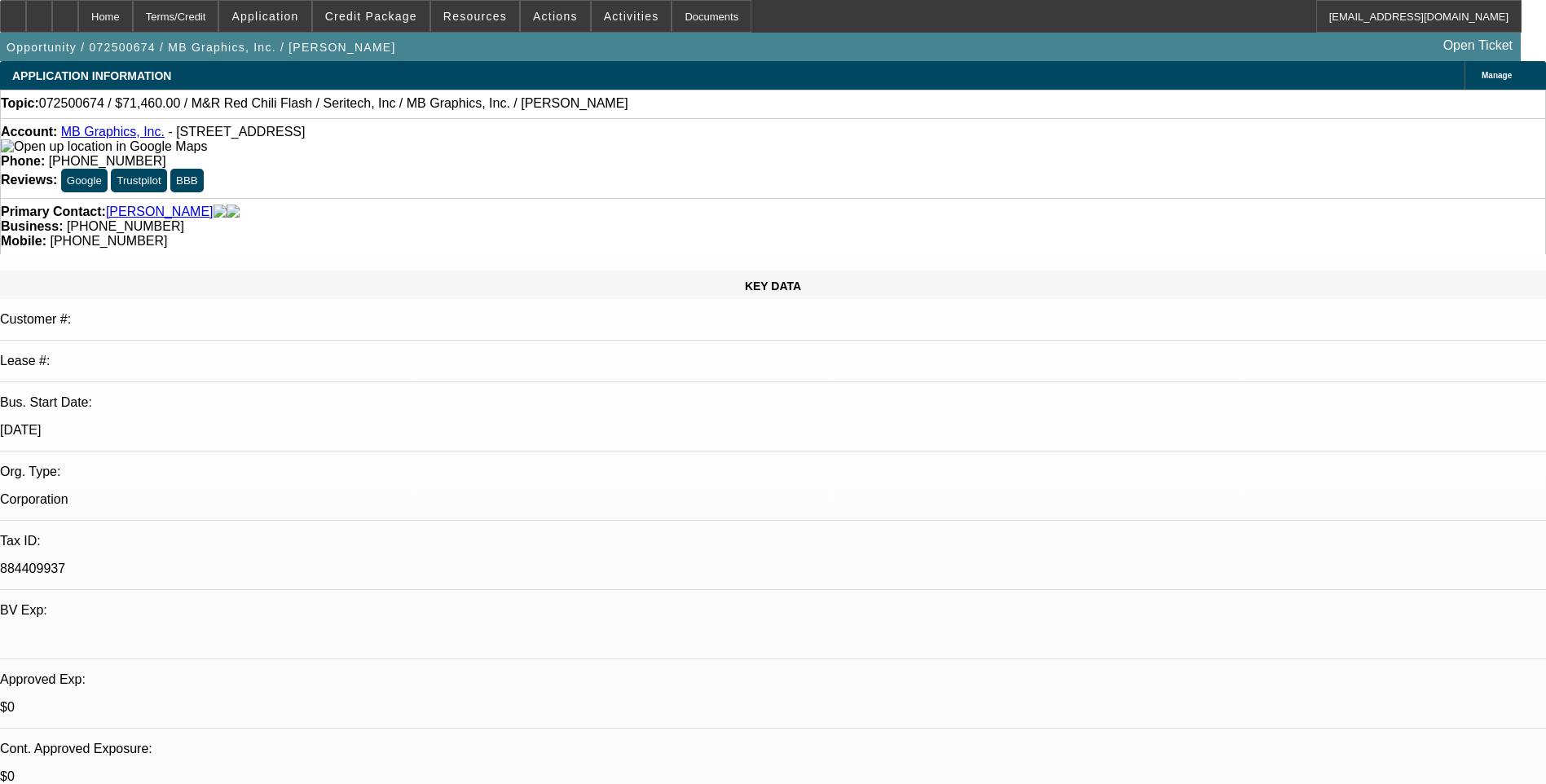
select select "5"
select select "1"
select select "5"
drag, startPoint x: 225, startPoint y: 17, endPoint x: 230, endPoint y: 28, distance: 12.1
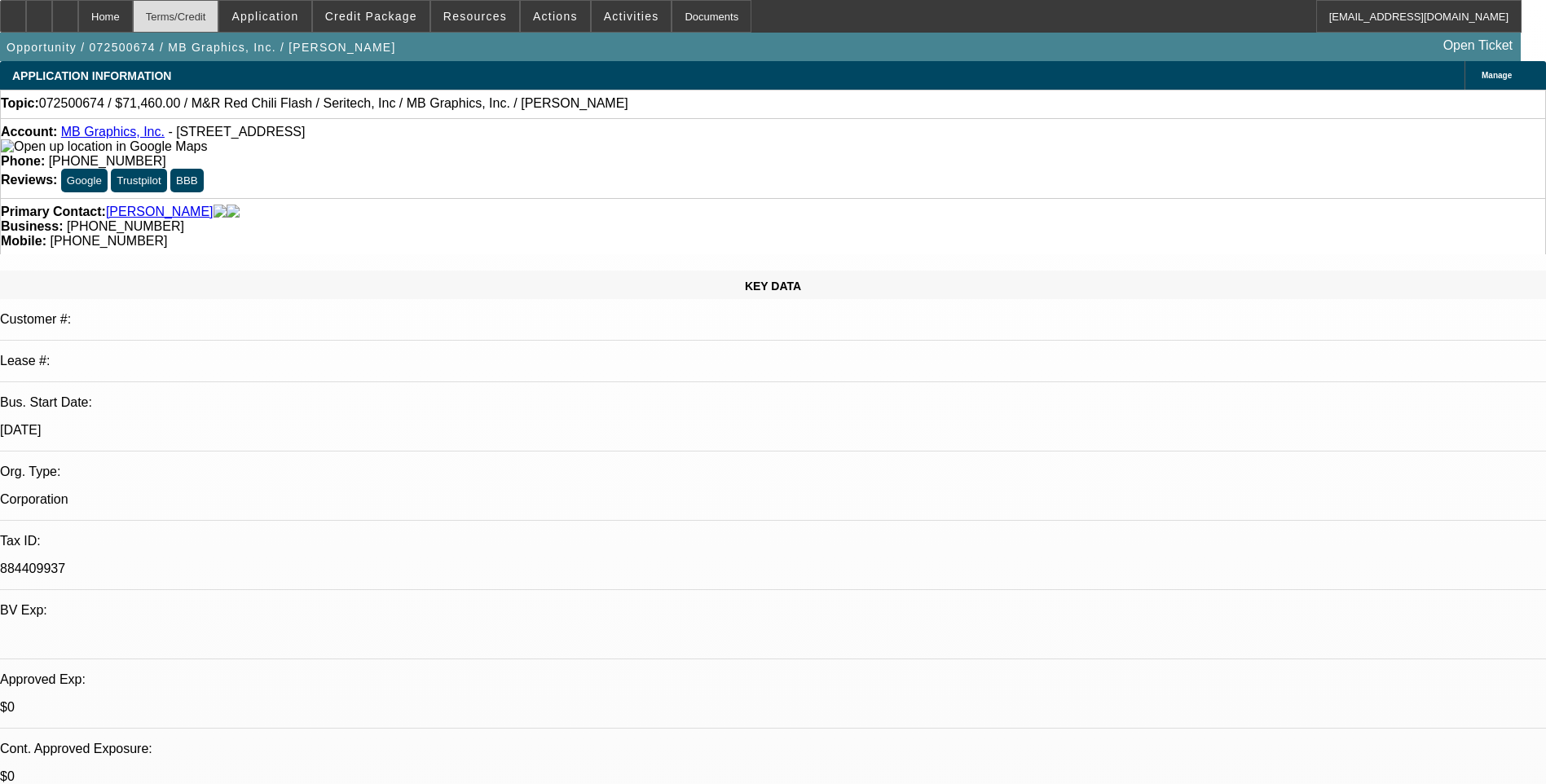
click at [219, 17] on div "Terms/Credit" at bounding box center [176, 16] width 87 height 32
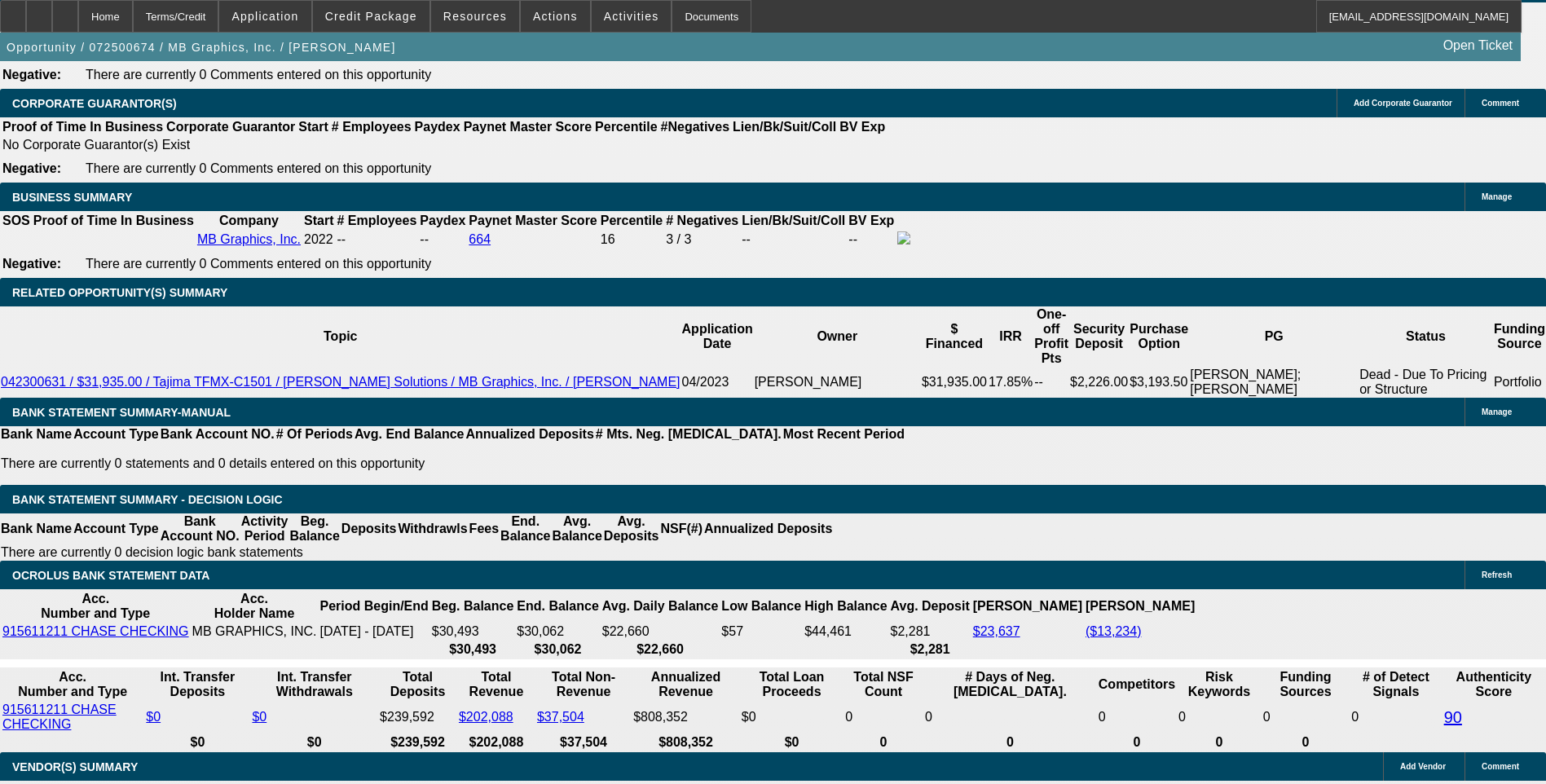
scroll to position [82, 0]
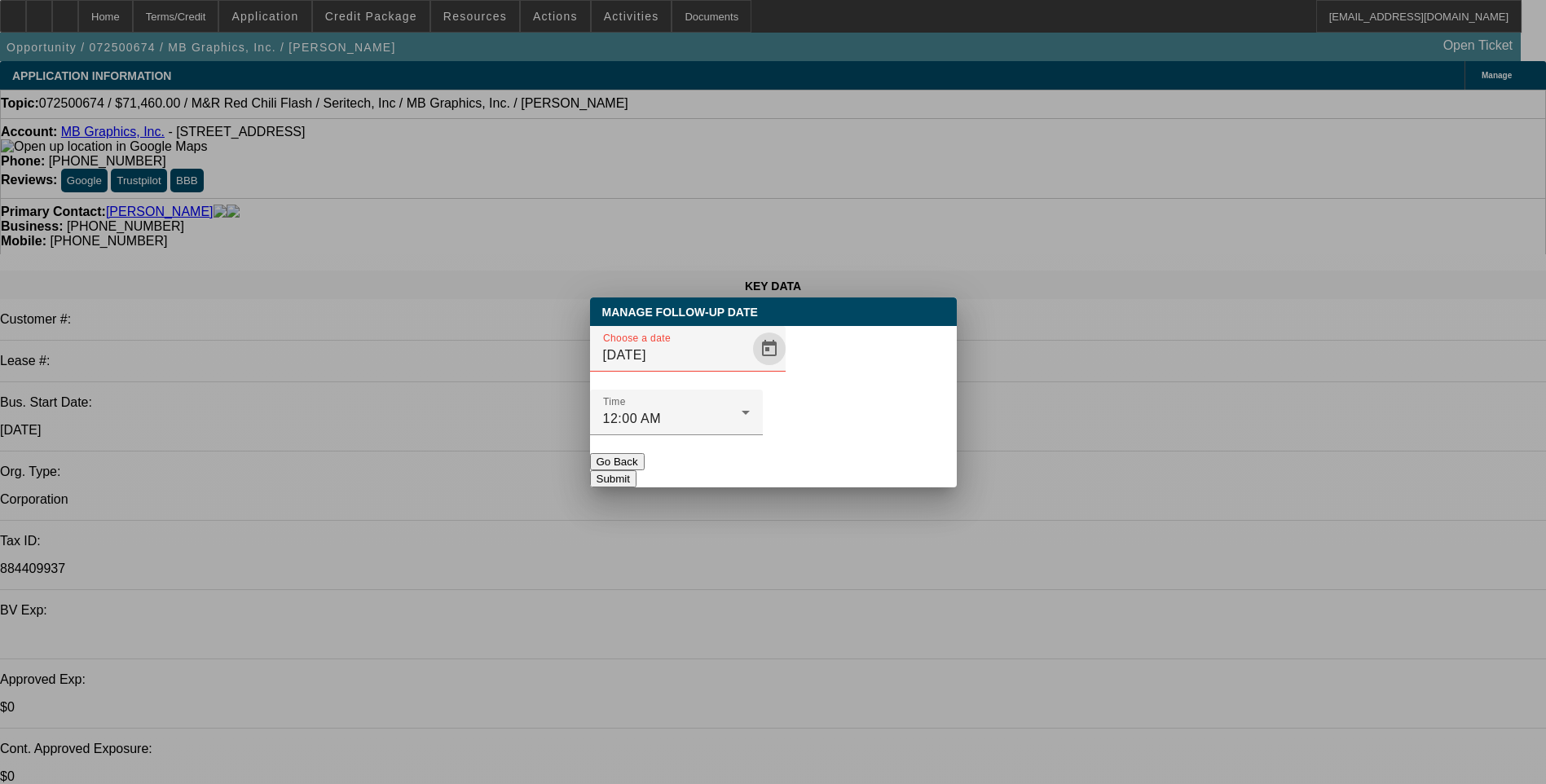
click at [749, 368] on span "Open calendar" at bounding box center [768, 348] width 39 height 39
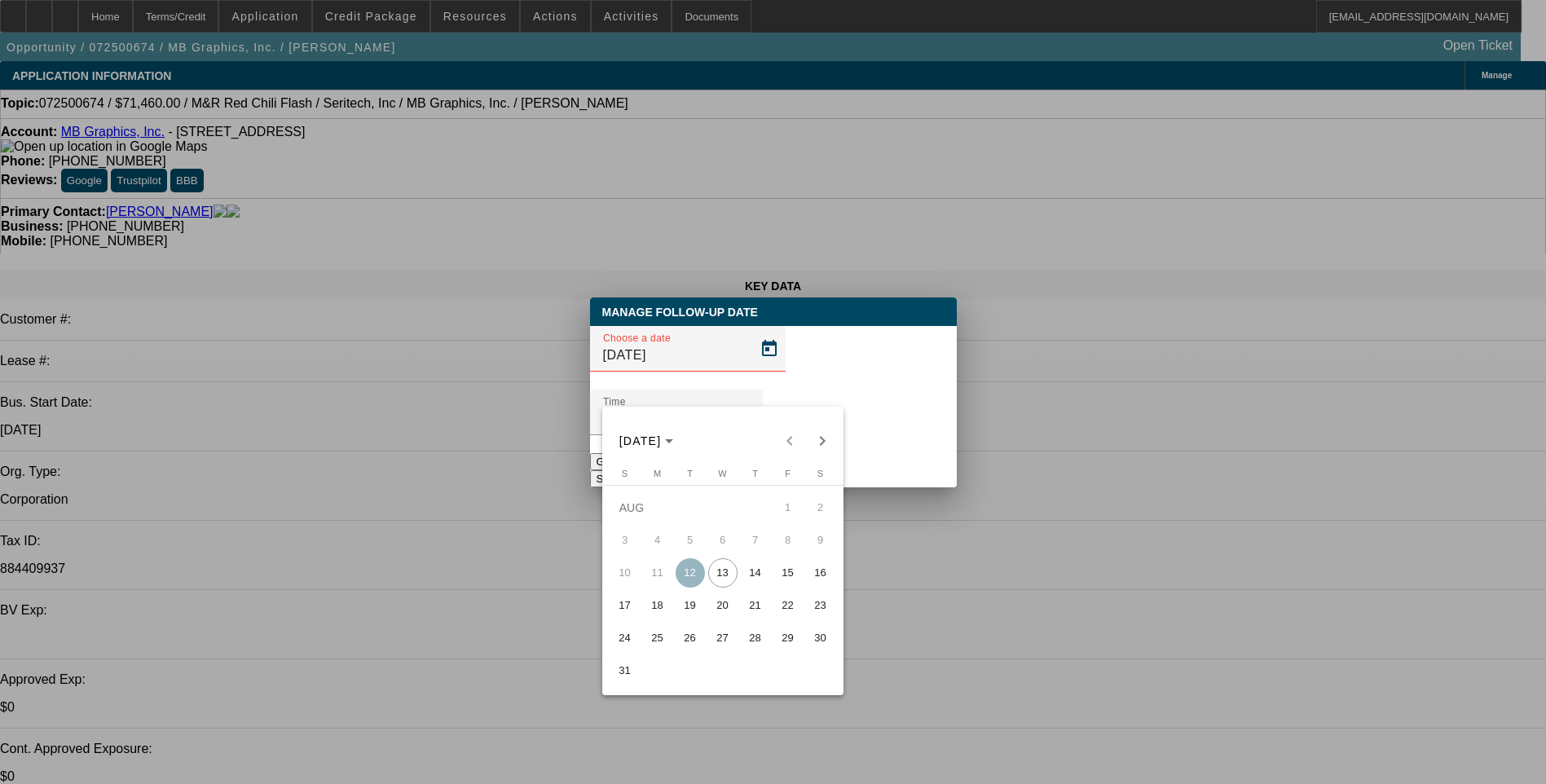
click at [766, 577] on span "14" at bounding box center [755, 573] width 30 height 30
type input "8/14/2025"
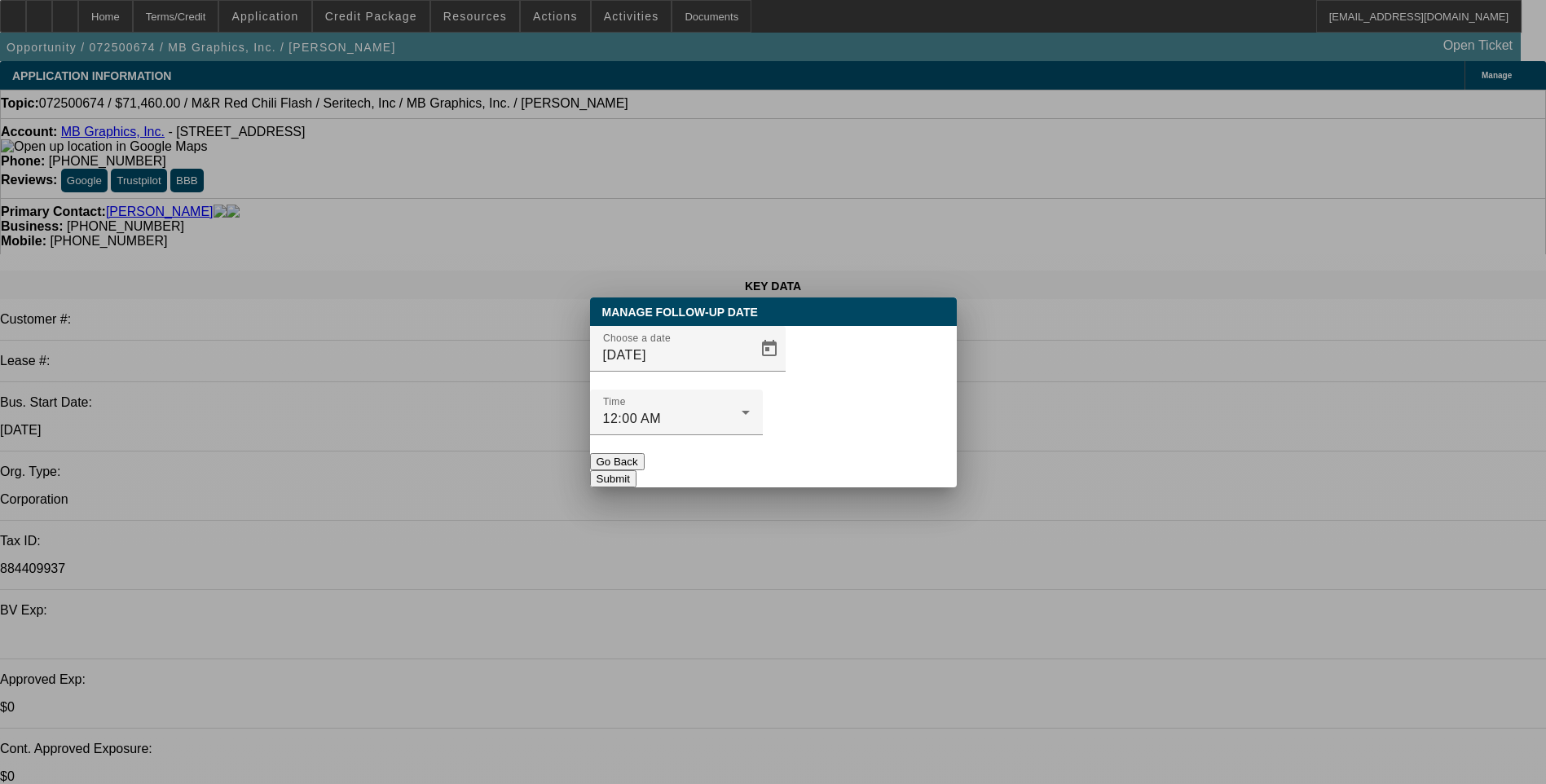
click at [636, 470] on button "Submit" at bounding box center [613, 478] width 46 height 17
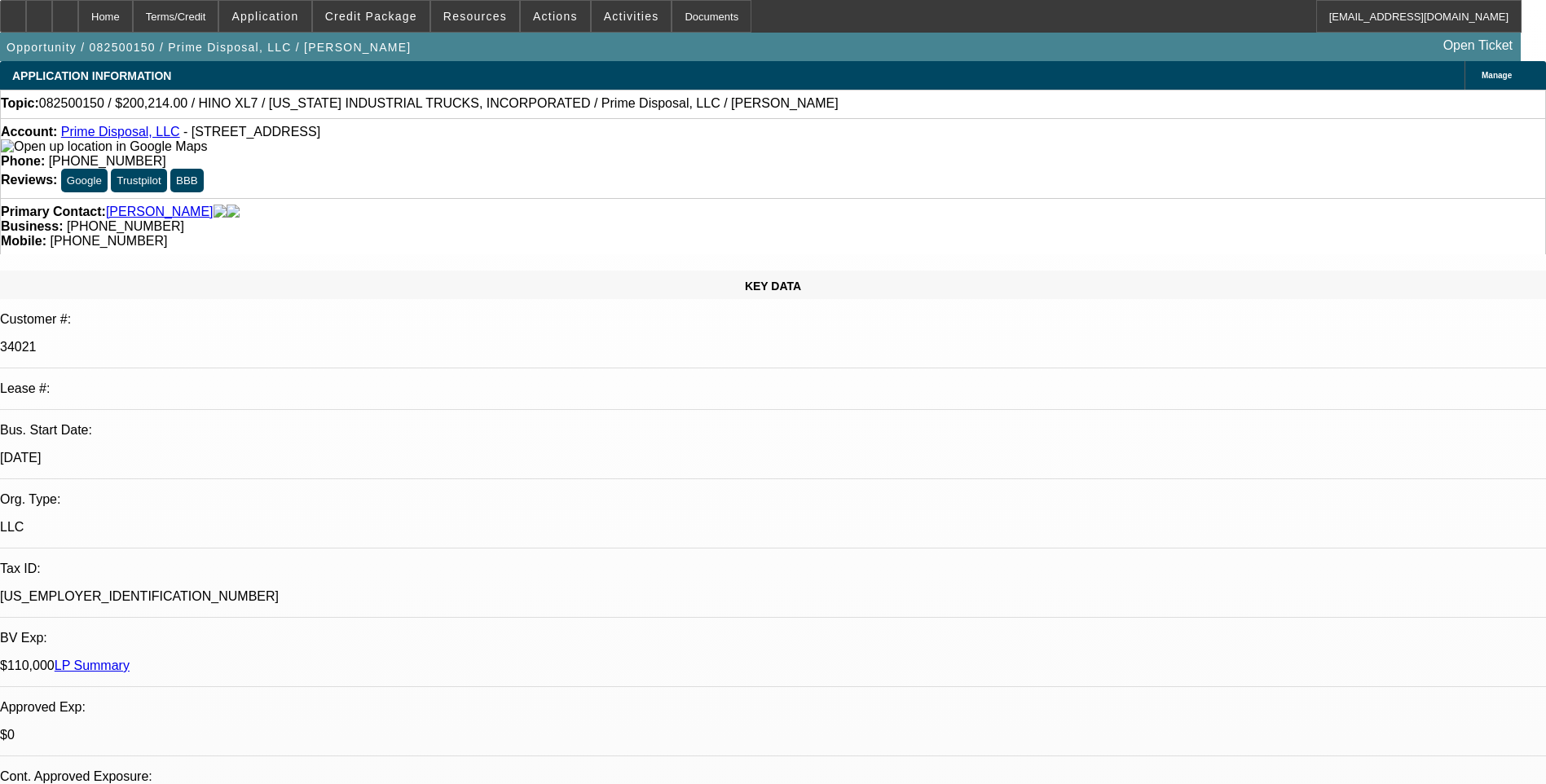
select select "0.1"
select select "0"
select select "0.1"
select select "0"
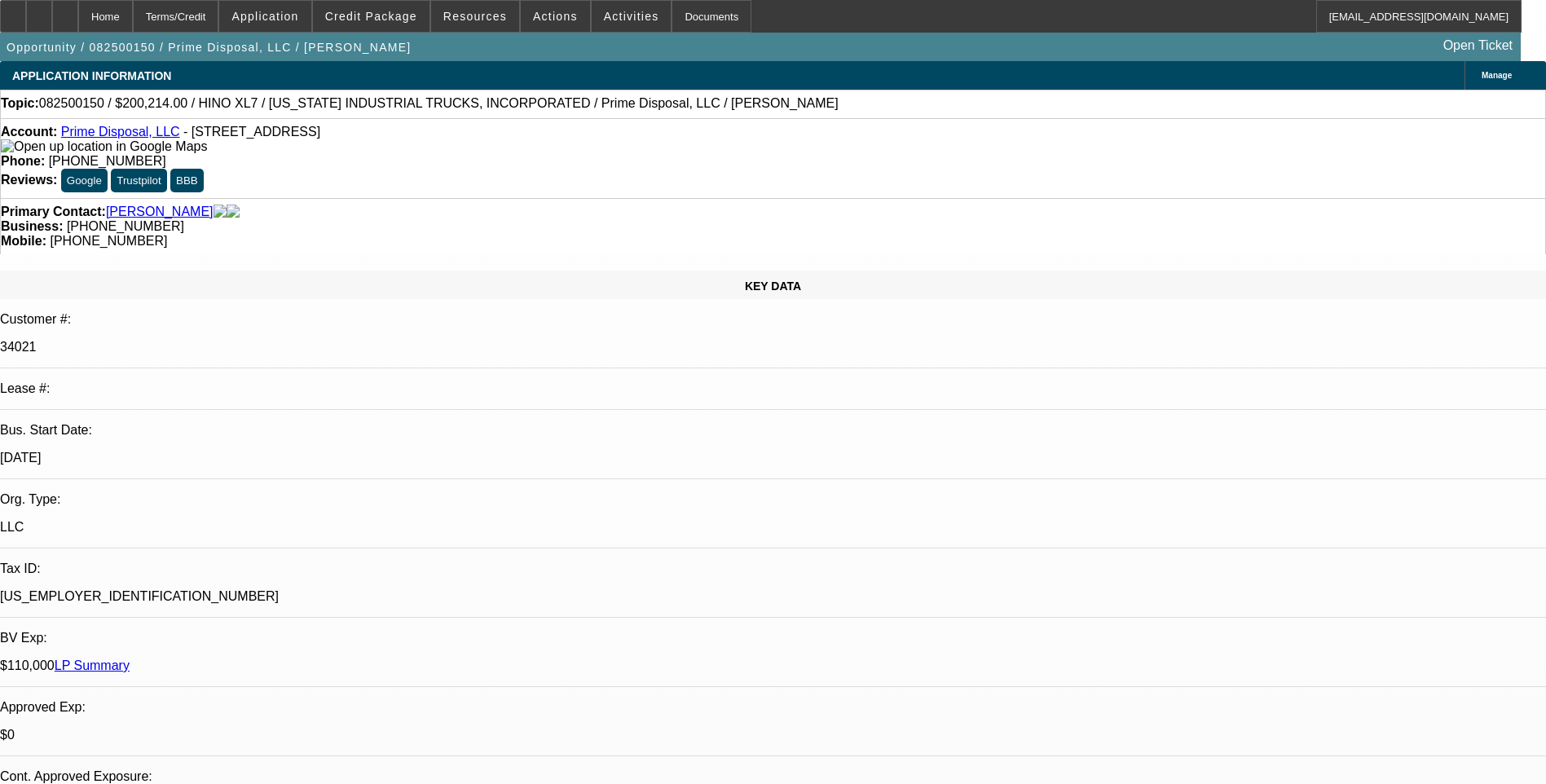
select select "0"
select select "0.1"
select select "0"
select select "0.1"
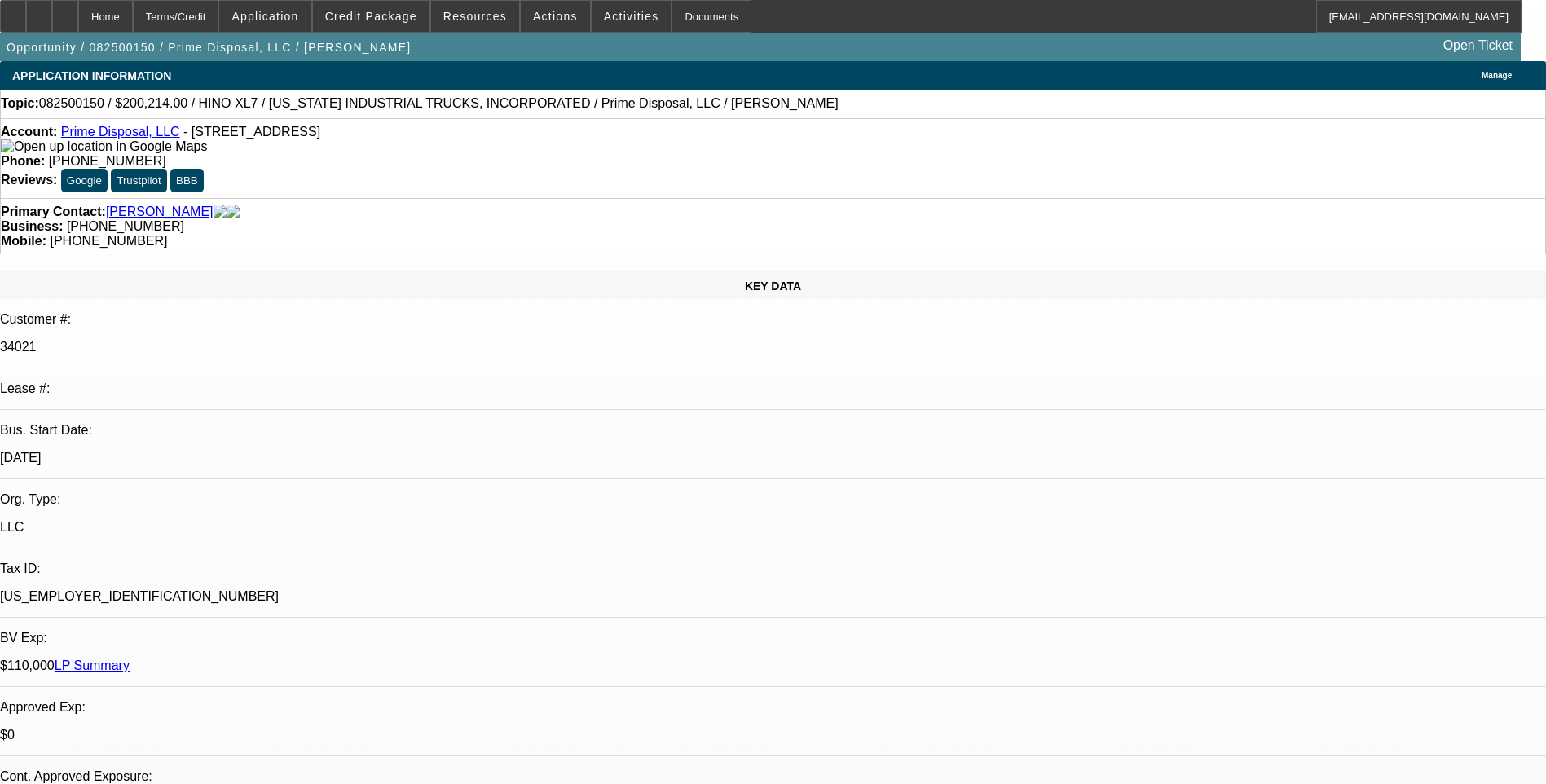
select select "0"
select select "1"
select select "6"
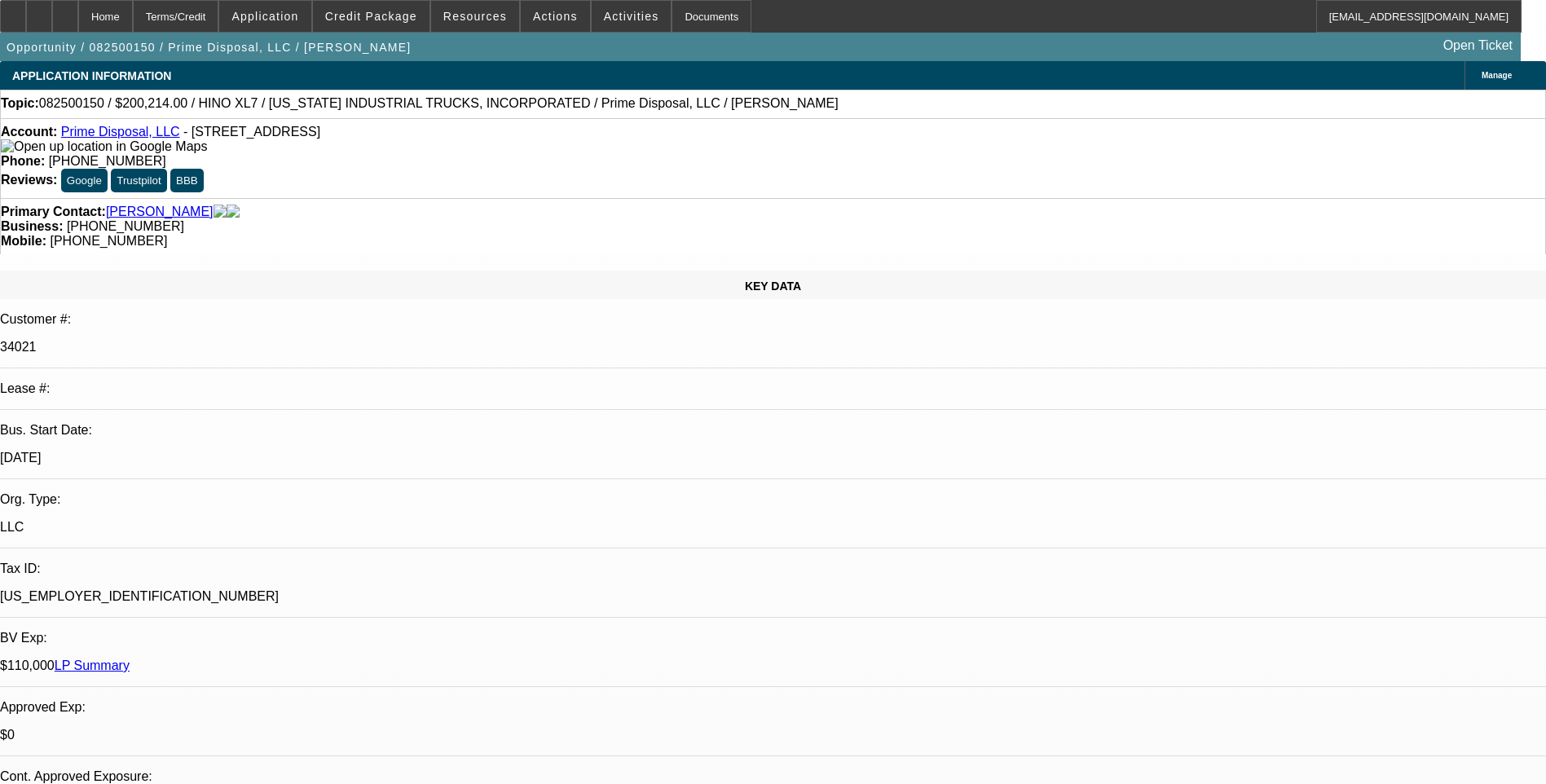
select select "1"
select select "6"
select select "1"
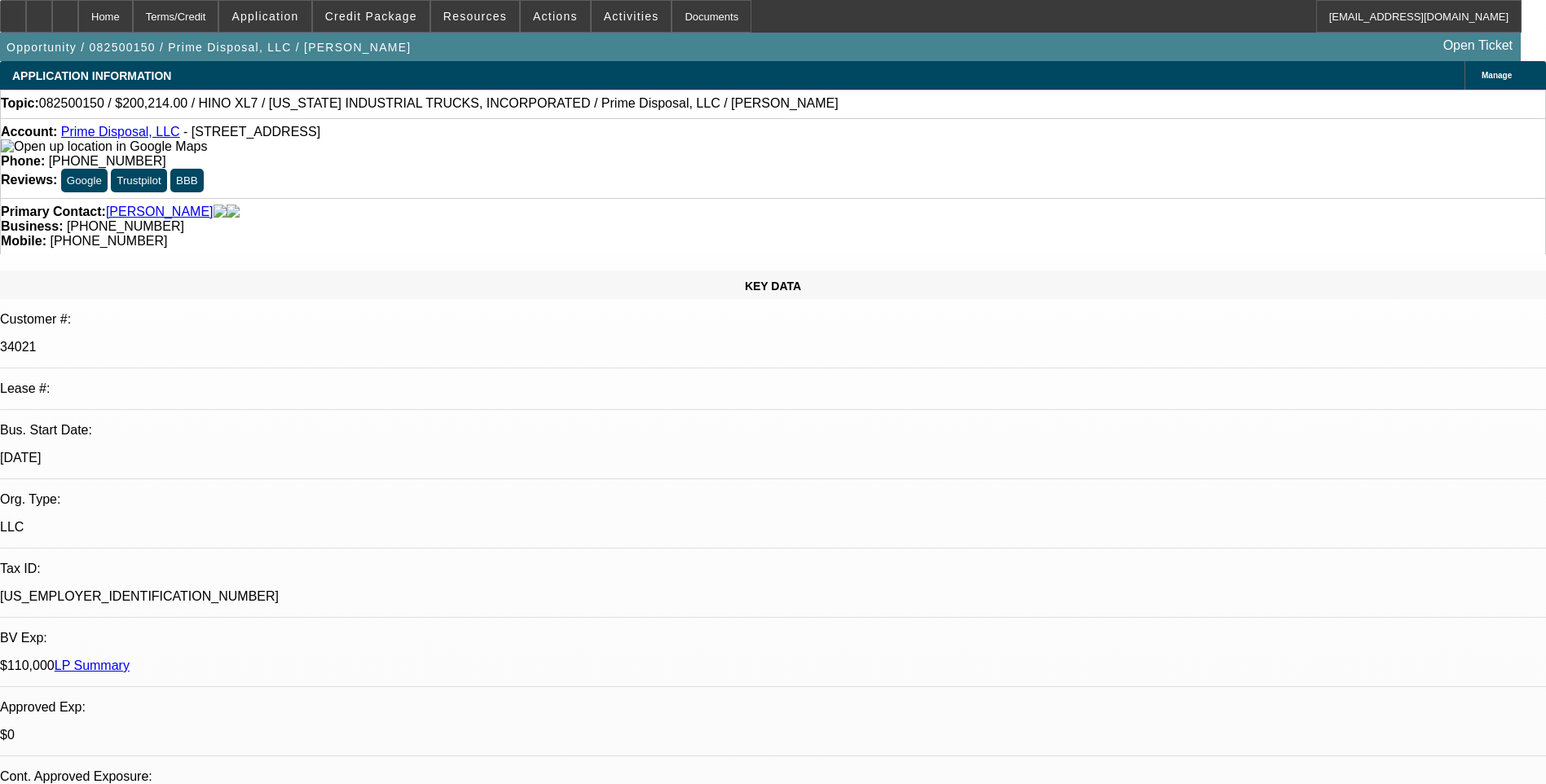
select select "6"
select select "1"
select select "6"
click at [216, 9] on div "Terms/Credit" at bounding box center [176, 16] width 87 height 32
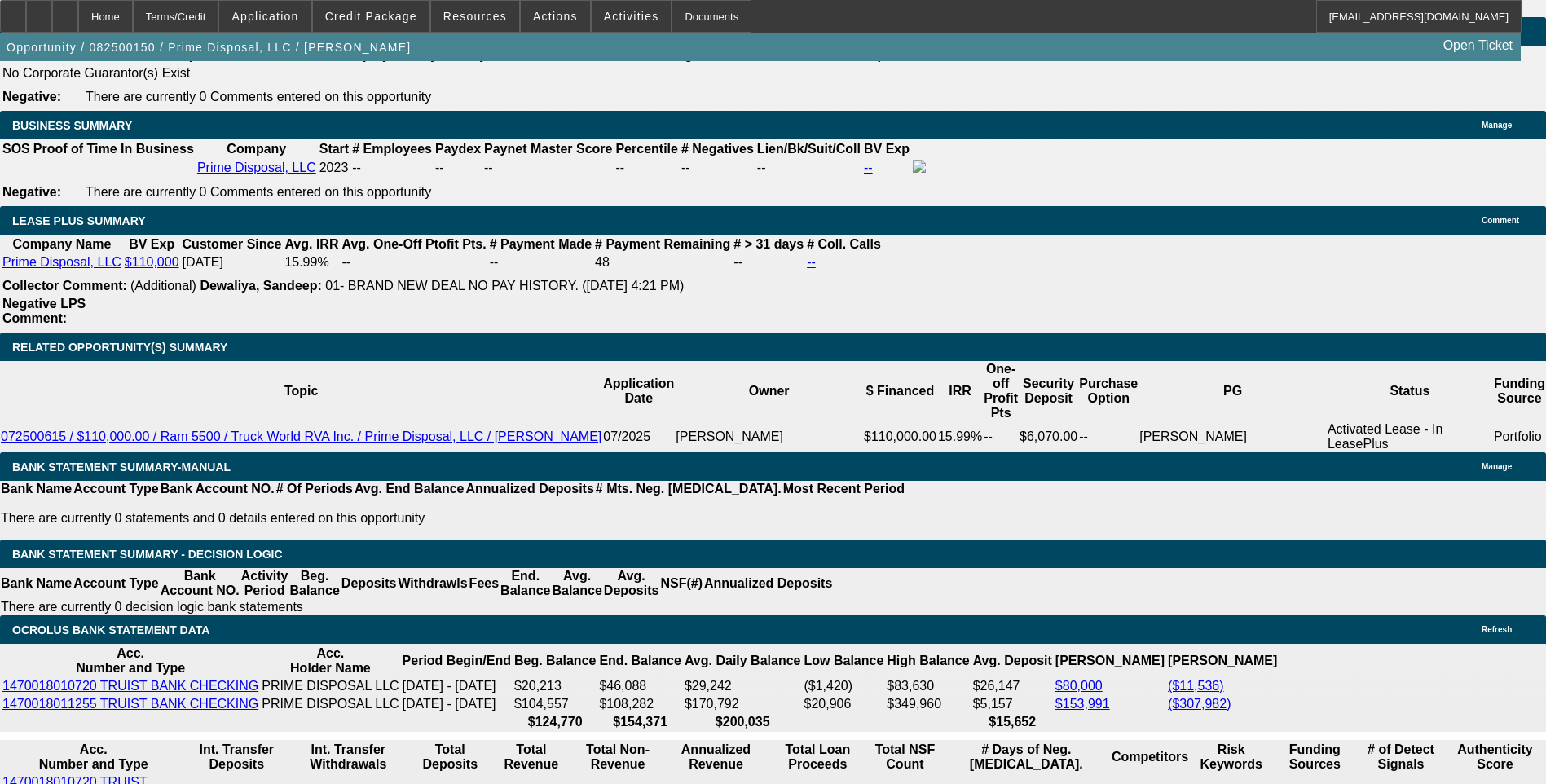
scroll to position [2692, 0]
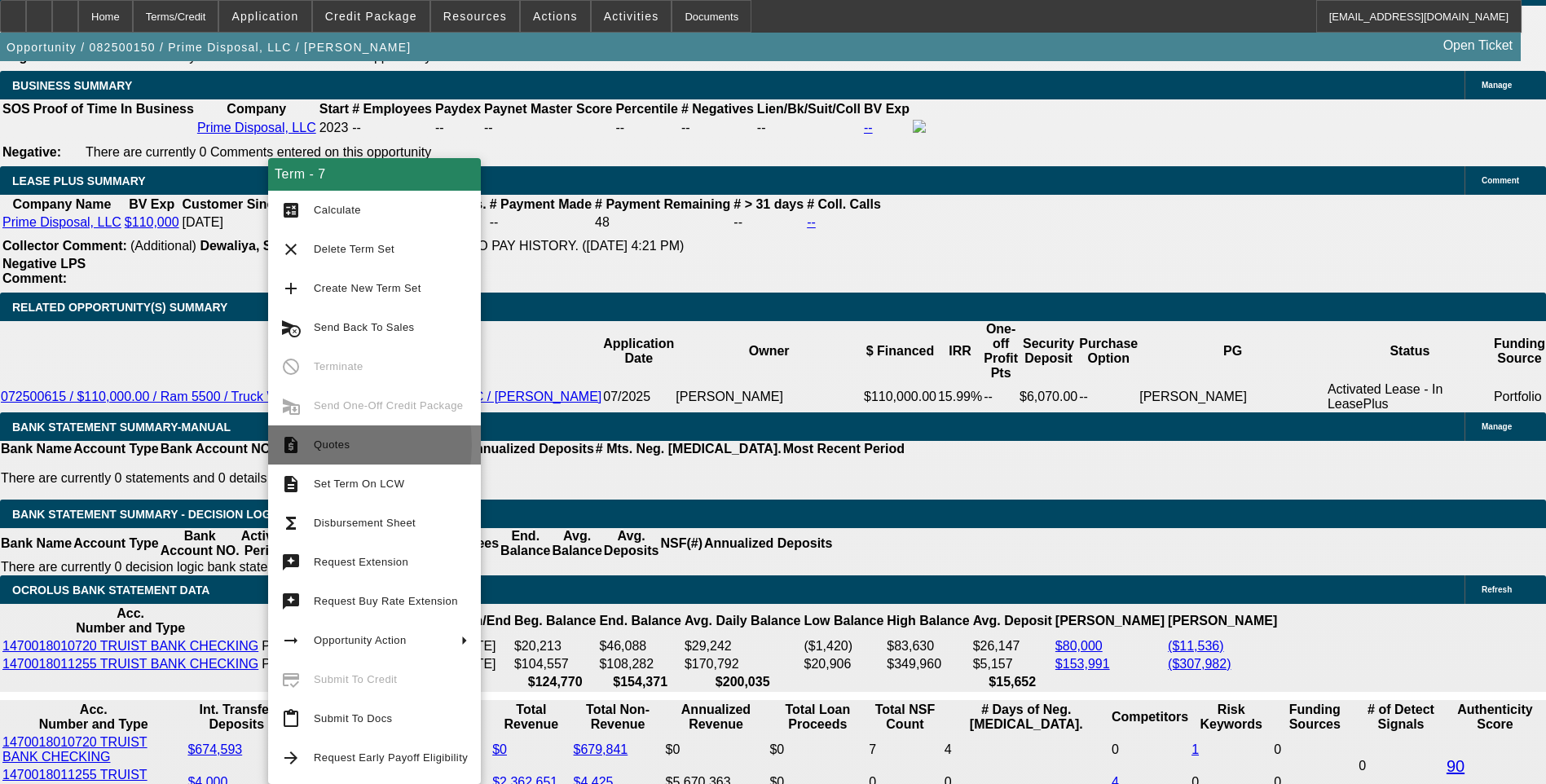
click at [328, 444] on span "Quotes" at bounding box center [331, 444] width 36 height 12
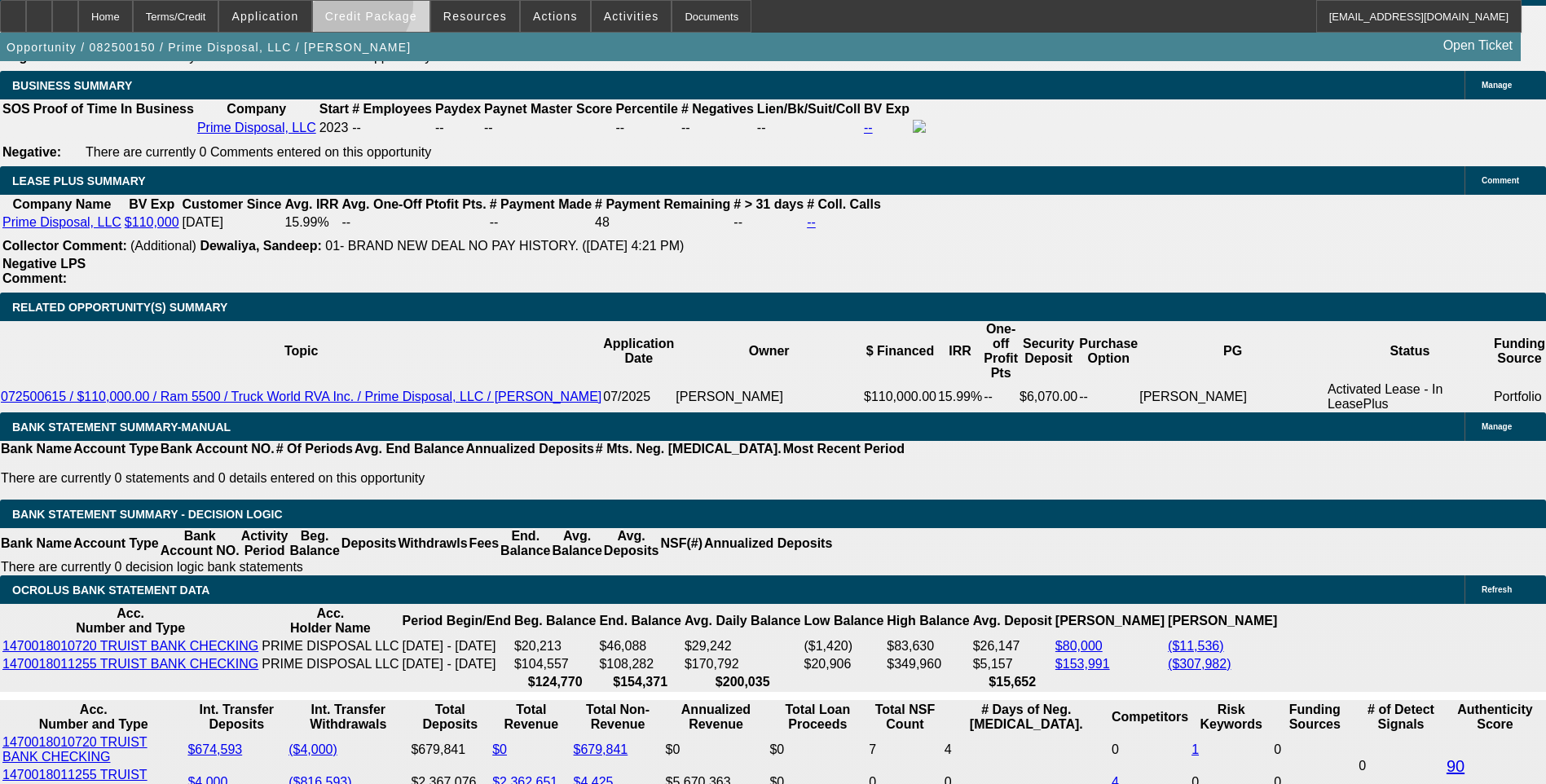
click at [381, 7] on span at bounding box center [371, 16] width 117 height 39
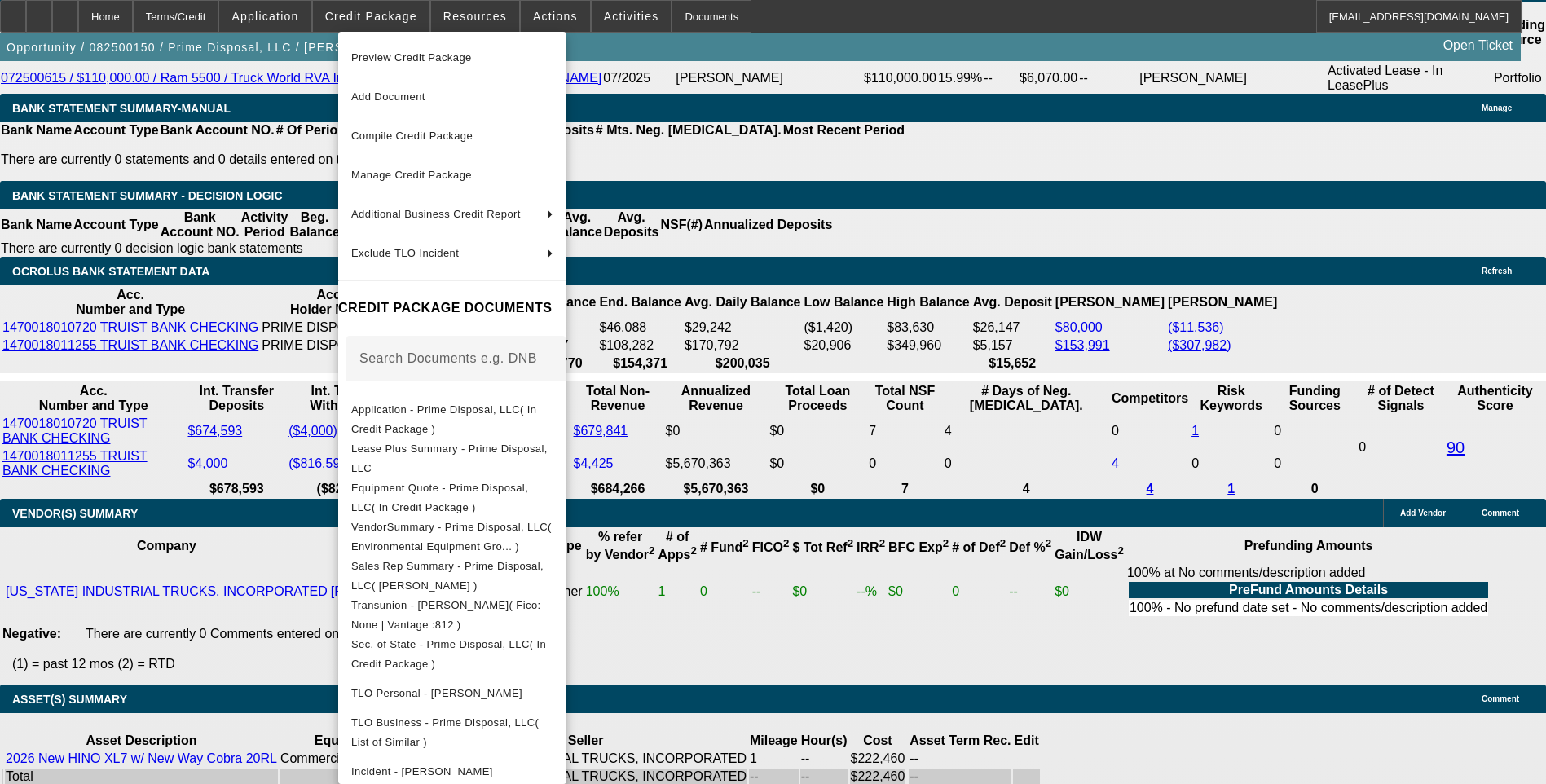
scroll to position [2611, 0]
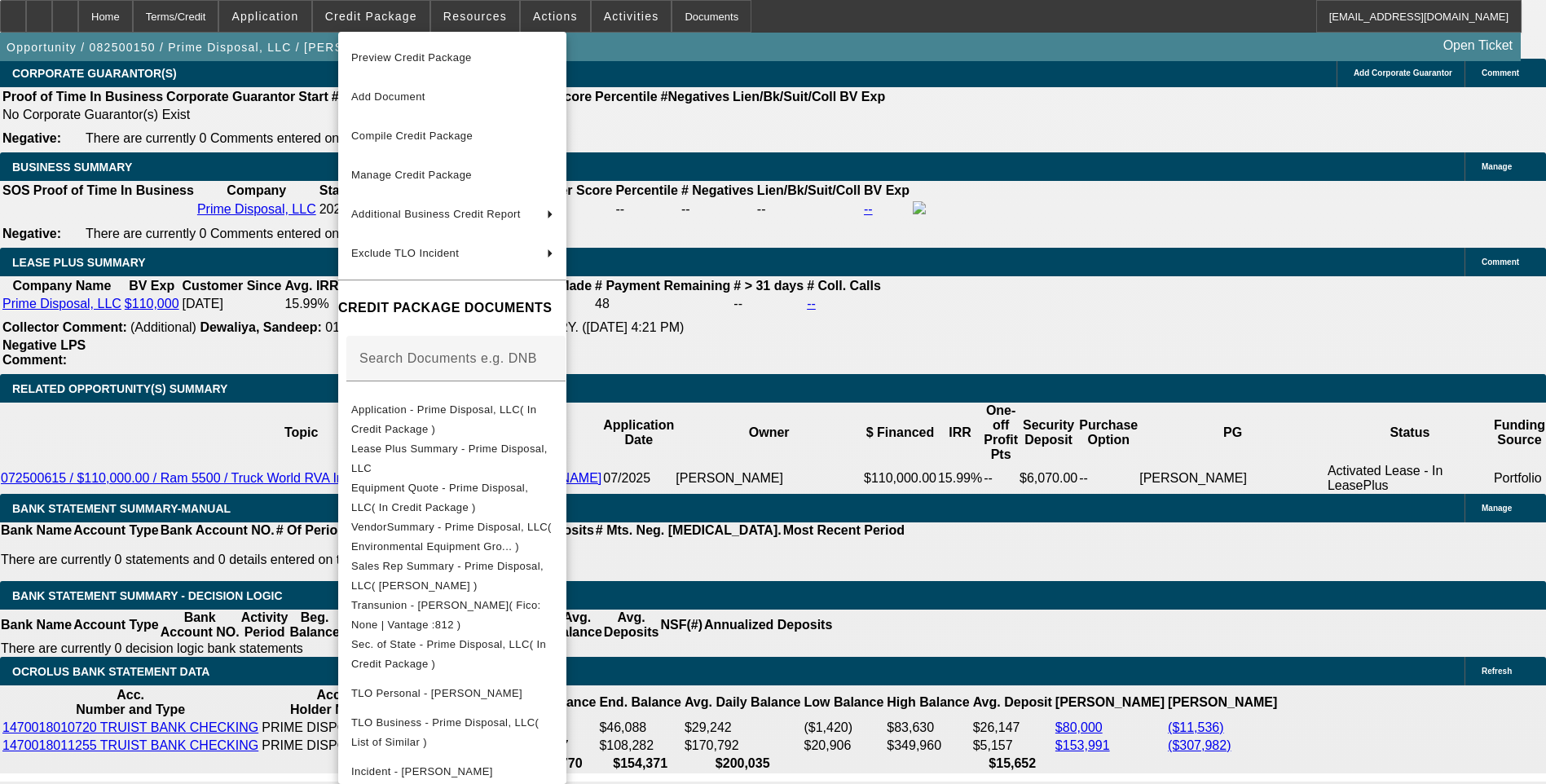
click at [257, 320] on div at bounding box center [773, 392] width 1546 height 784
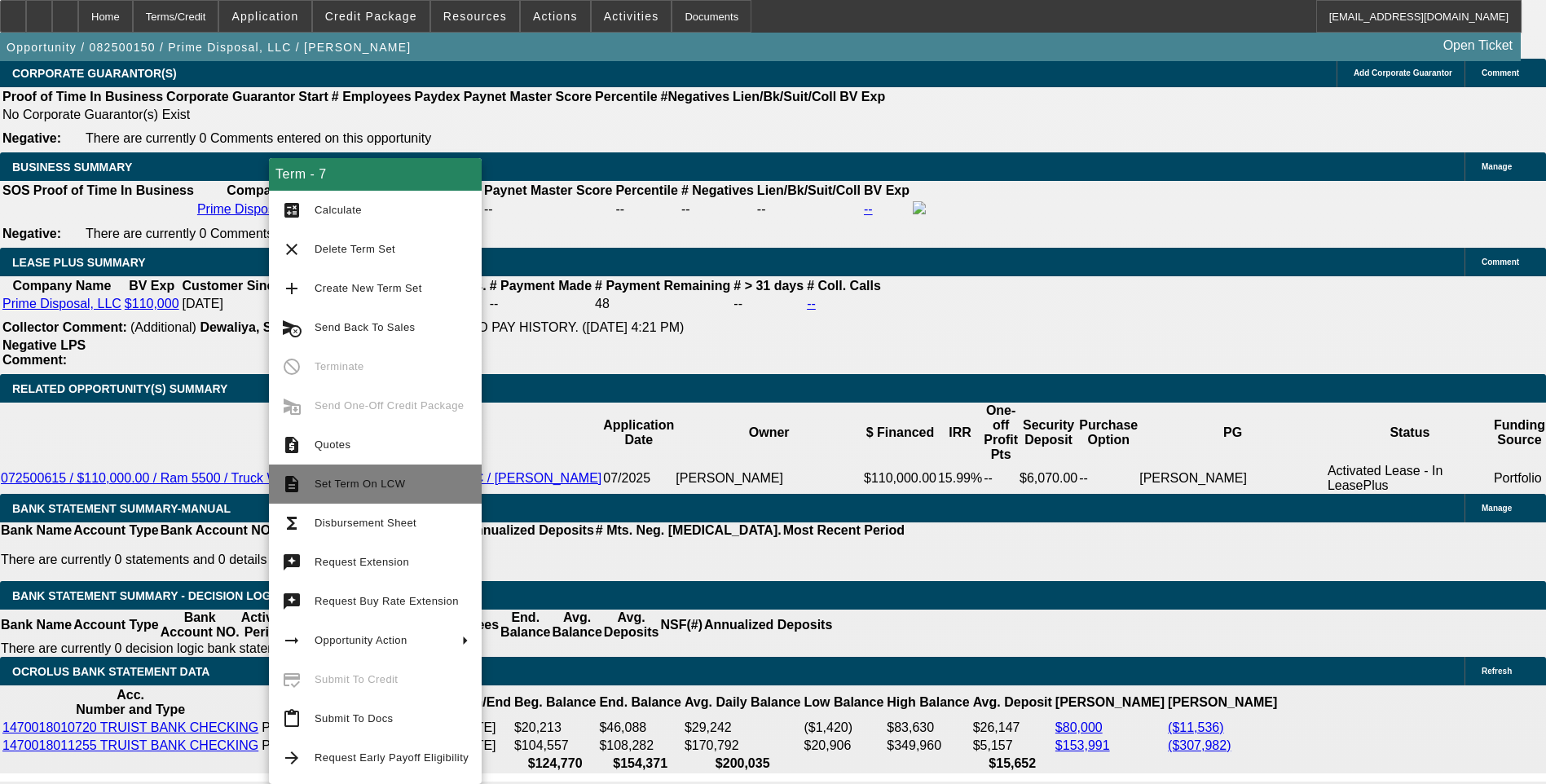
click at [371, 488] on span "Set Term On LCW" at bounding box center [359, 483] width 90 height 12
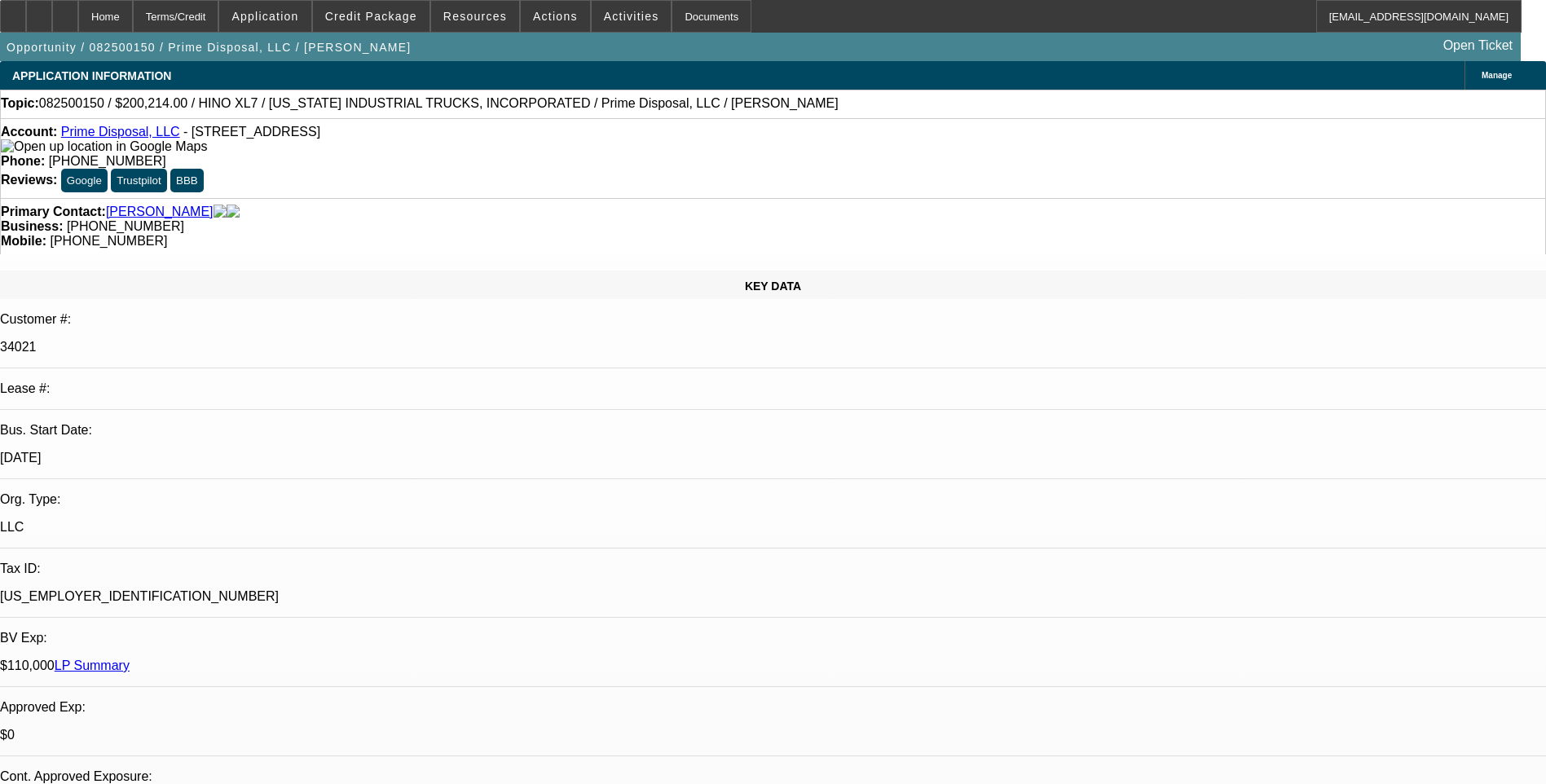
select select "0.1"
select select "0"
select select "0.1"
select select "0"
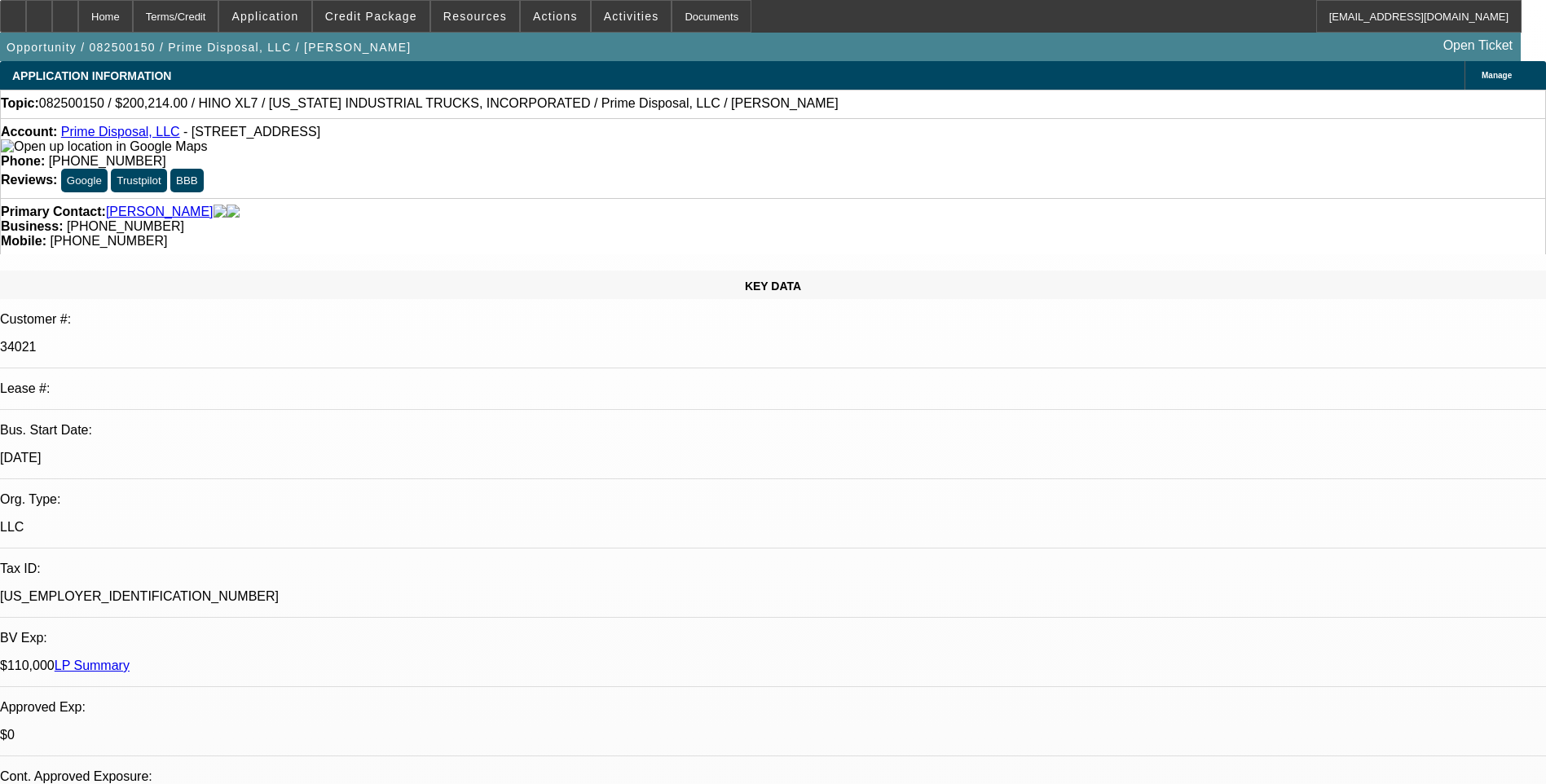
select select "0"
select select "0.1"
select select "0"
select select "0.1"
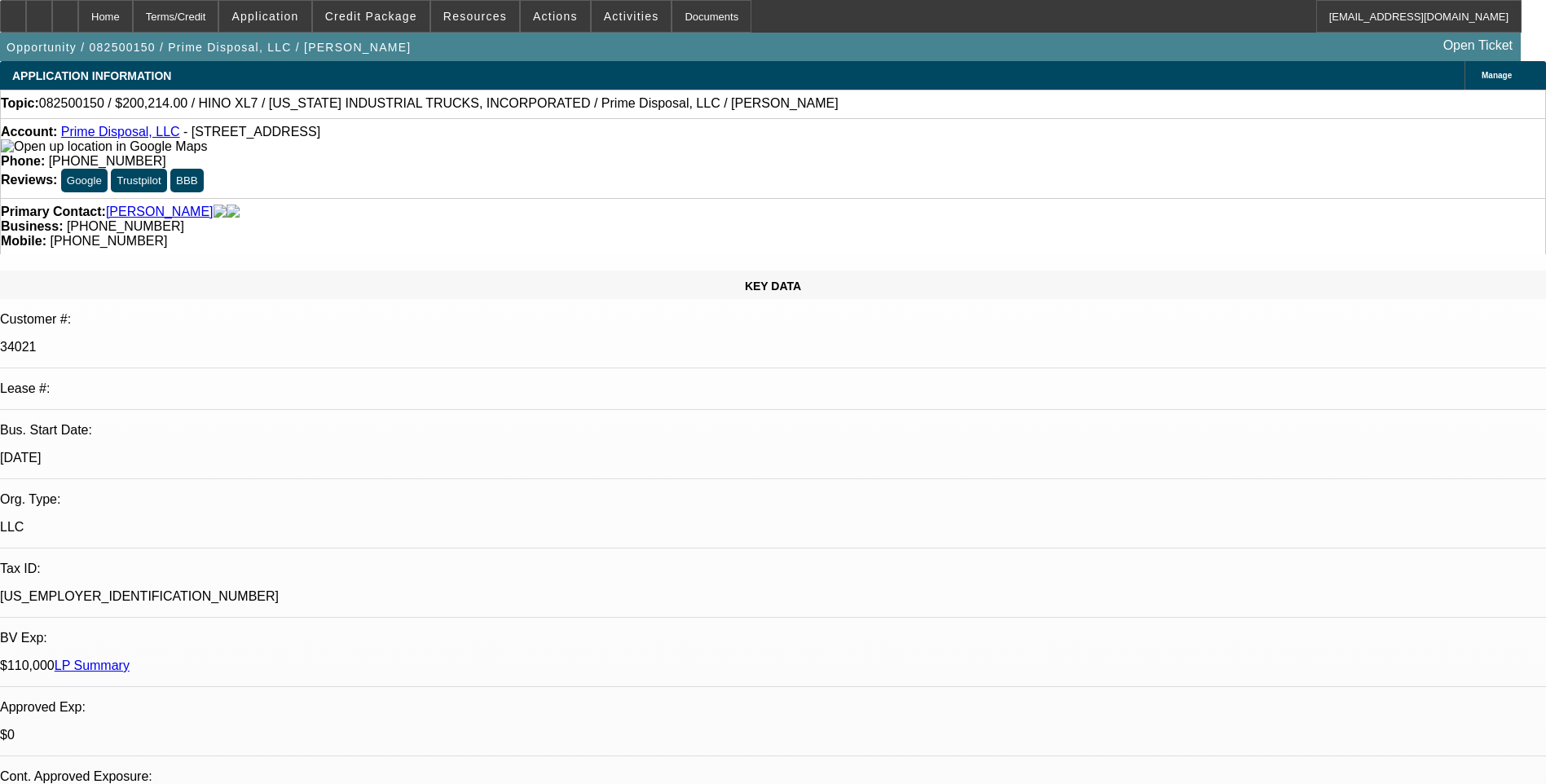
select select "0"
select select "1"
select select "6"
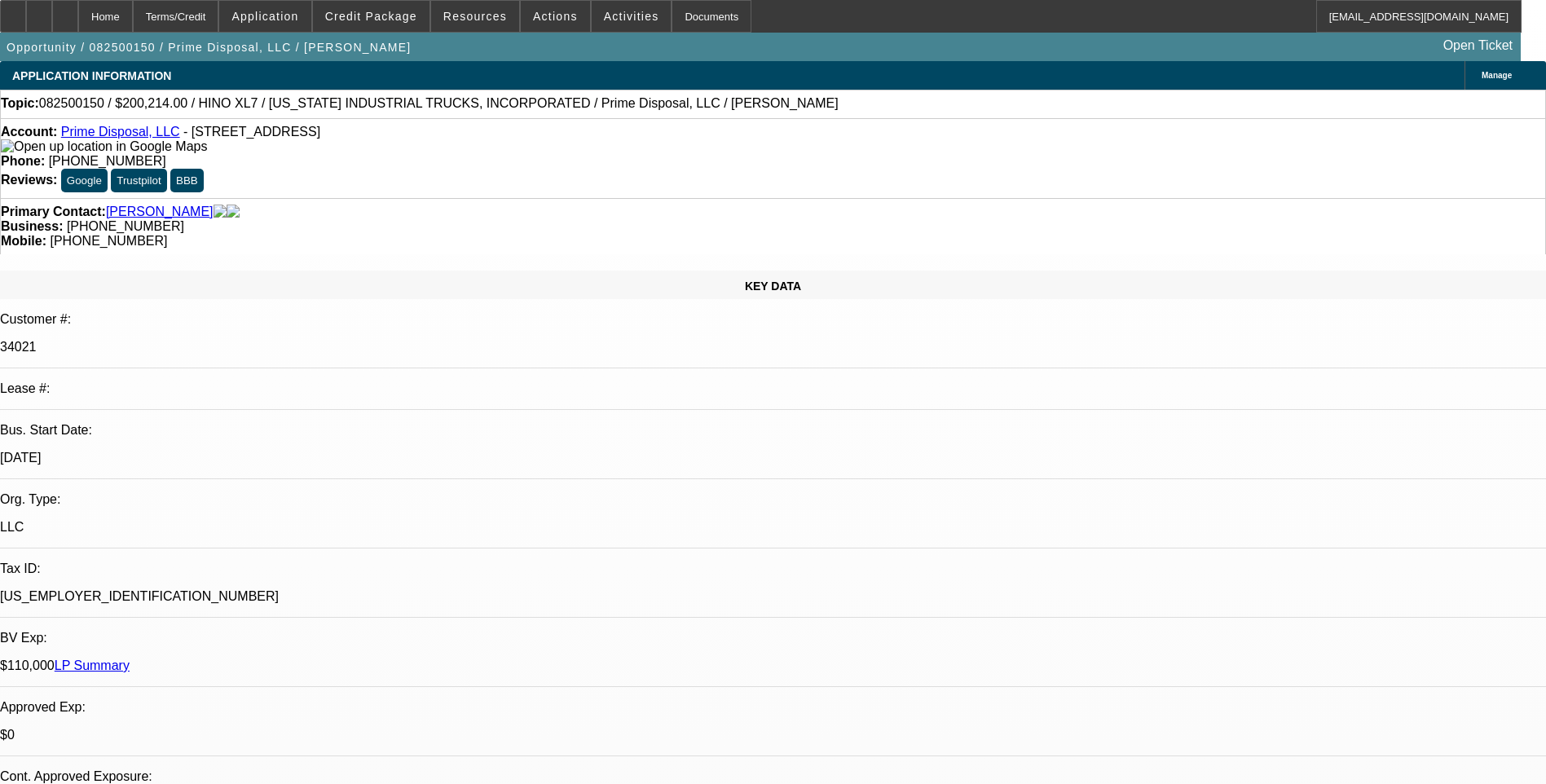
select select "1"
select select "6"
select select "1"
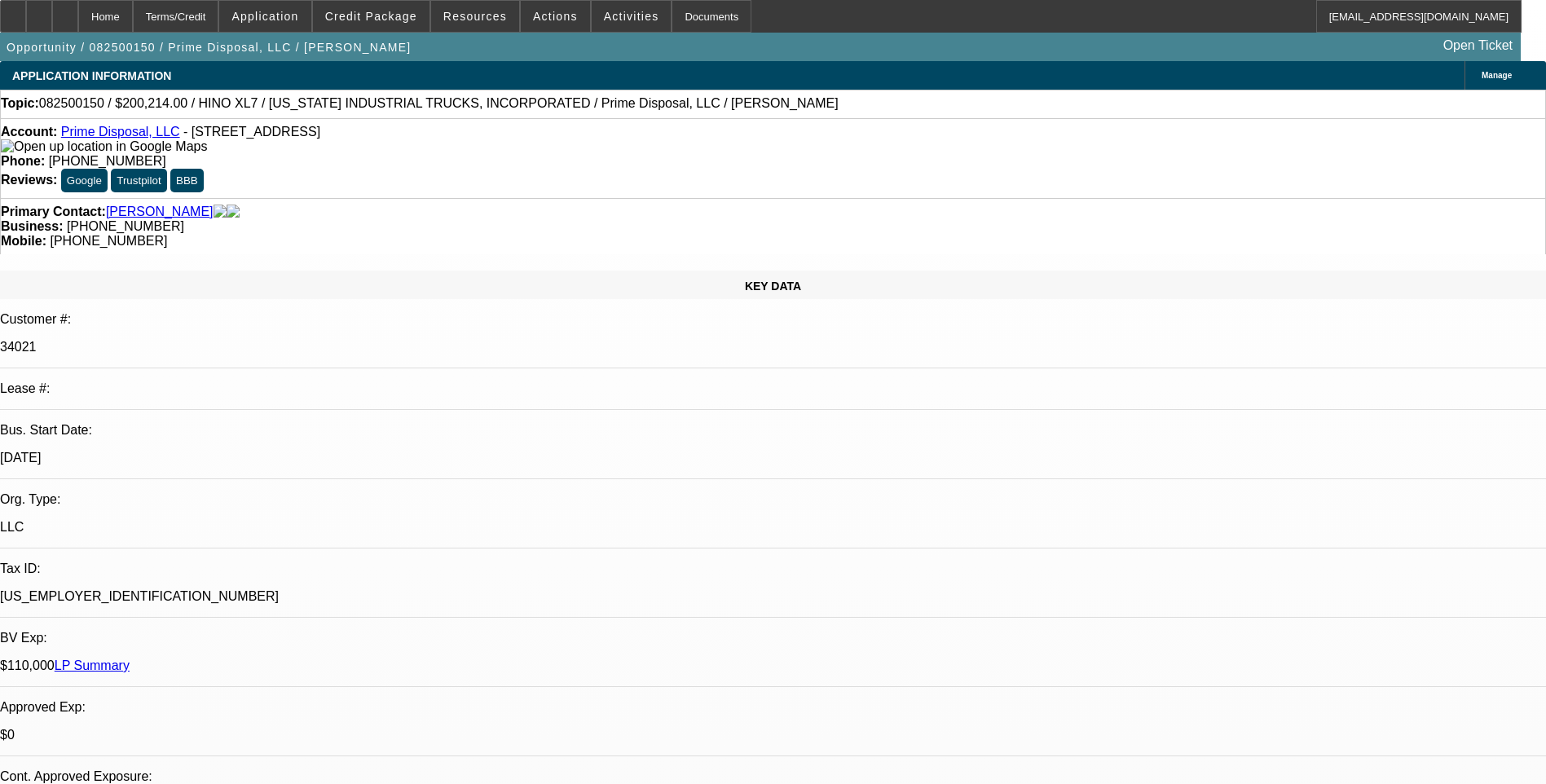
select select "6"
select select "1"
select select "6"
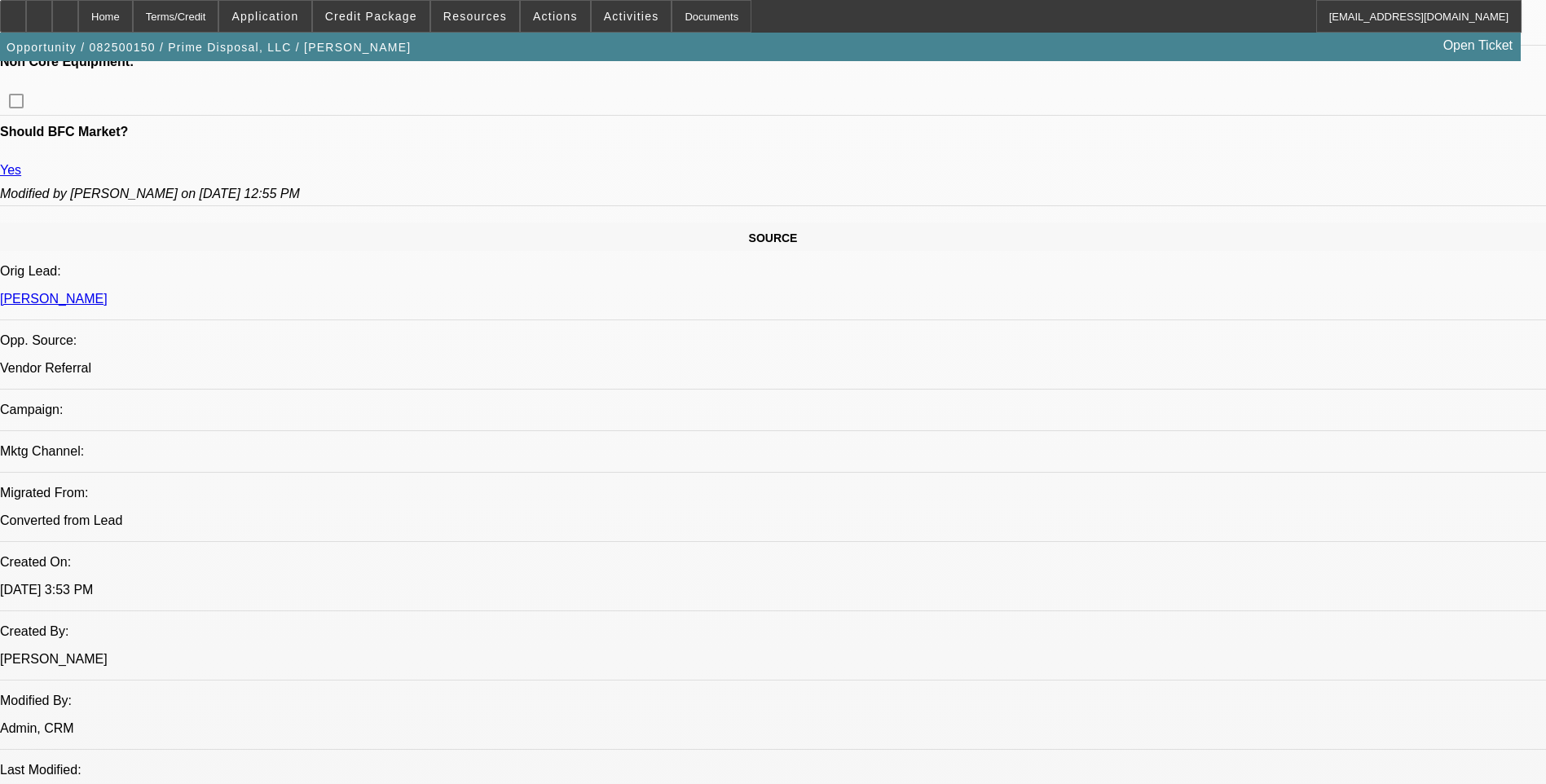
scroll to position [896, 0]
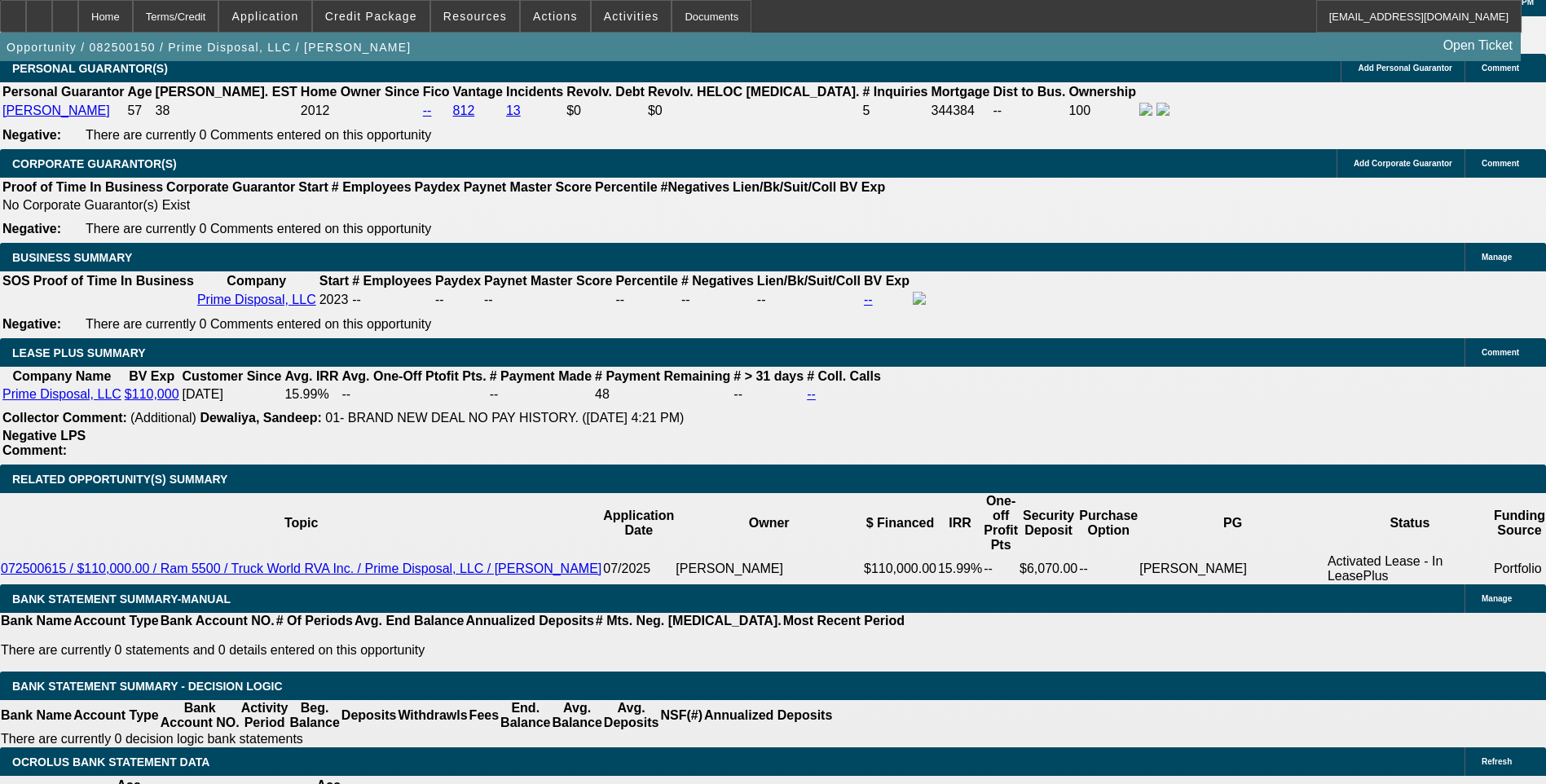
scroll to position [2607, 0]
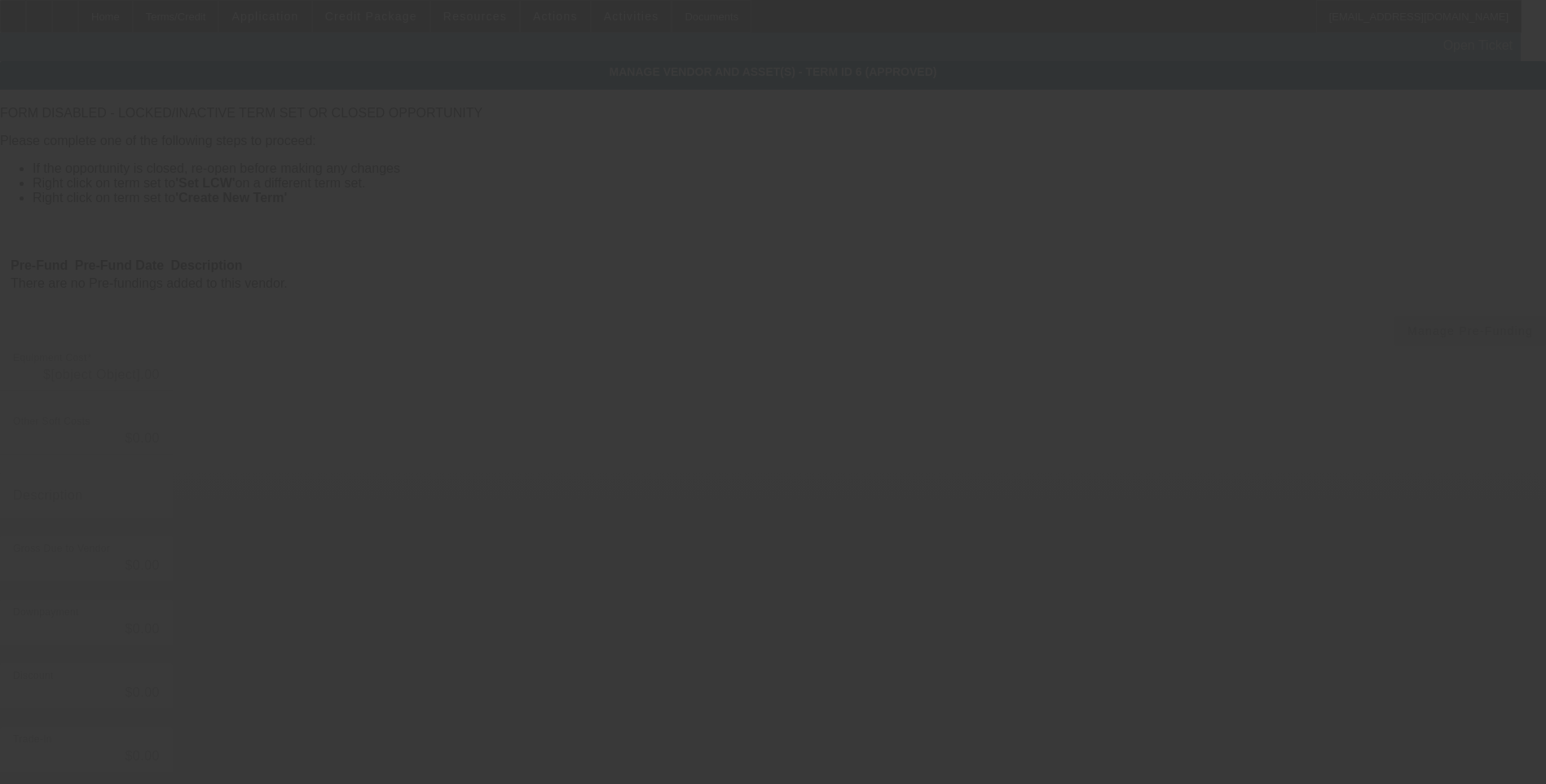
type input "$222,460.00"
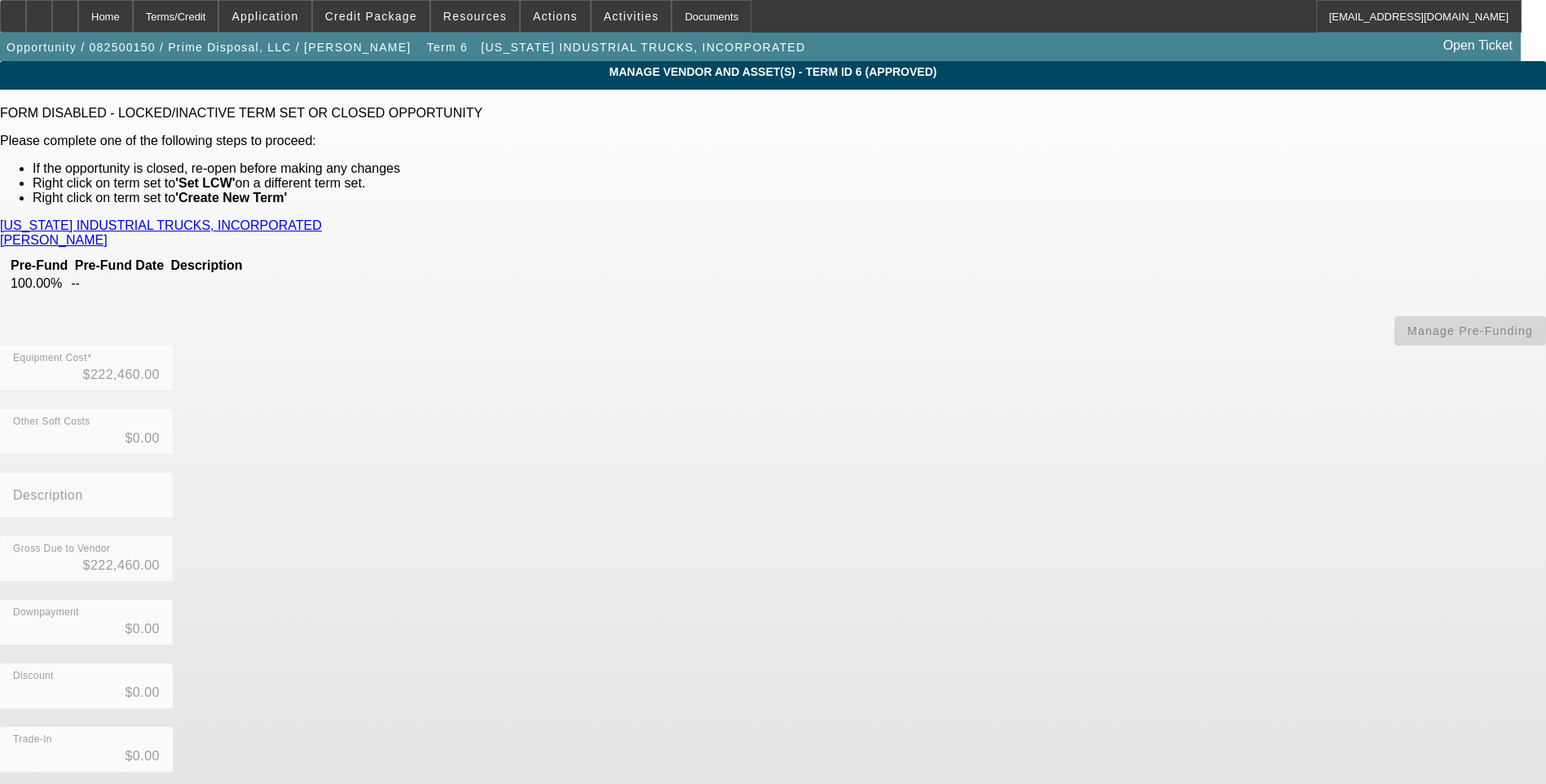
click at [107, 233] on link "[PERSON_NAME]" at bounding box center [54, 240] width 107 height 15
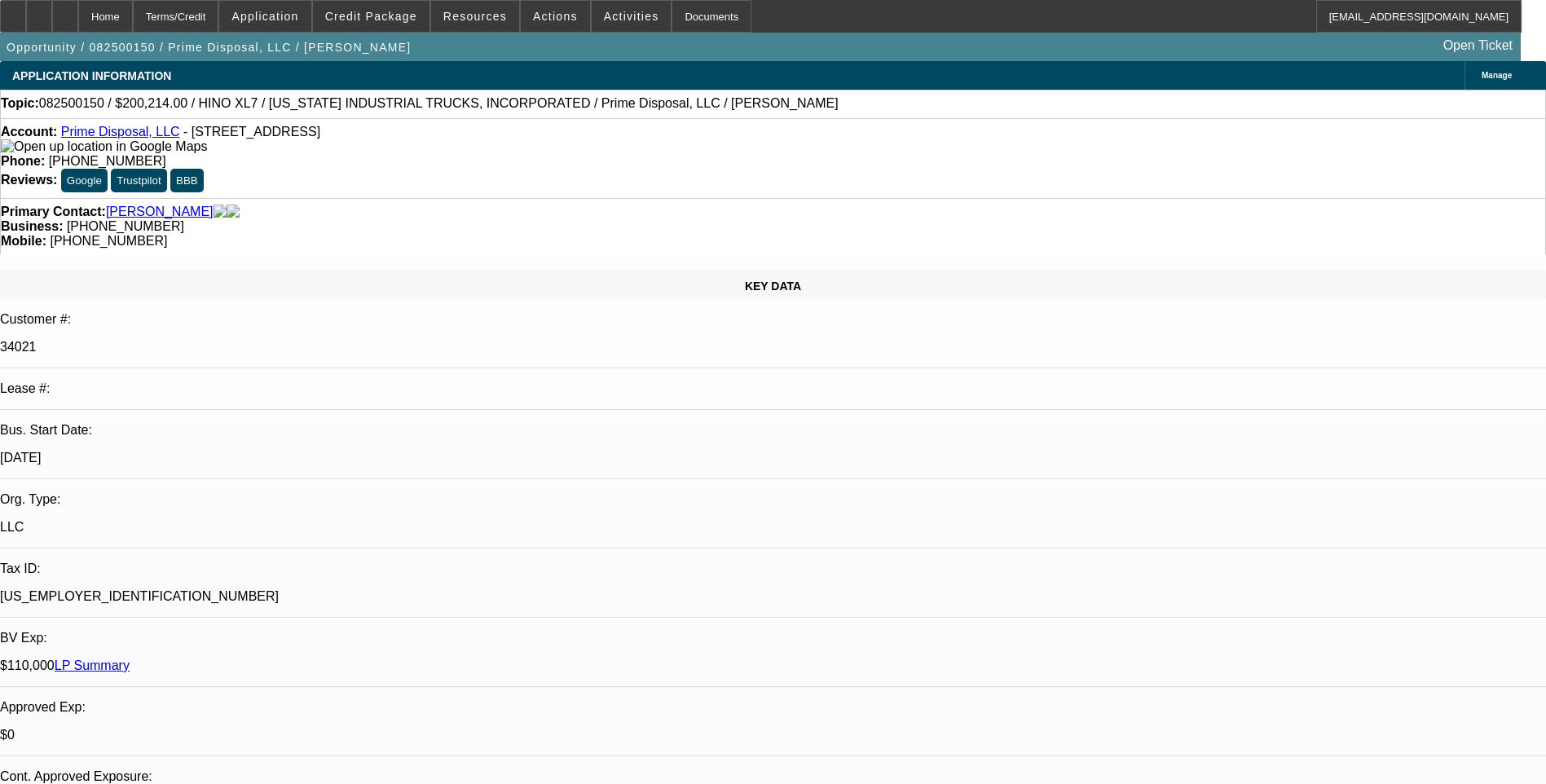
select select "0.1"
select select "0"
select select "0.1"
select select "0"
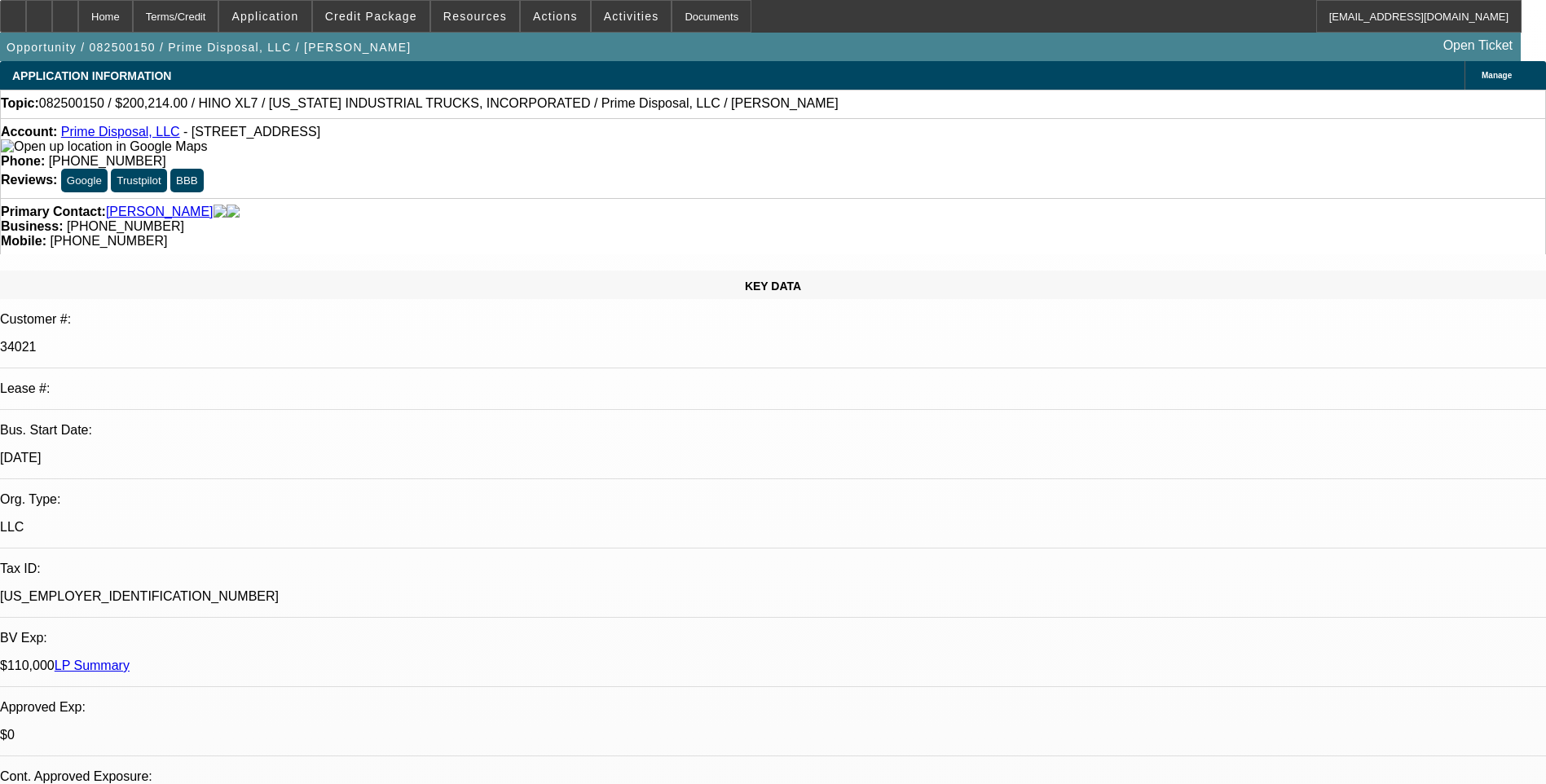
select select "0"
select select "0.1"
select select "0"
select select "0.1"
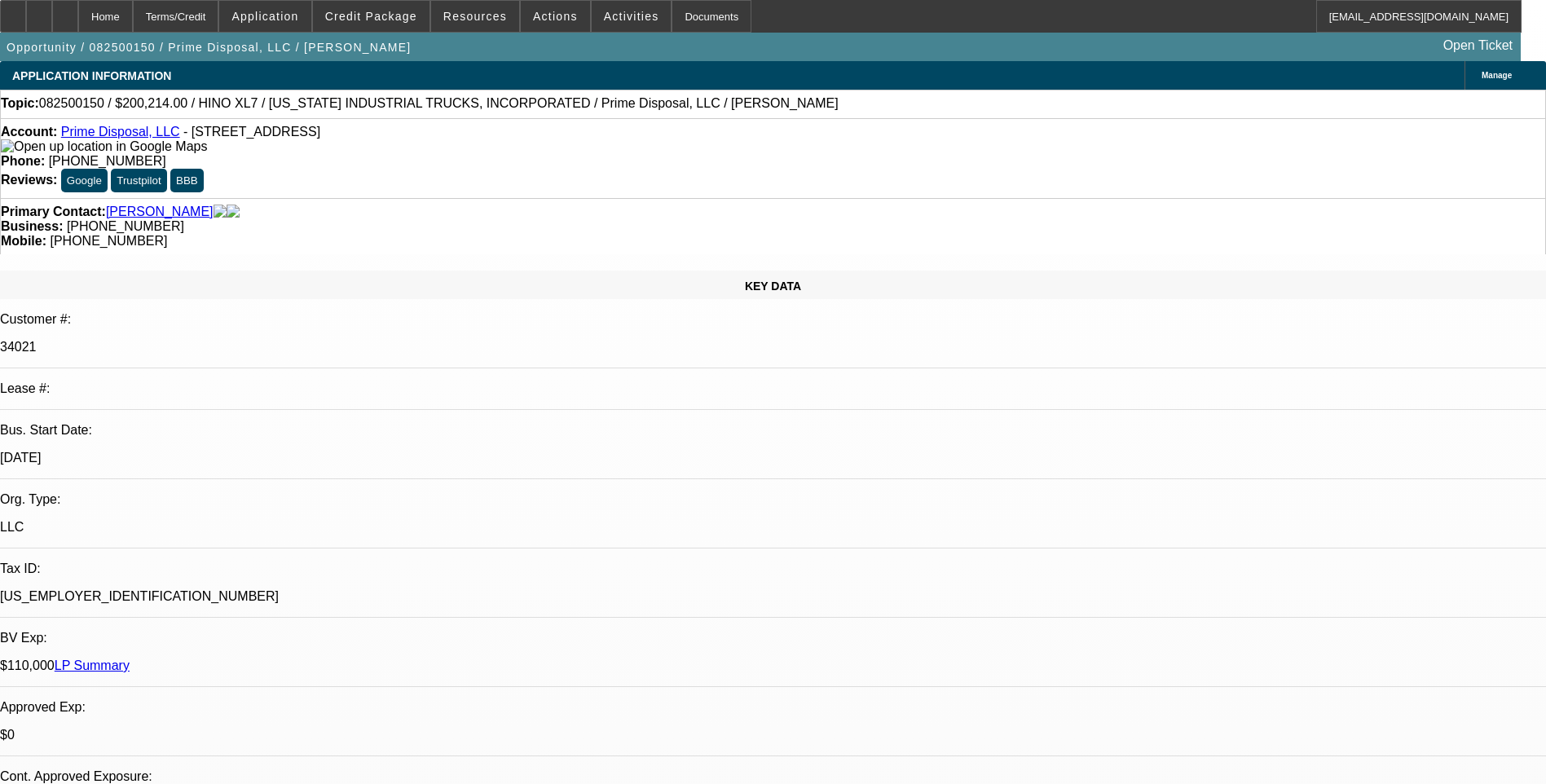
select select "0"
select select "1"
select select "6"
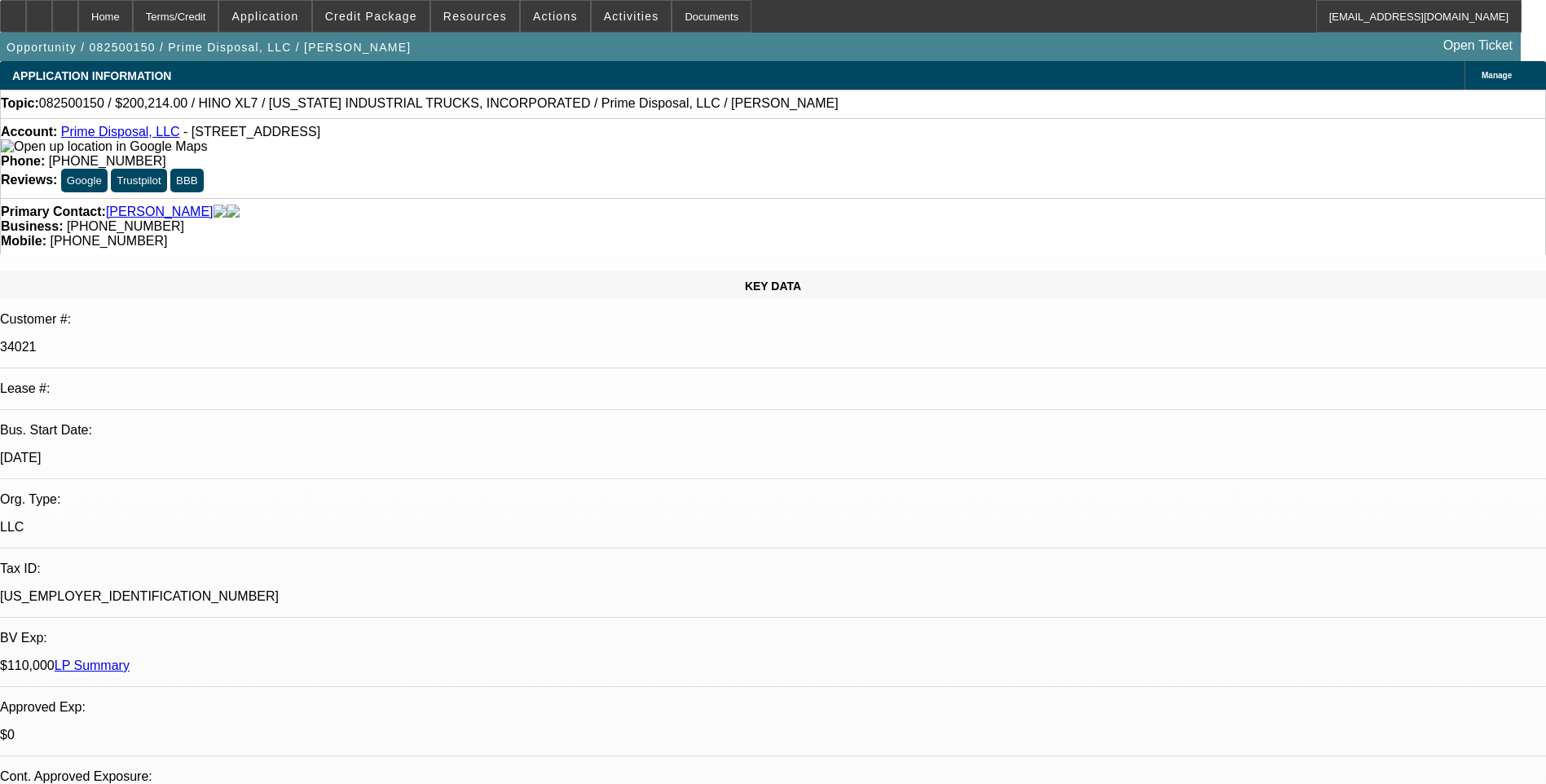
select select "1"
select select "6"
select select "1"
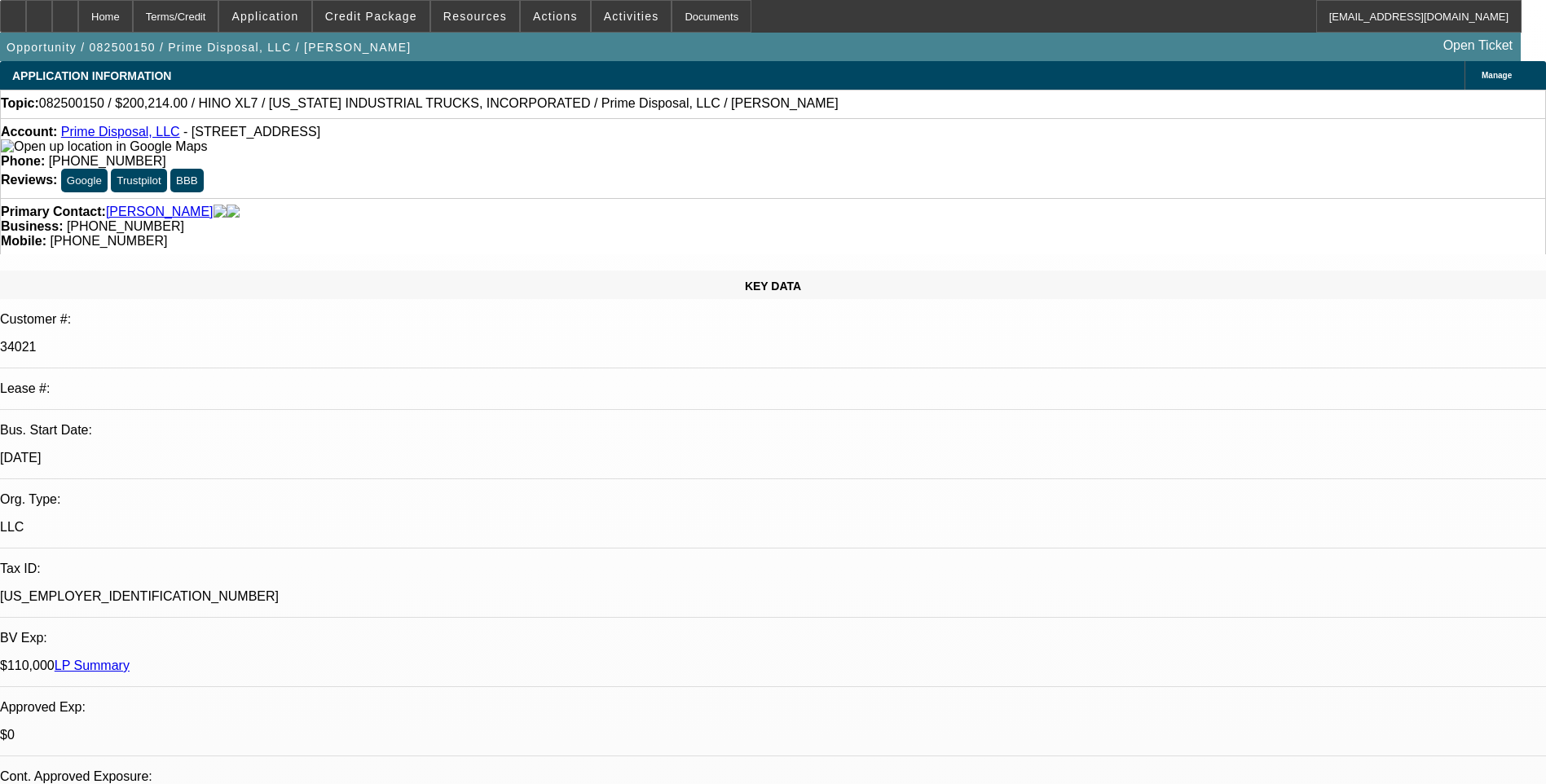
select select "6"
select select "1"
select select "6"
click at [205, 17] on div "Terms/Credit" at bounding box center [176, 16] width 87 height 32
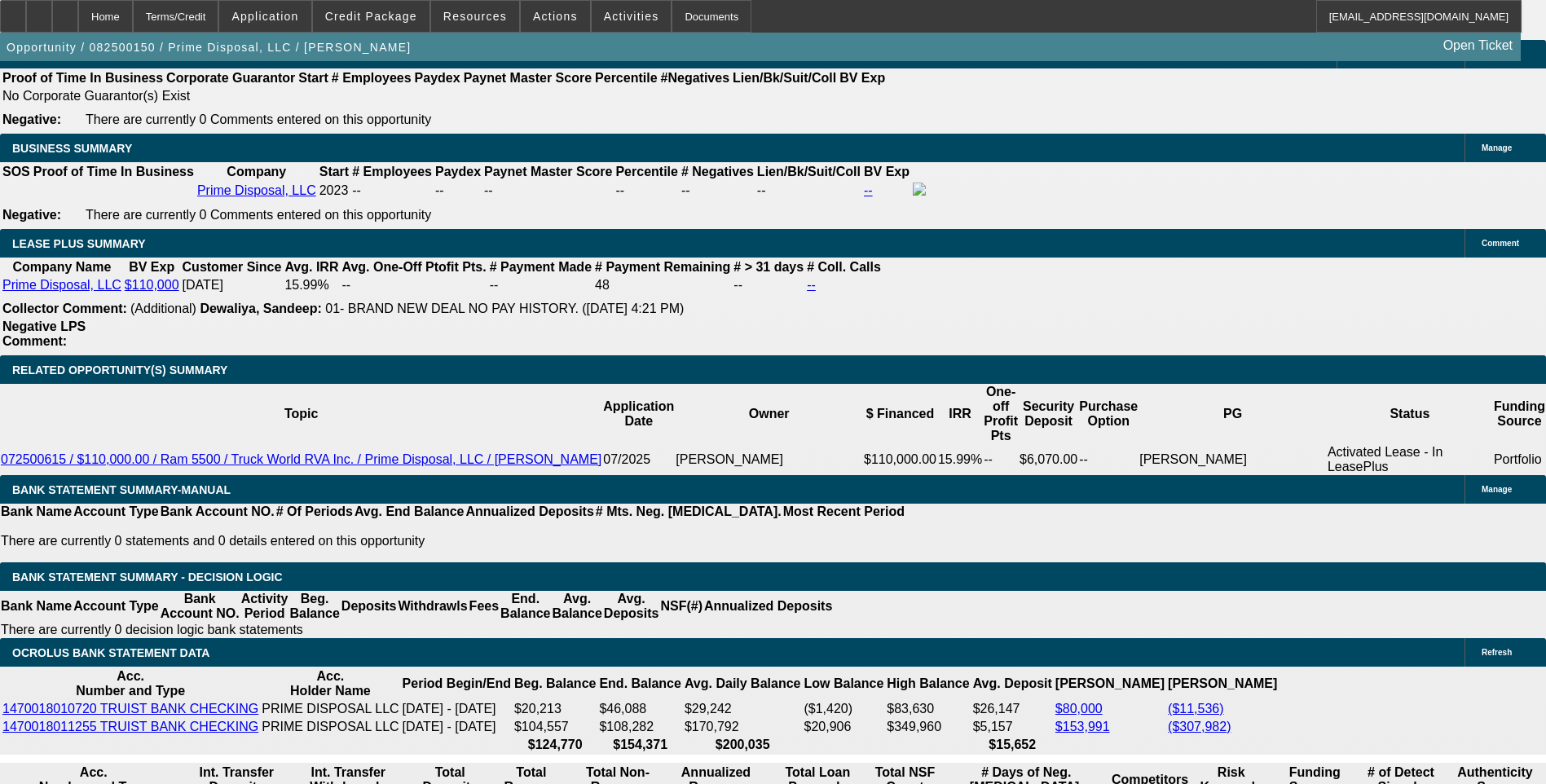
scroll to position [2692, 0]
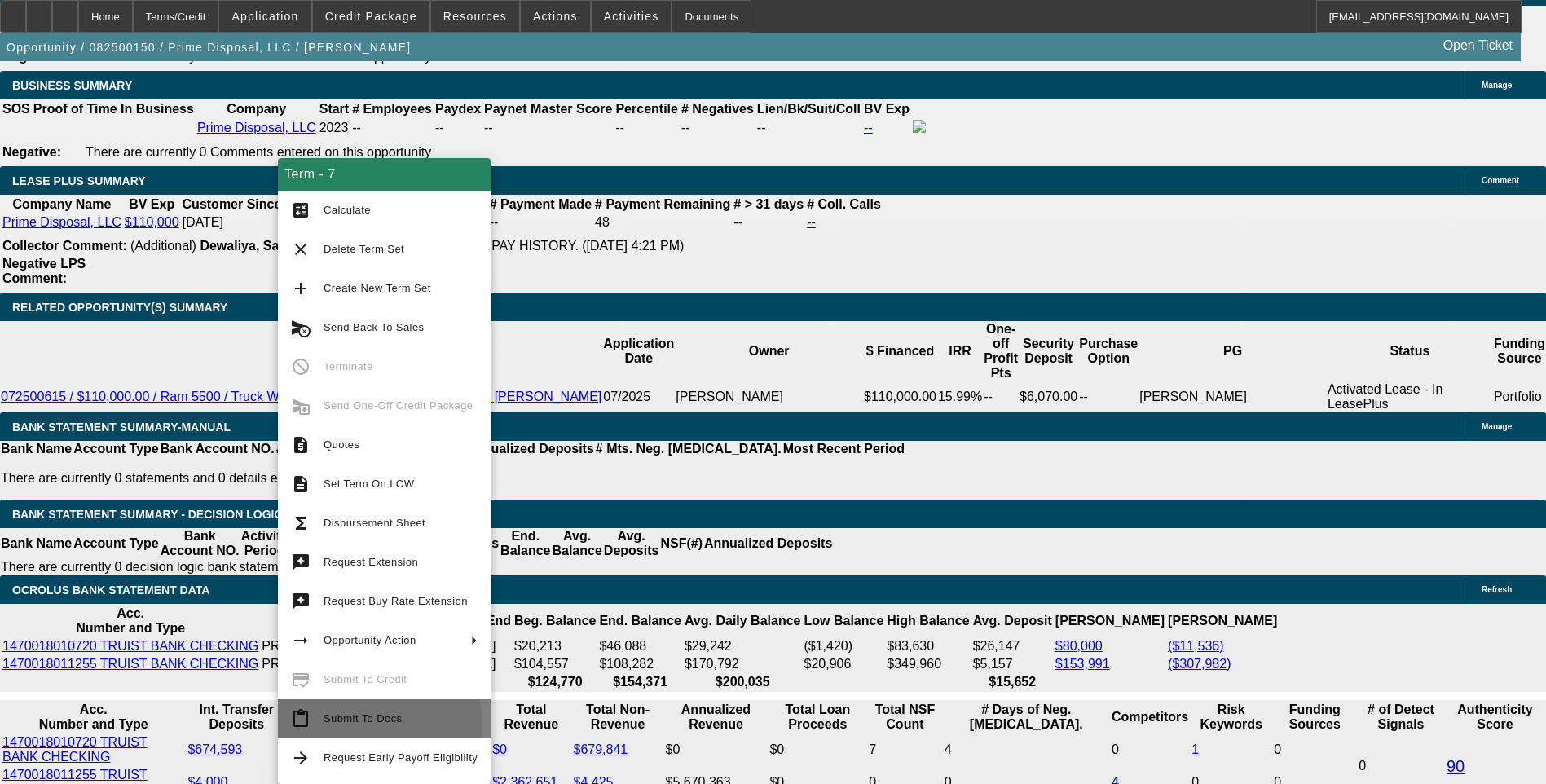
click at [346, 726] on span "Submit To Docs" at bounding box center [401, 719] width 154 height 20
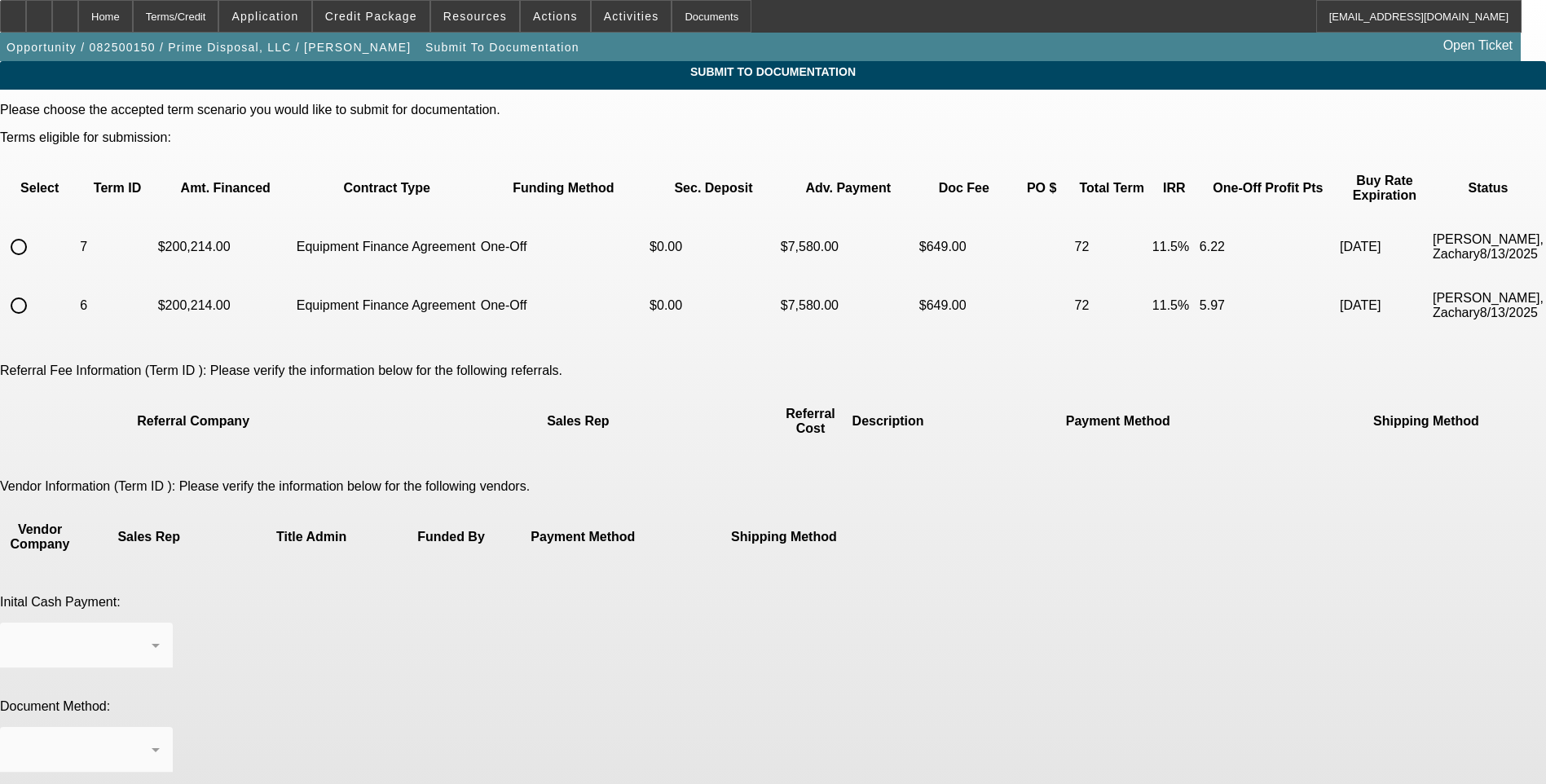
click at [35, 230] on input "radio" at bounding box center [18, 246] width 32 height 32
radio input "true"
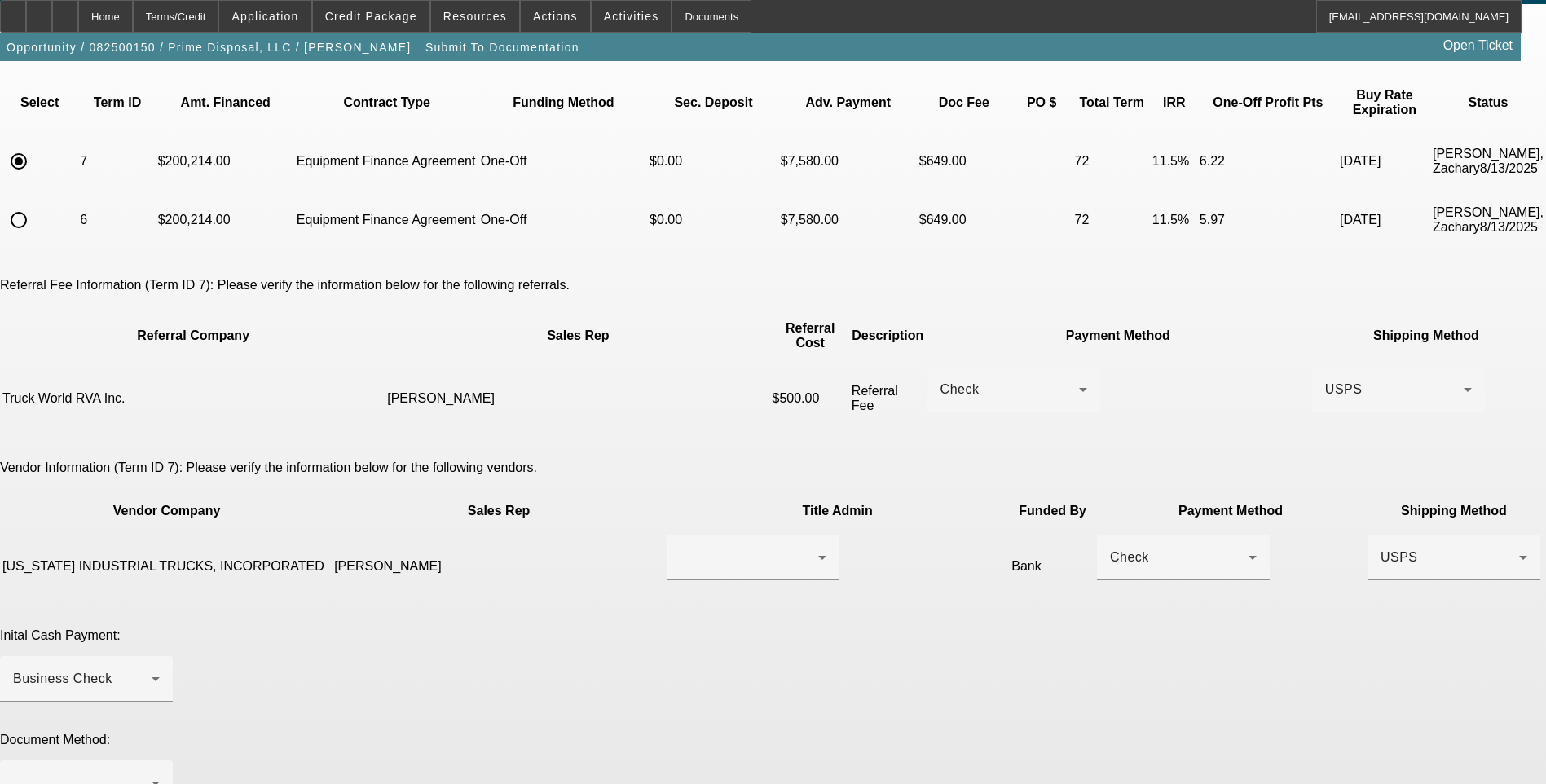
scroll to position [82, 0]
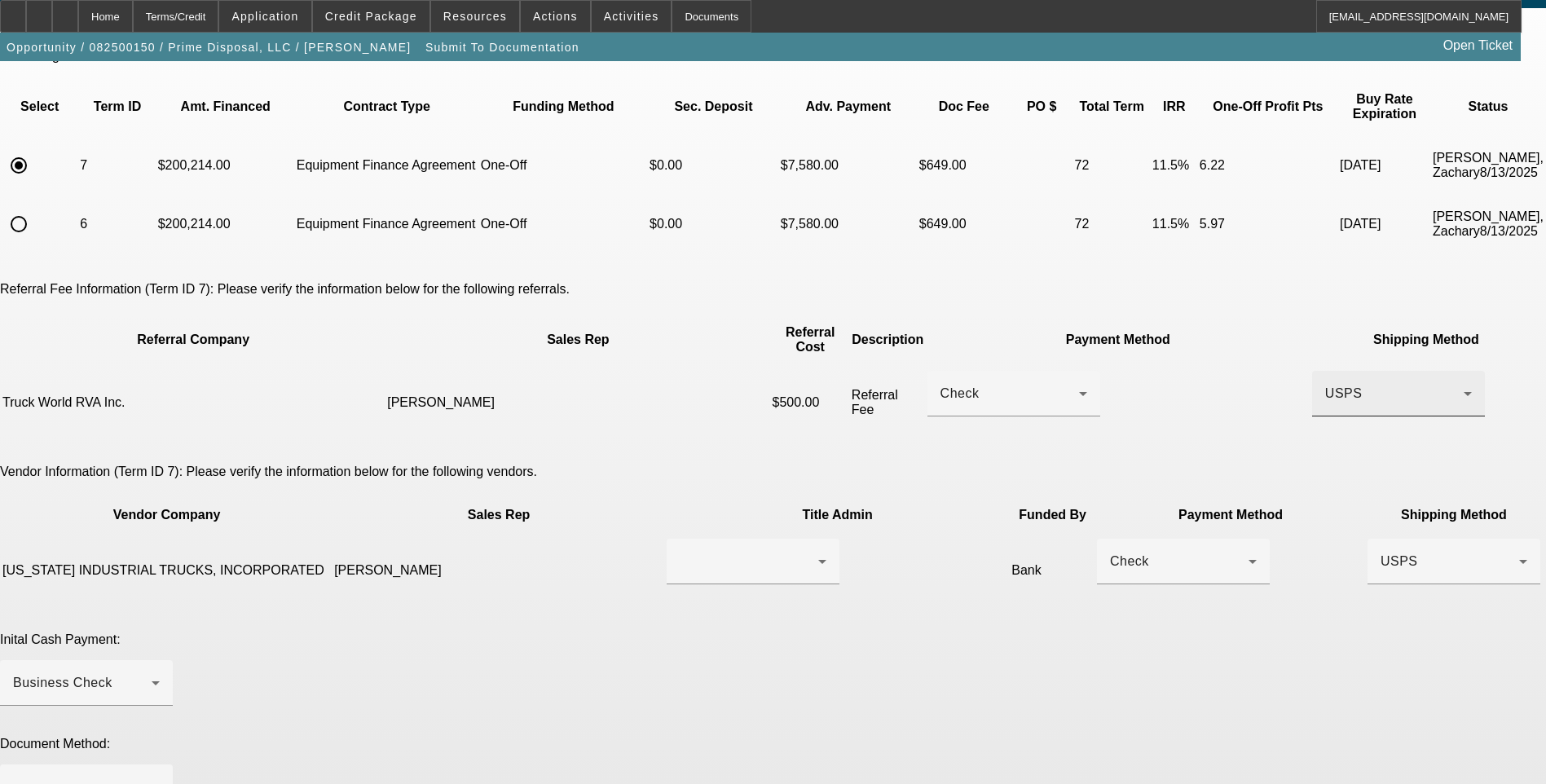
click at [1325, 384] on div "USPS" at bounding box center [1395, 394] width 139 height 20
click at [1090, 414] on span "Fed Ex" at bounding box center [1072, 420] width 44 height 20
click at [1335, 382] on app-submit-to-documentation "Submit To Documentation Please choose the accepted term scenario you would like…" at bounding box center [773, 638] width 1546 height 1318
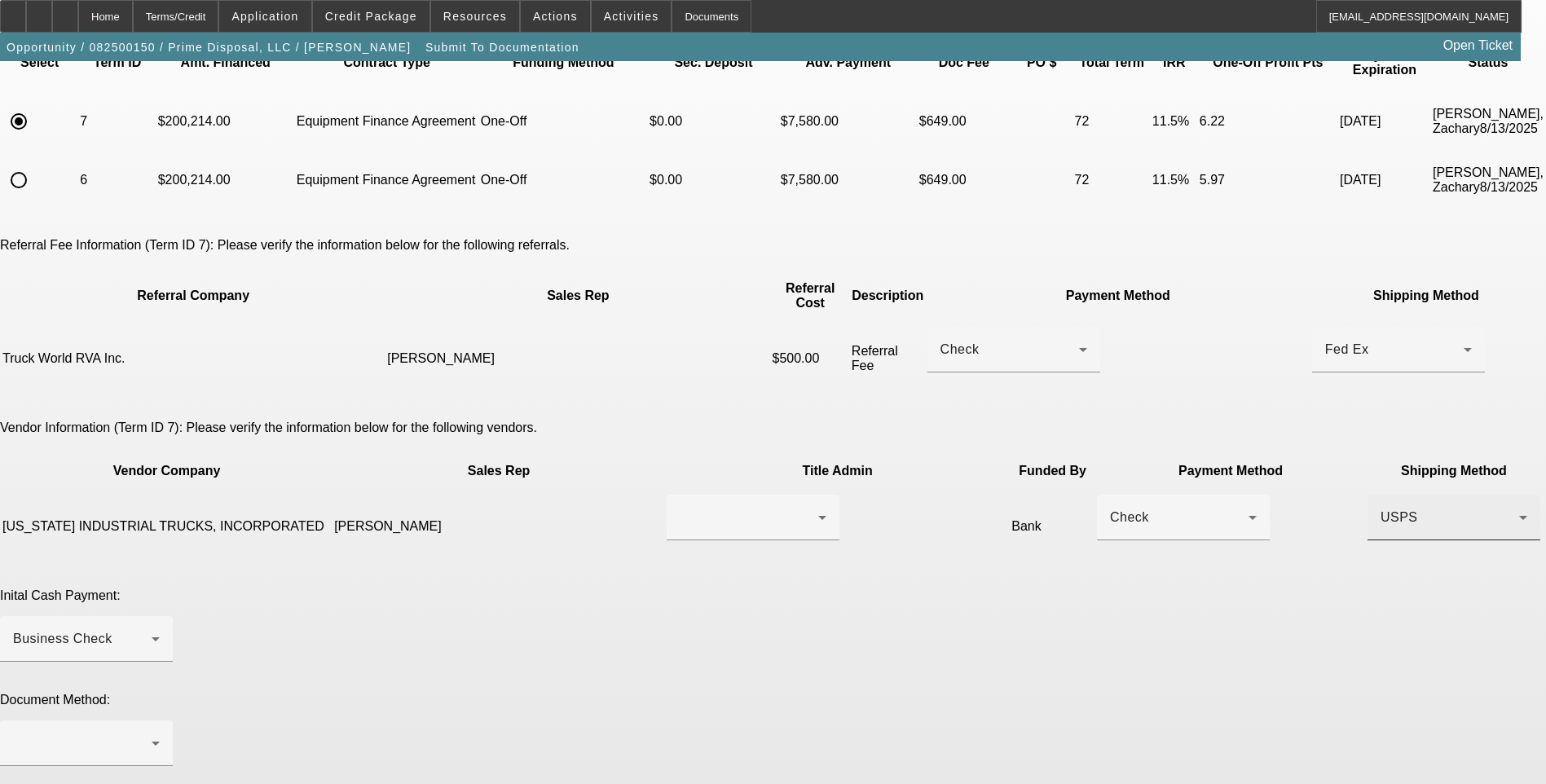
scroll to position [163, 0]
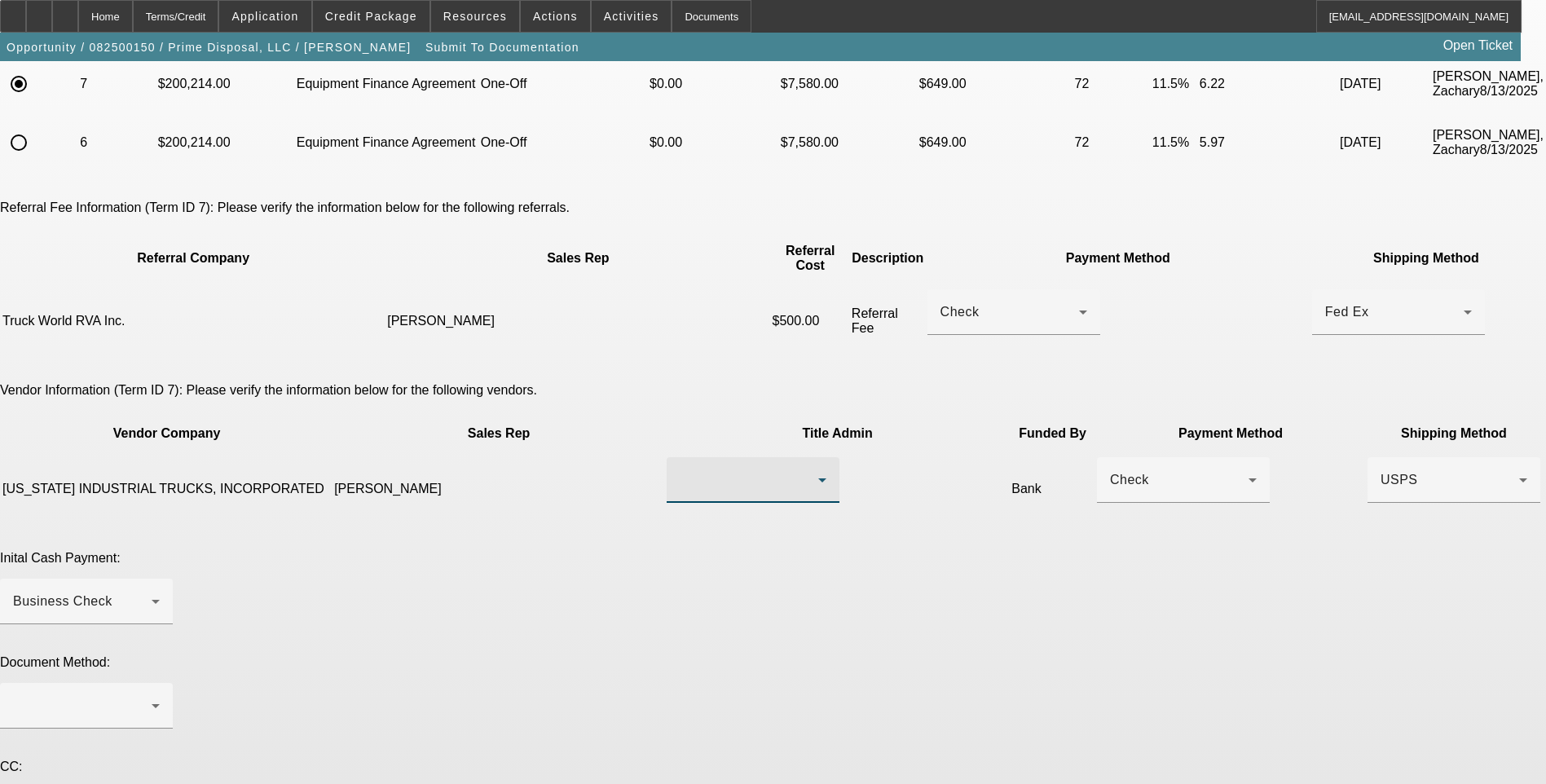
click at [721, 470] on div at bounding box center [749, 480] width 139 height 20
click at [711, 454] on mat-option "Moore, Evan" at bounding box center [700, 456] width 193 height 39
click at [1110, 470] on div "Check" at bounding box center [1179, 480] width 139 height 20
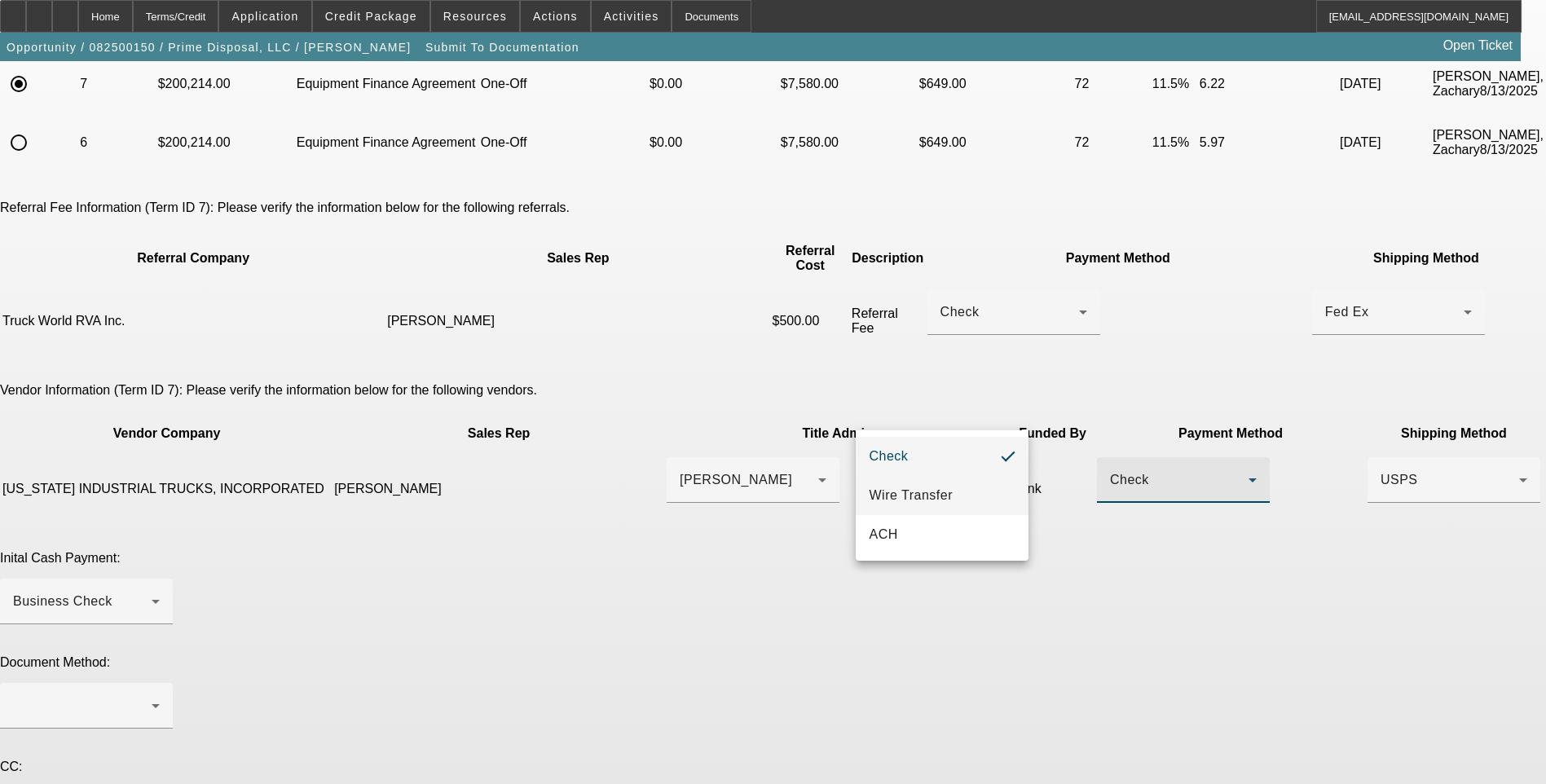
click at [944, 495] on span "Wire Transfer" at bounding box center [911, 496] width 84 height 20
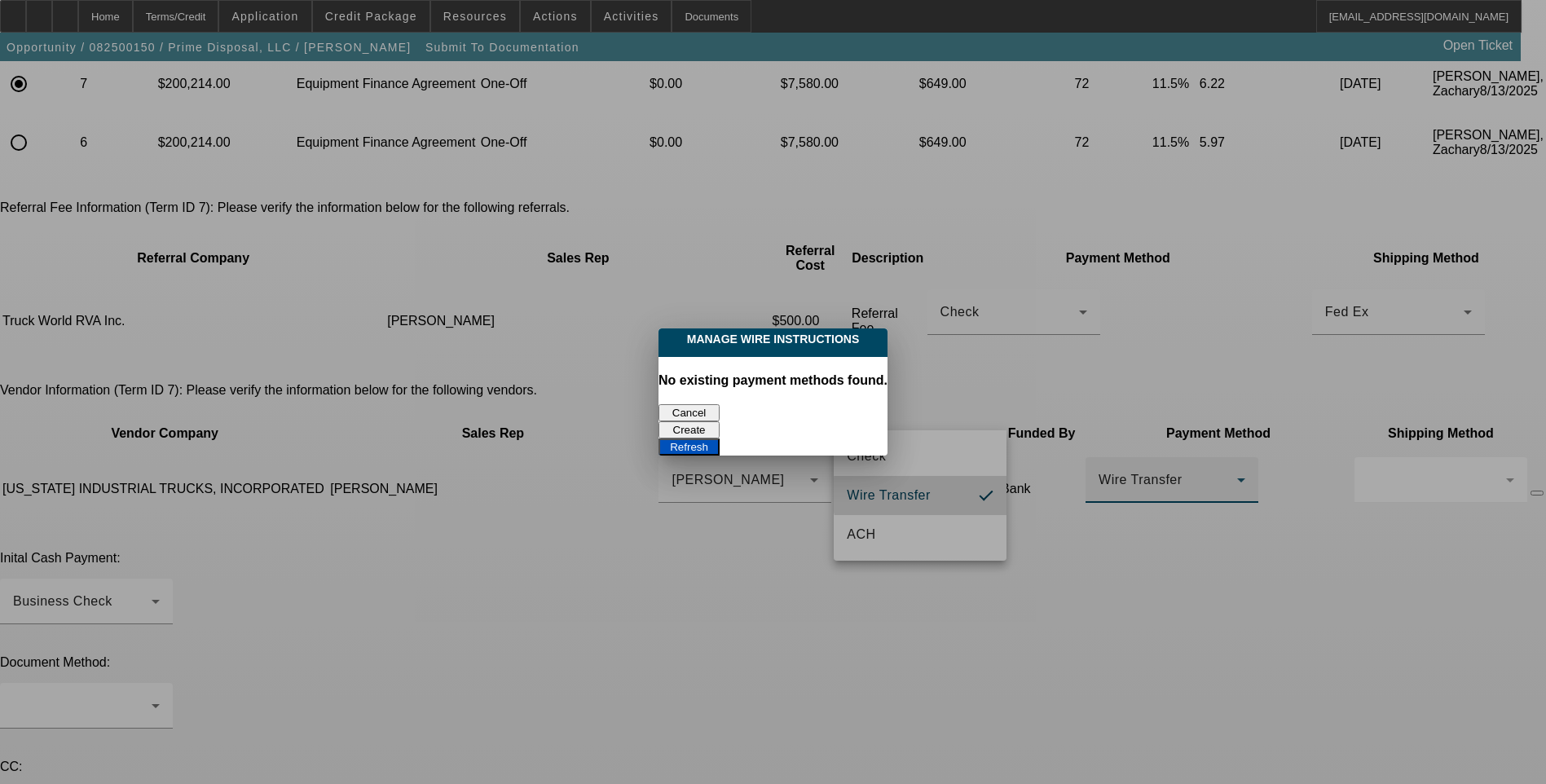
scroll to position [0, 0]
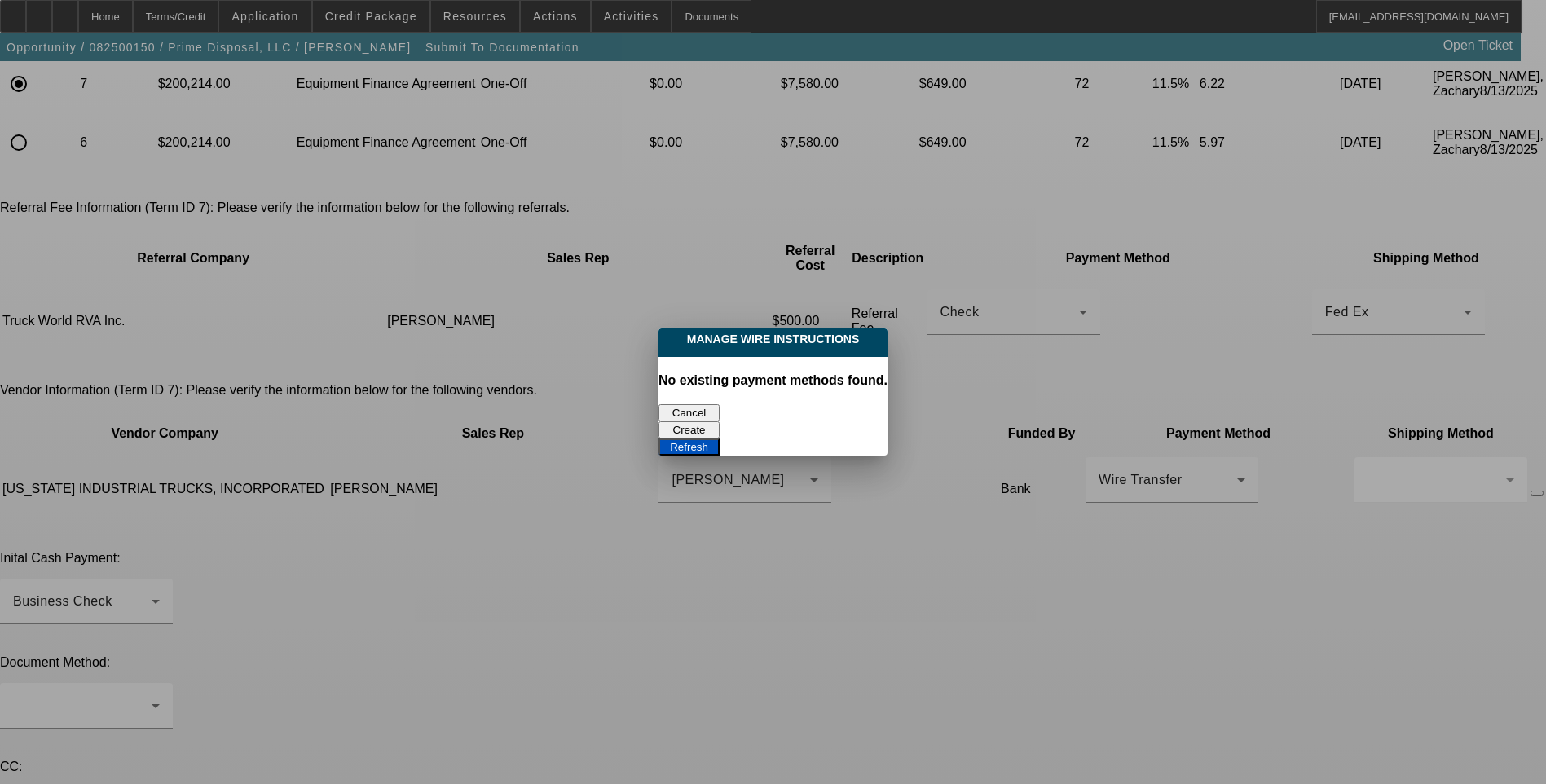
click at [720, 421] on button "Create" at bounding box center [689, 430] width 61 height 17
click at [720, 439] on button "Refresh" at bounding box center [689, 447] width 61 height 17
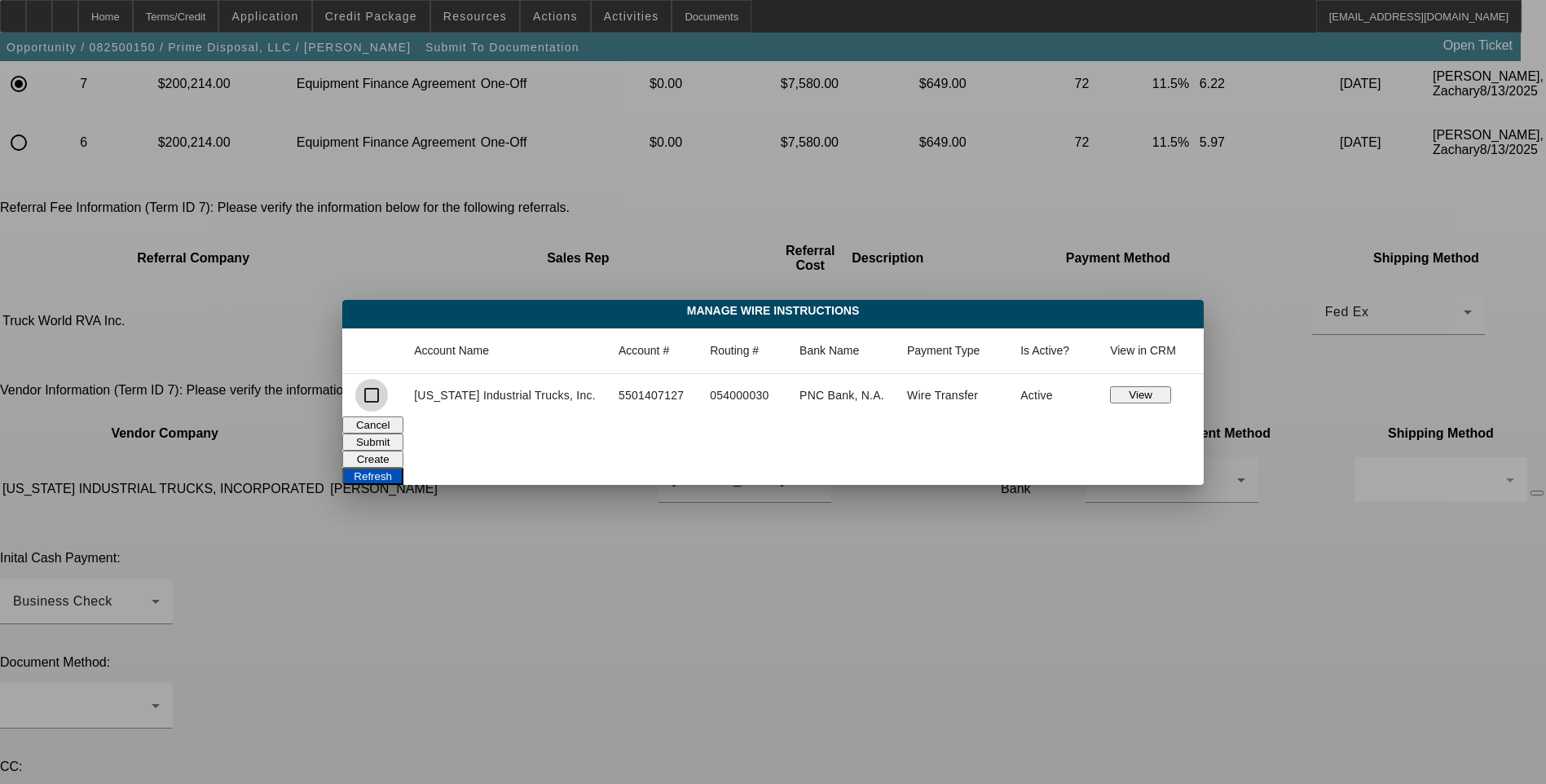
click at [384, 392] on input "checkbox" at bounding box center [371, 395] width 32 height 32
checkbox input "true"
click at [403, 439] on button "Submit" at bounding box center [373, 442] width 61 height 17
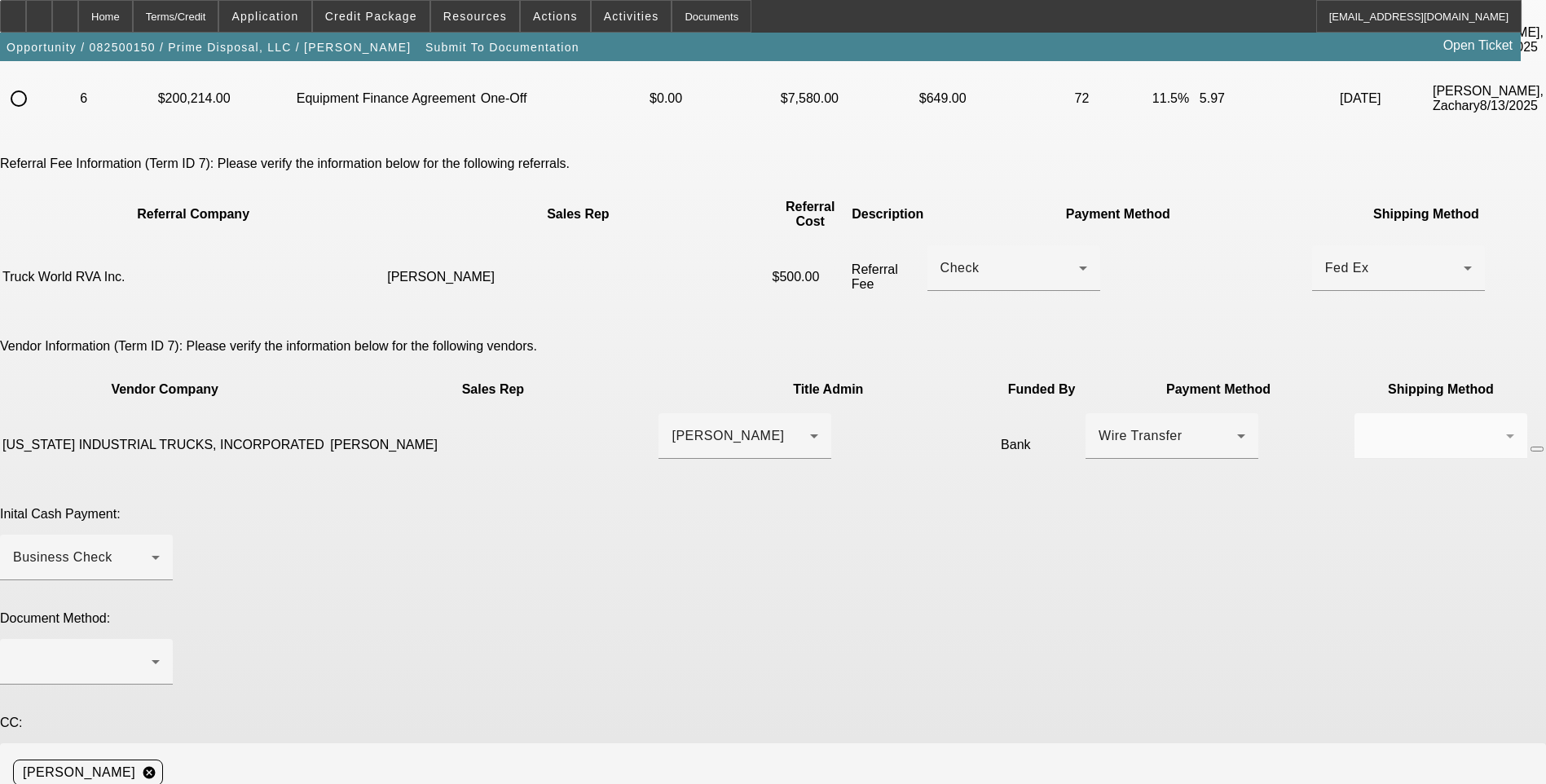
scroll to position [245, 0]
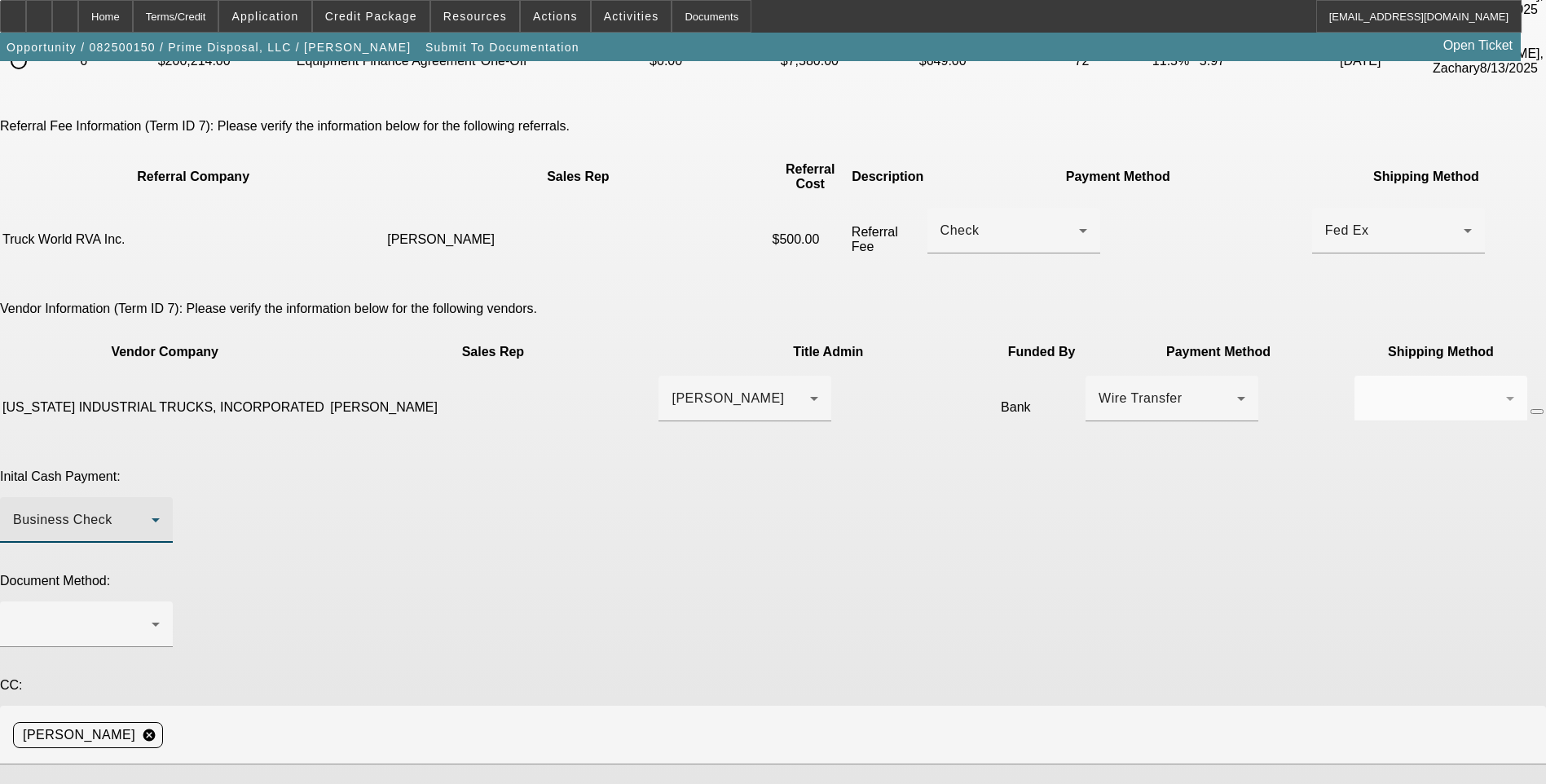
click at [151, 510] on div "Business Check" at bounding box center [83, 520] width 139 height 20
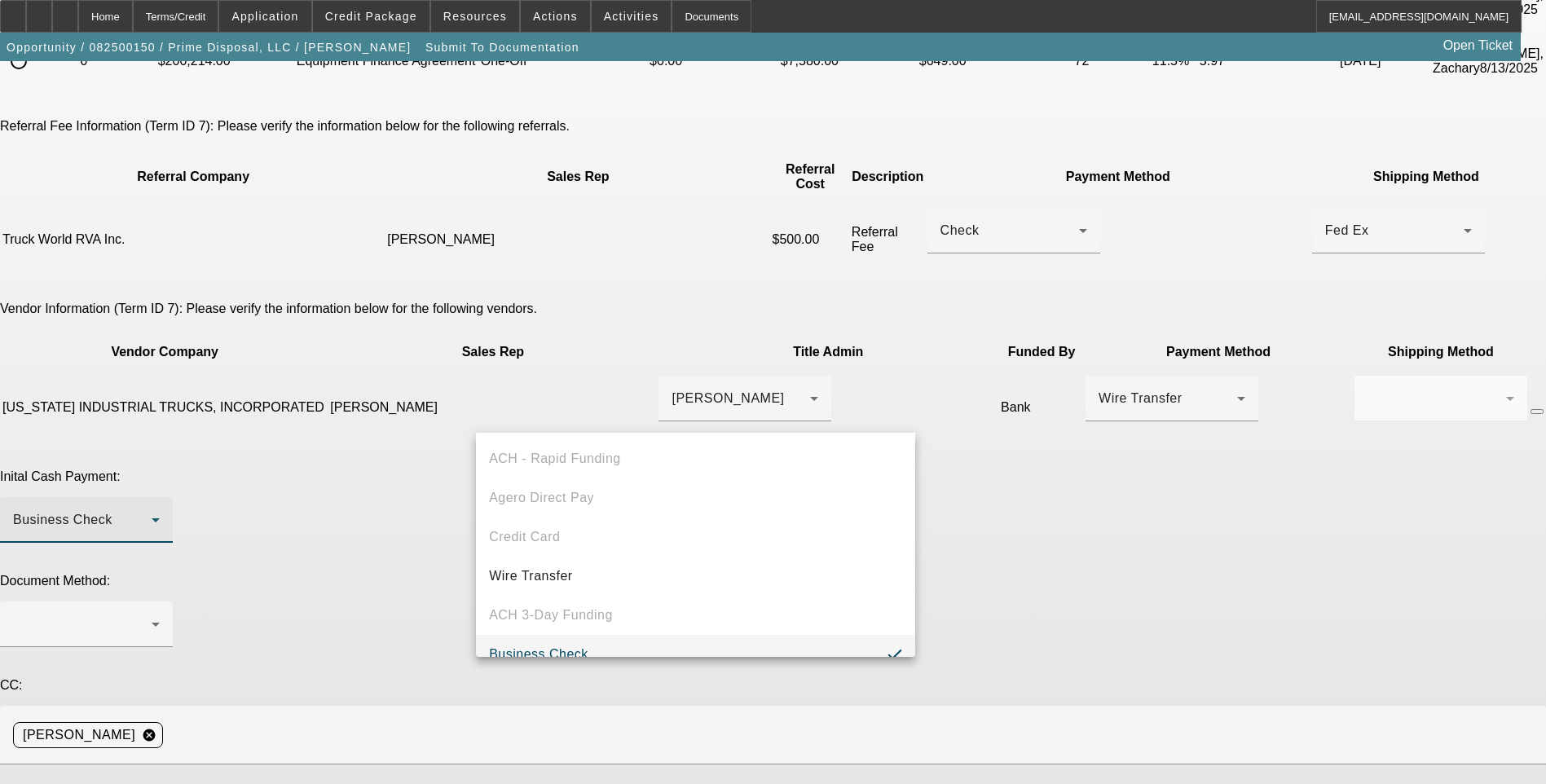
scroll to position [17, 0]
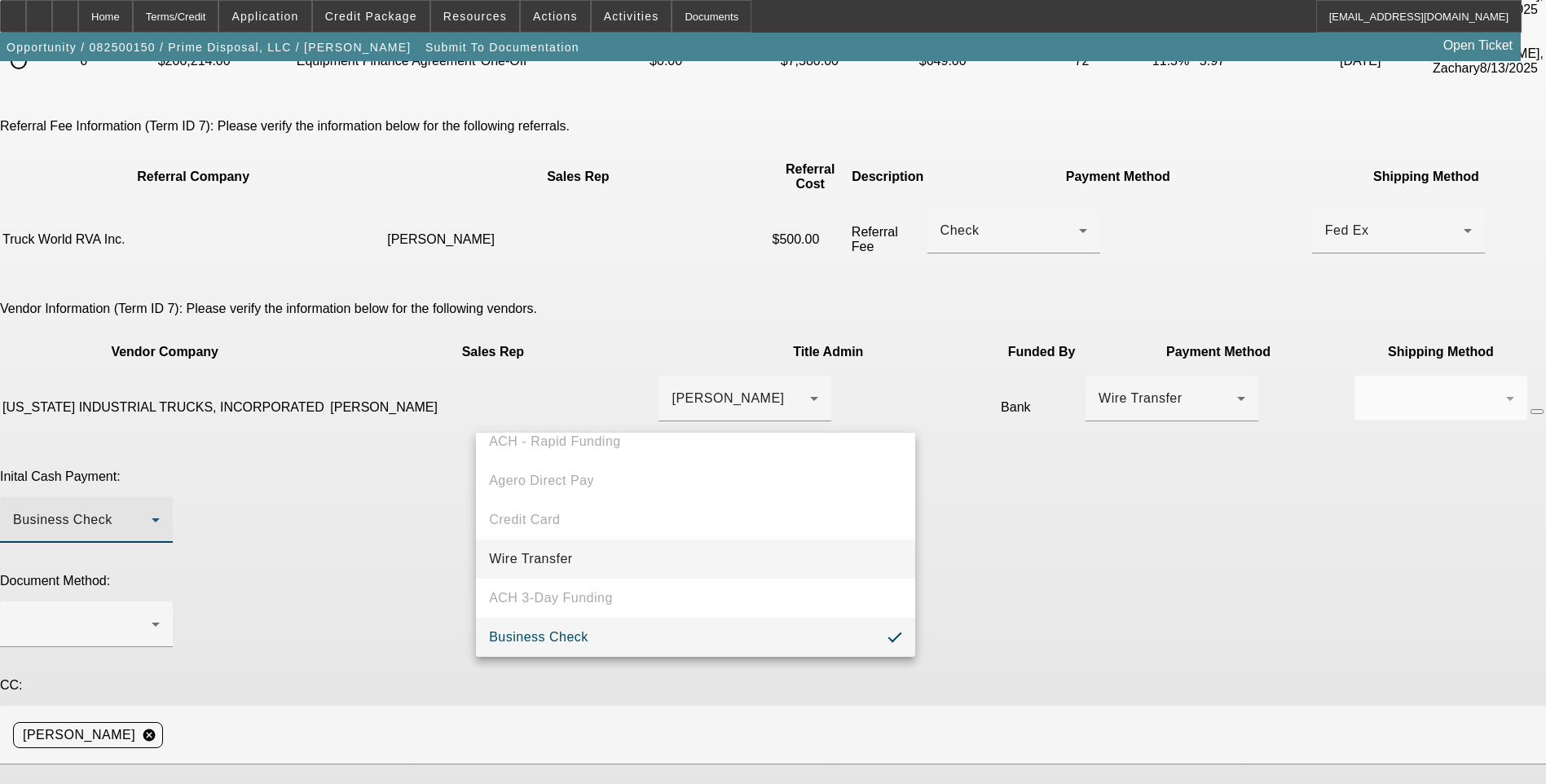
click at [649, 563] on mat-option "Wire Transfer" at bounding box center [696, 558] width 440 height 39
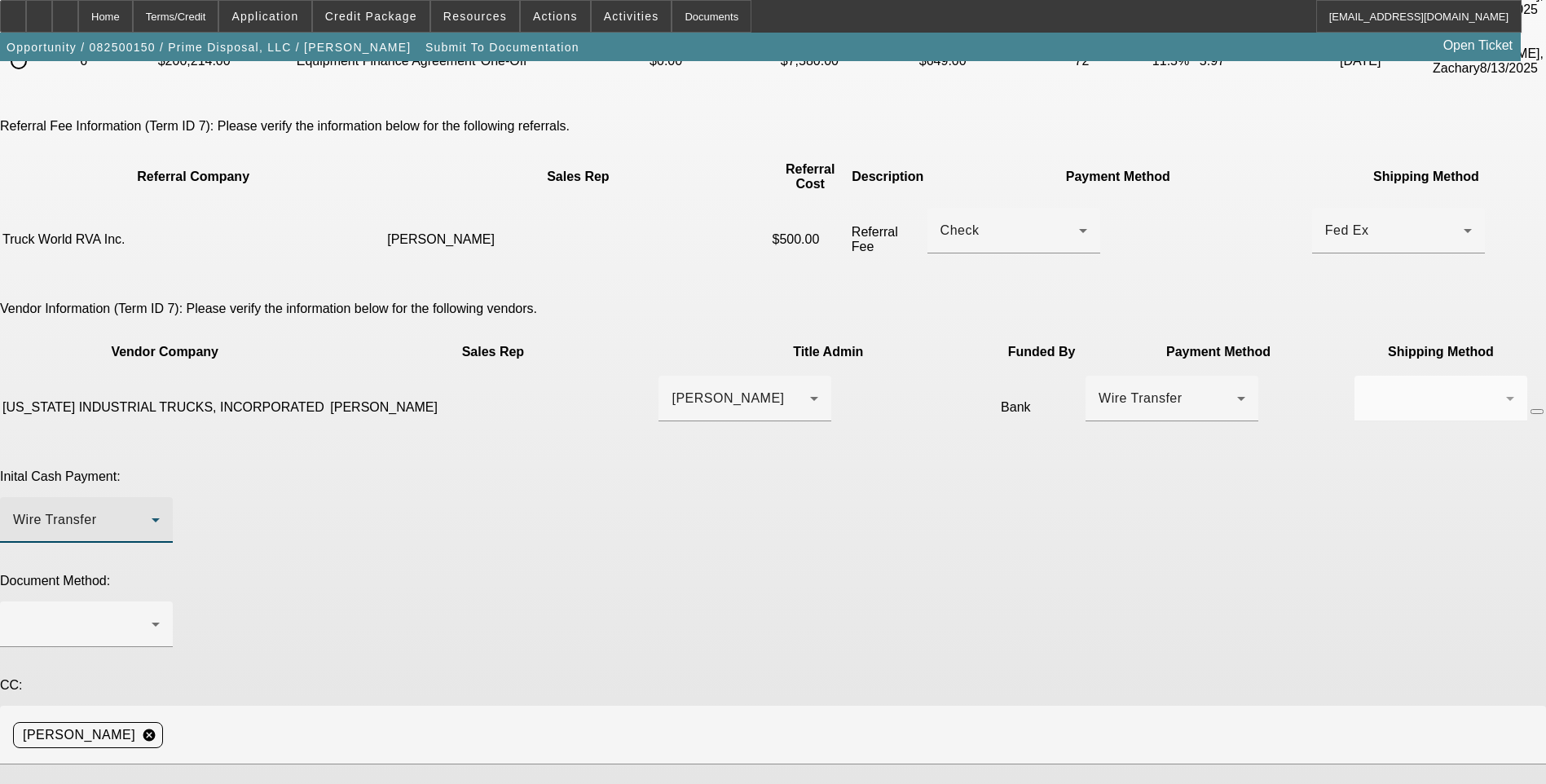
click at [1016, 469] on div "Inital Cash Payment: Wire Transfer" at bounding box center [773, 515] width 1546 height 91
click at [151, 615] on div at bounding box center [83, 625] width 139 height 20
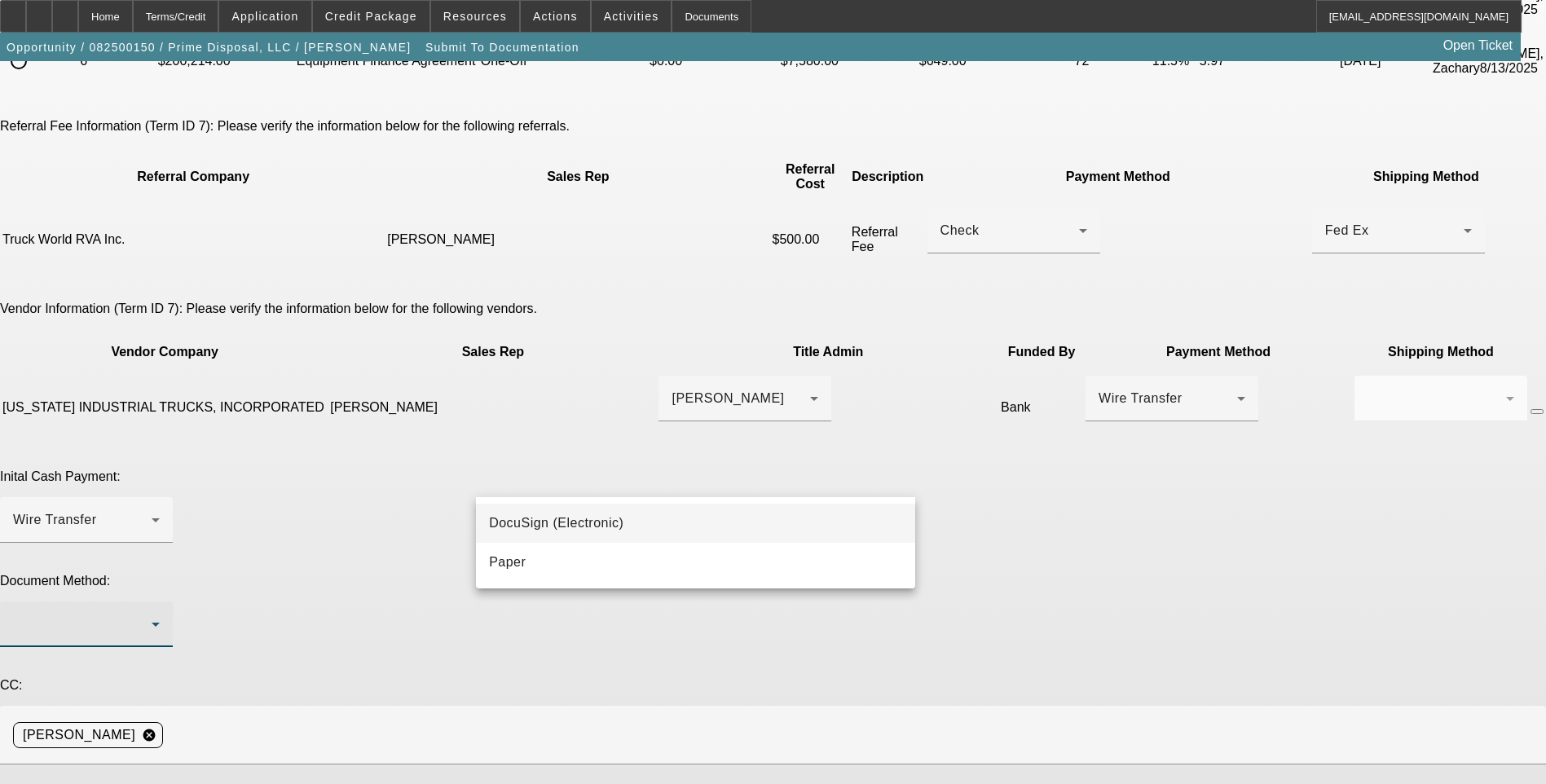
click at [720, 528] on mat-option "DocuSign (Electronic)" at bounding box center [696, 522] width 440 height 39
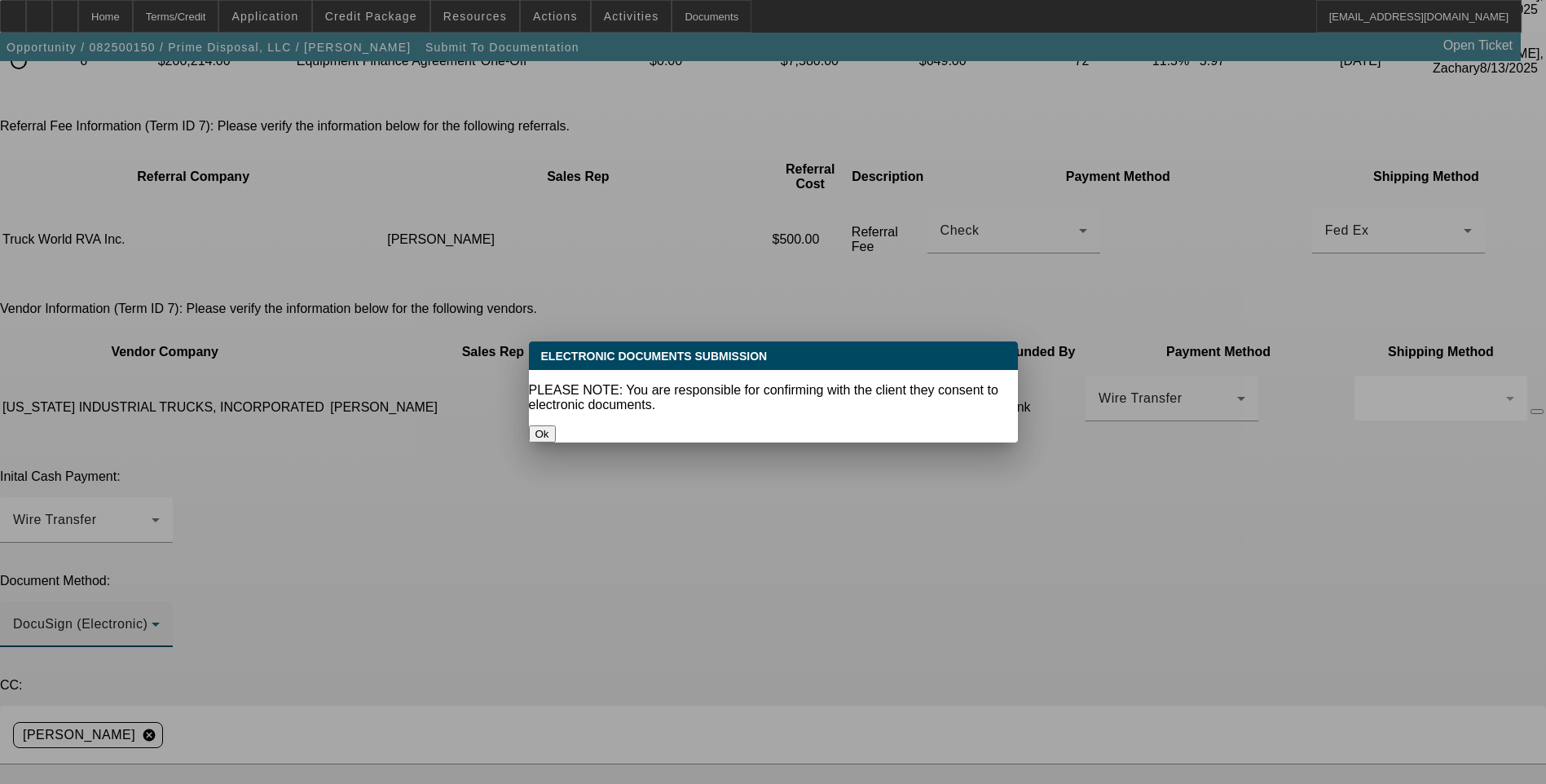
scroll to position [0, 0]
click at [556, 425] on button "Ok" at bounding box center [542, 434] width 27 height 17
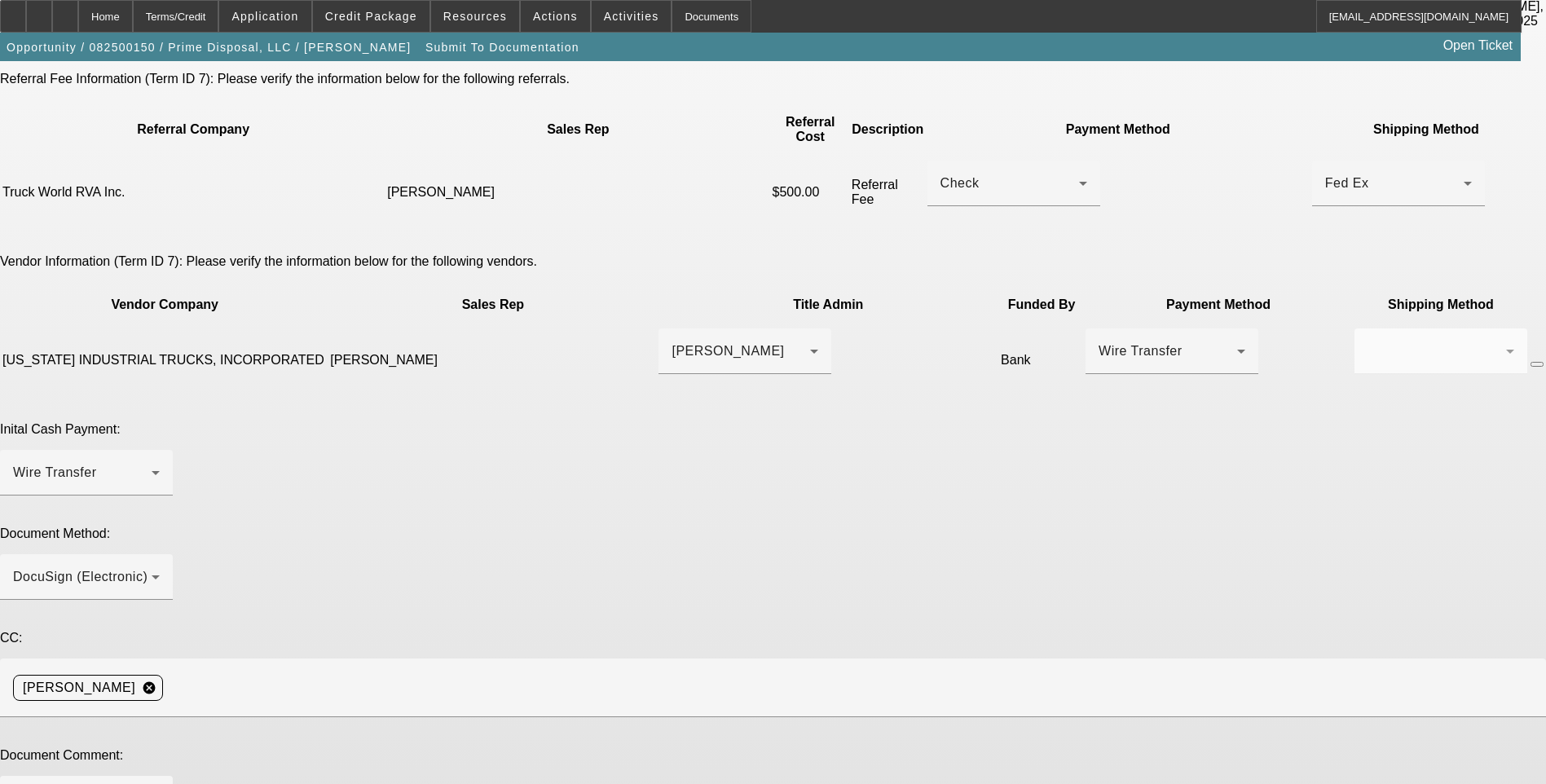
scroll to position [318, 0]
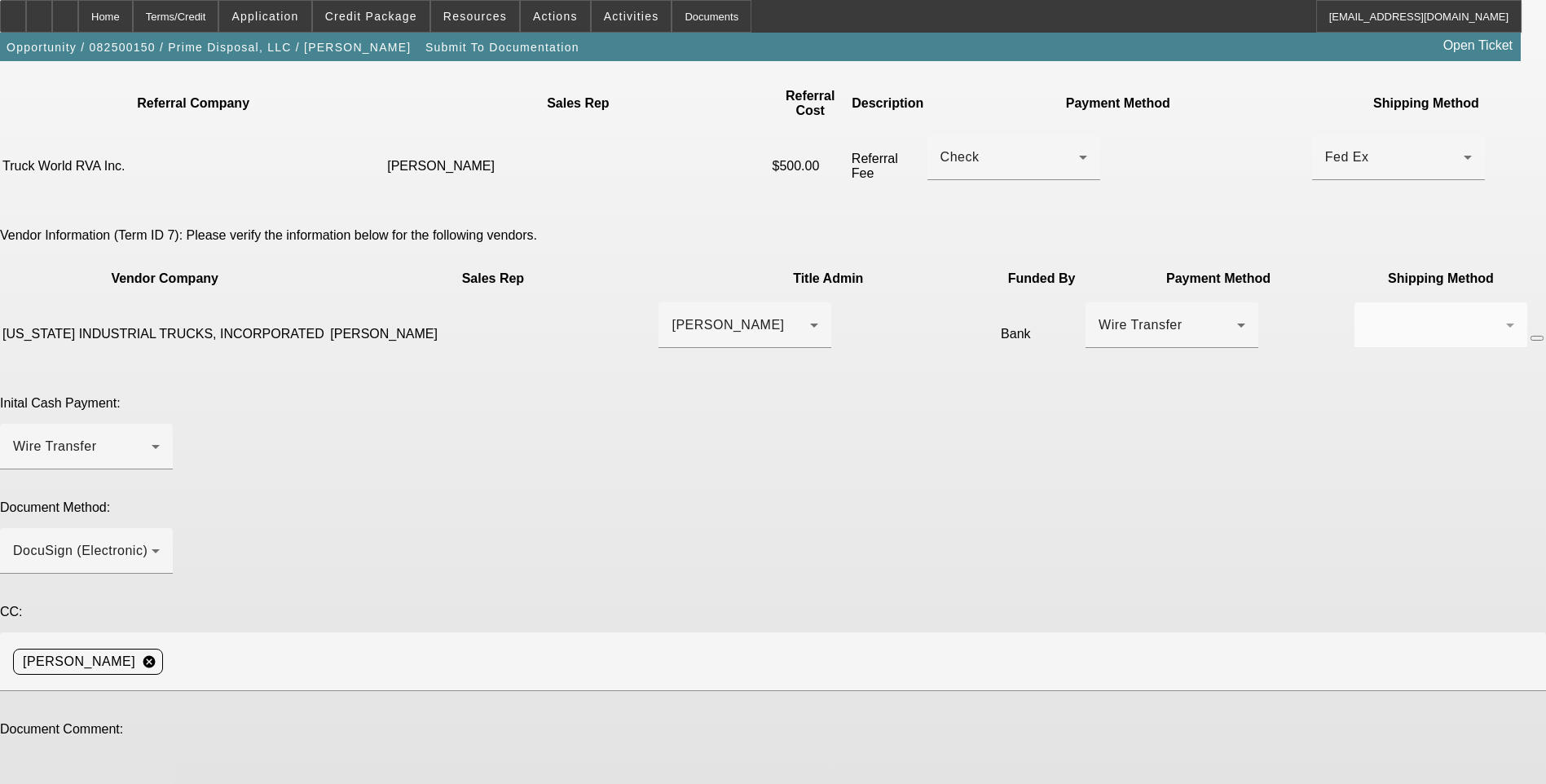
click at [159, 763] on textarea at bounding box center [87, 782] width 147 height 39
click at [159, 763] on textarea "OCS early payoff approved, please include in docs." at bounding box center [87, 782] width 147 height 39
click at [159, 763] on textarea "OCS early payoff approved, please include in docs. Please request EPOA if possi…" at bounding box center [87, 782] width 147 height 39
paste textarea "Customer is Terry Lane 540-699-9180 tlane@primedisposalva.com"
click at [159, 763] on textarea "OCS early payoff approved, please include in docs. Please request EPOA if possi…" at bounding box center [87, 782] width 147 height 39
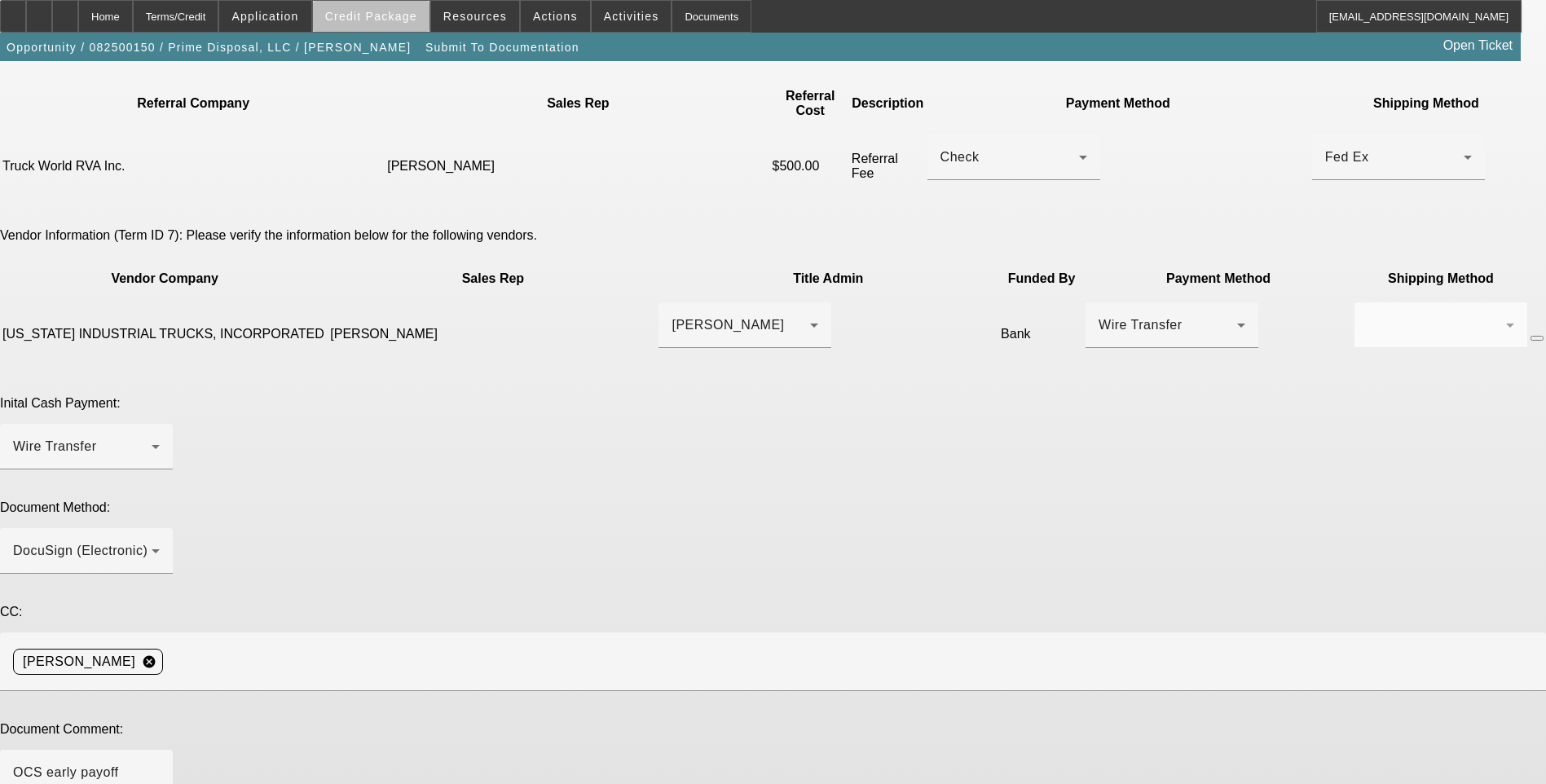
click at [411, 31] on span at bounding box center [371, 16] width 117 height 39
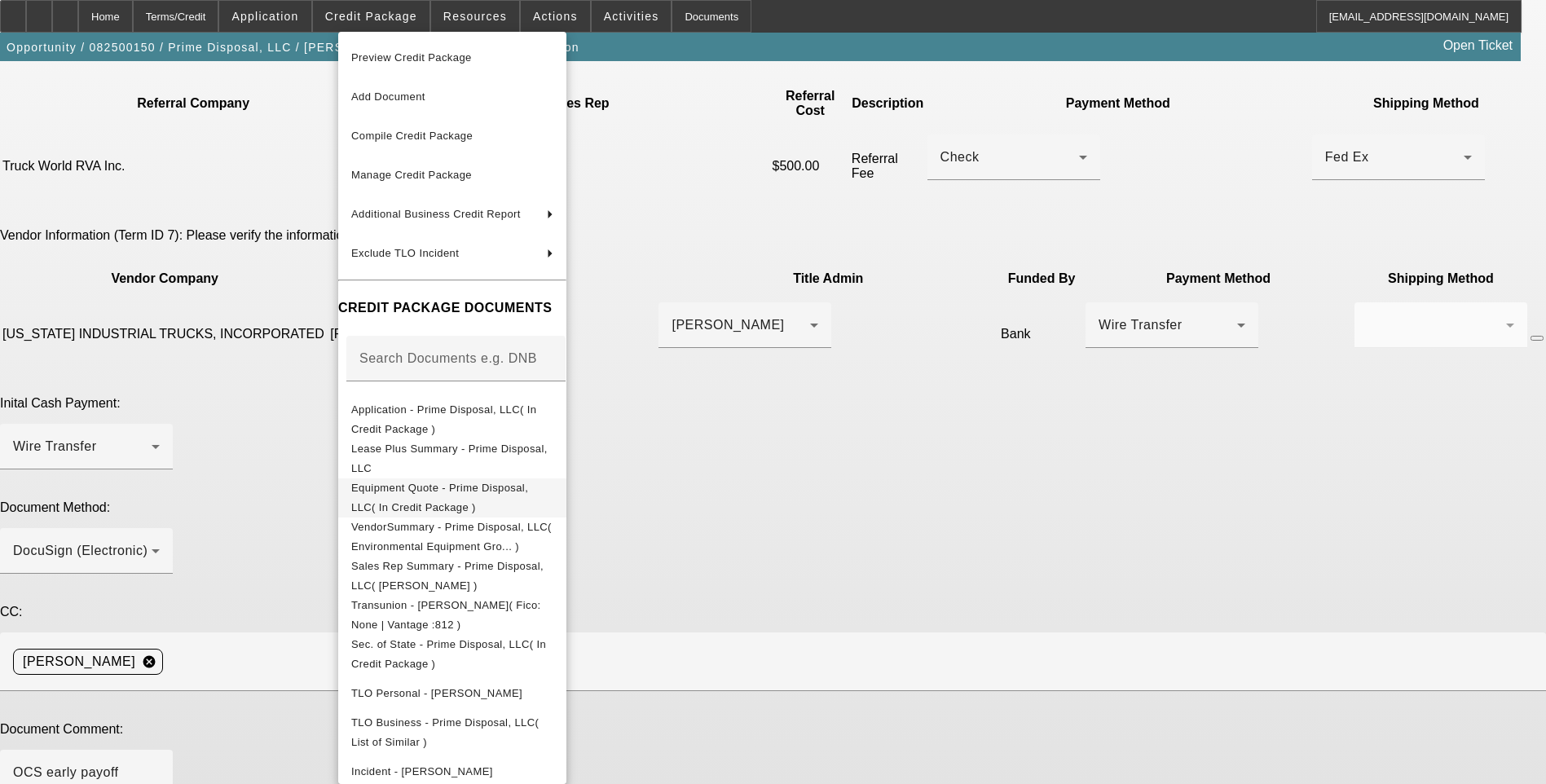
click at [471, 497] on span "Equipment Quote - Prime Disposal, LLC( In Credit Package )" at bounding box center [440, 497] width 177 height 31
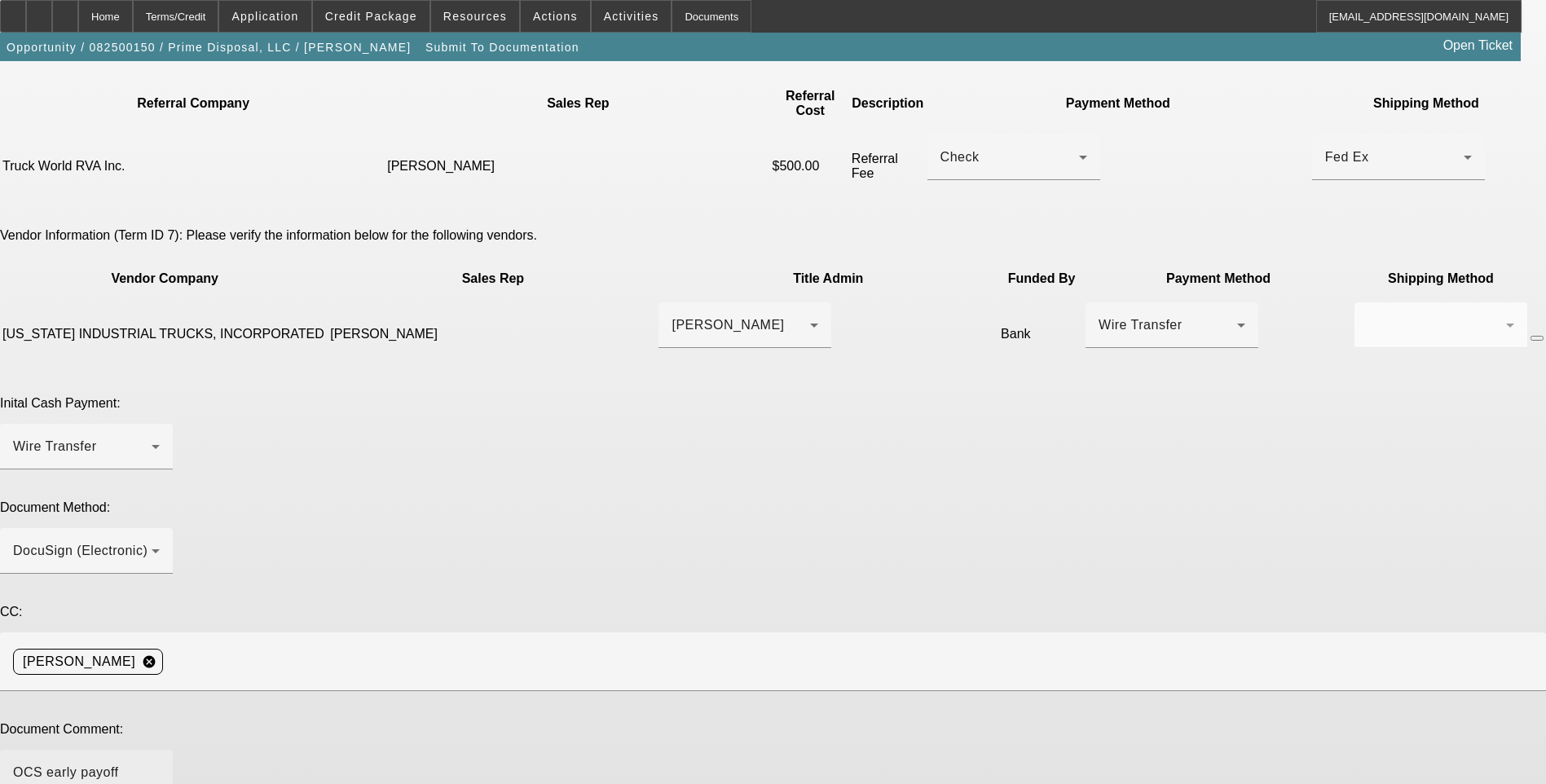
click at [159, 763] on textarea "OCS early payoff approved, please include in docs. Please request EPOA if possi…" at bounding box center [87, 782] width 147 height 39
paste textarea "emoore@enviroequipgroup.com"
type textarea "OCS early payoff approved, please include in docs. Please request EPOA if possi…"
click at [379, 23] on span at bounding box center [371, 16] width 117 height 39
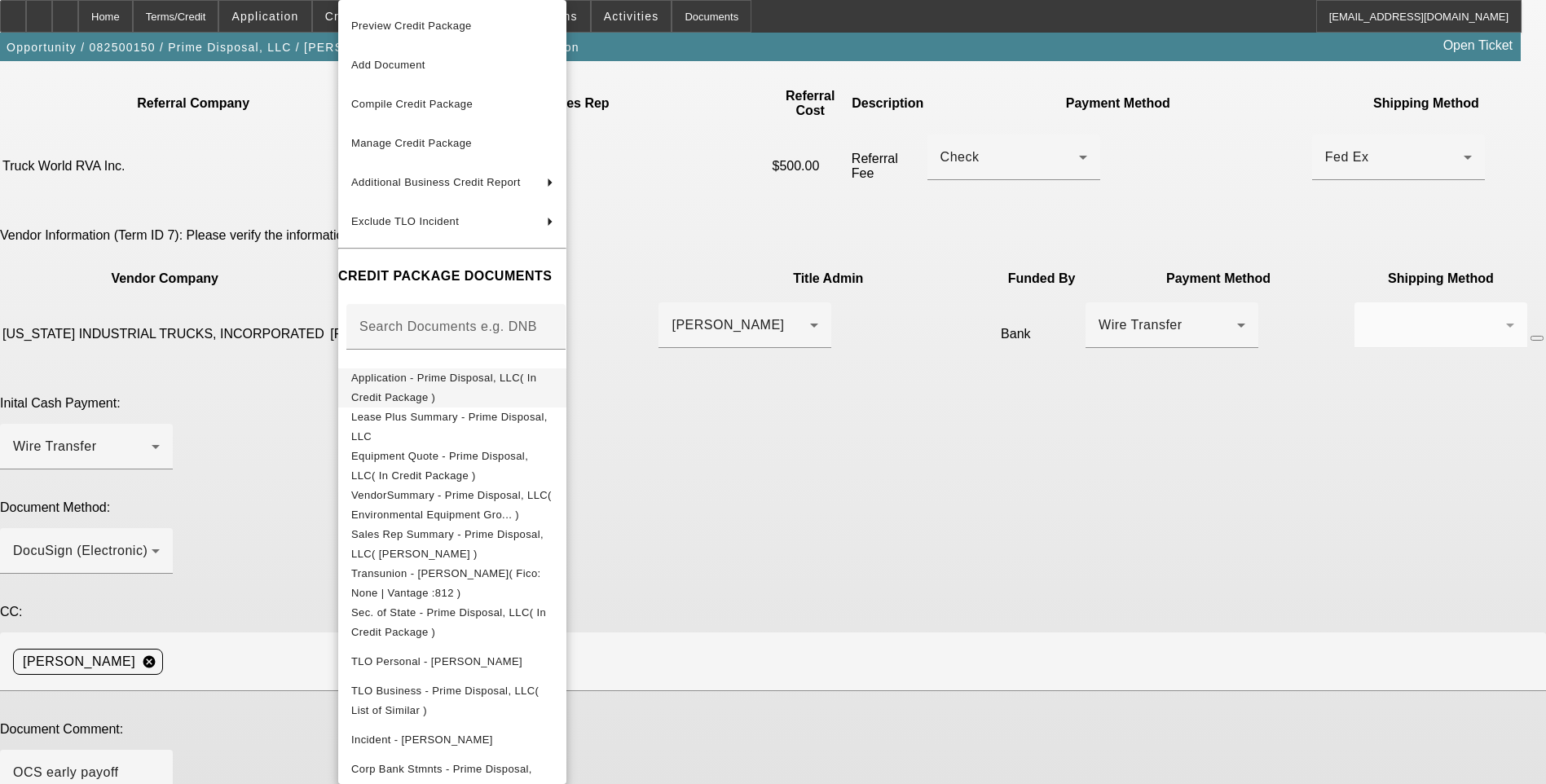
click at [445, 387] on span "Application - Prime Disposal, LLC( In Credit Package )" at bounding box center [444, 387] width 185 height 31
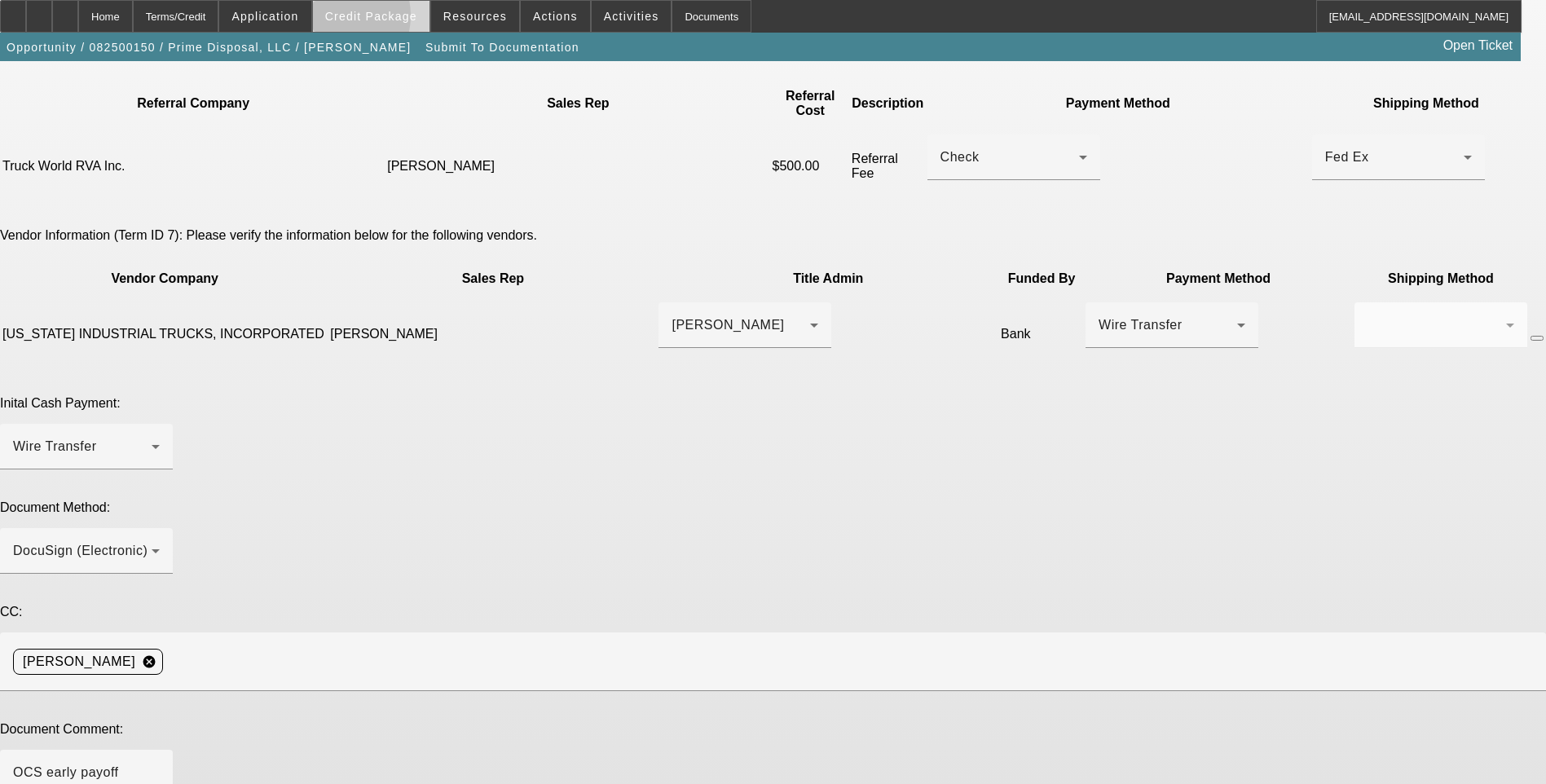
click at [357, 20] on span "Credit Package" at bounding box center [370, 17] width 92 height 13
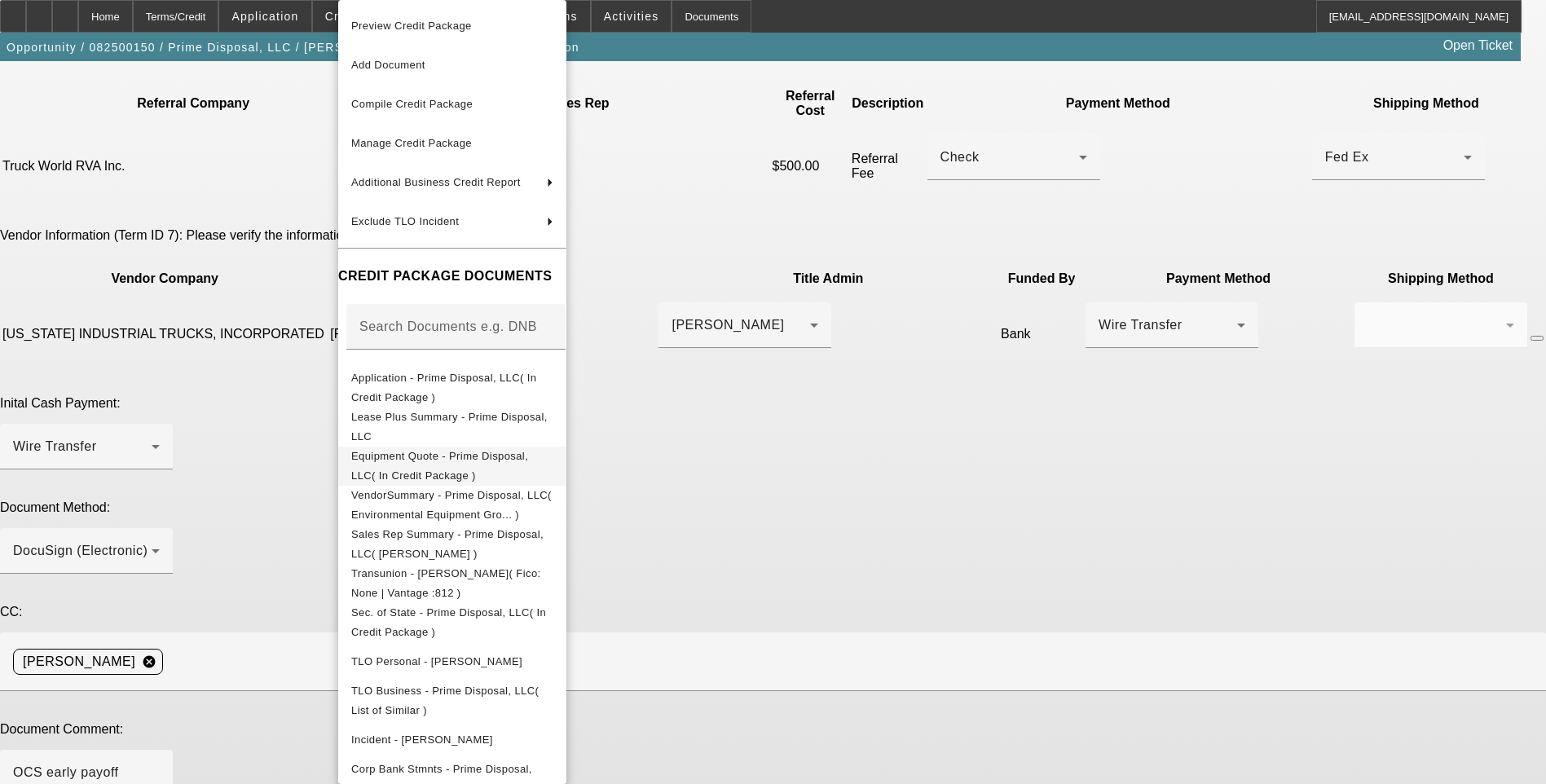
click at [470, 461] on span "Equipment Quote - Prime Disposal, LLC( In Credit Package )" at bounding box center [440, 465] width 177 height 31
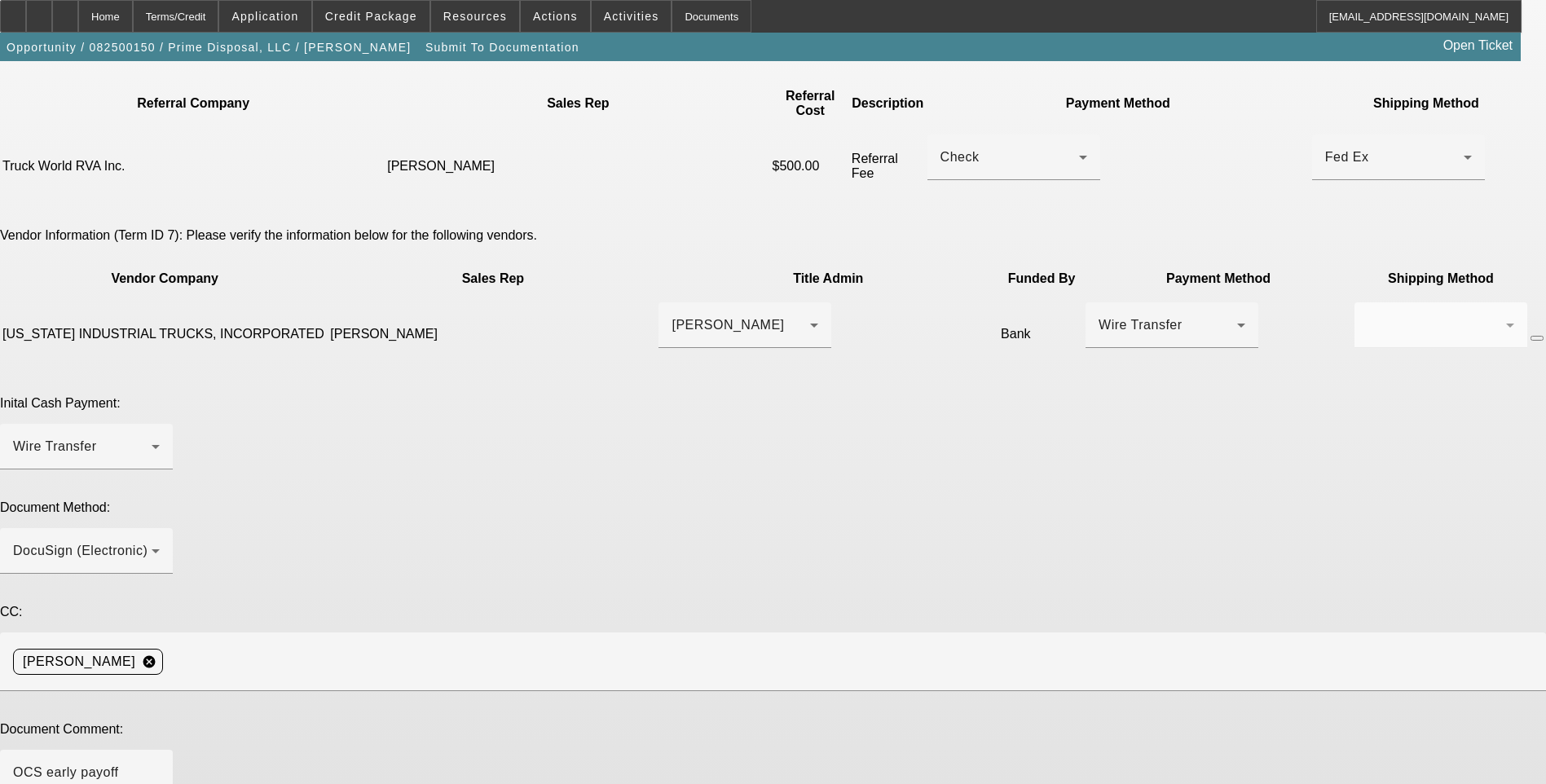
type textarea "Adjusted terms."
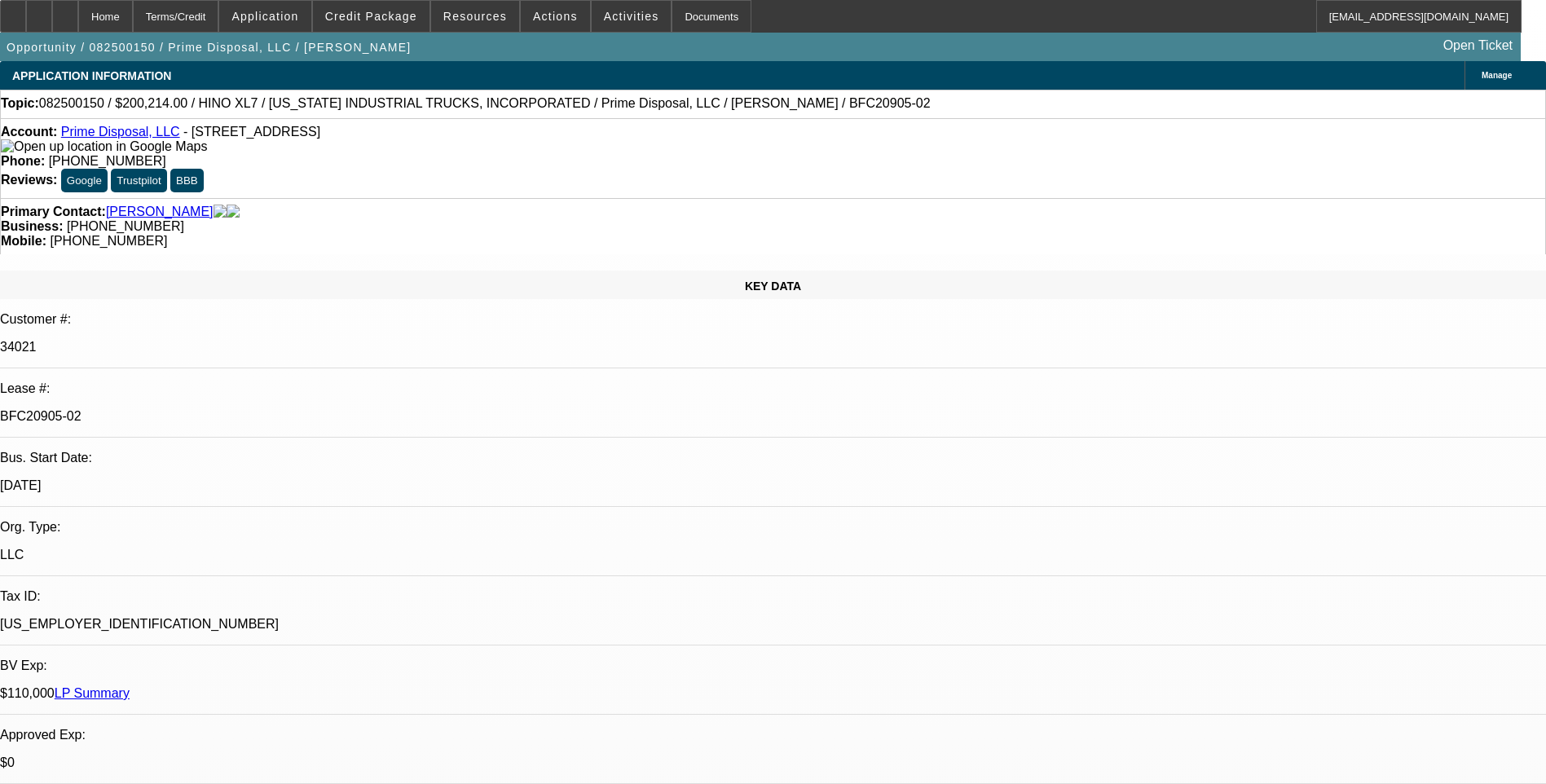
select select "0.1"
select select "0"
select select "6"
select select "0.1"
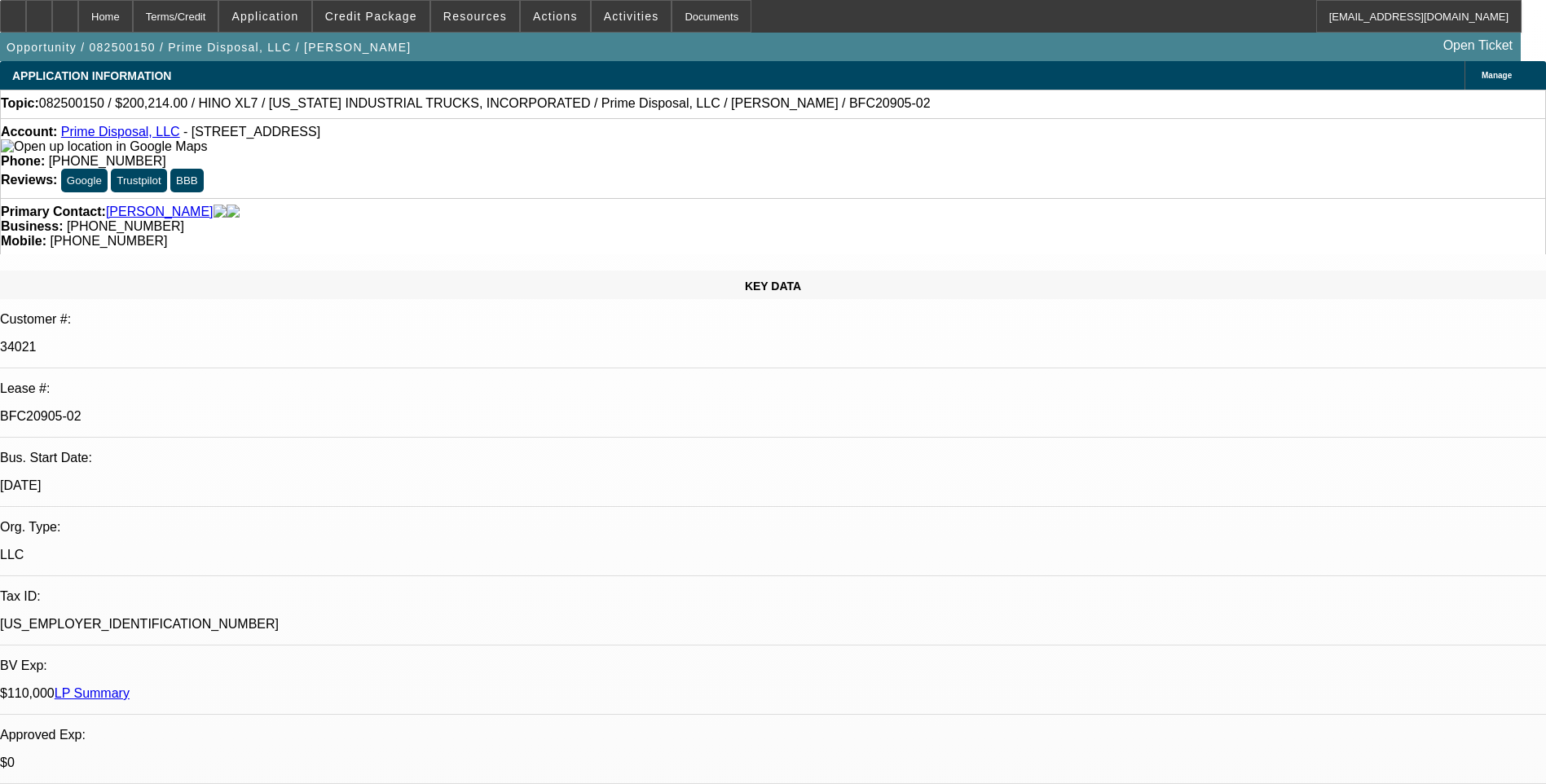
select select "0"
select select "6"
select select "0.1"
select select "0"
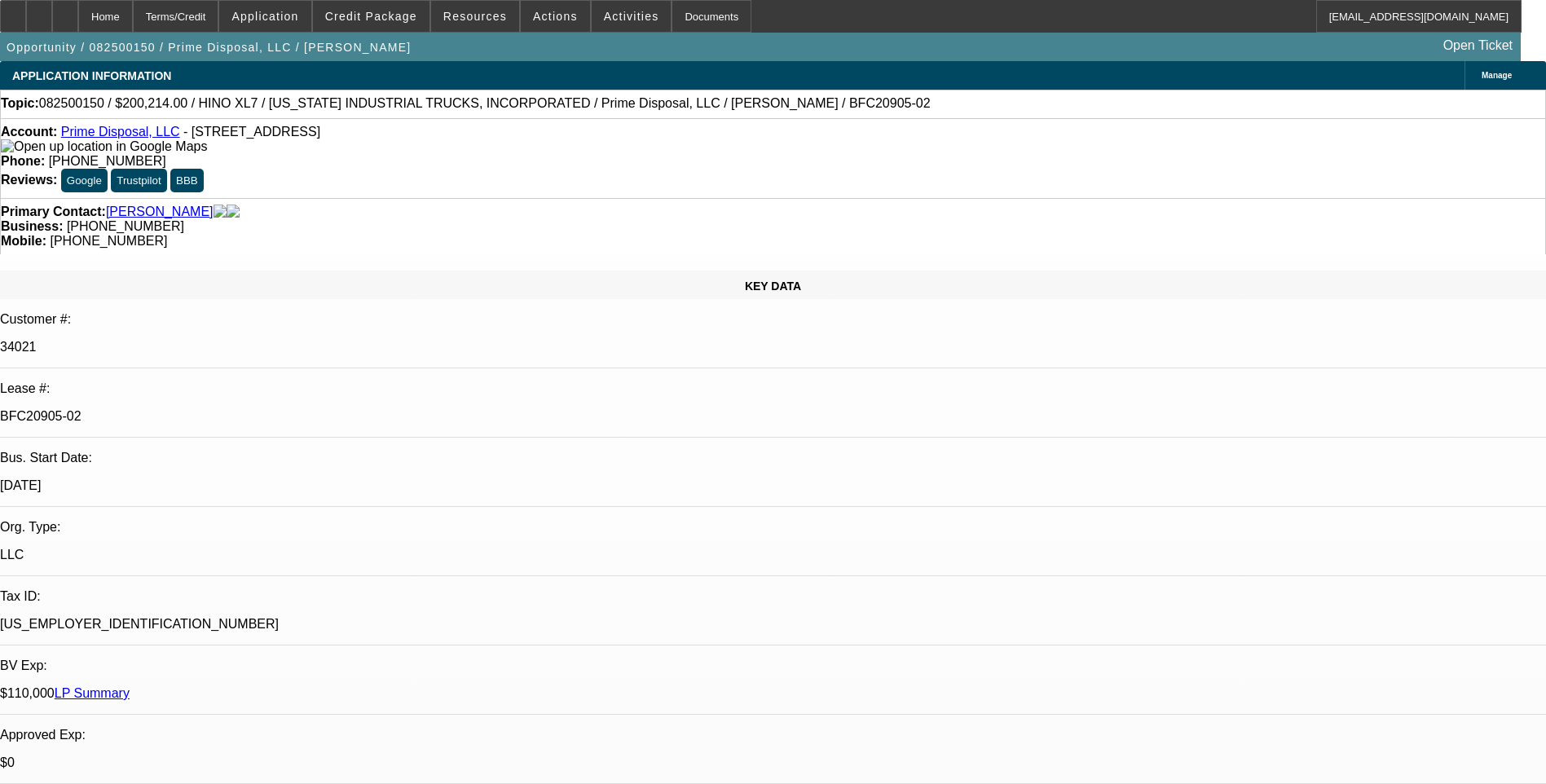
select select "0"
select select "6"
select select "0.1"
select select "0"
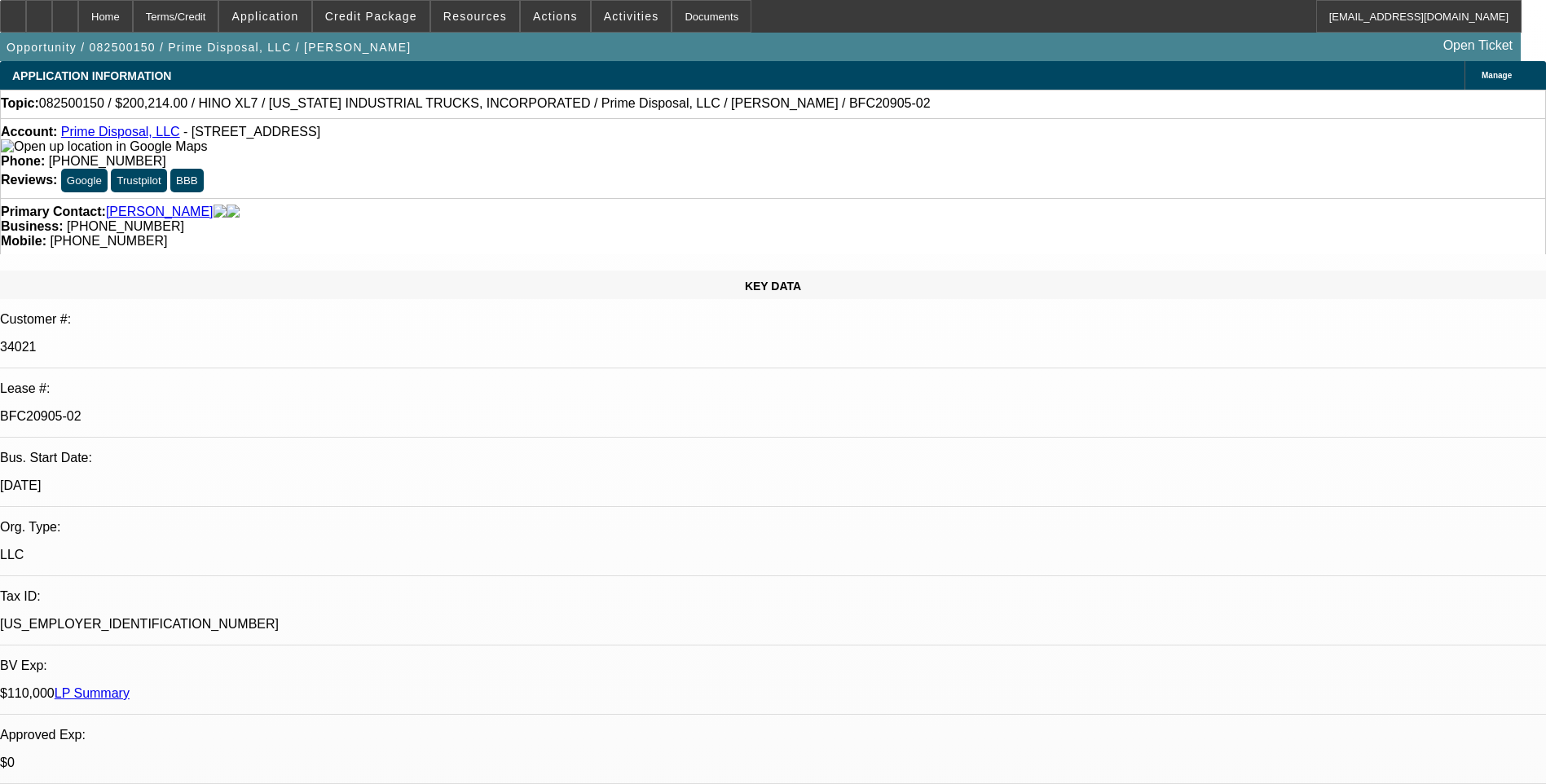
select select "6"
click at [213, 22] on div "Terms/Credit" at bounding box center [176, 16] width 87 height 32
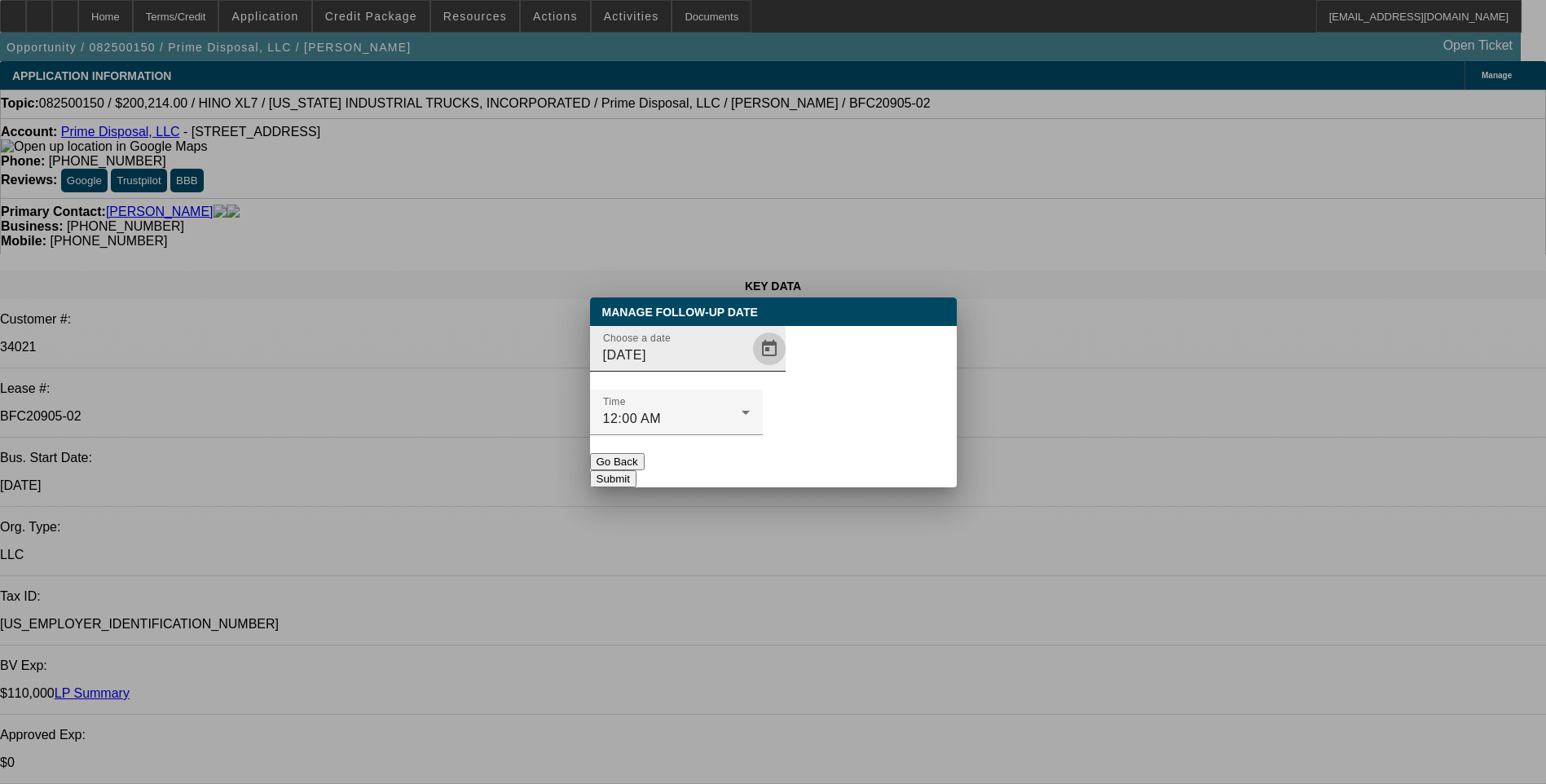
click at [749, 368] on span "Open calendar" at bounding box center [768, 348] width 39 height 39
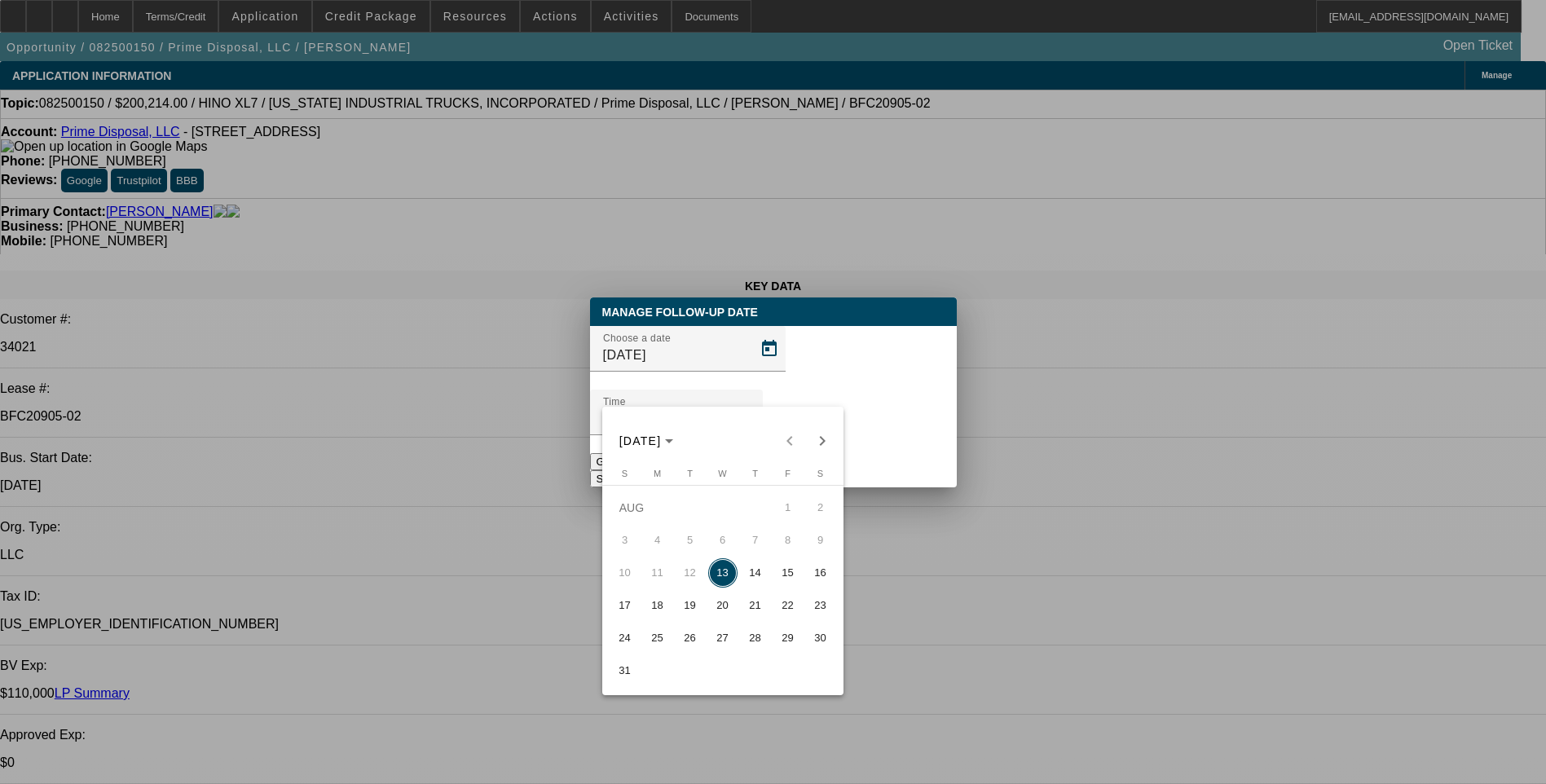
click at [751, 577] on span "14" at bounding box center [755, 573] width 30 height 30
type input "8/14/2025"
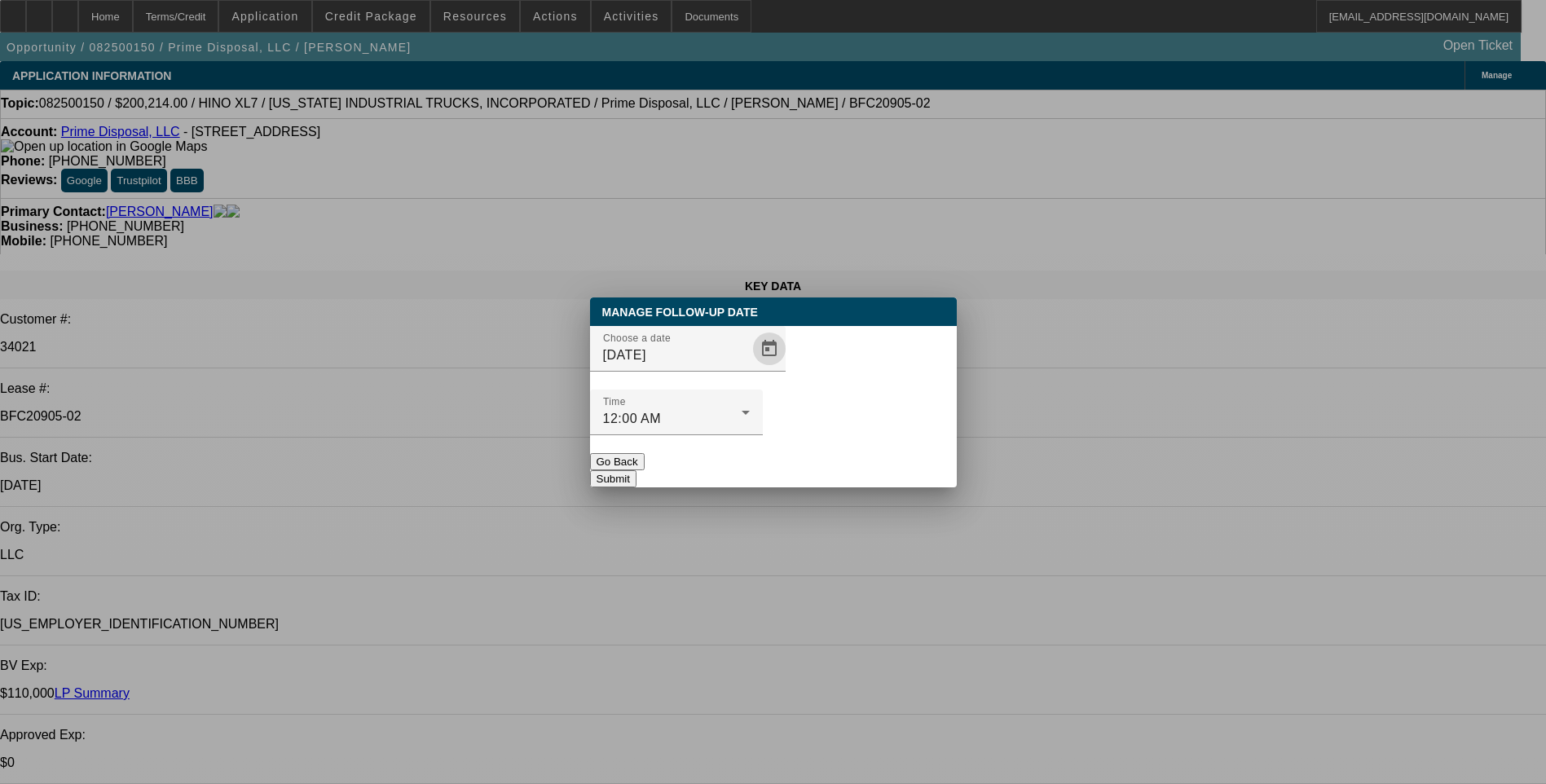
click at [636, 470] on button "Submit" at bounding box center [613, 478] width 46 height 17
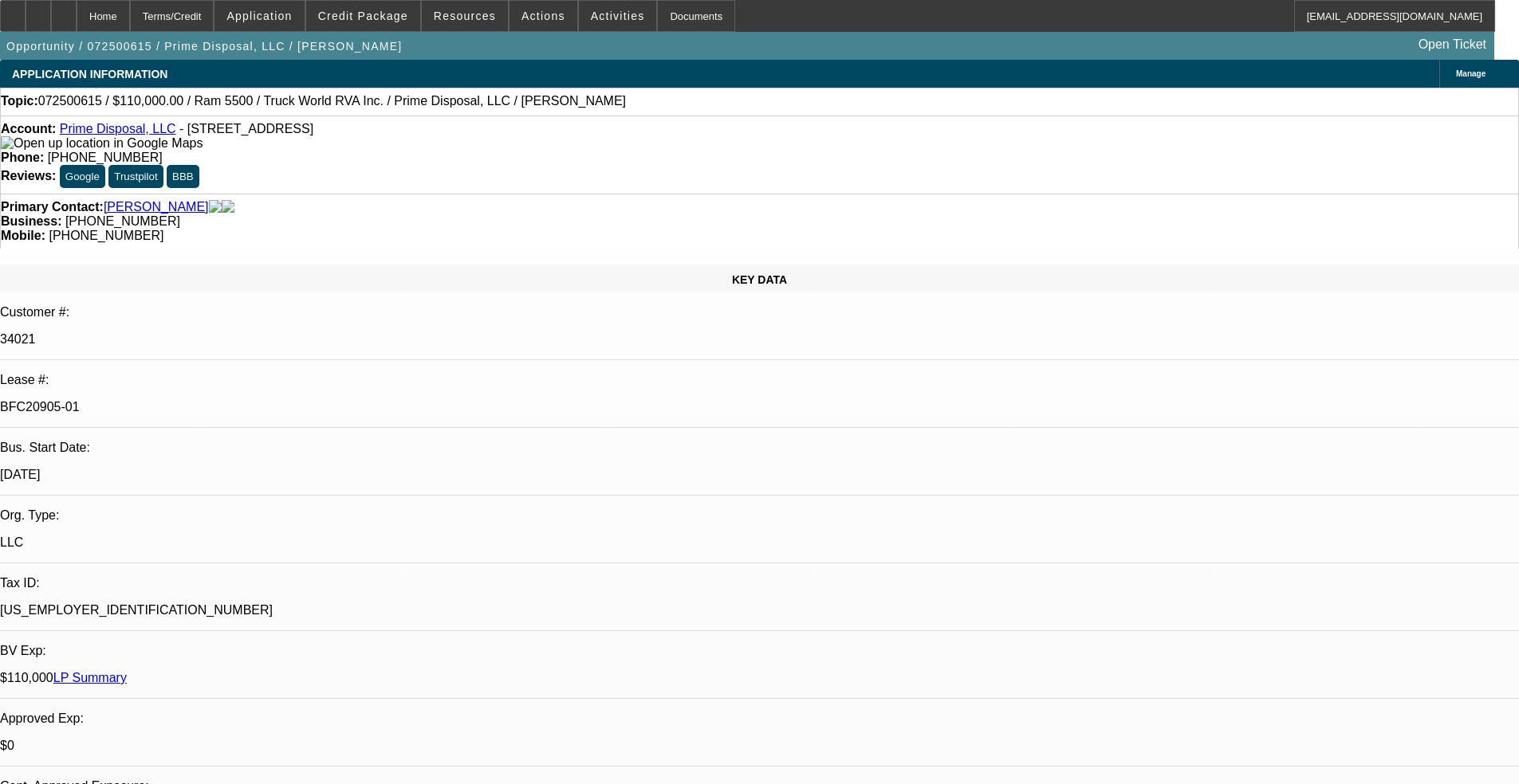
select select "0"
select select "2"
select select "0"
select select "2"
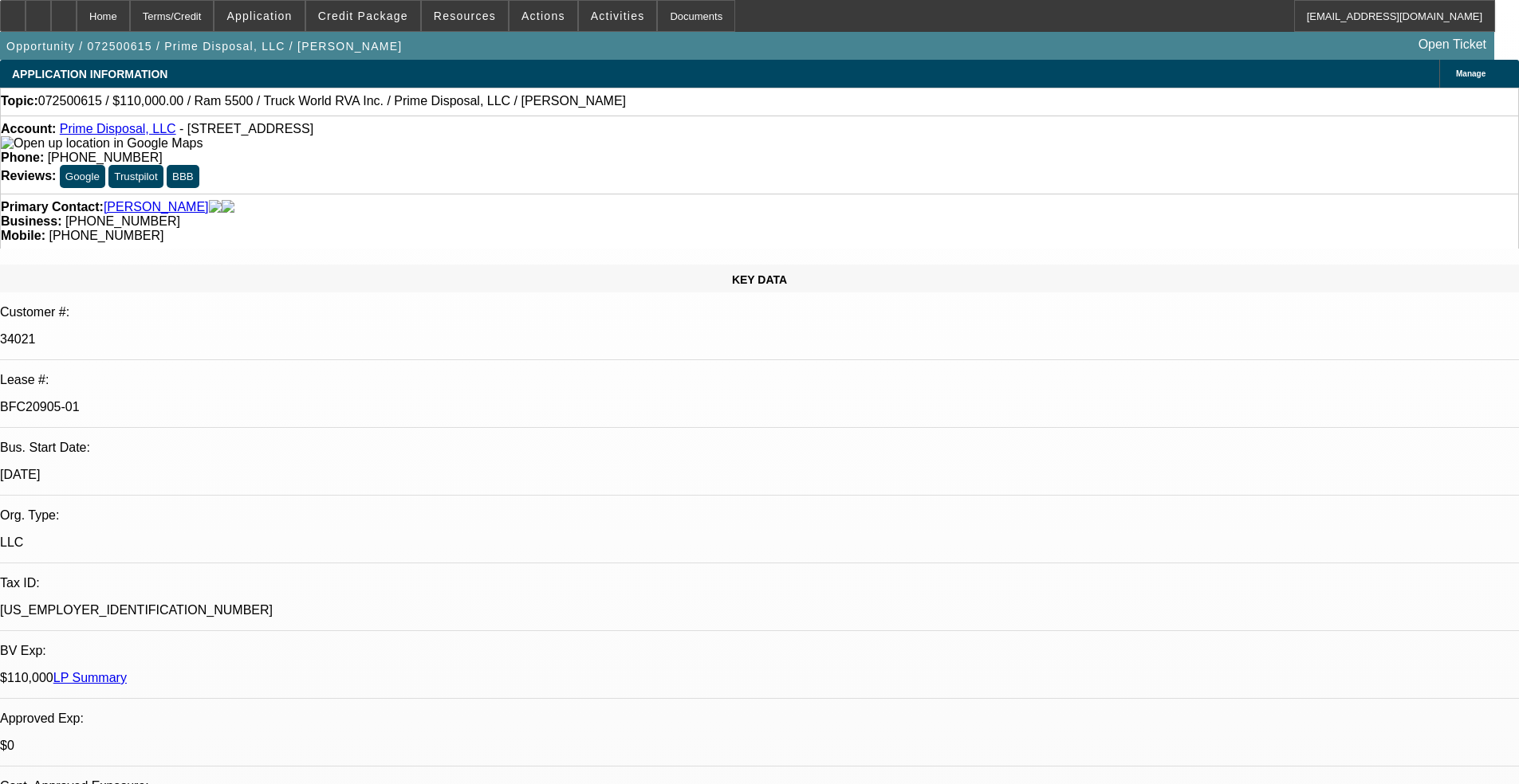
select select "0"
select select "2"
select select "0"
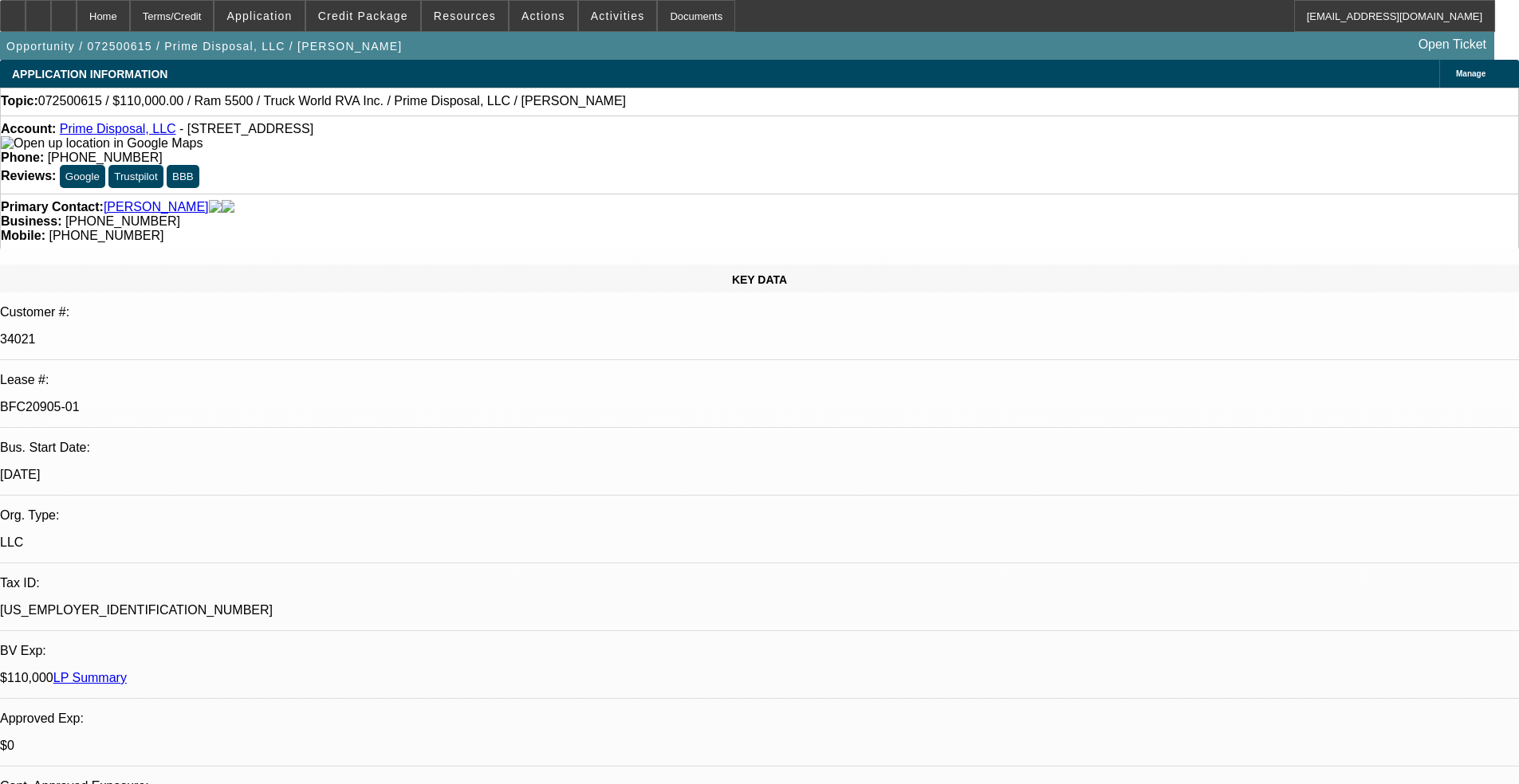
select select "2"
select select "0"
select select "1"
select select "2"
select select "6"
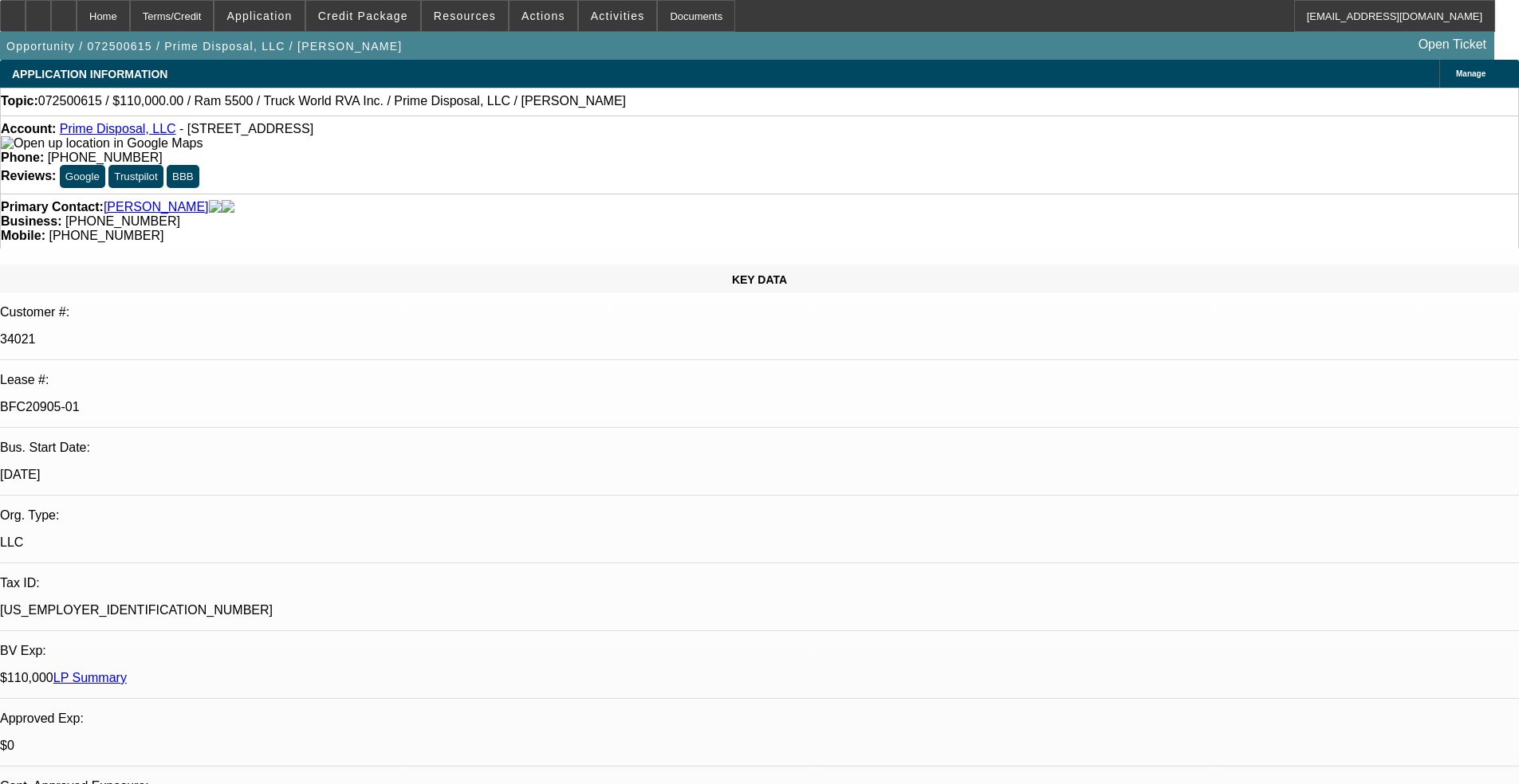
select select "1"
select select "2"
select select "6"
select select "1"
select select "2"
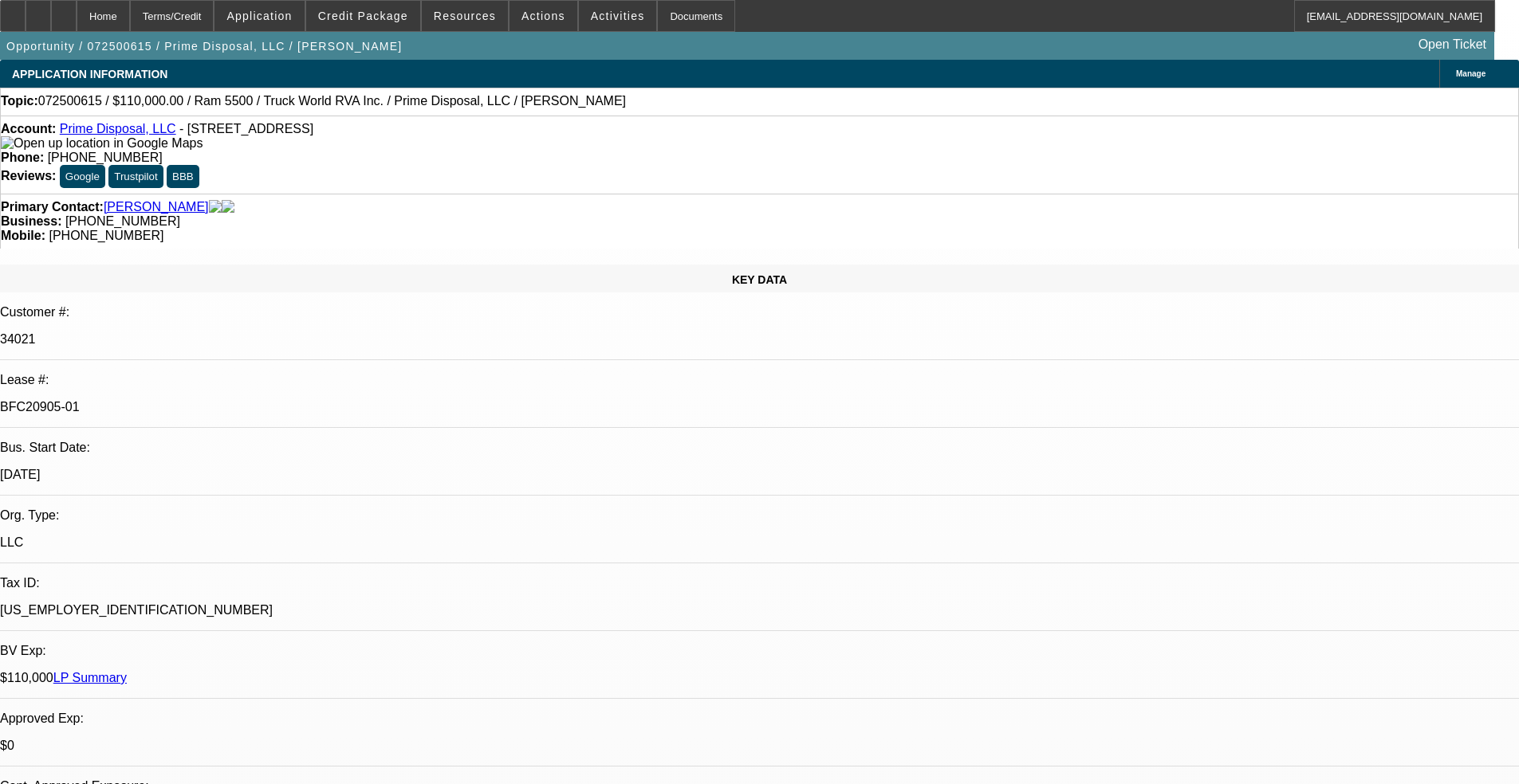
select select "6"
select select "1"
select select "2"
select select "6"
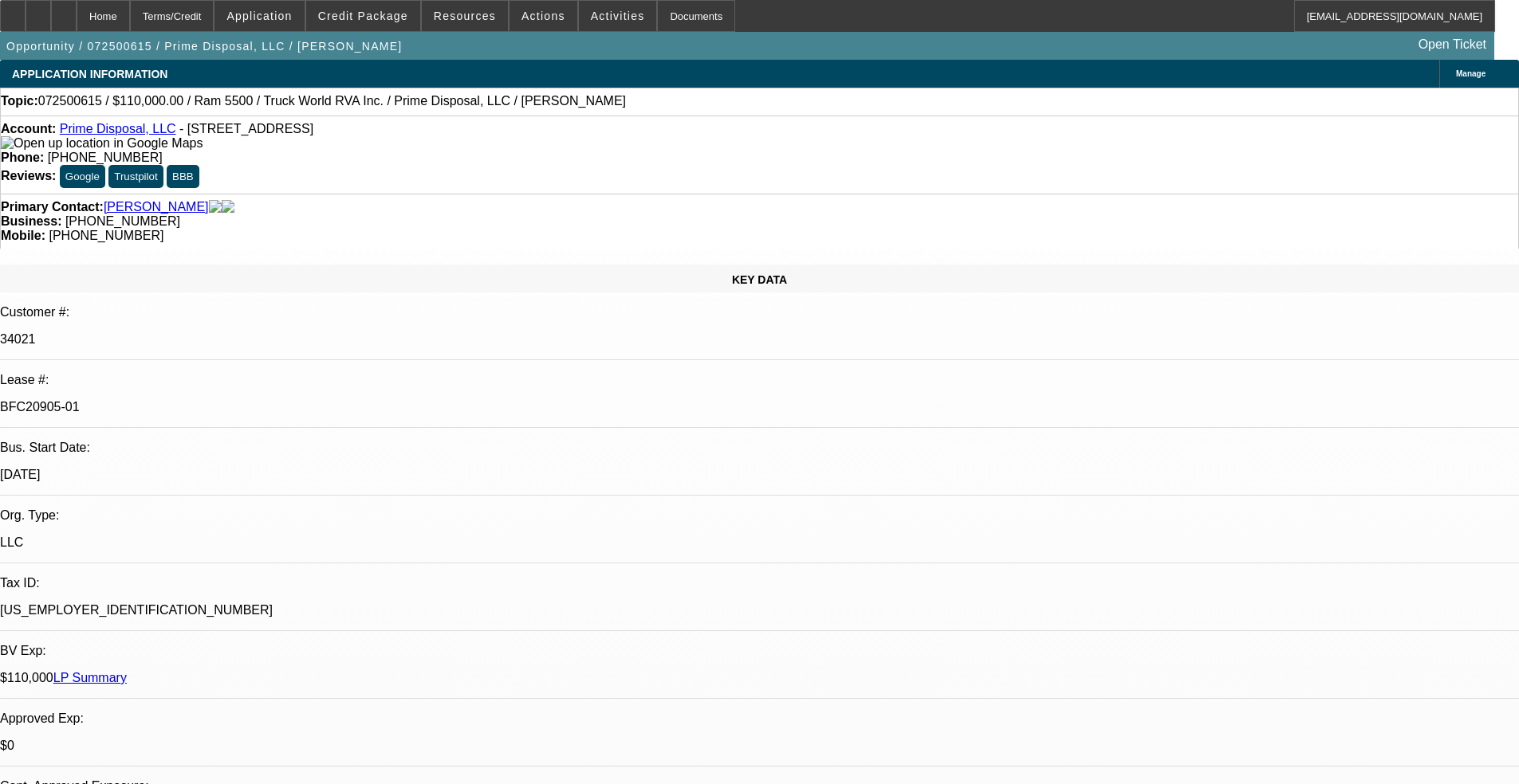
drag, startPoint x: 1178, startPoint y: 631, endPoint x: 1272, endPoint y: 633, distance: 94.0
drag, startPoint x: 1195, startPoint y: 642, endPoint x: 1205, endPoint y: 638, distance: 10.8
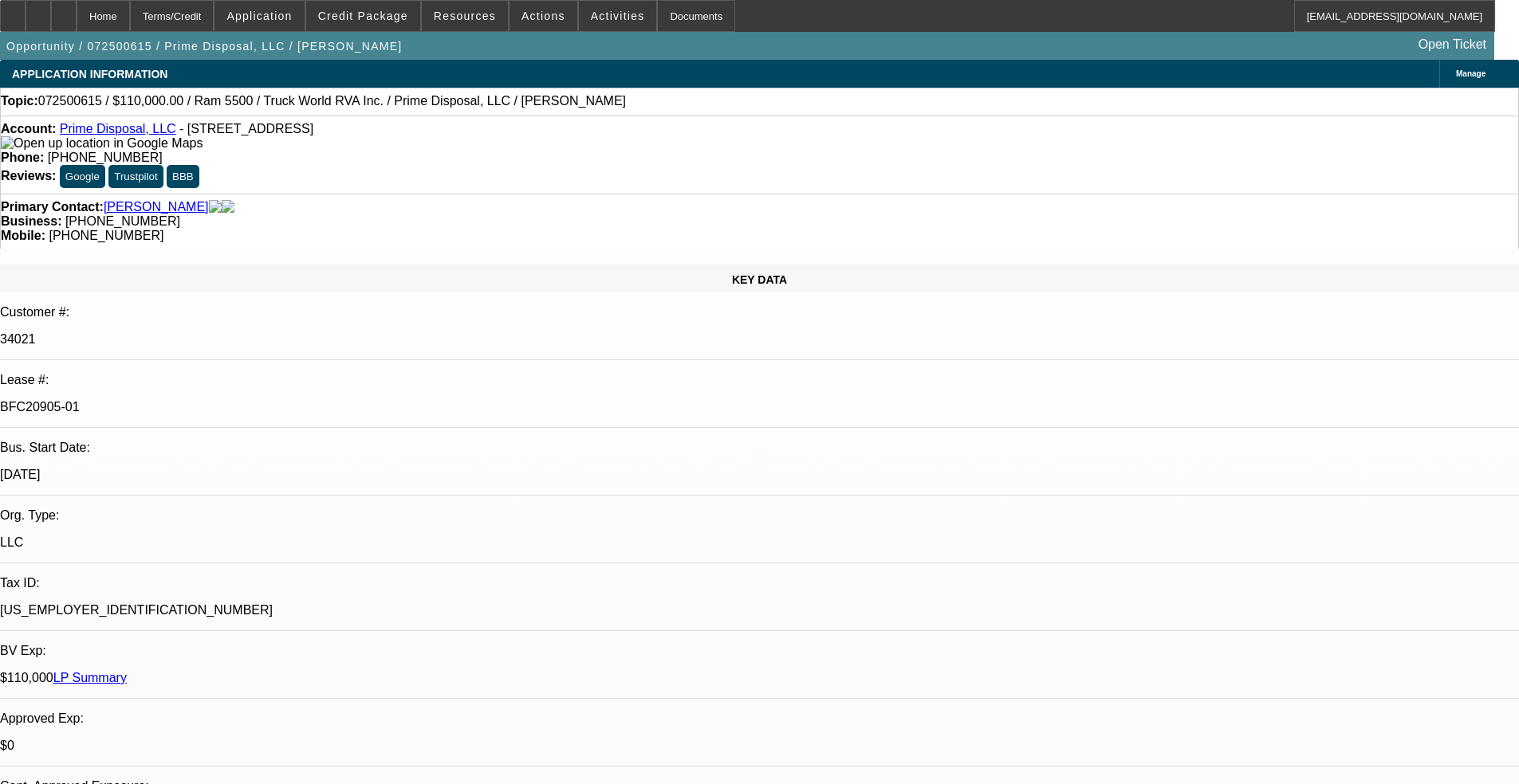
drag, startPoint x: 1204, startPoint y: 634, endPoint x: 1473, endPoint y: 634, distance: 269.0
drag, startPoint x: 1473, startPoint y: 634, endPoint x: 1406, endPoint y: 628, distance: 67.3
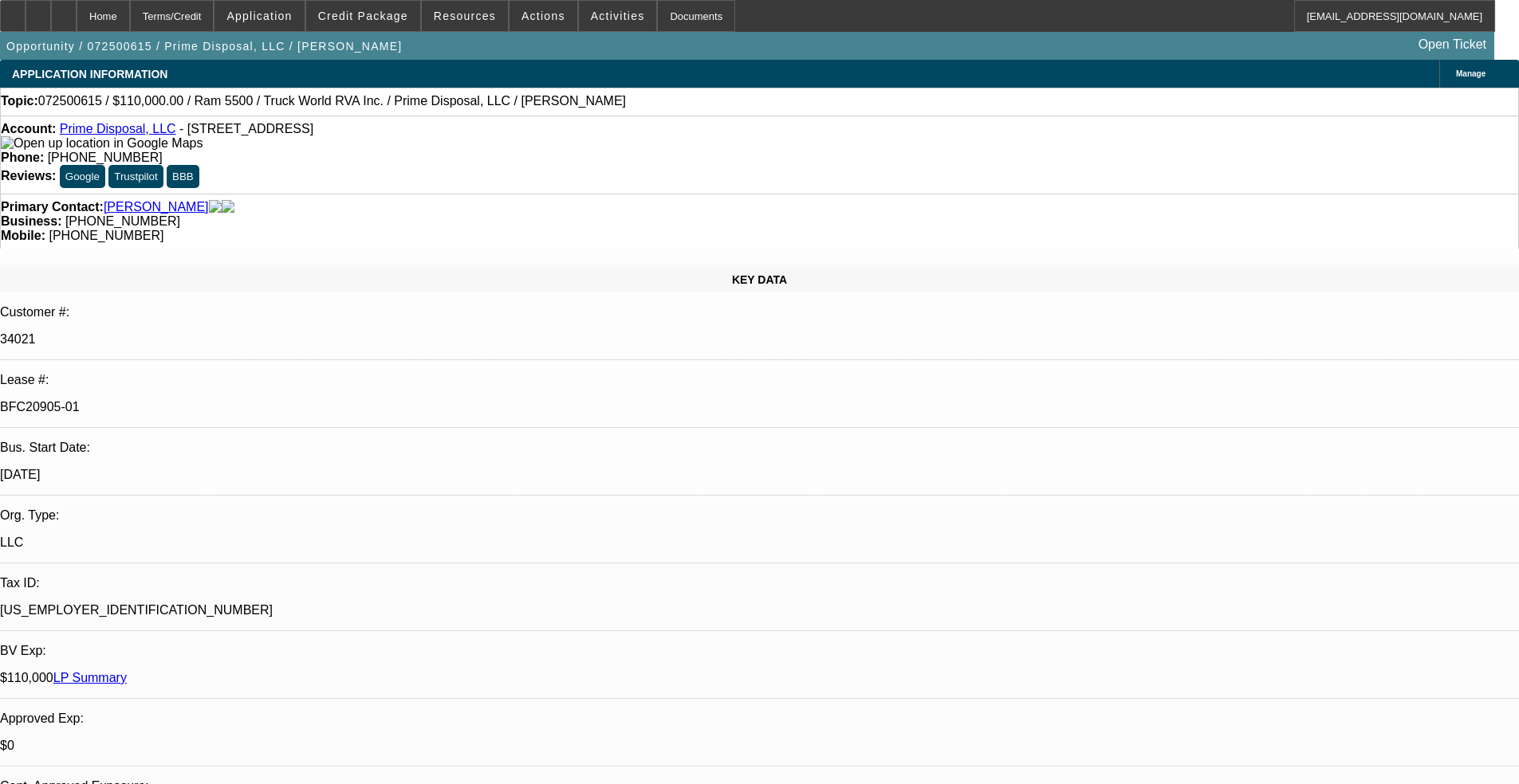
copy td "Customer is [PERSON_NAME] [PHONE_NUMBER] [EMAIL_ADDRESS][DOMAIN_NAME]"
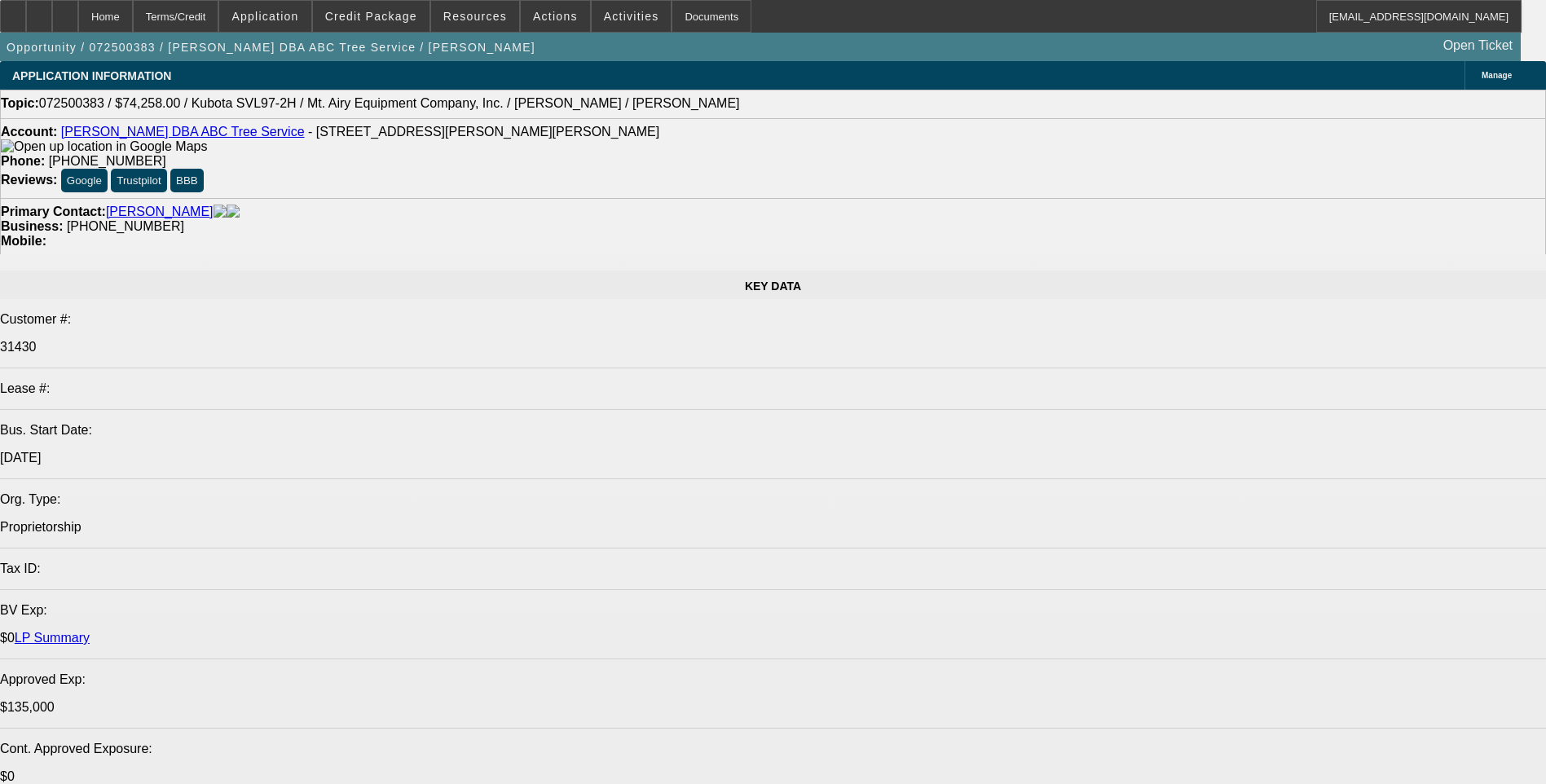
select select "0"
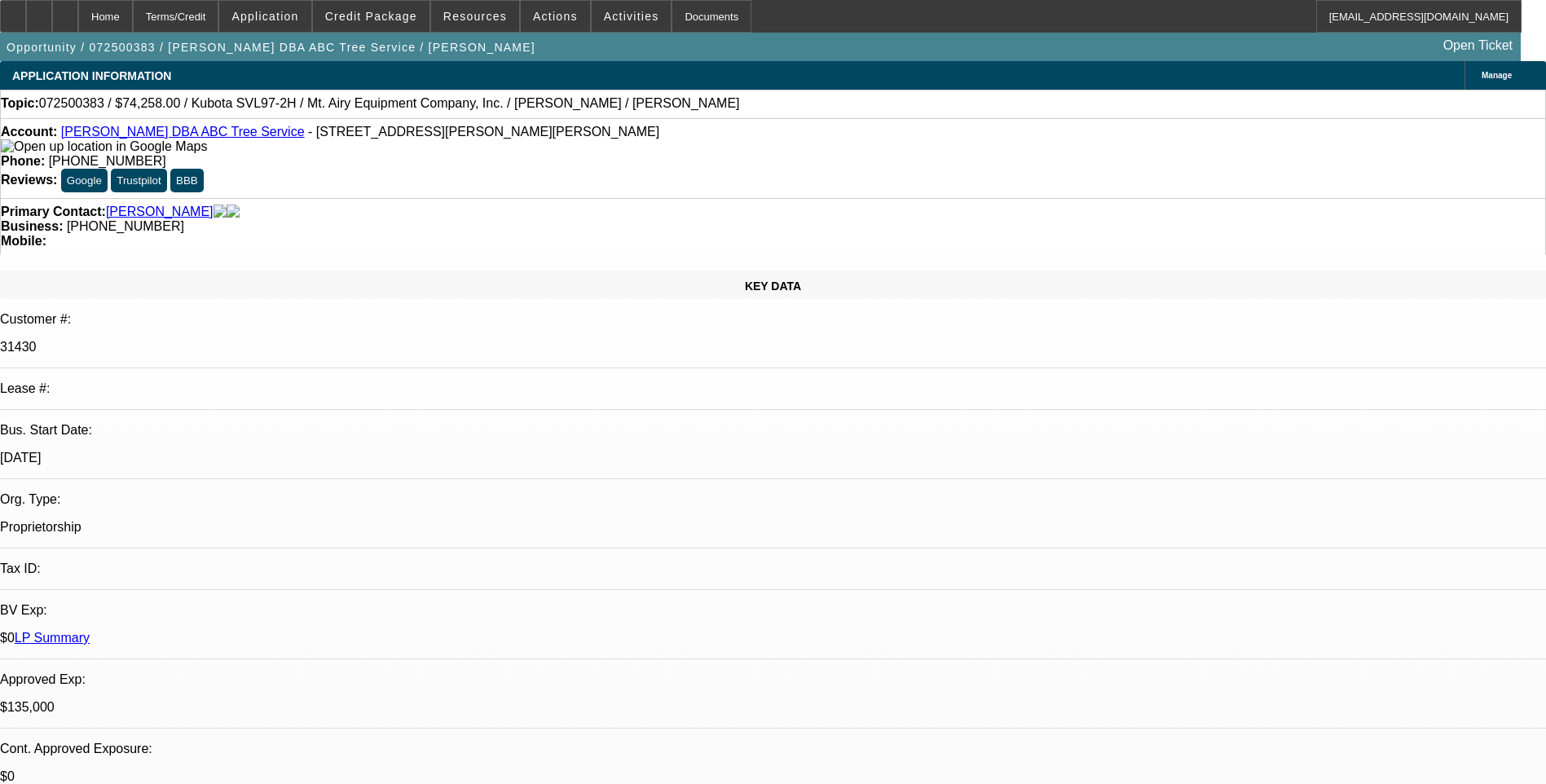
select select "2"
select select "0"
select select "0.1"
select select "0"
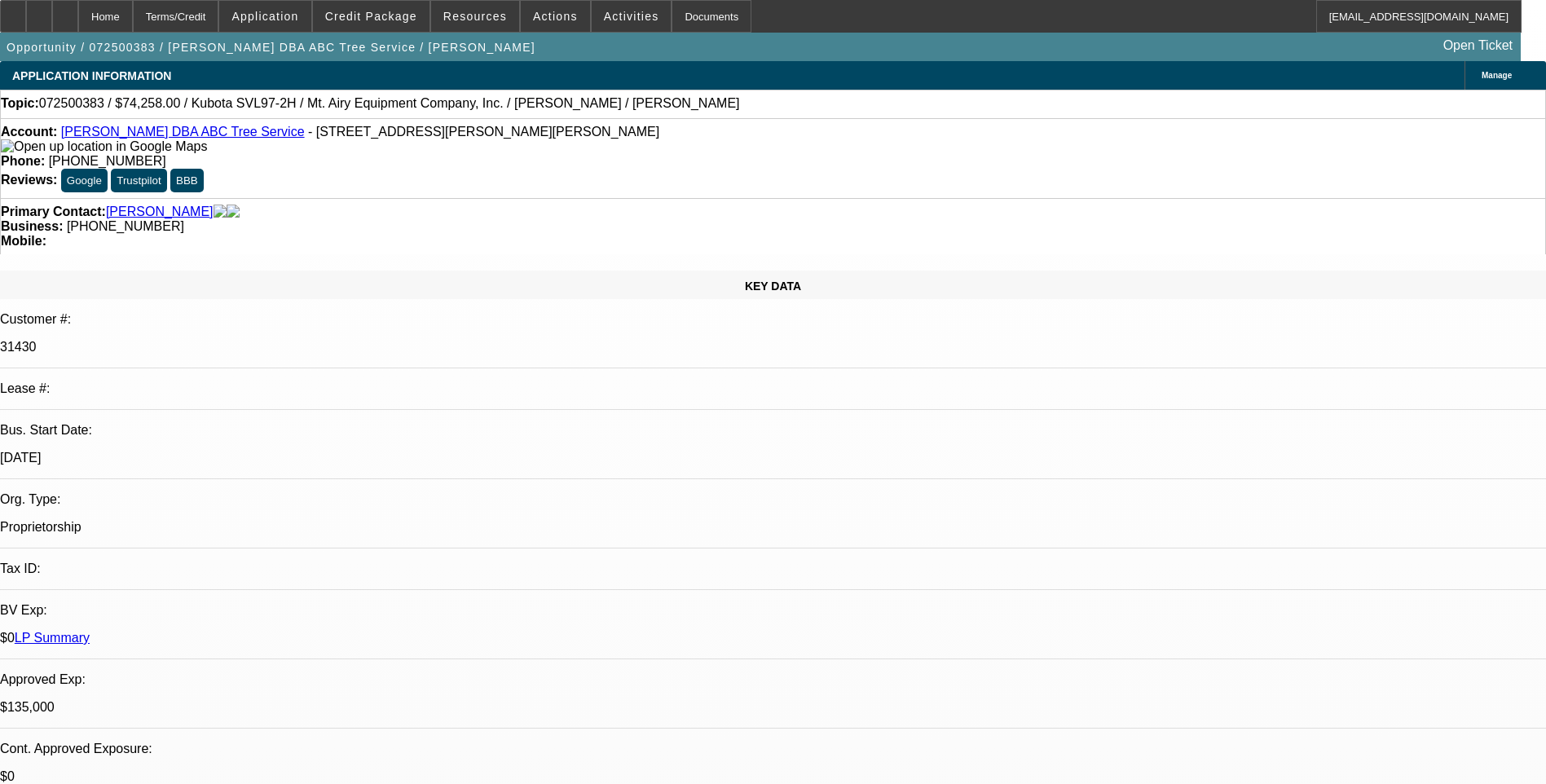
select select "0"
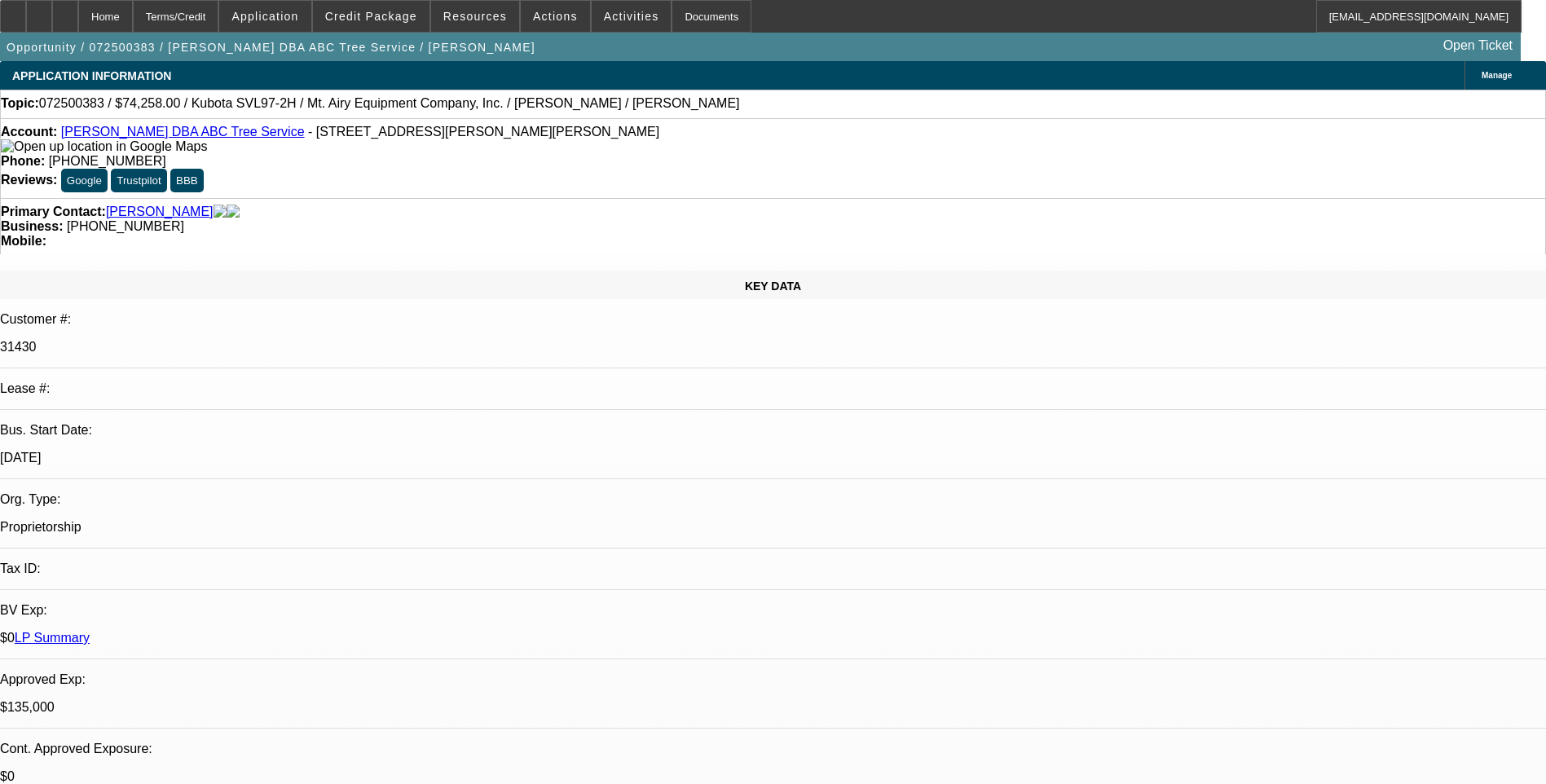
select select "0"
select select "1"
select select "2"
select select "6"
select select "1"
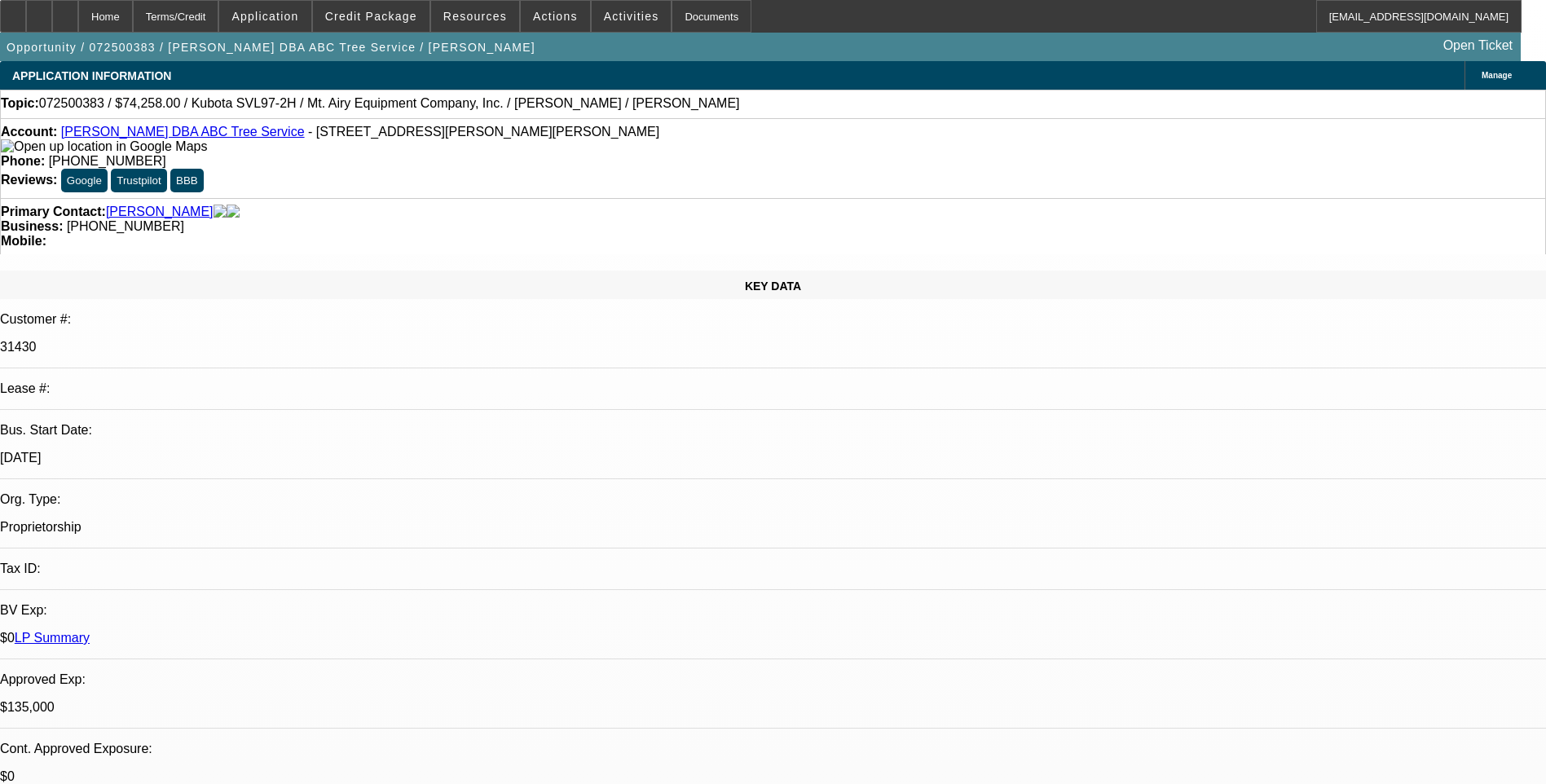
select select "1"
select select "6"
select select "1"
select select "6"
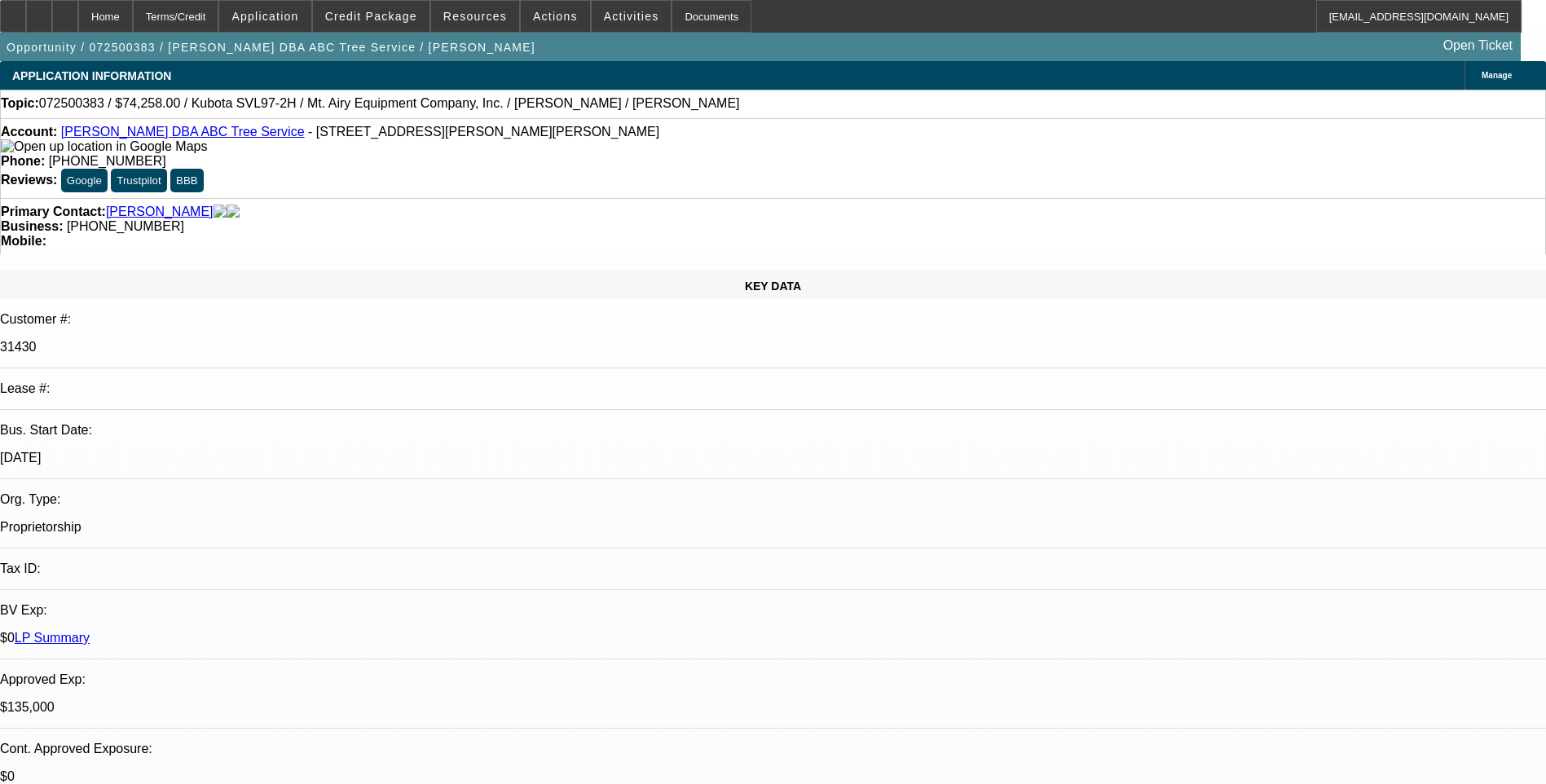
select select "1"
select select "6"
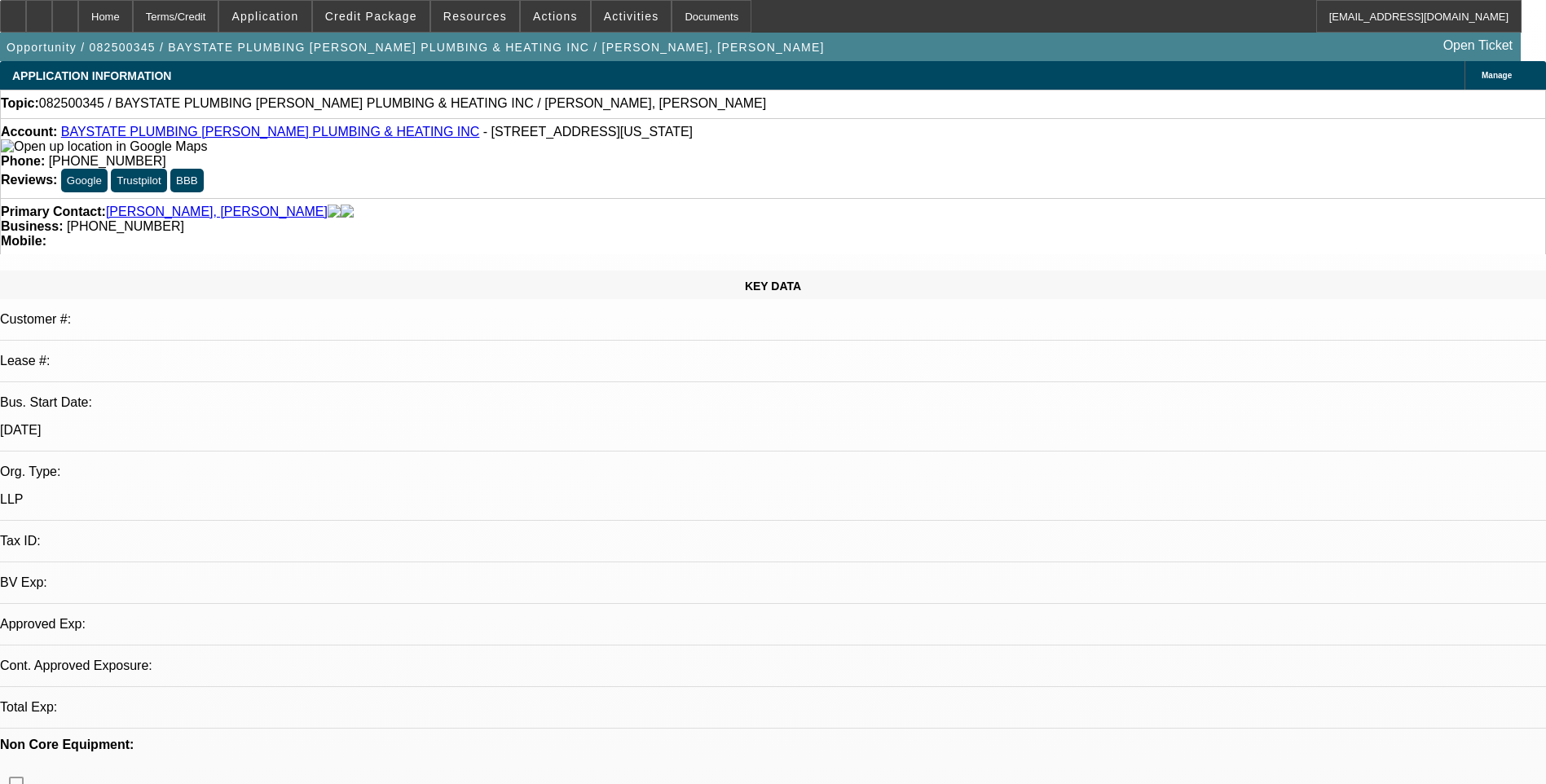
select select "0"
select select "2"
select select "0.1"
select select "1"
select select "2"
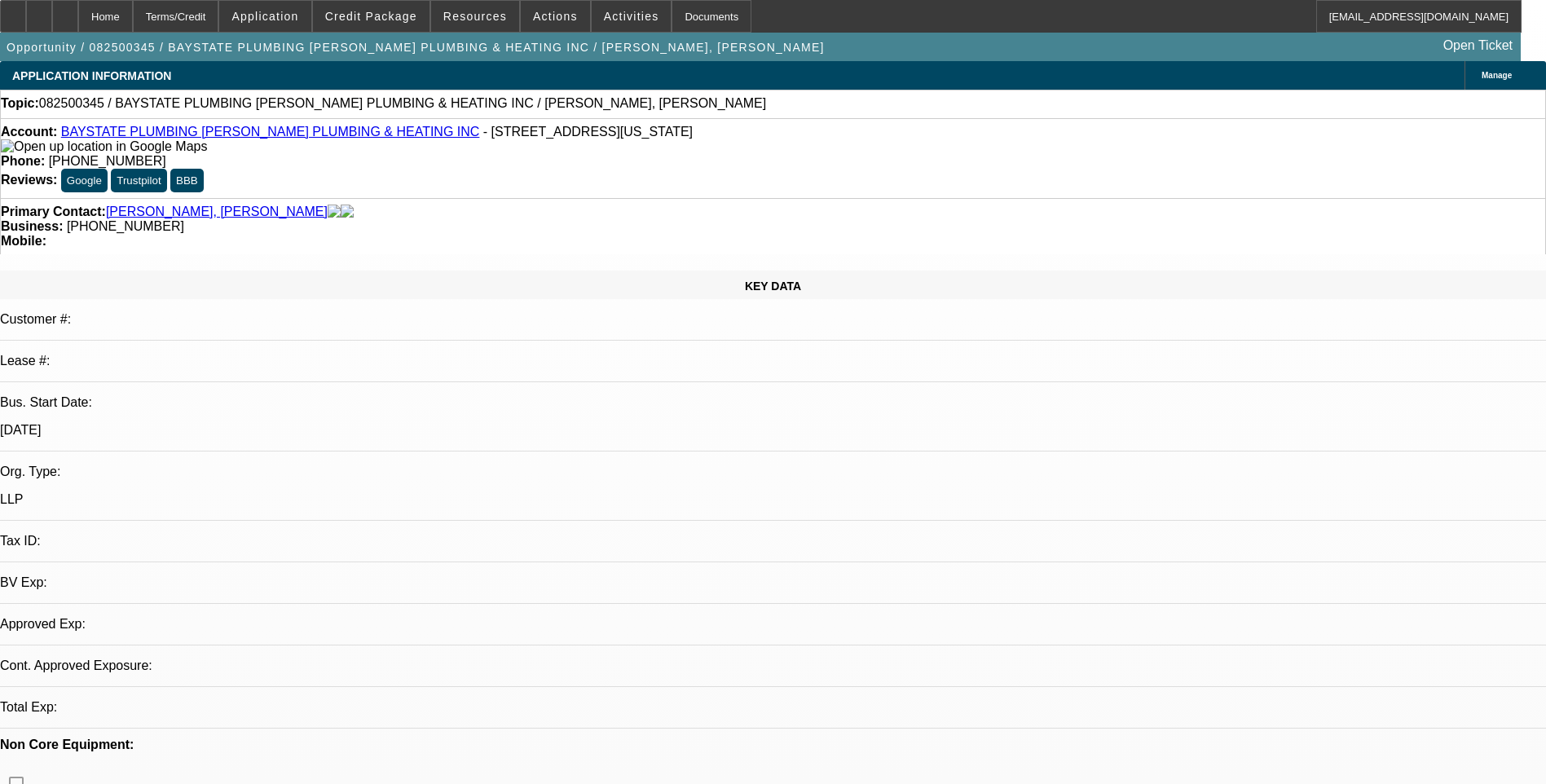
select select "4"
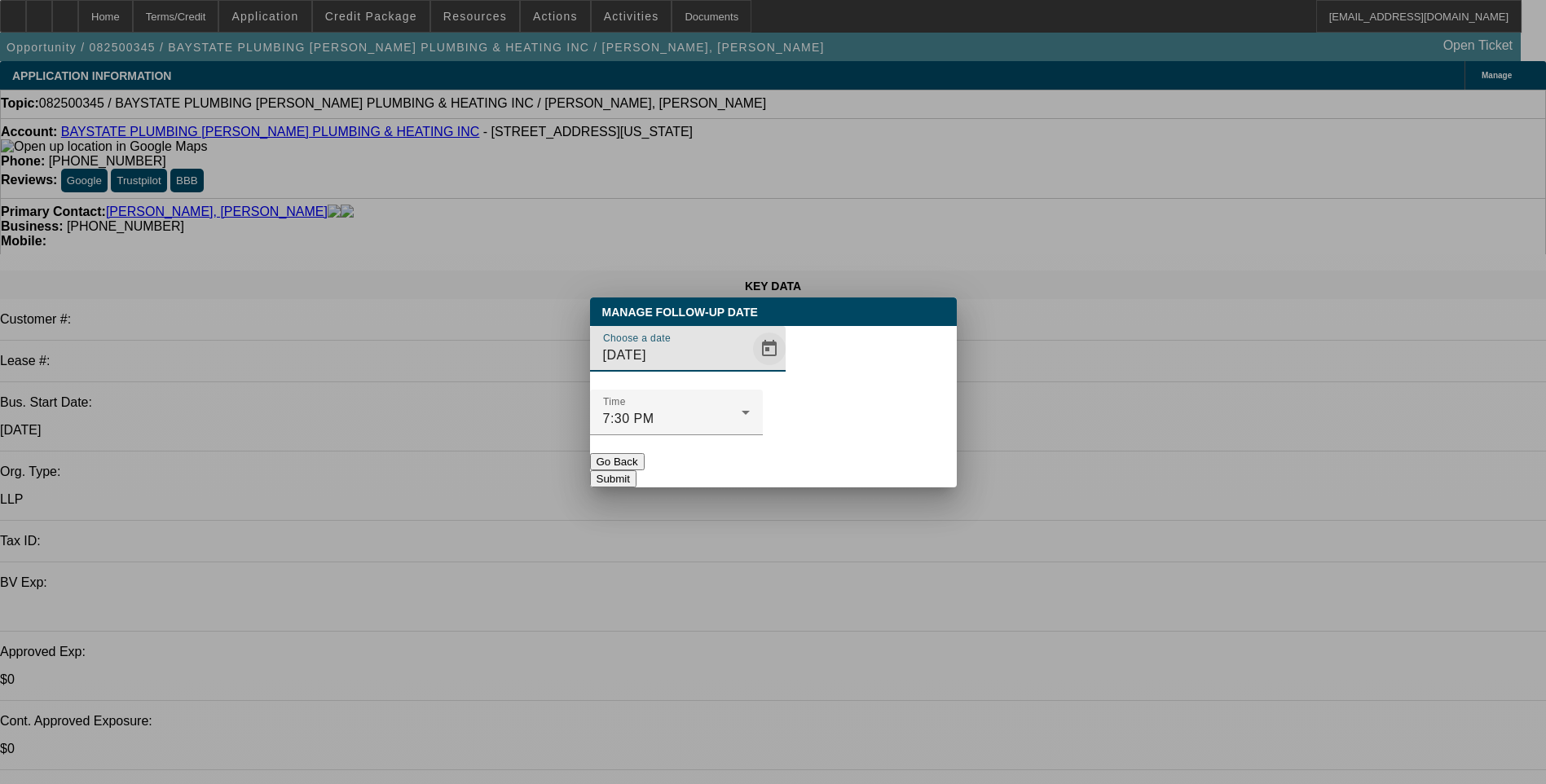
click at [749, 368] on span "Open calendar" at bounding box center [768, 348] width 39 height 39
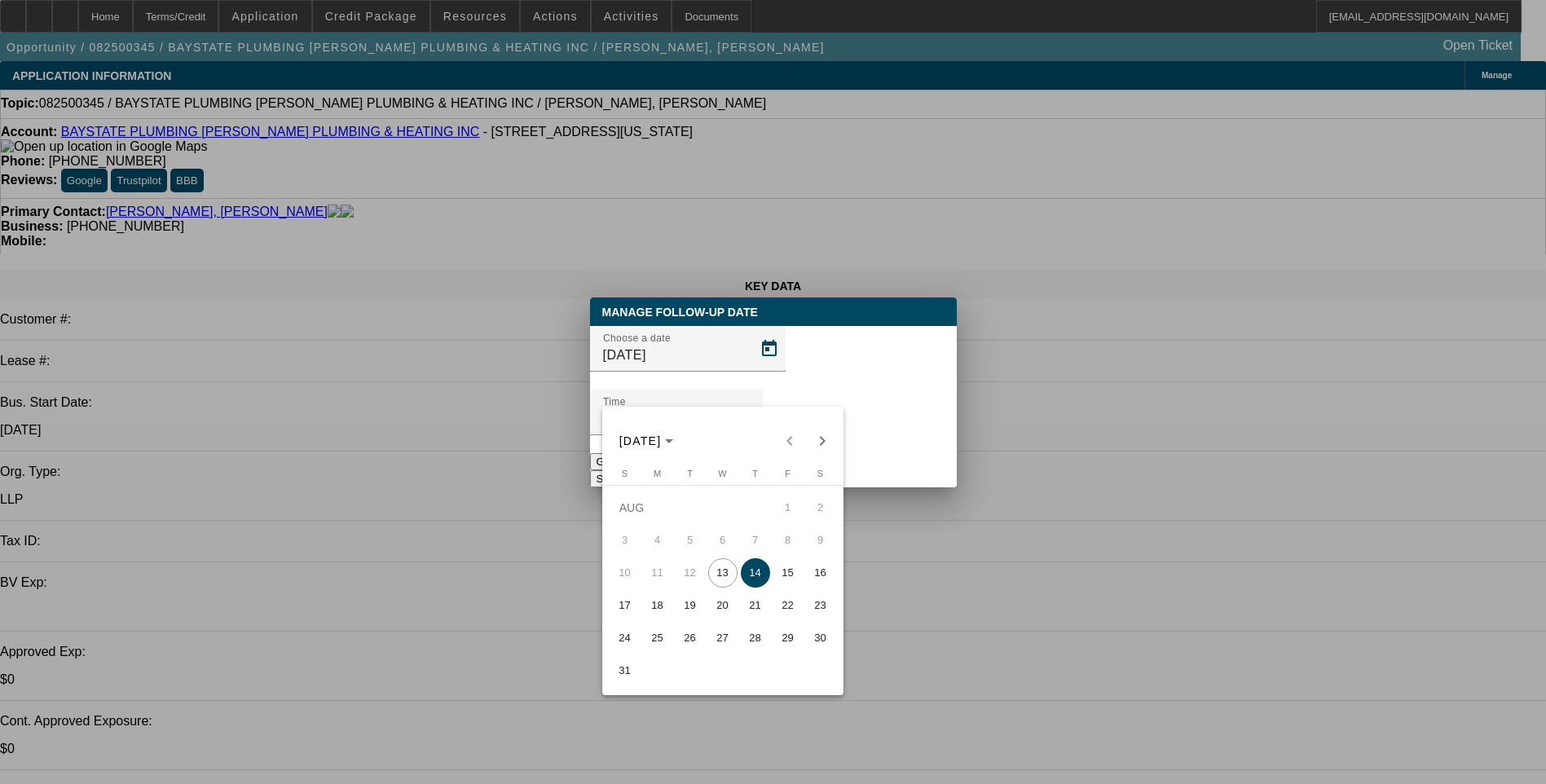
click at [718, 581] on span "13" at bounding box center [723, 573] width 30 height 30
type input "[DATE]"
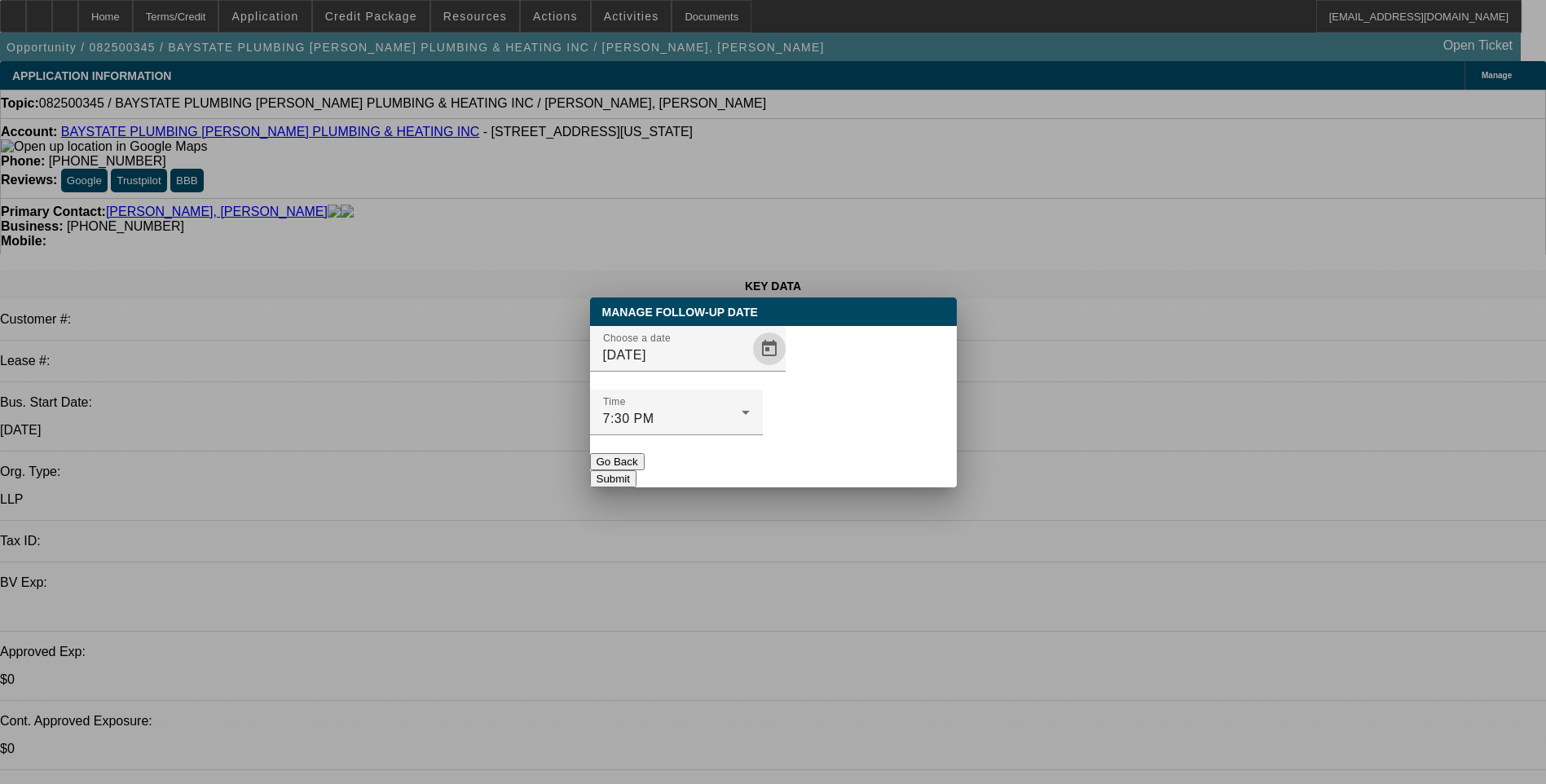
click at [636, 470] on button "Submit" at bounding box center [613, 478] width 46 height 17
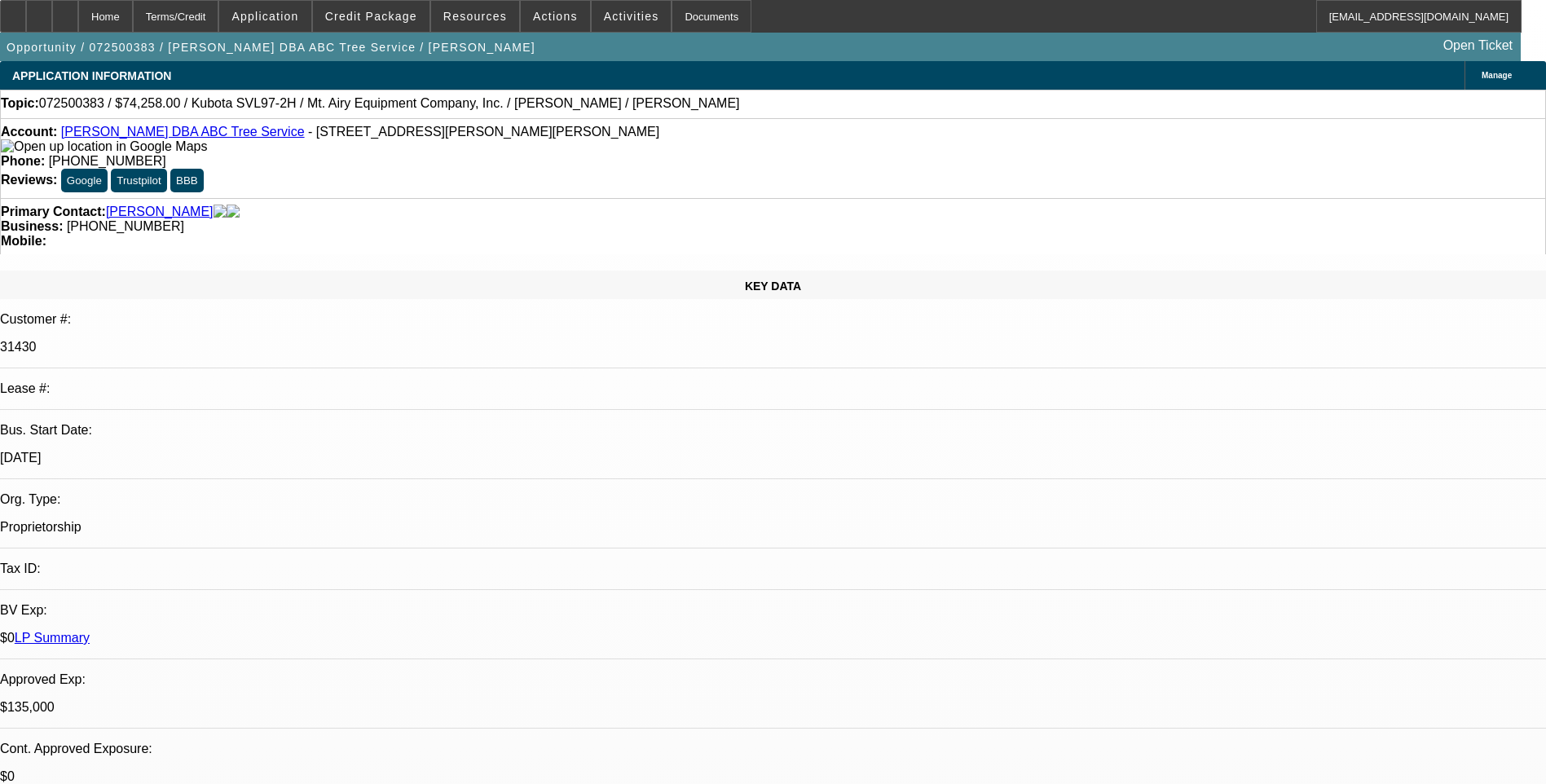
select select "0"
select select "2"
select select "0"
select select "0.1"
select select "0"
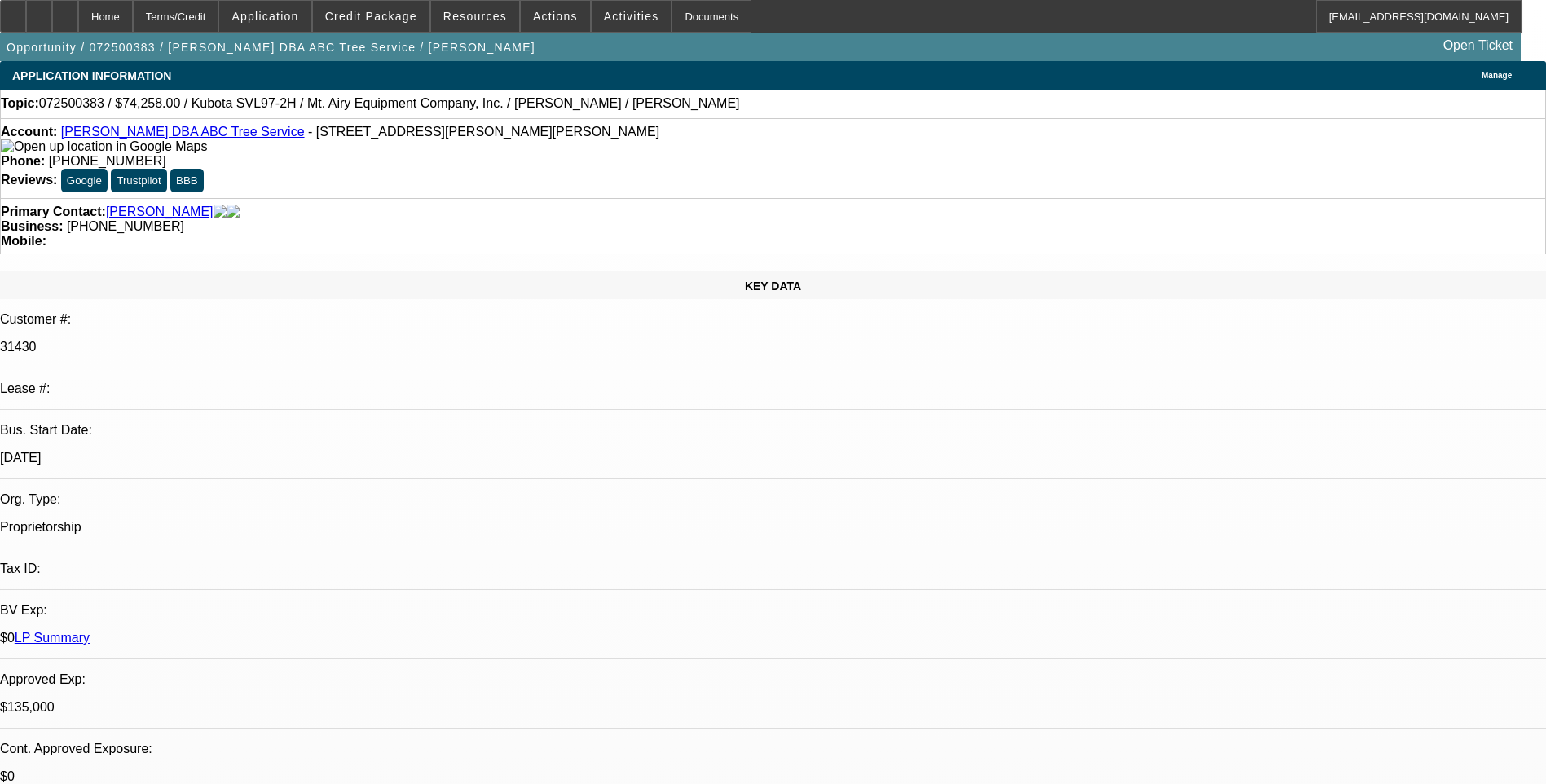
select select "0"
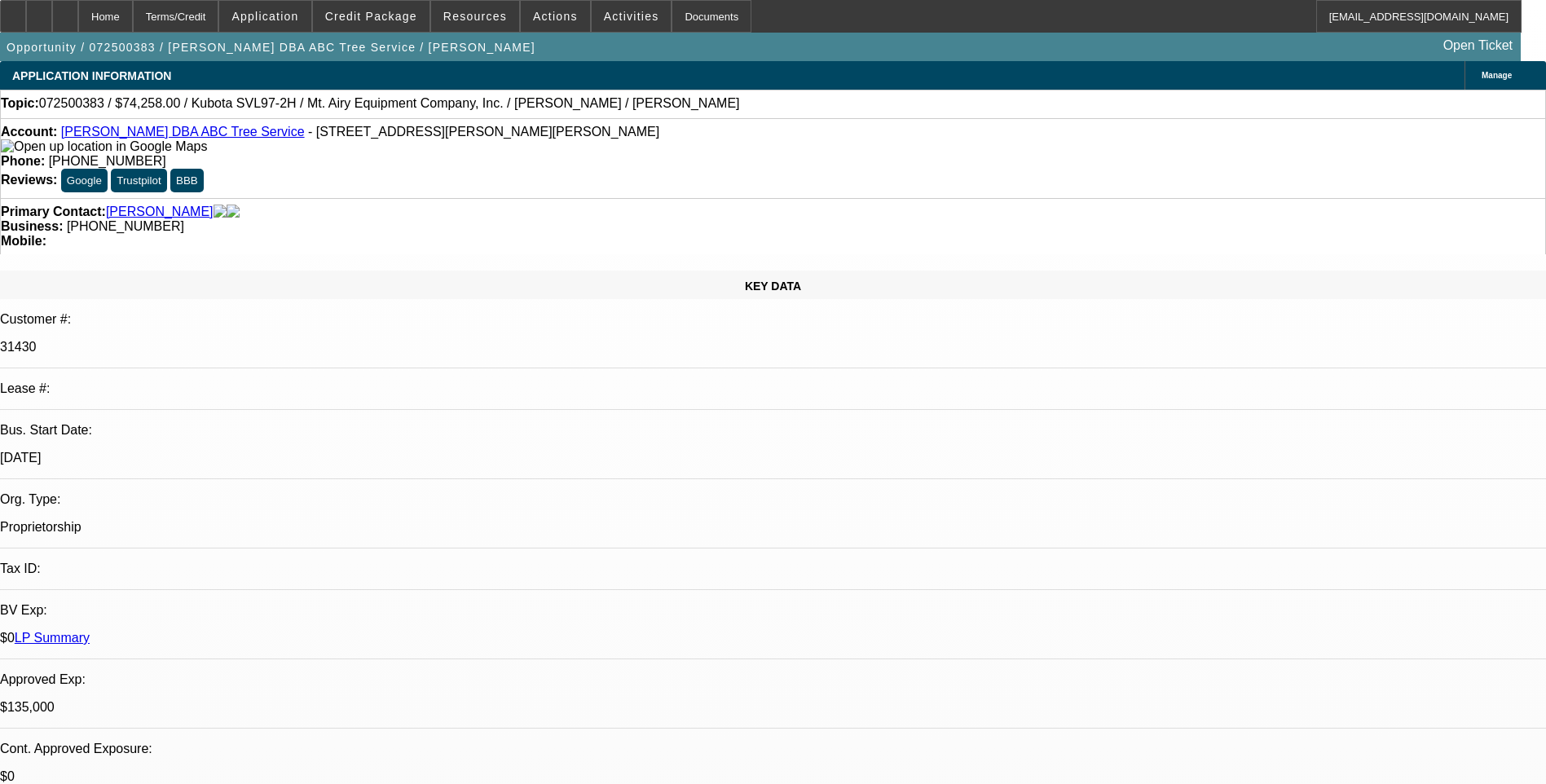
select select "0"
select select "1"
select select "2"
select select "6"
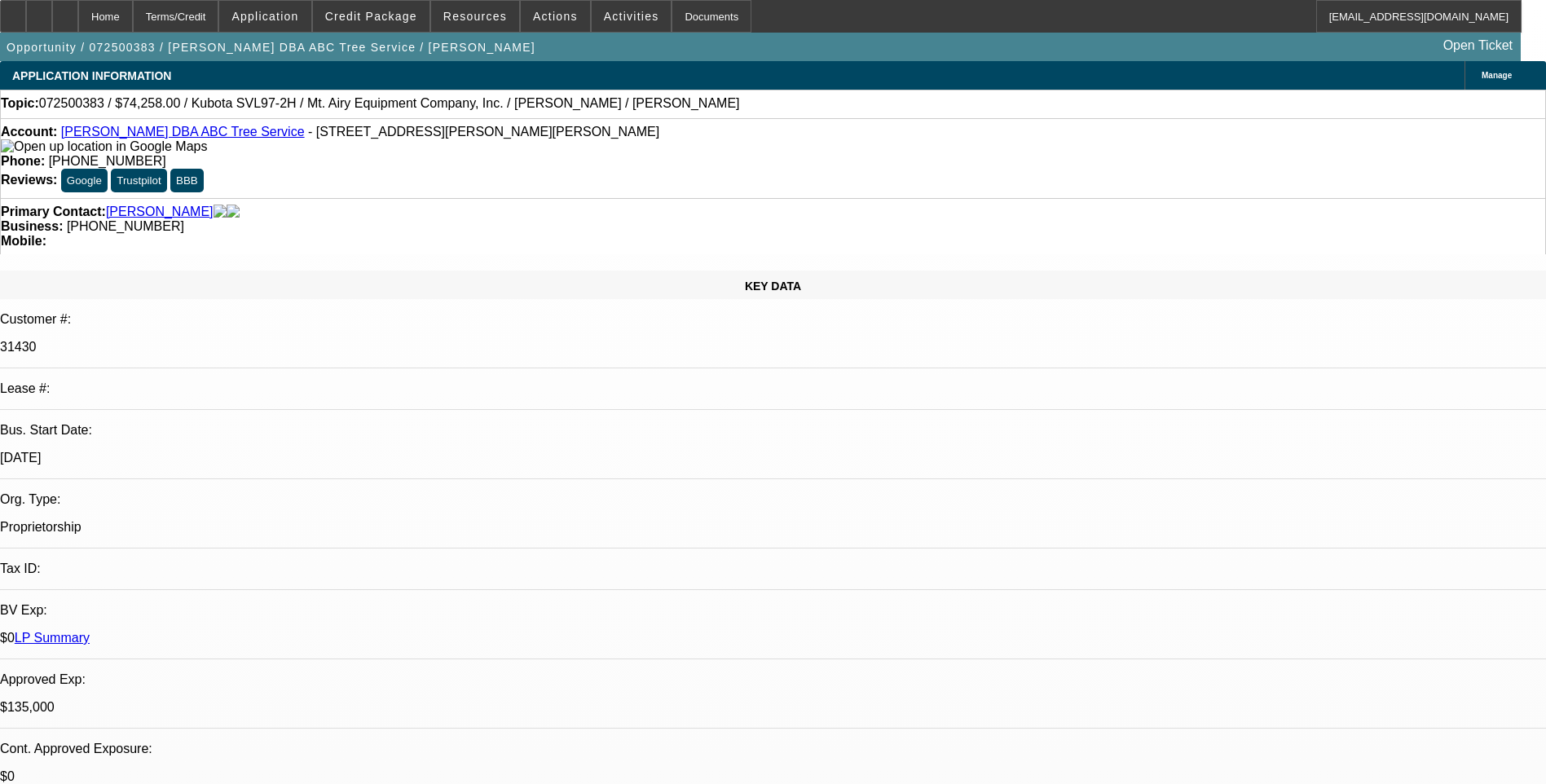
select select "1"
select select "6"
select select "1"
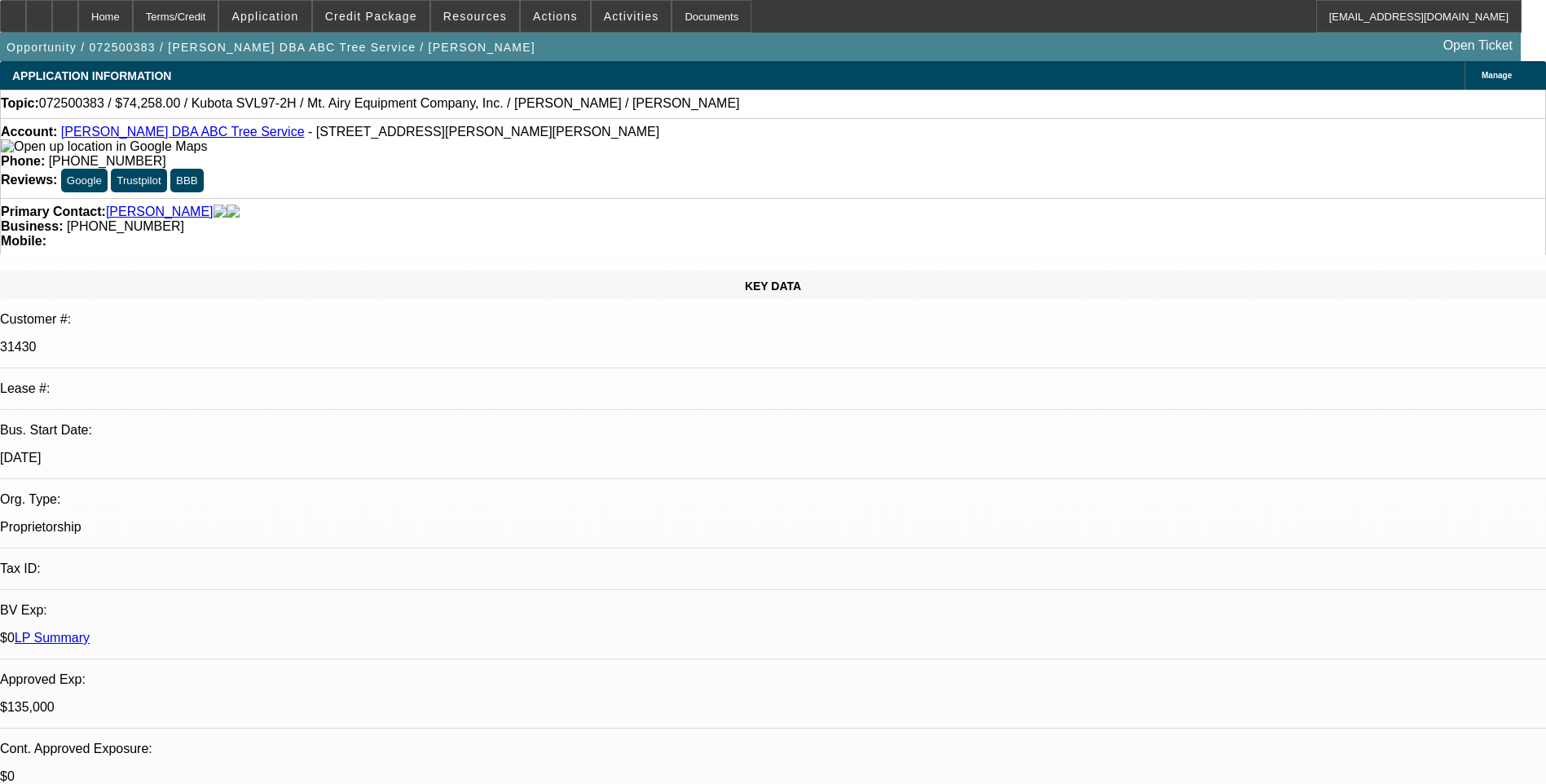
select select "6"
select select "1"
select select "6"
click at [219, 28] on div "Terms/Credit" at bounding box center [176, 16] width 87 height 32
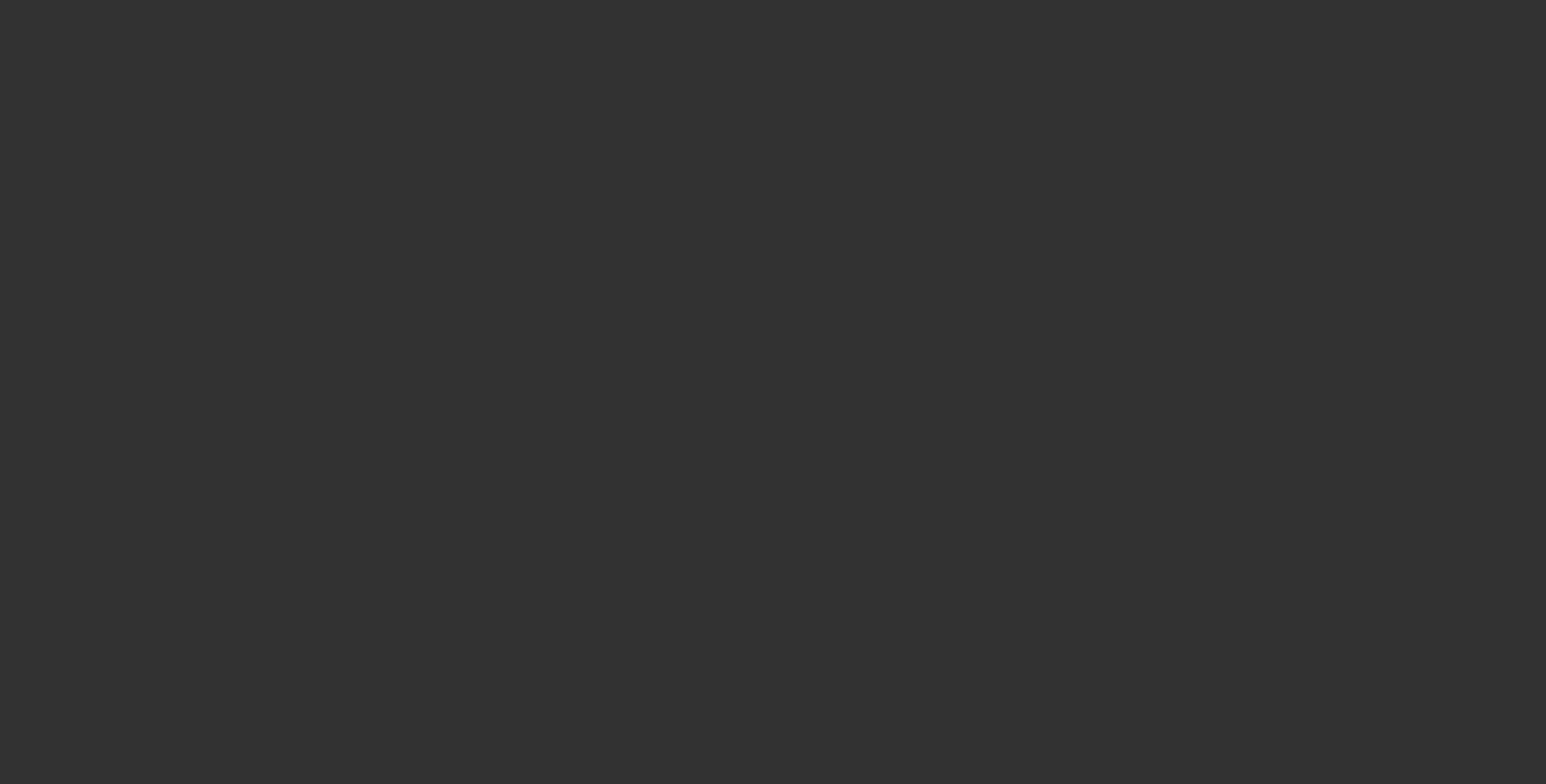
click at [749, 368] on span "Open calendar" at bounding box center [768, 348] width 39 height 39
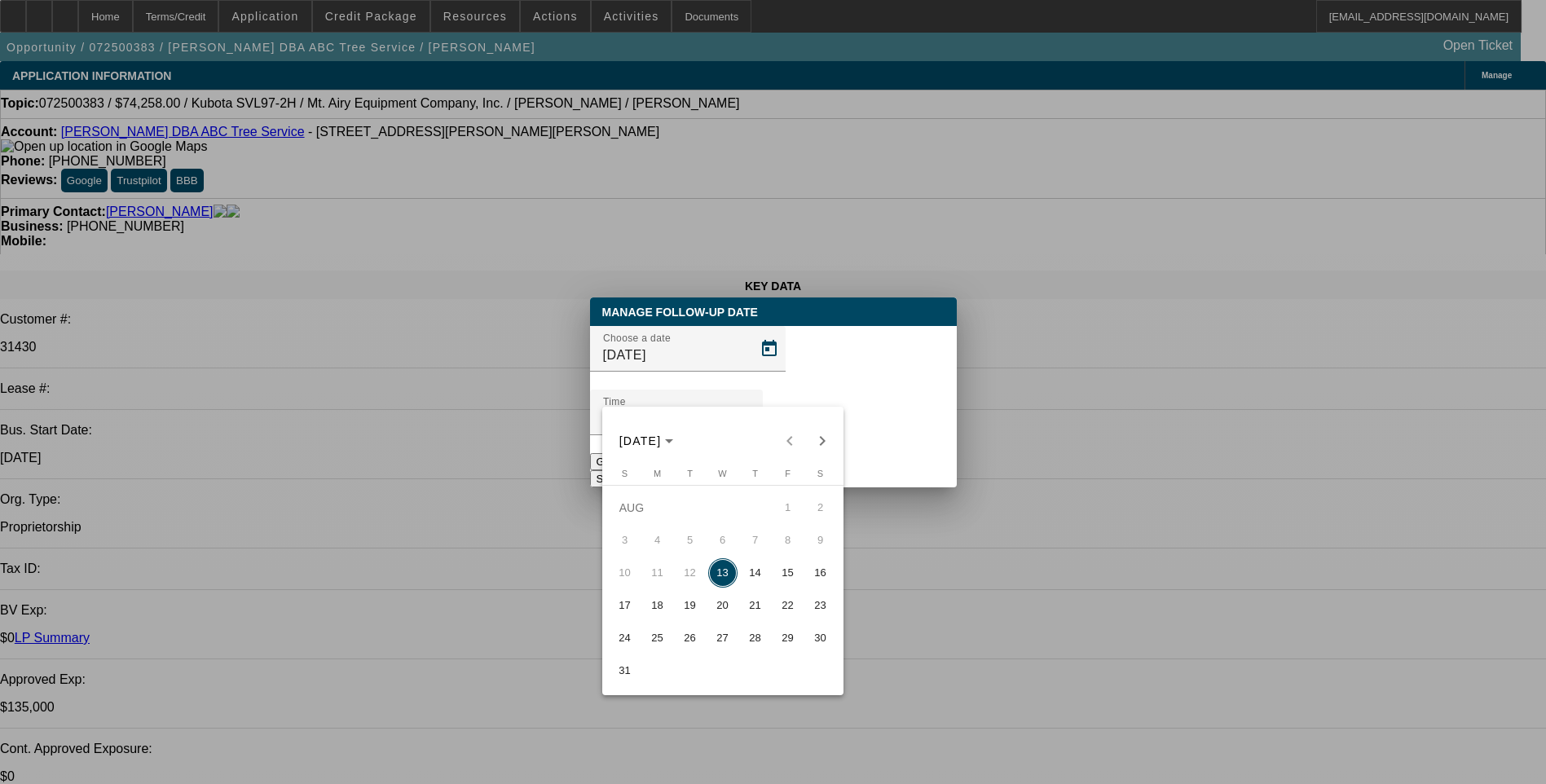
click at [753, 578] on span "14" at bounding box center [755, 573] width 30 height 30
type input "8/14/2025"
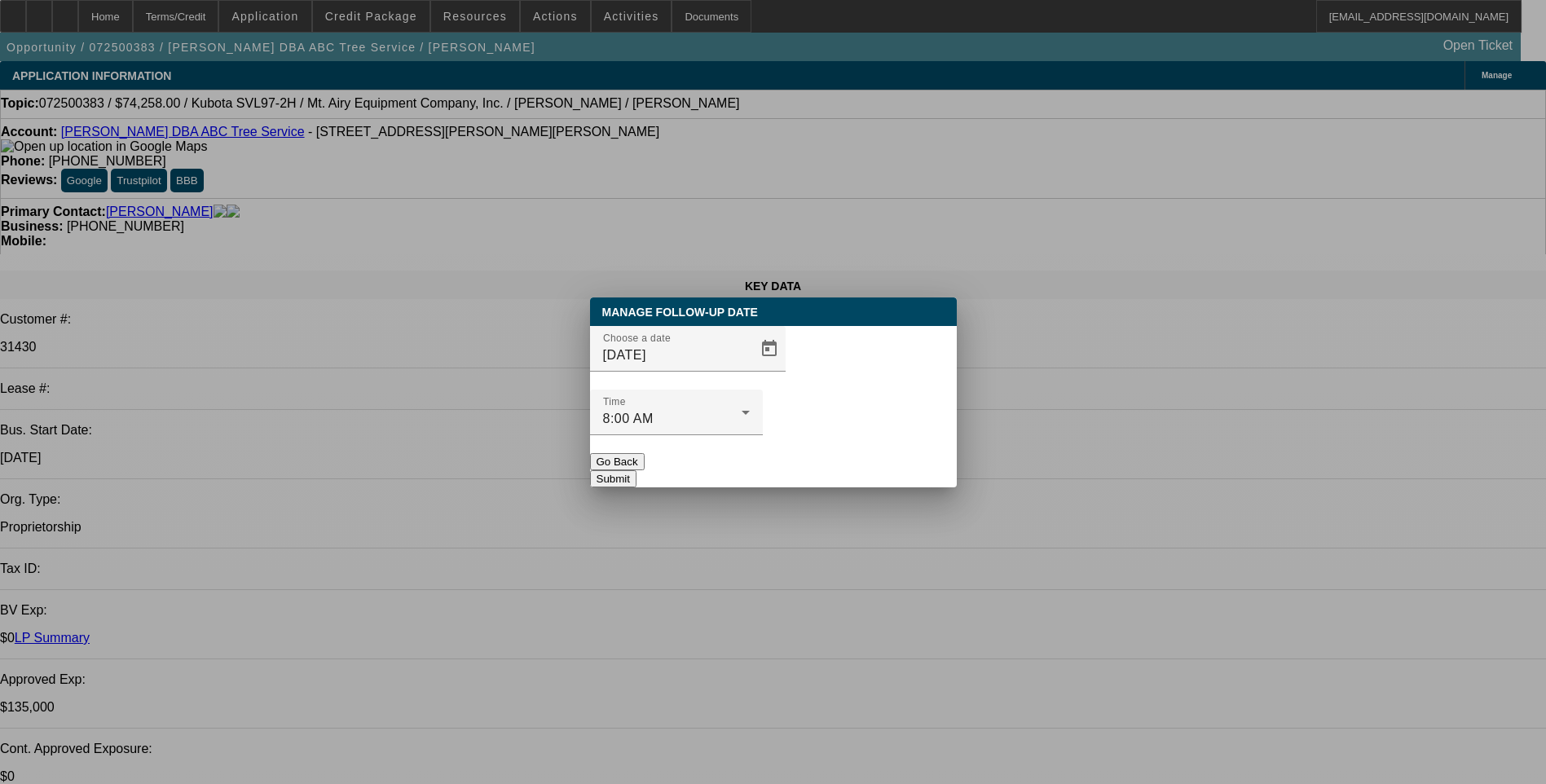
click at [636, 470] on button "Submit" at bounding box center [613, 478] width 46 height 17
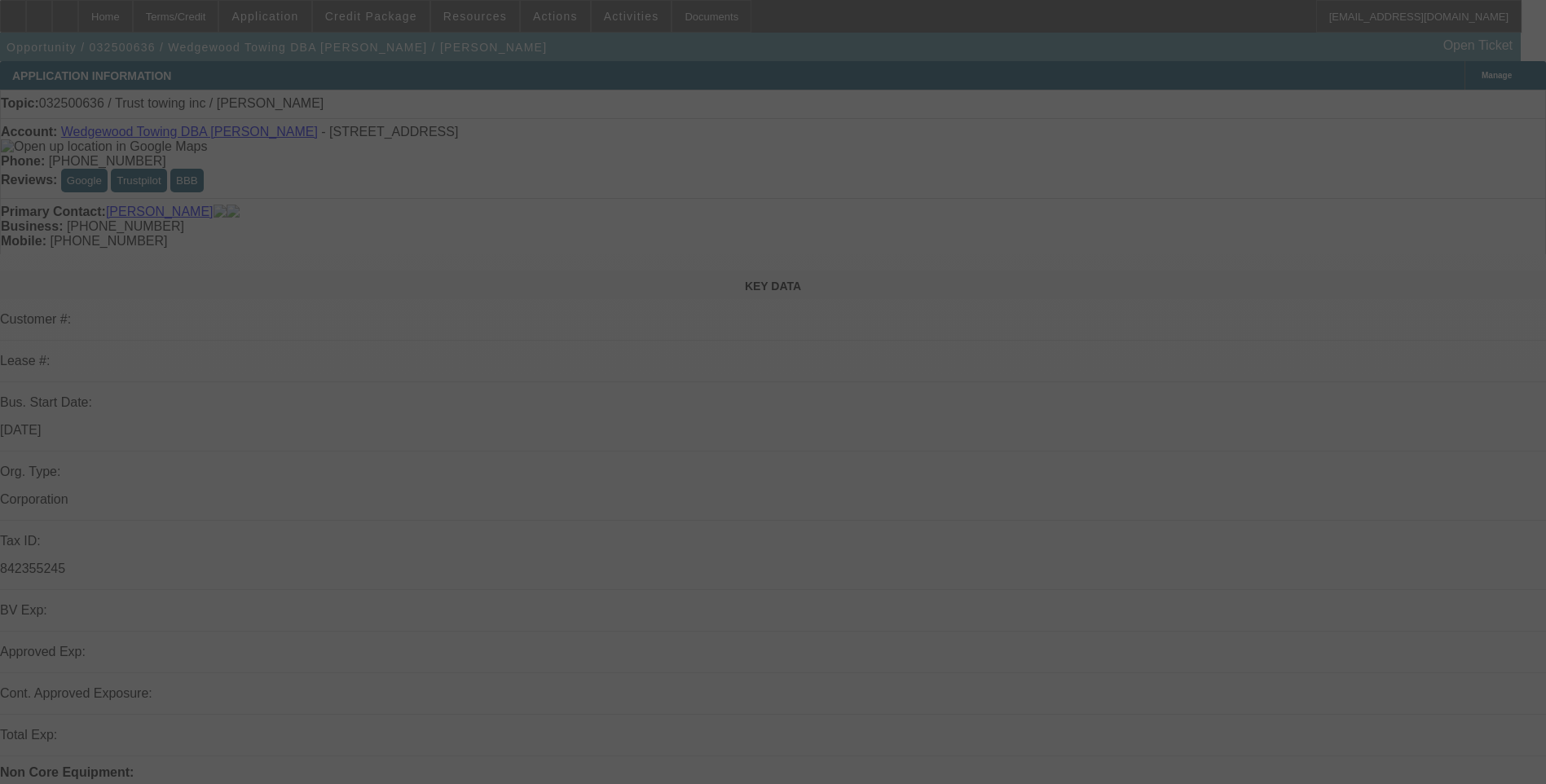
scroll to position [82, 0]
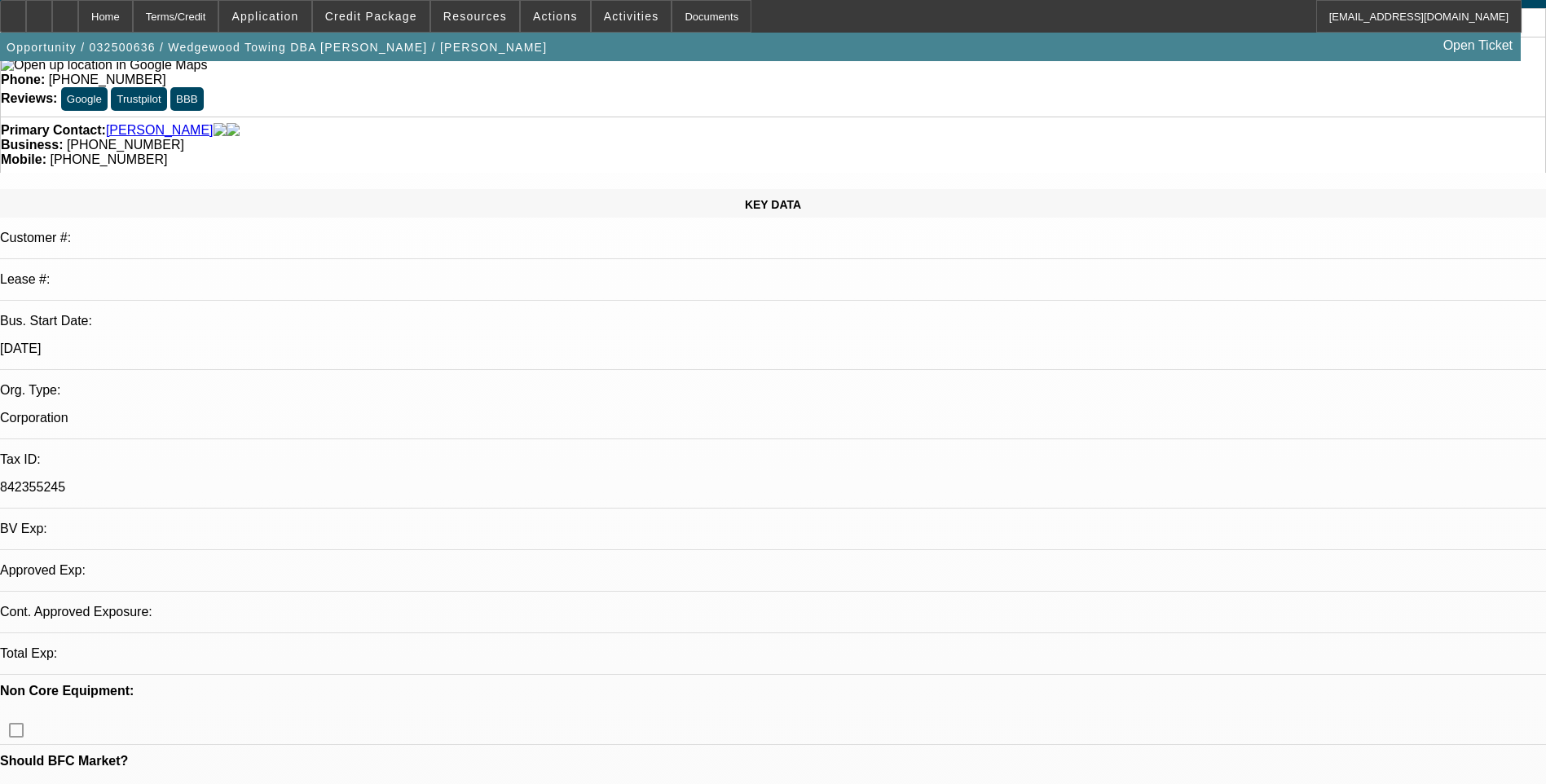
select select "0"
select select "2"
select select "0.1"
select select "1"
select select "2"
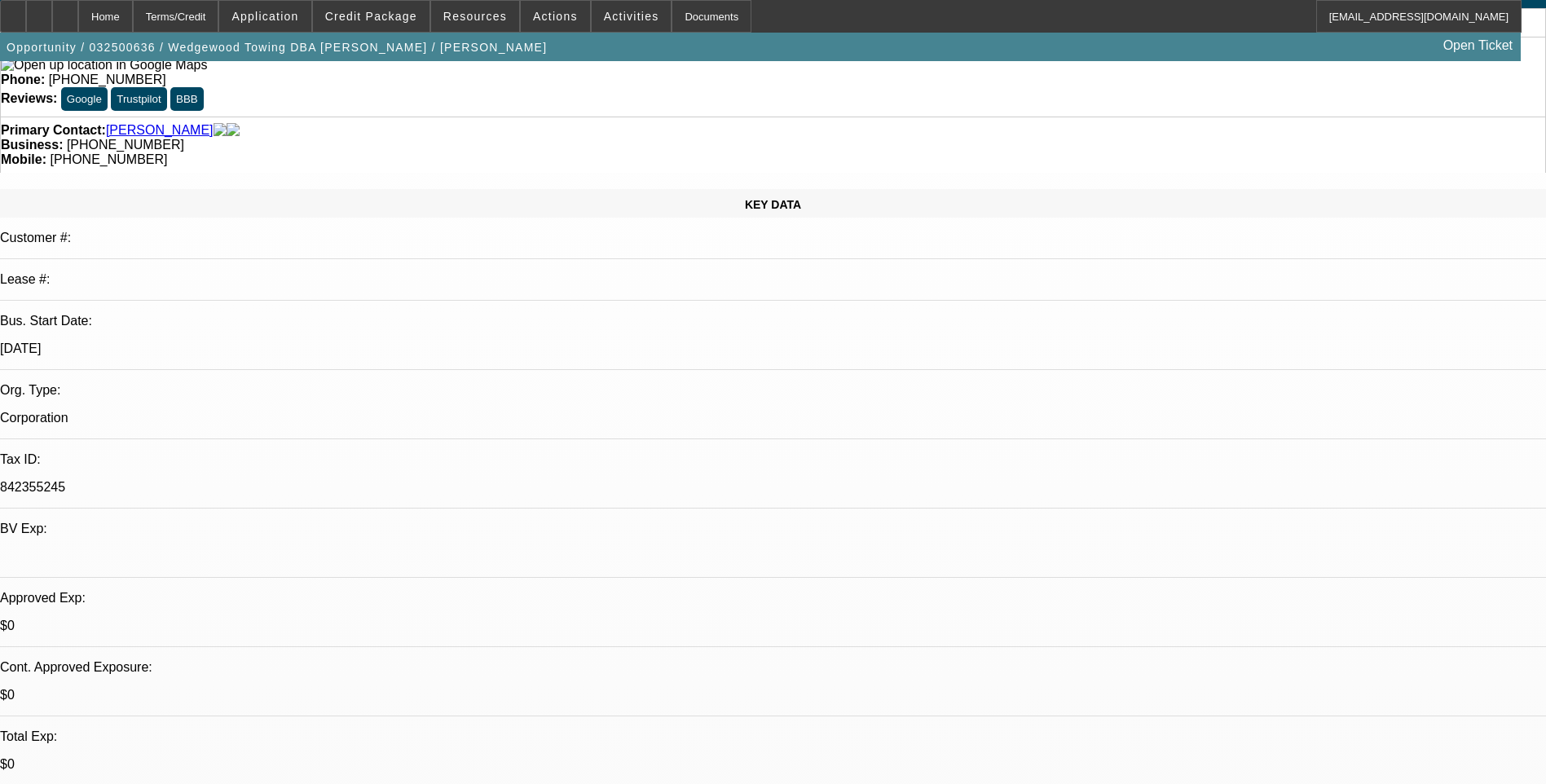
select select "4"
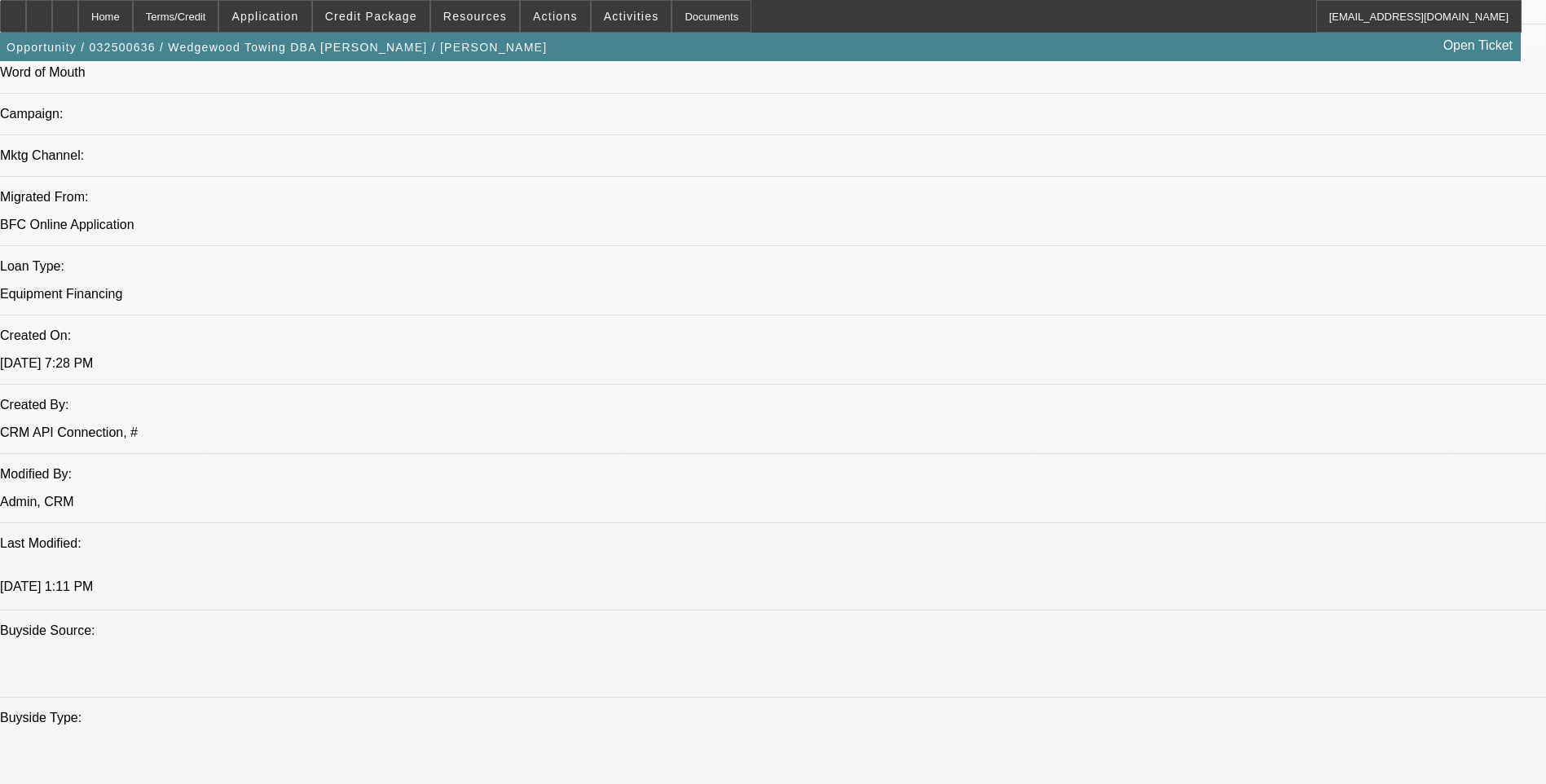
scroll to position [1141, 0]
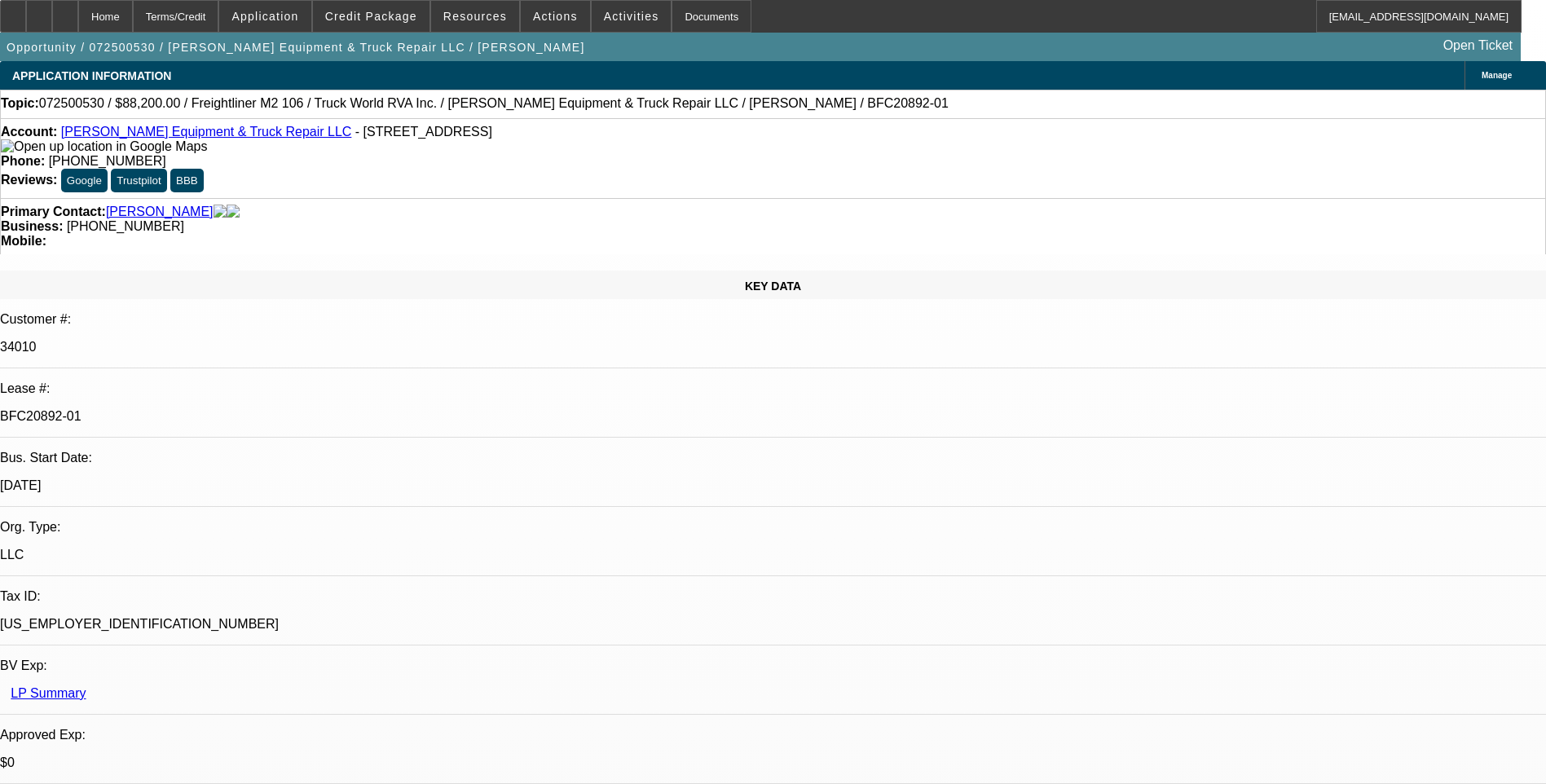
select select "0"
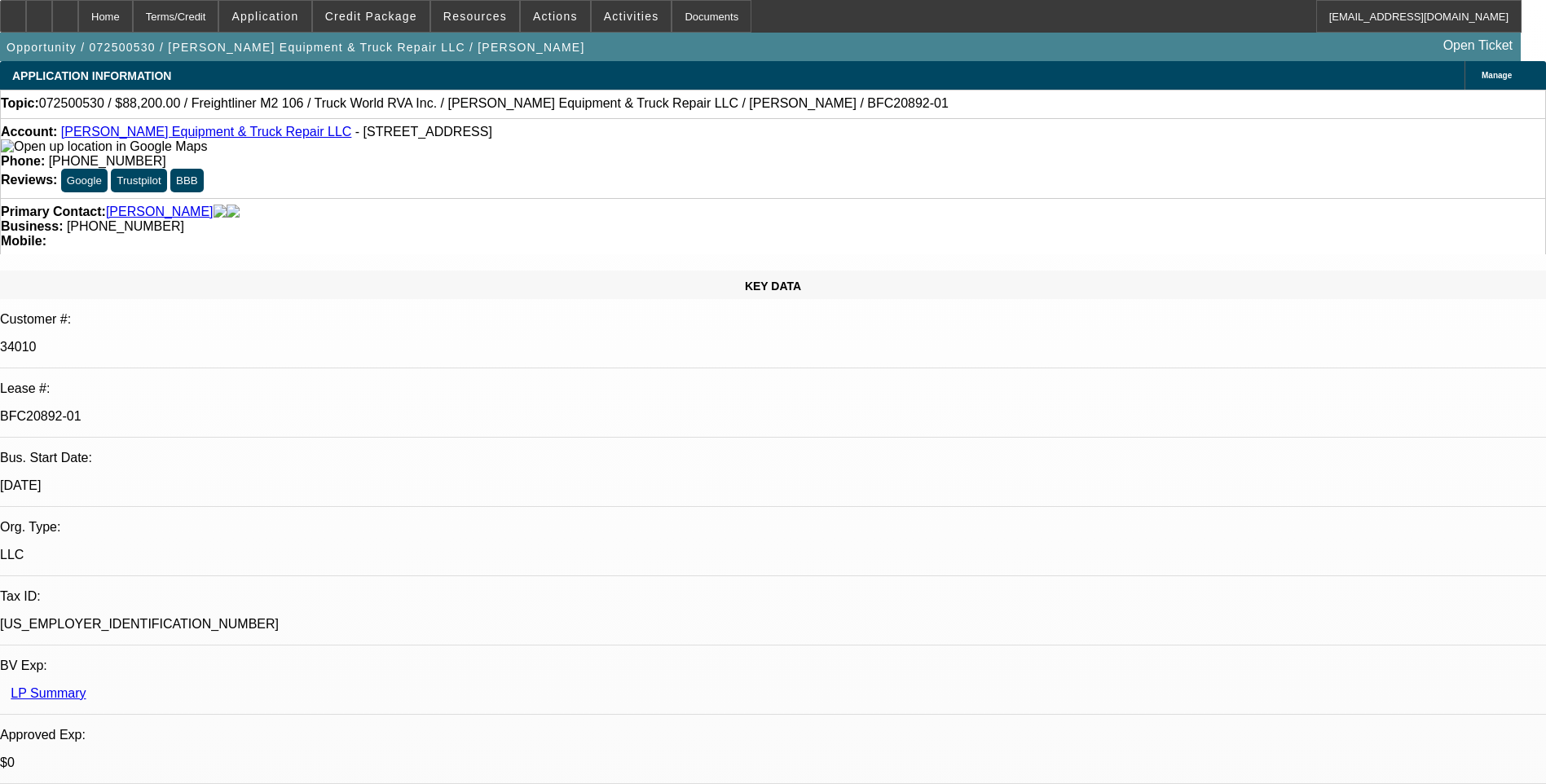
select select "0"
select select "0.1"
select select "0"
select select "0.1"
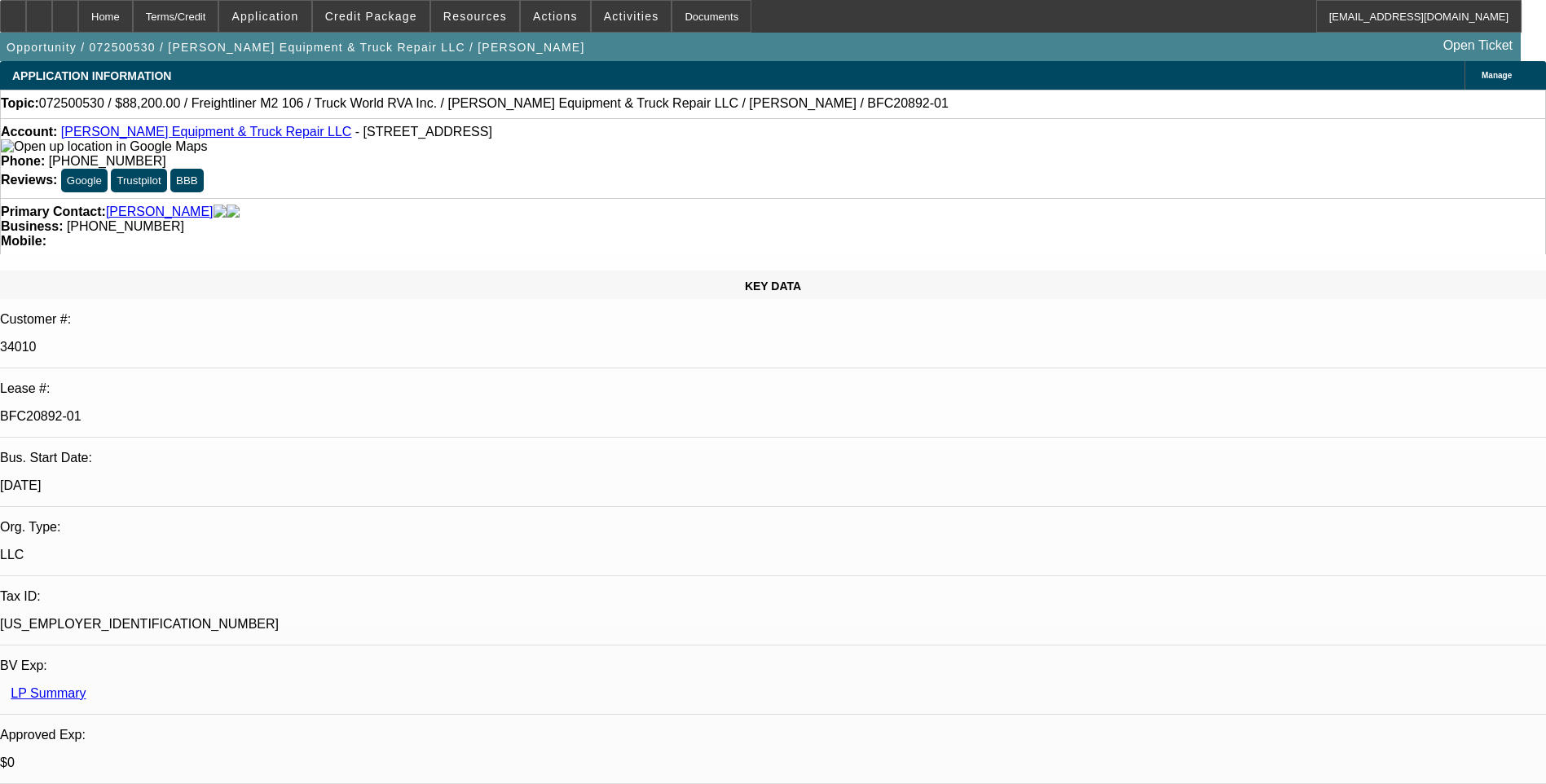
select select "0"
select select "1"
select select "3"
select select "6"
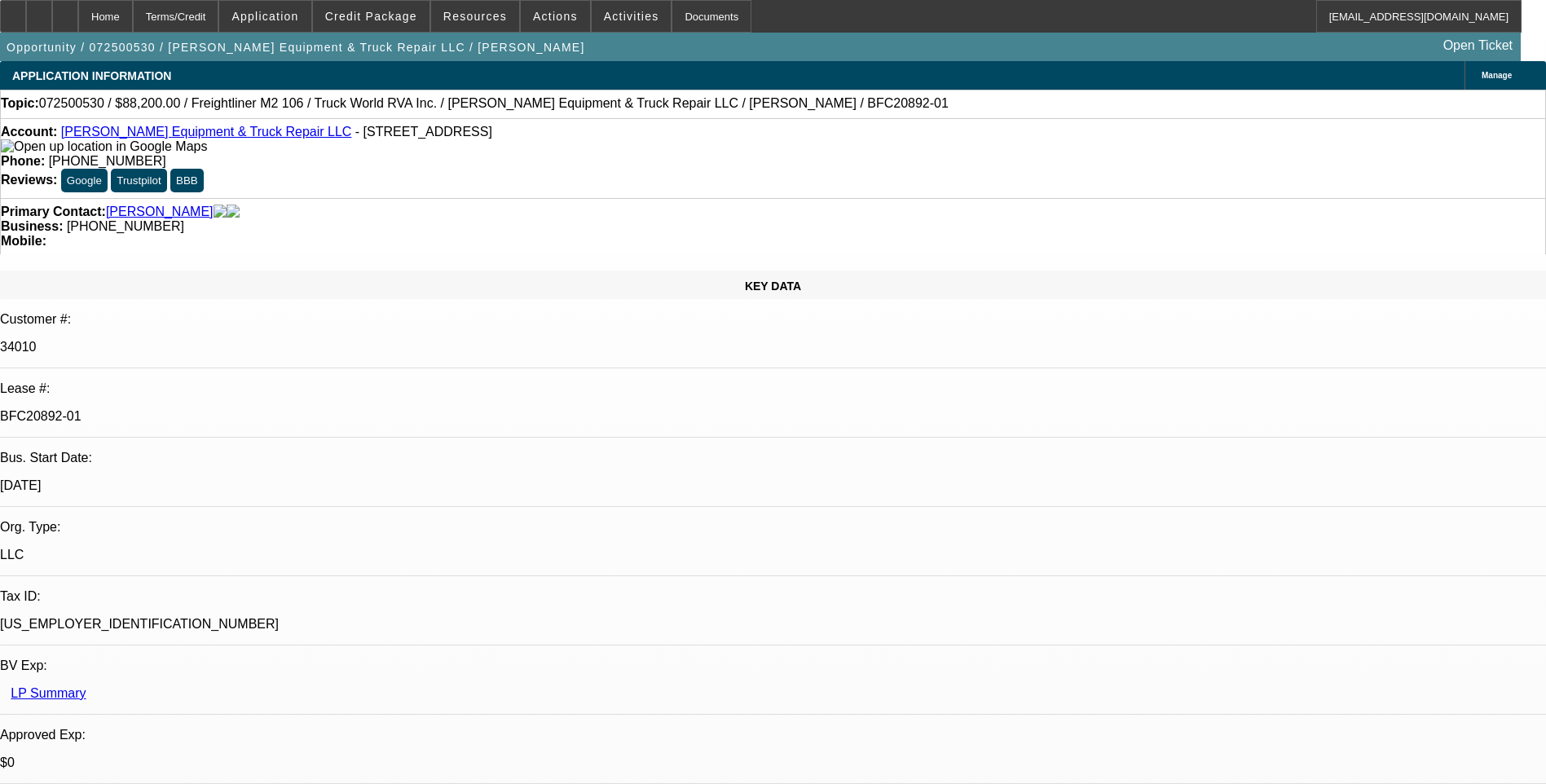
select select "1"
select select "3"
select select "6"
select select "1"
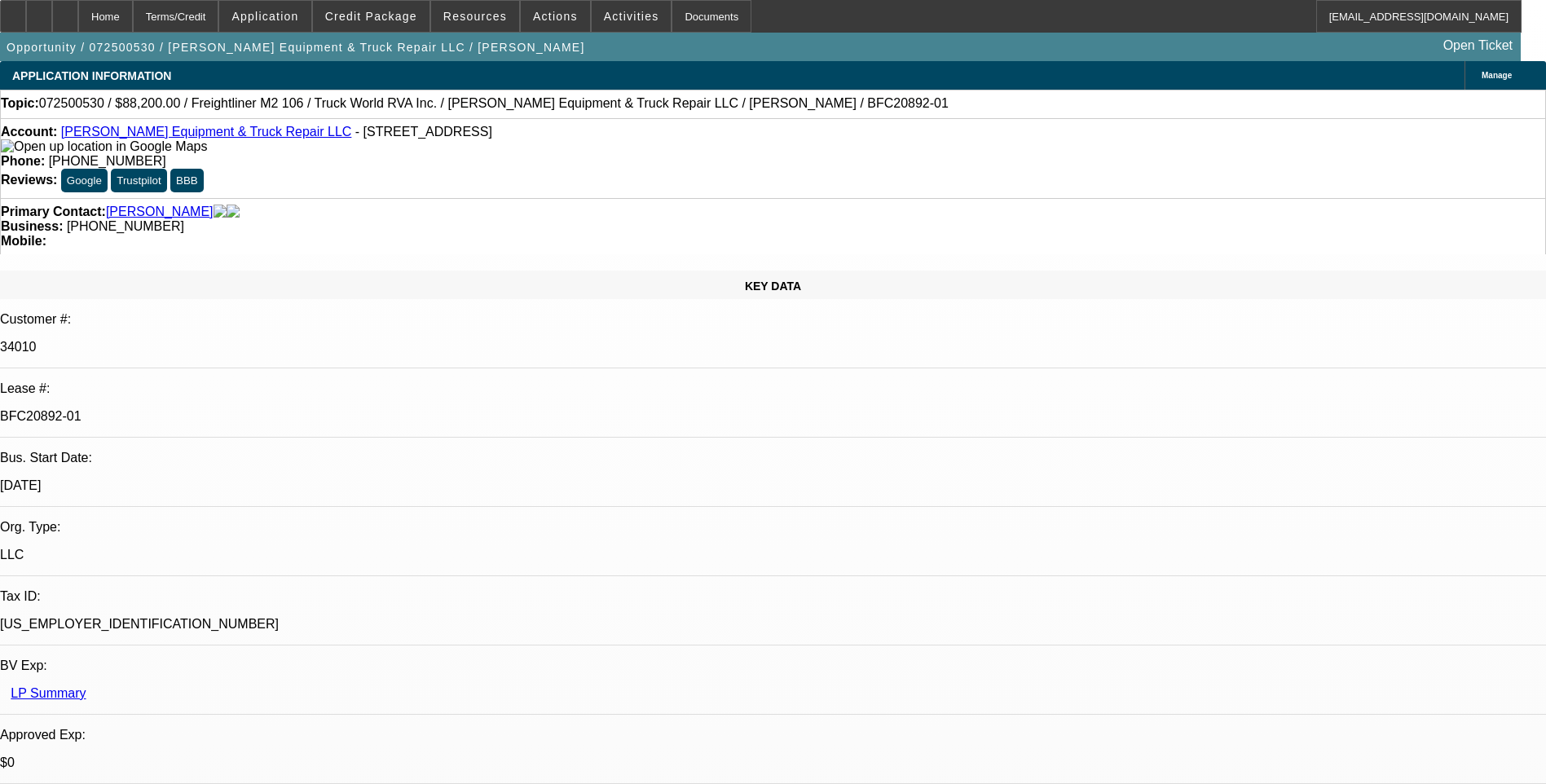
select select "6"
select select "1"
select select "6"
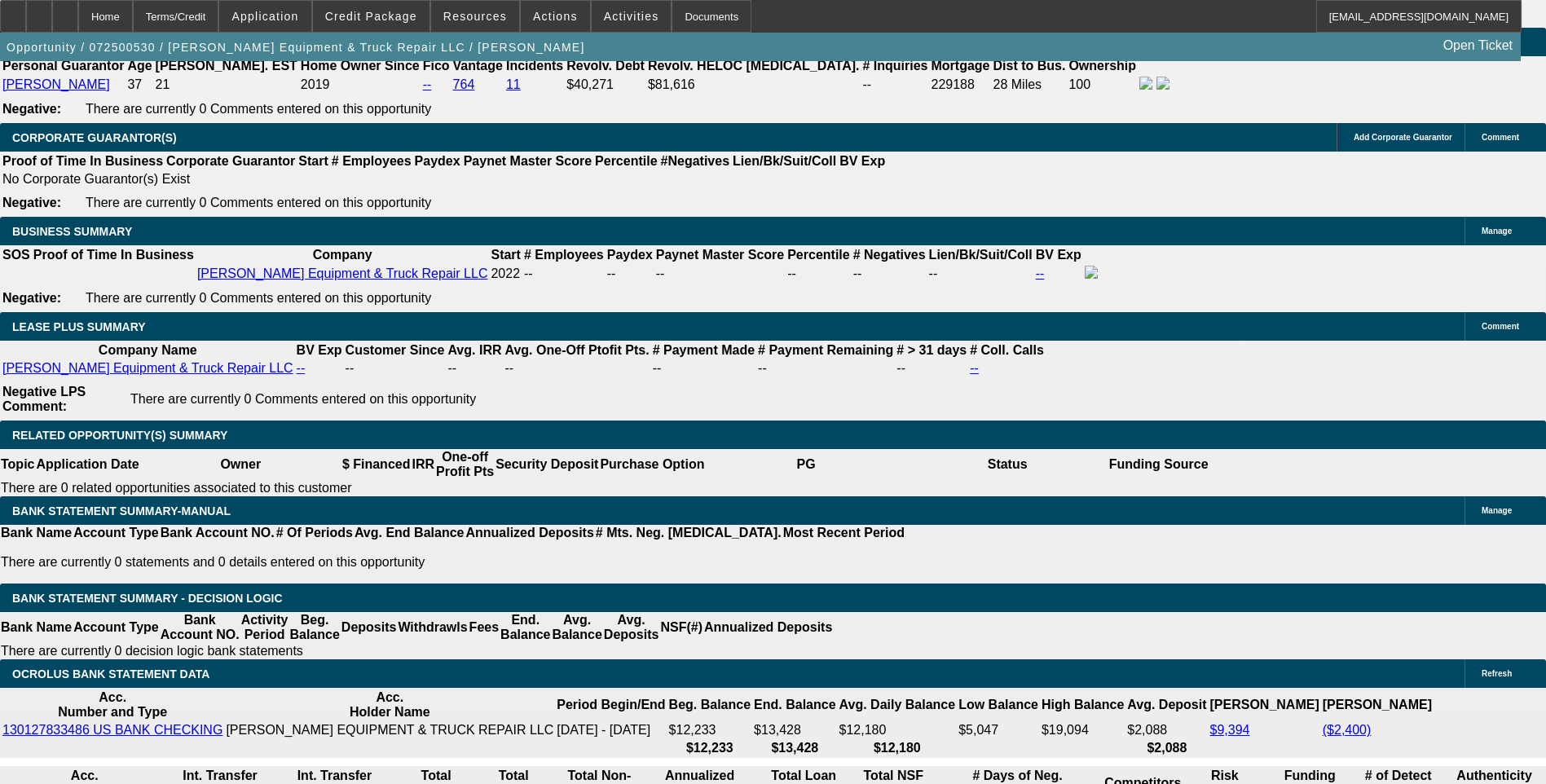
scroll to position [2525, 0]
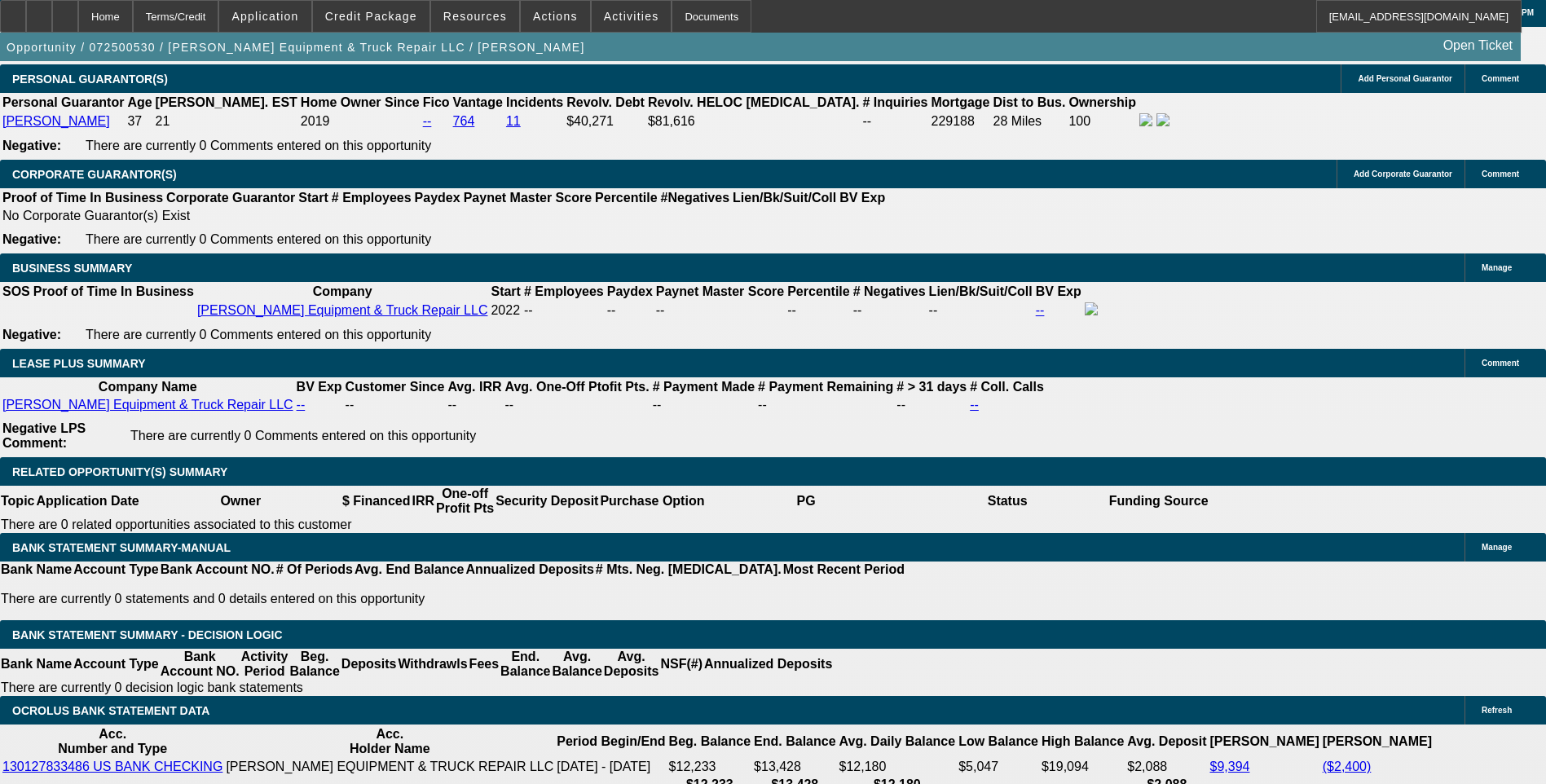
type input "2611"
type input "UNKNOWN"
type input "261"
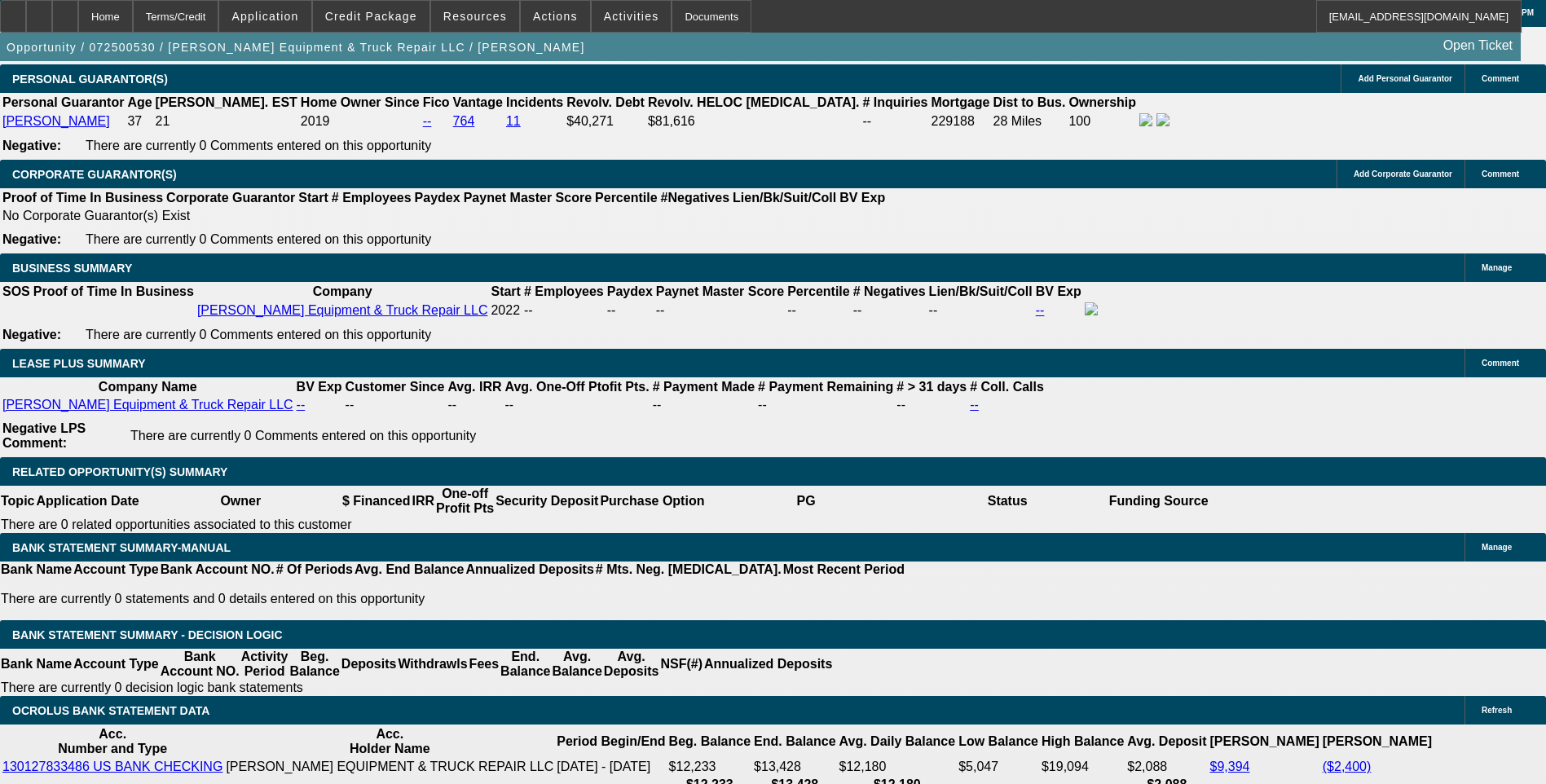
type input "14.9"
type input "$2,610.00"
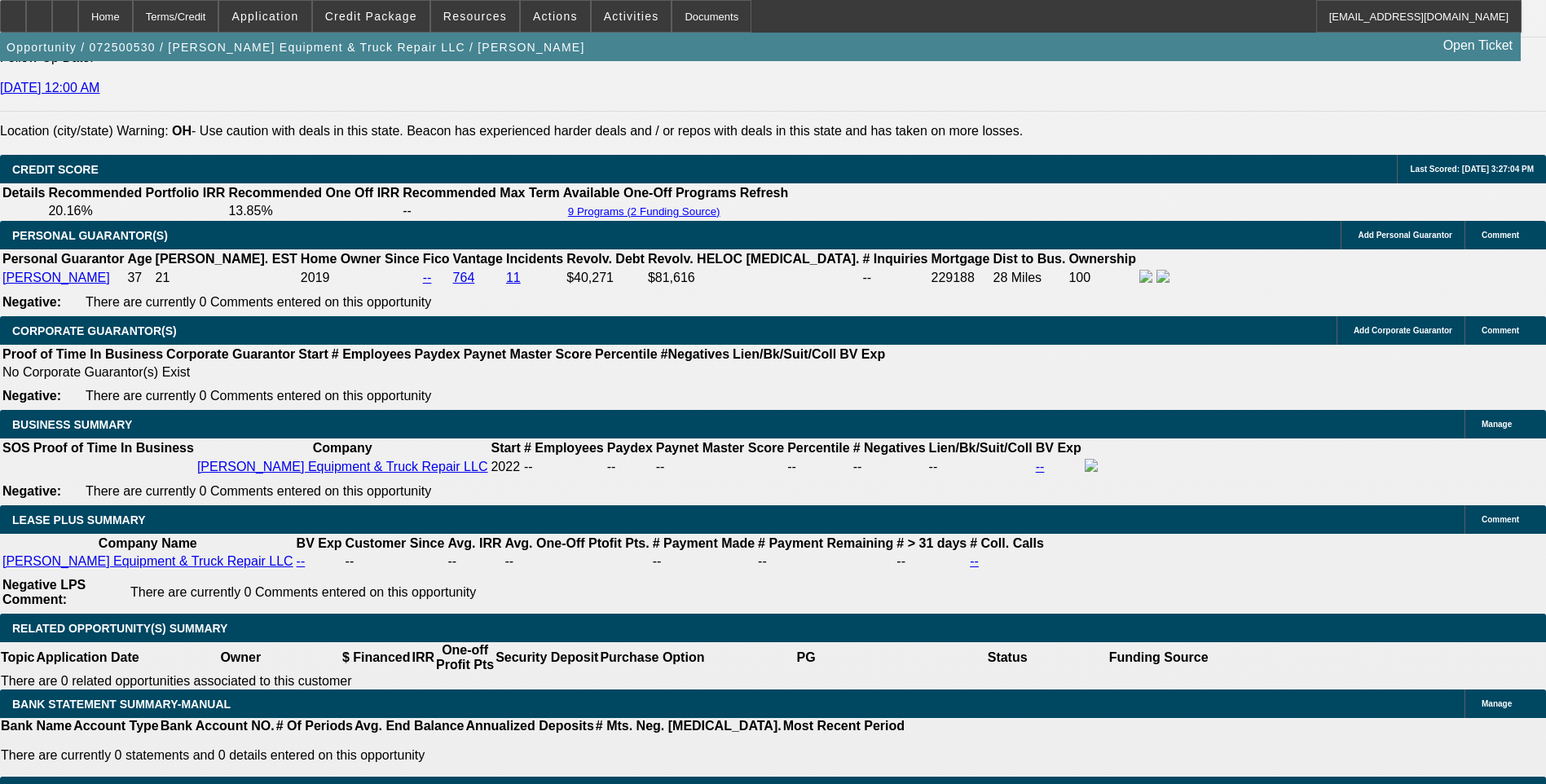
scroll to position [2363, 0]
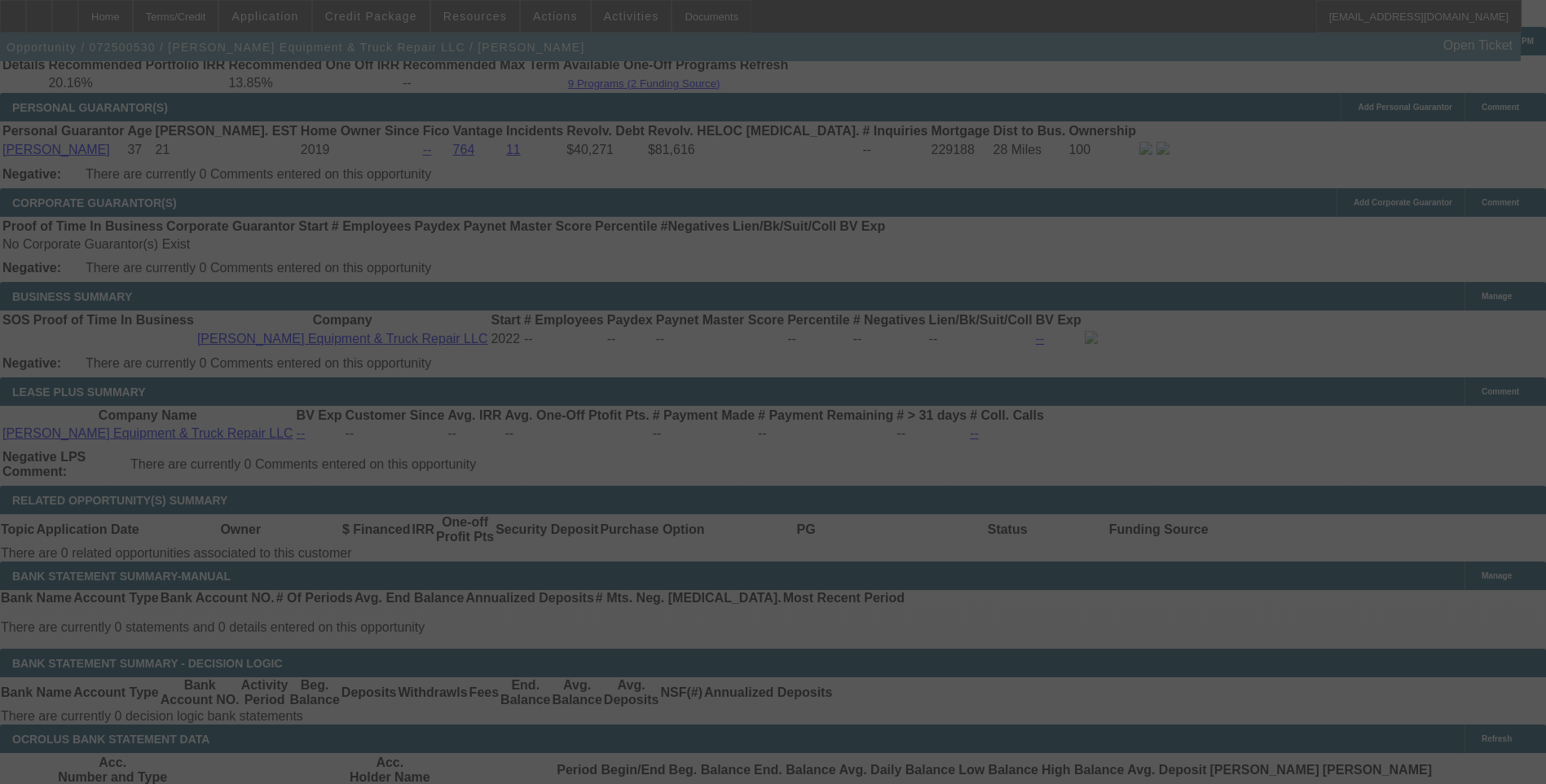
scroll to position [2525, 0]
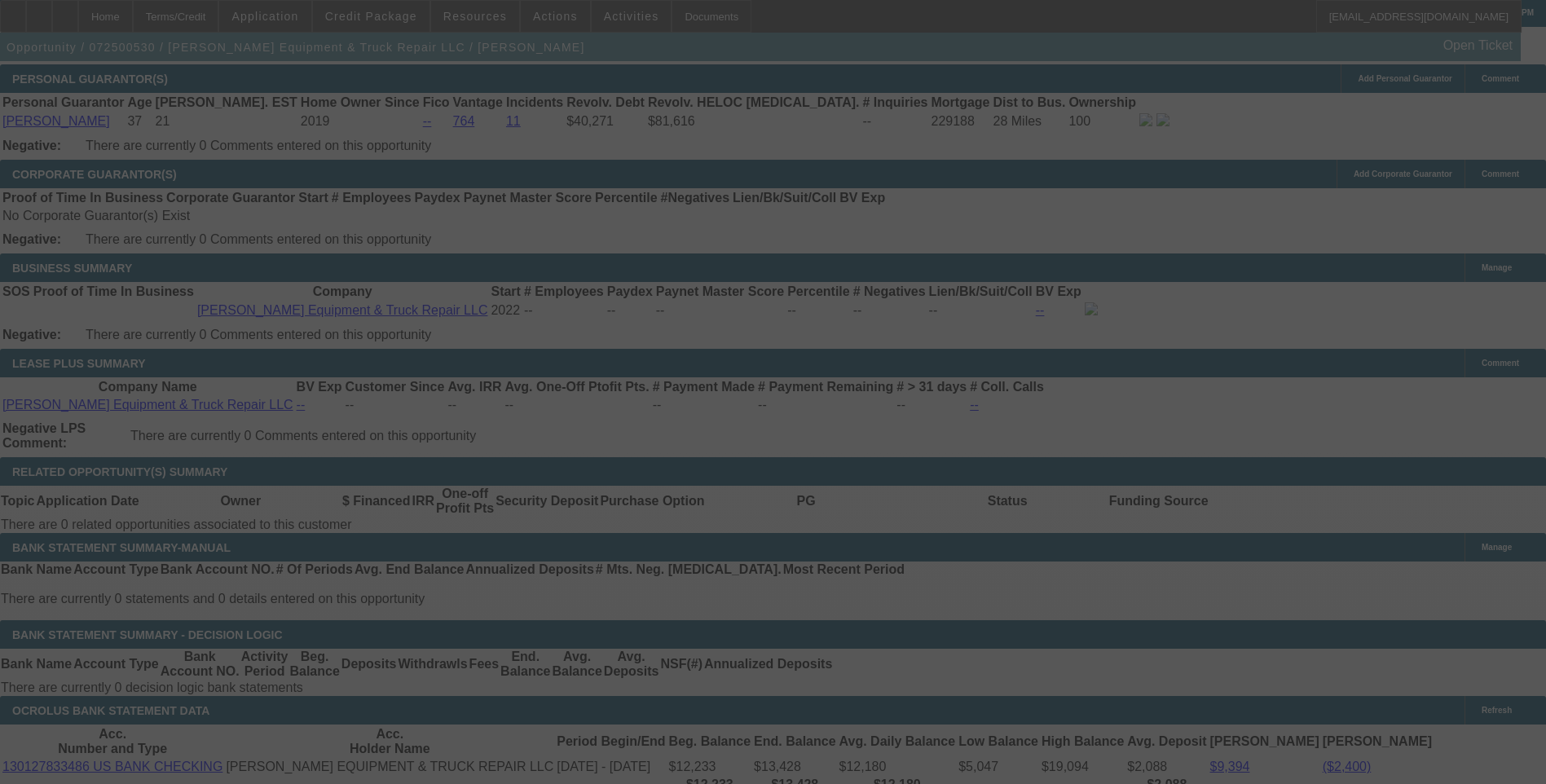
select select "0"
select select "3"
select select "0"
select select "6"
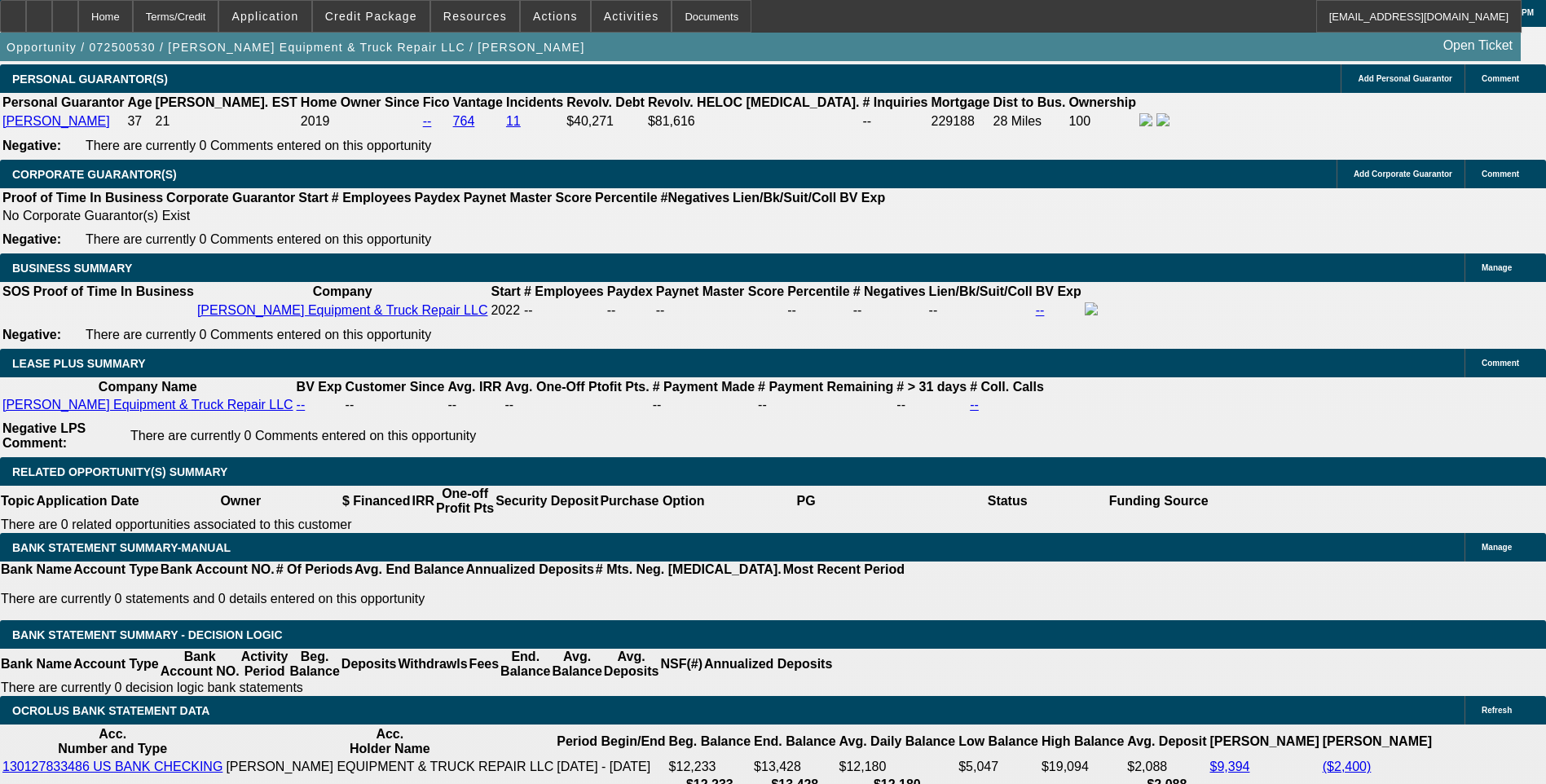
click at [388, 17] on span "Credit Package" at bounding box center [370, 17] width 92 height 13
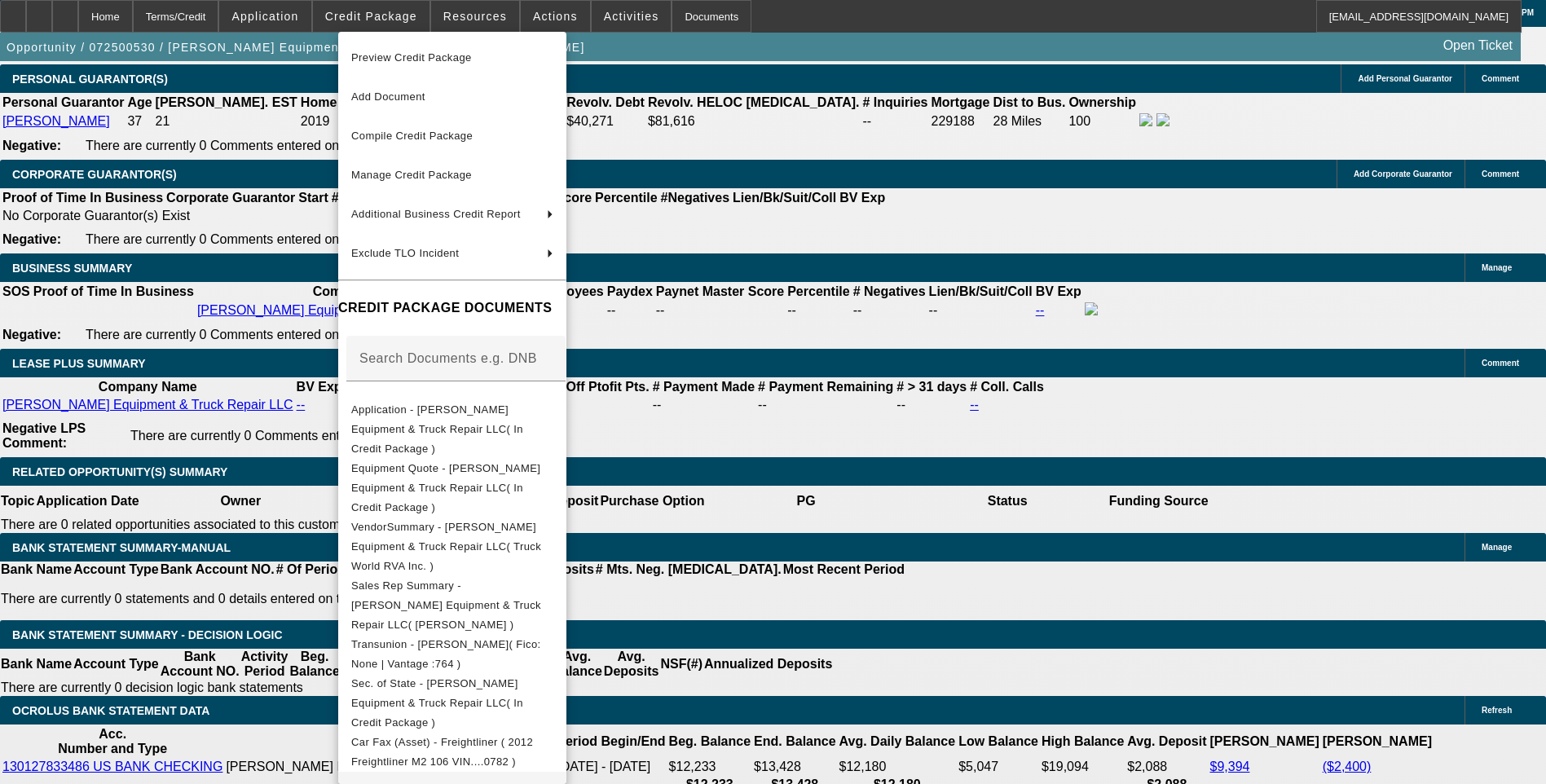
scroll to position [173, 0]
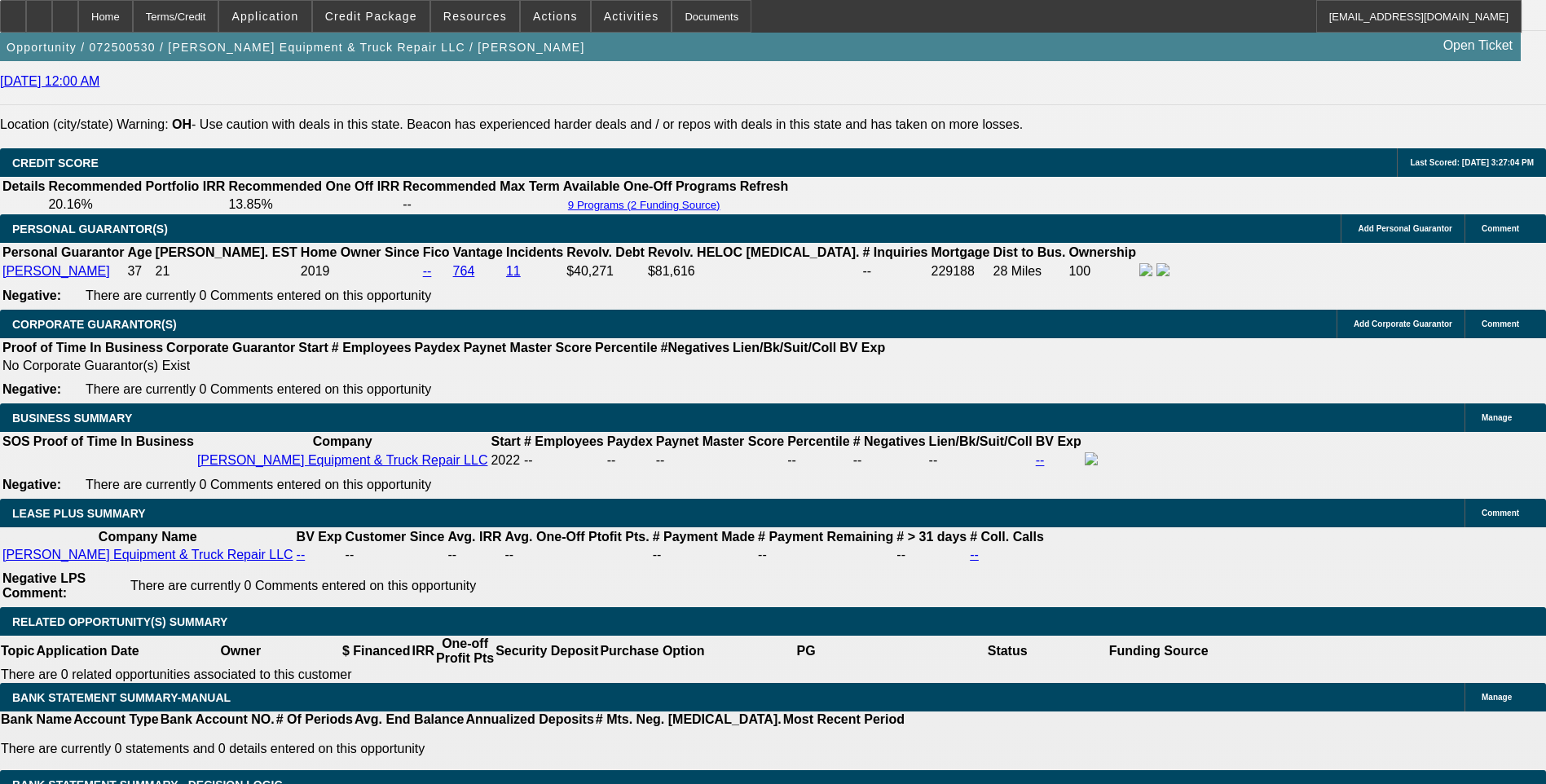
scroll to position [2363, 0]
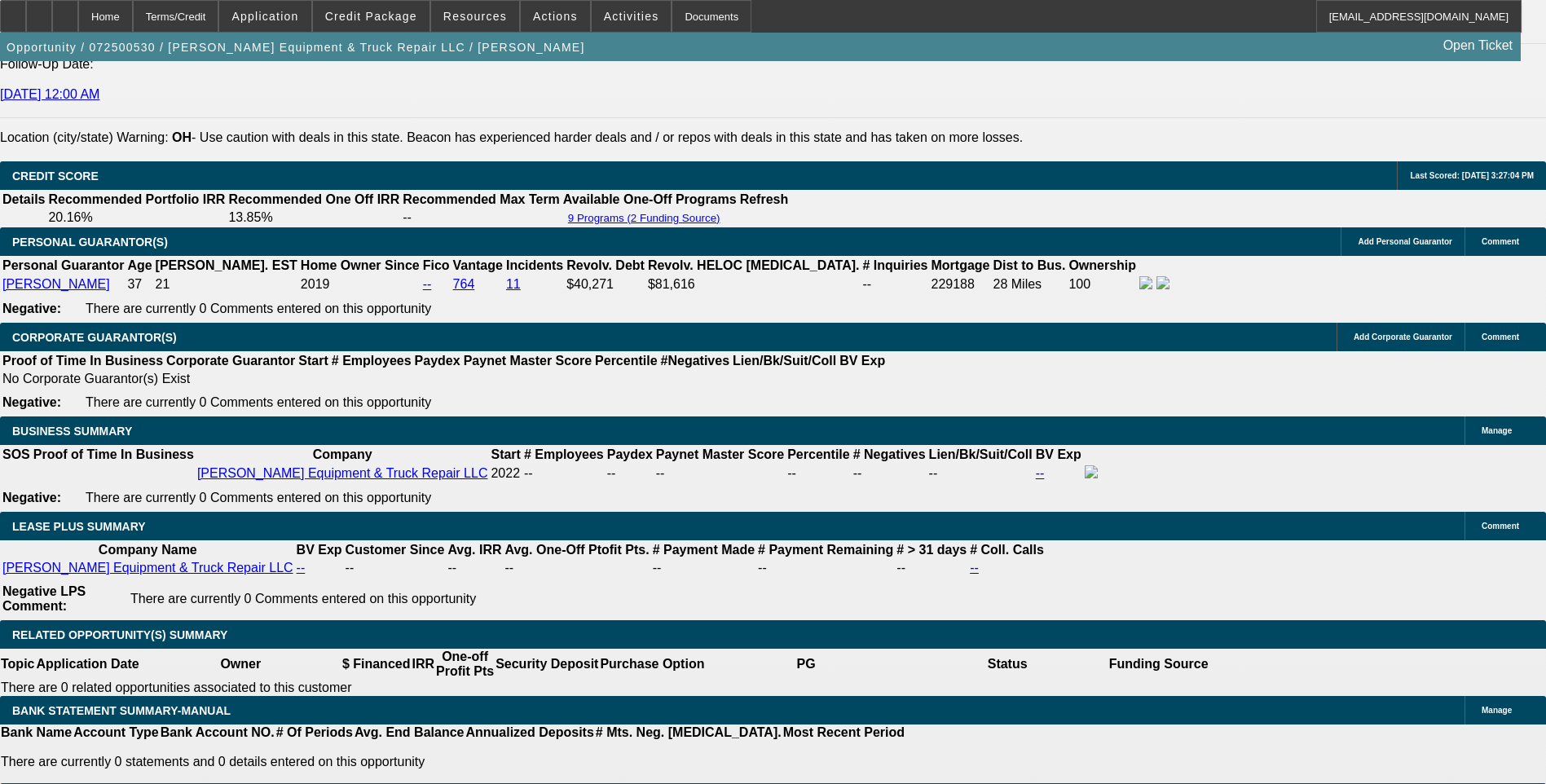
select select "0.1"
select select "0"
select select "6"
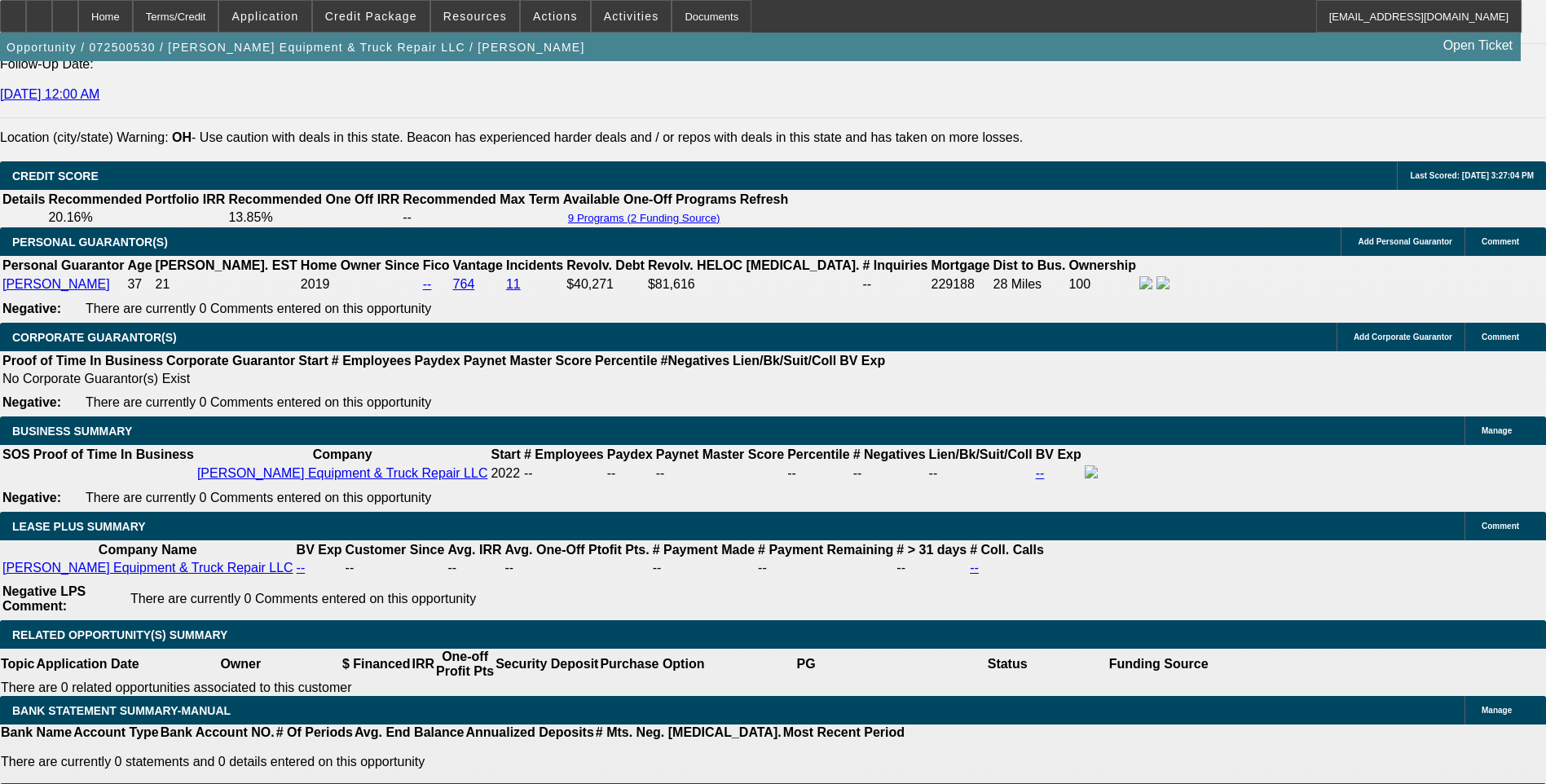
select select "0.1"
select select "0"
select select "6"
select select "0.1"
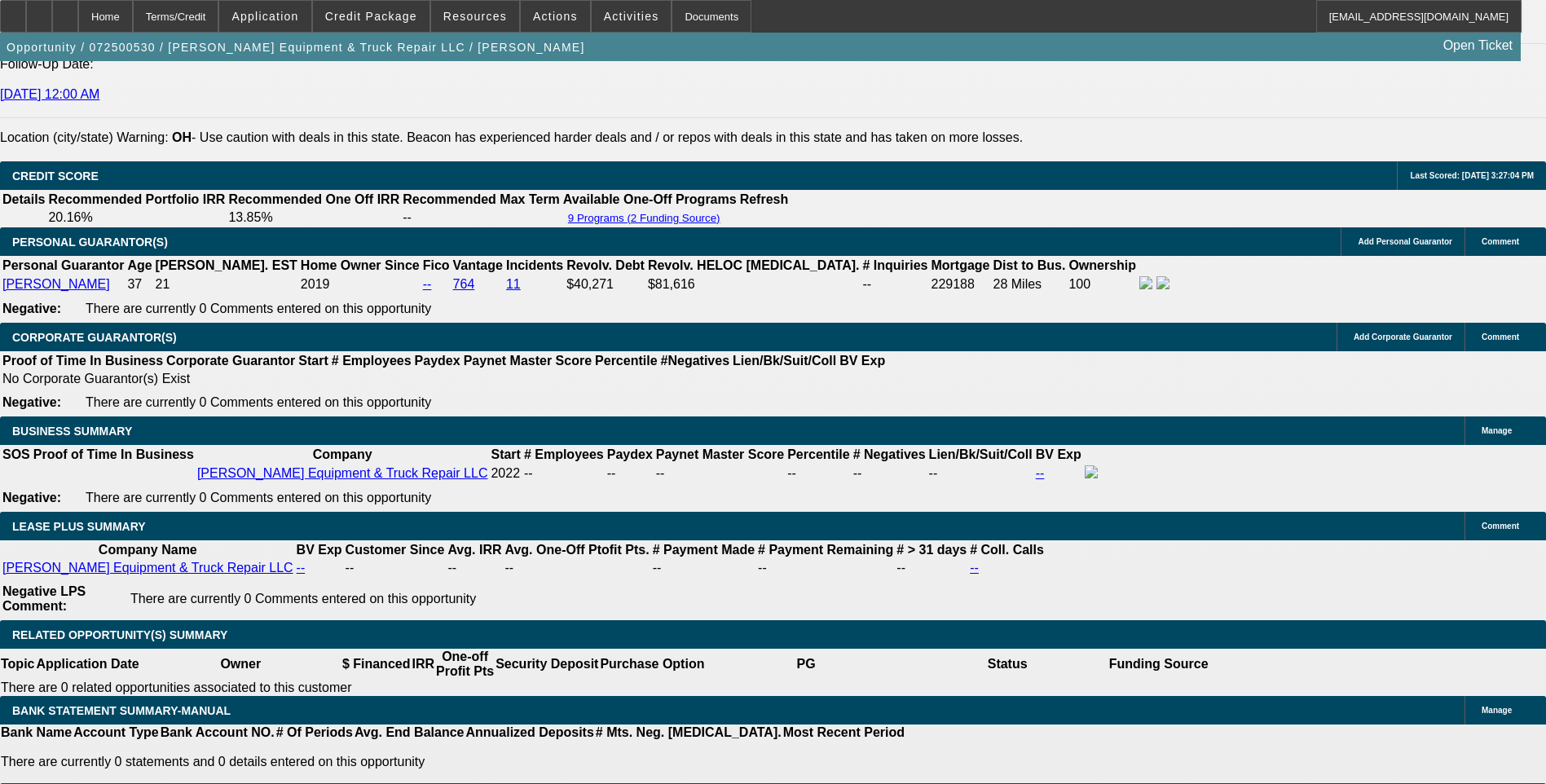
select select "0"
select select "6"
select select "0.1"
select select "0"
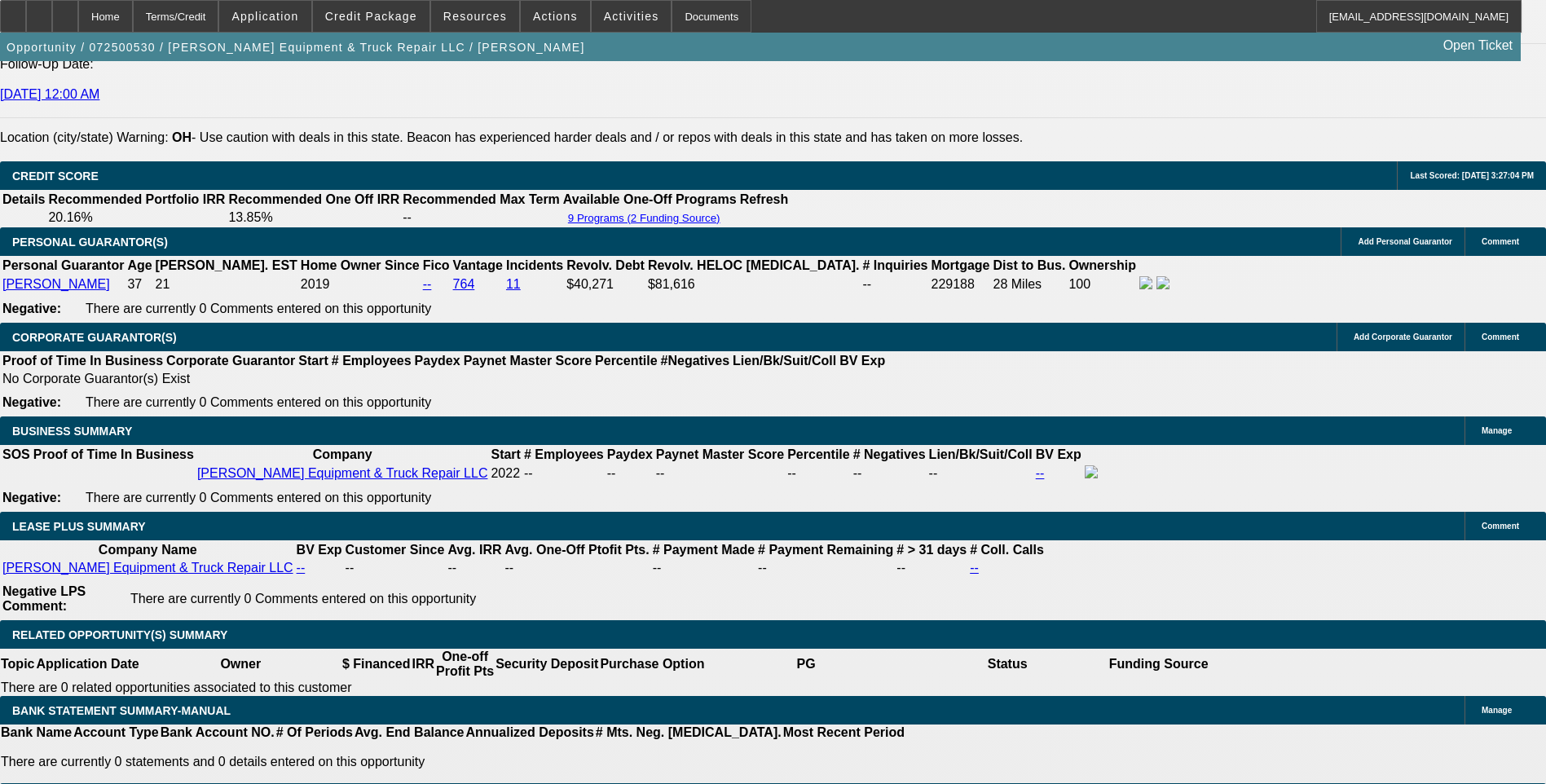
select select "0"
select select "6"
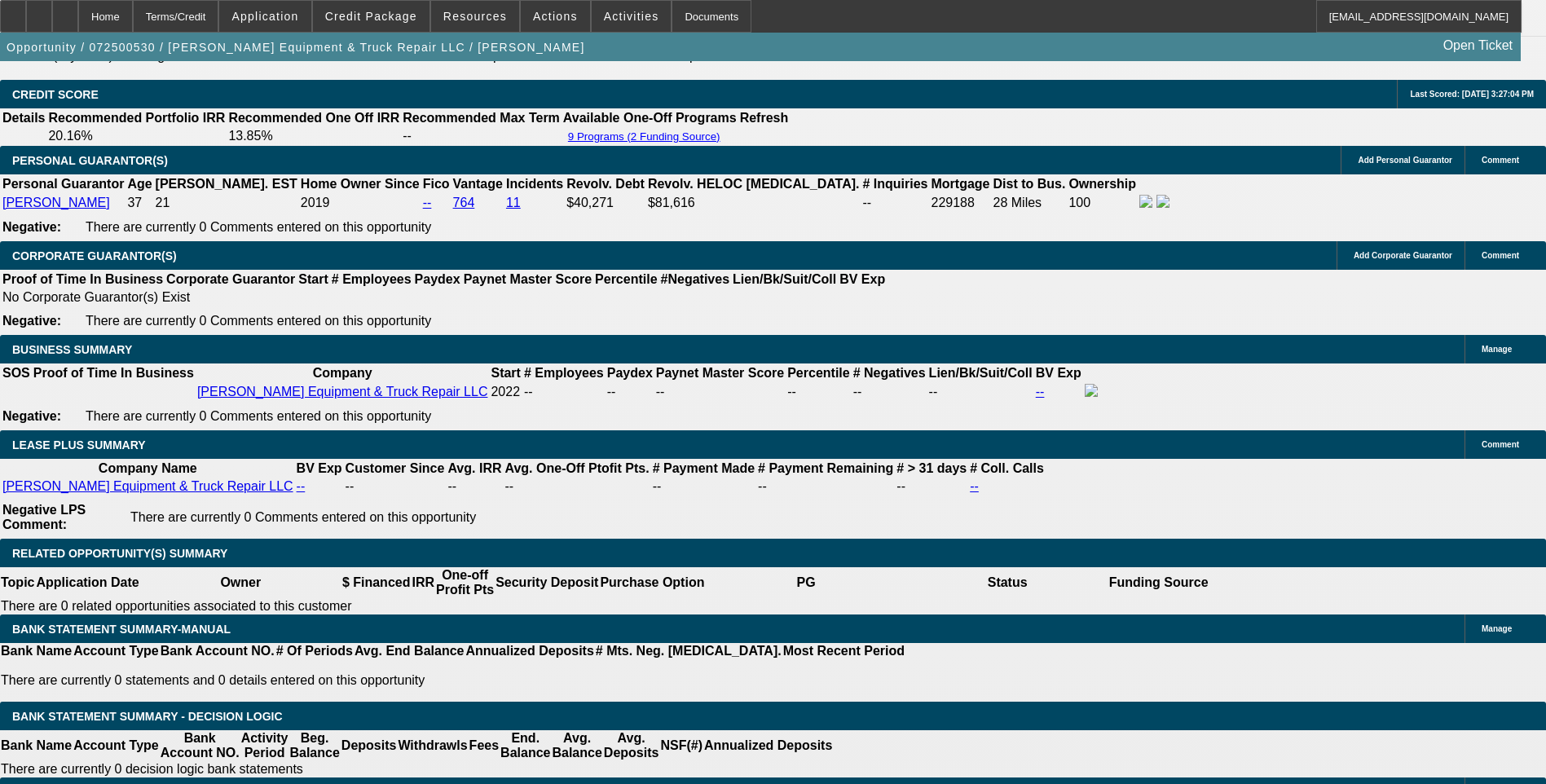
scroll to position [2281, 0]
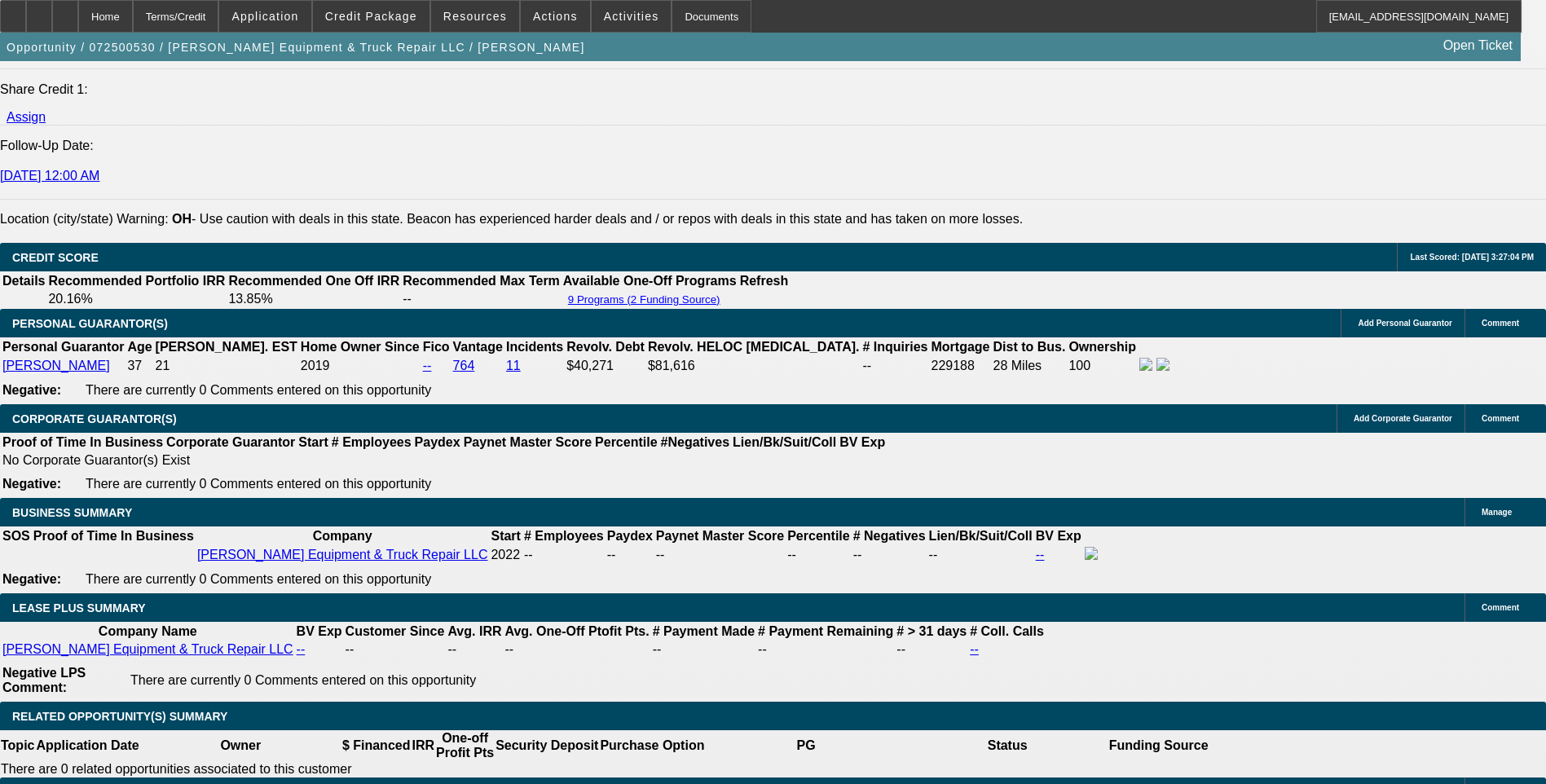
select select "0"
select select "3"
select select "0"
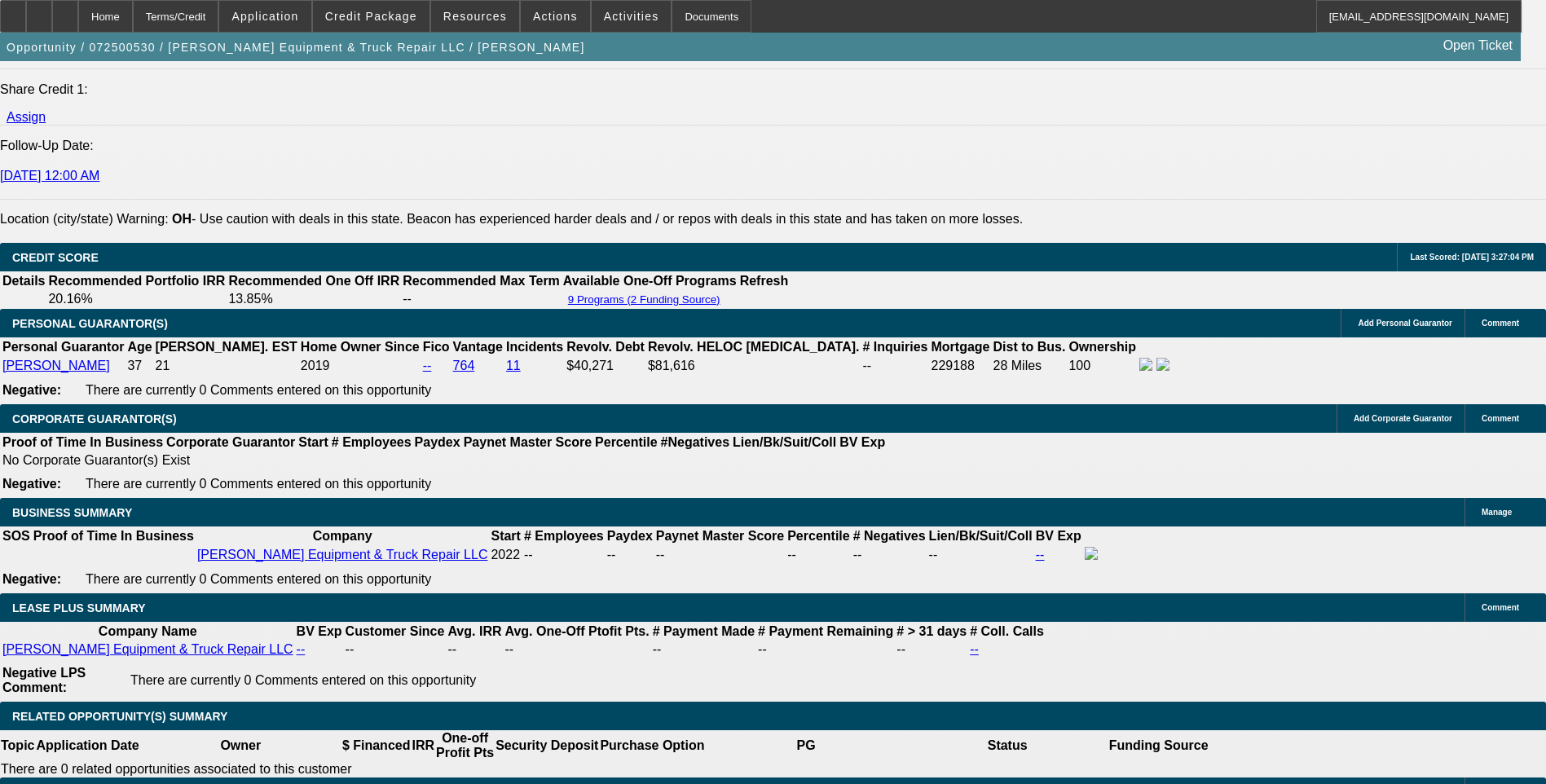
select select "6"
select select "0"
select select "3"
select select "0"
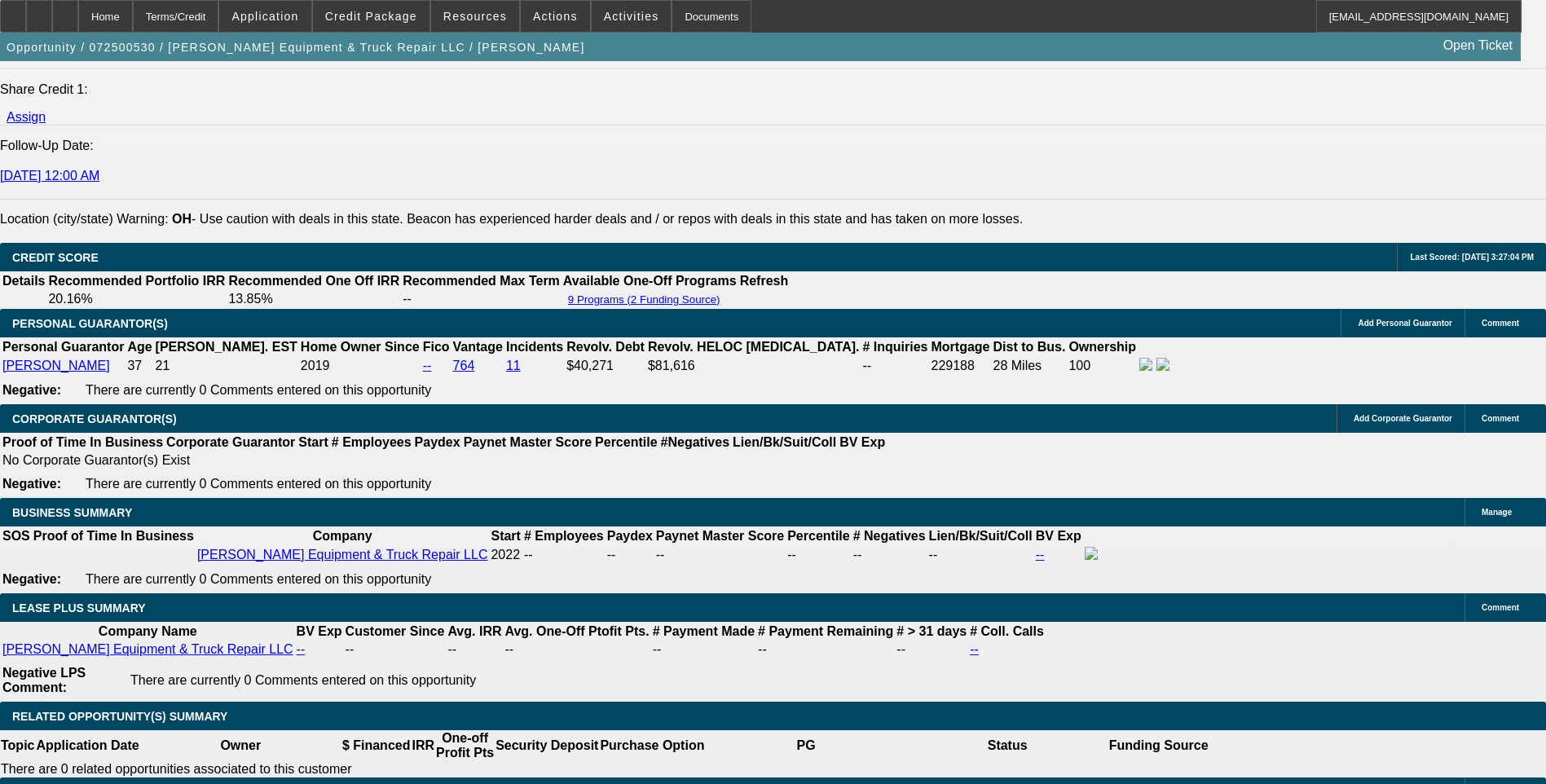
select select "6"
select select "0.1"
select select "0"
select select "6"
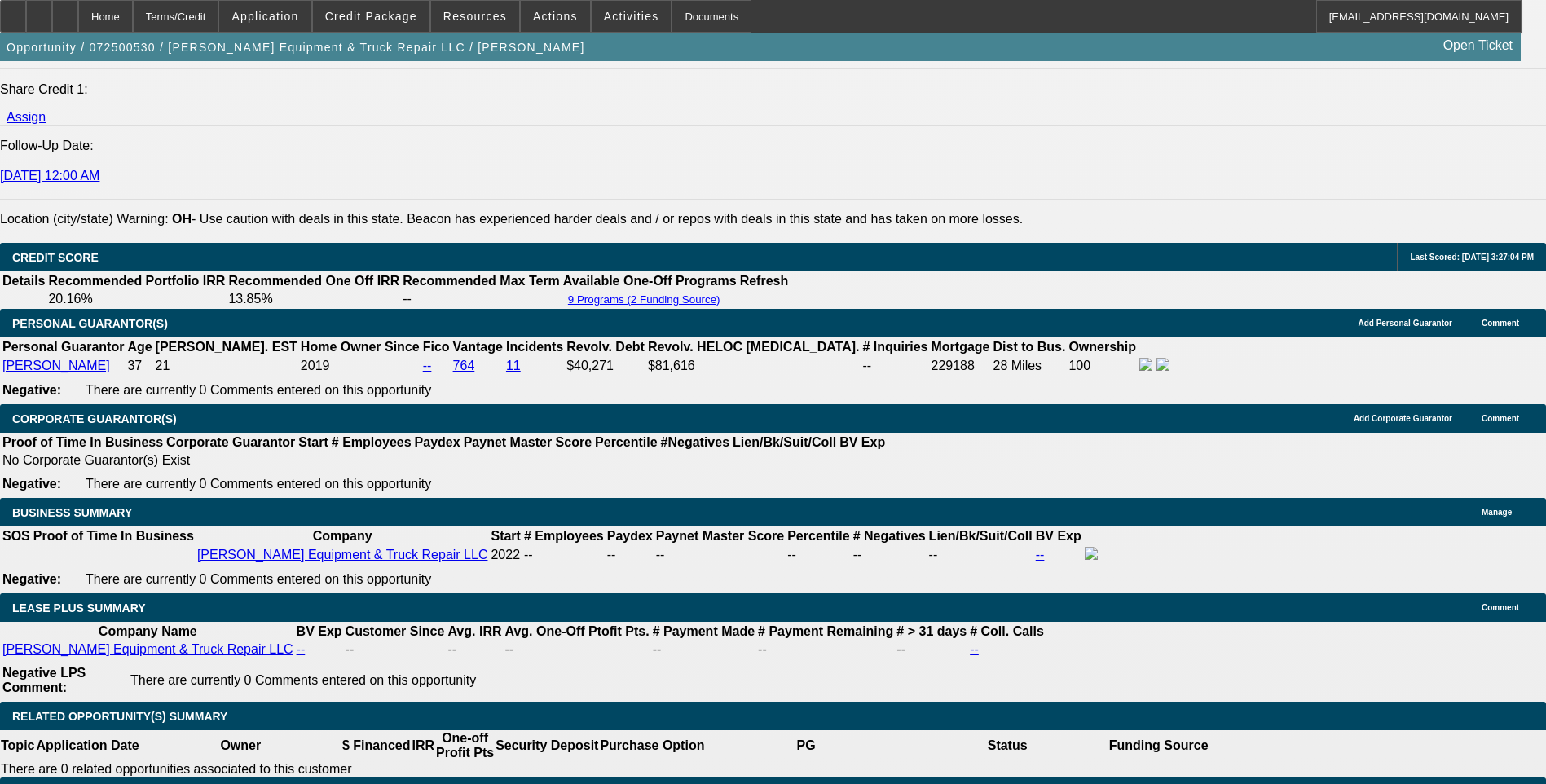
select select "0.1"
select select "0"
select select "6"
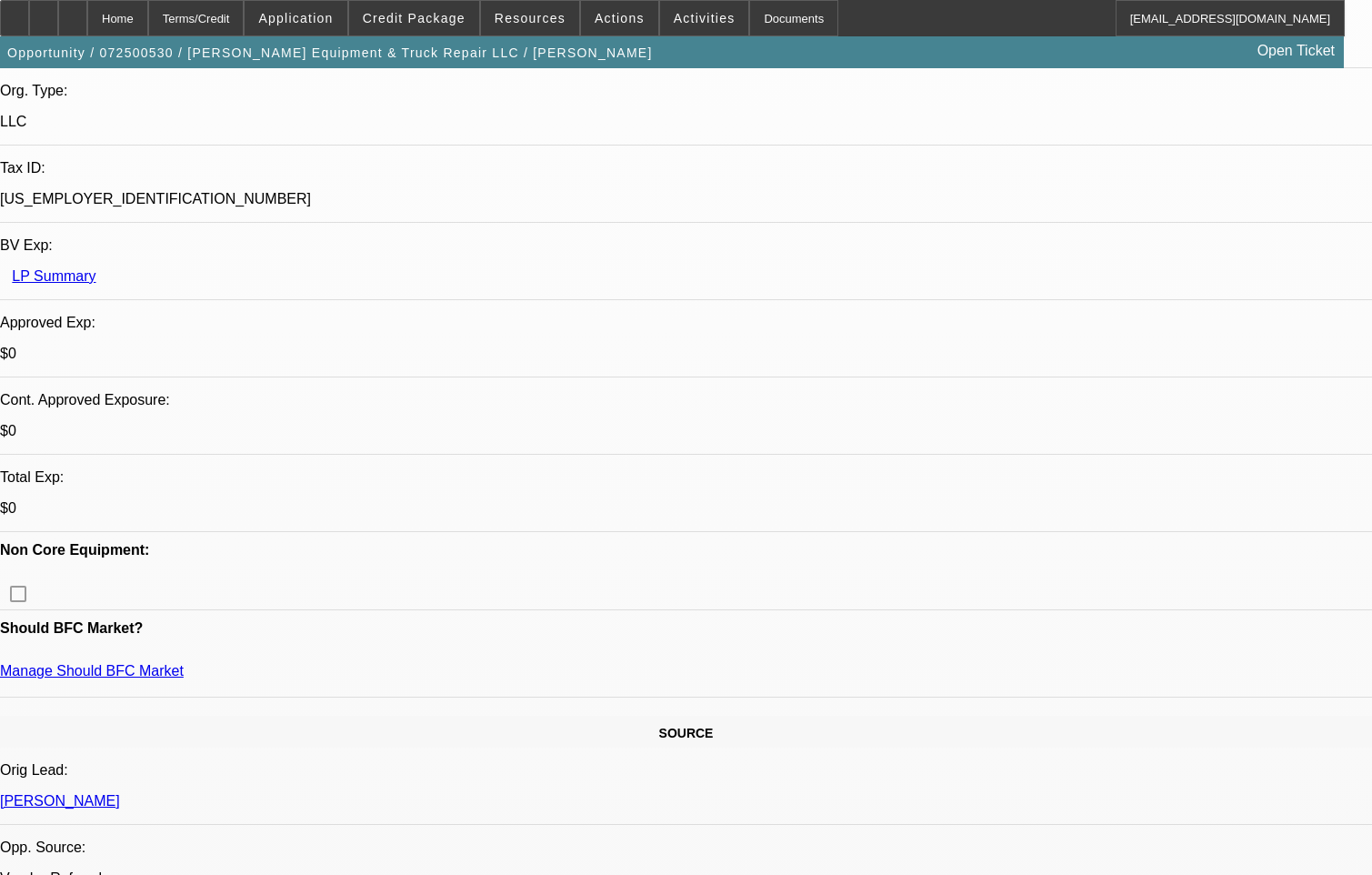
scroll to position [495, 0]
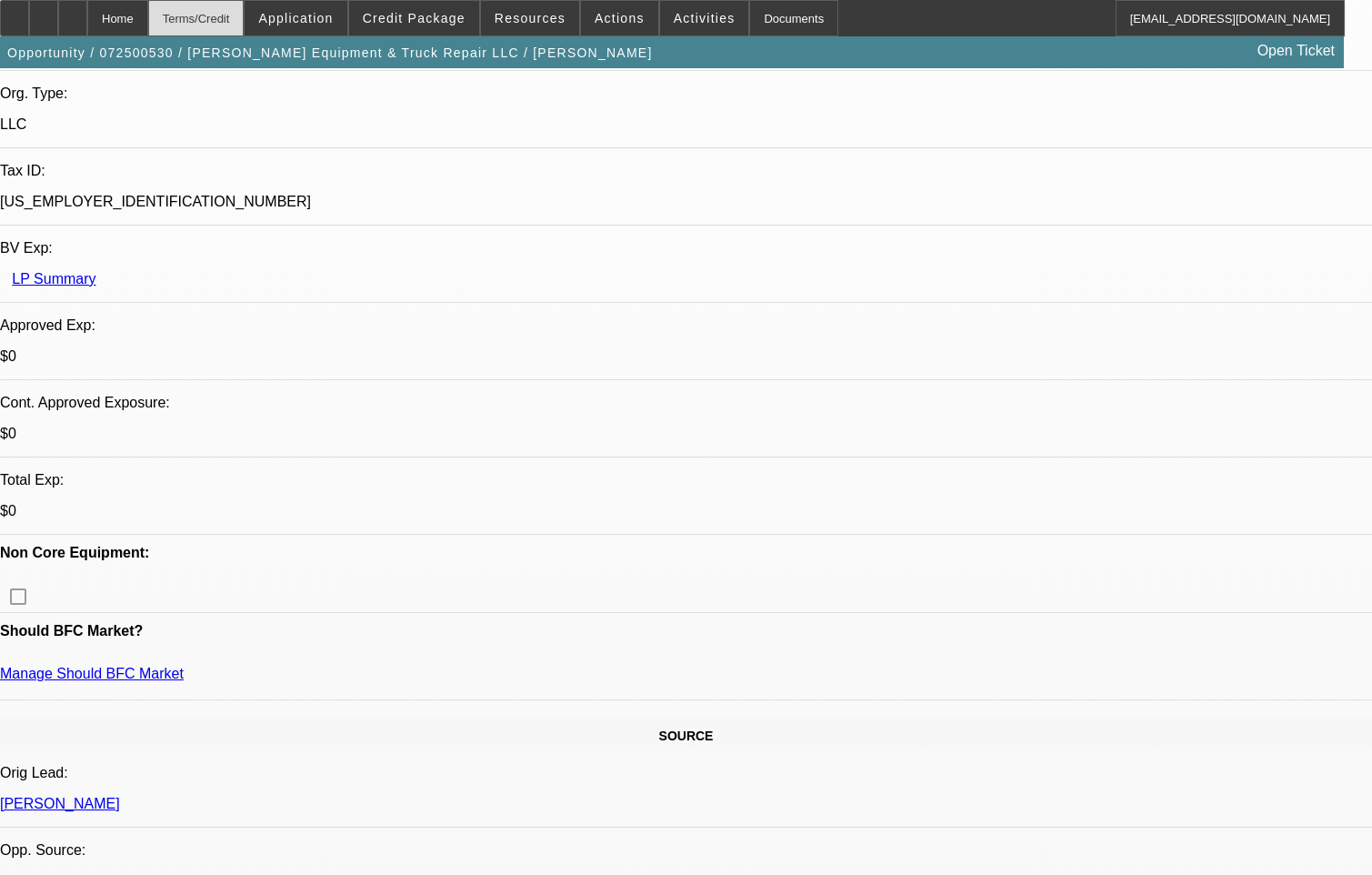
click at [222, 18] on div "Terms/Credit" at bounding box center [196, 18] width 97 height 36
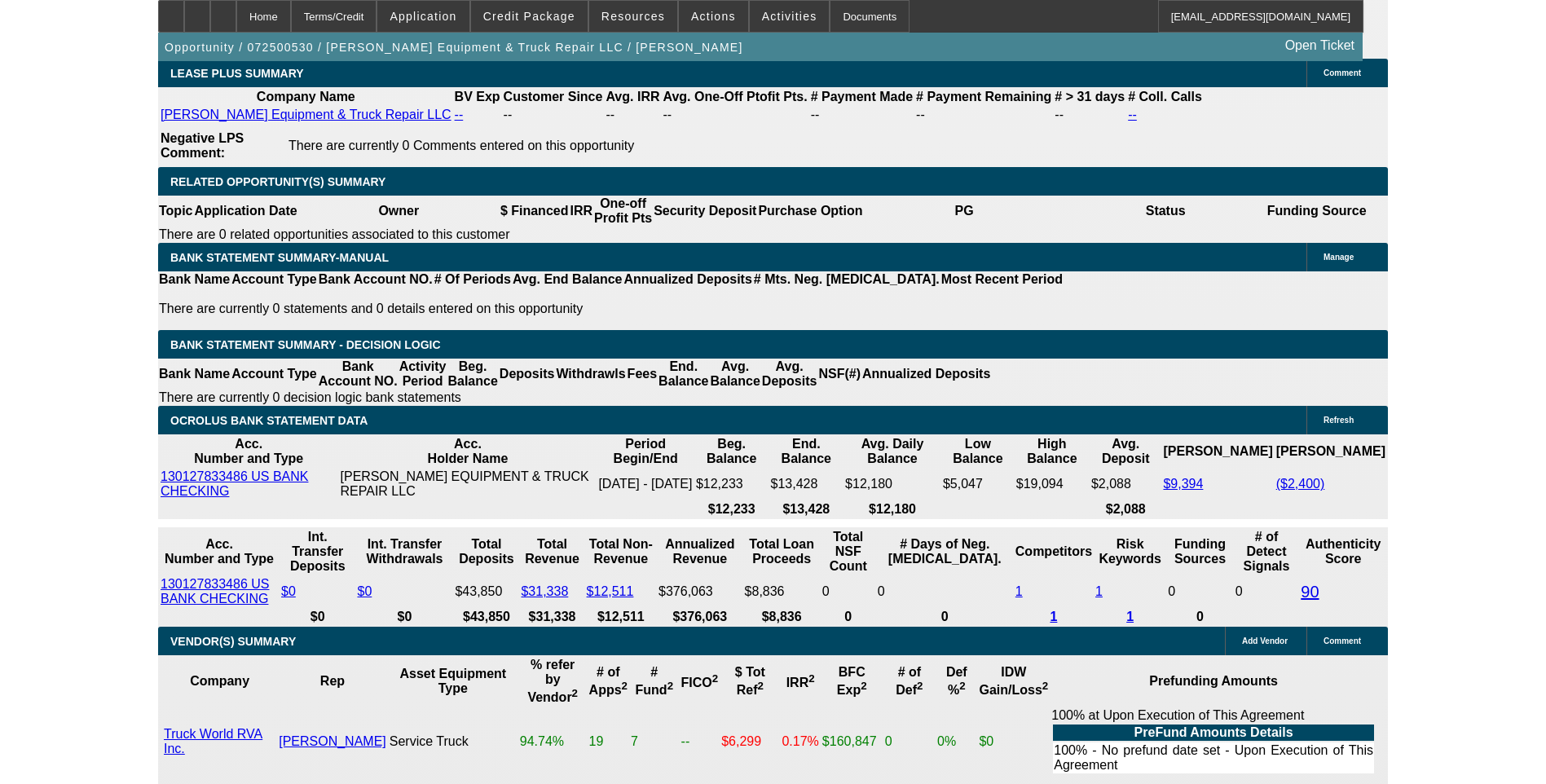
scroll to position [2535, 0]
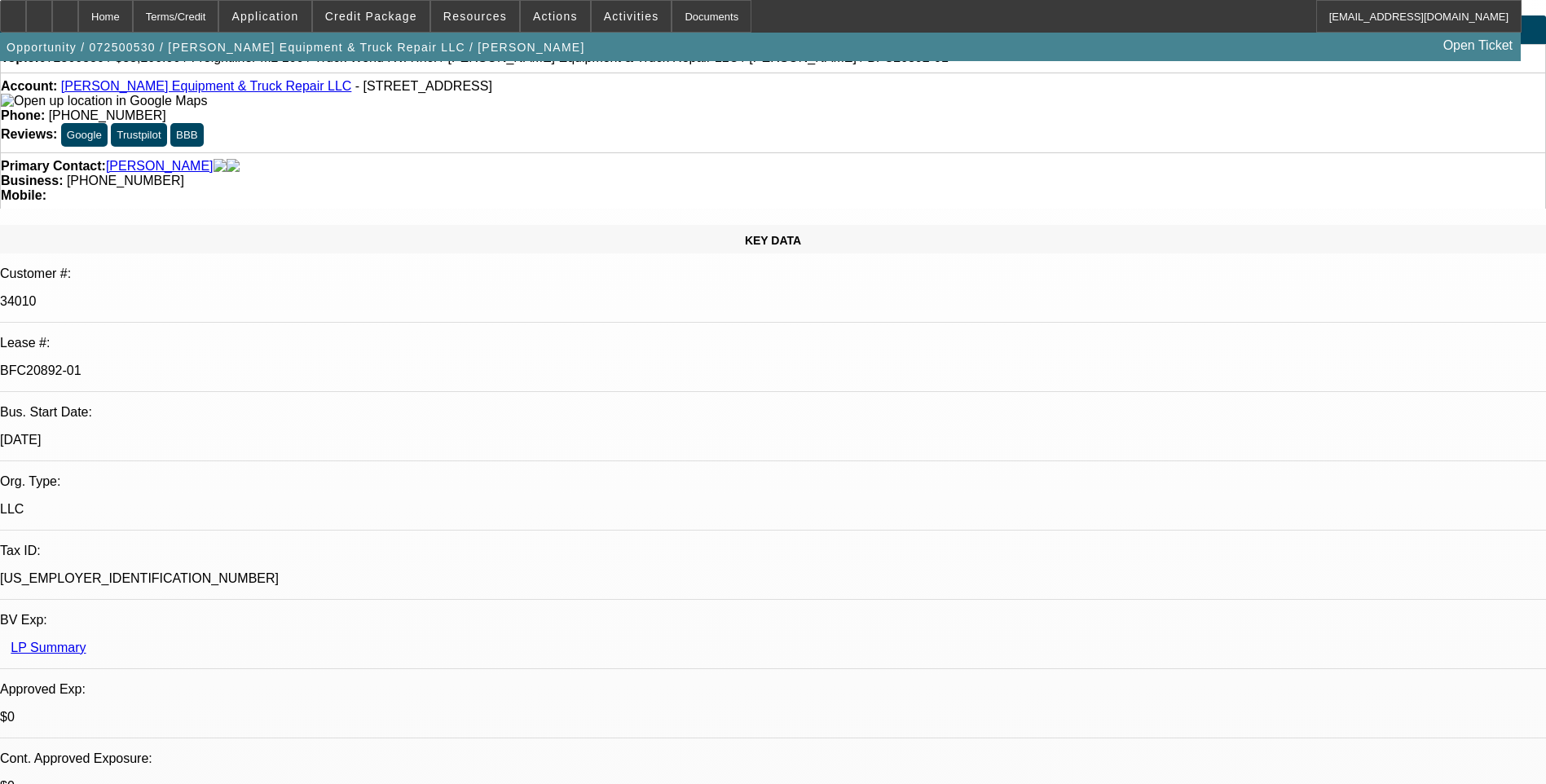
scroll to position [0, 0]
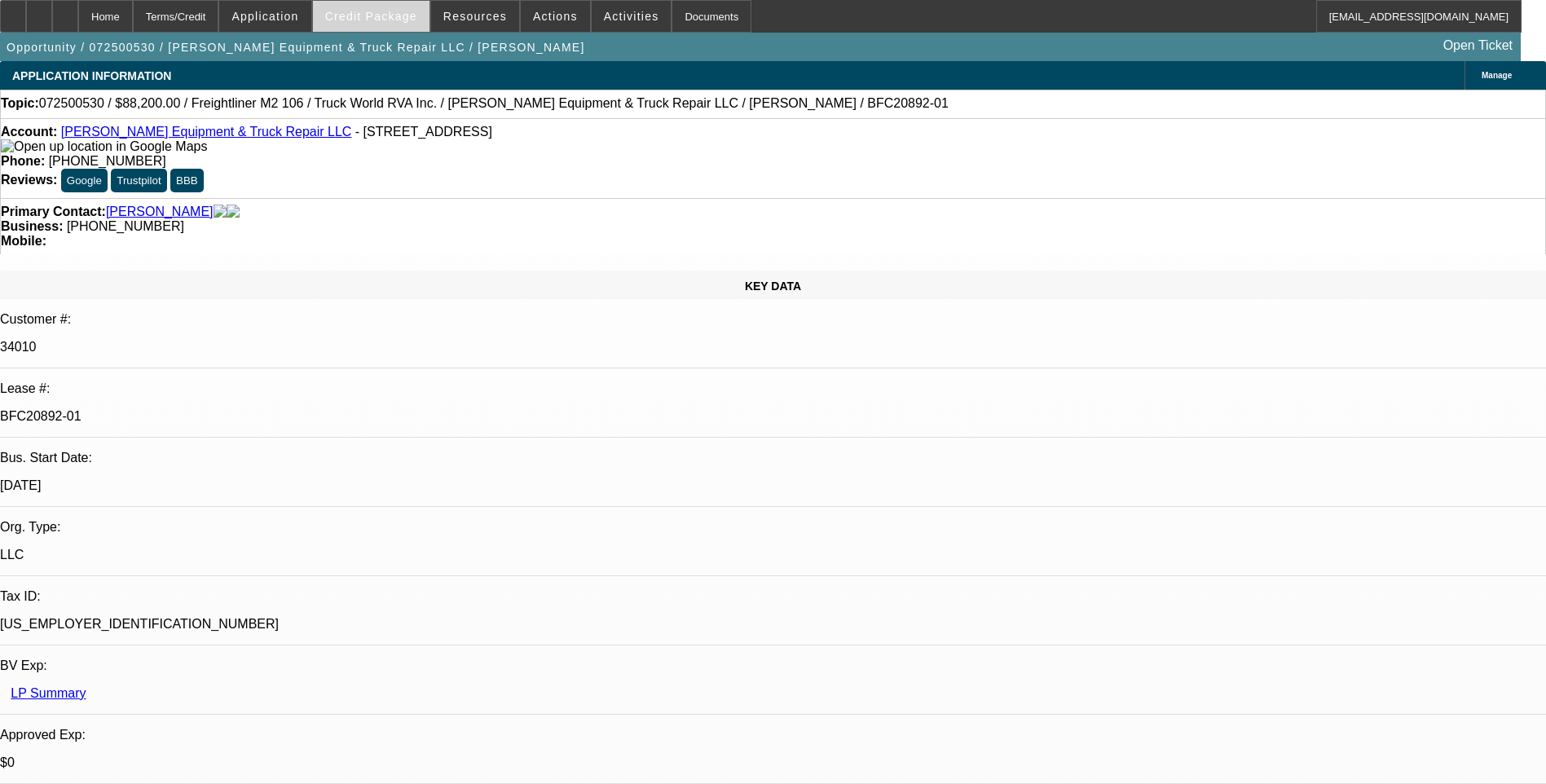
click at [395, 9] on span at bounding box center [371, 16] width 117 height 39
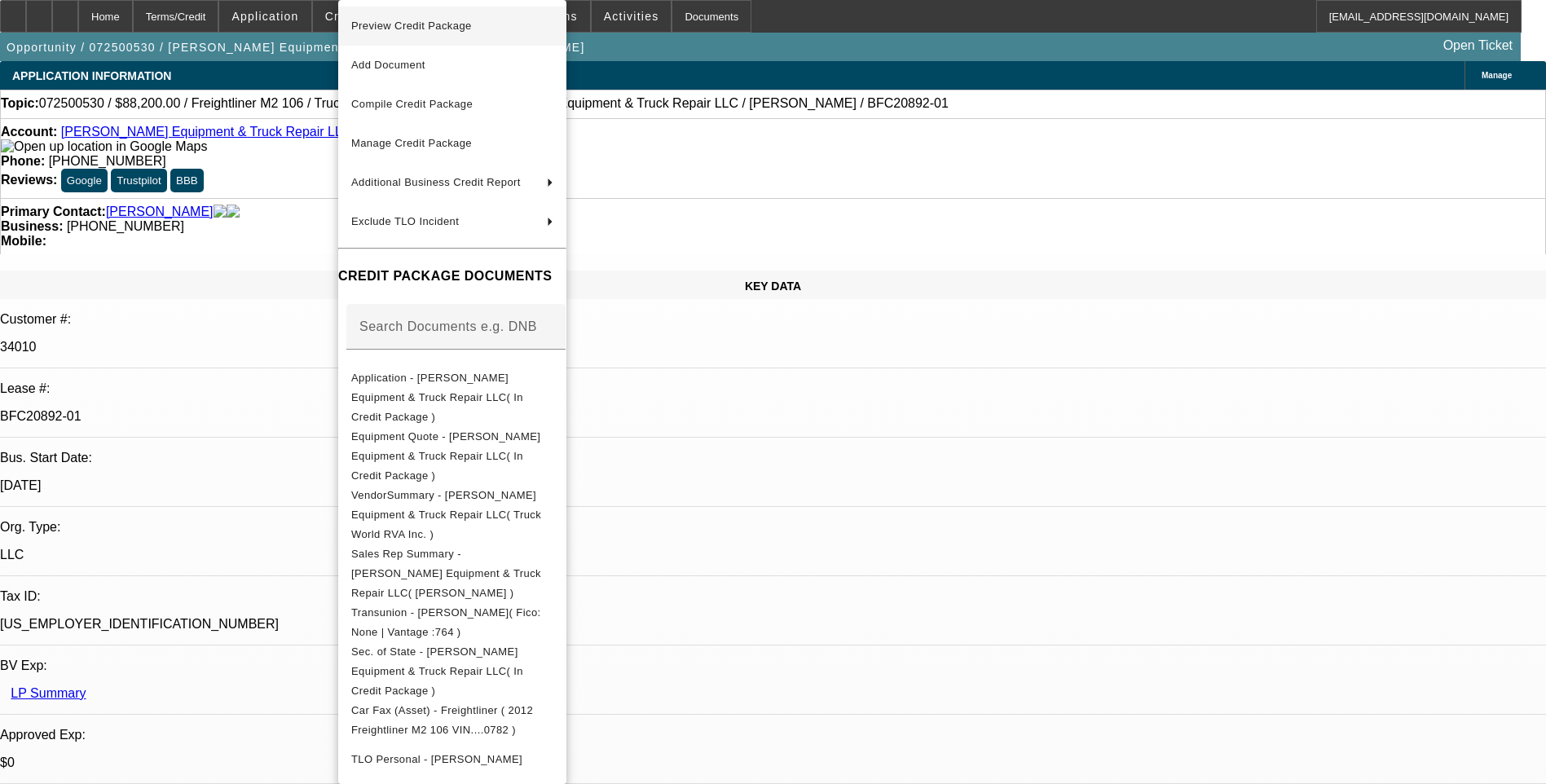
click at [450, 24] on span "Preview Credit Package" at bounding box center [411, 26] width 121 height 12
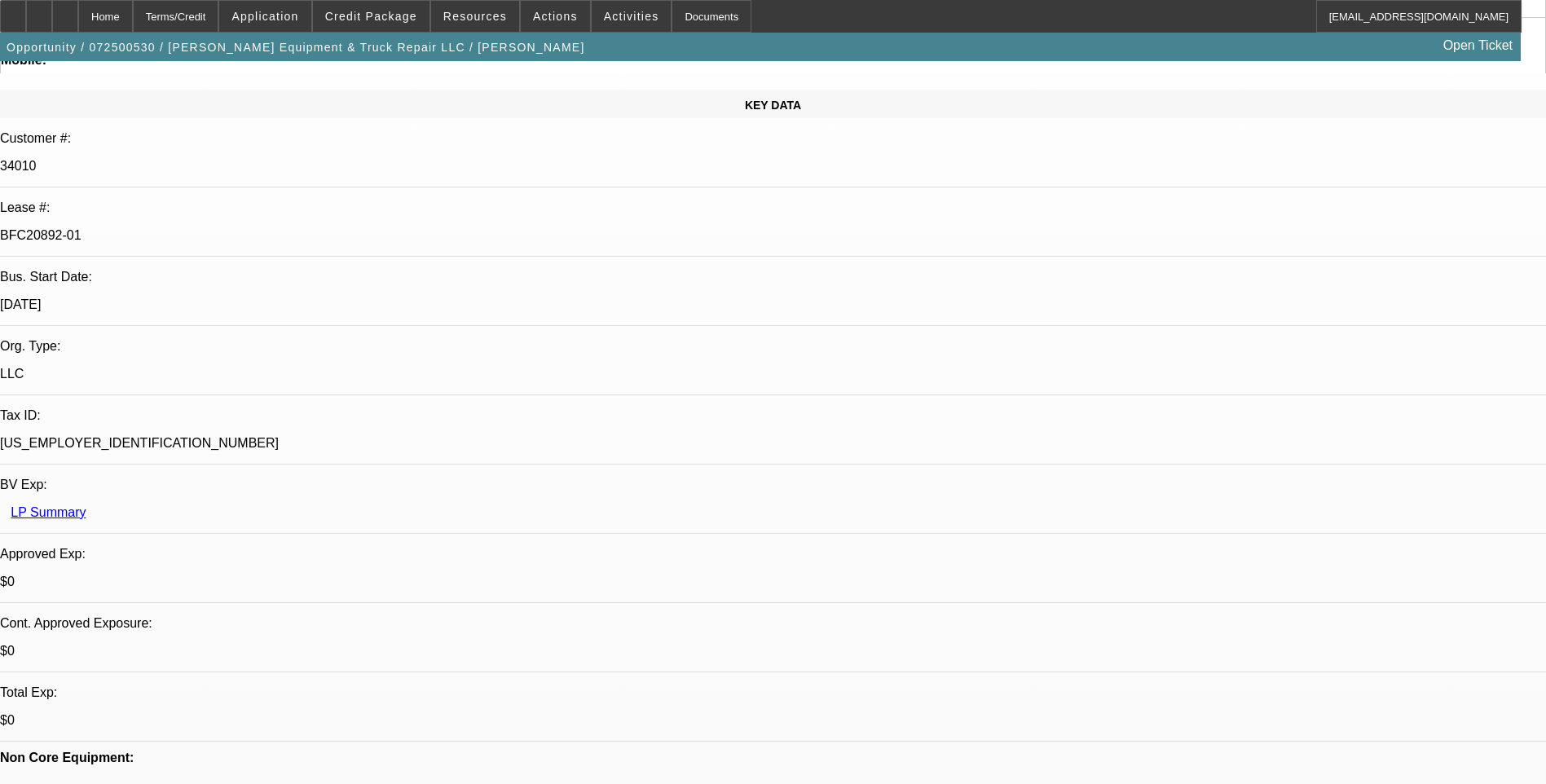
scroll to position [245, 0]
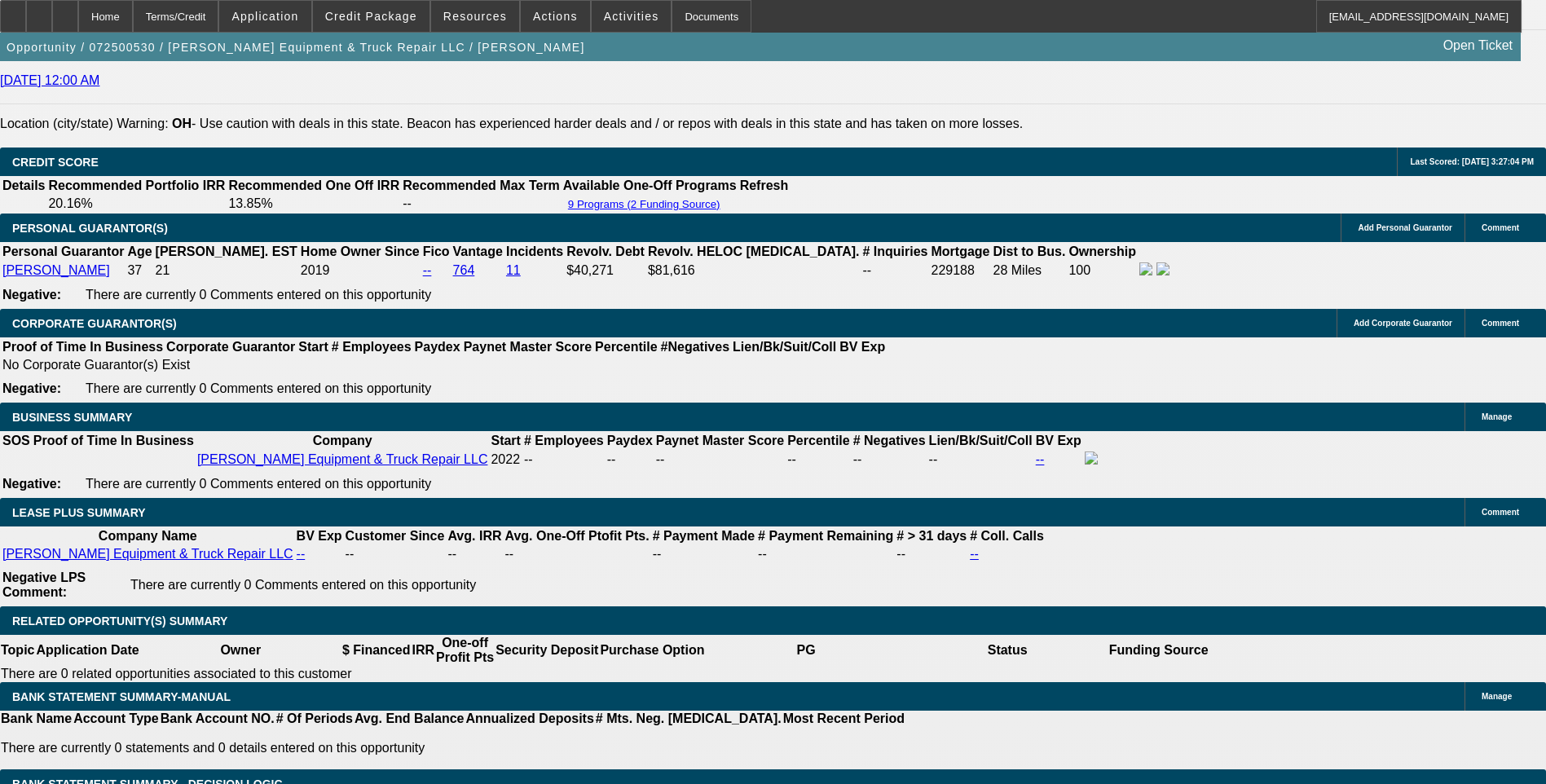
scroll to position [2445, 0]
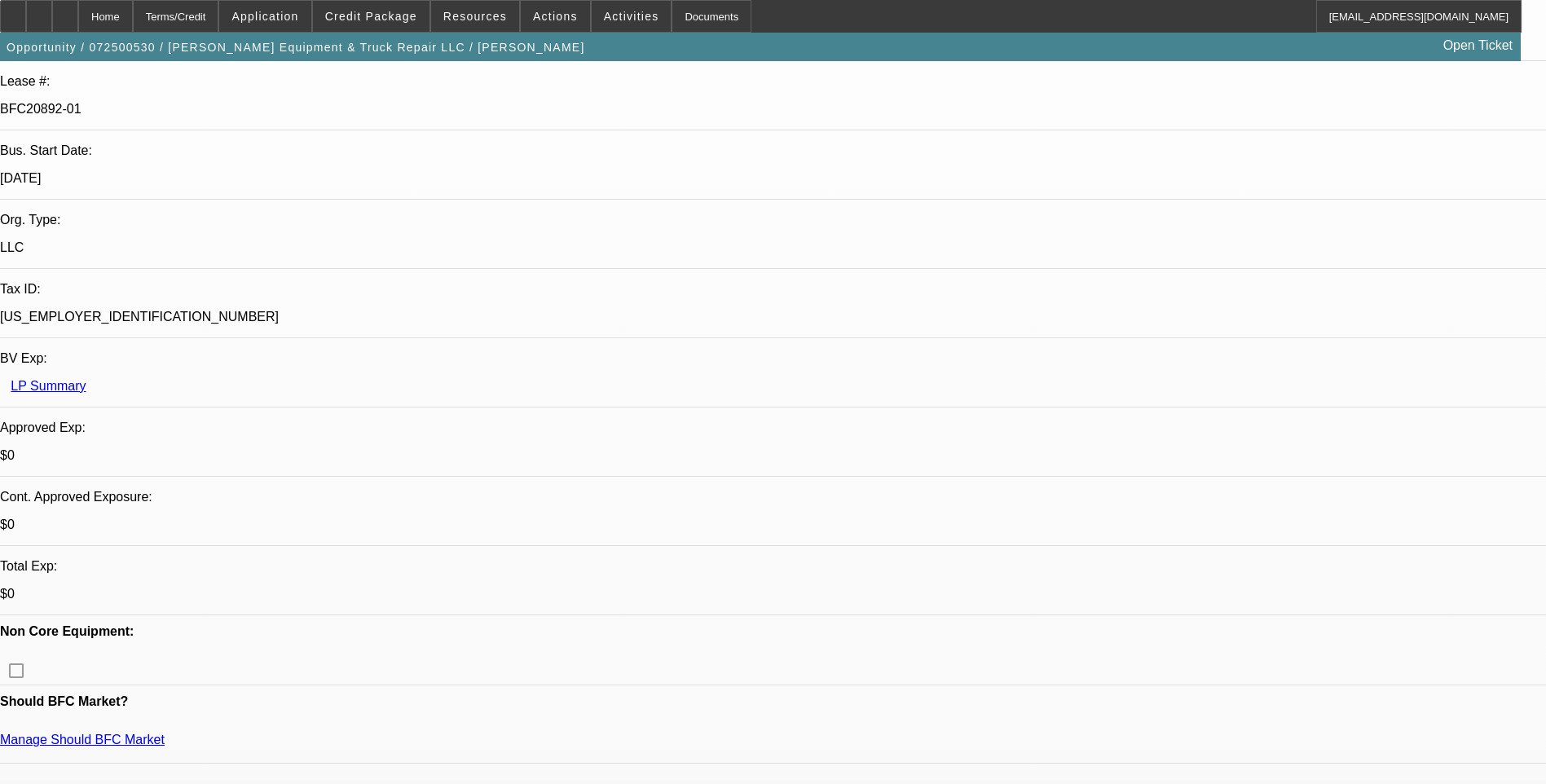
scroll to position [325, 0]
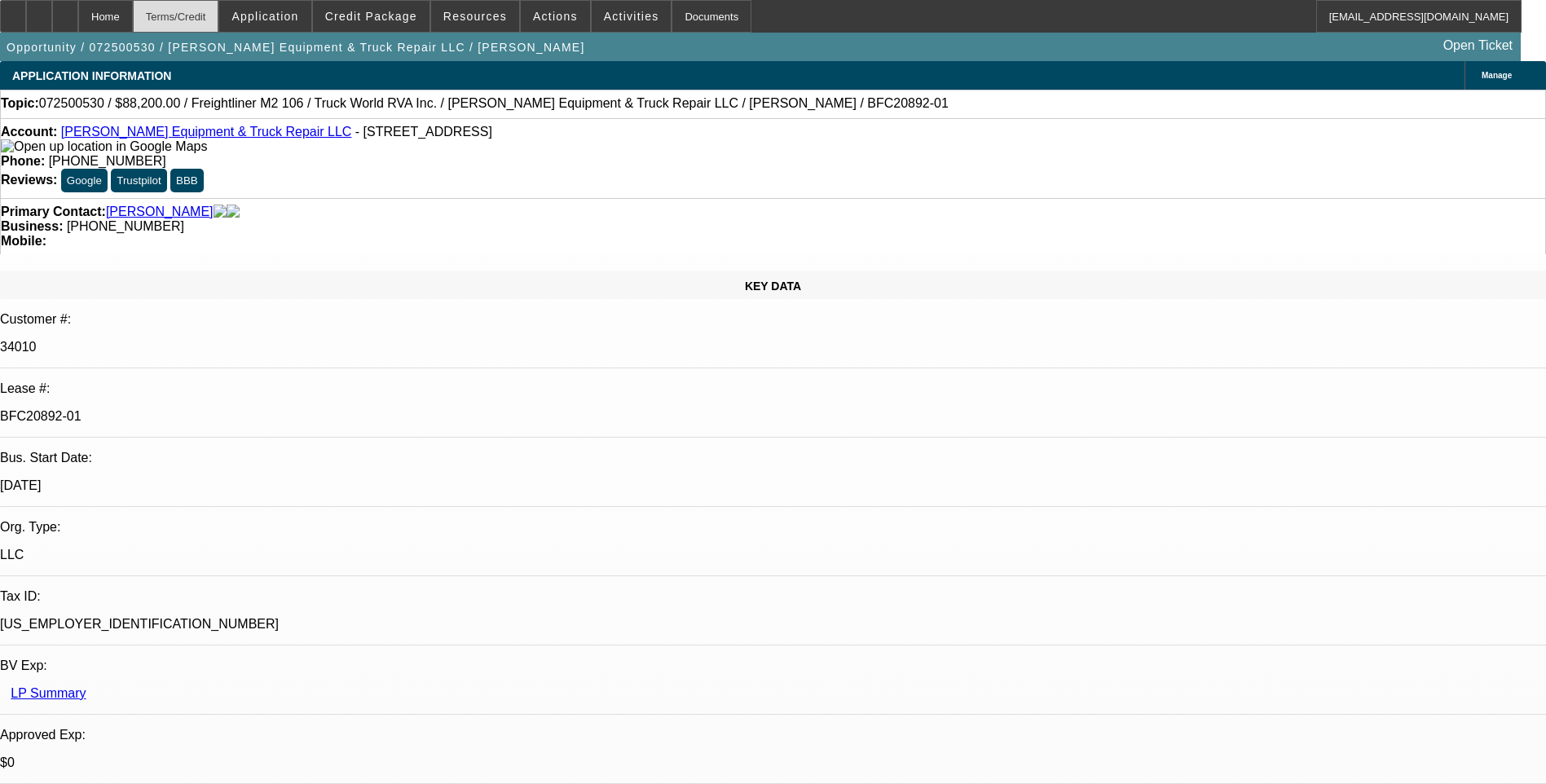
click at [219, 20] on div "Terms/Credit" at bounding box center [176, 16] width 87 height 32
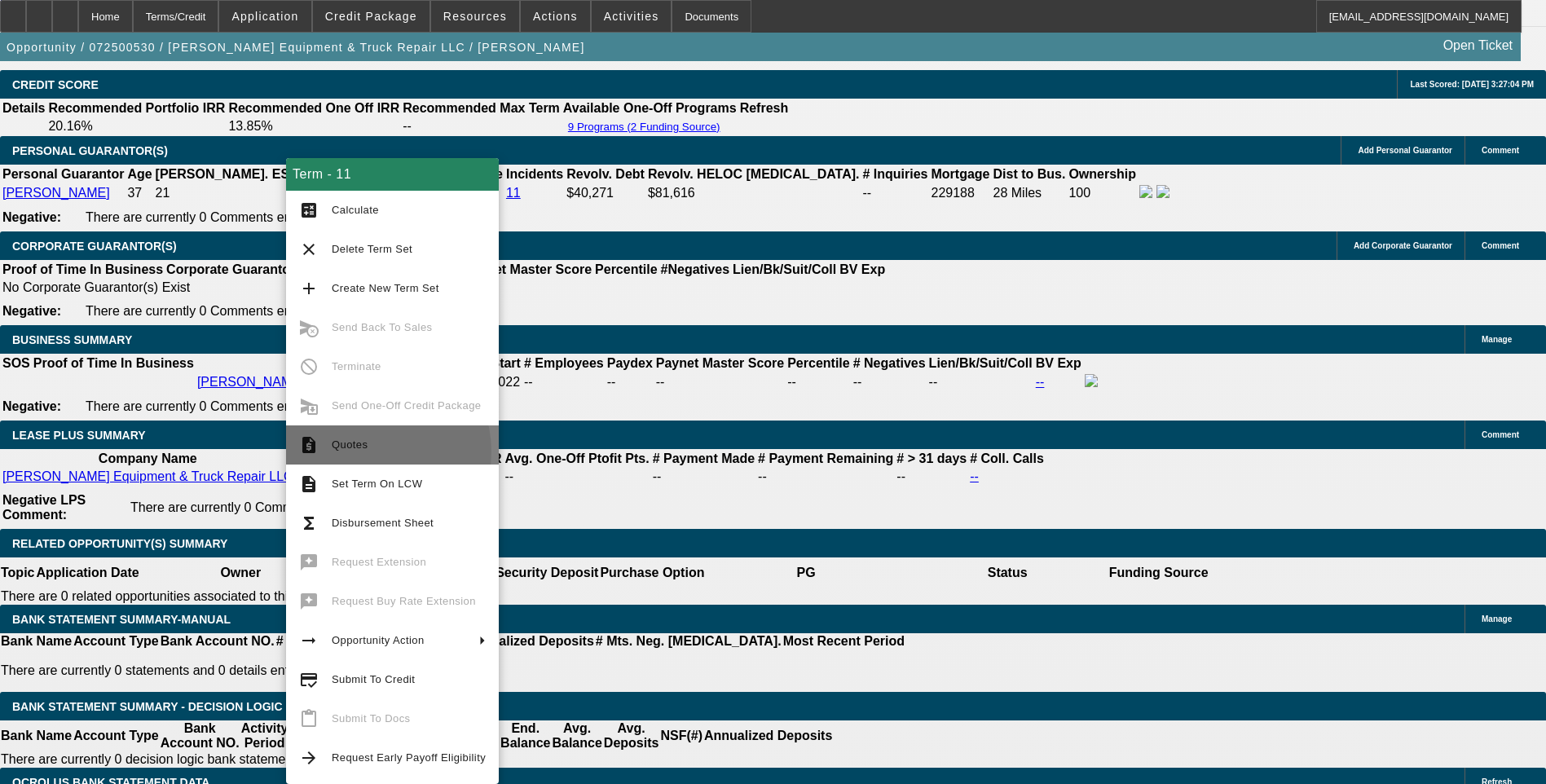
click at [373, 451] on span "Quotes" at bounding box center [408, 445] width 154 height 20
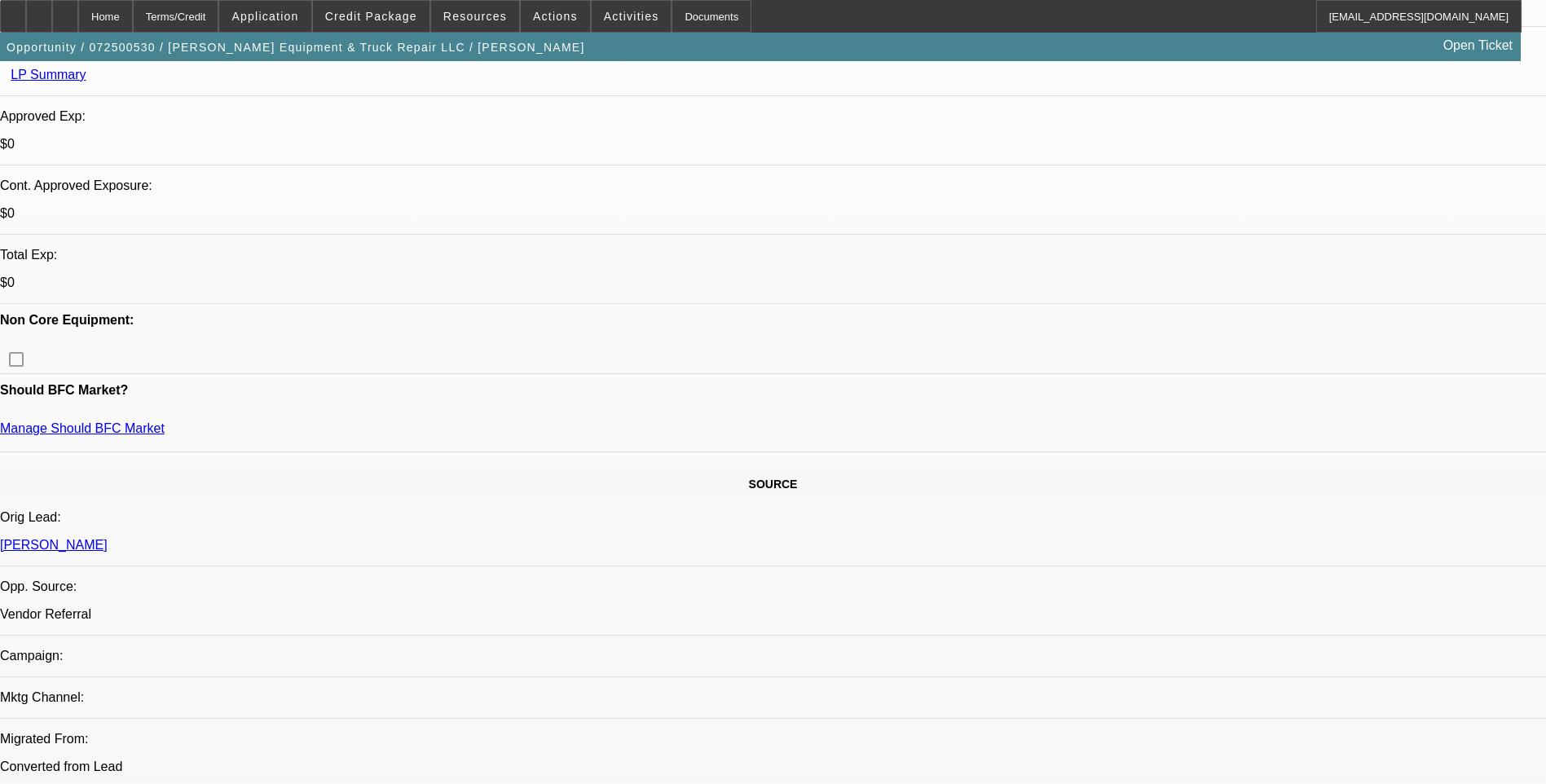
scroll to position [570, 0]
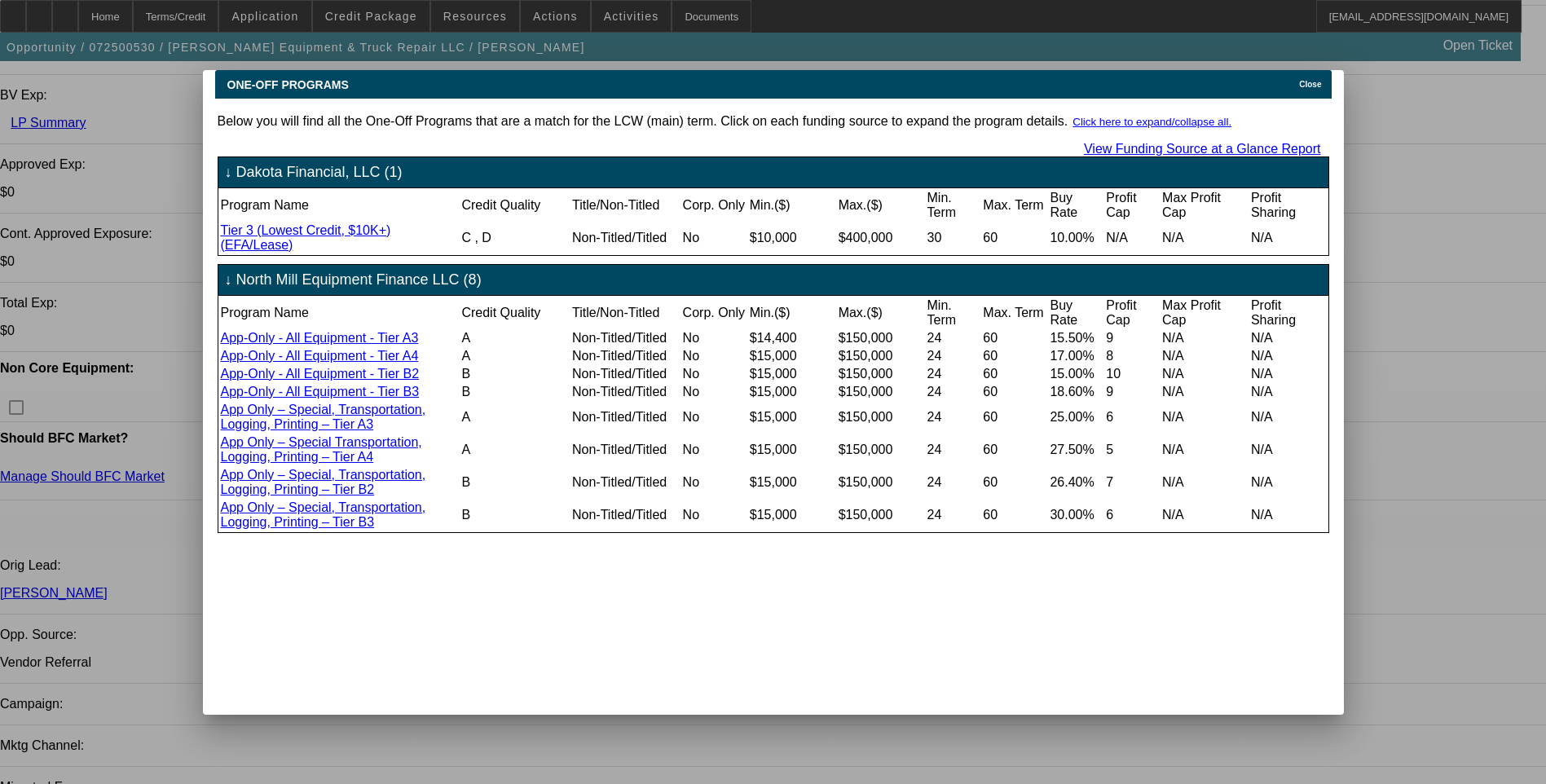
click at [1295, 80] on icon at bounding box center [1295, 84] width 0 height 9
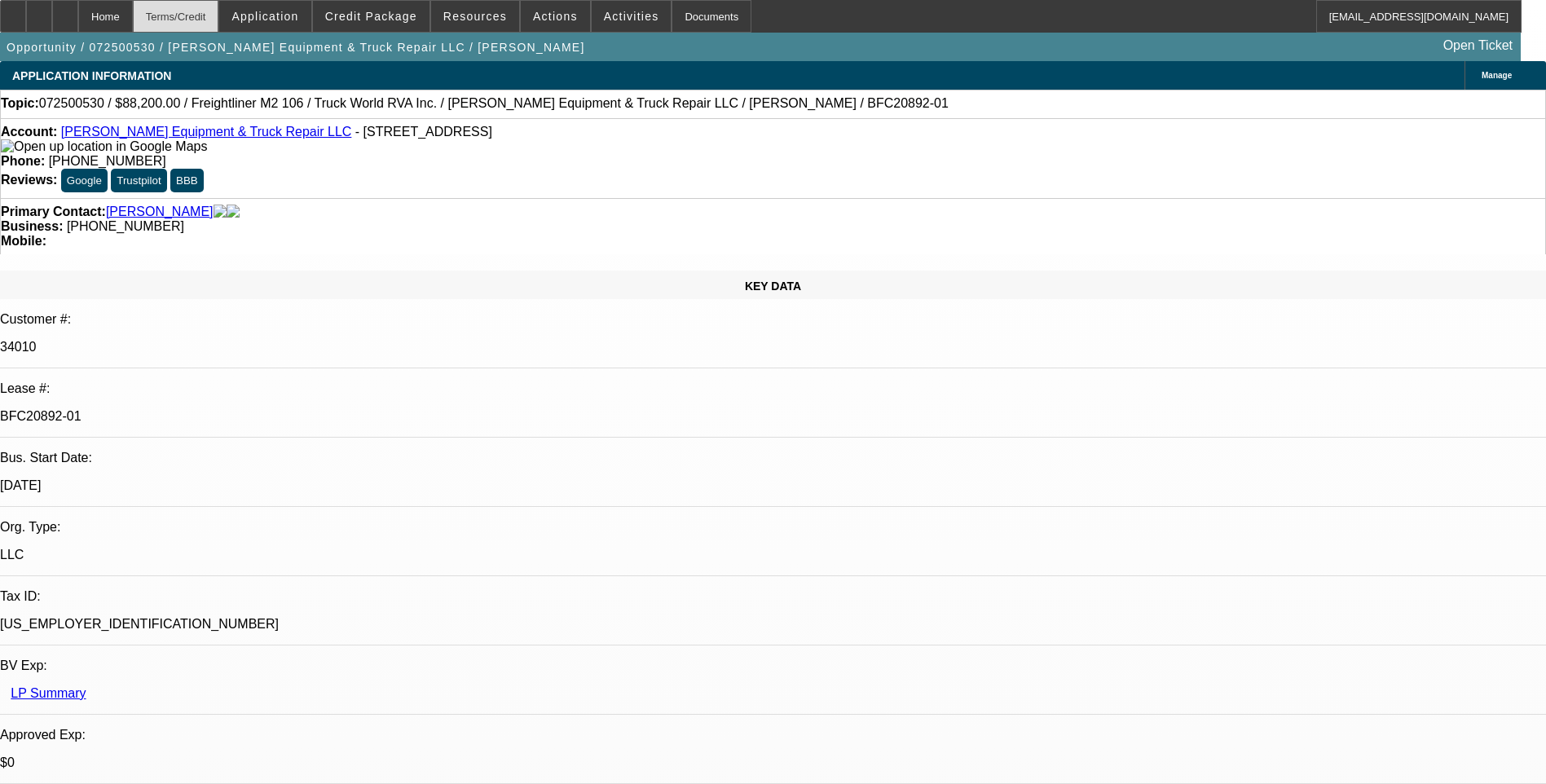
click at [219, 16] on div "Terms/Credit" at bounding box center [176, 16] width 87 height 32
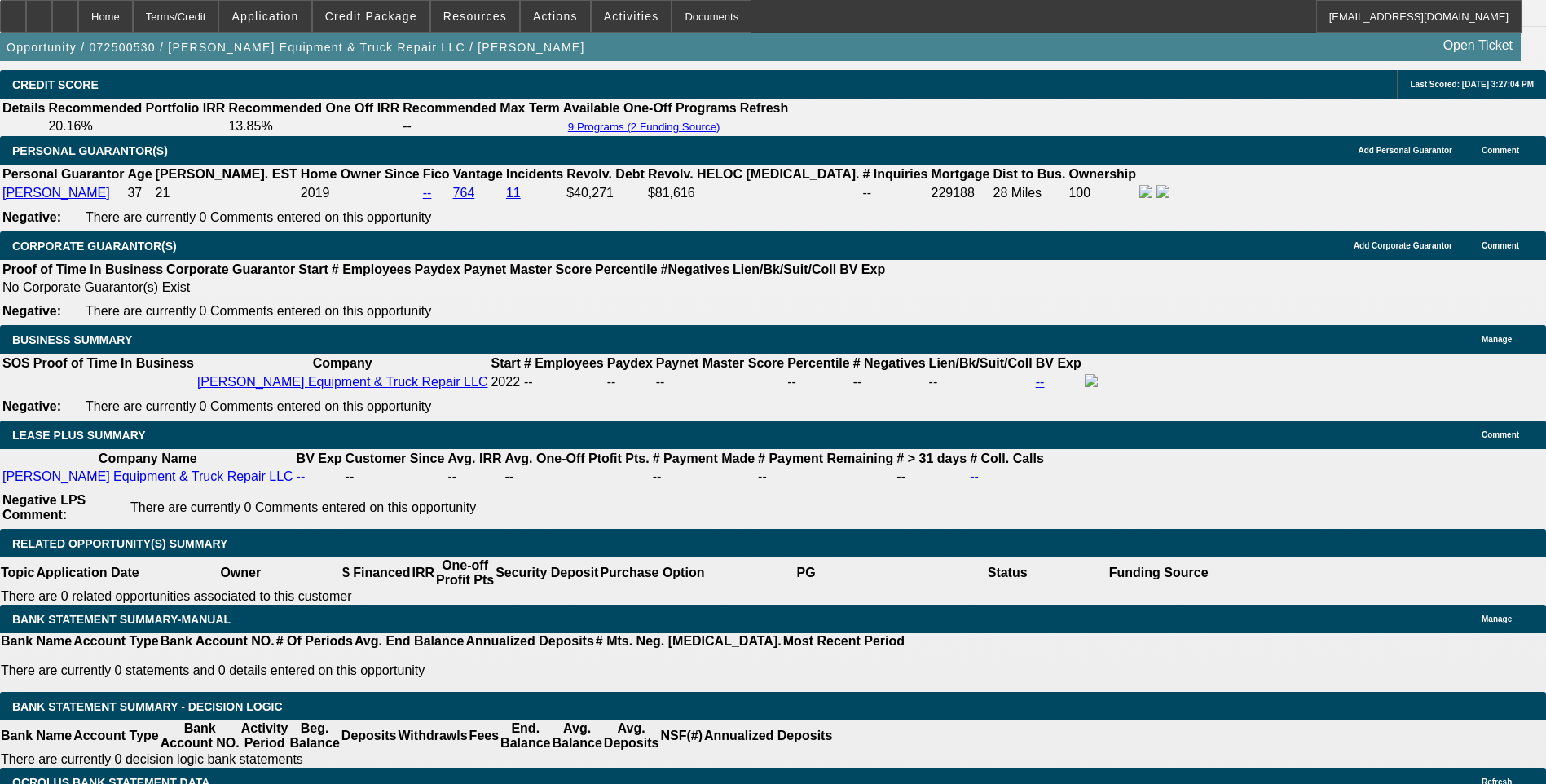
scroll to position [2535, 0]
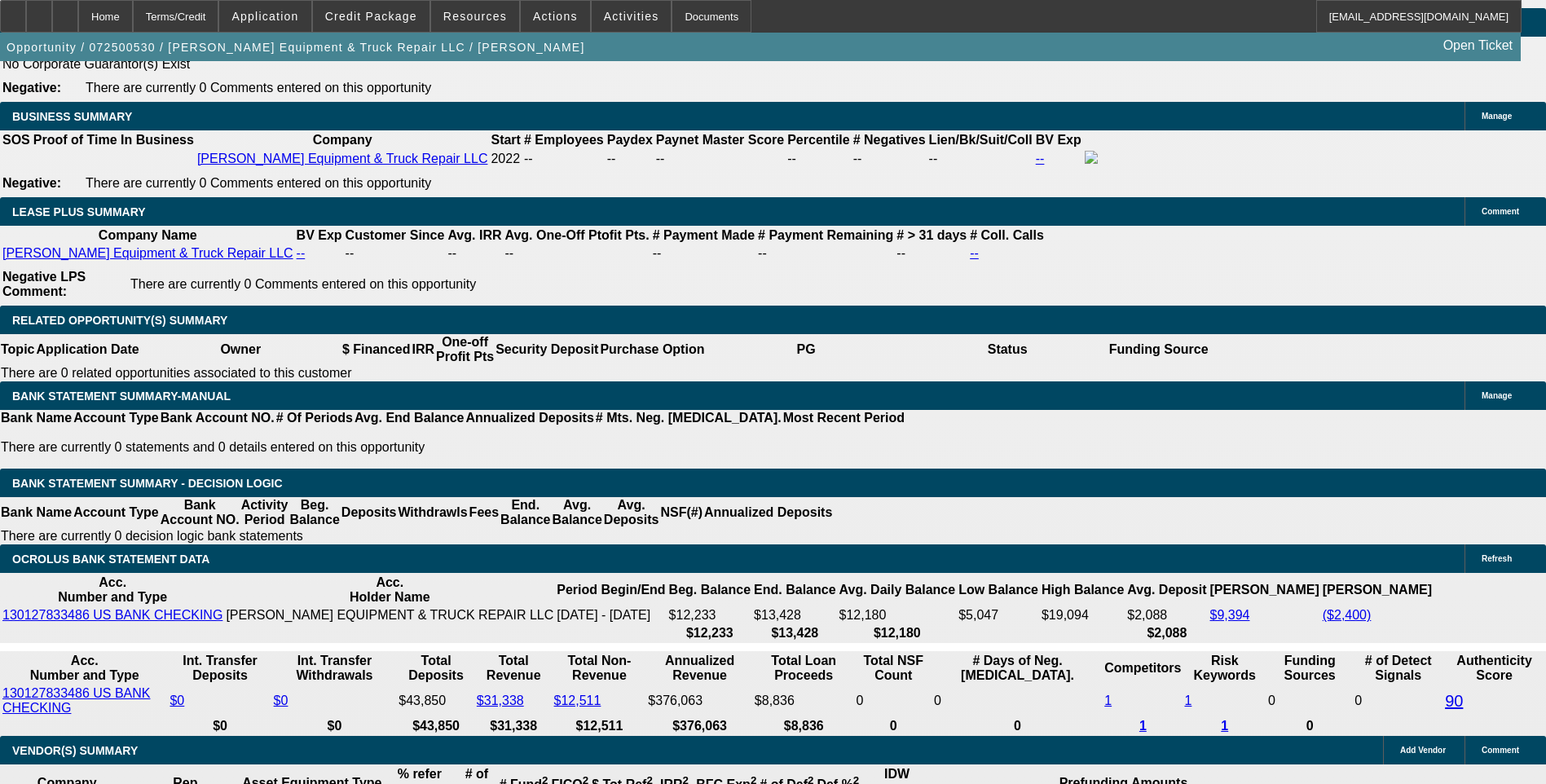
scroll to position [2698, 0]
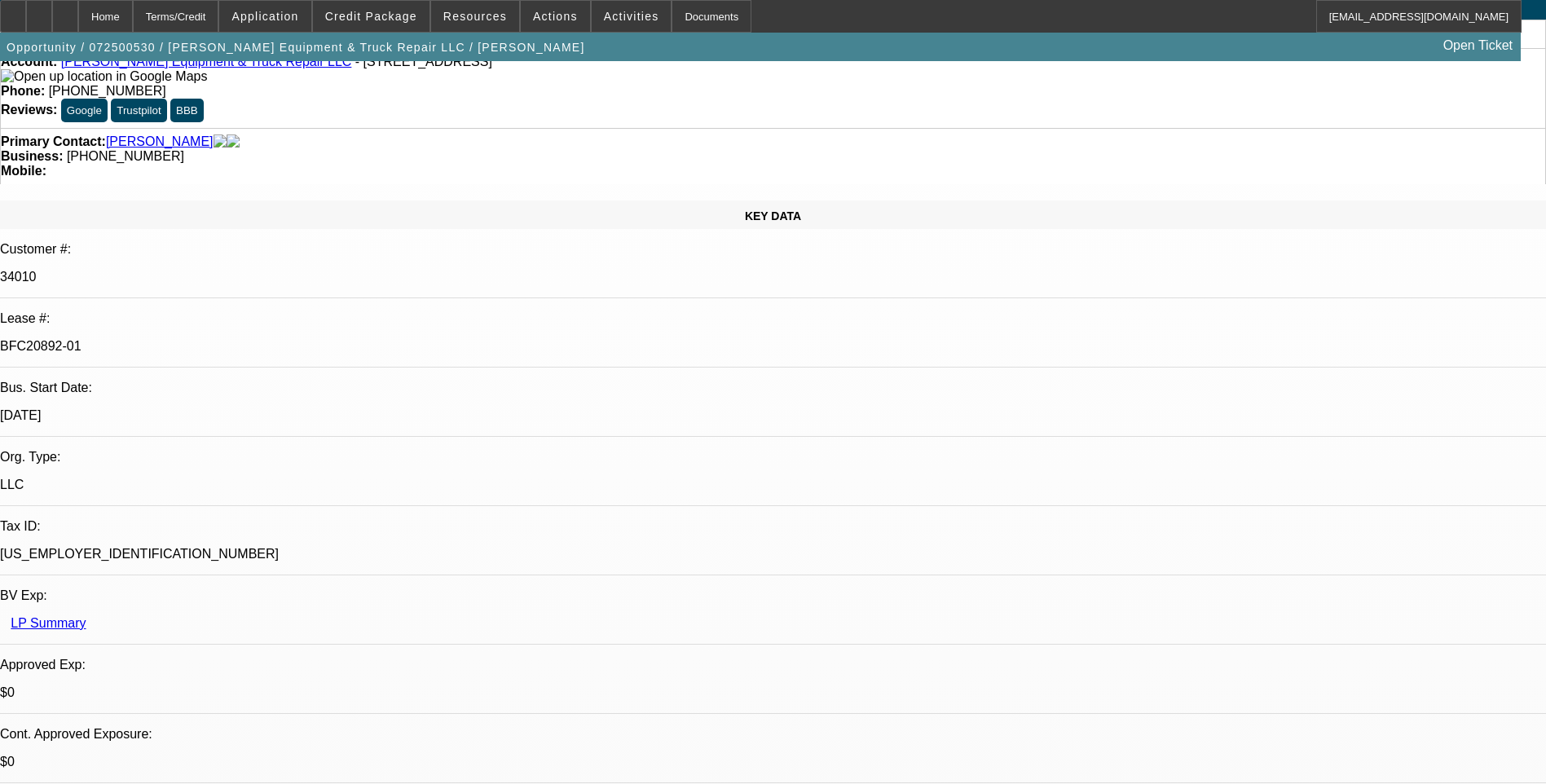
scroll to position [0, 0]
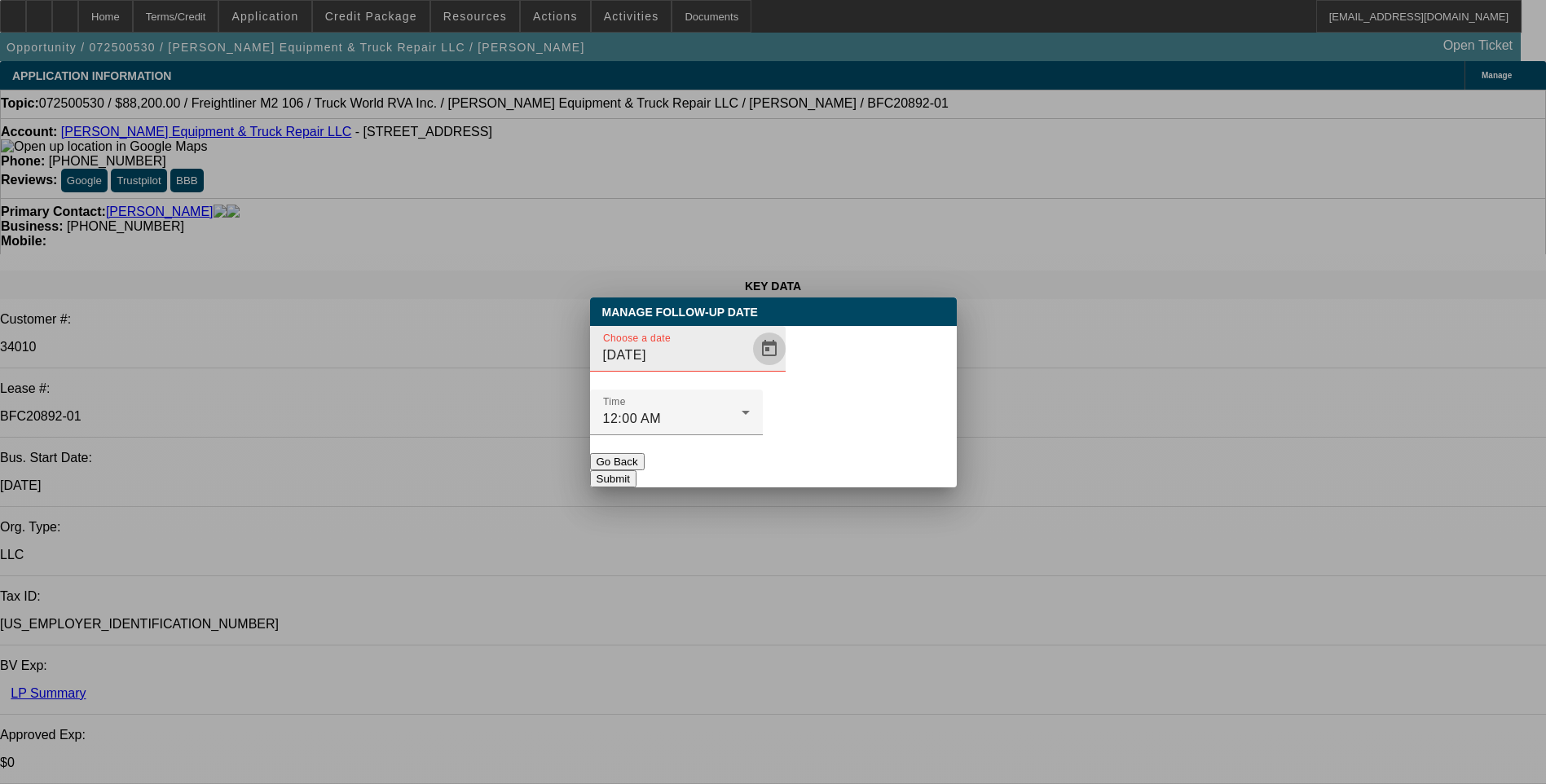
click at [749, 368] on span "Open calendar" at bounding box center [768, 348] width 39 height 39
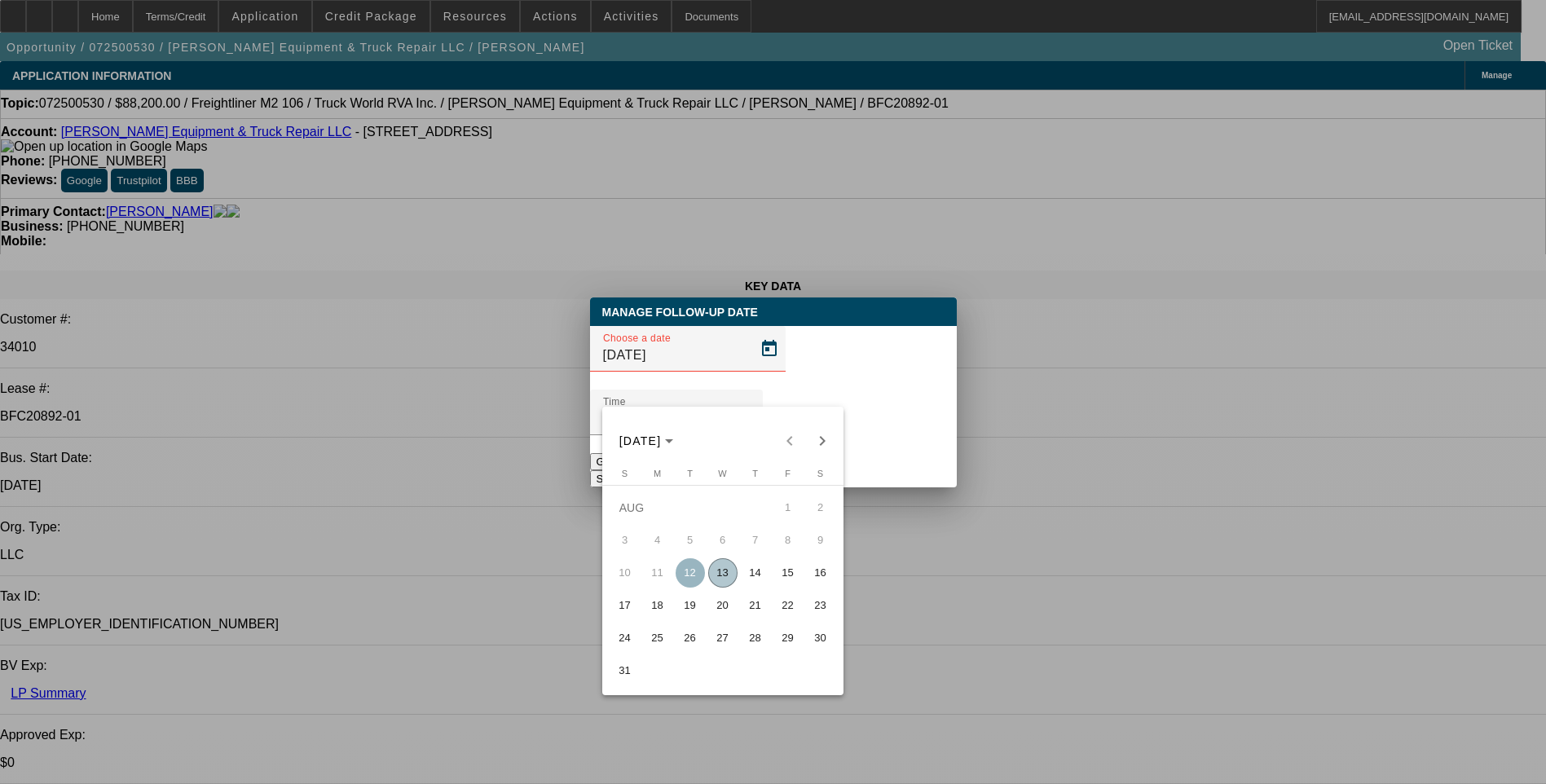
click at [660, 614] on span "18" at bounding box center [658, 606] width 30 height 30
type input "8/18/2025"
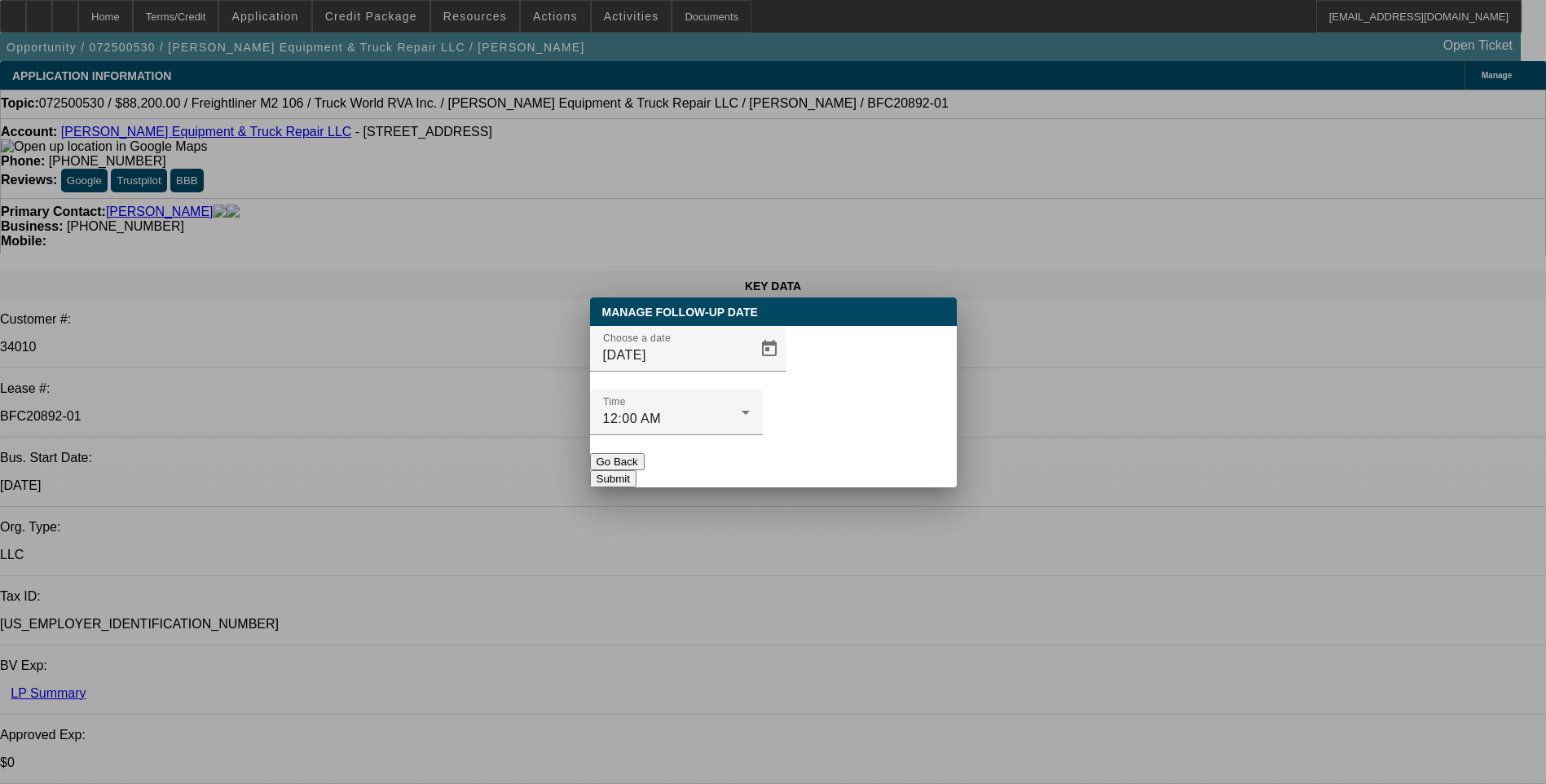
click at [636, 470] on button "Submit" at bounding box center [613, 478] width 46 height 17
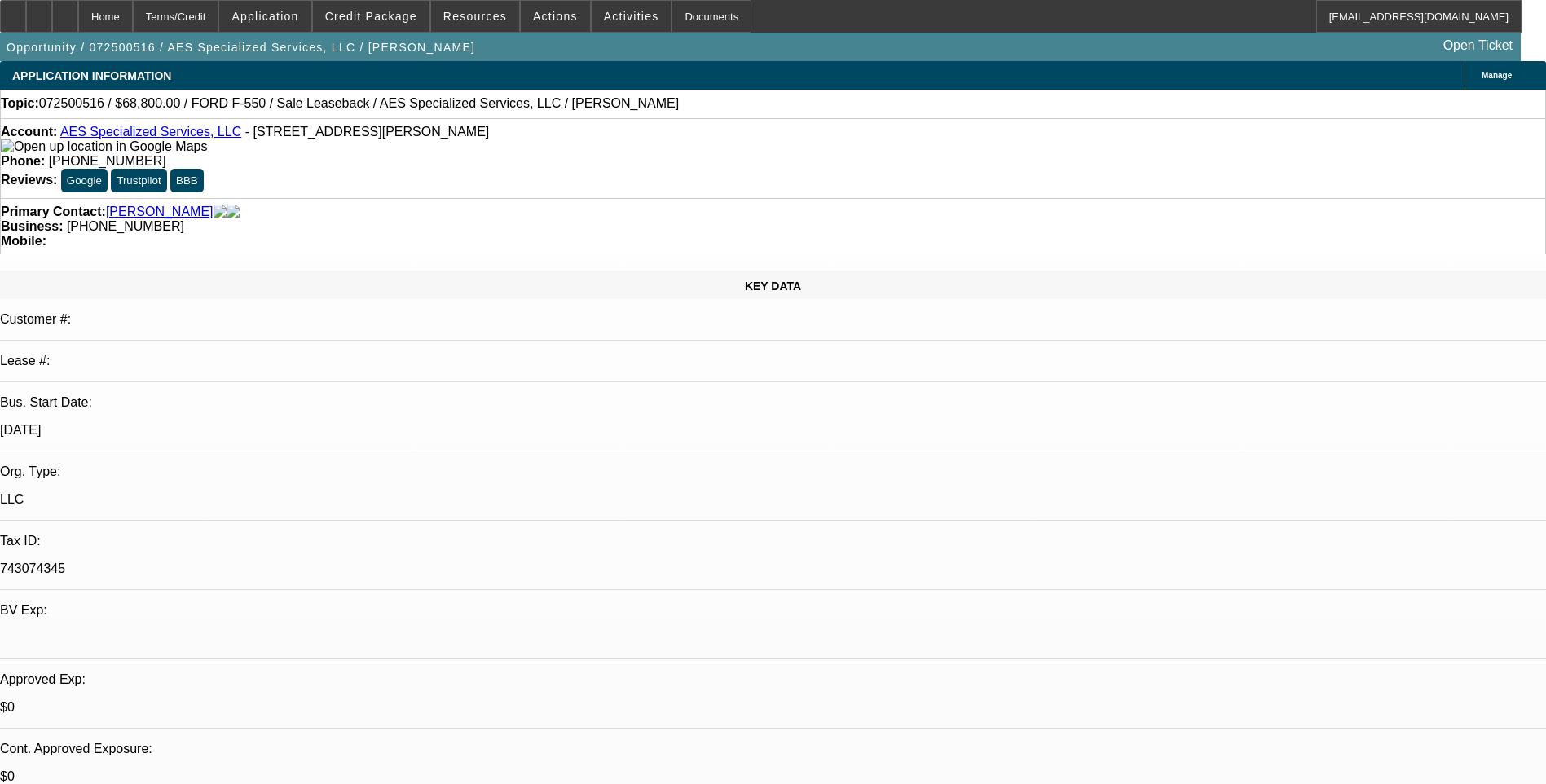
select select "0"
select select "0.2"
select select "0"
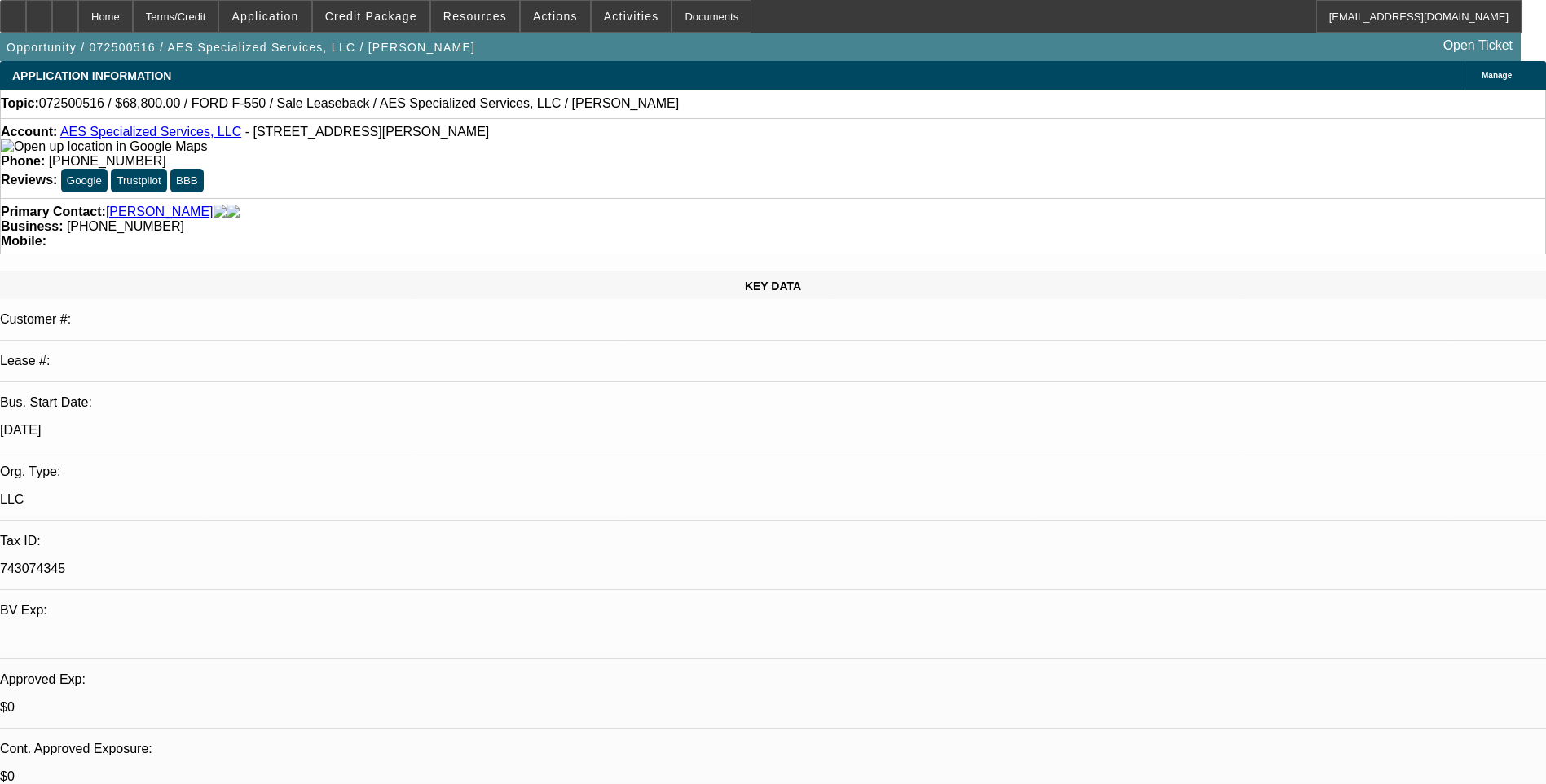
select select "0"
select select "0.2"
select select "0"
select select "0.1"
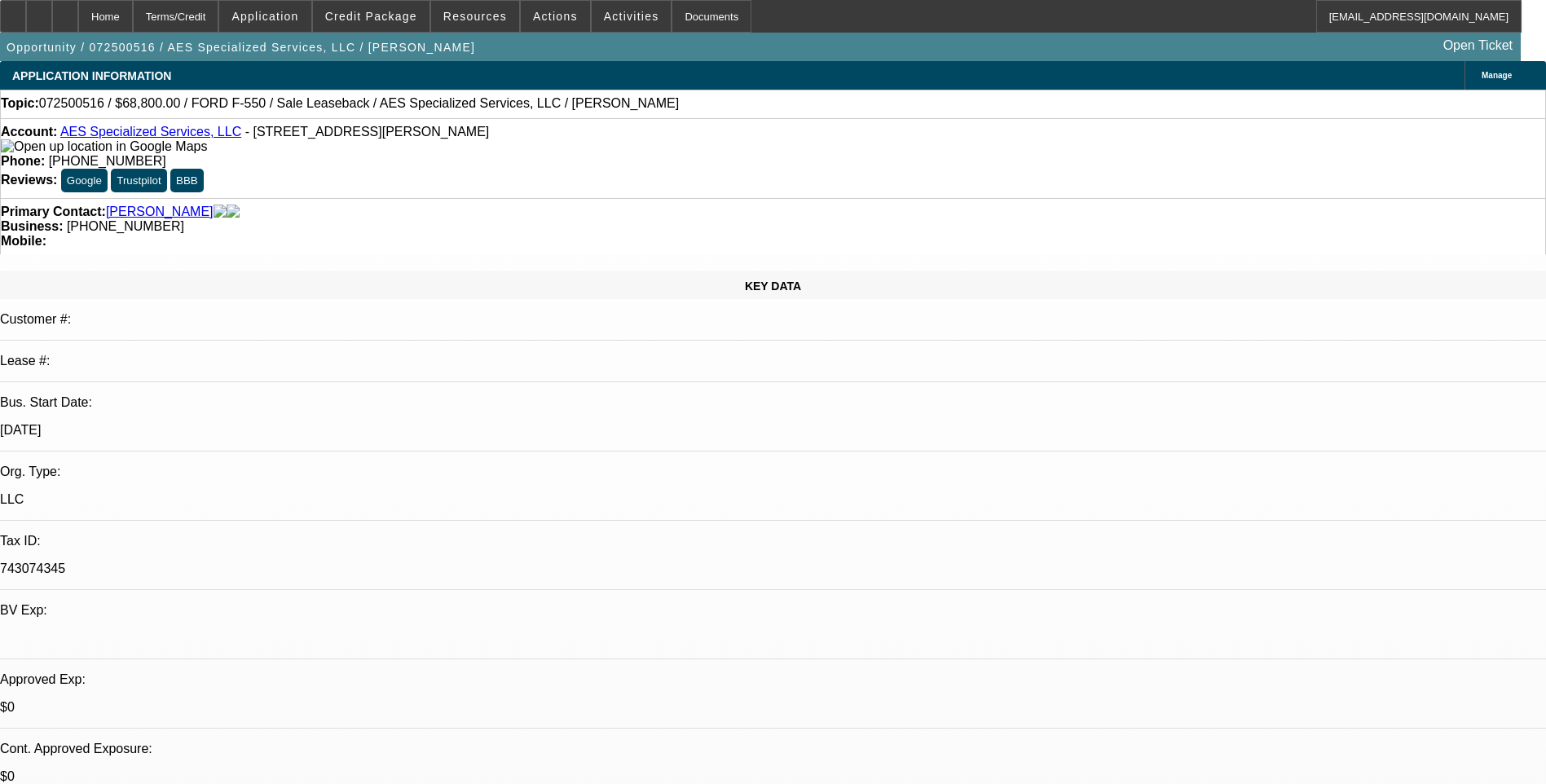
select select "0"
select select "1"
select select "6"
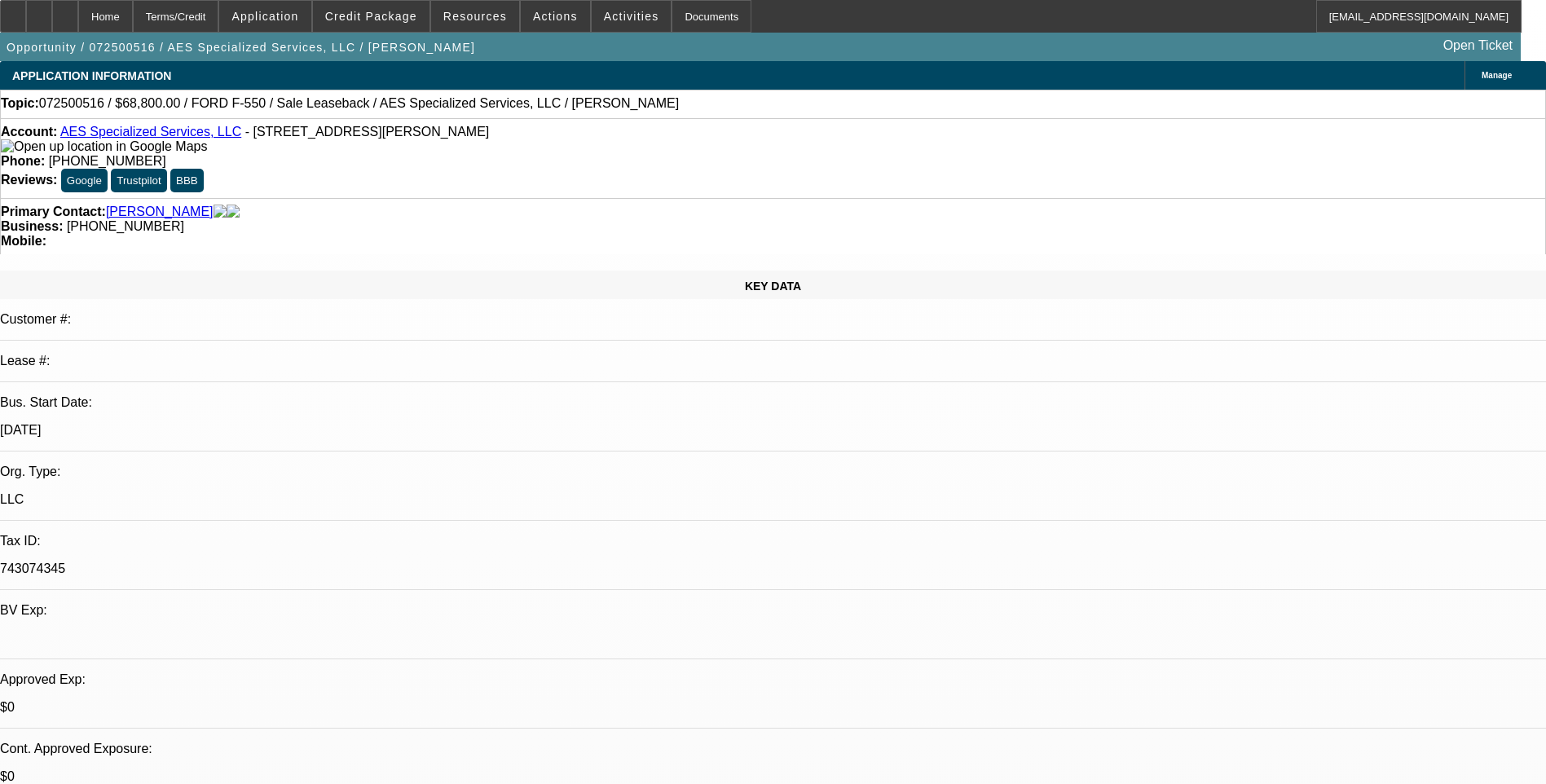
select select "1"
select select "6"
select select "1"
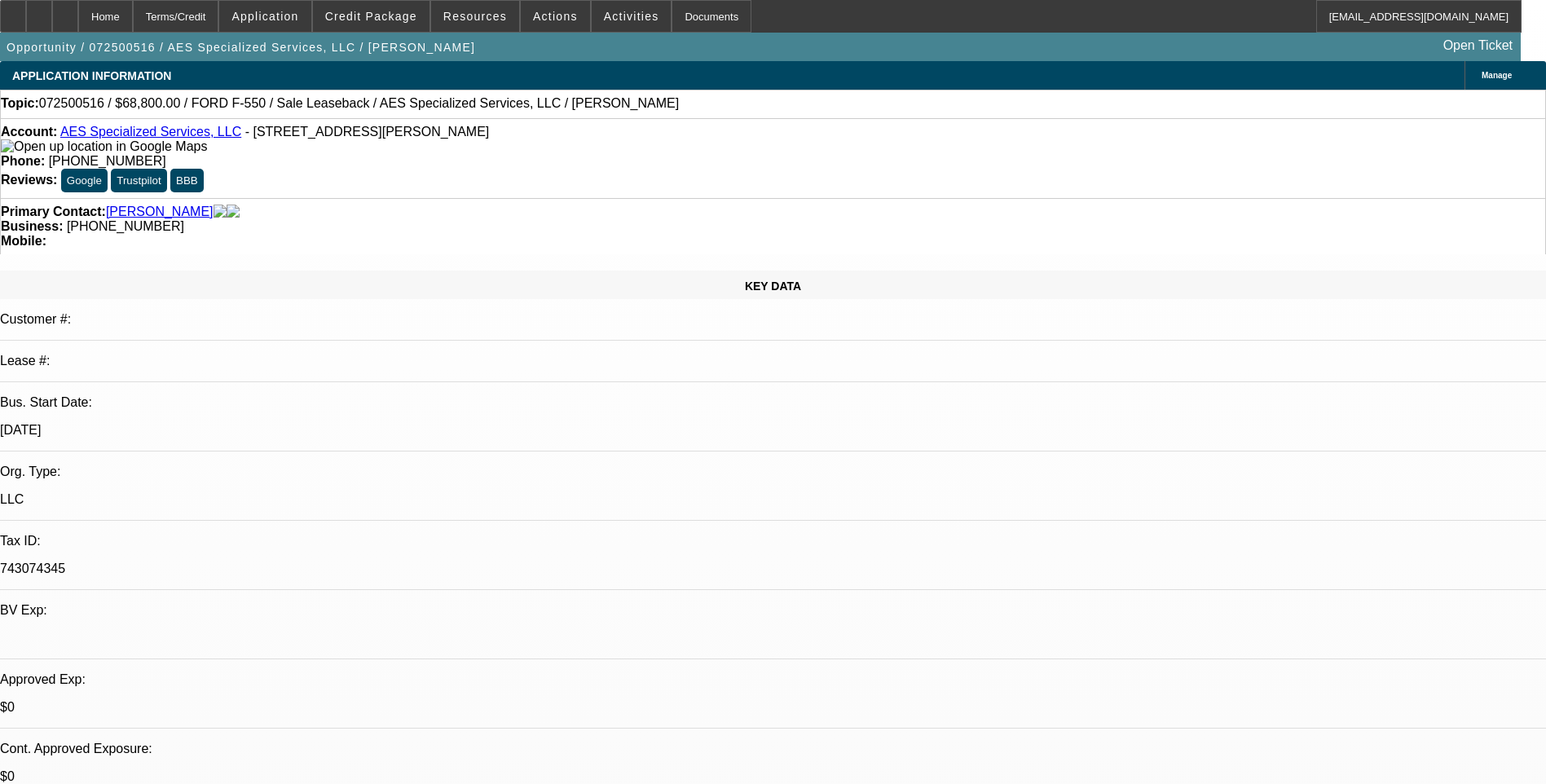
select select "6"
select select "1"
select select "6"
click at [219, 24] on div "Terms/Credit" at bounding box center [176, 16] width 87 height 32
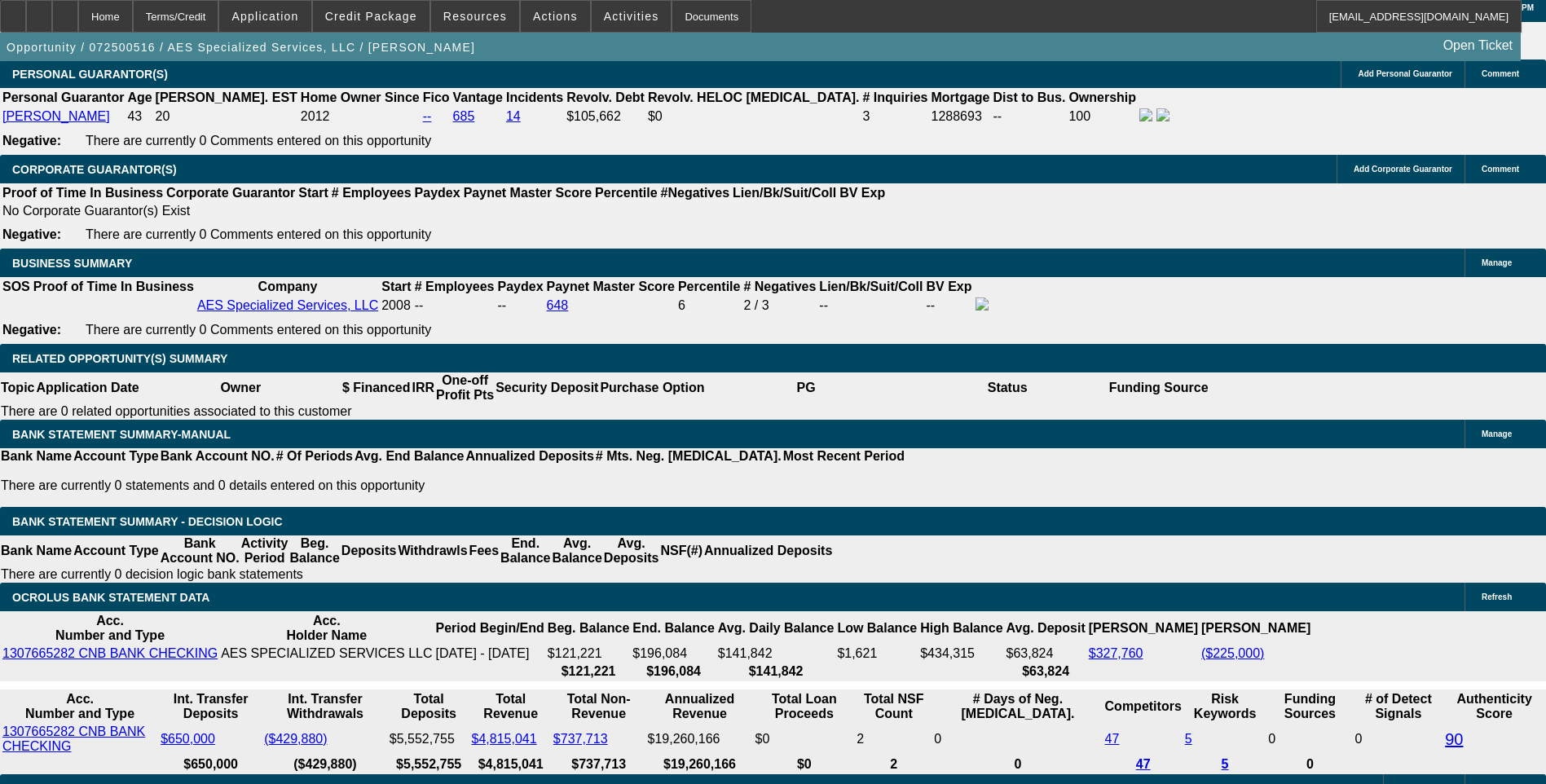
scroll to position [2462, 0]
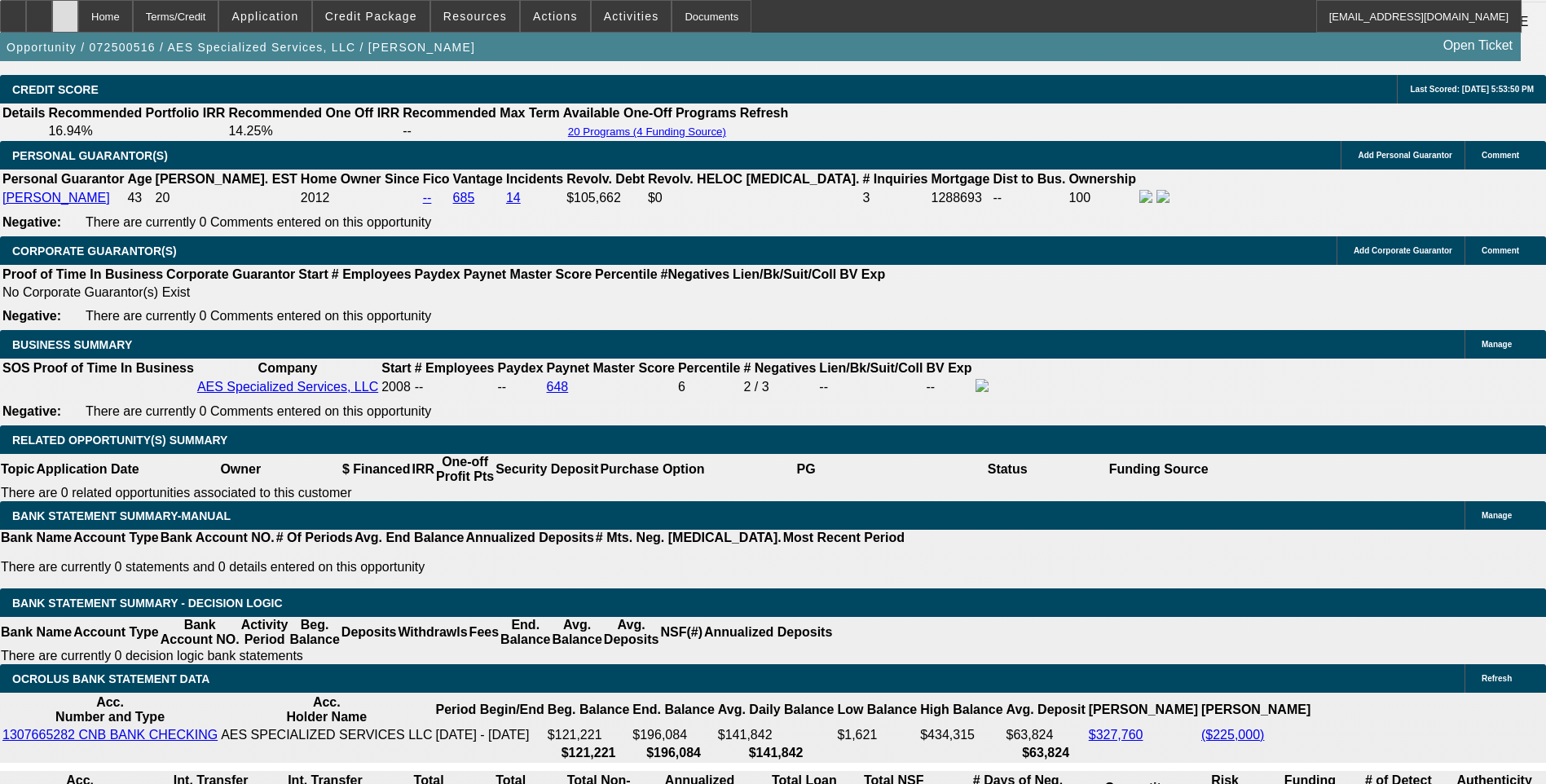
click at [78, 9] on div at bounding box center [65, 16] width 26 height 32
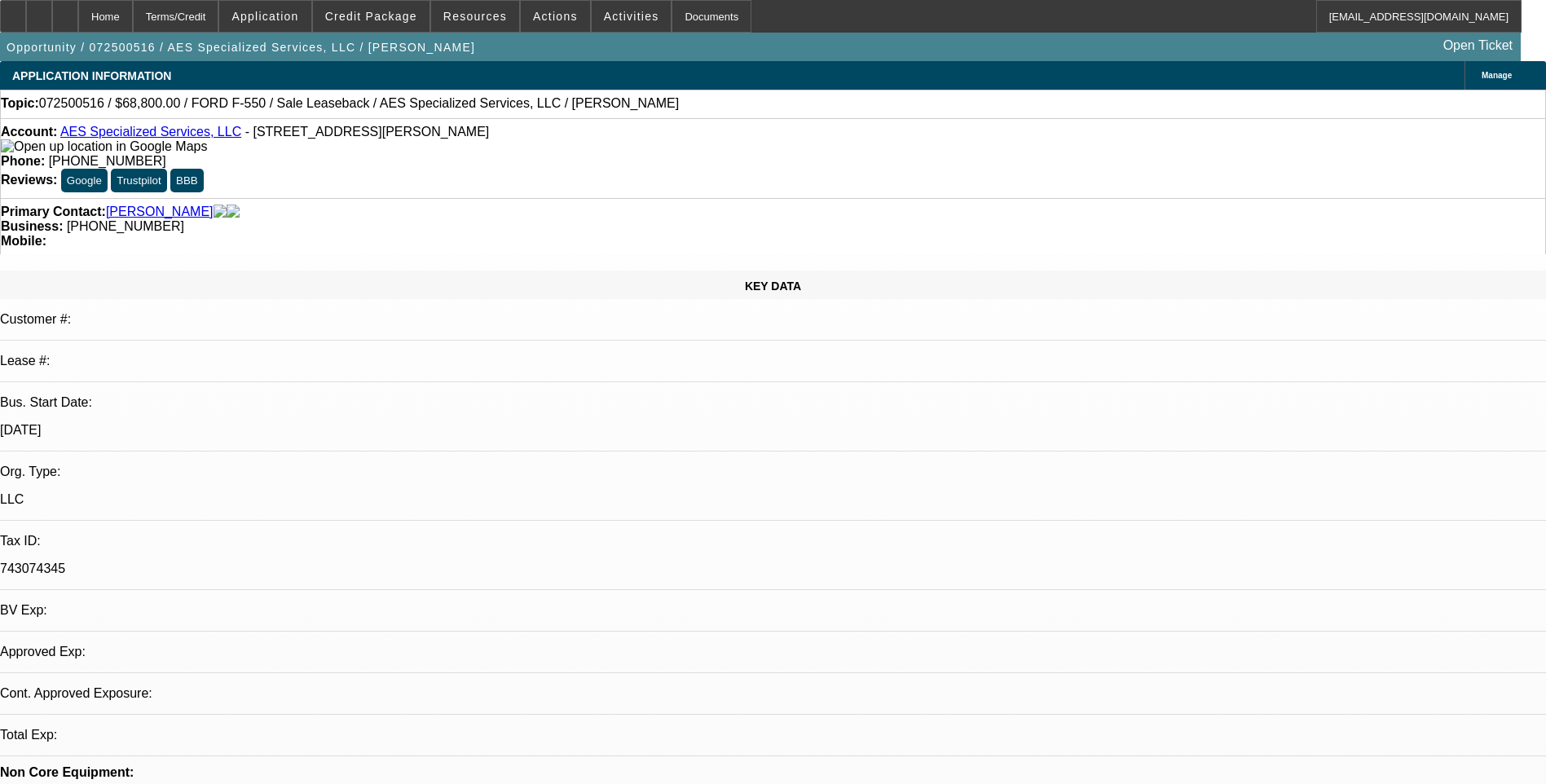
select select "0"
select select "0.2"
select select "0"
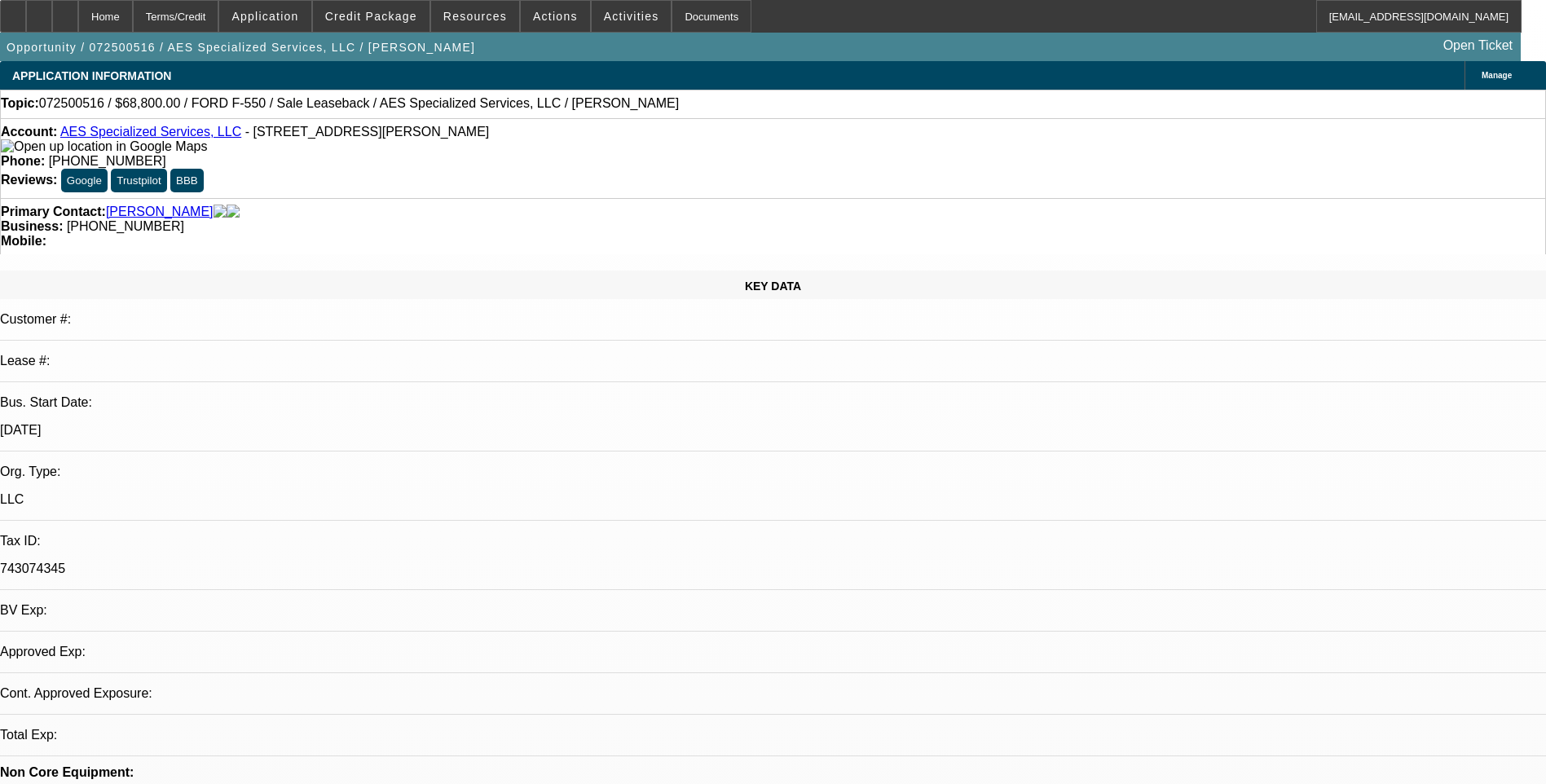
select select "0"
select select "0.2"
select select "0"
select select "0.1"
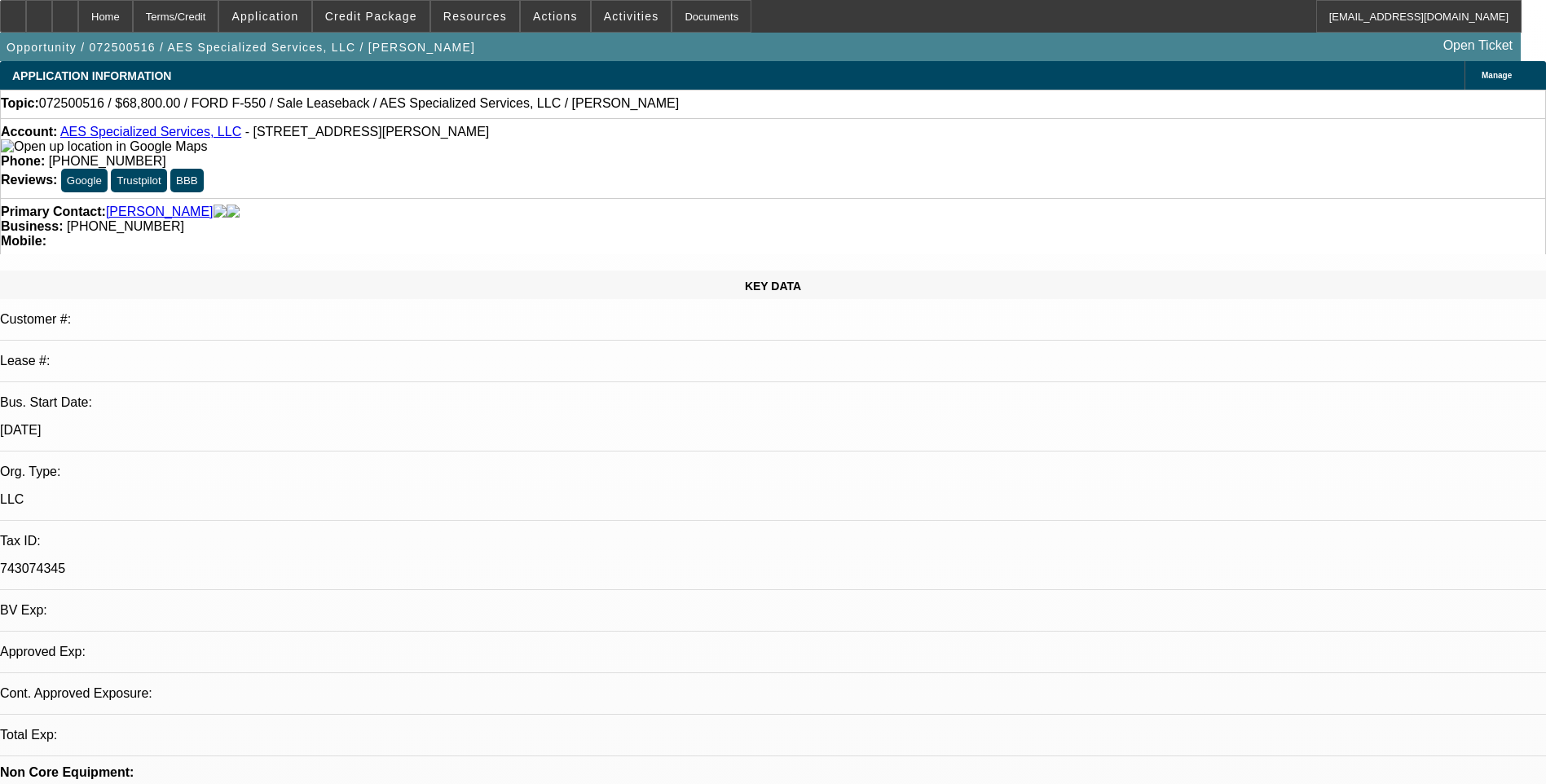
select select "0"
select select "1"
select select "6"
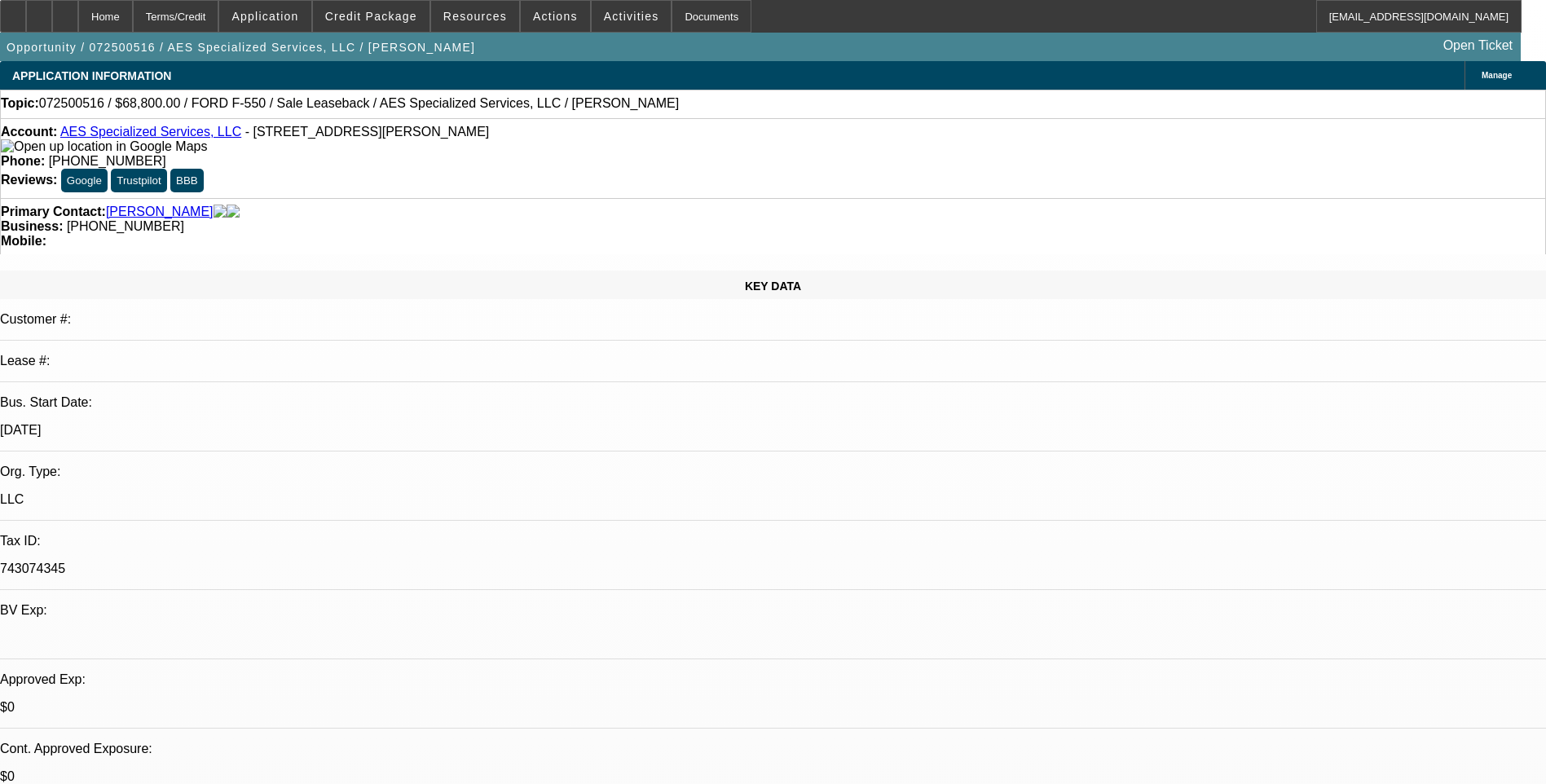
select select "1"
select select "6"
select select "1"
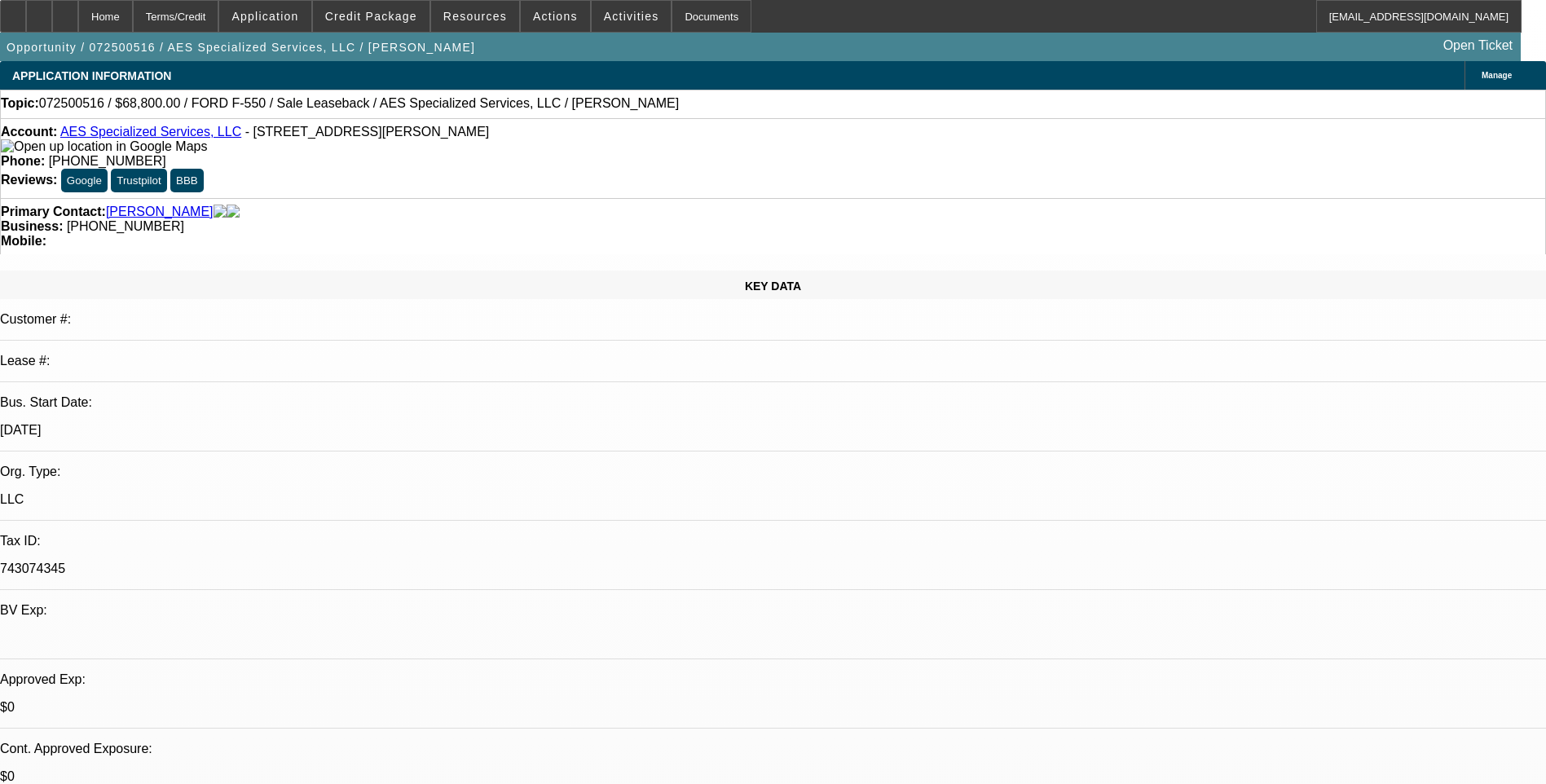
select select "6"
select select "1"
select select "6"
